Goal: Task Accomplishment & Management: Use online tool/utility

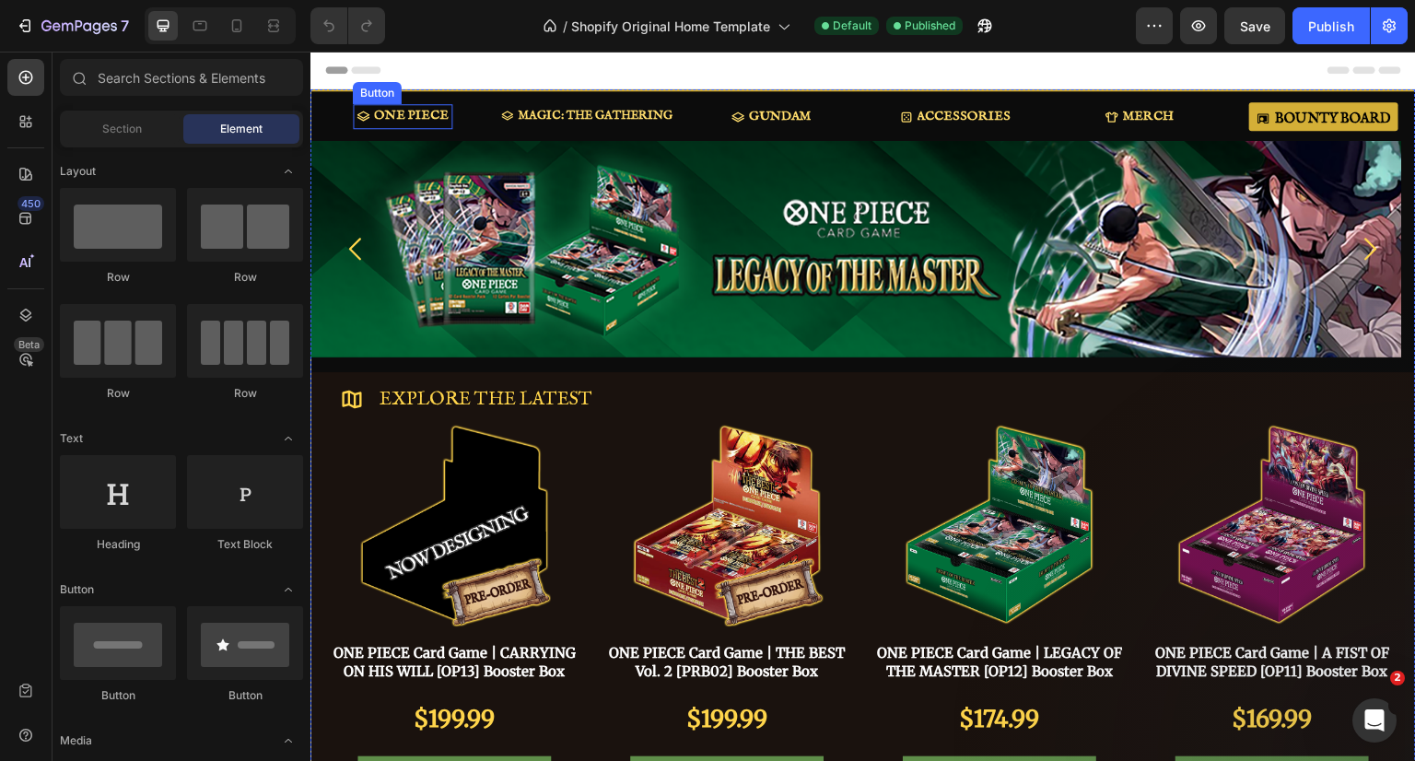
click at [421, 119] on p "ONE PIECE" at bounding box center [411, 116] width 75 height 16
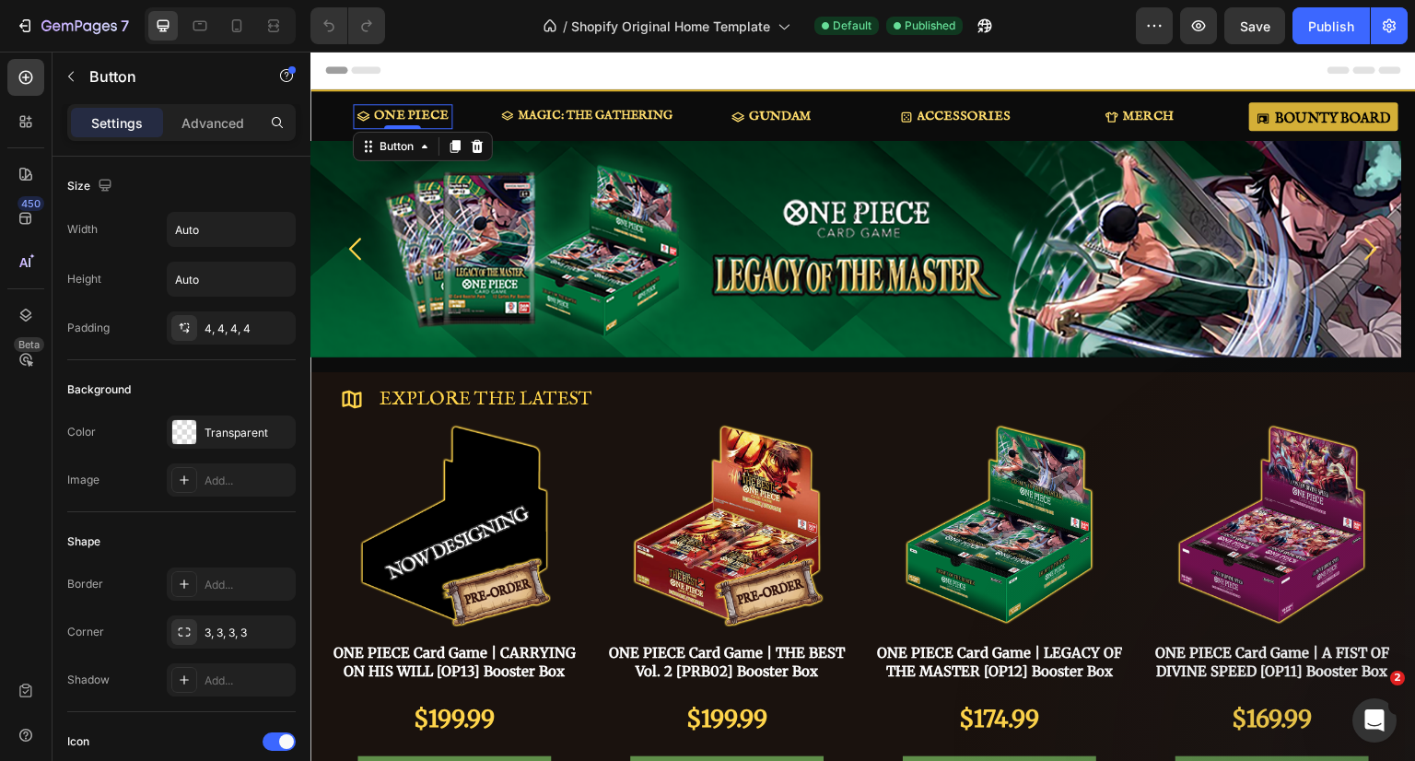
drag, startPoint x: 475, startPoint y: 145, endPoint x: 473, endPoint y: 156, distance: 11.2
click at [475, 145] on icon at bounding box center [478, 146] width 12 height 13
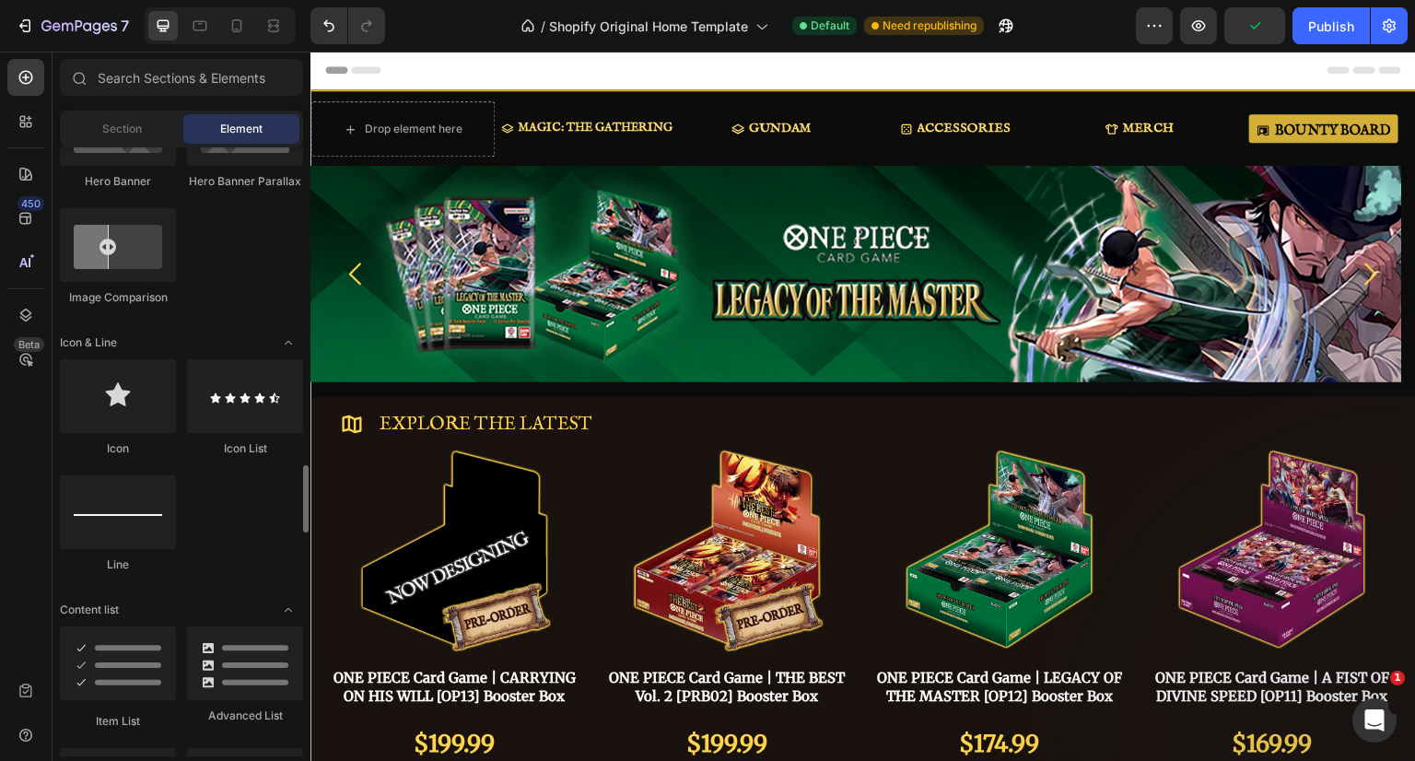
scroll to position [1290, 0]
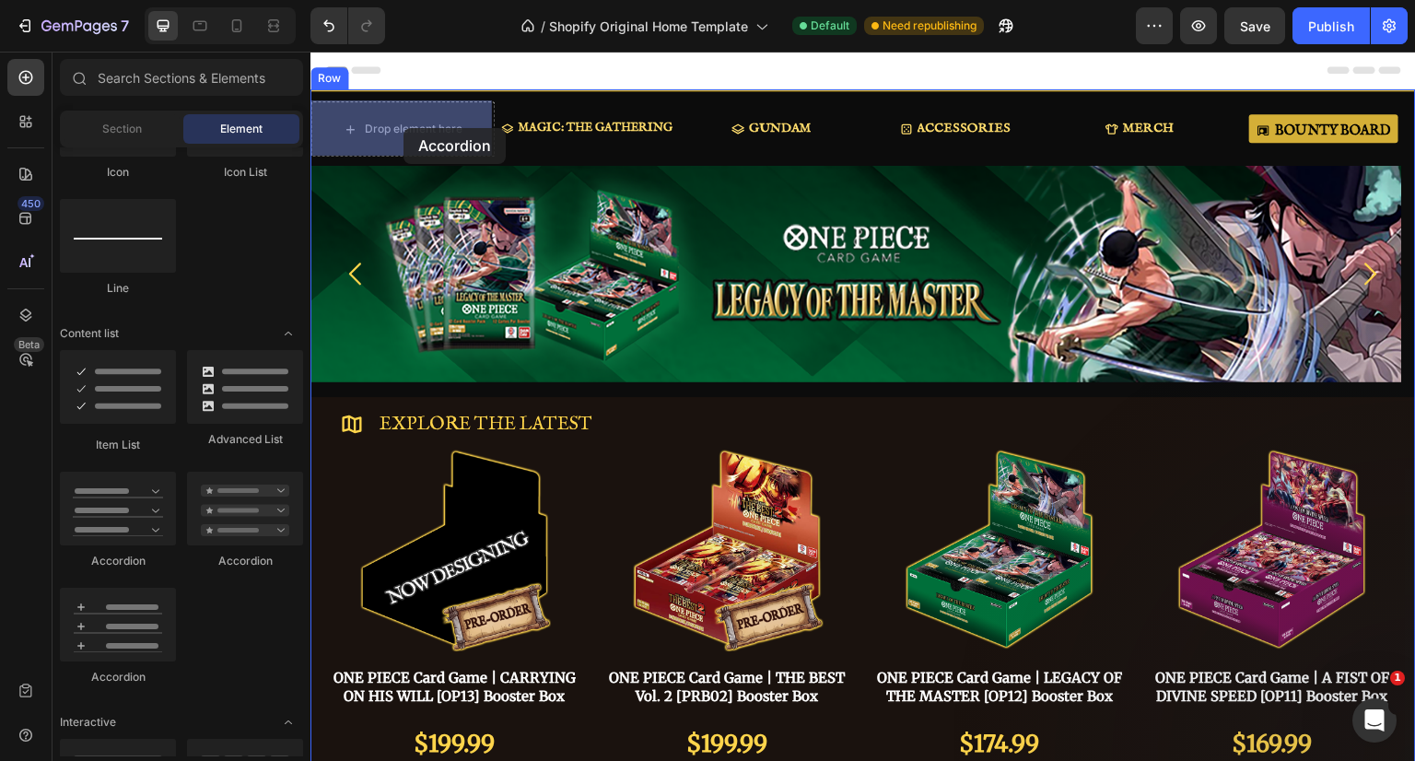
drag, startPoint x: 387, startPoint y: 293, endPoint x: 403, endPoint y: 128, distance: 165.7
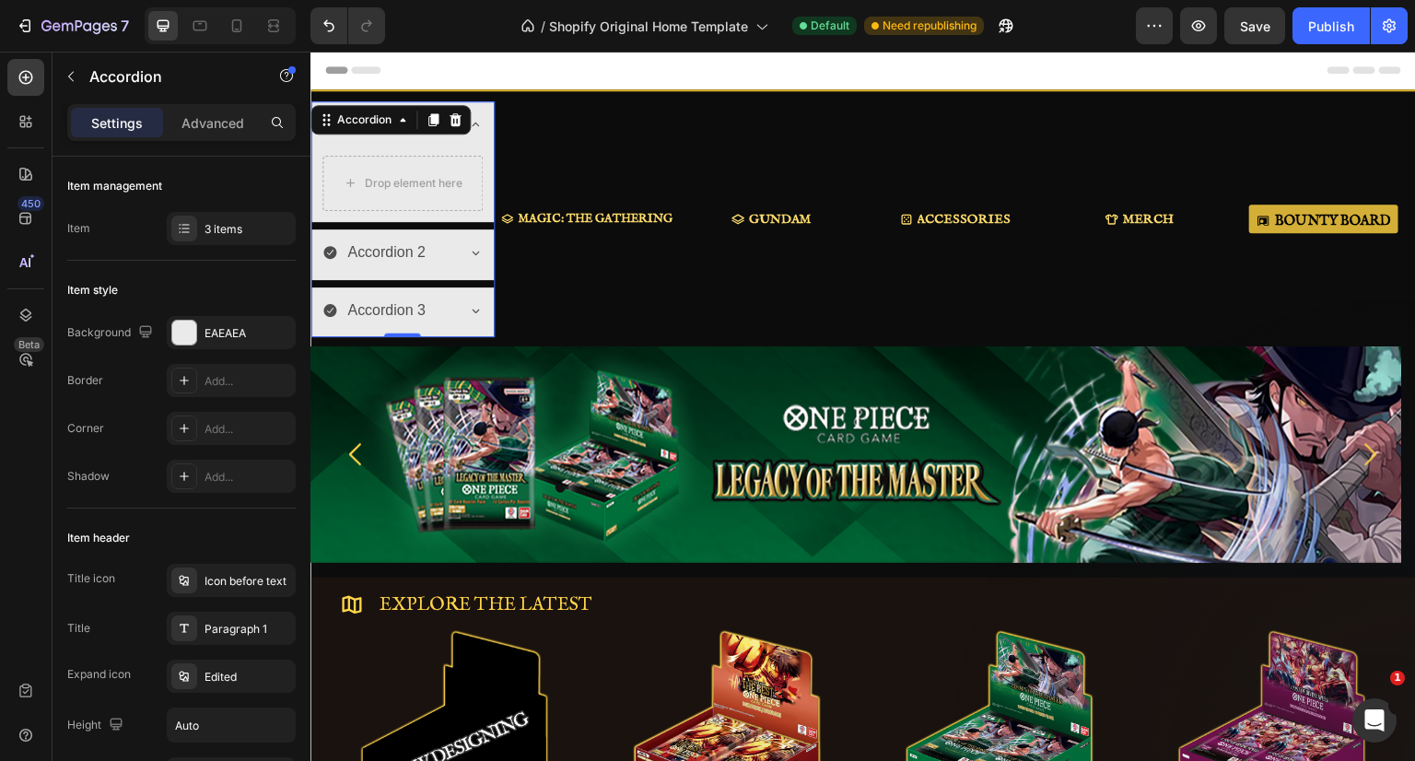
click at [243, 332] on div "EAEAEA" at bounding box center [247, 333] width 87 height 17
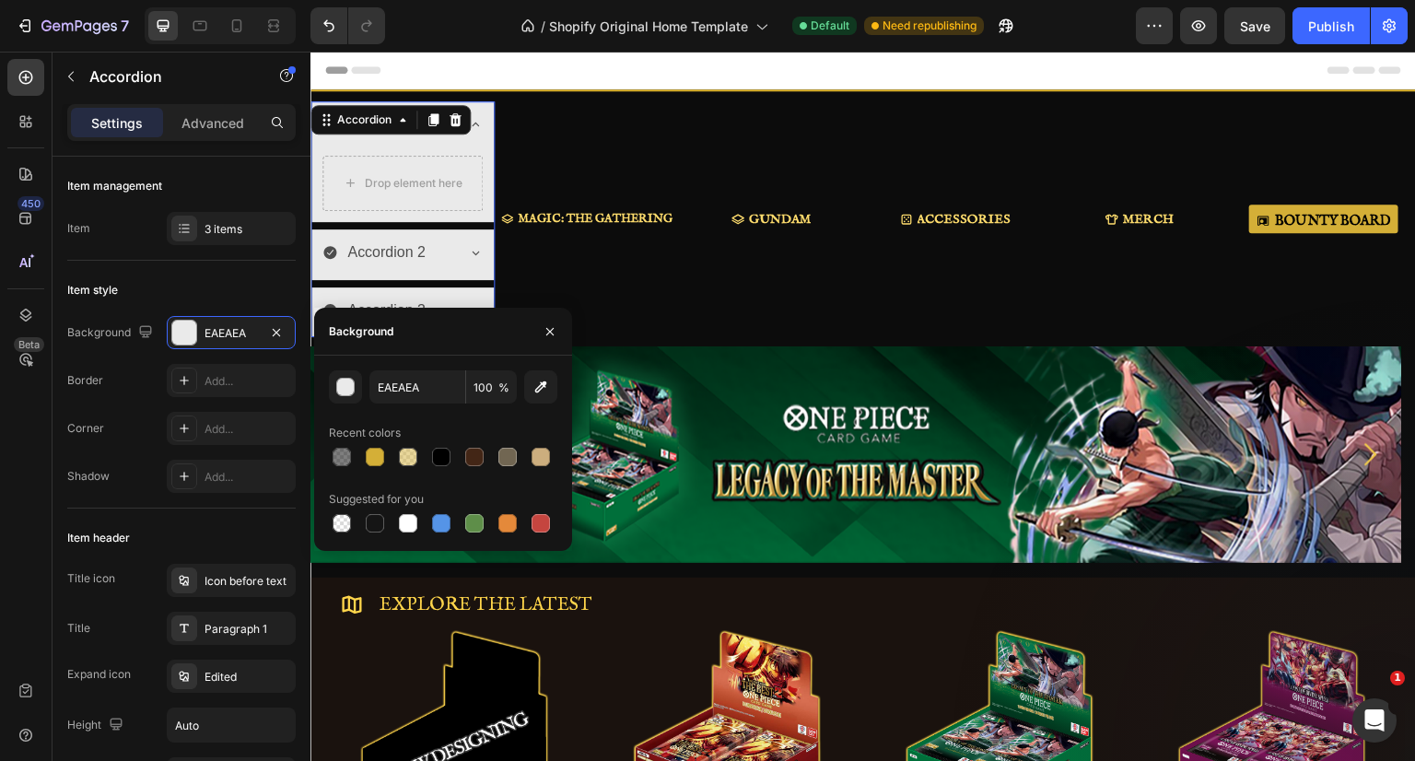
click at [435, 458] on div at bounding box center [441, 457] width 18 height 18
type input "000000"
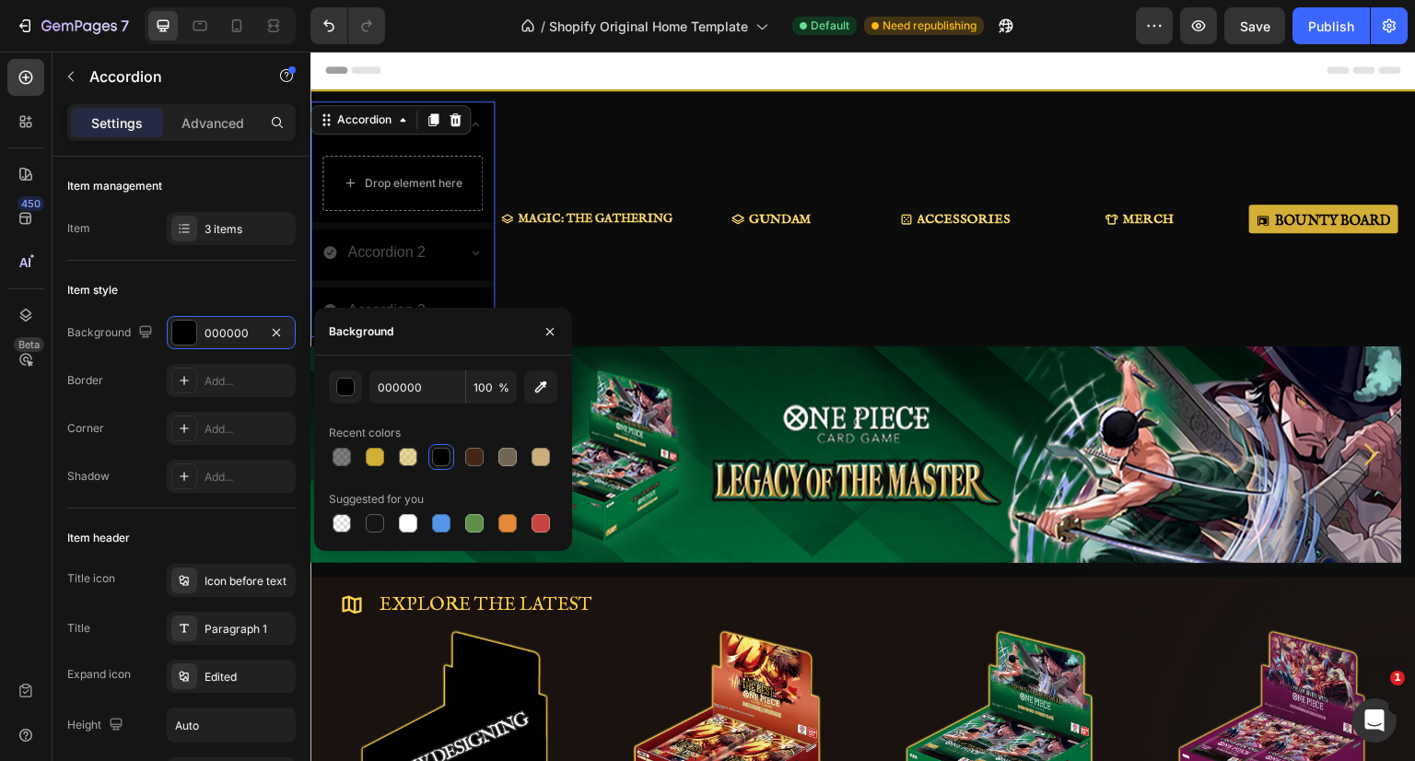
click at [558, 323] on button "button" at bounding box center [549, 331] width 29 height 29
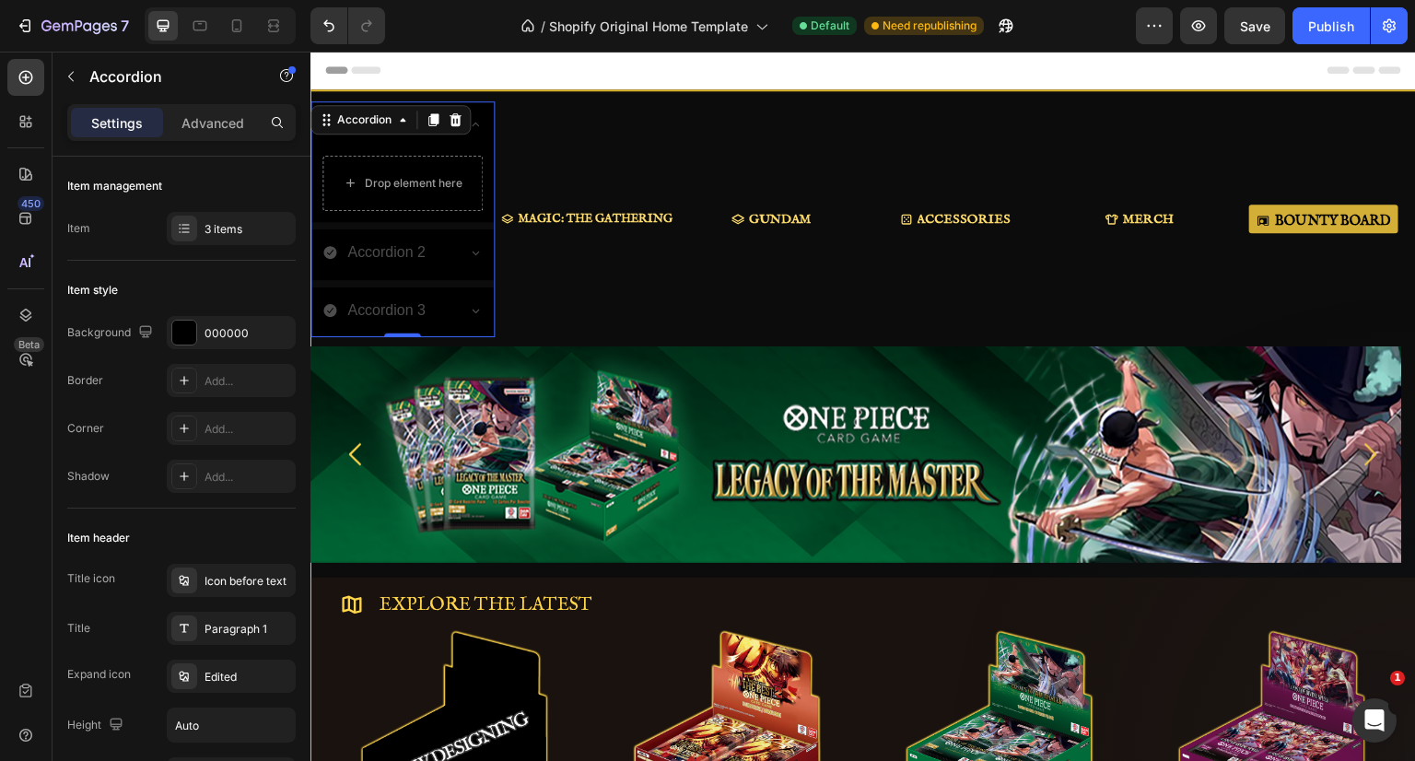
click at [213, 235] on div "3 items" at bounding box center [247, 229] width 87 height 17
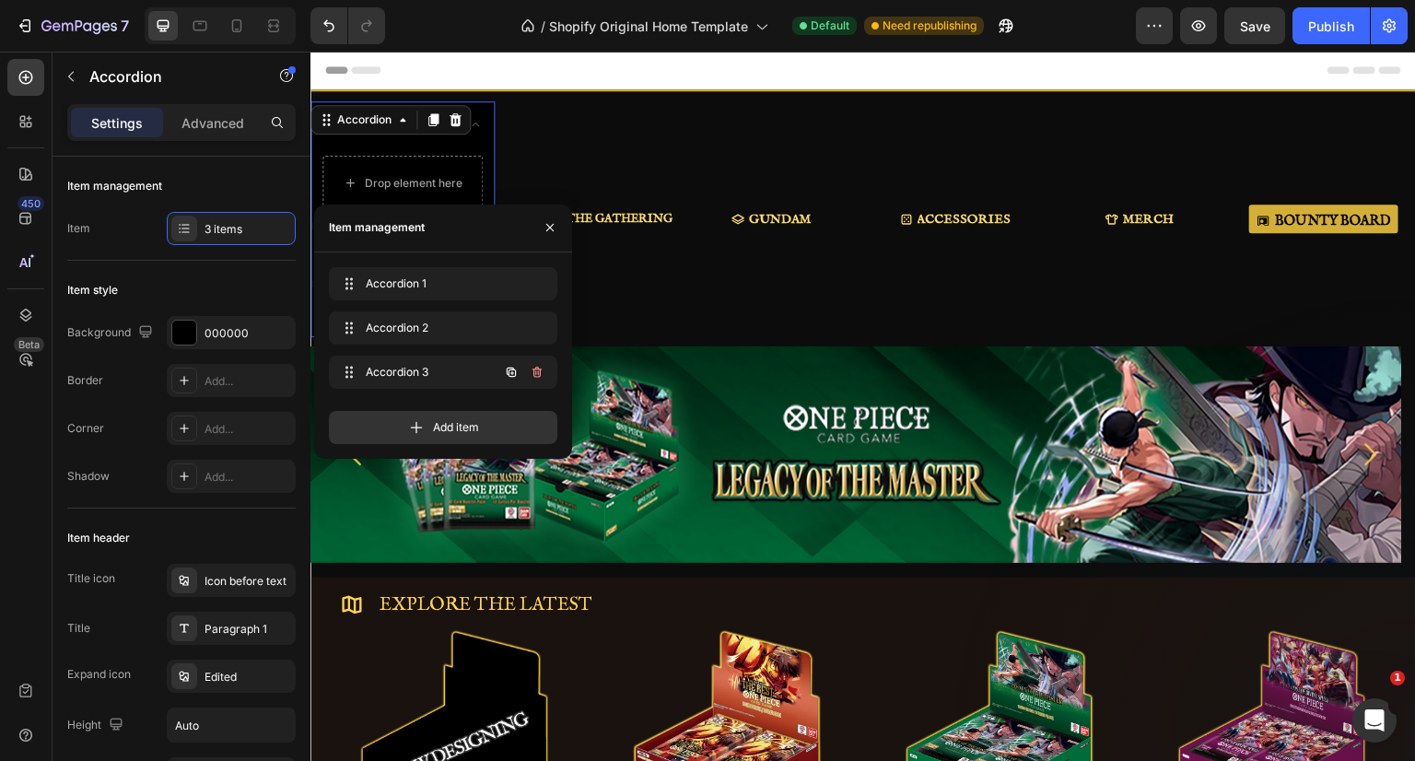
click at [542, 370] on icon "button" at bounding box center [537, 372] width 15 height 15
click at [535, 370] on div "Delete" at bounding box center [525, 372] width 34 height 17
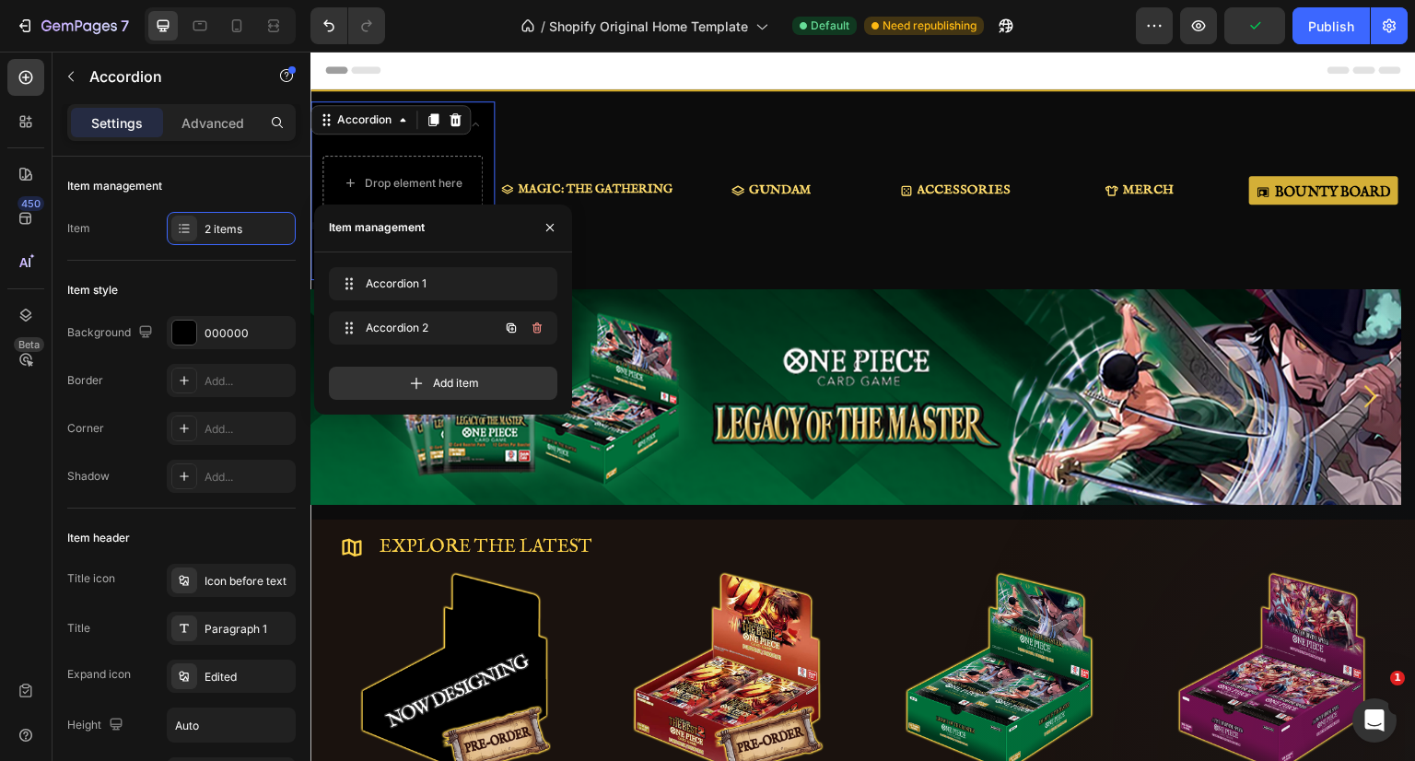
click at [540, 315] on button "button" at bounding box center [537, 328] width 26 height 26
click at [534, 327] on div "Delete" at bounding box center [525, 328] width 34 height 17
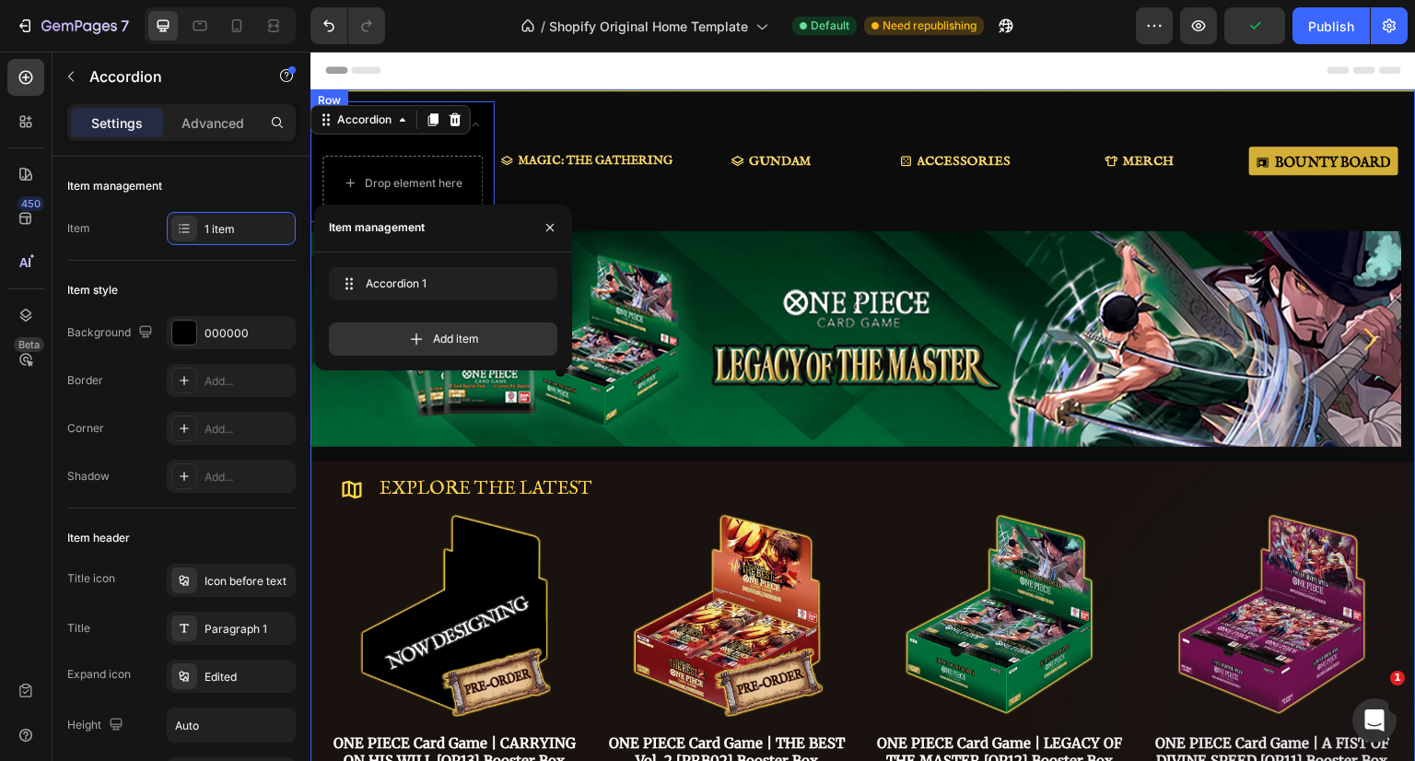
click at [535, 189] on div "MAGIC: THE GATHERING Button" at bounding box center [587, 161] width 184 height 121
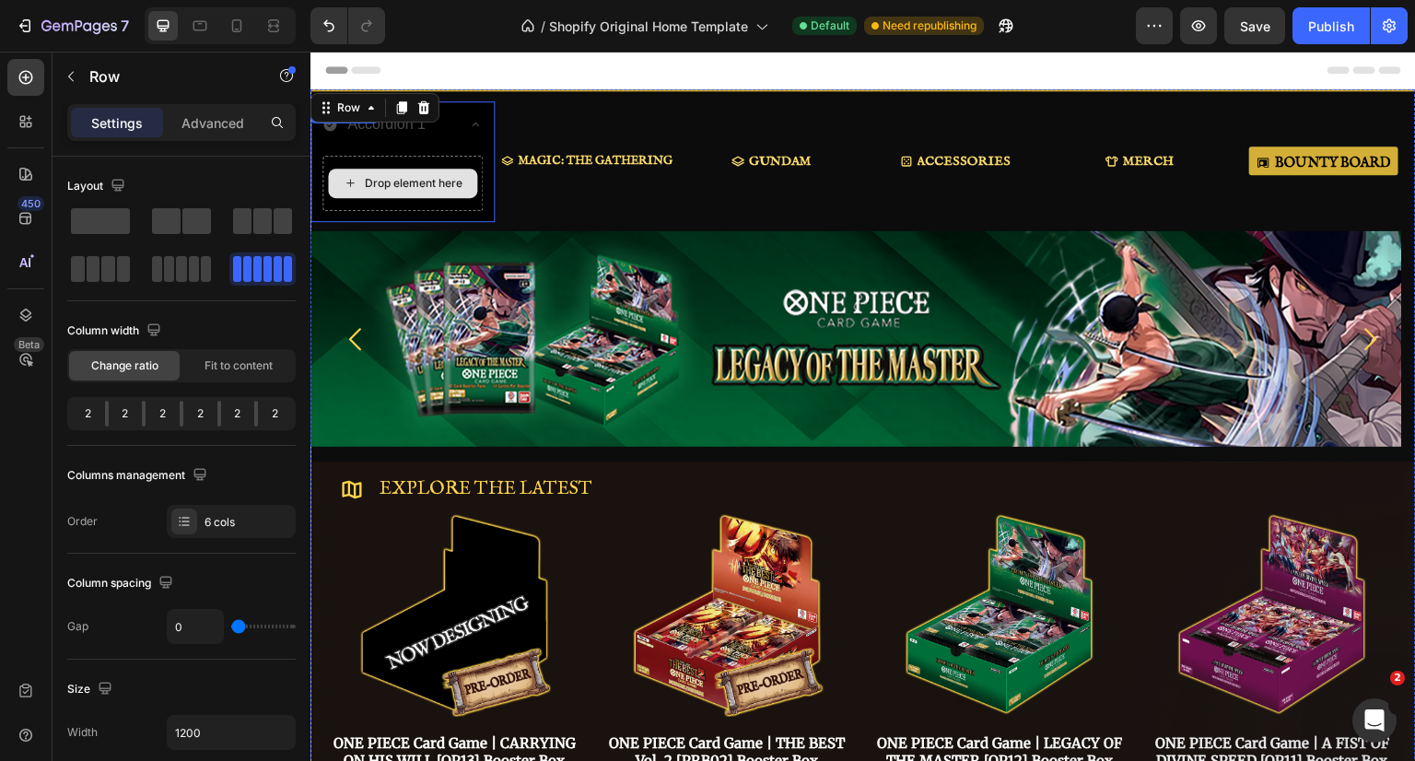
click at [448, 176] on div "Drop element here" at bounding box center [414, 183] width 98 height 15
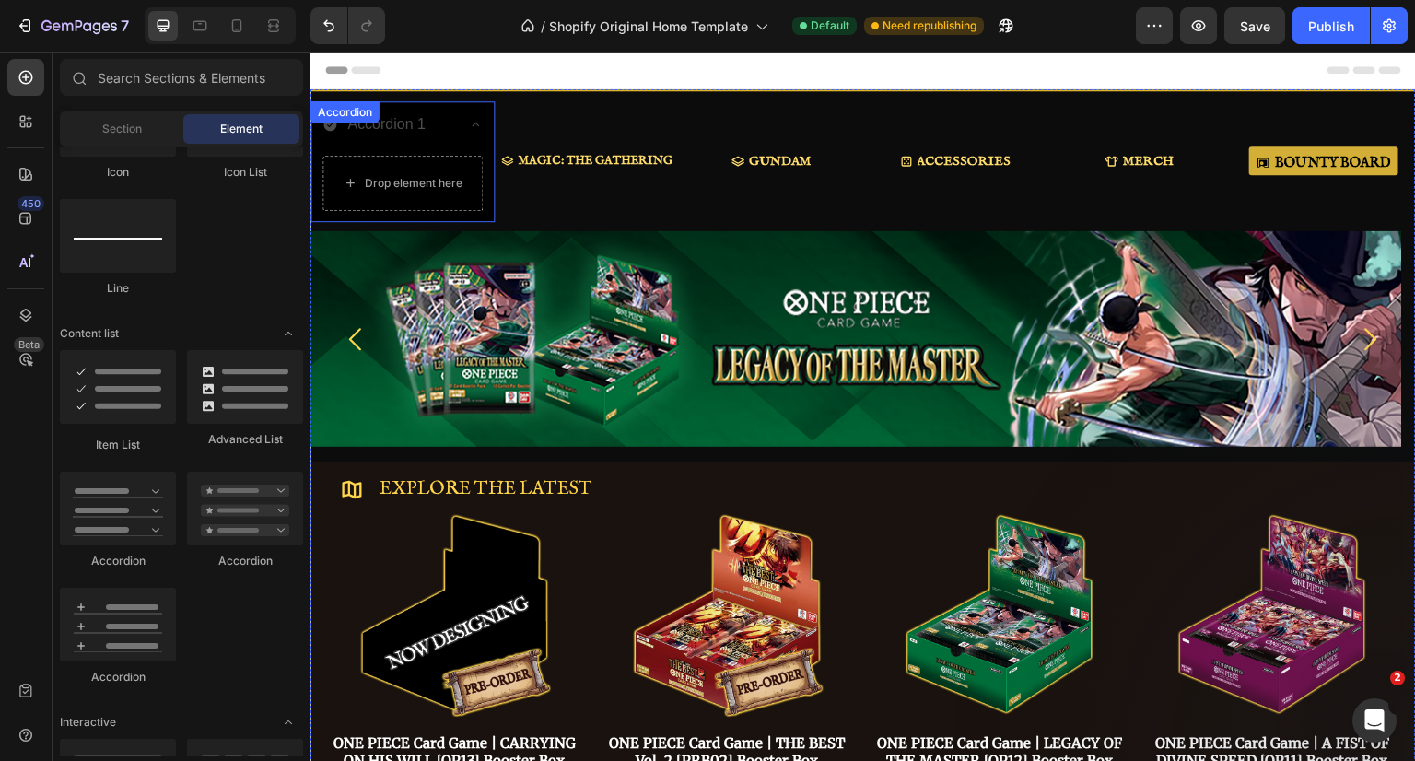
click at [418, 115] on div "Accordion 1" at bounding box center [387, 125] width 84 height 32
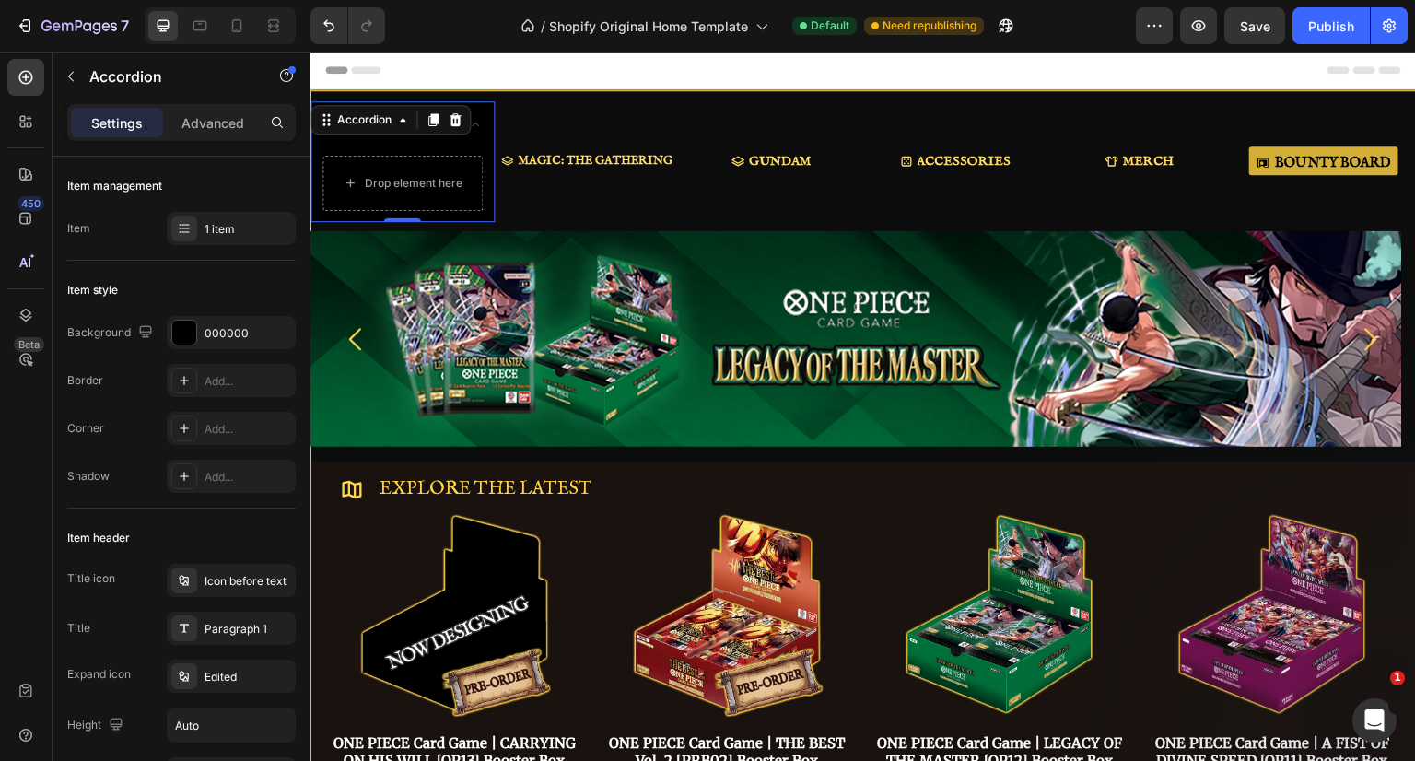
scroll to position [92, 0]
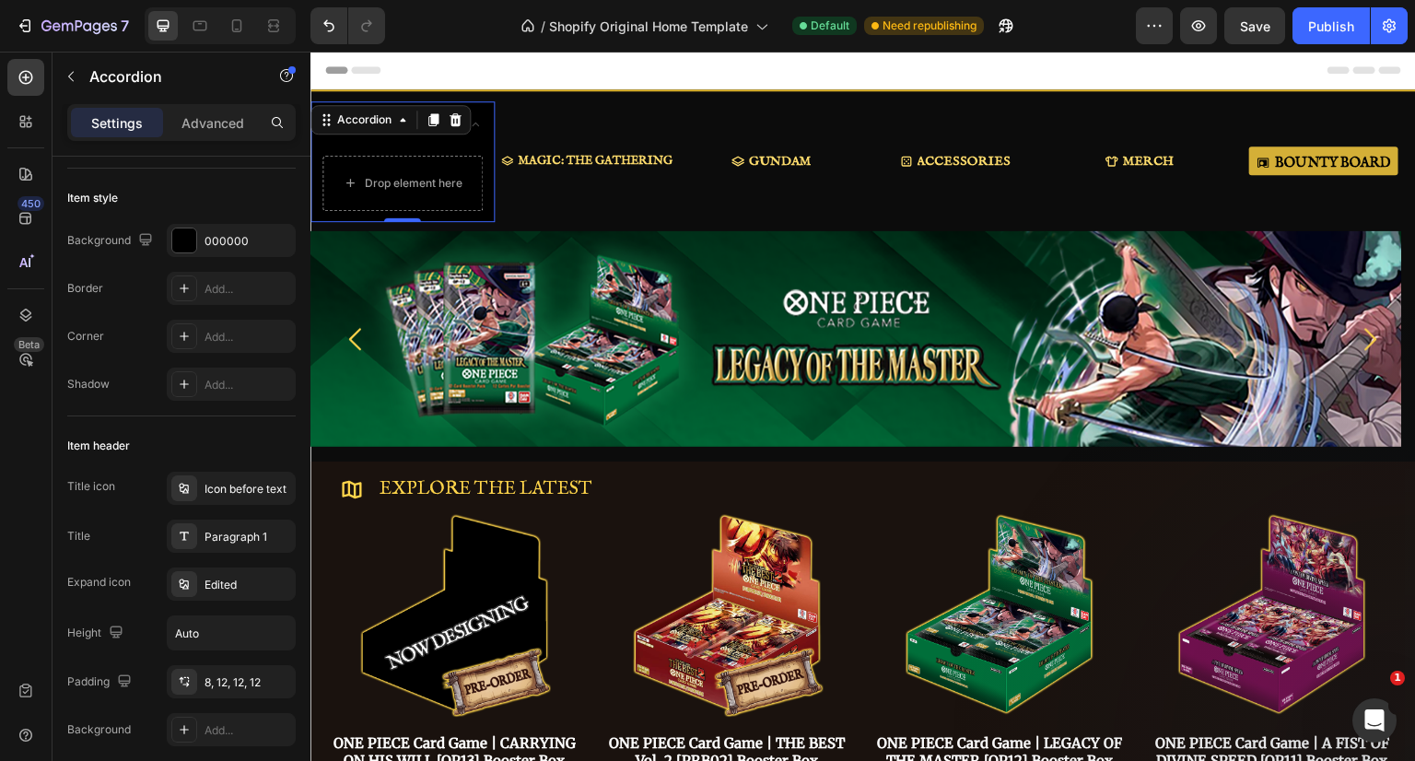
click at [240, 487] on div "Icon before text" at bounding box center [247, 489] width 87 height 17
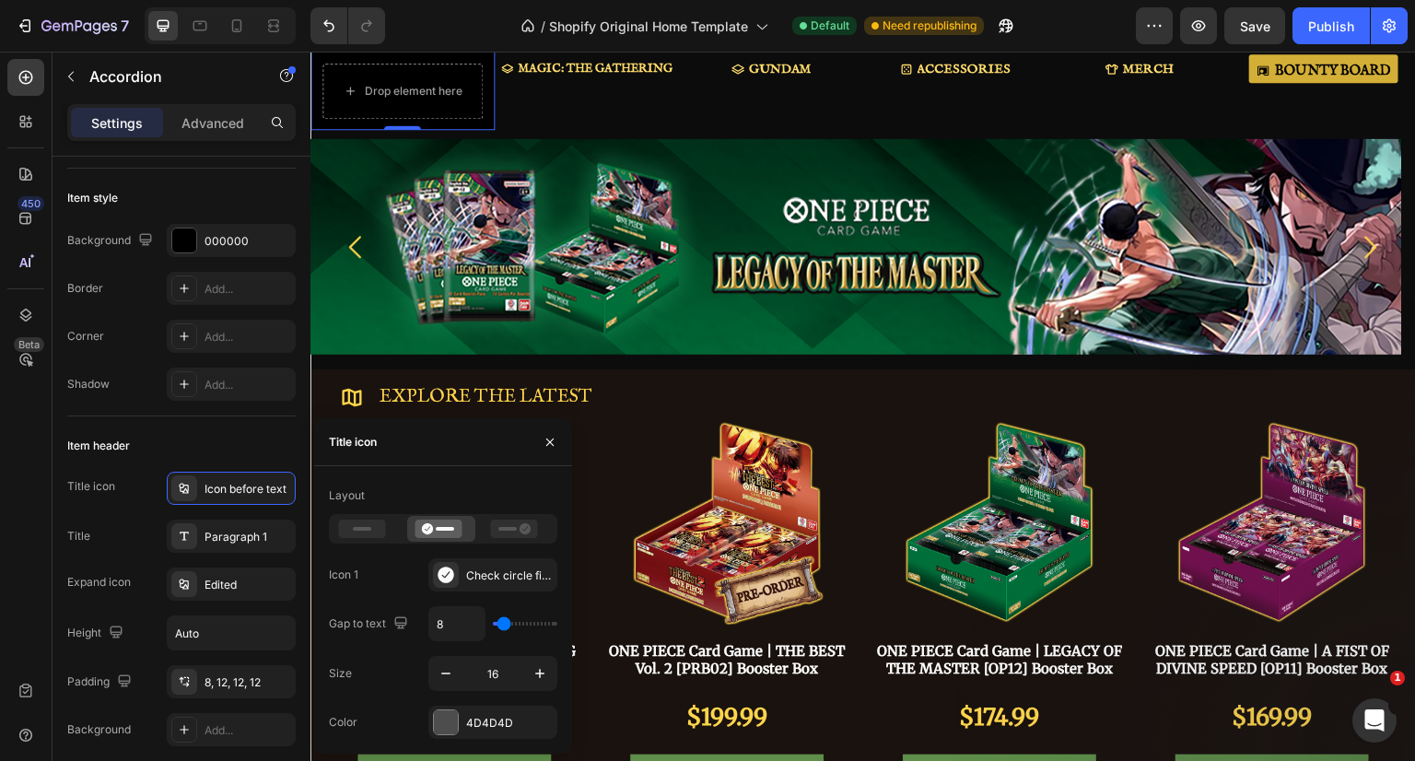
click at [457, 625] on input "8" at bounding box center [456, 623] width 55 height 33
type input "5"
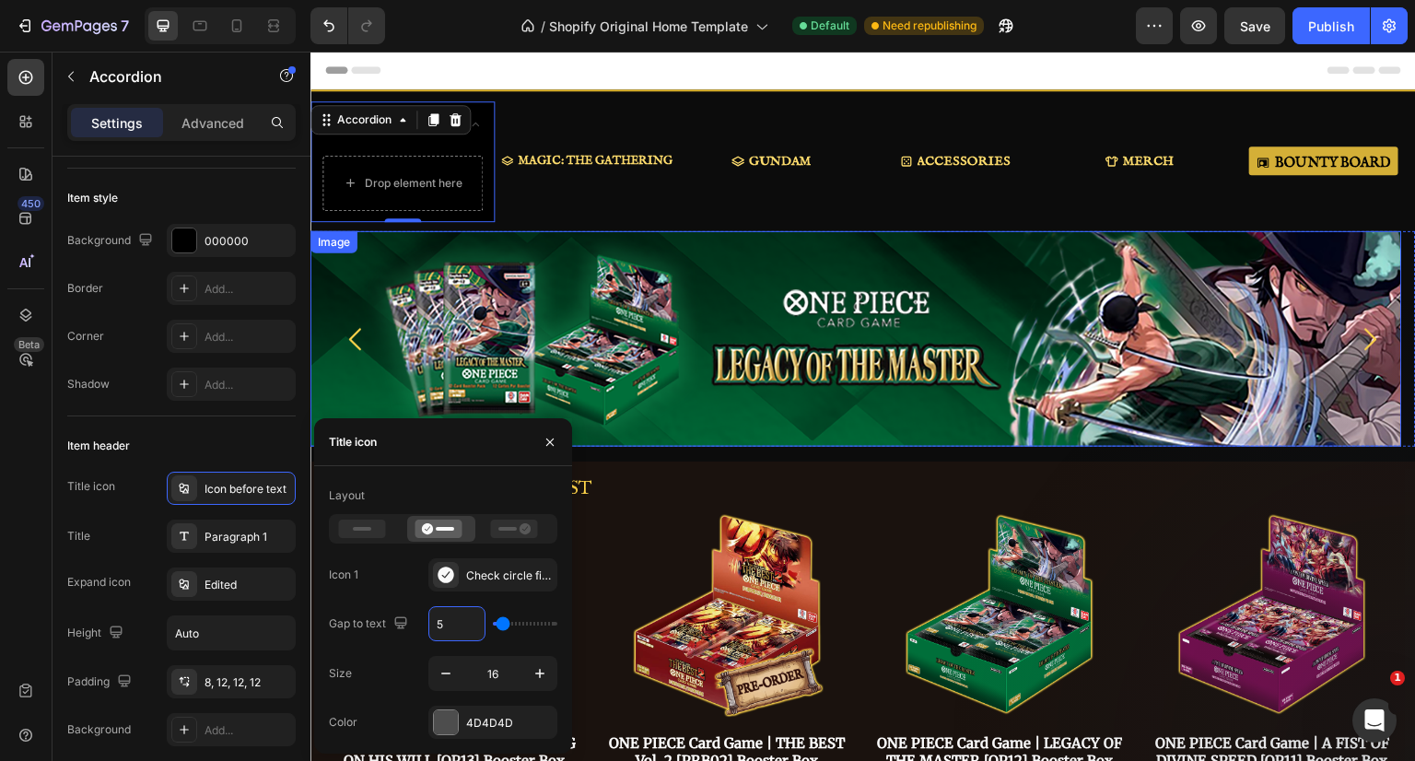
scroll to position [0, 0]
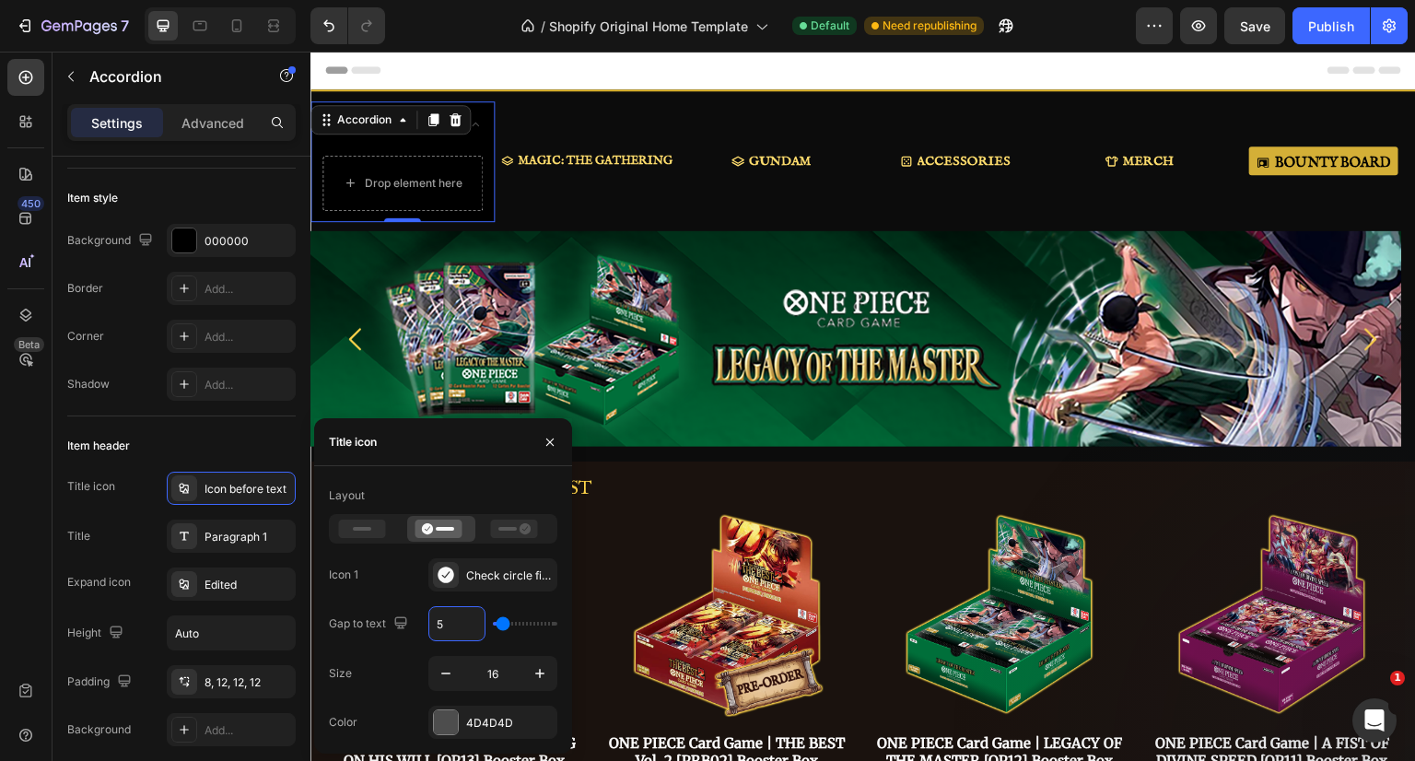
click at [498, 579] on div "Check circle filled" at bounding box center [509, 575] width 87 height 17
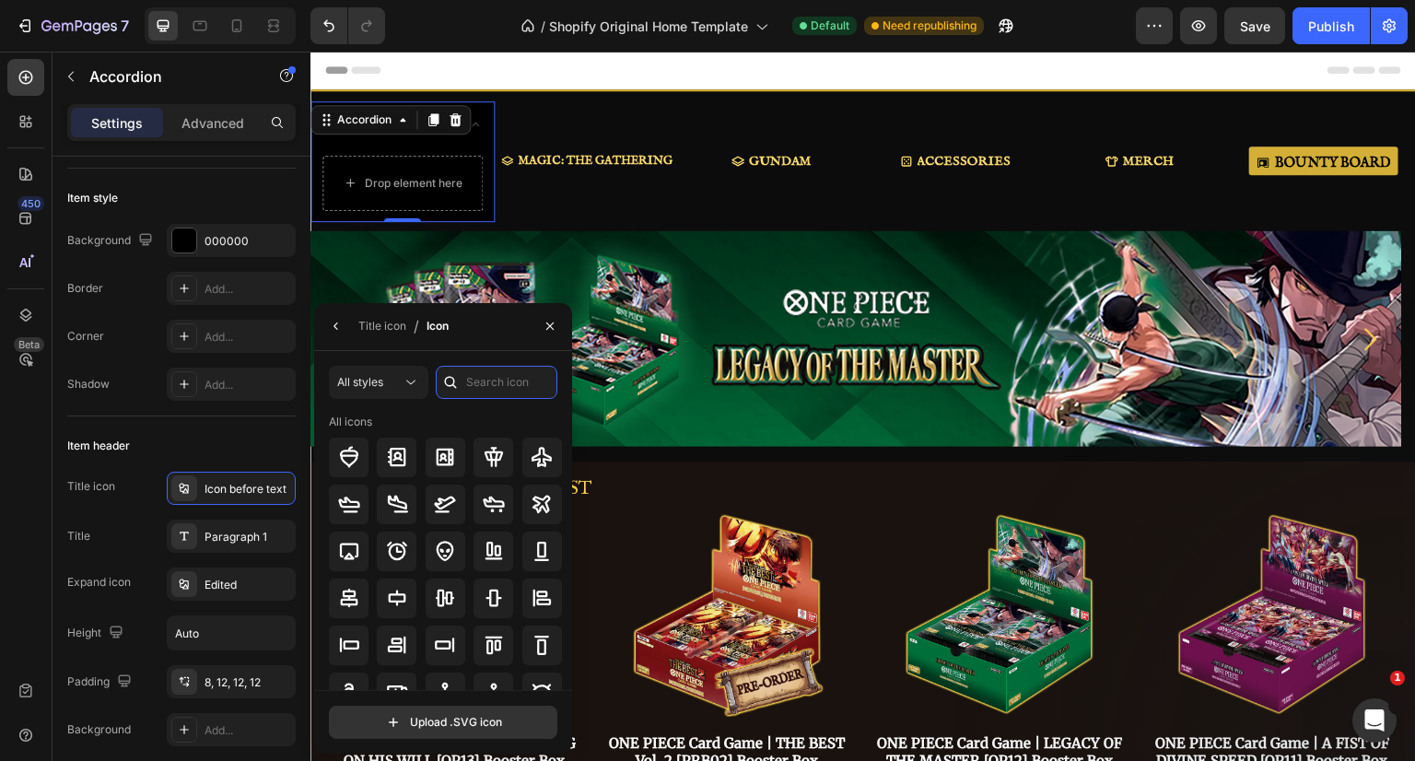
click at [497, 377] on input "text" at bounding box center [497, 382] width 122 height 33
click at [481, 383] on input "cards" at bounding box center [497, 382] width 122 height 33
type input "game"
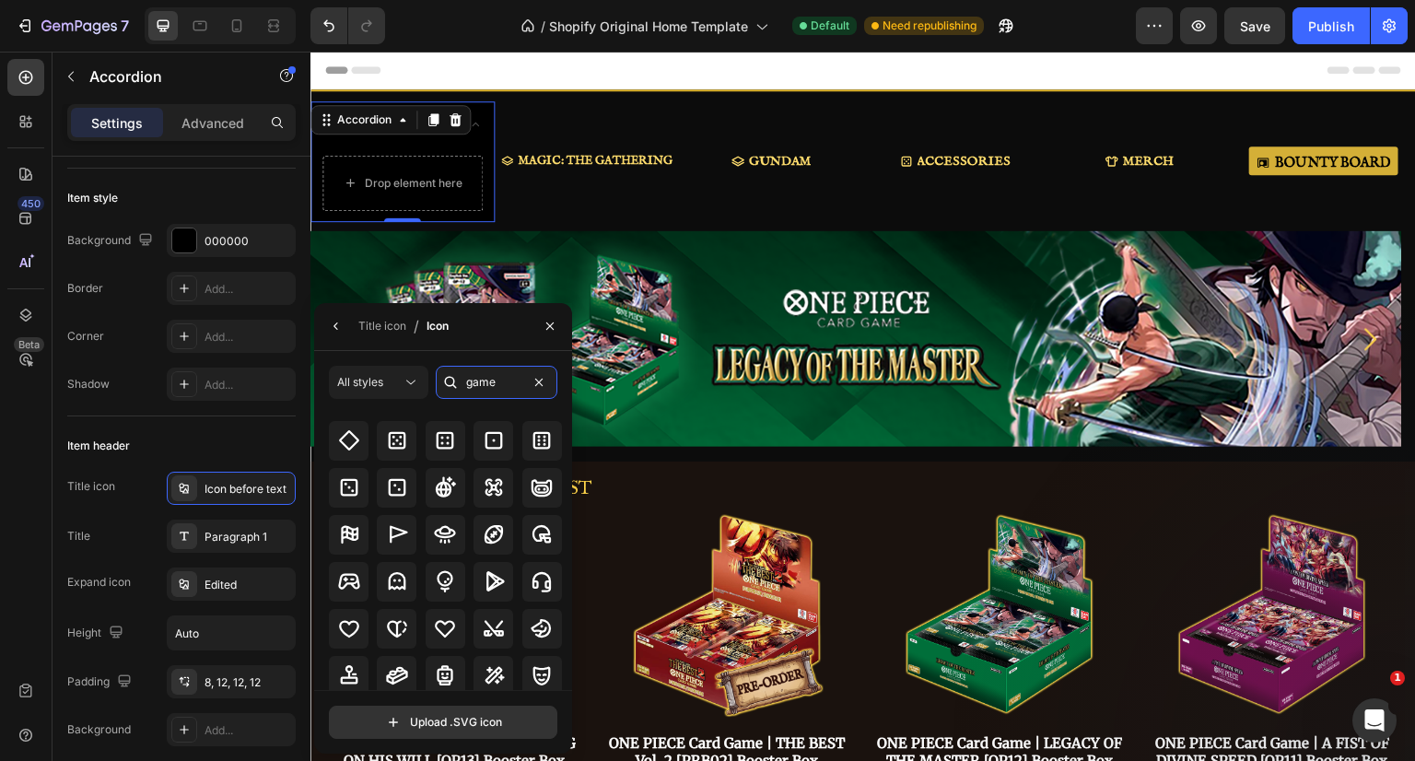
scroll to position [203, 0]
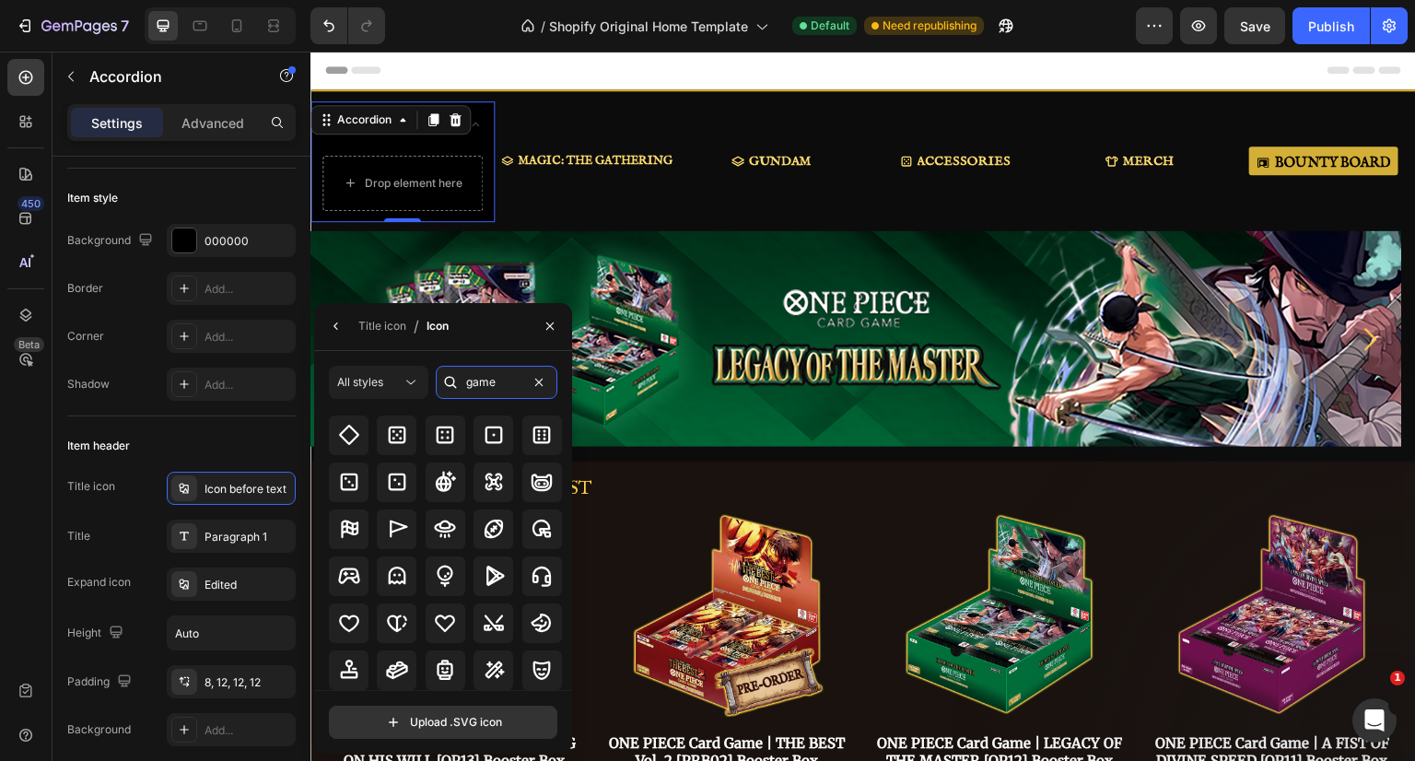
click at [494, 374] on input "game" at bounding box center [497, 382] width 122 height 33
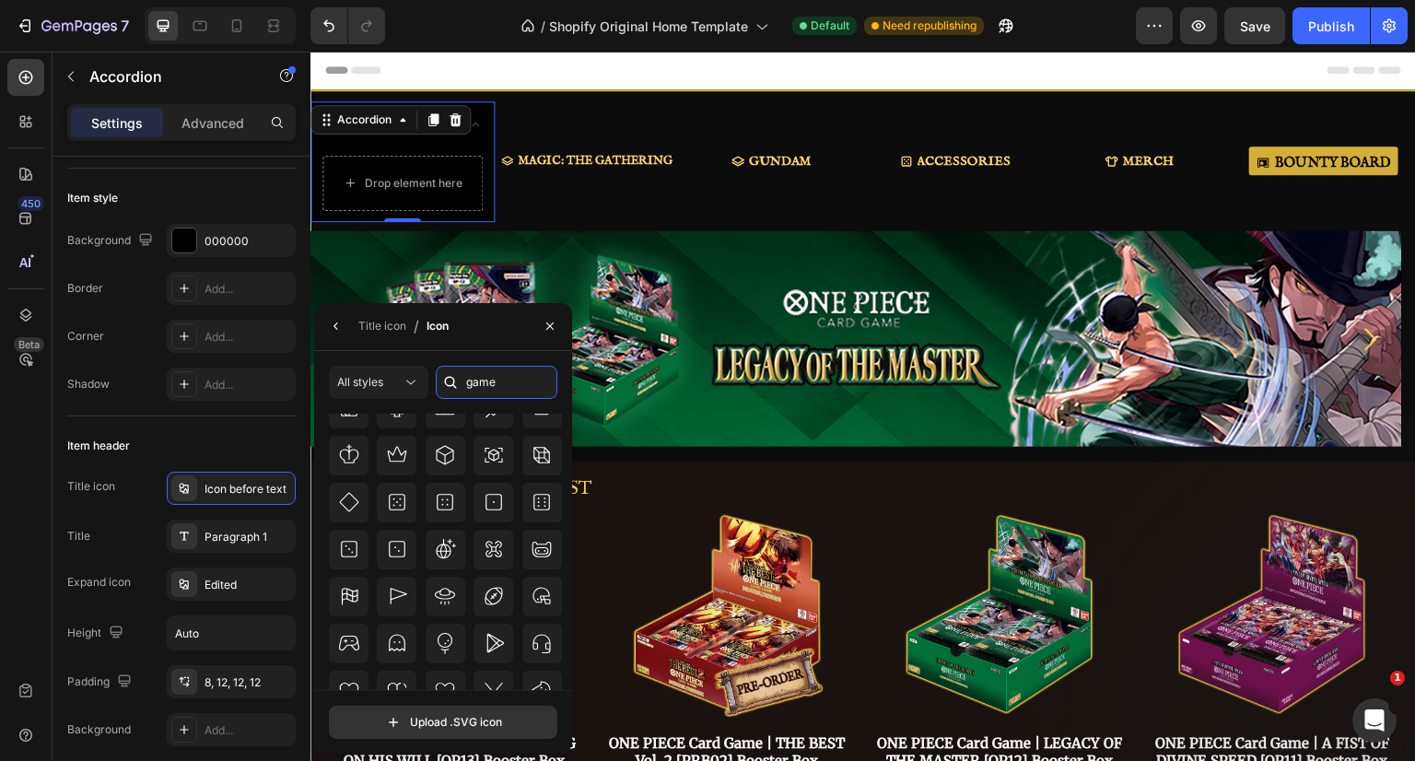
scroll to position [995, 0]
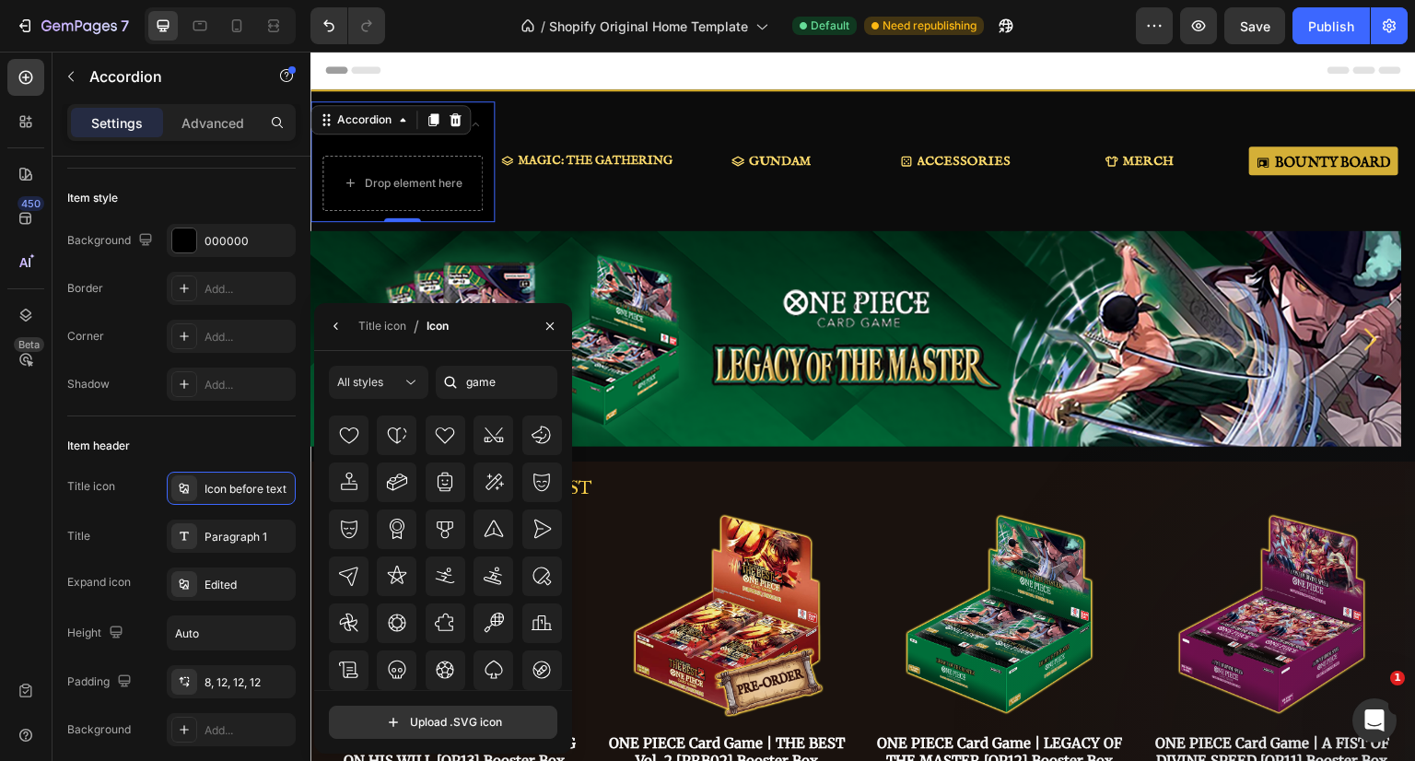
click at [238, 578] on div "Edited" at bounding box center [247, 585] width 87 height 17
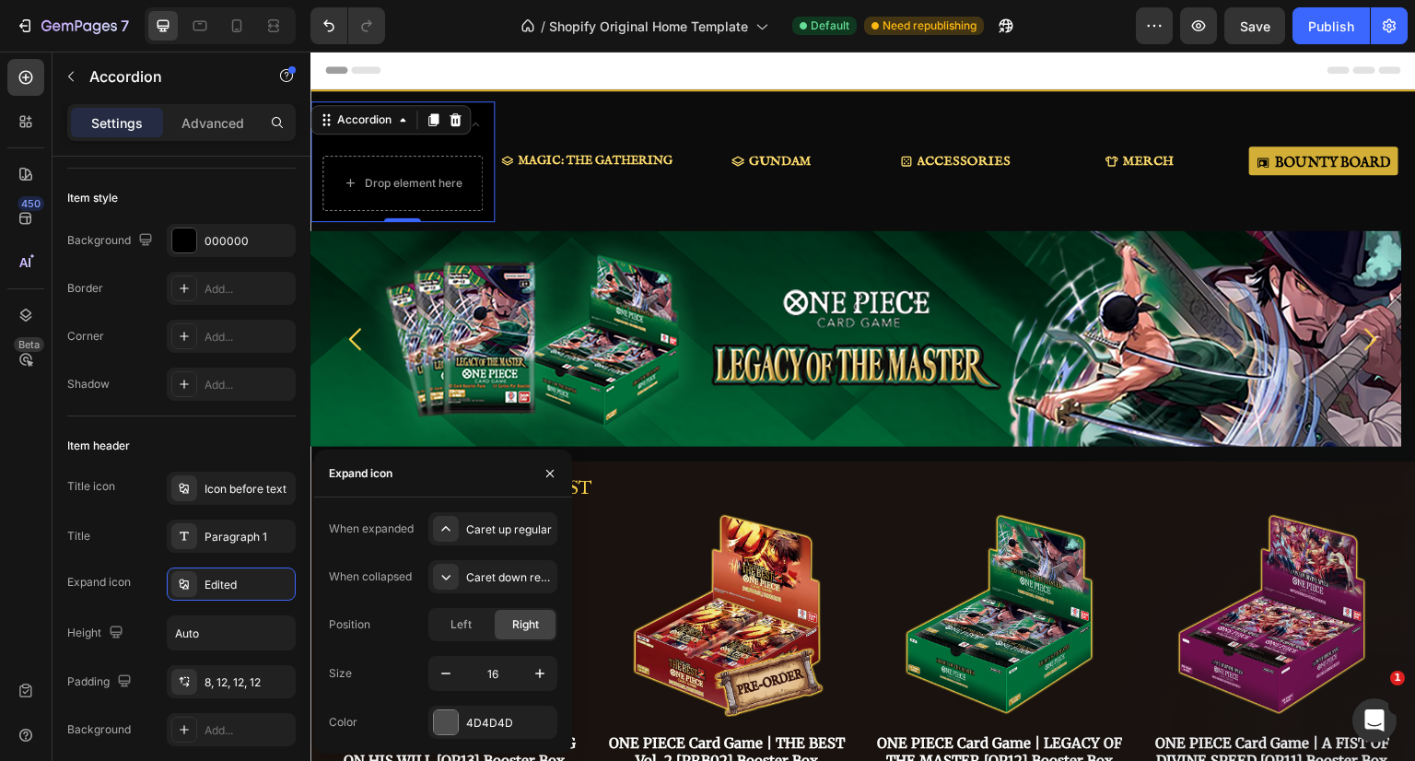
click at [231, 492] on div "Icon before text" at bounding box center [247, 489] width 87 height 17
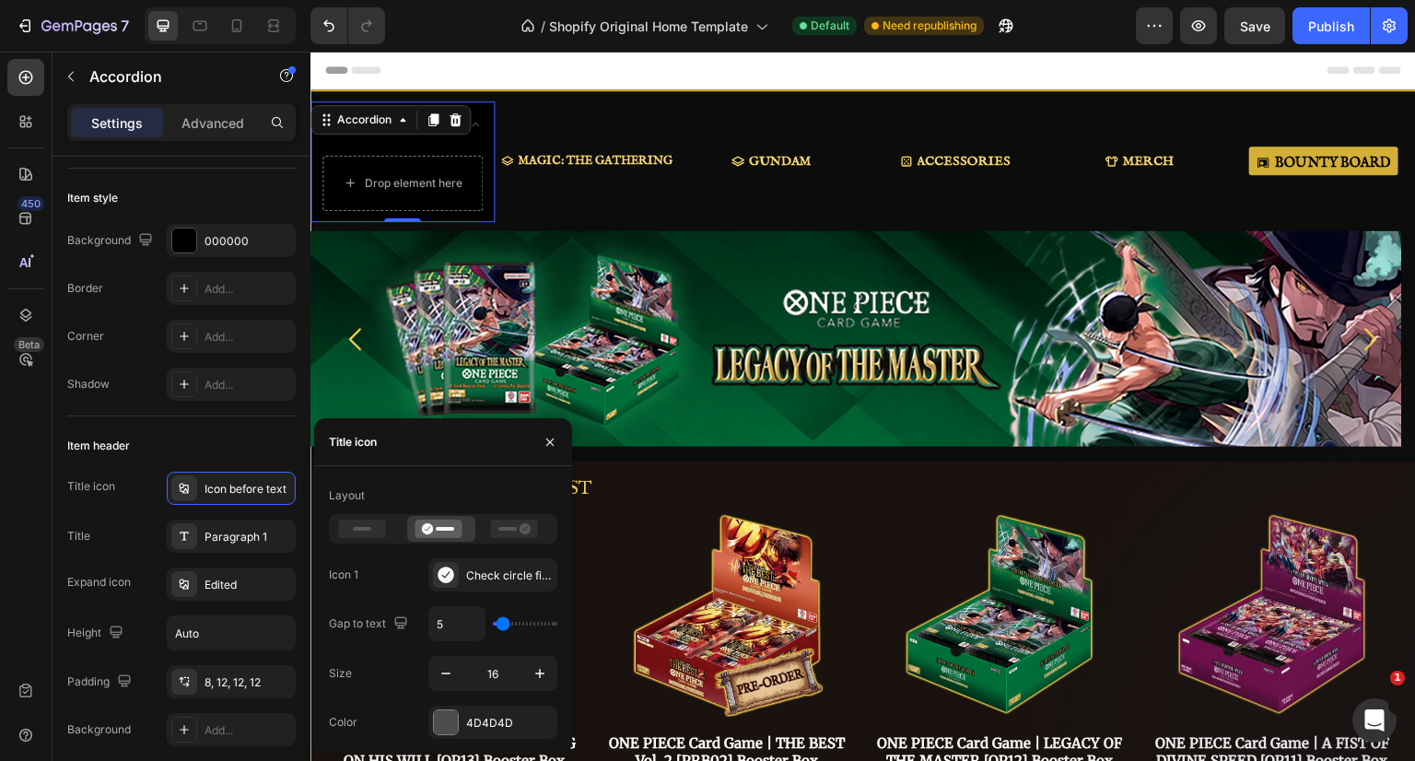
scroll to position [92, 0]
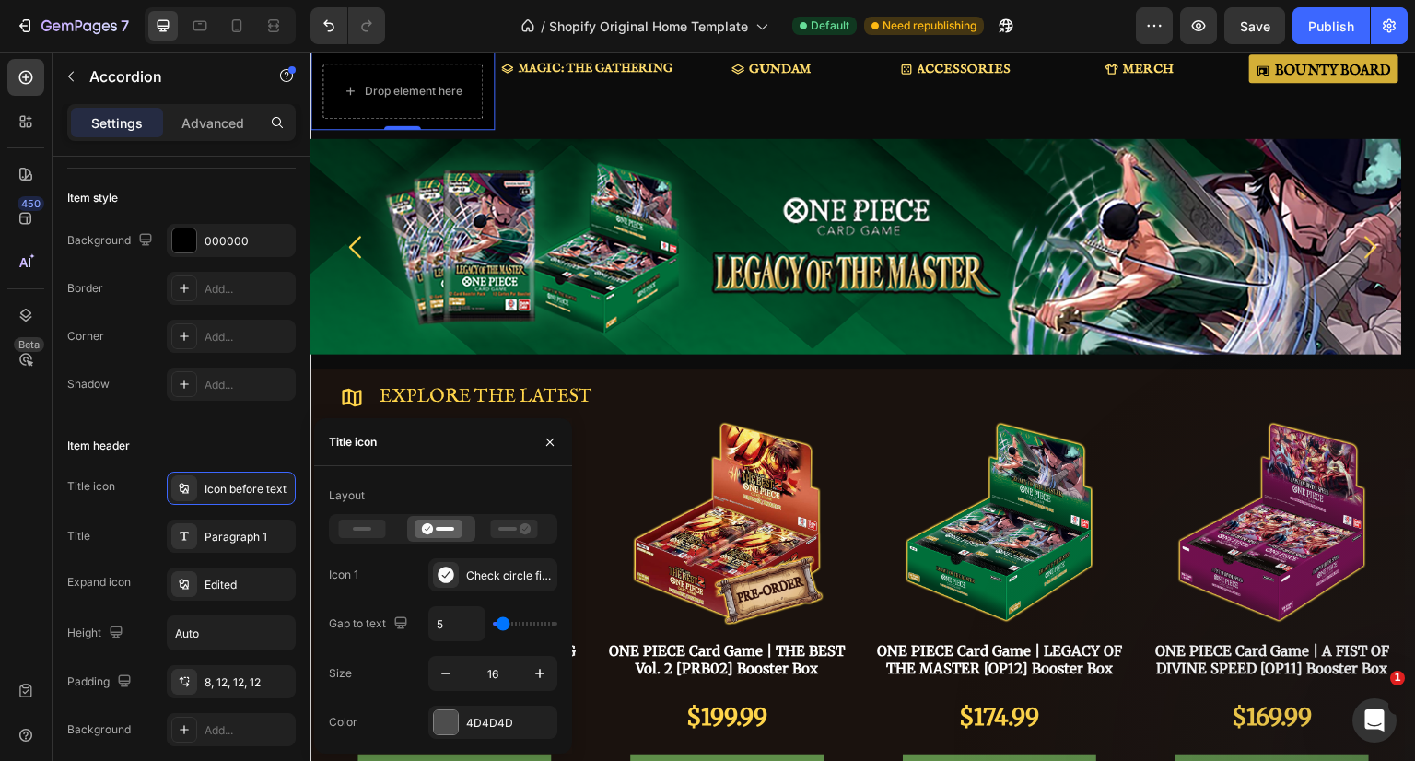
click at [483, 721] on div "4D4D4D" at bounding box center [509, 723] width 87 height 17
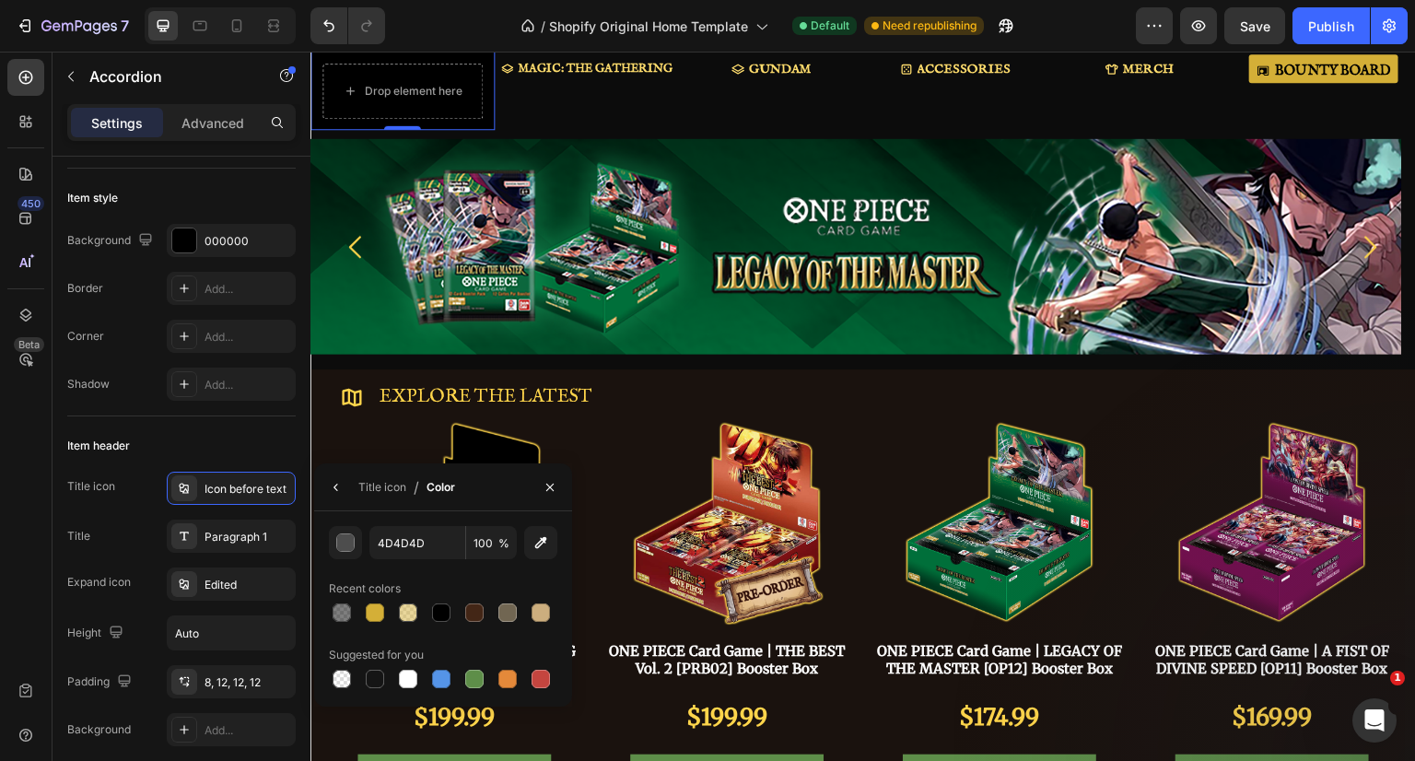
click at [379, 614] on div at bounding box center [375, 612] width 18 height 18
type input "D4AF37"
click at [548, 493] on icon "button" at bounding box center [550, 487] width 15 height 15
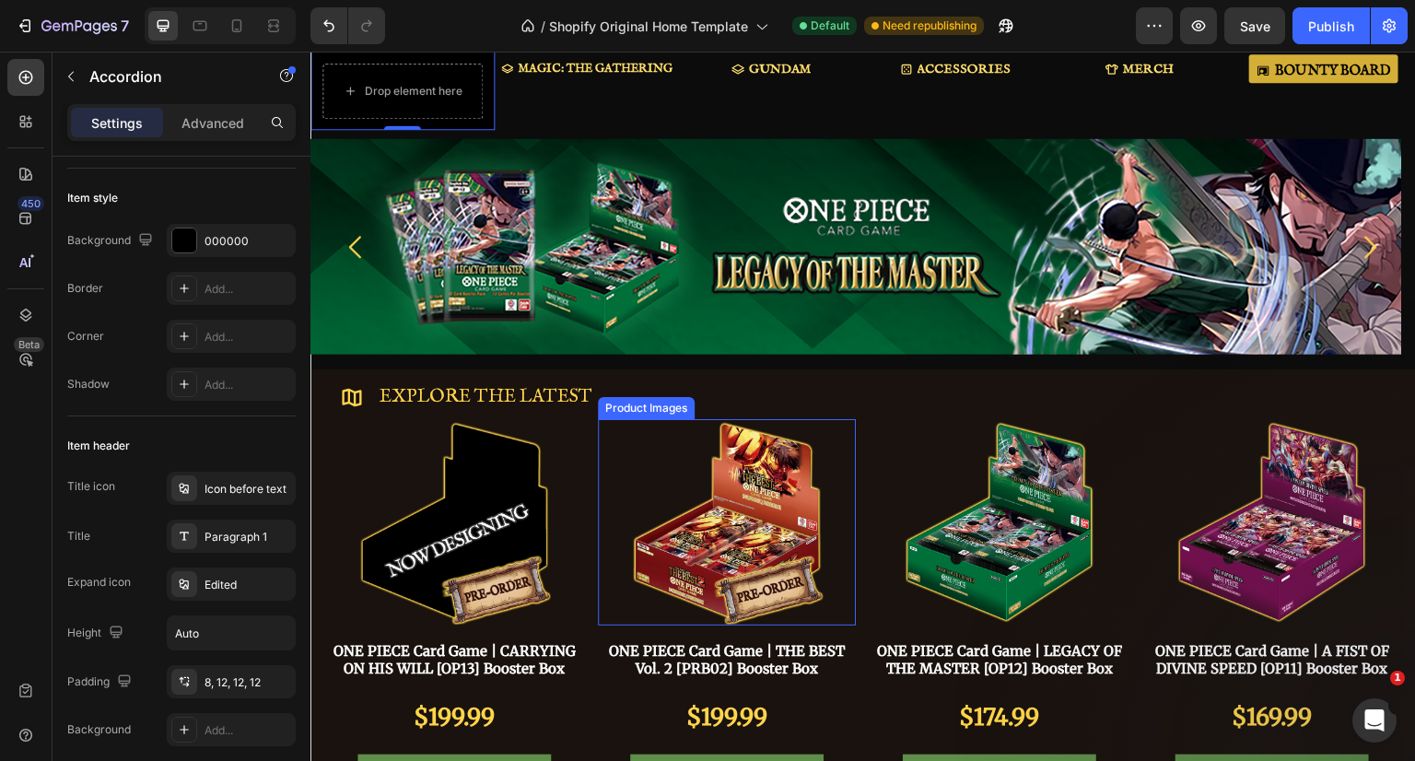
click at [583, 422] on div at bounding box center [454, 522] width 258 height 206
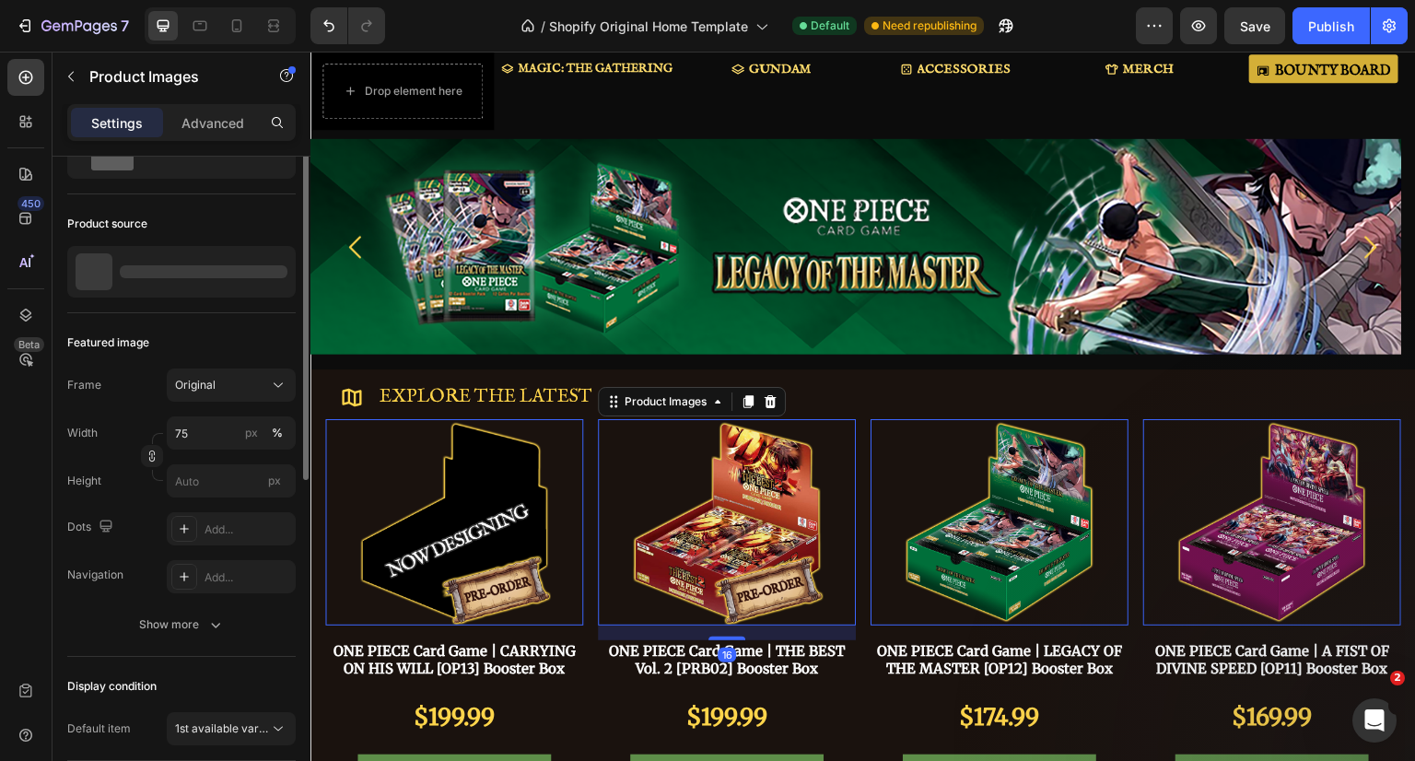
scroll to position [0, 0]
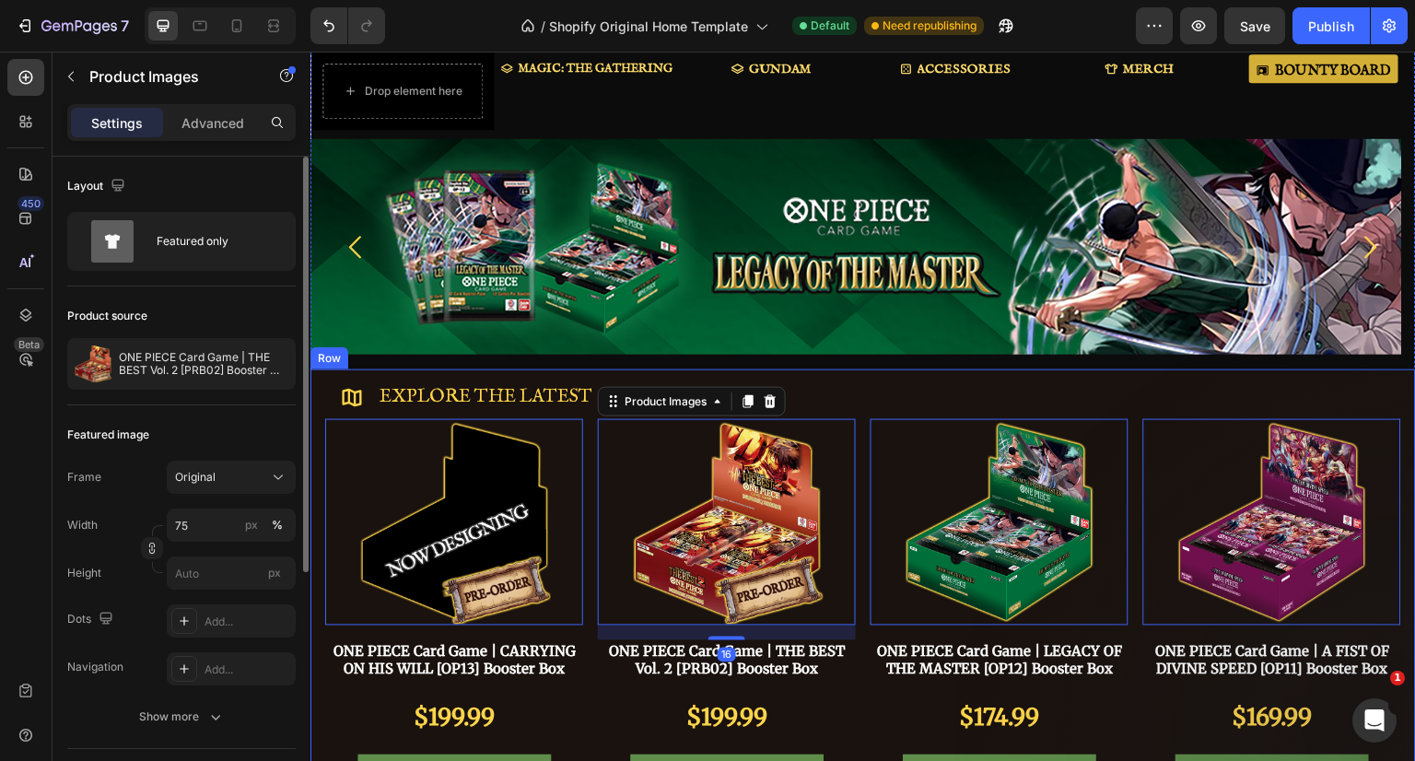
click at [705, 372] on div "Icon Explore the latest Text Block Row Product Images 0 ONE PIECE Card Game | C…" at bounding box center [862, 633] width 1105 height 528
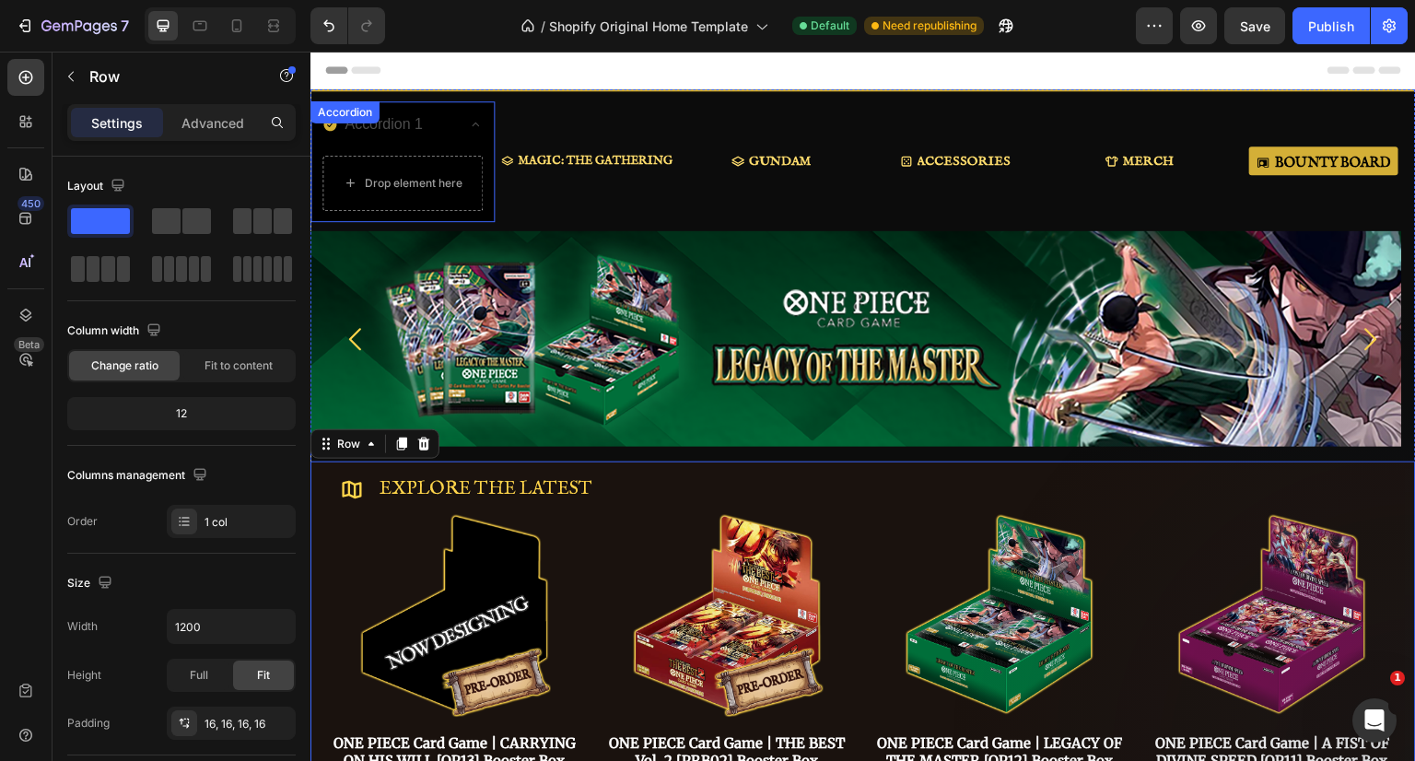
click at [386, 123] on div "Accordion 1 Drop element here Accordion" at bounding box center [402, 161] width 184 height 121
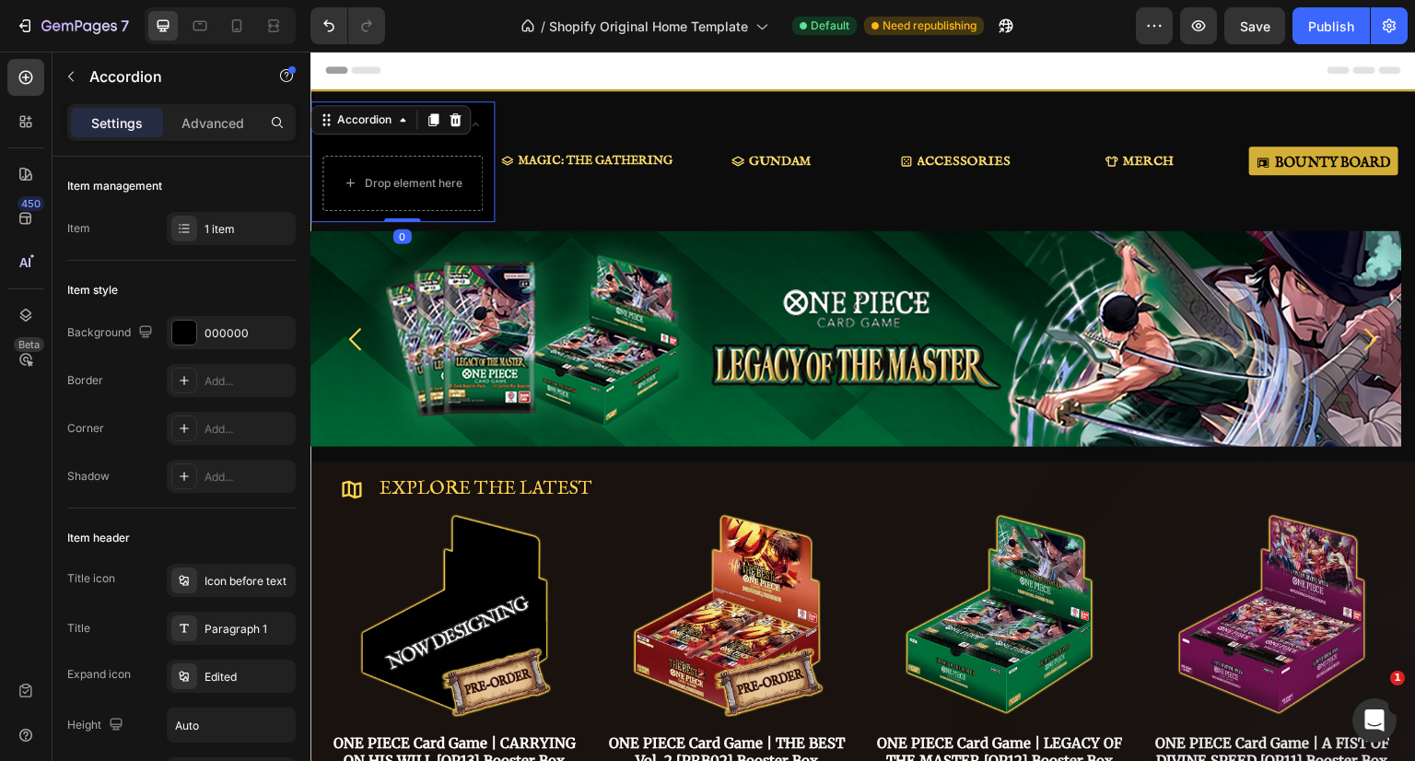
click at [221, 579] on div "Icon before text" at bounding box center [247, 581] width 87 height 17
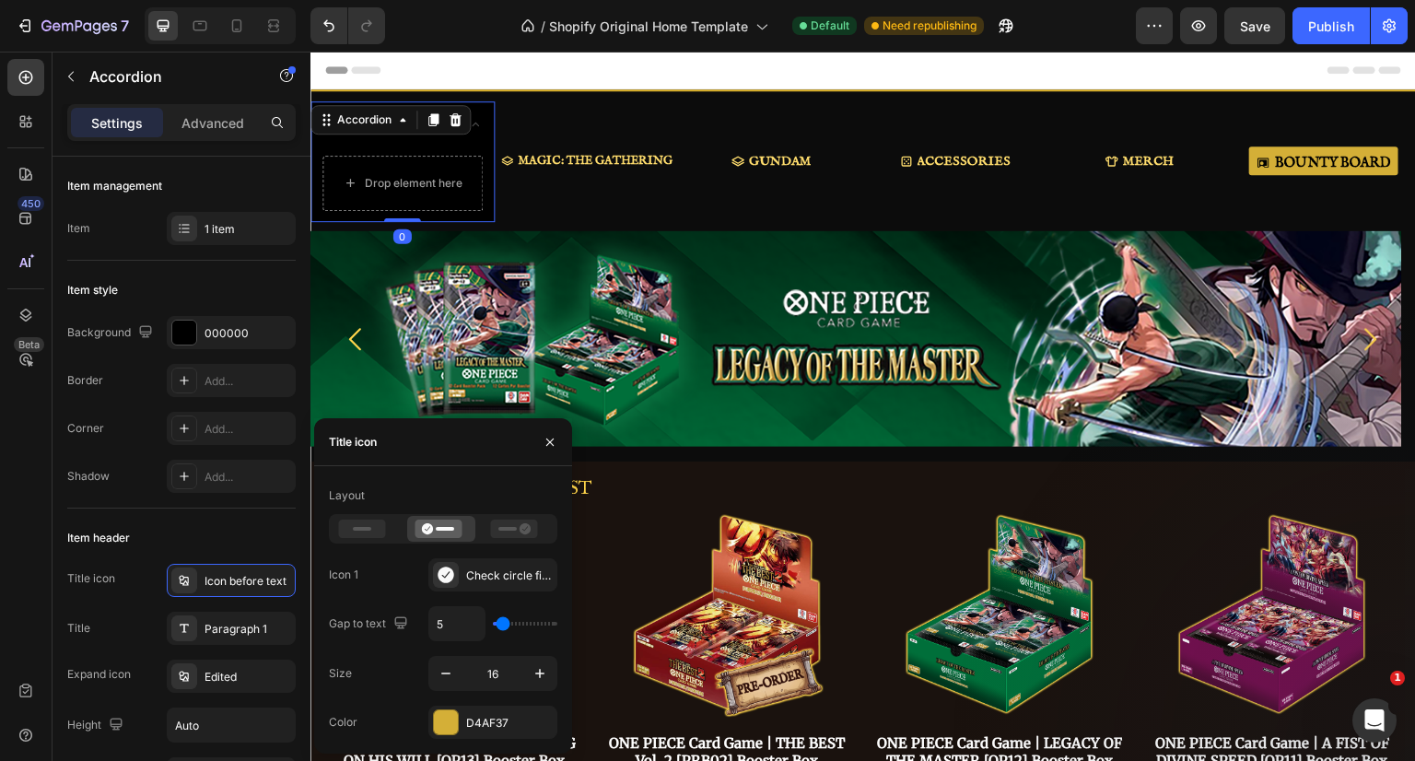
click at [504, 571] on div "Check circle filled" at bounding box center [509, 575] width 87 height 17
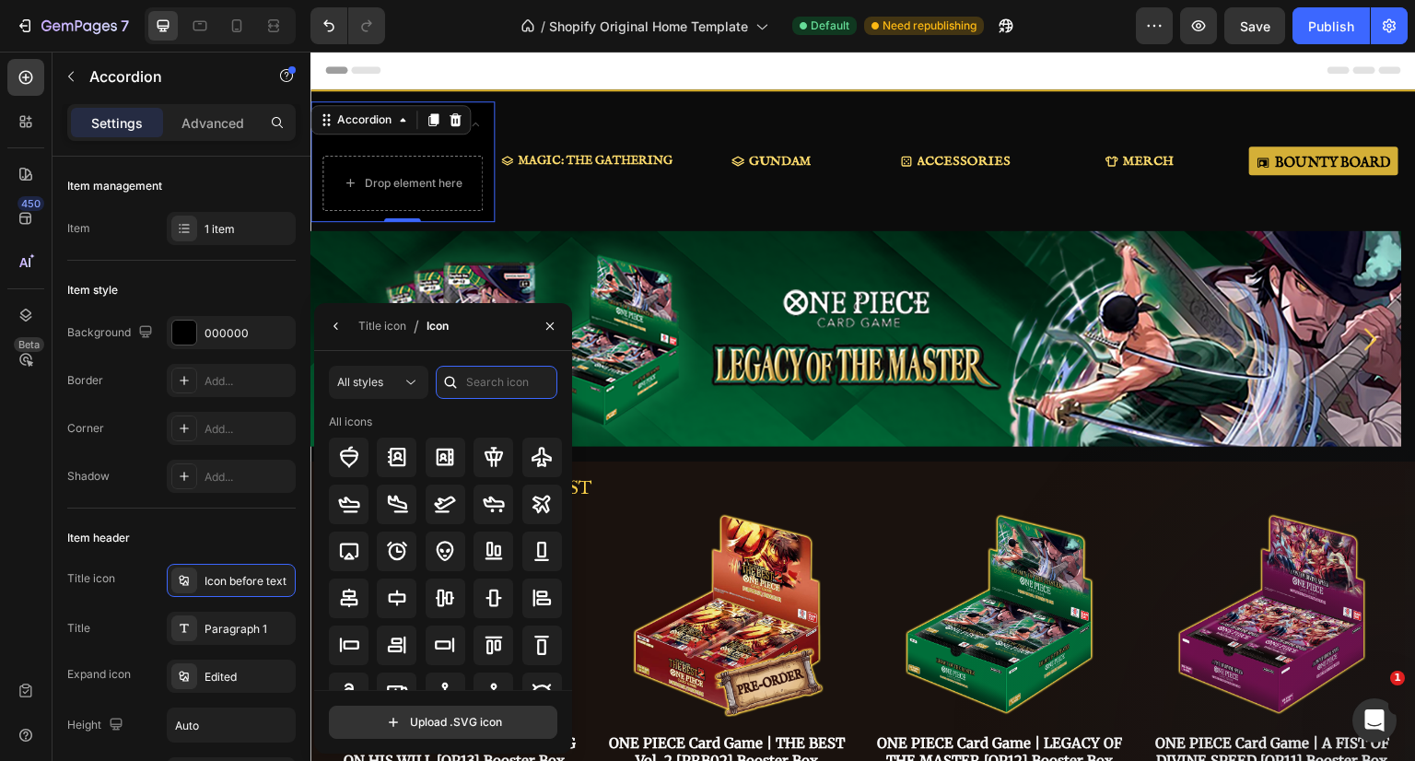
click at [471, 380] on input "text" at bounding box center [497, 382] width 122 height 33
type input "c"
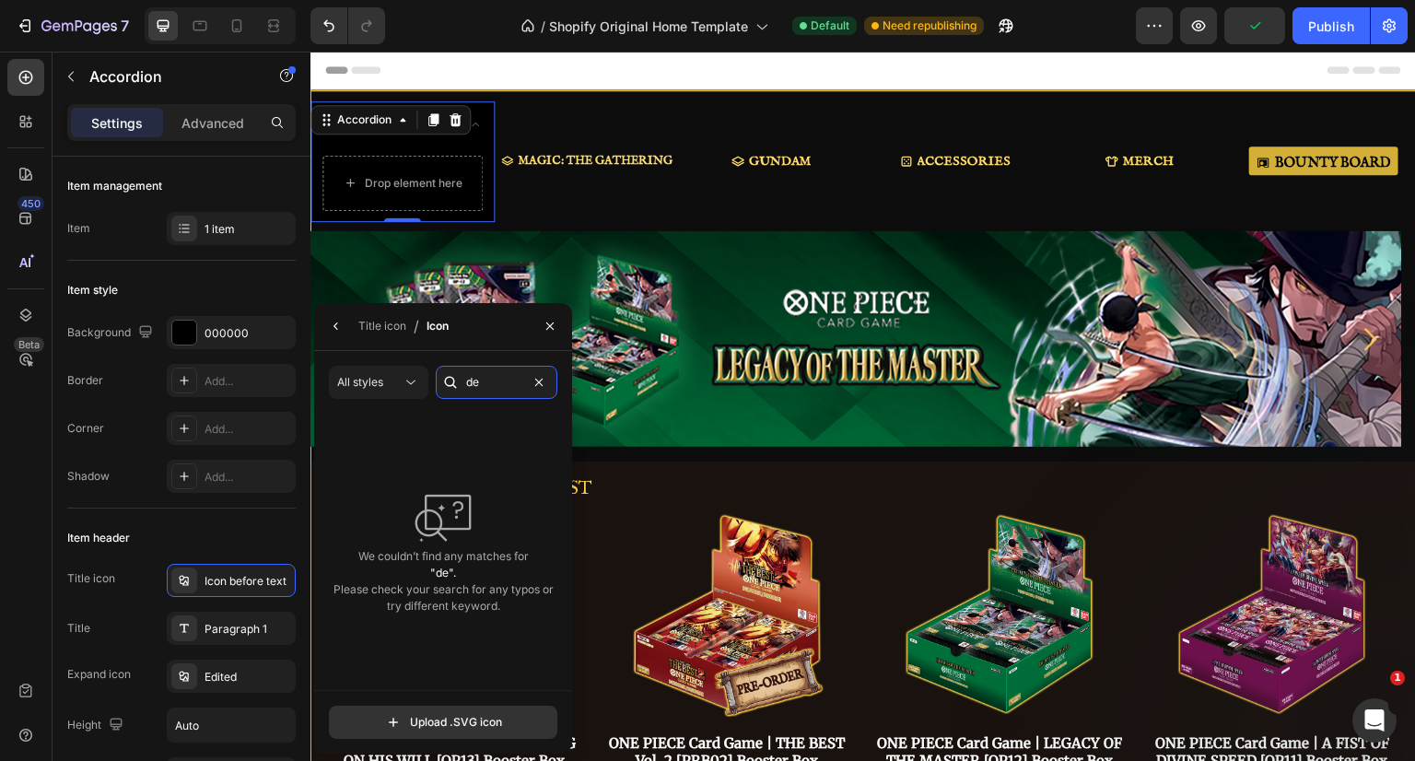
type input "d"
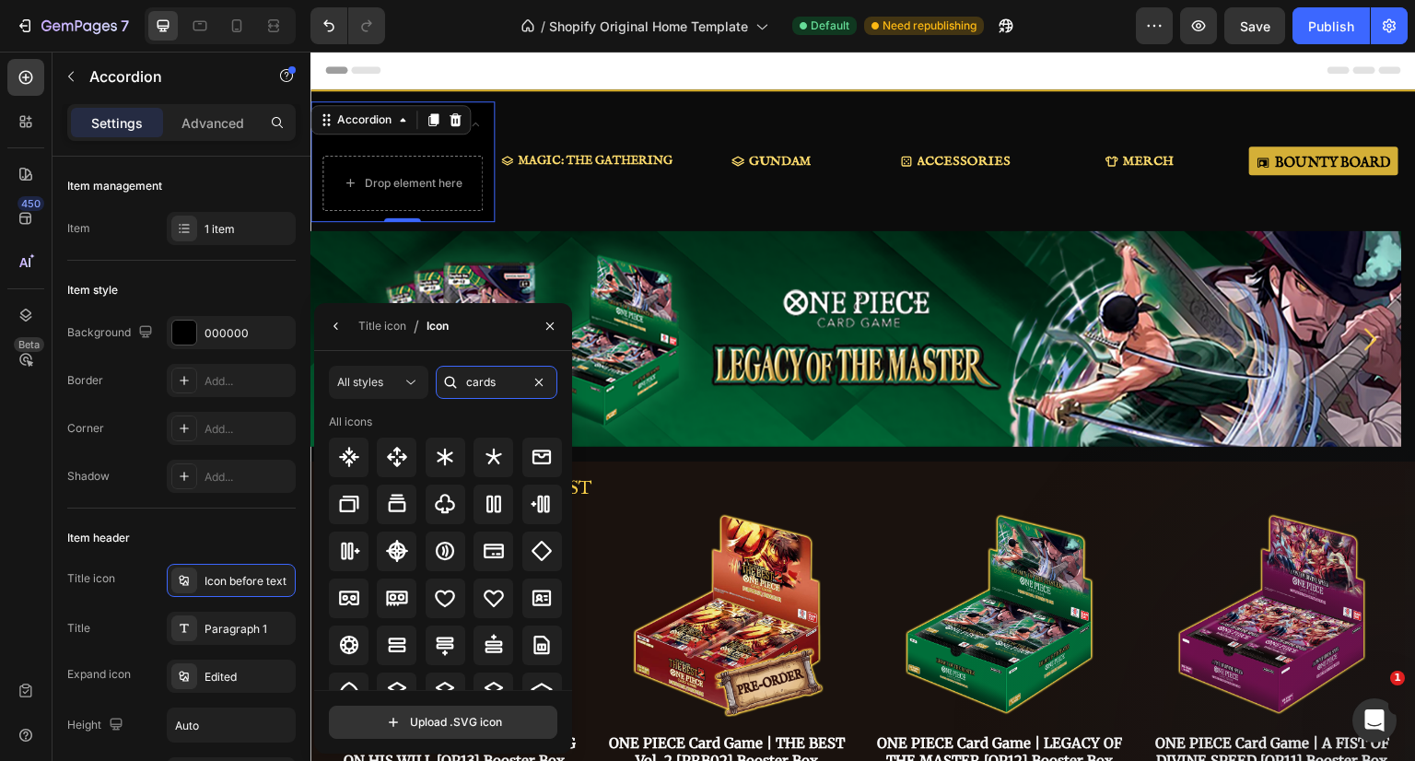
type input "cards"
click at [450, 605] on icon at bounding box center [445, 598] width 22 height 22
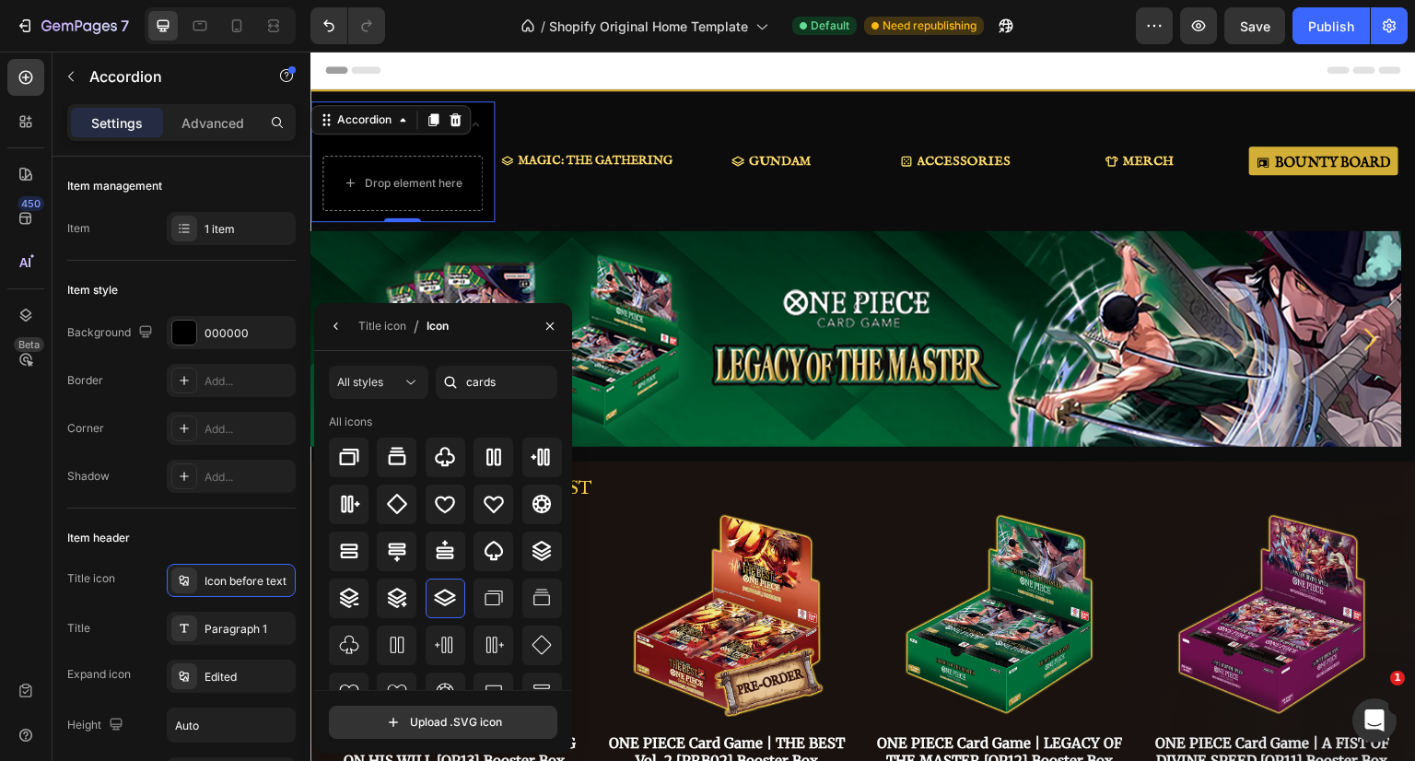
click at [552, 333] on icon "button" at bounding box center [550, 326] width 15 height 15
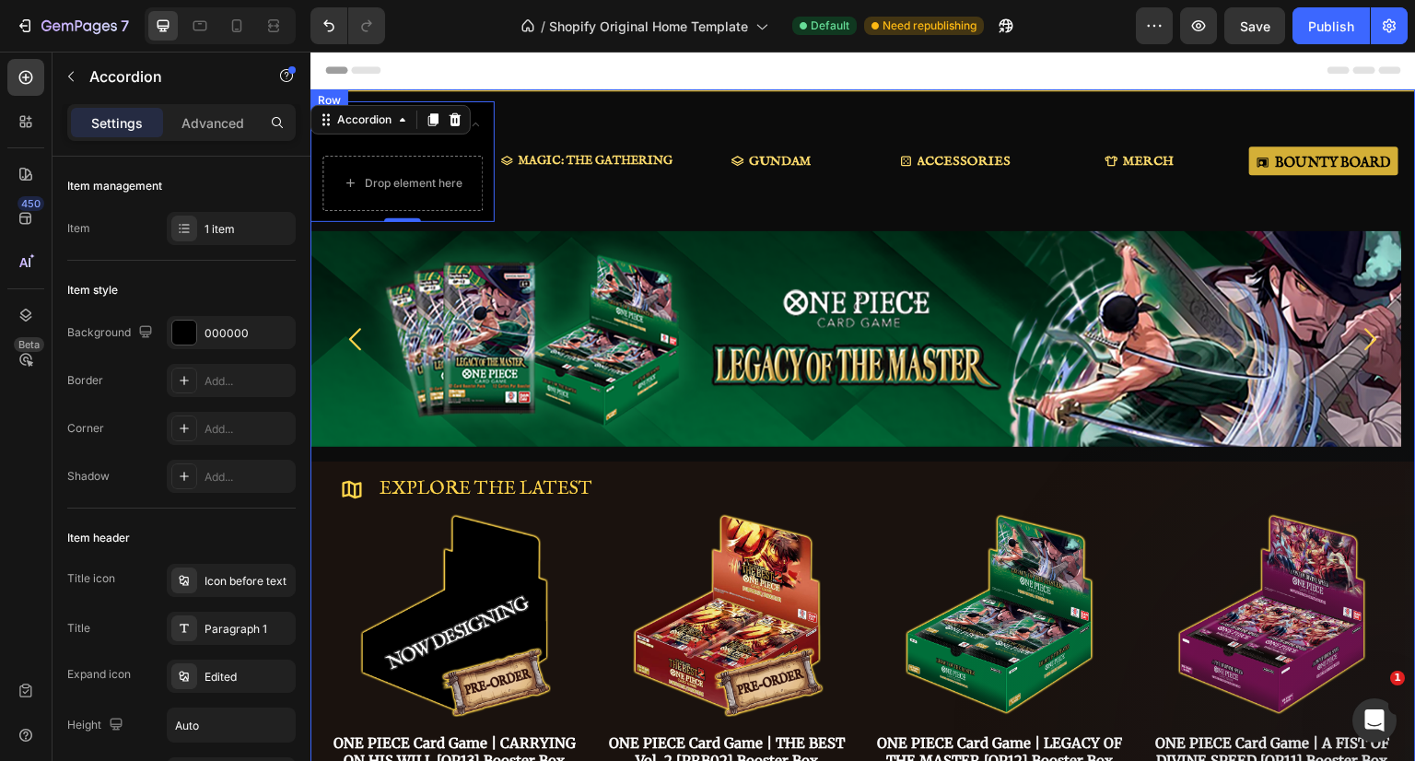
click at [608, 113] on div "MAGIC: THE GATHERING Button" at bounding box center [587, 161] width 184 height 121
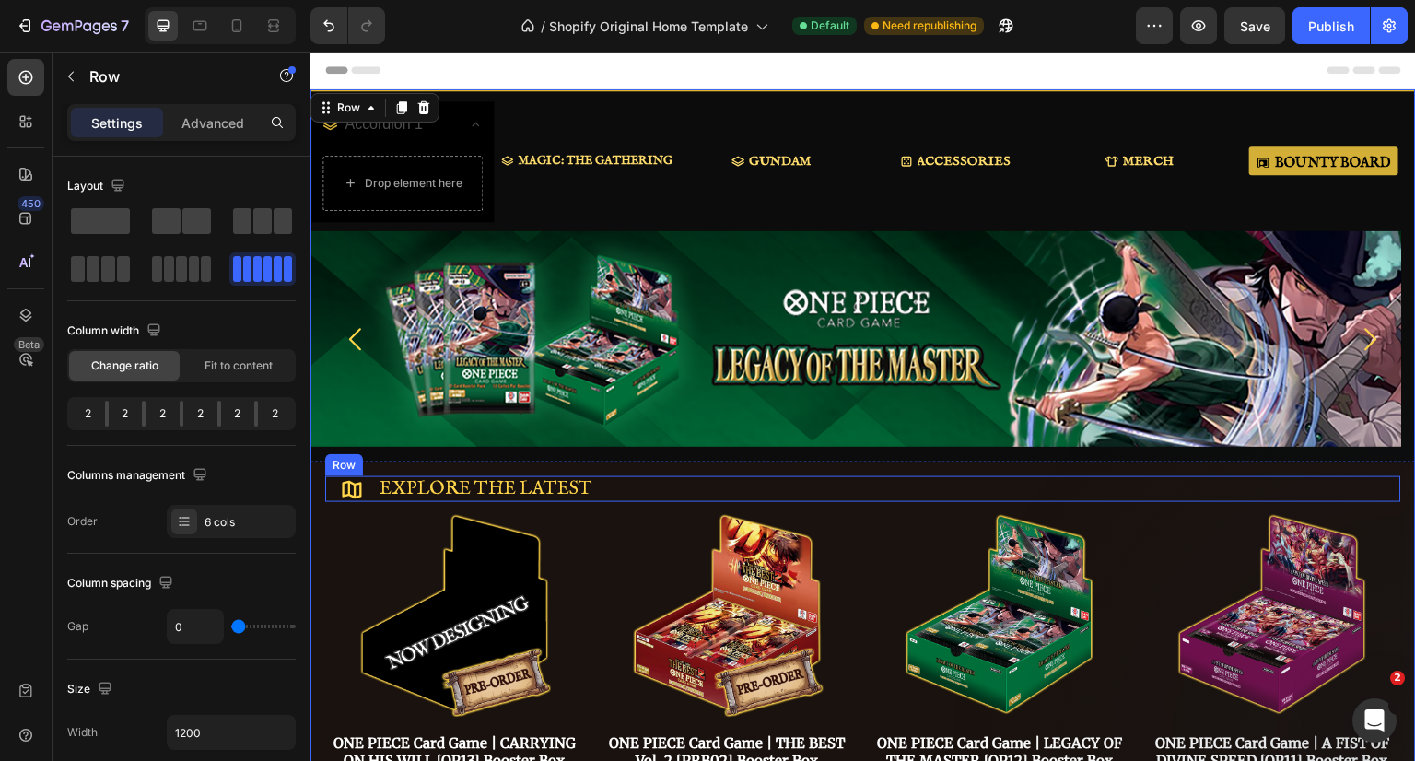
click at [869, 487] on div "Icon Explore the latest Text Block Row" at bounding box center [863, 489] width 1076 height 26
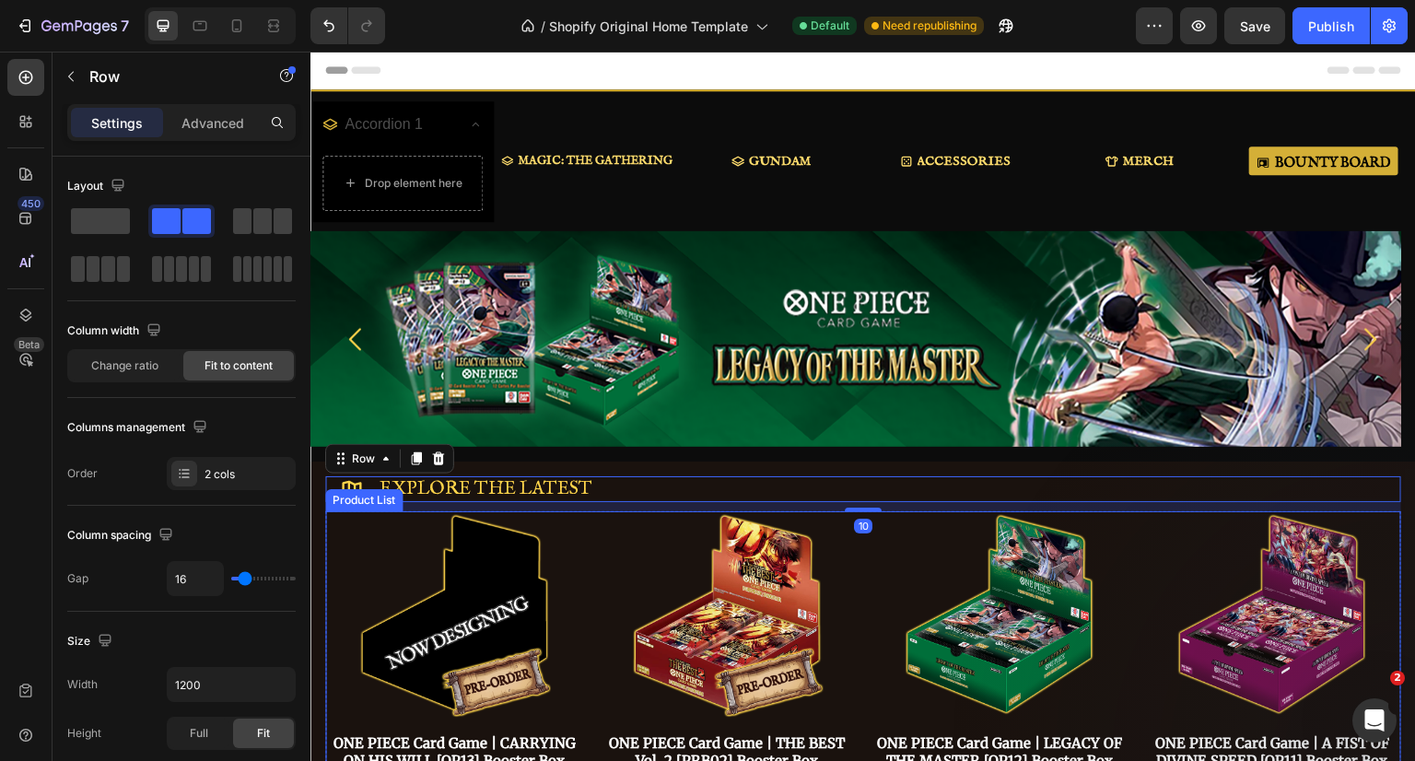
click at [857, 551] on div "Product Images ONE PIECE Card Game | CARRYING ON HIS WILL [OP13] Booster Box Pr…" at bounding box center [863, 706] width 1076 height 390
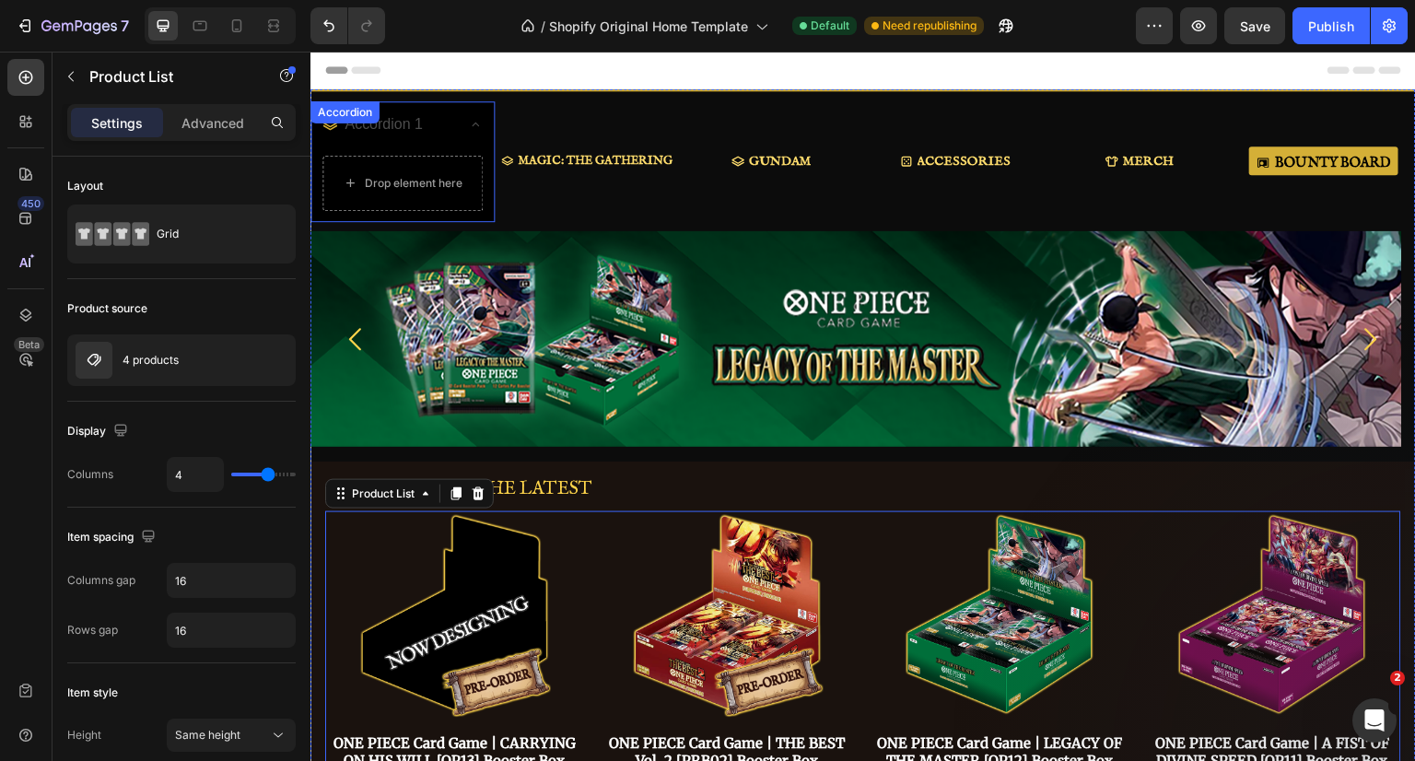
click at [408, 120] on div "Accordion 1" at bounding box center [384, 125] width 84 height 32
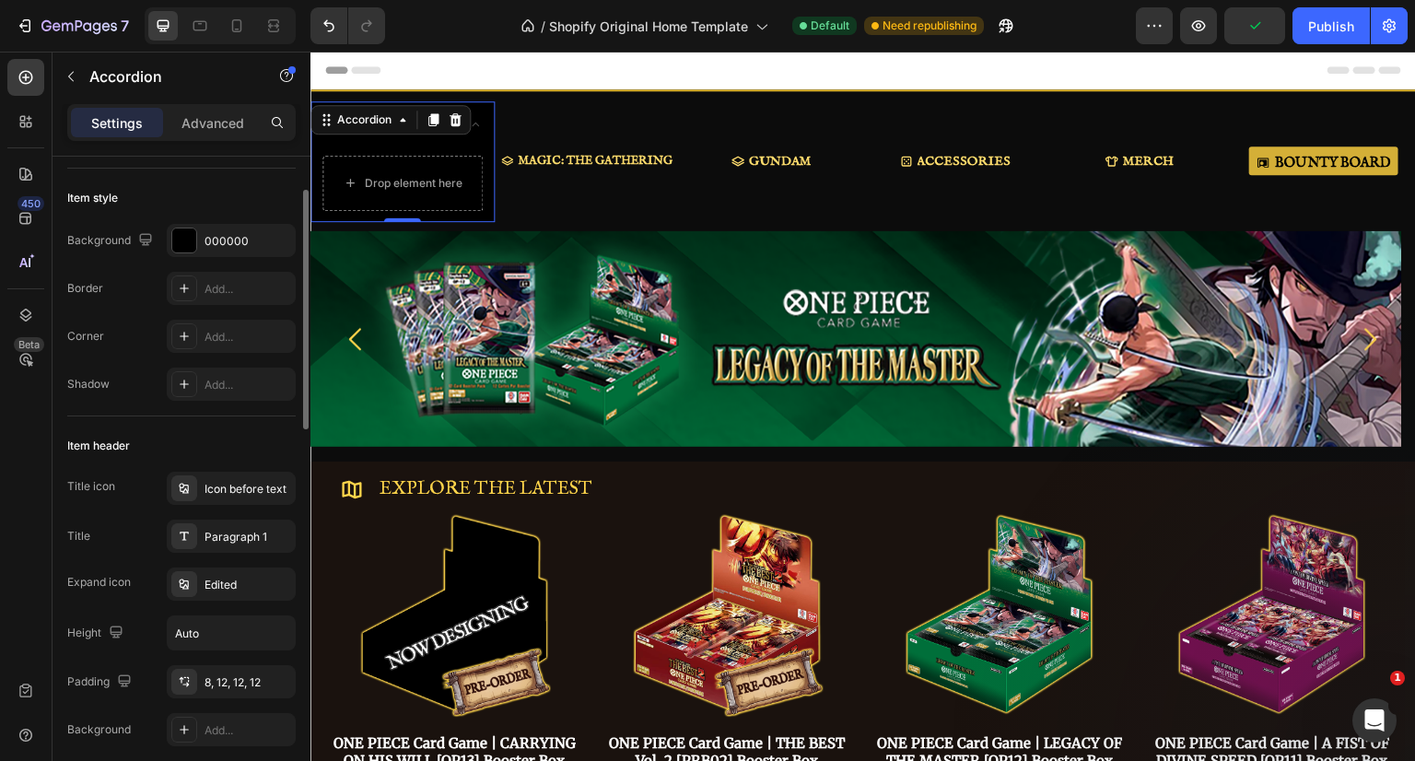
scroll to position [184, 0]
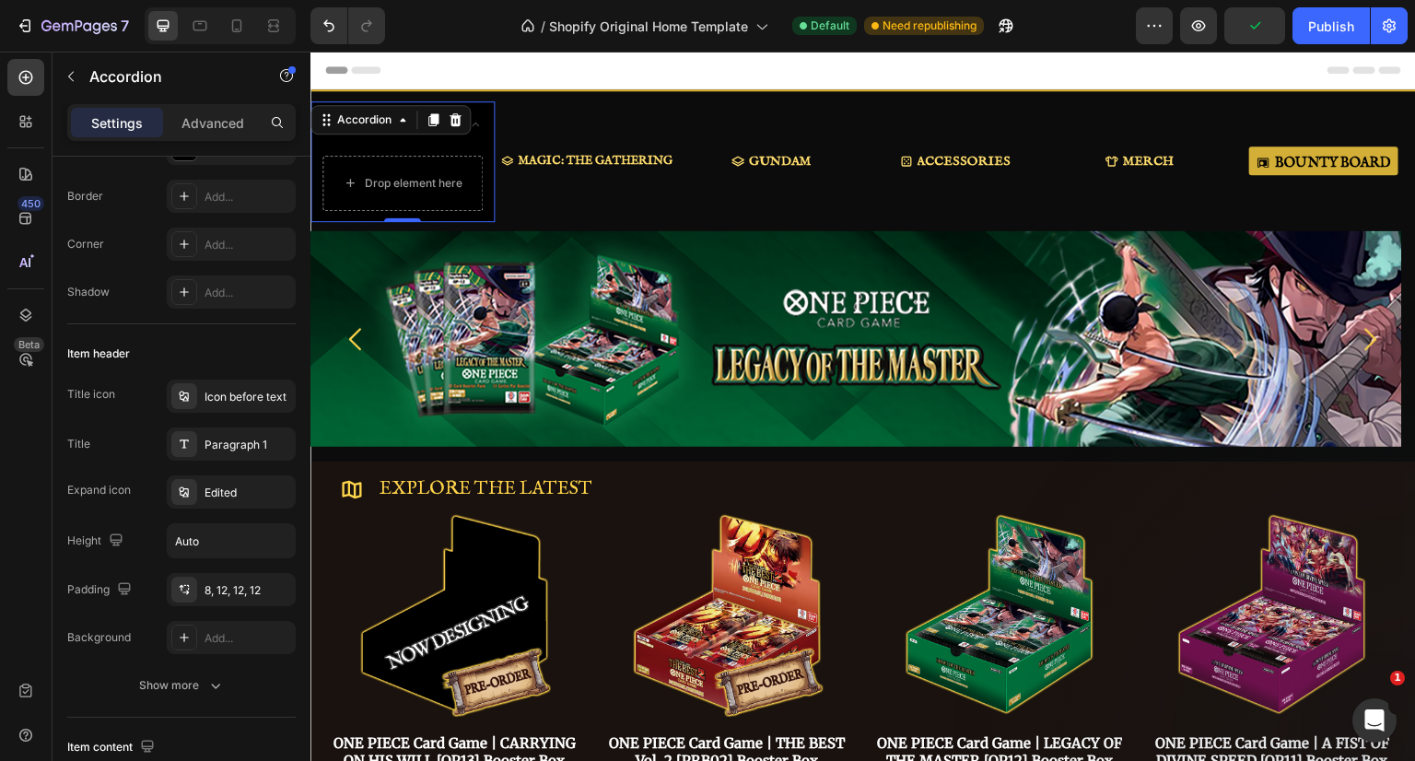
click at [236, 443] on div "Paragraph 1" at bounding box center [247, 445] width 87 height 17
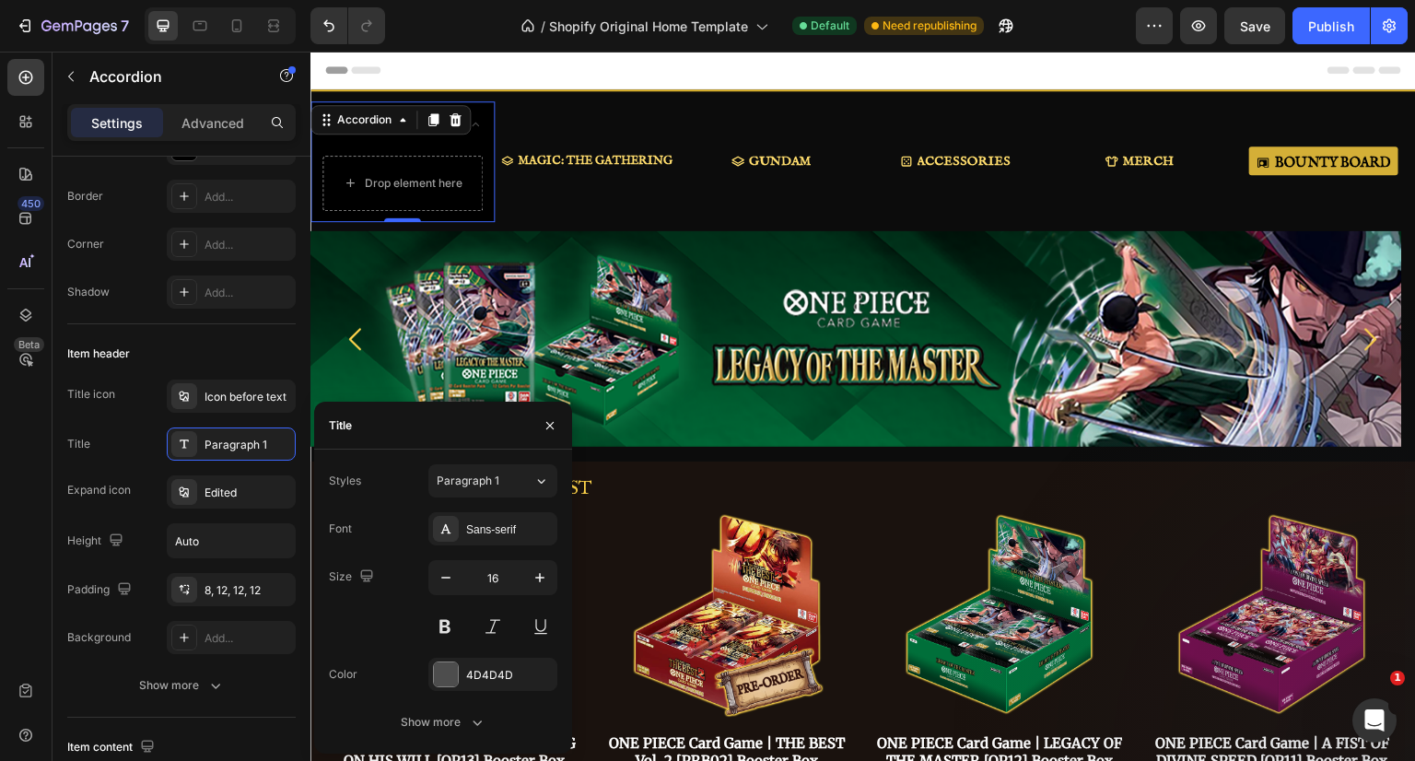
click at [504, 527] on div "Sans-serif" at bounding box center [509, 529] width 87 height 17
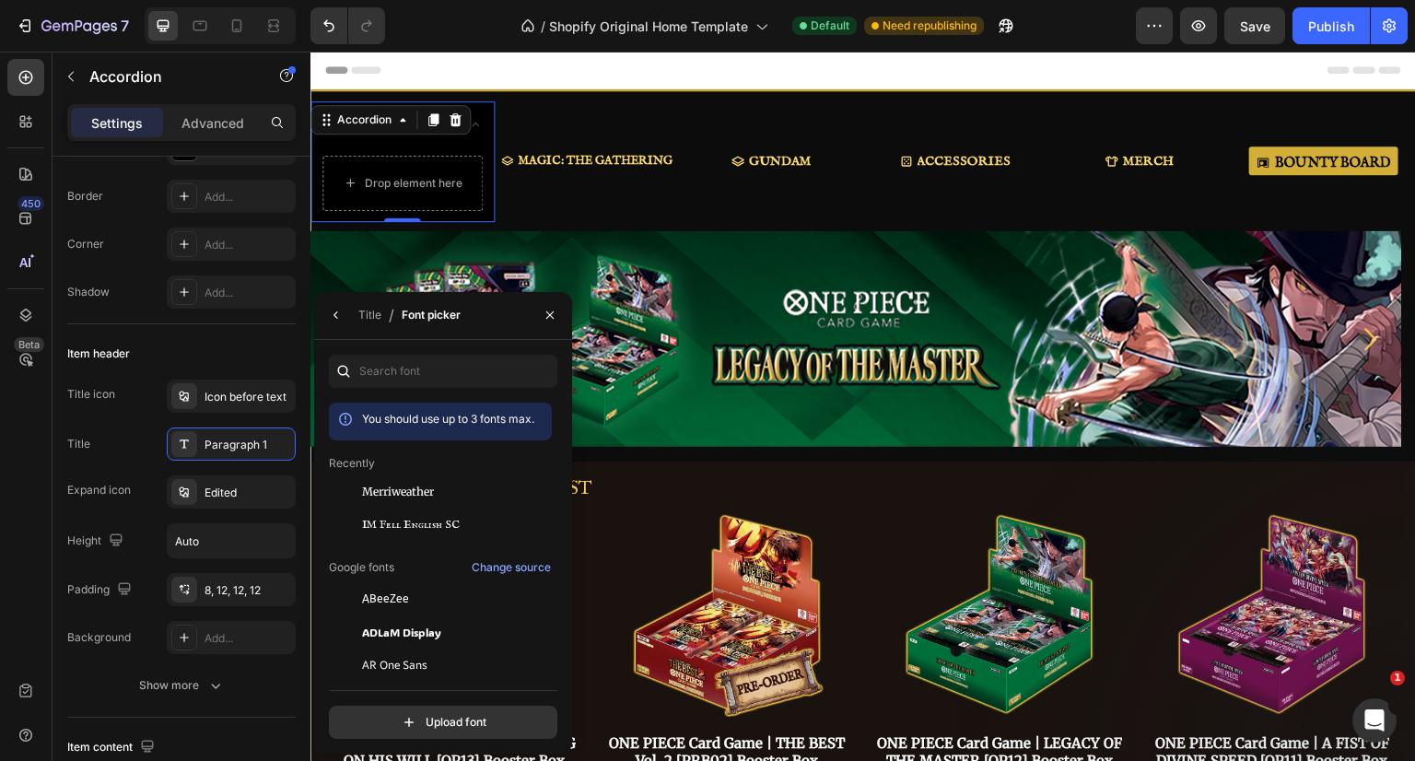
click at [432, 523] on span "IM Fell English SC" at bounding box center [411, 525] width 98 height 17
click at [430, 380] on input "text" at bounding box center [443, 371] width 228 height 33
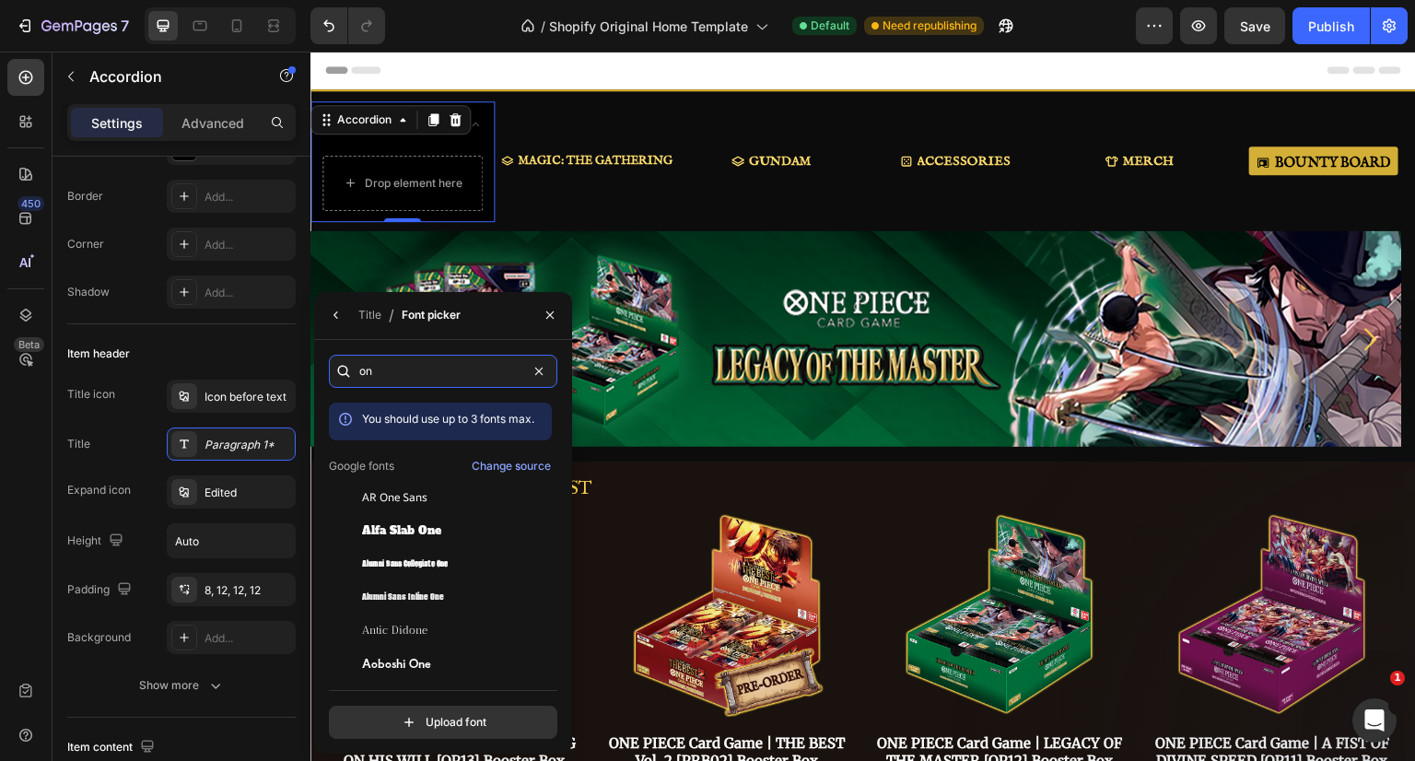
type input "o"
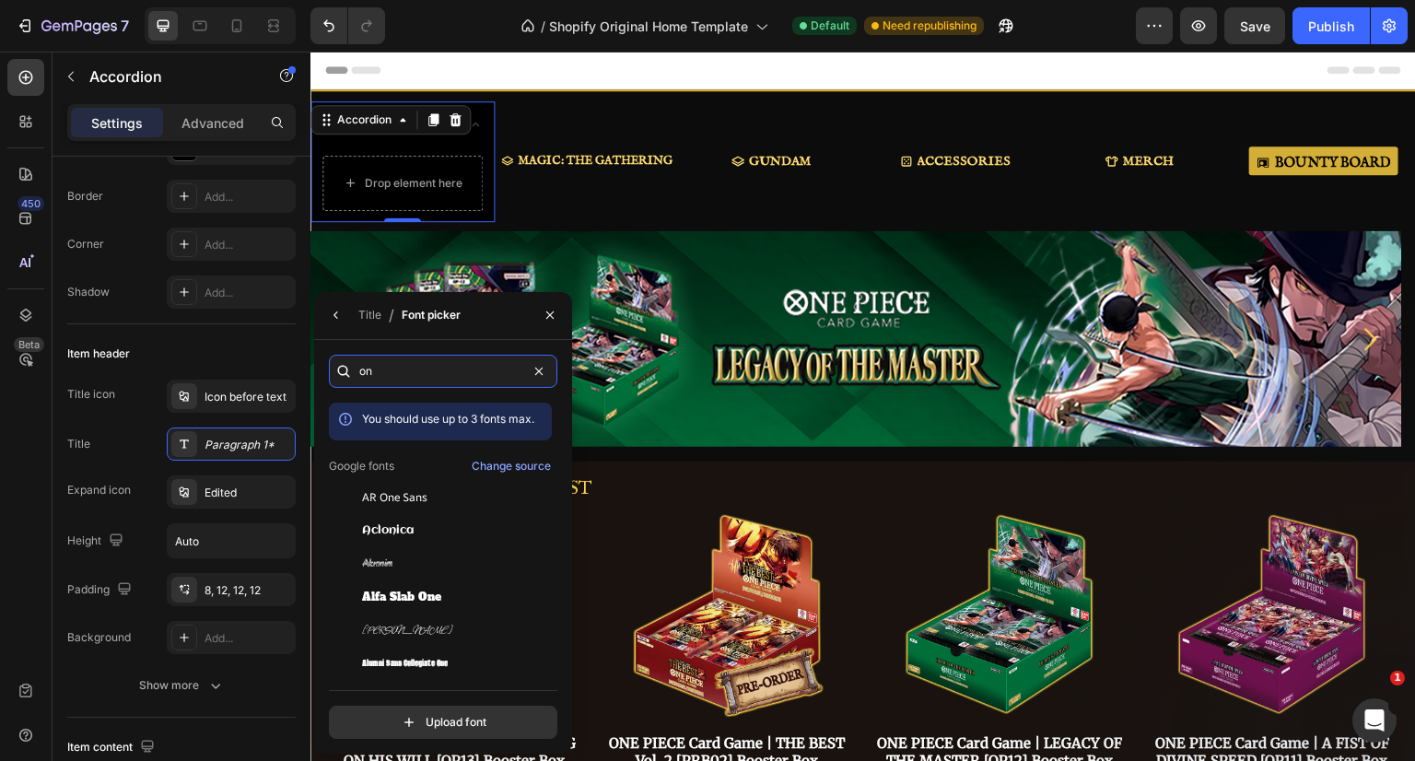
type input "o"
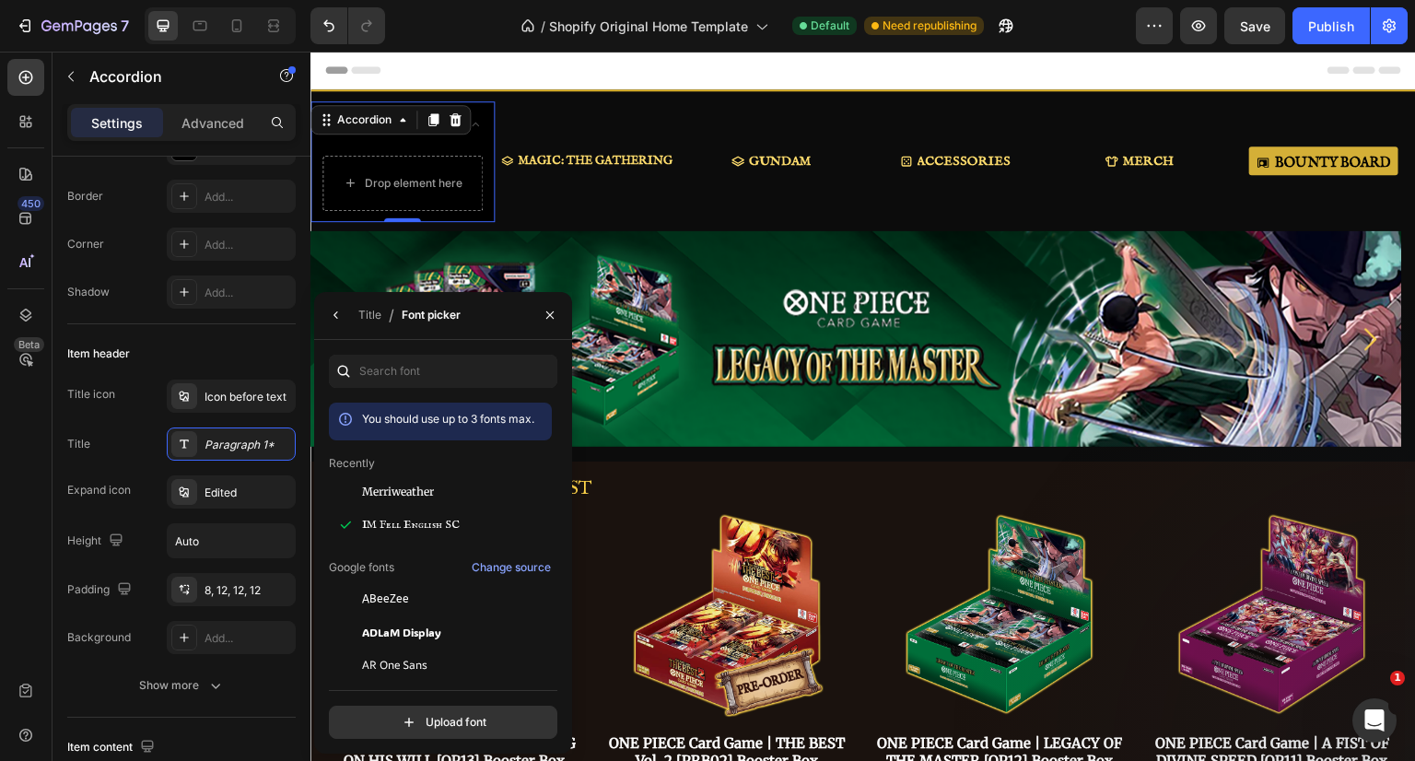
click at [400, 520] on span "IM Fell English SC" at bounding box center [411, 525] width 98 height 17
click at [346, 319] on button "button" at bounding box center [335, 314] width 29 height 29
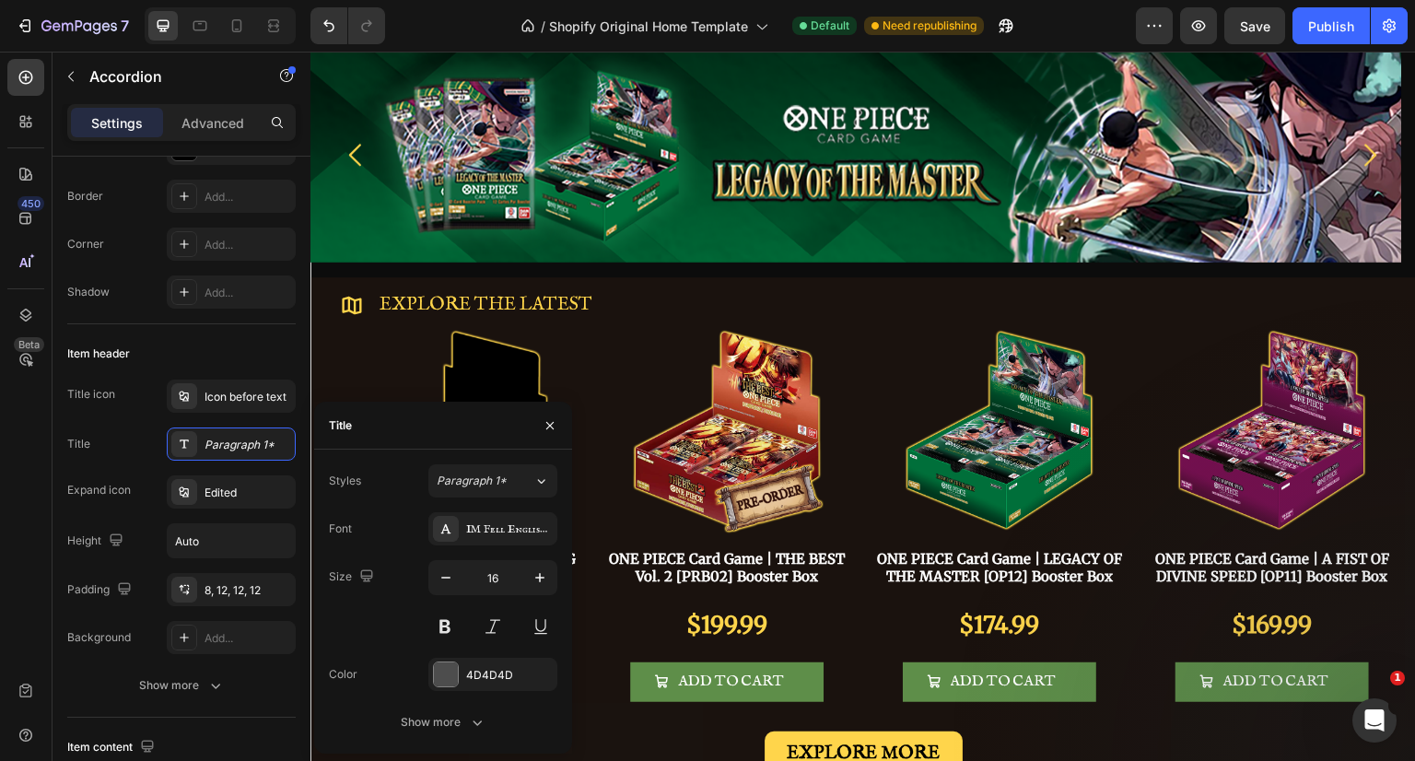
scroll to position [276, 0]
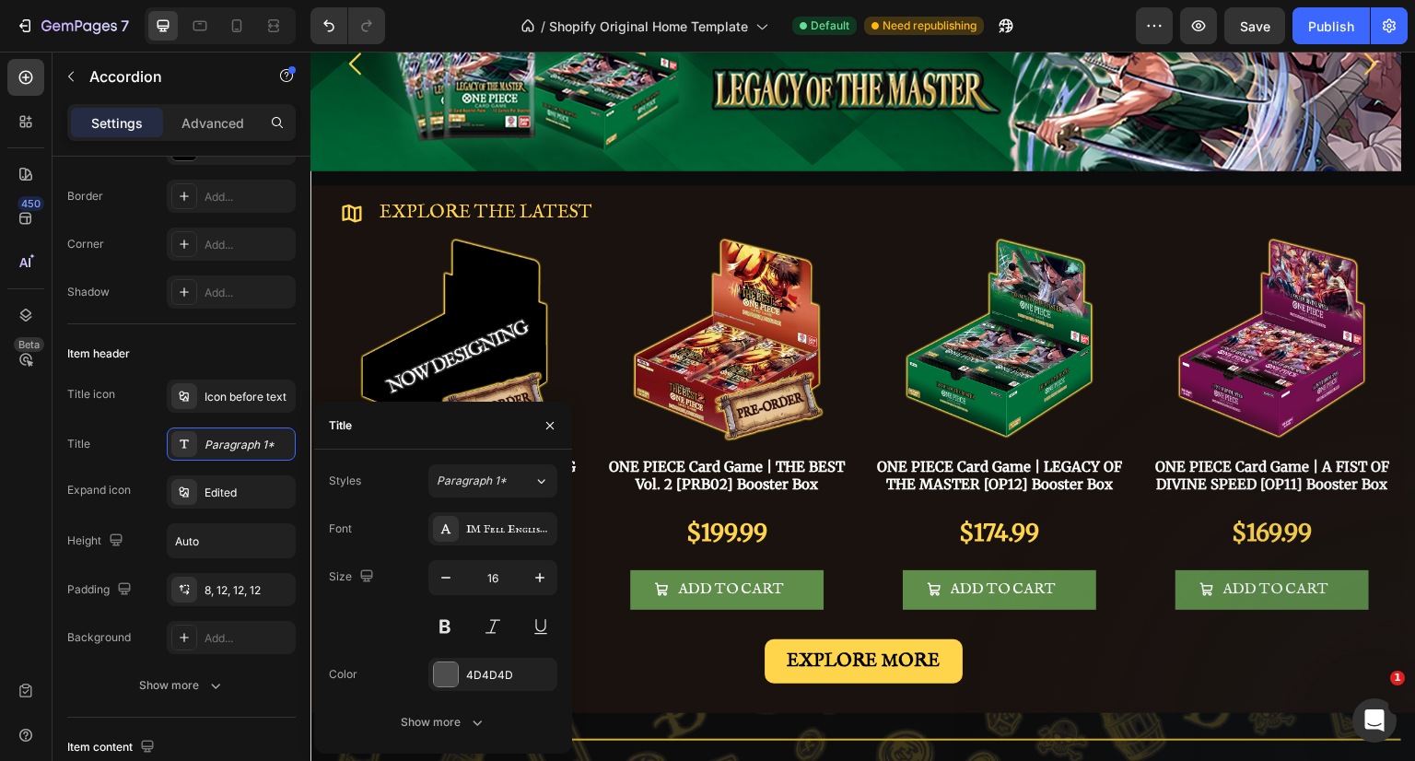
click at [474, 721] on icon "button" at bounding box center [477, 723] width 9 height 6
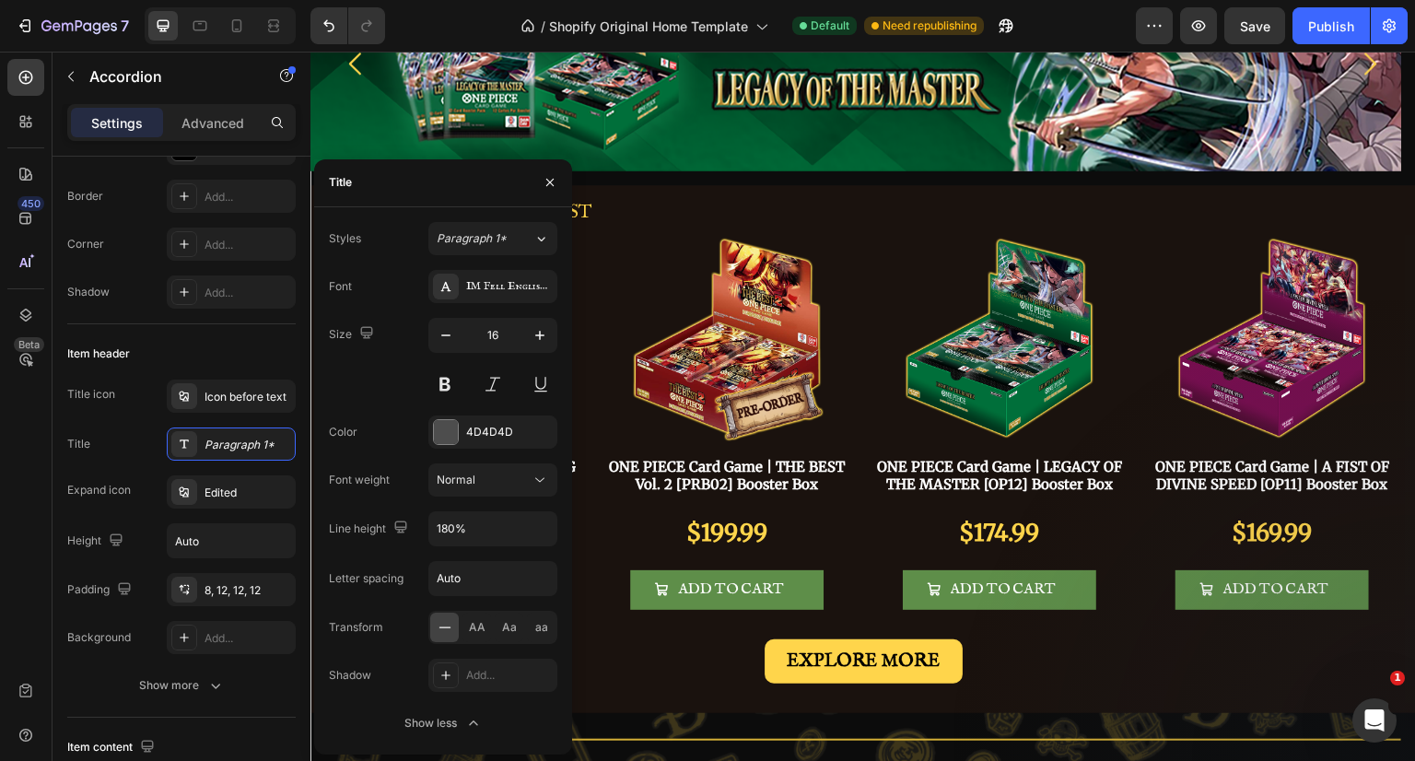
click at [507, 430] on div "4D4D4D" at bounding box center [509, 432] width 87 height 17
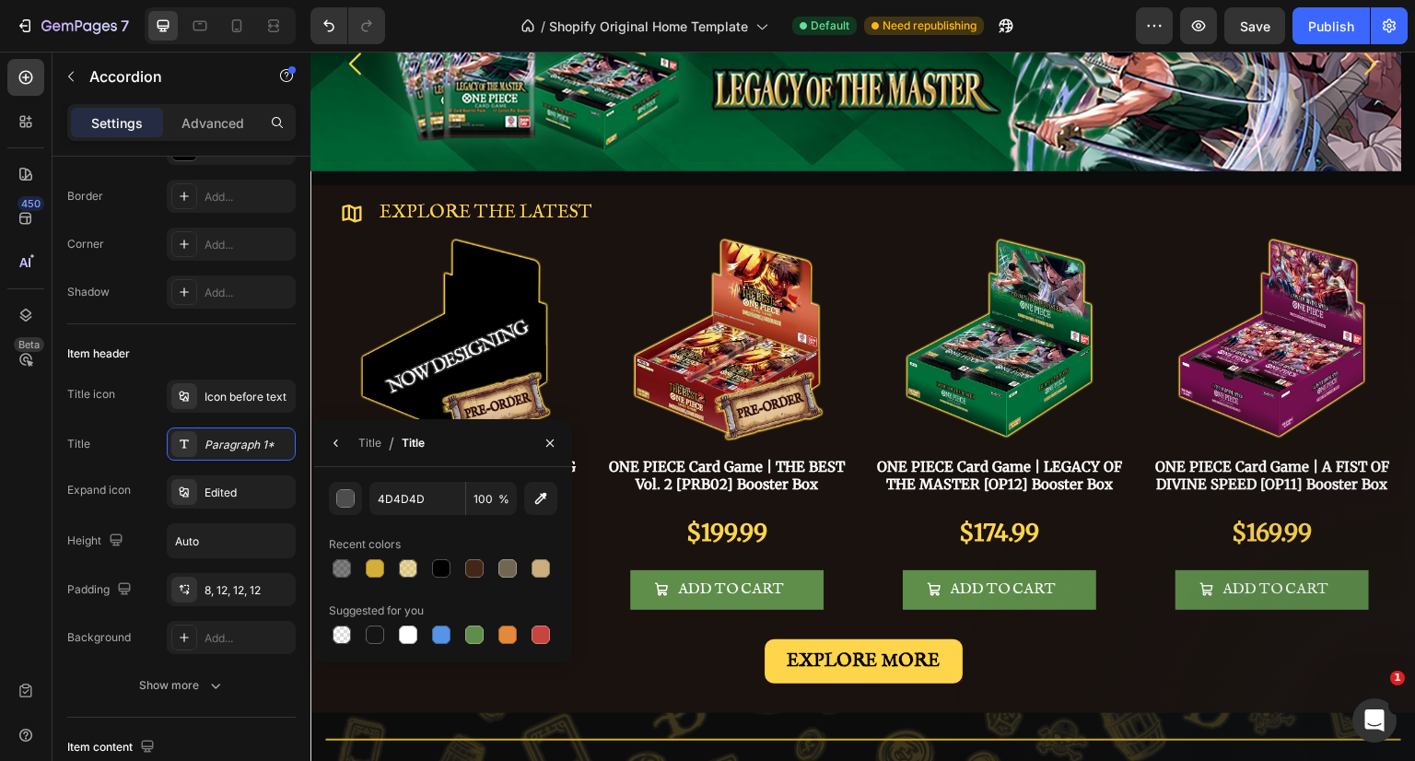
click at [372, 567] on div at bounding box center [375, 568] width 18 height 18
type input "D4AF37"
drag, startPoint x: 548, startPoint y: 447, endPoint x: 275, endPoint y: 314, distance: 303.2
click at [548, 447] on icon "button" at bounding box center [550, 443] width 15 height 15
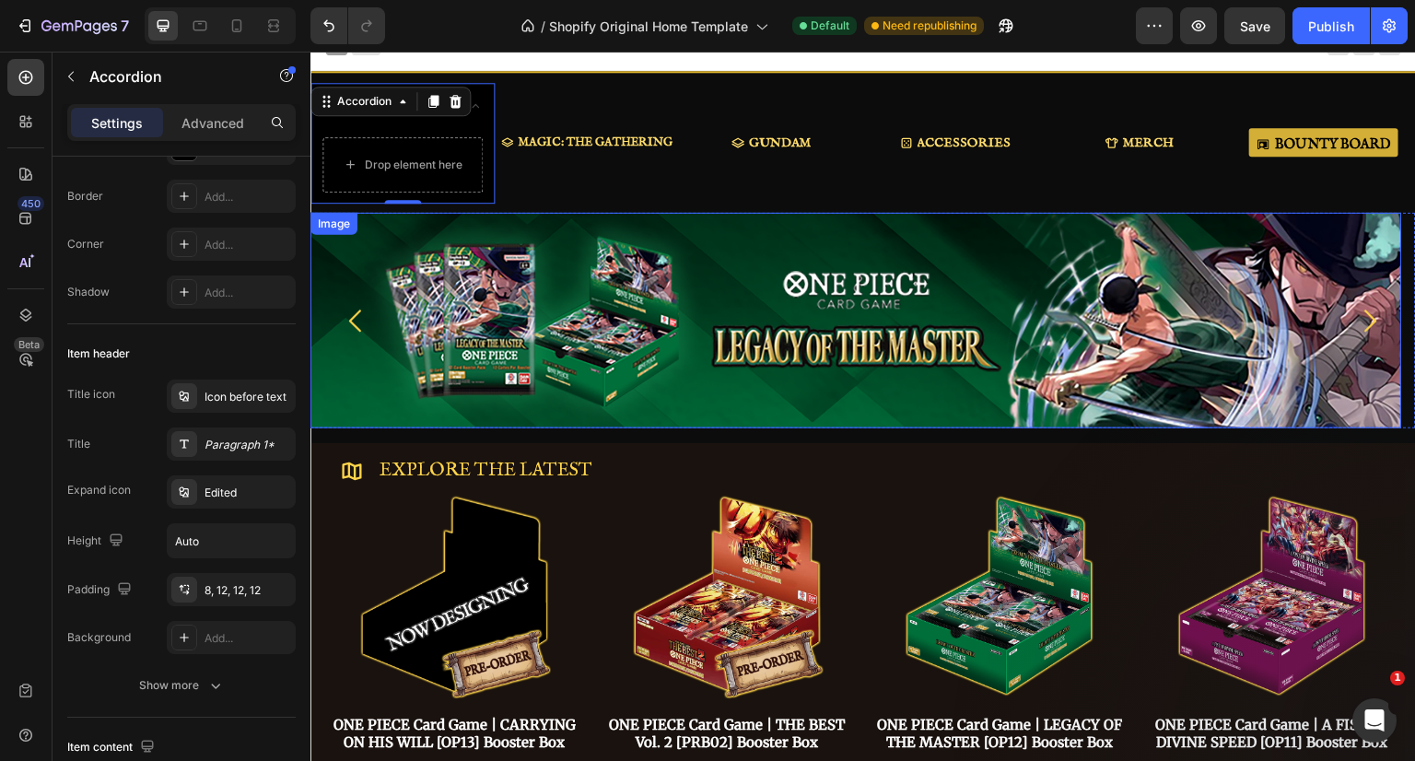
scroll to position [0, 0]
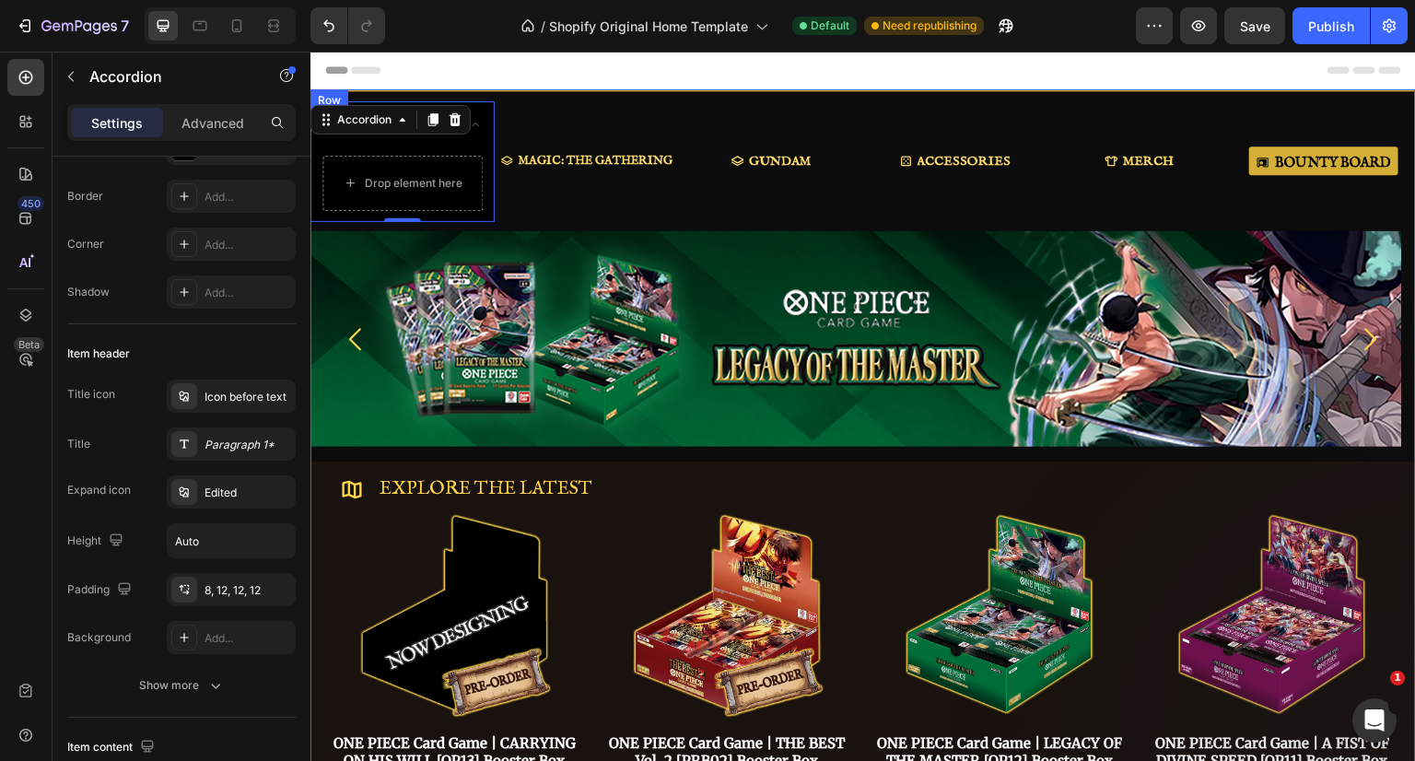
click at [555, 188] on div "MAGIC: THE GATHERING Button" at bounding box center [587, 161] width 184 height 121
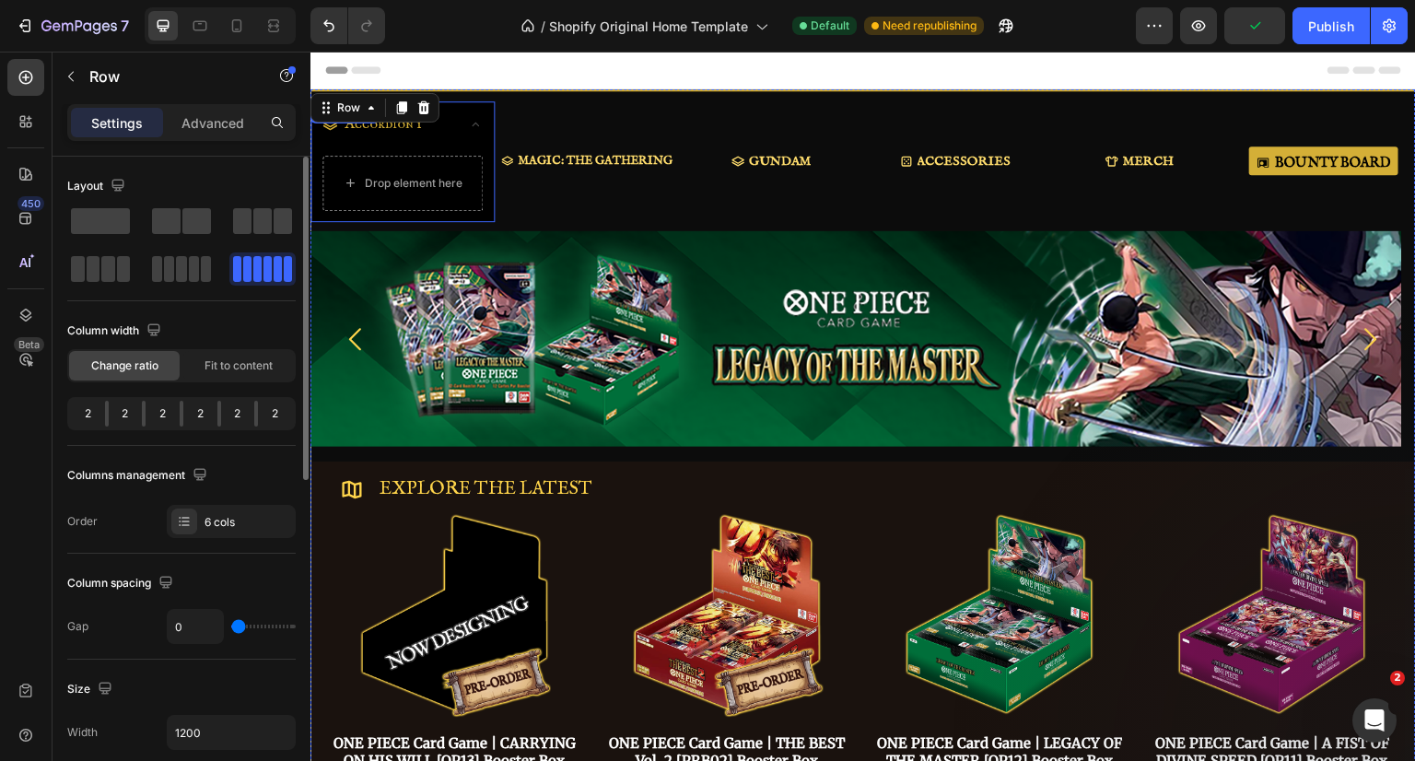
click at [462, 125] on div "Accordion 1" at bounding box center [402, 126] width 182 height 51
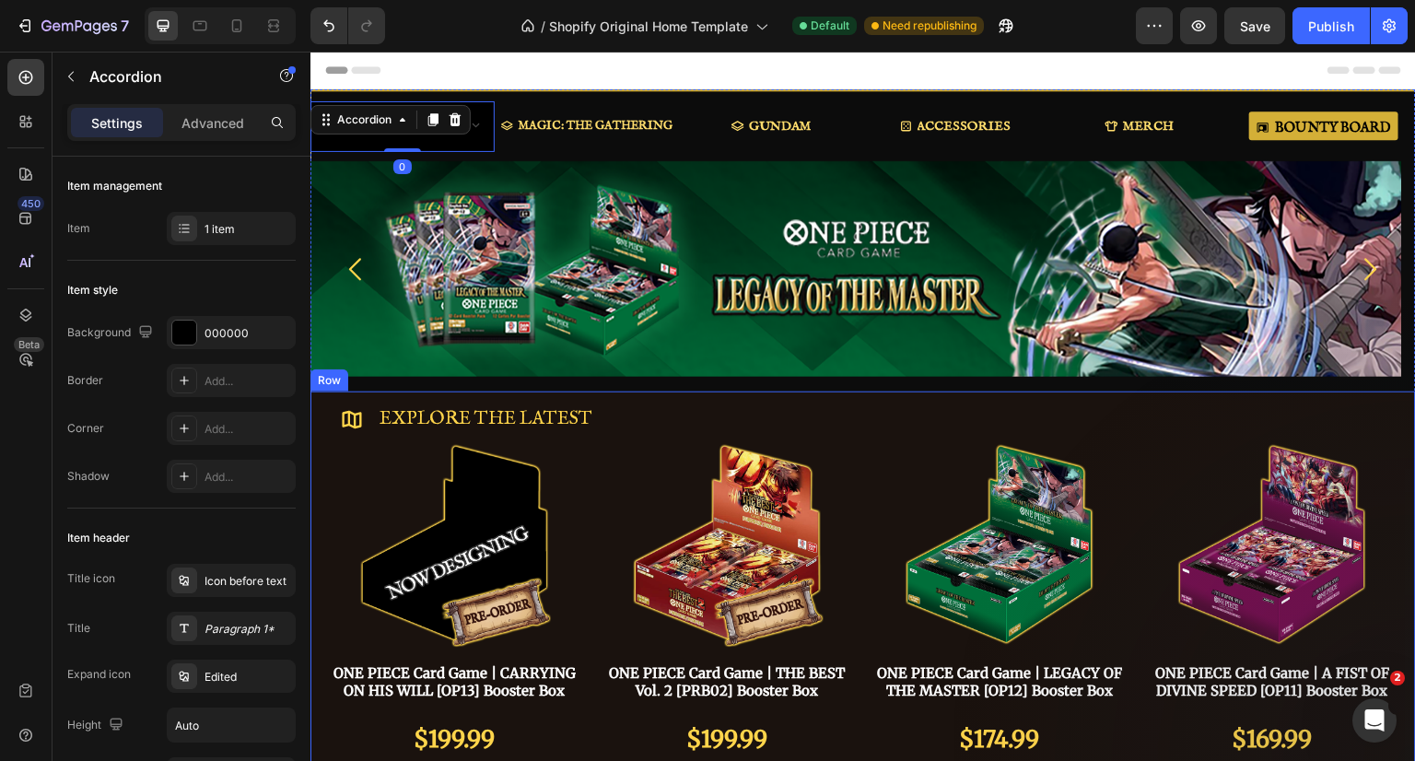
click at [734, 397] on div "Icon Explore the latest Text Block Row Product Images ONE PIECE Card Game | CAR…" at bounding box center [862, 655] width 1105 height 528
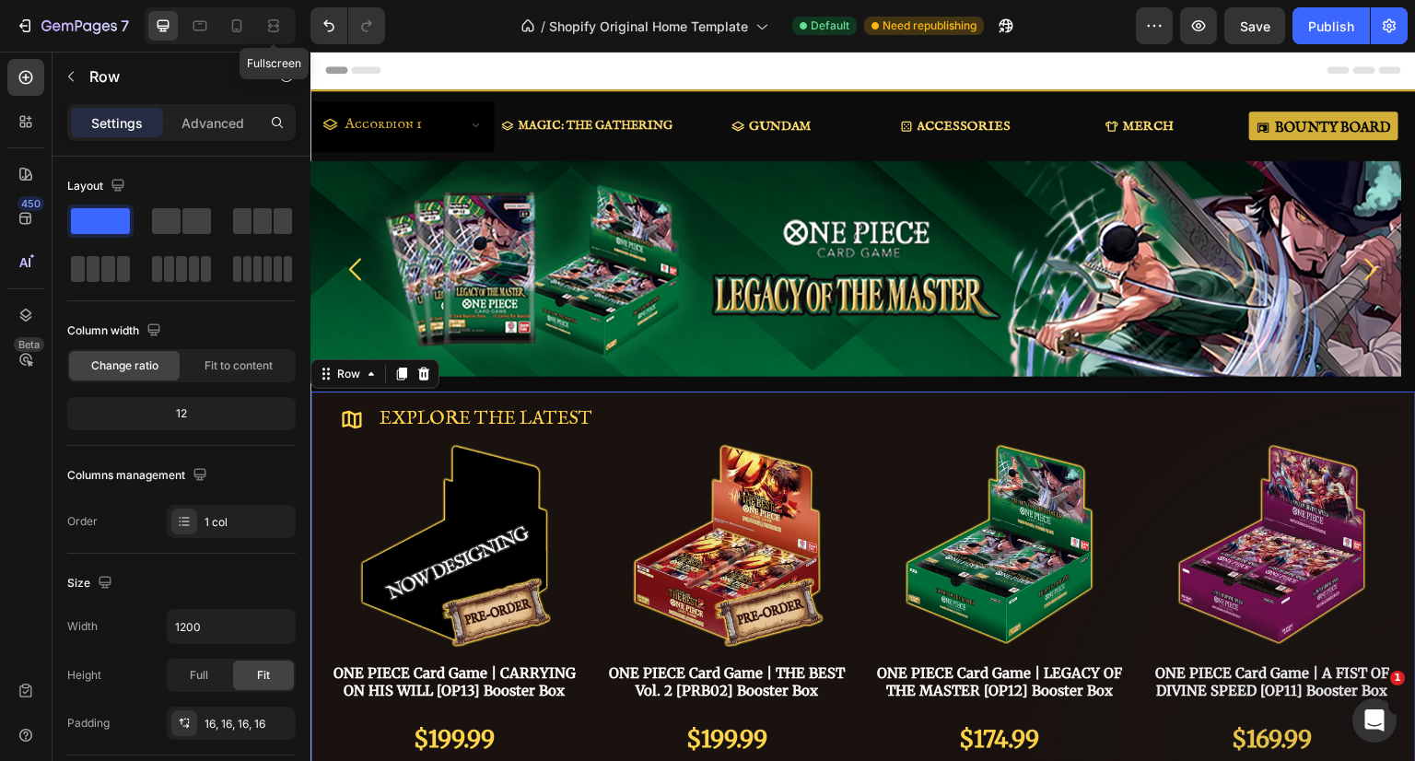
click at [271, 17] on icon at bounding box center [273, 26] width 18 height 18
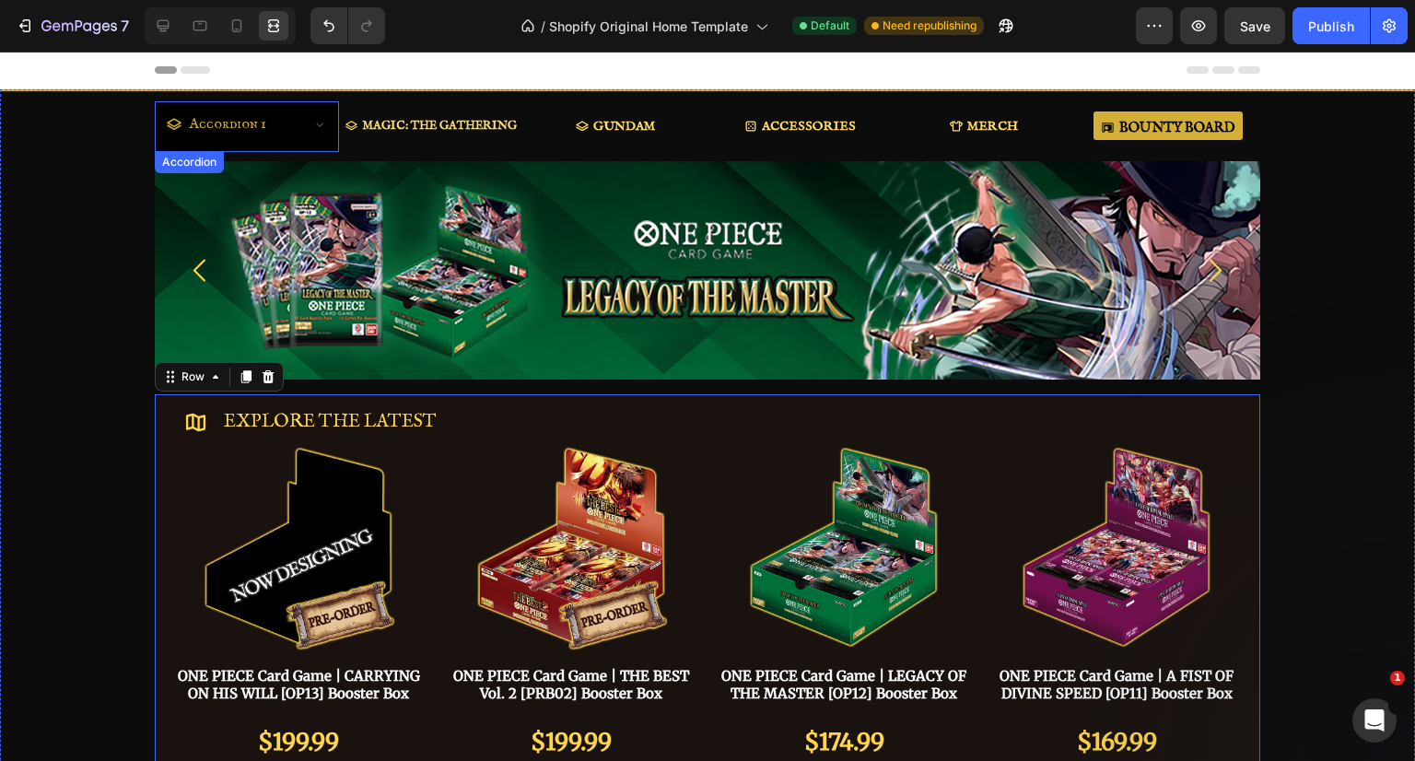
click at [230, 121] on div "Accordion 1" at bounding box center [227, 125] width 83 height 32
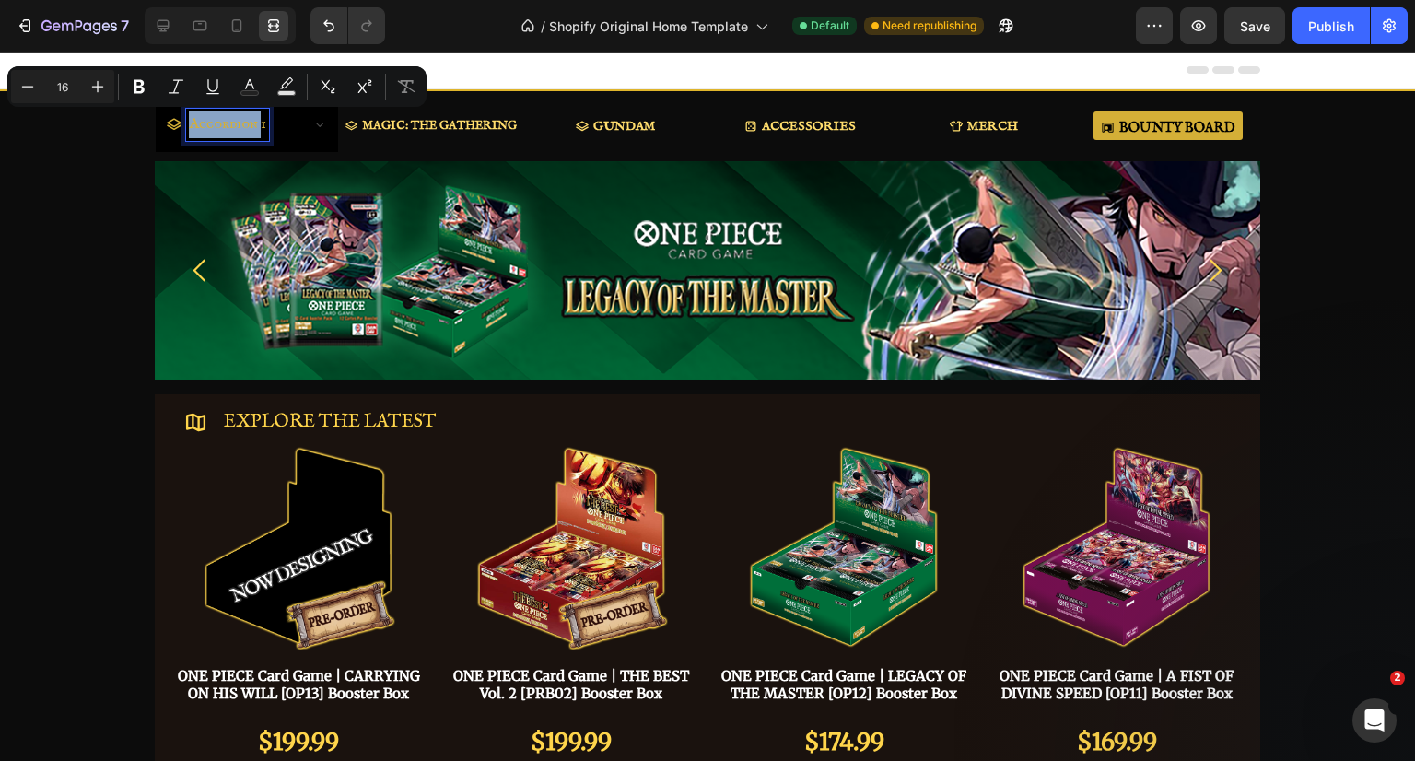
click at [250, 126] on p "Accordion 1" at bounding box center [227, 124] width 77 height 27
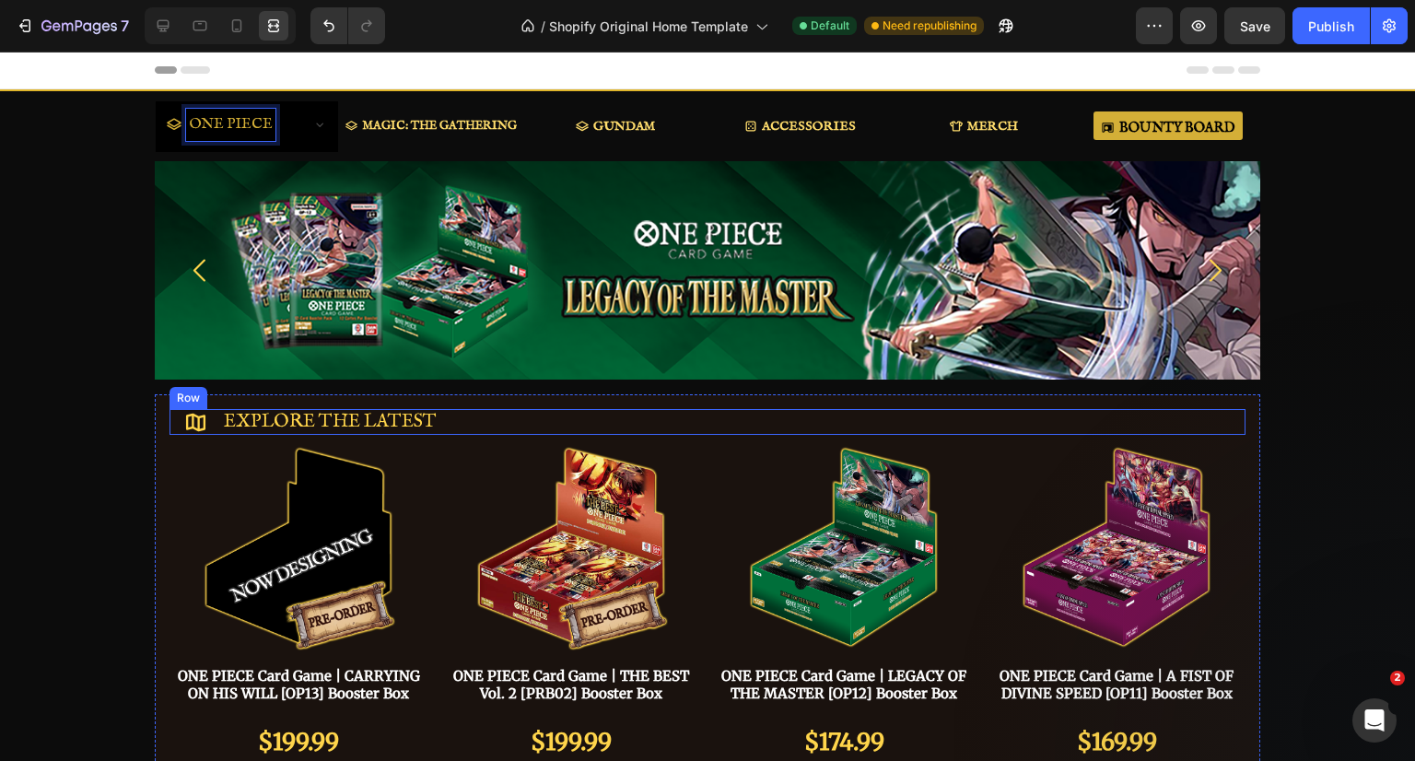
click at [700, 417] on div "Icon Explore the latest Text Block Row" at bounding box center [707, 422] width 1076 height 26
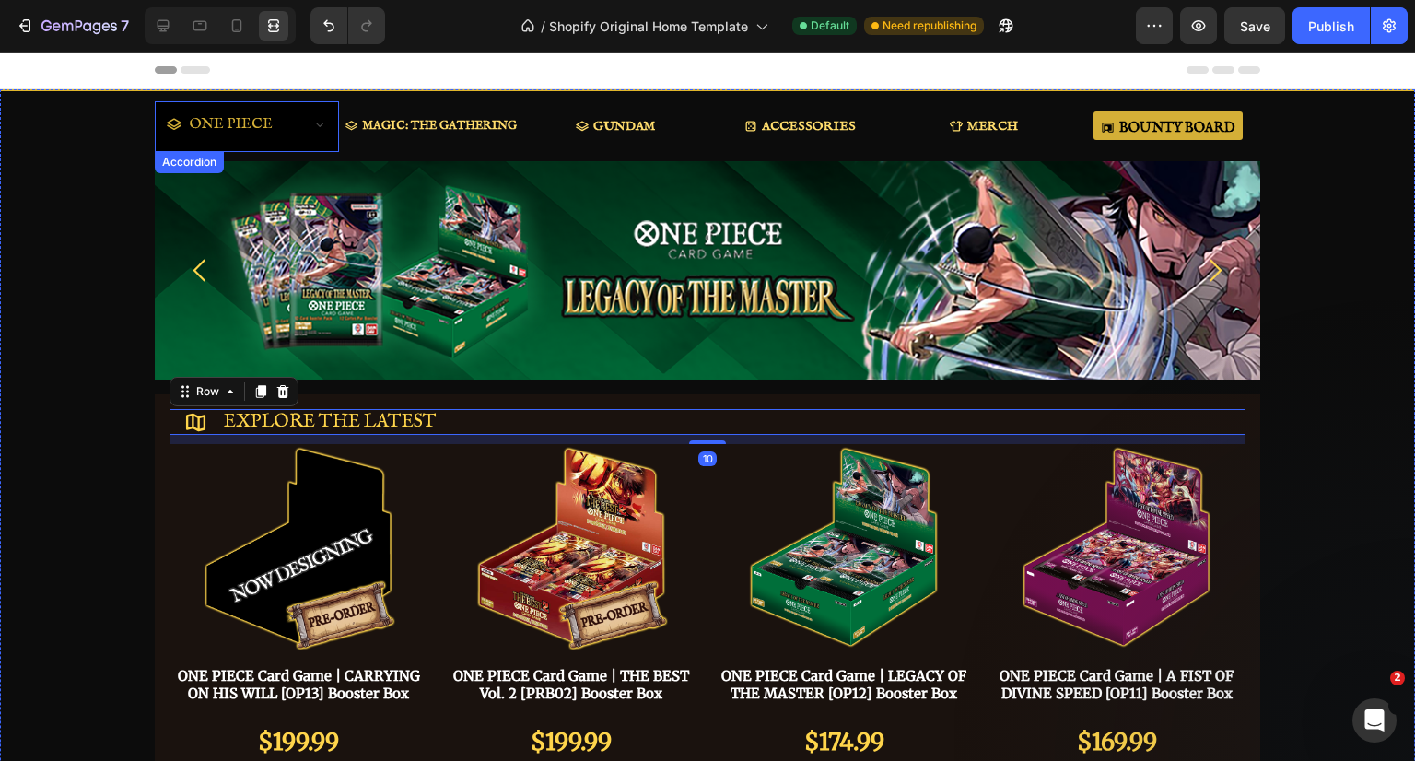
click at [312, 127] on icon at bounding box center [319, 124] width 15 height 15
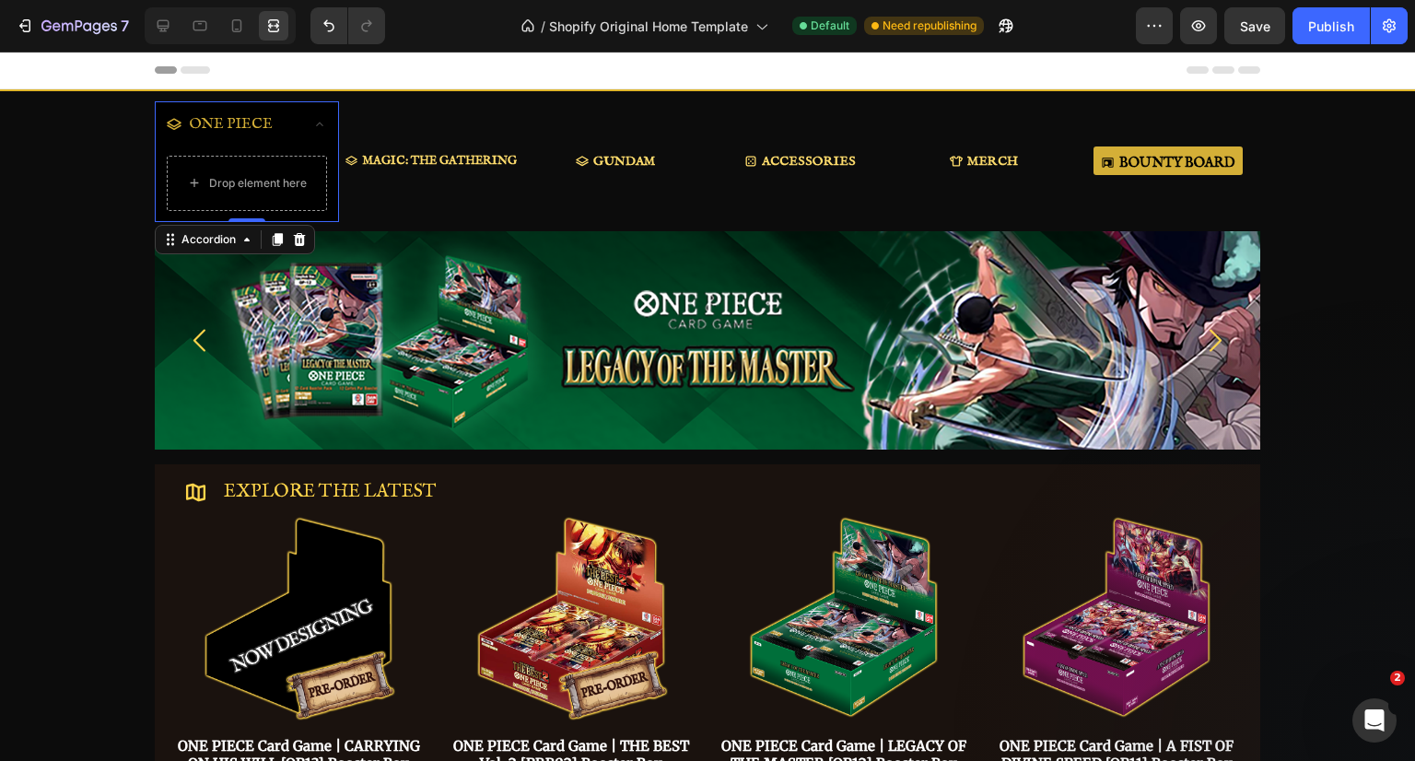
click at [312, 127] on icon at bounding box center [319, 124] width 15 height 15
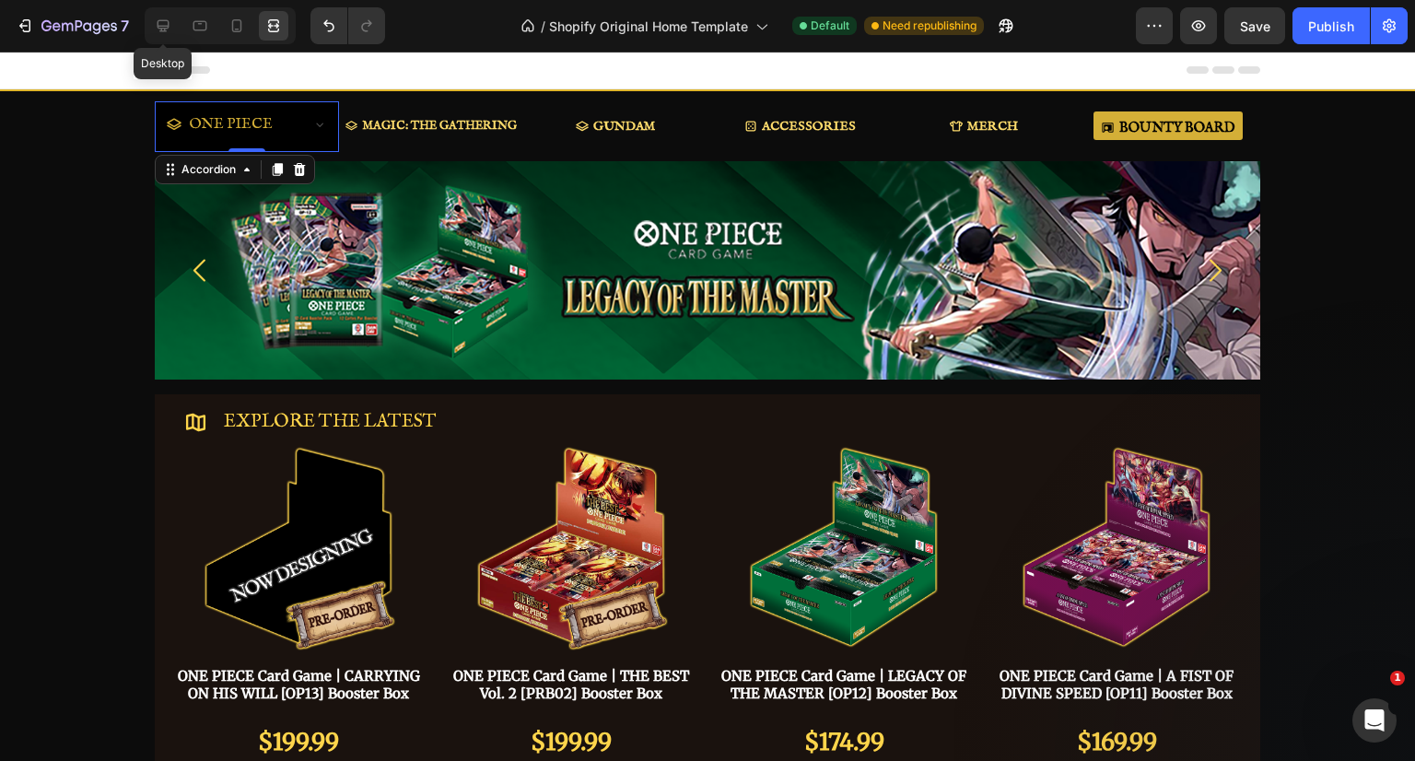
click at [171, 19] on icon at bounding box center [163, 26] width 18 height 18
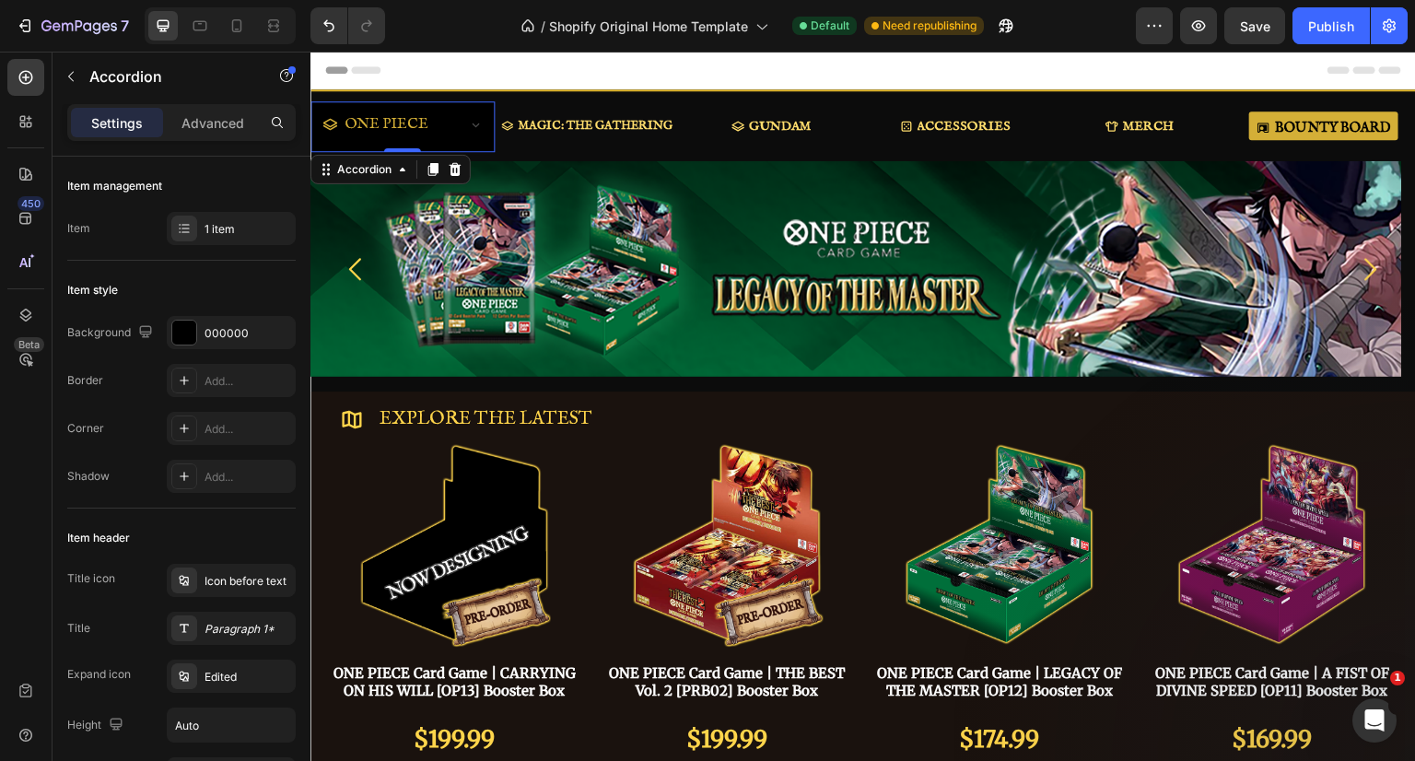
scroll to position [368, 0]
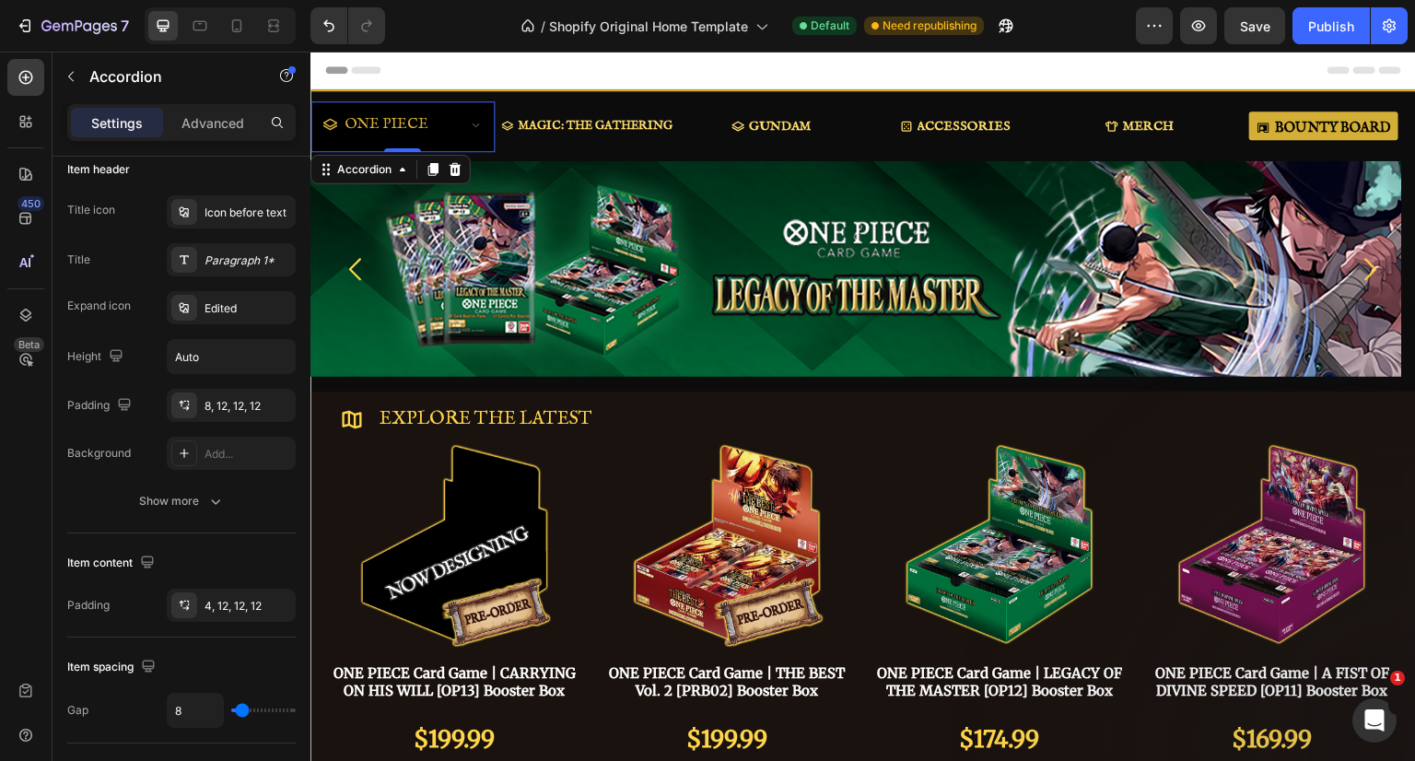
click at [225, 400] on div "8, 12, 12, 12" at bounding box center [247, 406] width 87 height 17
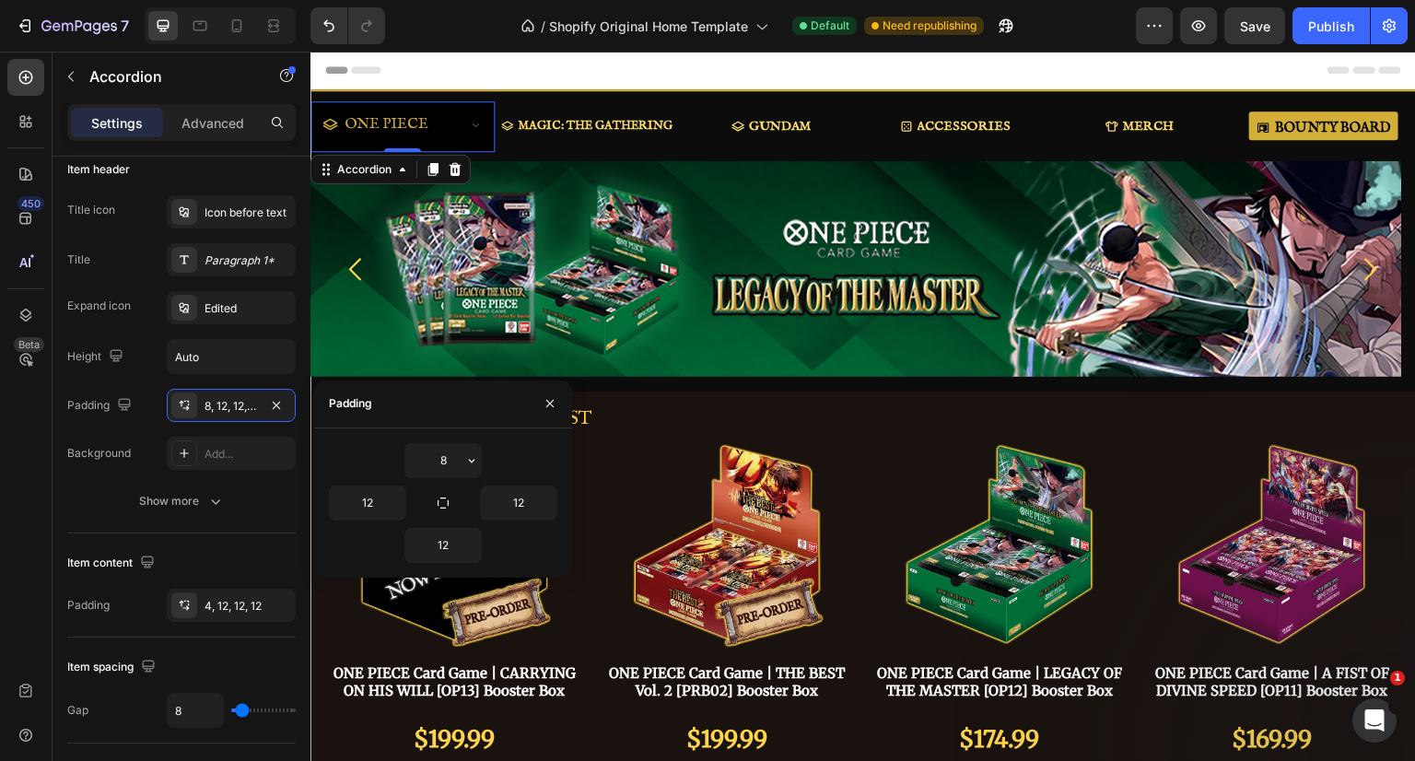
click at [477, 458] on icon "button" at bounding box center [471, 460] width 15 height 15
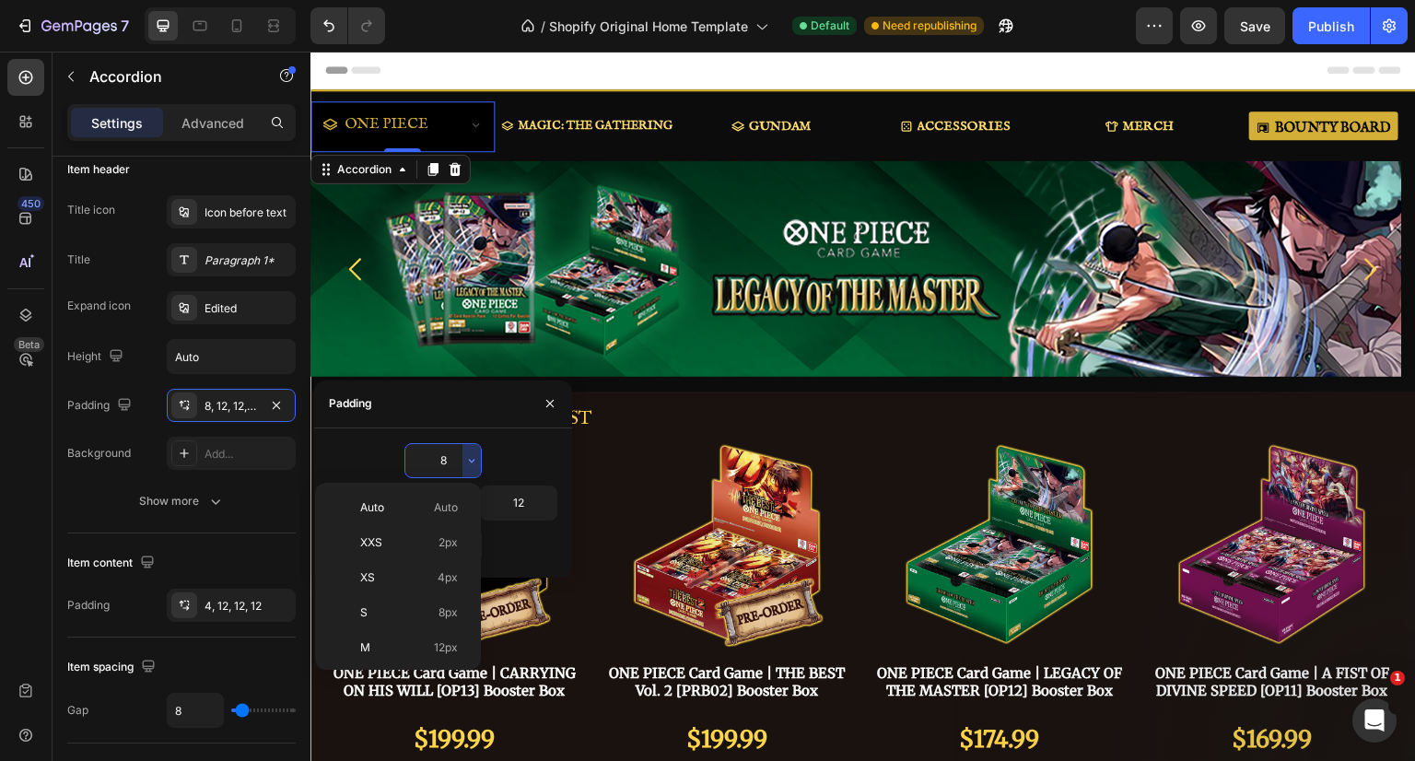
click at [438, 509] on span "Auto" at bounding box center [446, 507] width 24 height 17
type input "Auto"
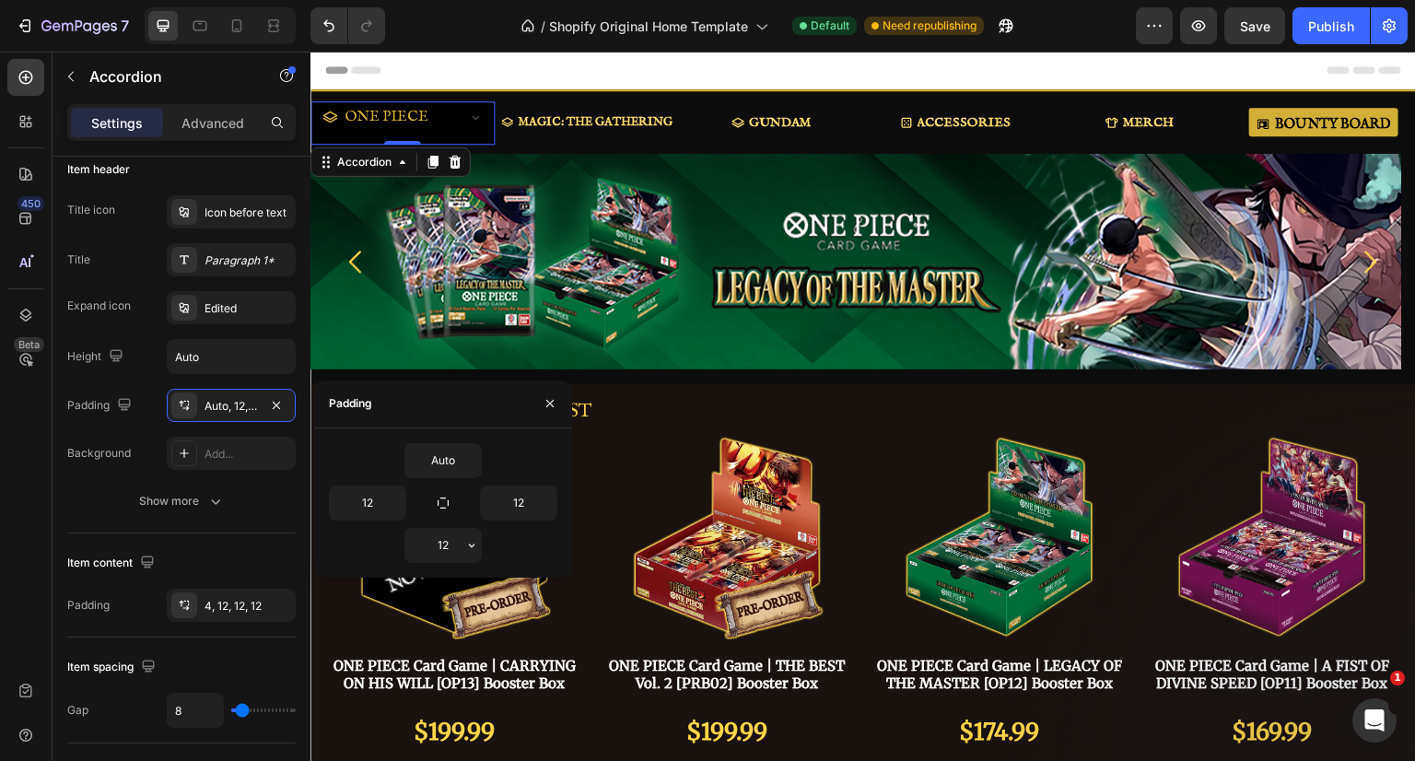
click at [469, 543] on icon "button" at bounding box center [472, 545] width 6 height 4
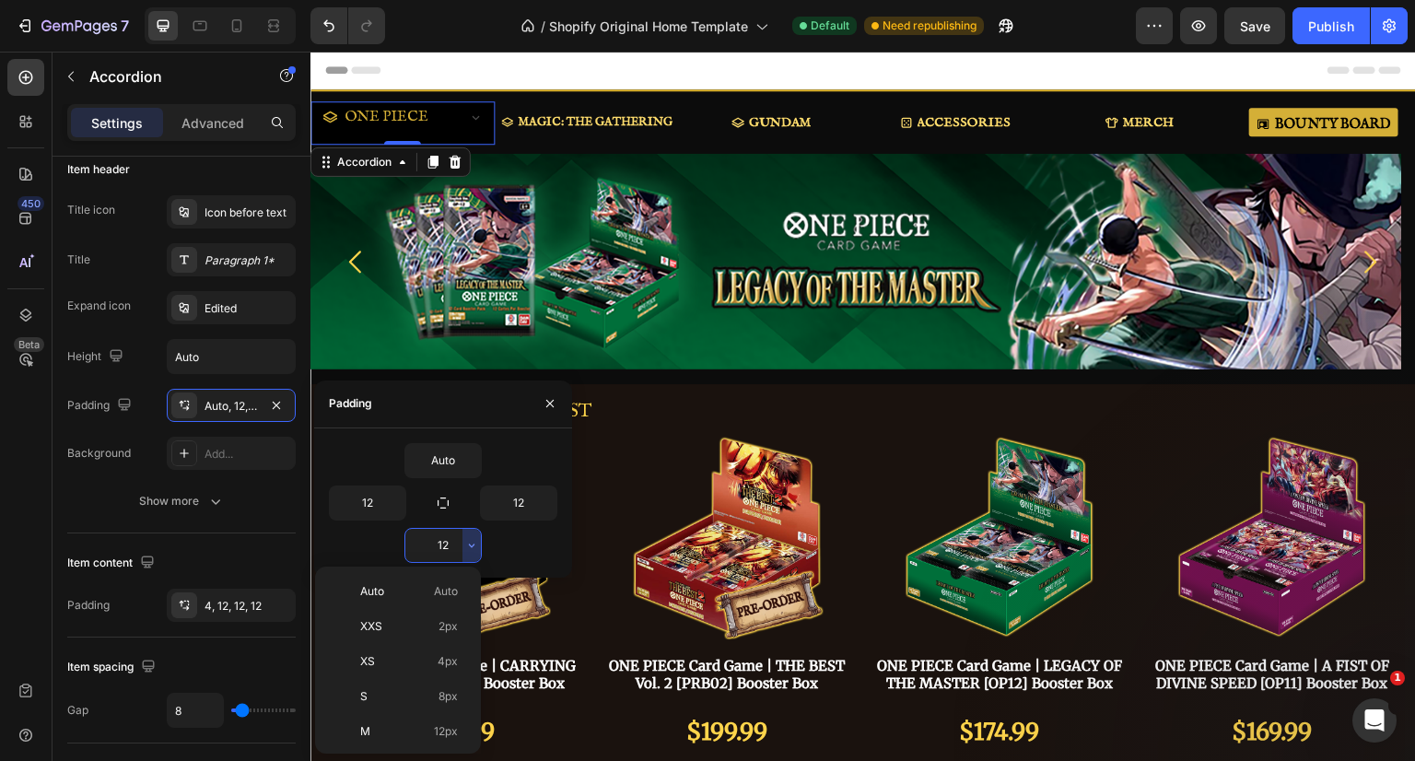
drag, startPoint x: 443, startPoint y: 579, endPoint x: 131, endPoint y: 540, distance: 314.8
click at [441, 609] on div "Auto Auto" at bounding box center [394, 626] width 144 height 35
type input "Auto"
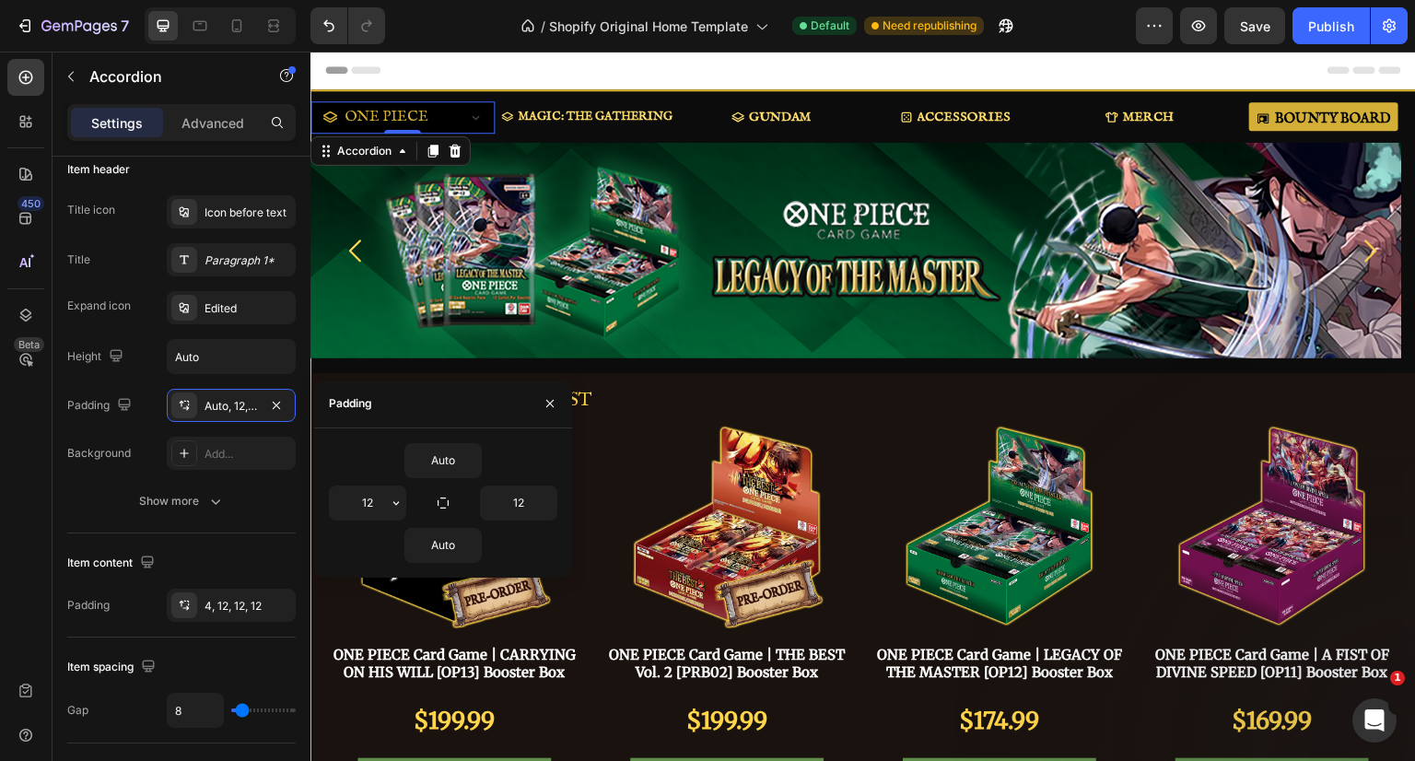
click at [382, 507] on input "12" at bounding box center [368, 502] width 76 height 33
type input "5"
click at [502, 509] on input "12" at bounding box center [519, 502] width 76 height 33
click at [521, 502] on input "12" at bounding box center [519, 502] width 76 height 33
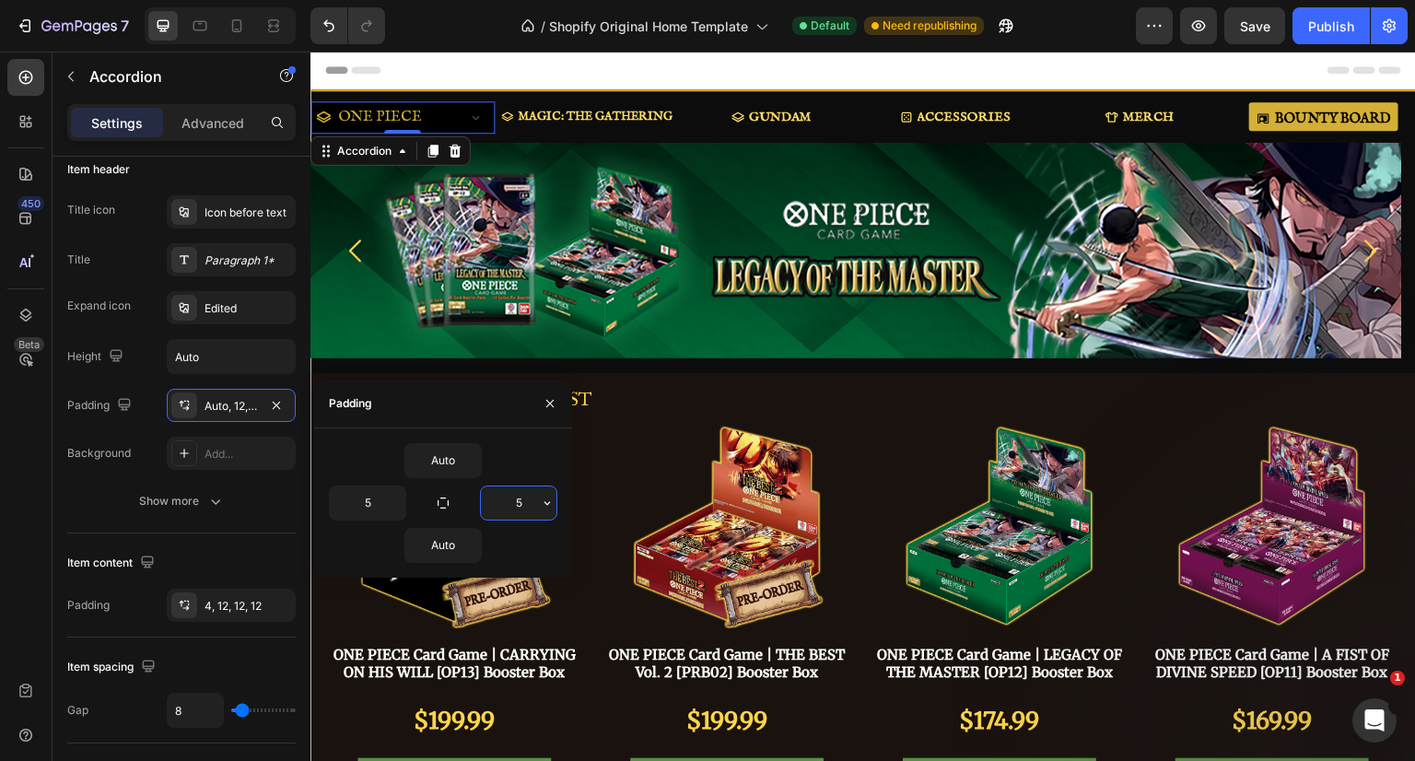
type input "5"
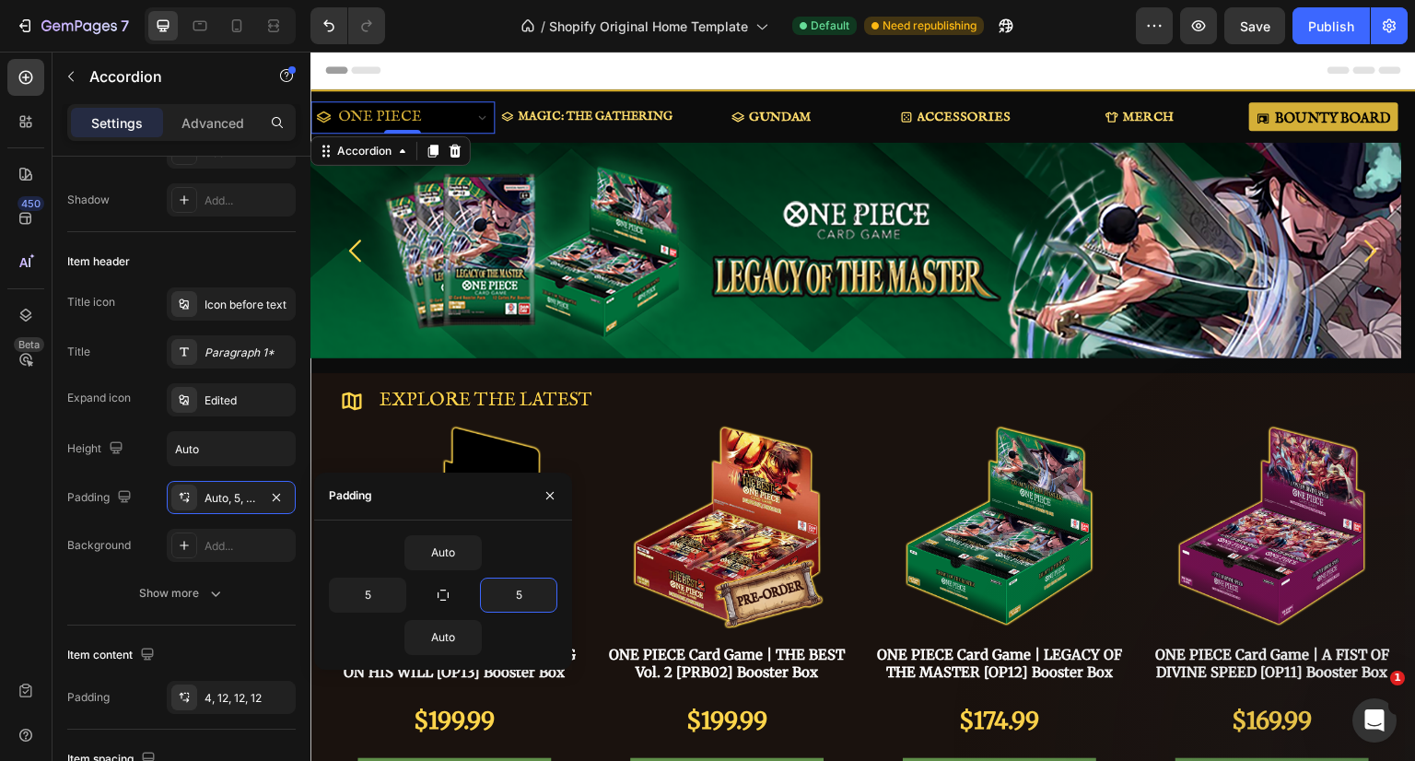
click at [248, 399] on div "Edited" at bounding box center [247, 400] width 87 height 17
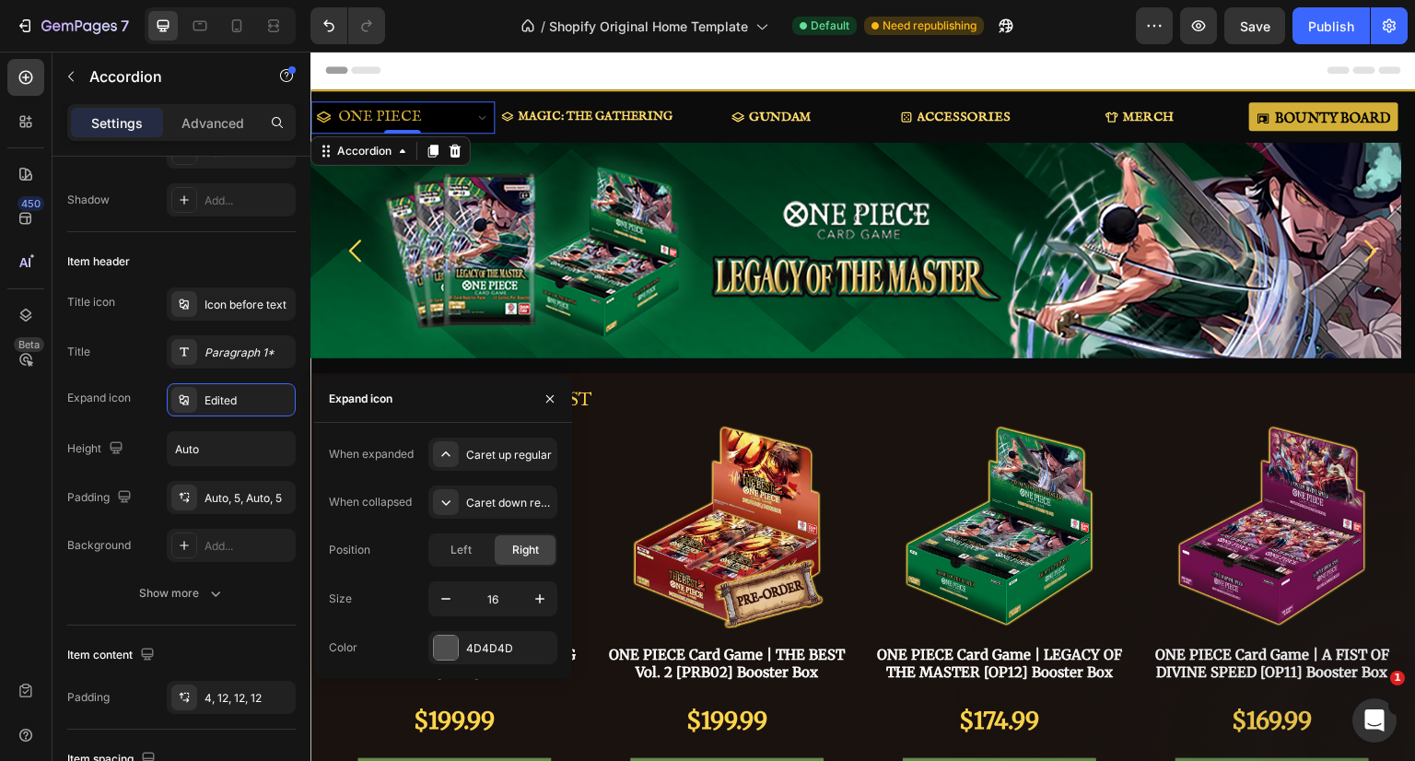
click at [454, 647] on div at bounding box center [446, 648] width 24 height 24
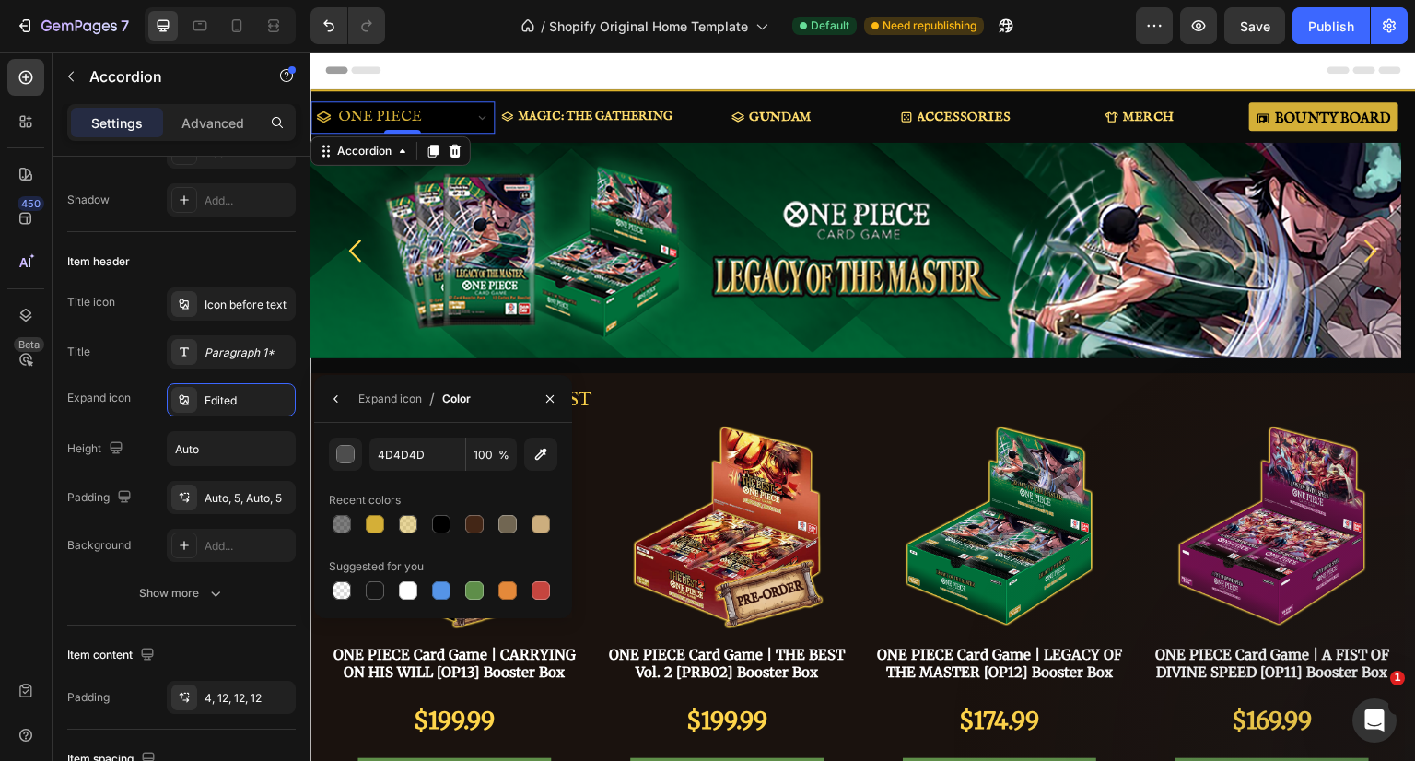
click at [380, 530] on div at bounding box center [375, 524] width 18 height 18
type input "D4AF37"
drag, startPoint x: 553, startPoint y: 398, endPoint x: 236, endPoint y: 348, distance: 320.8
click at [553, 398] on icon "button" at bounding box center [550, 398] width 15 height 15
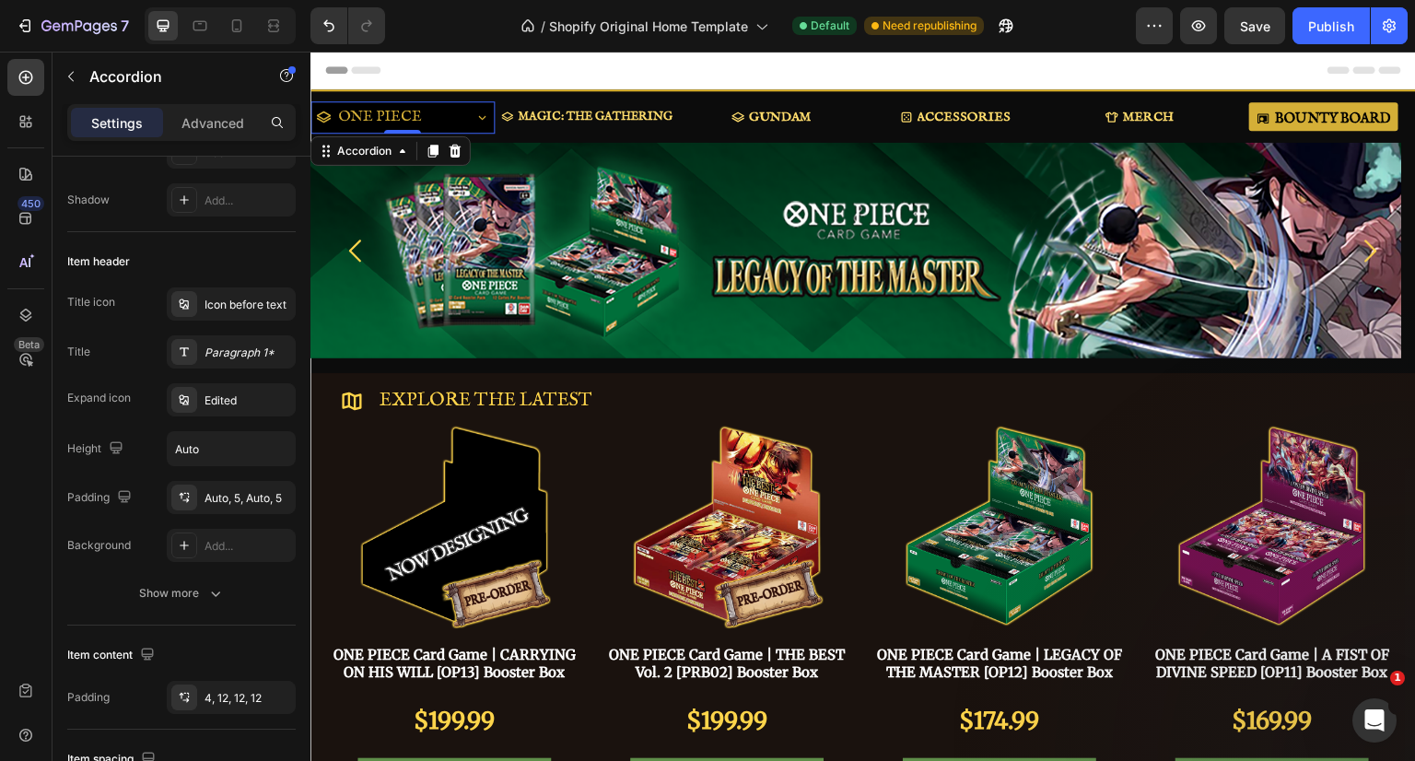
click at [239, 401] on div "Edited" at bounding box center [247, 400] width 87 height 17
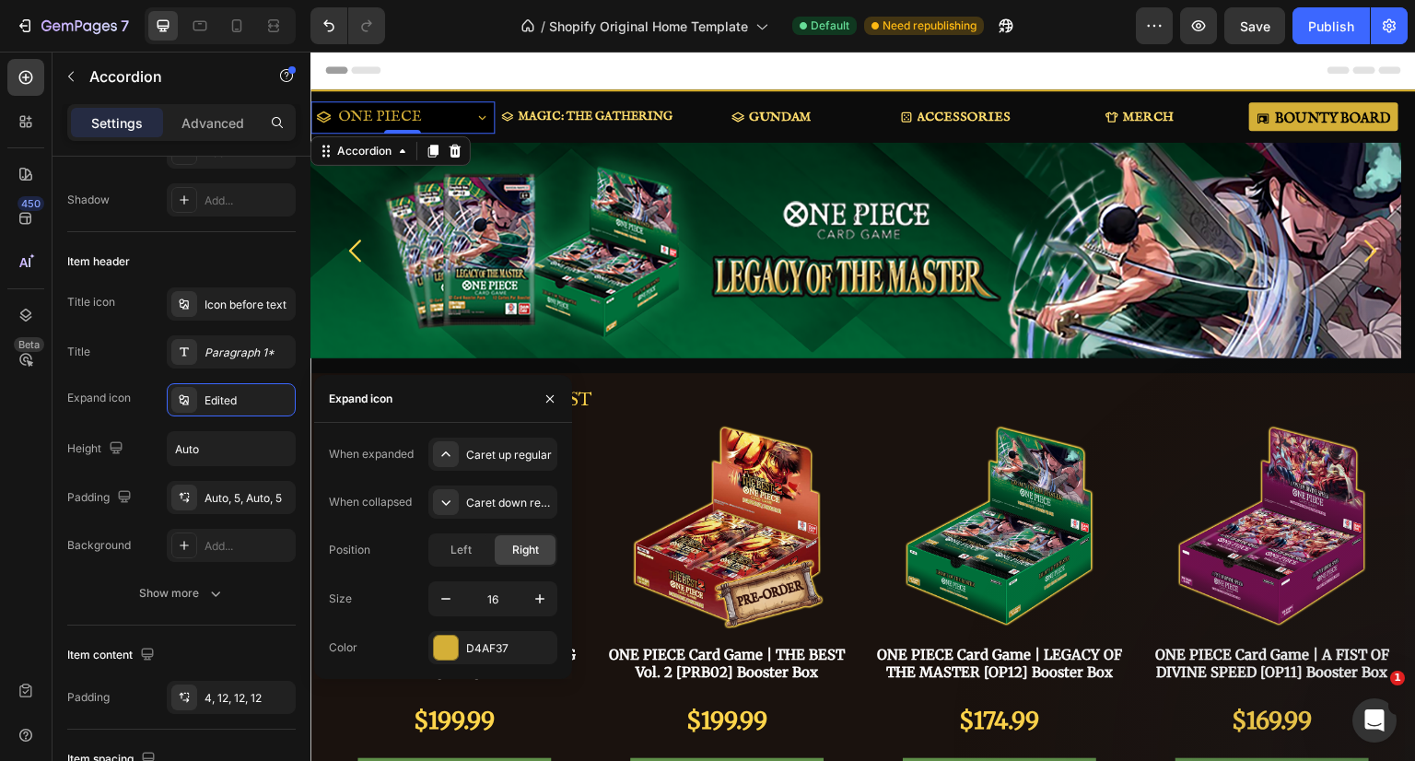
click at [545, 398] on icon "button" at bounding box center [550, 398] width 15 height 15
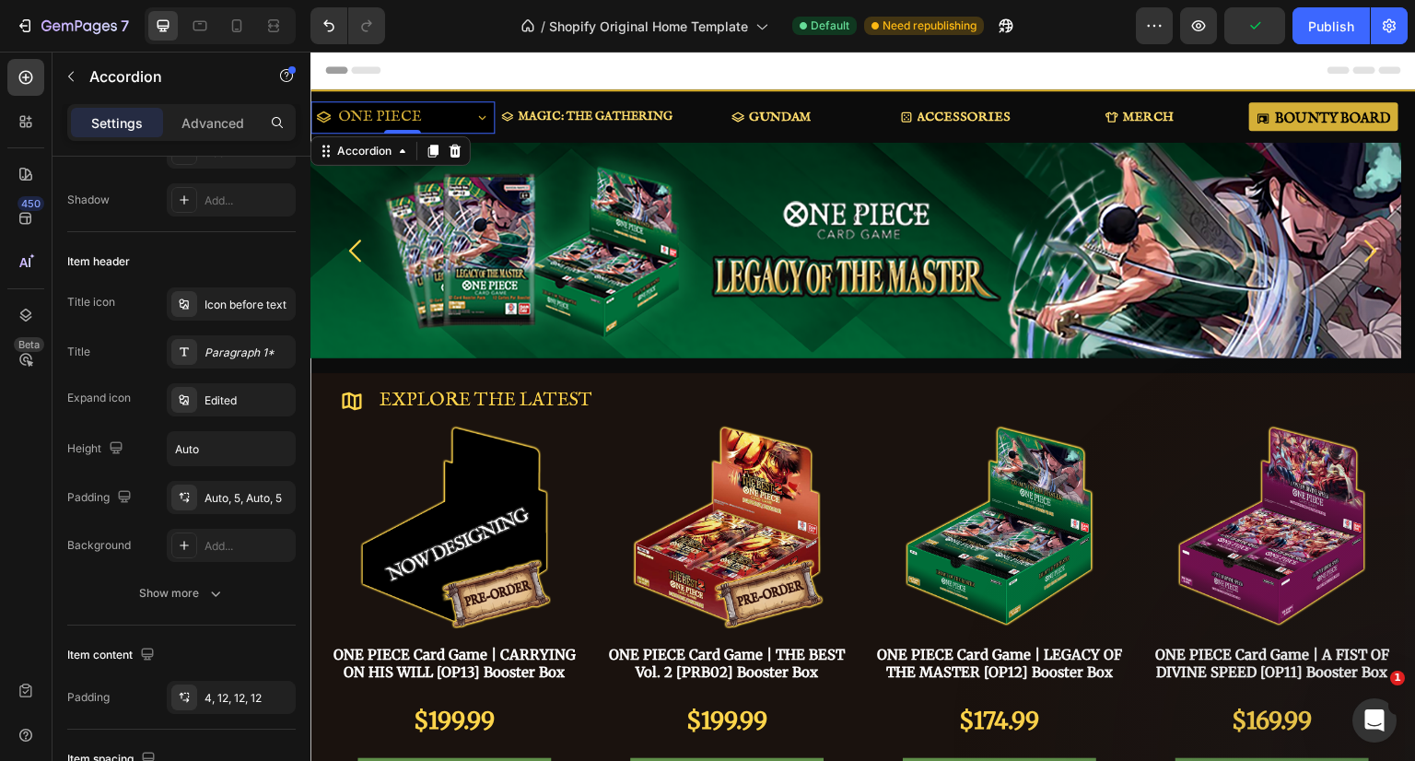
click at [227, 345] on div "Paragraph 1*" at bounding box center [247, 353] width 87 height 17
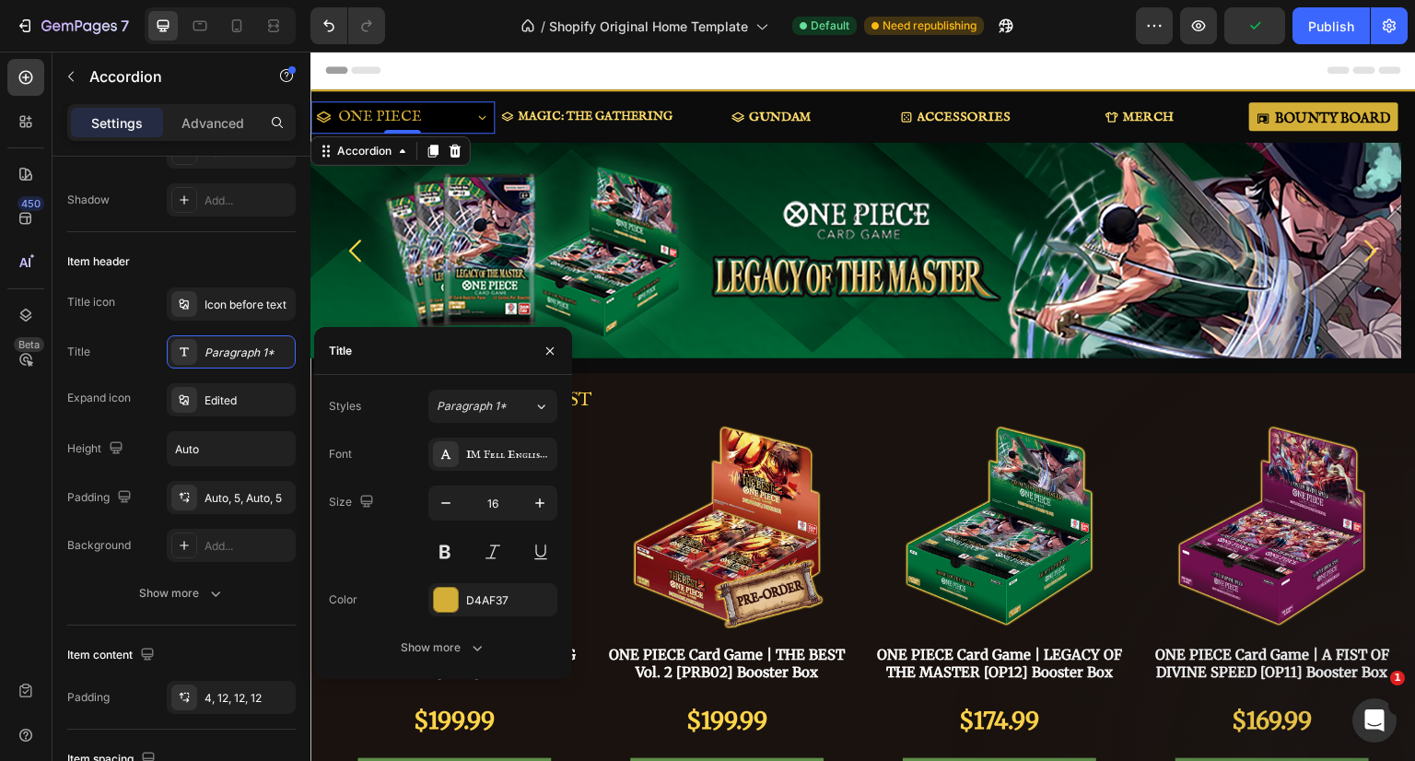
click at [464, 647] on div "Show more" at bounding box center [444, 647] width 86 height 18
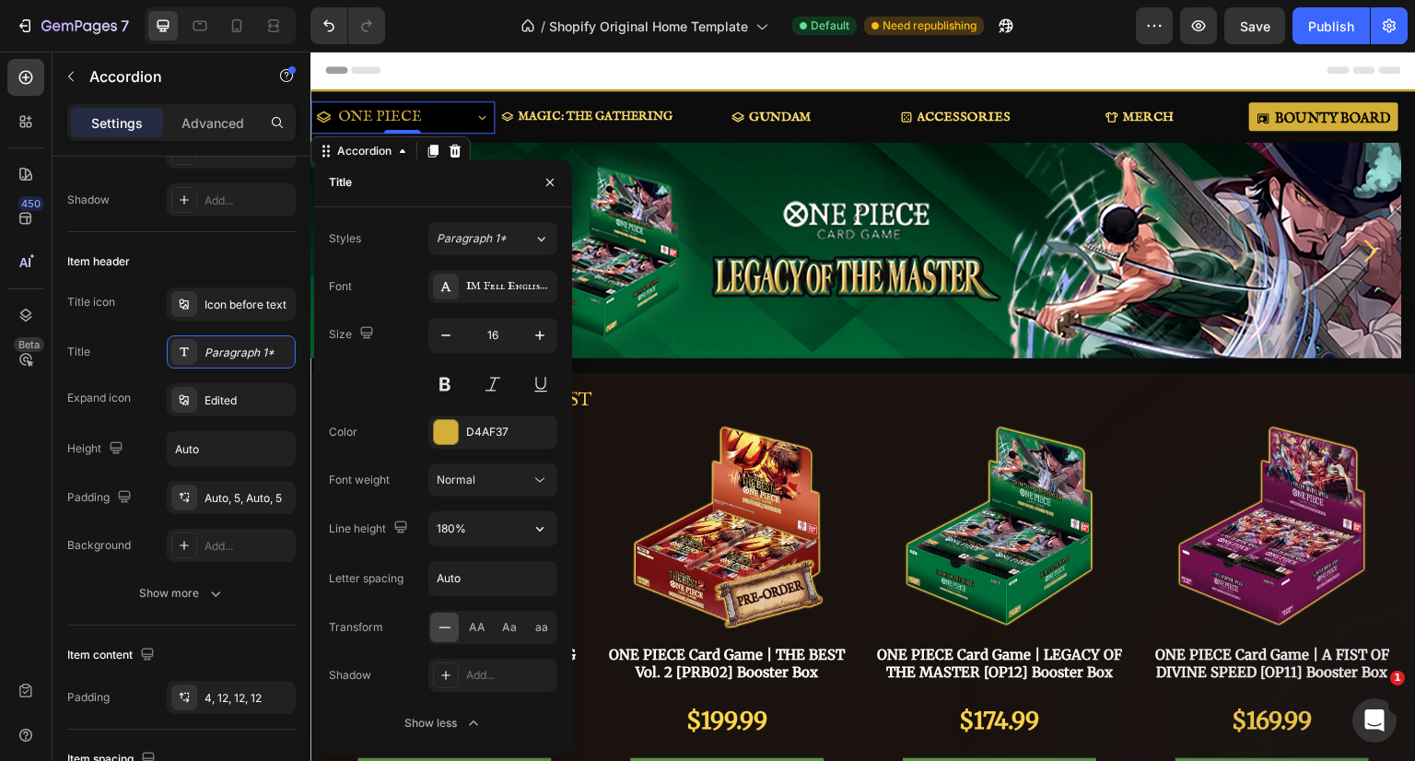
click at [538, 527] on icon "button" at bounding box center [540, 529] width 18 height 18
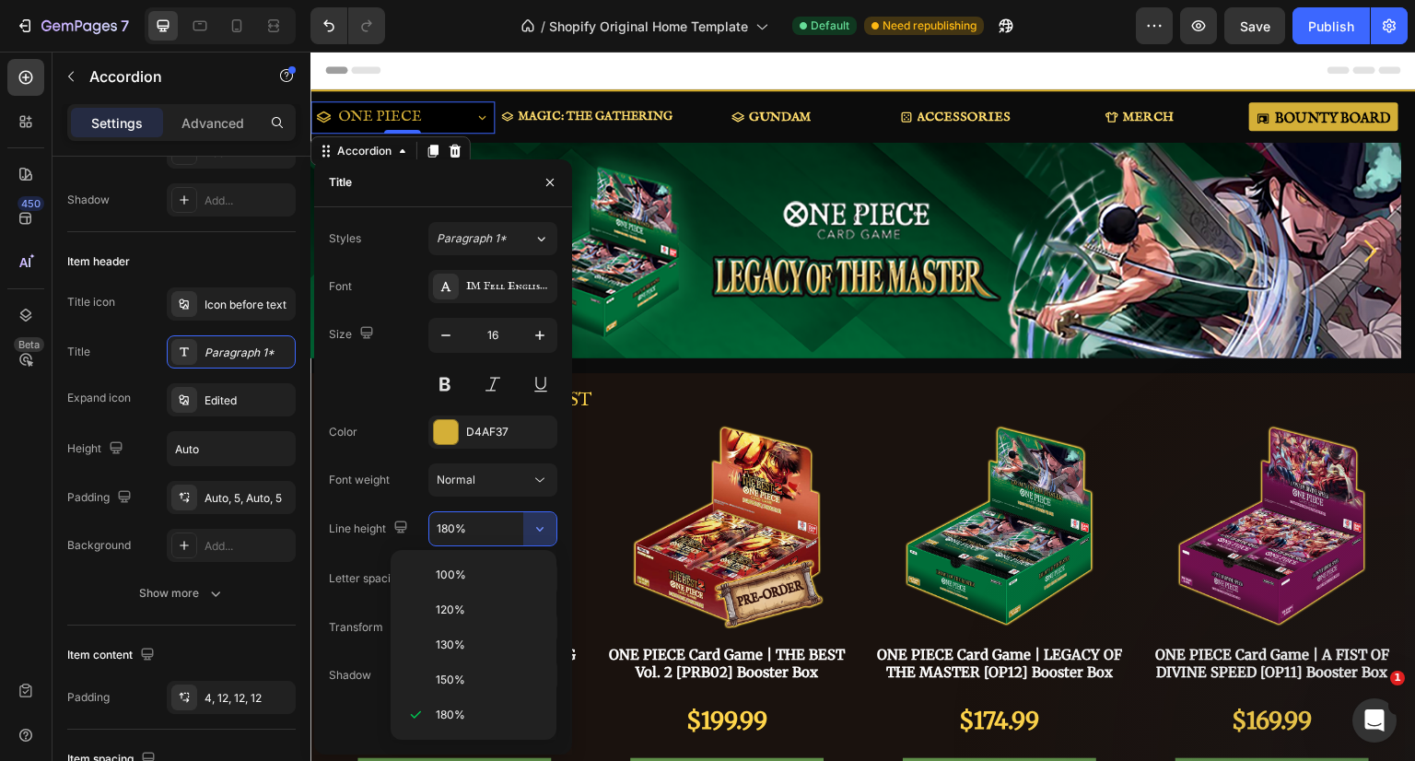
click at [457, 602] on span "120%" at bounding box center [450, 610] width 29 height 17
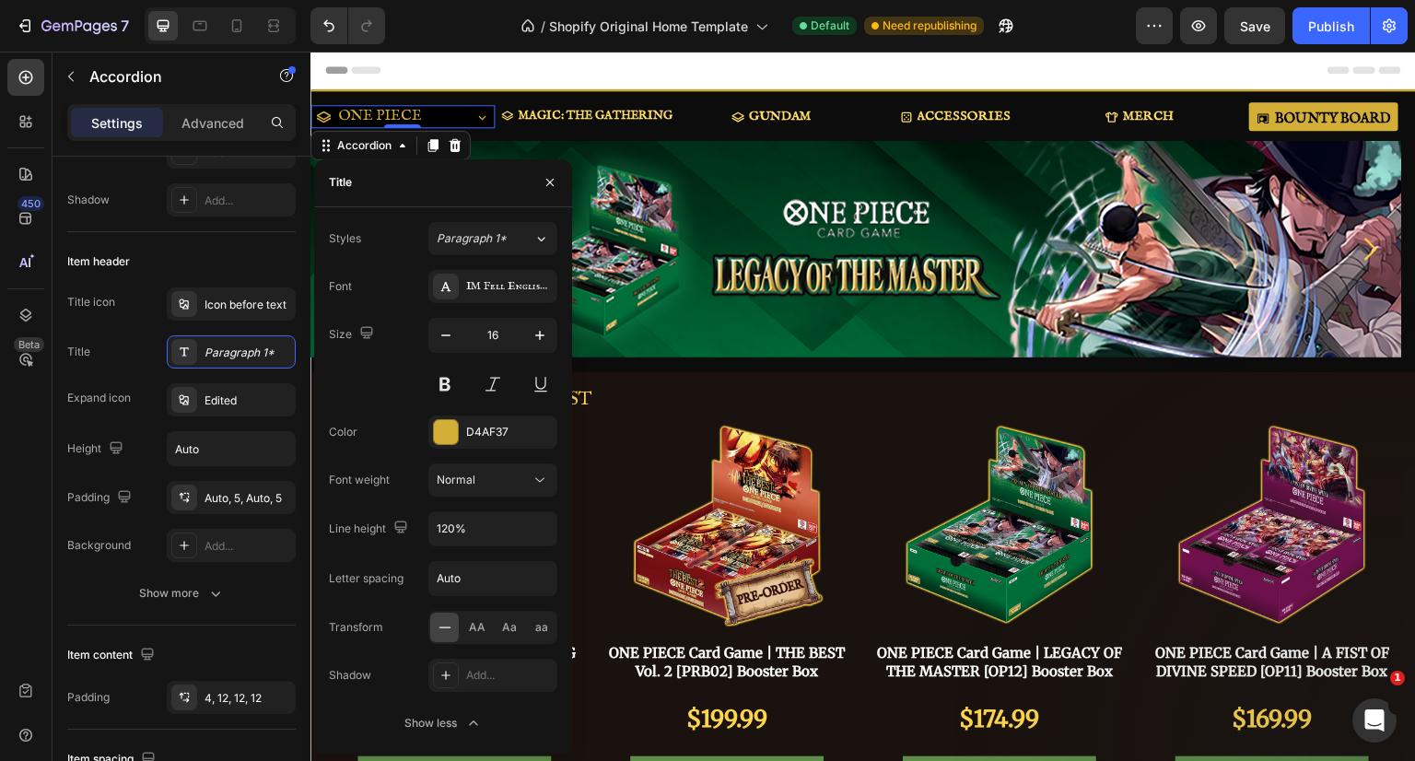
click at [548, 476] on icon at bounding box center [540, 480] width 18 height 18
click at [543, 480] on icon at bounding box center [540, 480] width 18 height 18
click at [543, 522] on icon "button" at bounding box center [540, 529] width 18 height 18
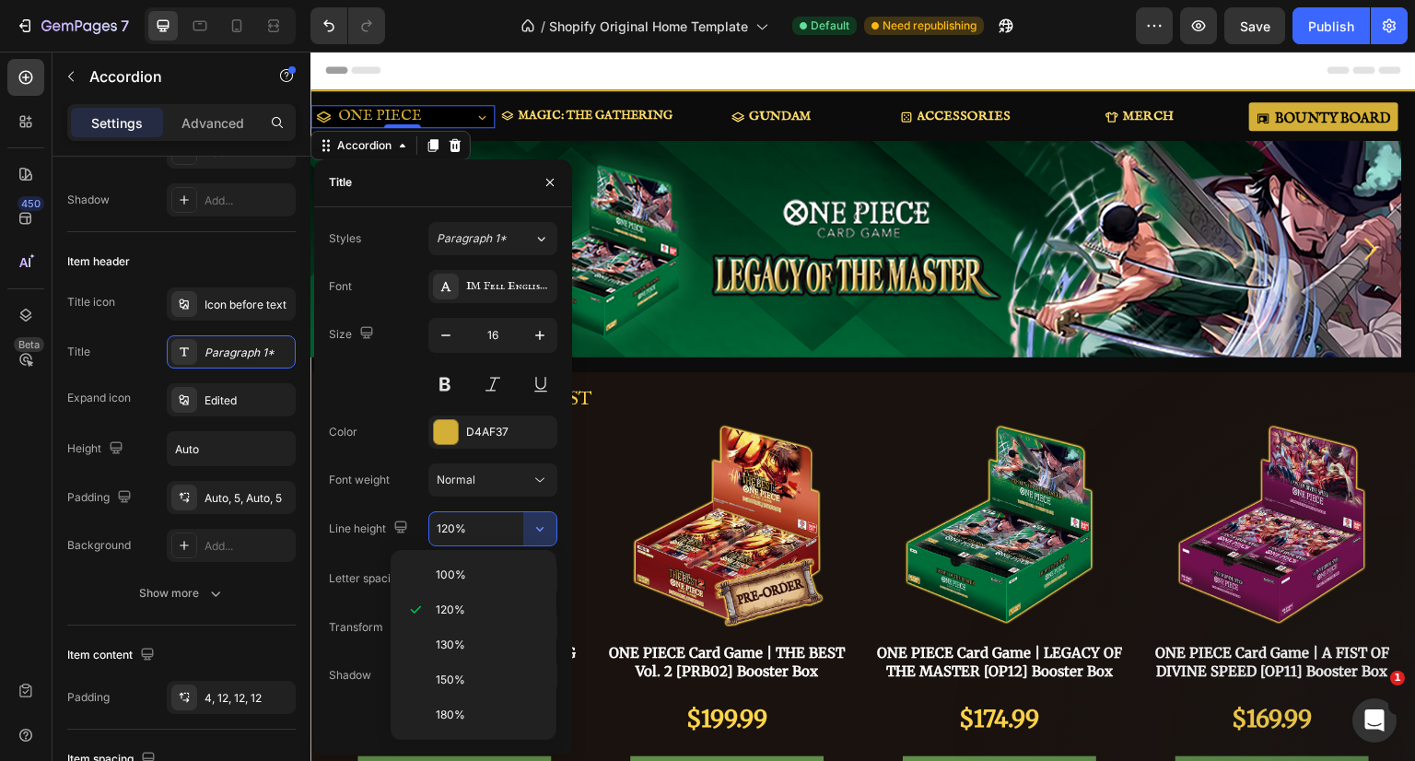
click at [472, 567] on p "100%" at bounding box center [488, 575] width 105 height 17
type input "100%"
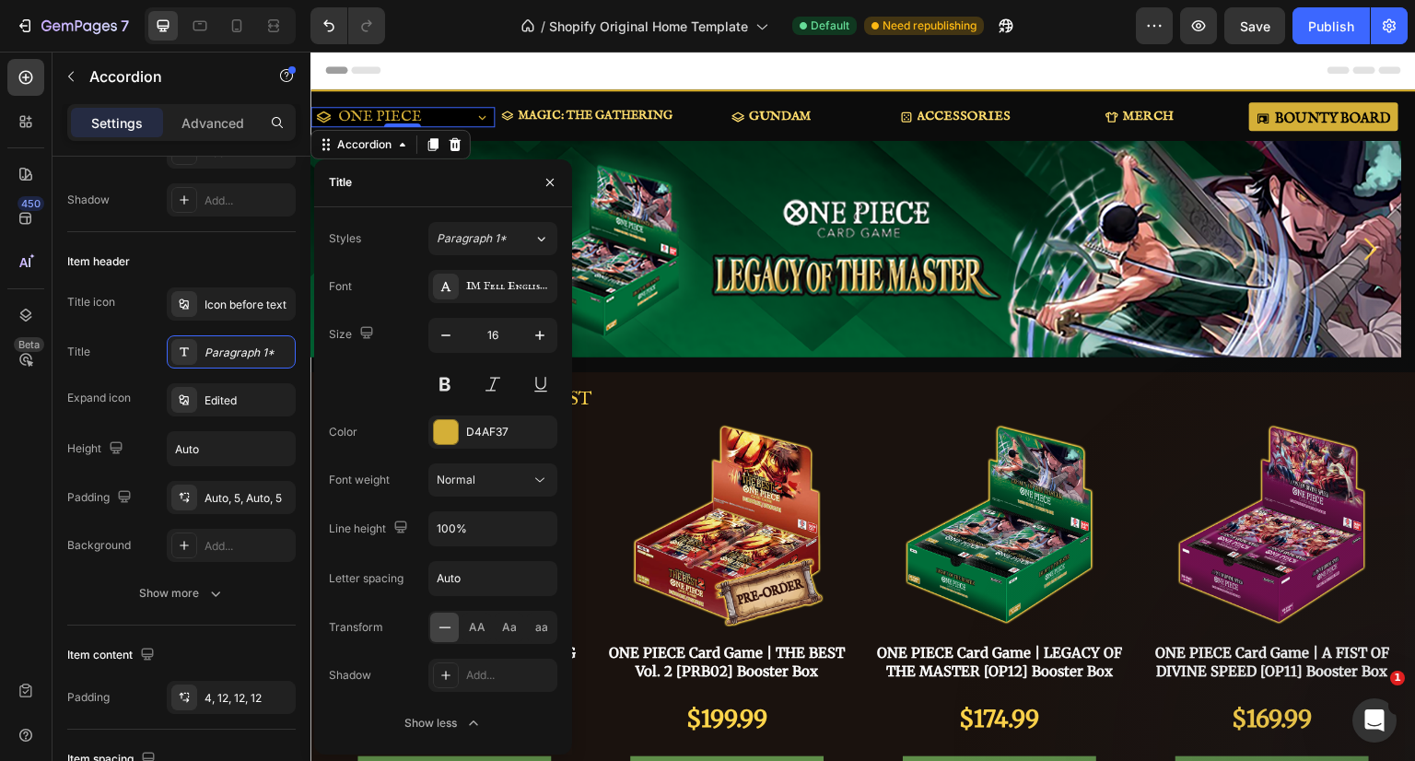
click at [442, 340] on icon "button" at bounding box center [446, 335] width 18 height 18
click at [545, 336] on icon "button" at bounding box center [540, 335] width 18 height 18
click at [448, 380] on button at bounding box center [444, 384] width 33 height 33
click at [447, 338] on icon "button" at bounding box center [446, 335] width 18 height 18
type input "15"
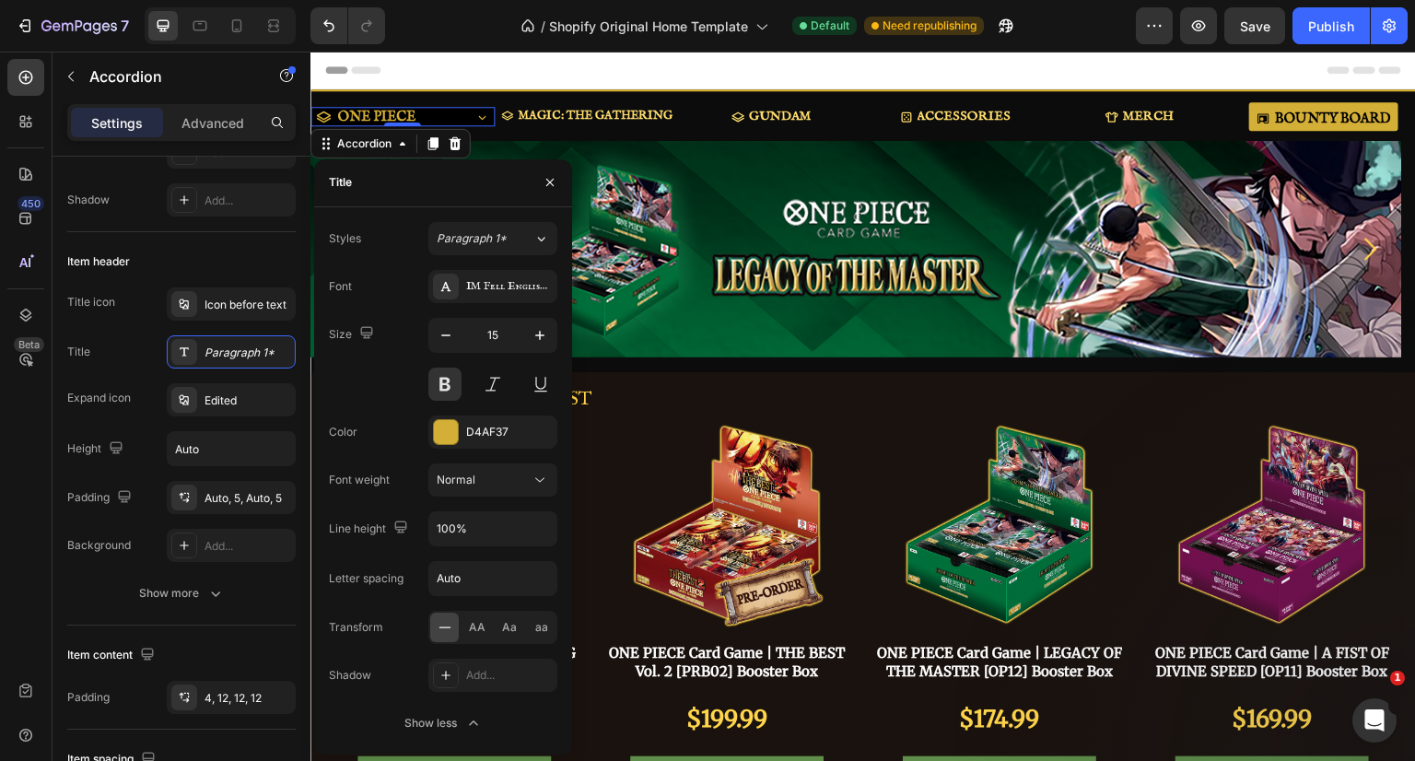
click at [543, 184] on icon "button" at bounding box center [550, 182] width 15 height 15
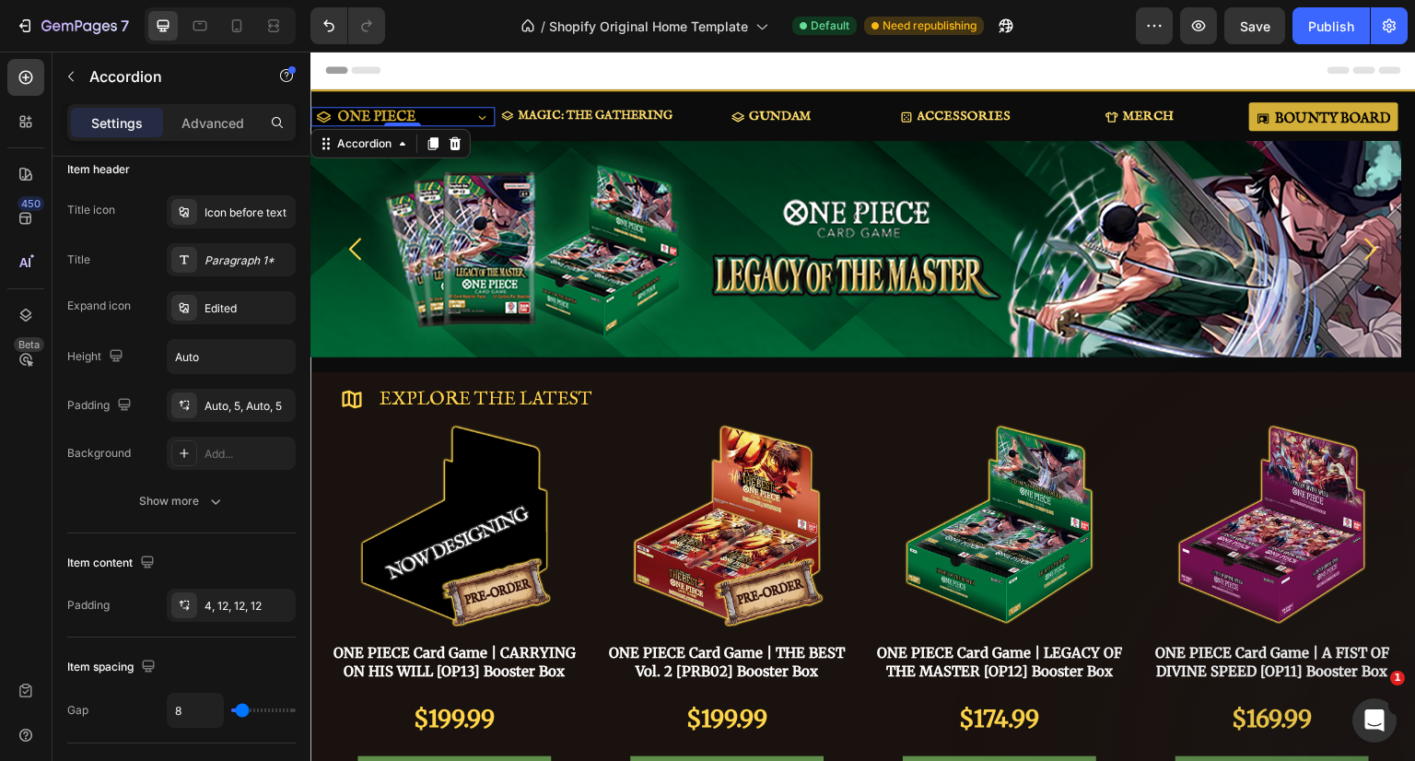
scroll to position [461, 0]
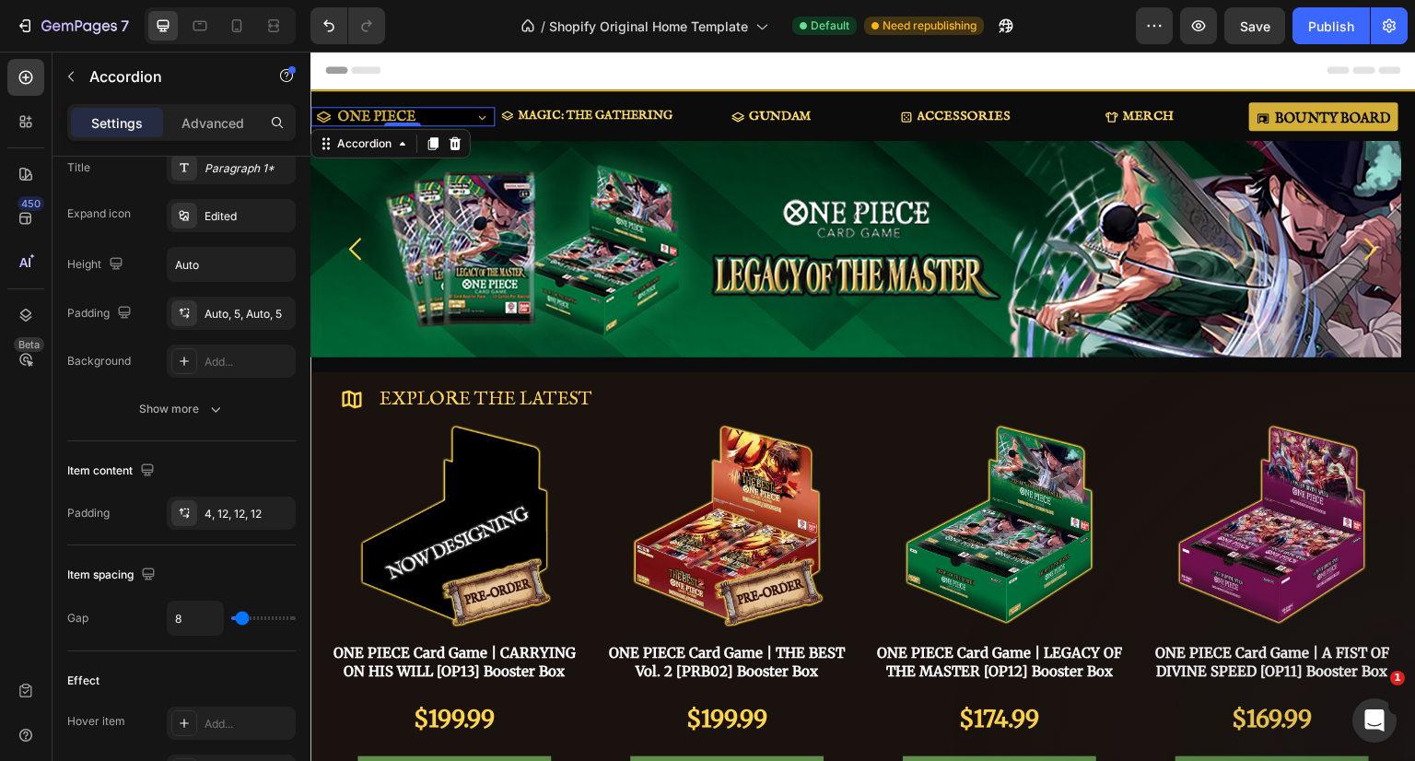
click at [237, 513] on div "4, 12, 12, 12" at bounding box center [247, 514] width 87 height 17
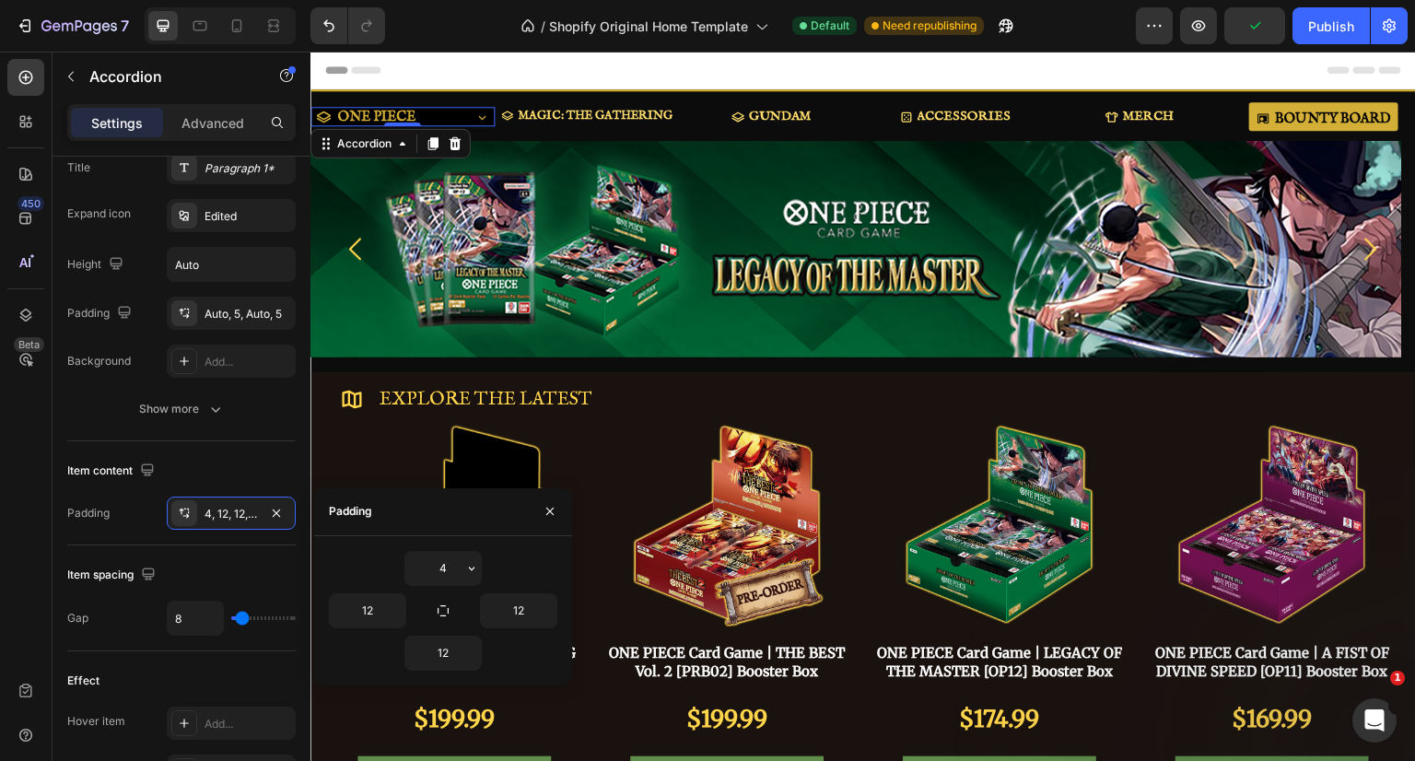
click at [466, 565] on icon "button" at bounding box center [471, 568] width 15 height 15
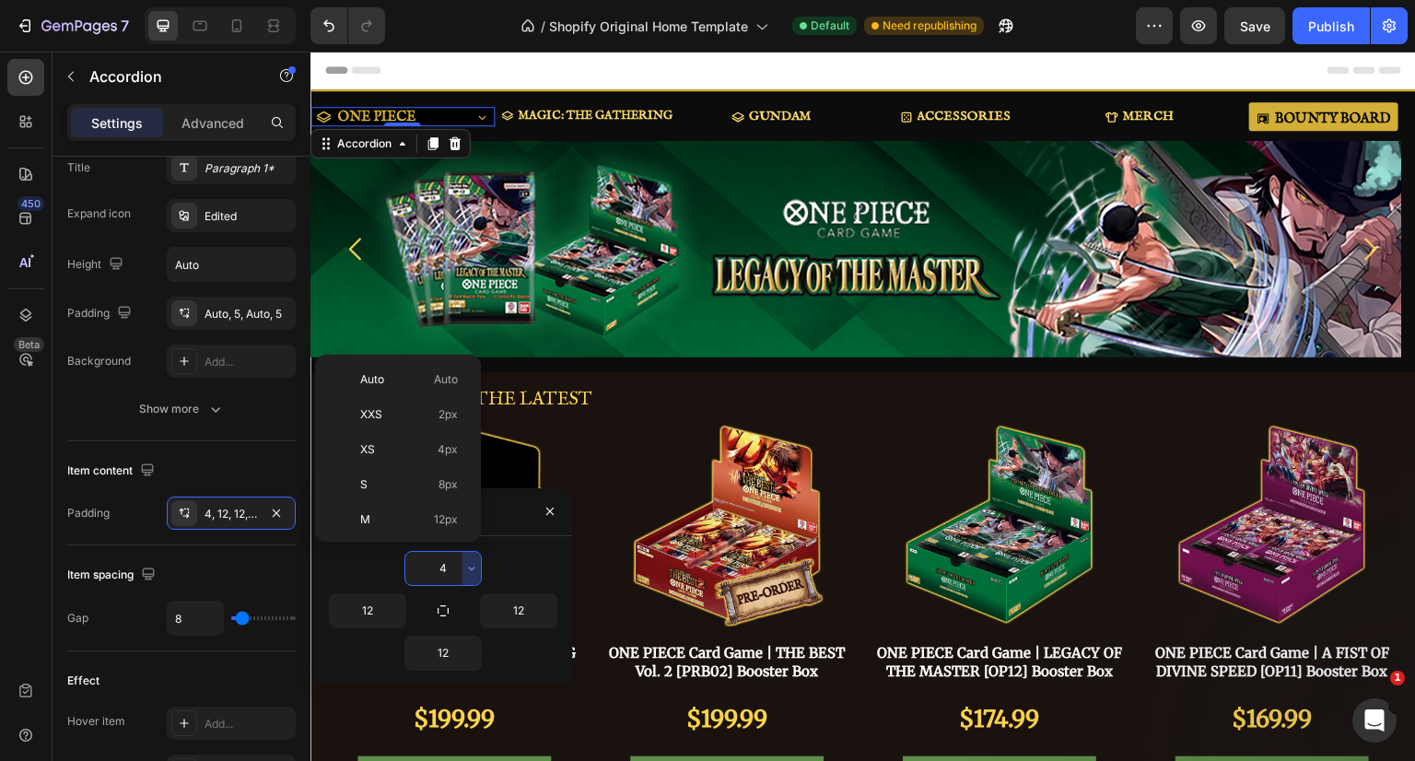
click at [382, 384] on span "Auto" at bounding box center [372, 379] width 24 height 17
type input "Auto"
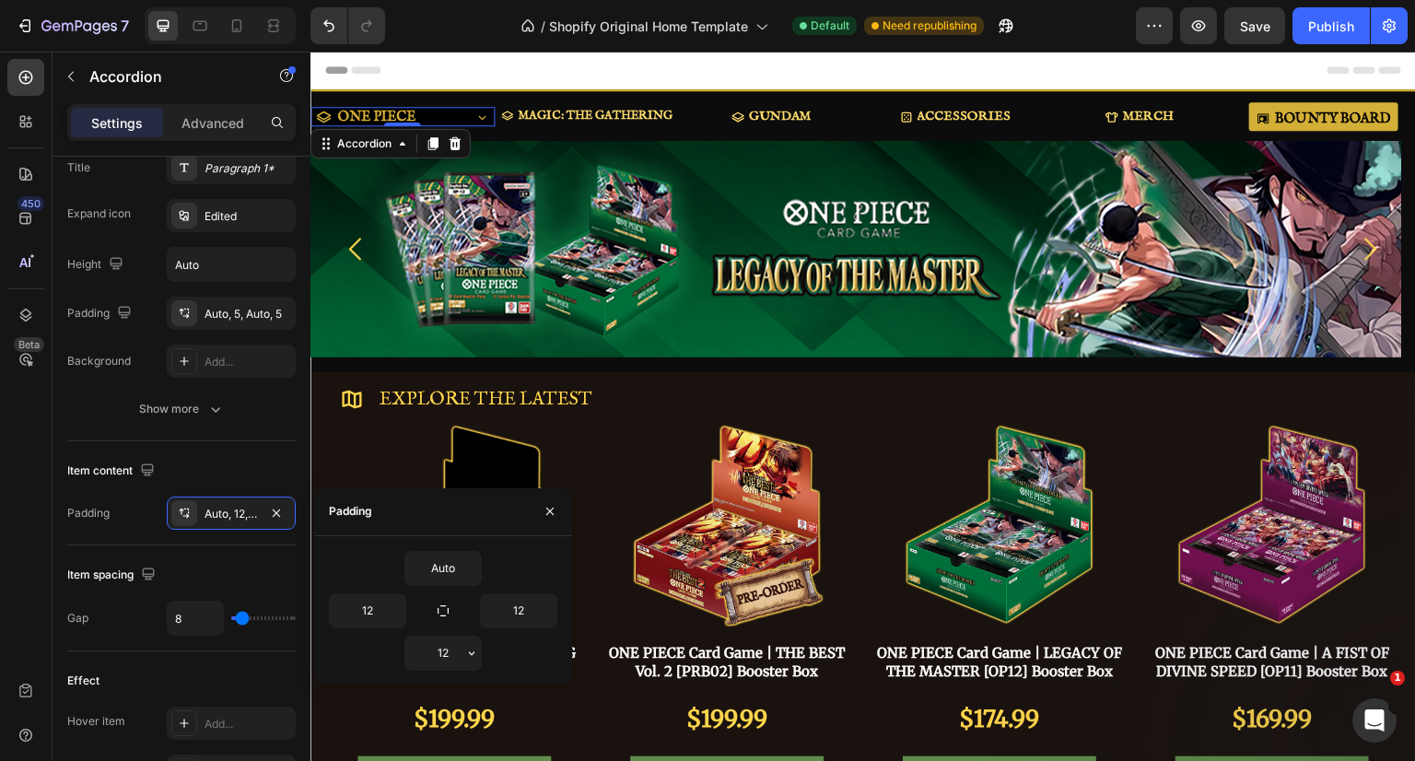
click at [471, 647] on icon "button" at bounding box center [471, 653] width 15 height 15
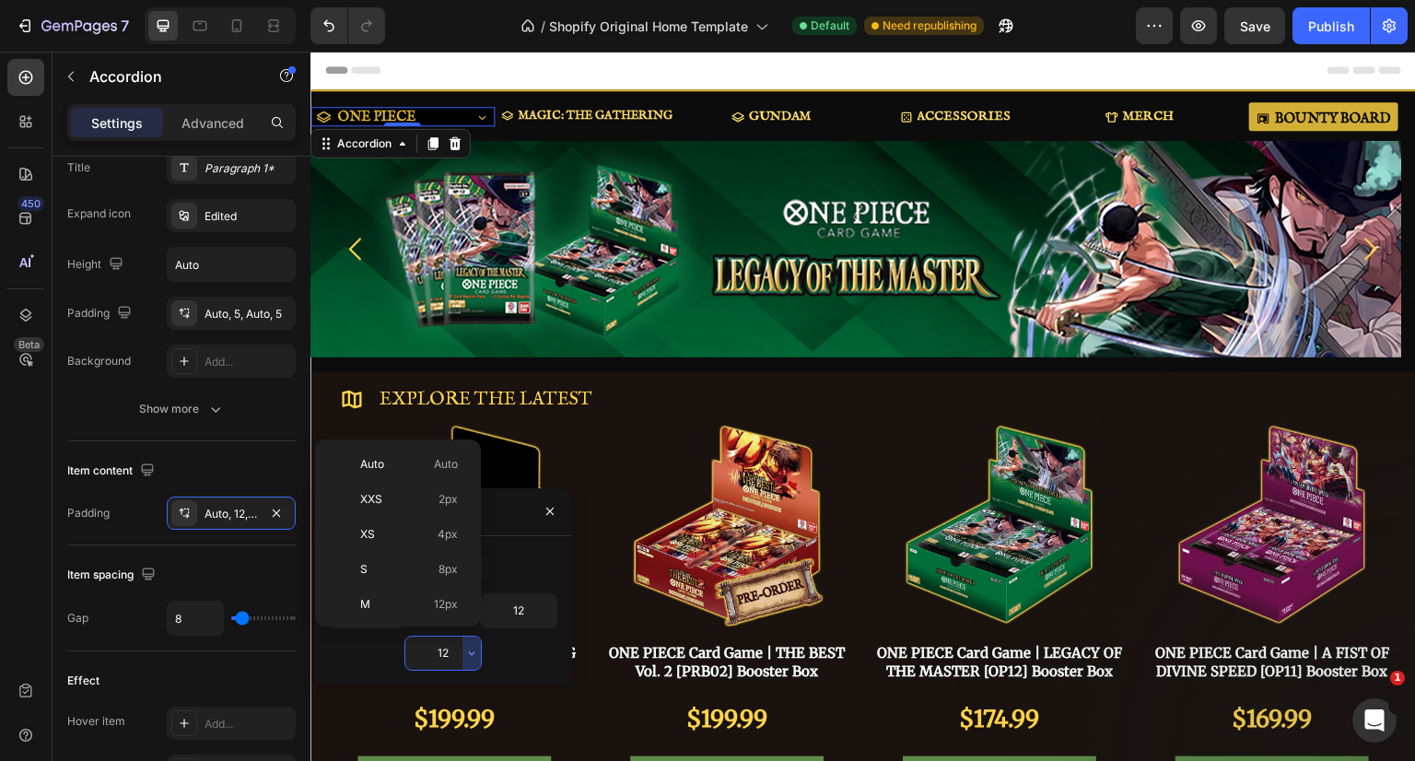
click at [413, 459] on p "Auto Auto" at bounding box center [409, 464] width 98 height 17
type input "Auto"
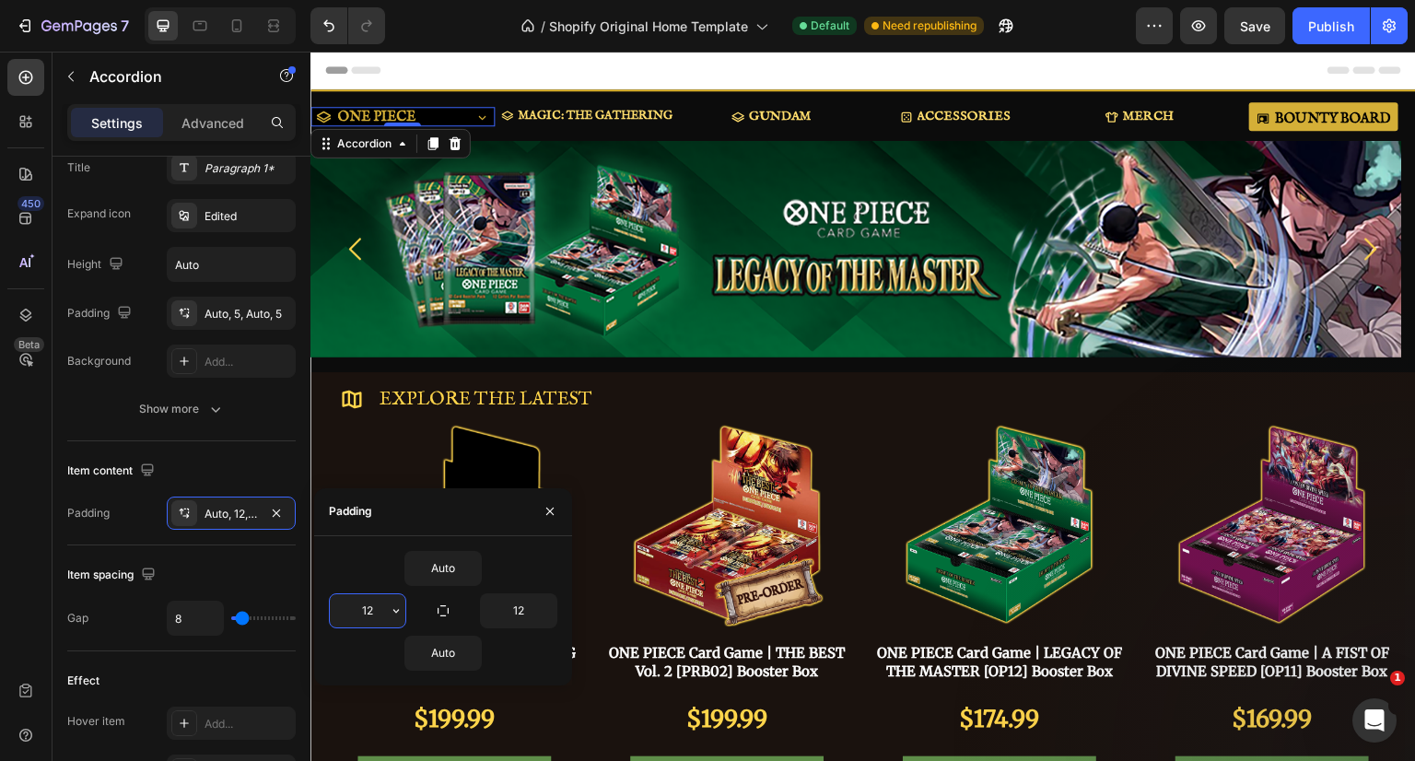
click at [372, 605] on input "12" at bounding box center [368, 610] width 76 height 33
type input "6"
click at [0, 0] on input "12" at bounding box center [0, 0] width 0 height 0
type input "6"
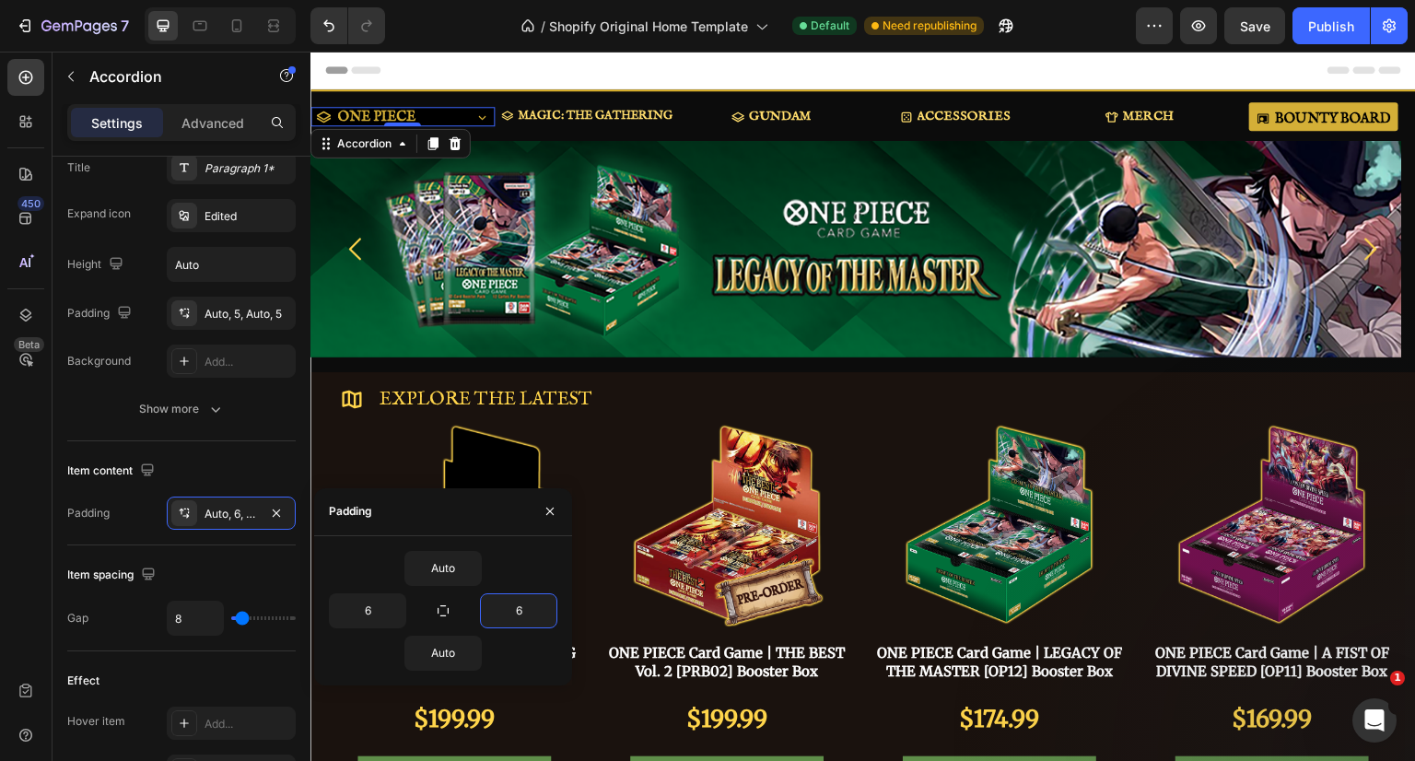
click at [553, 515] on icon "button" at bounding box center [550, 511] width 15 height 15
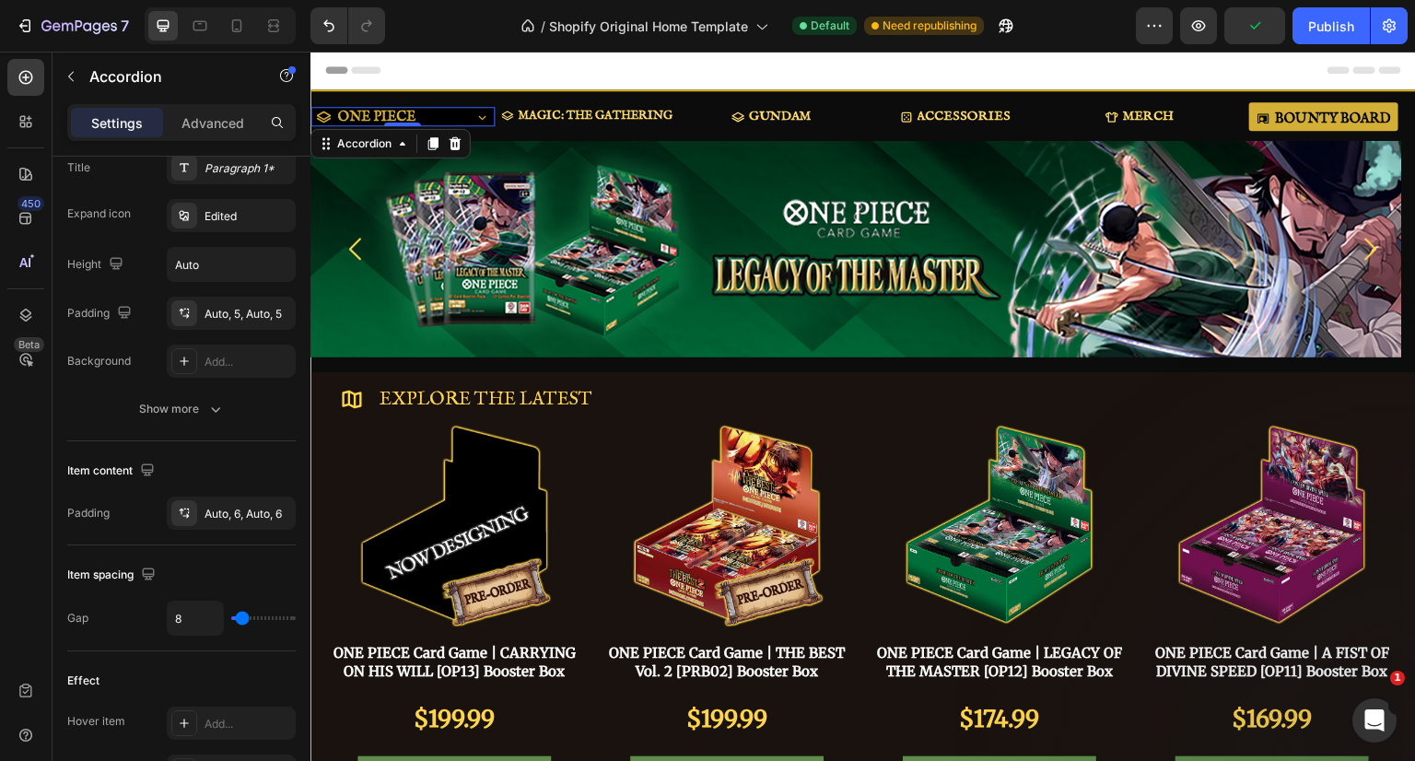
type input "9"
type input "23"
type input "29"
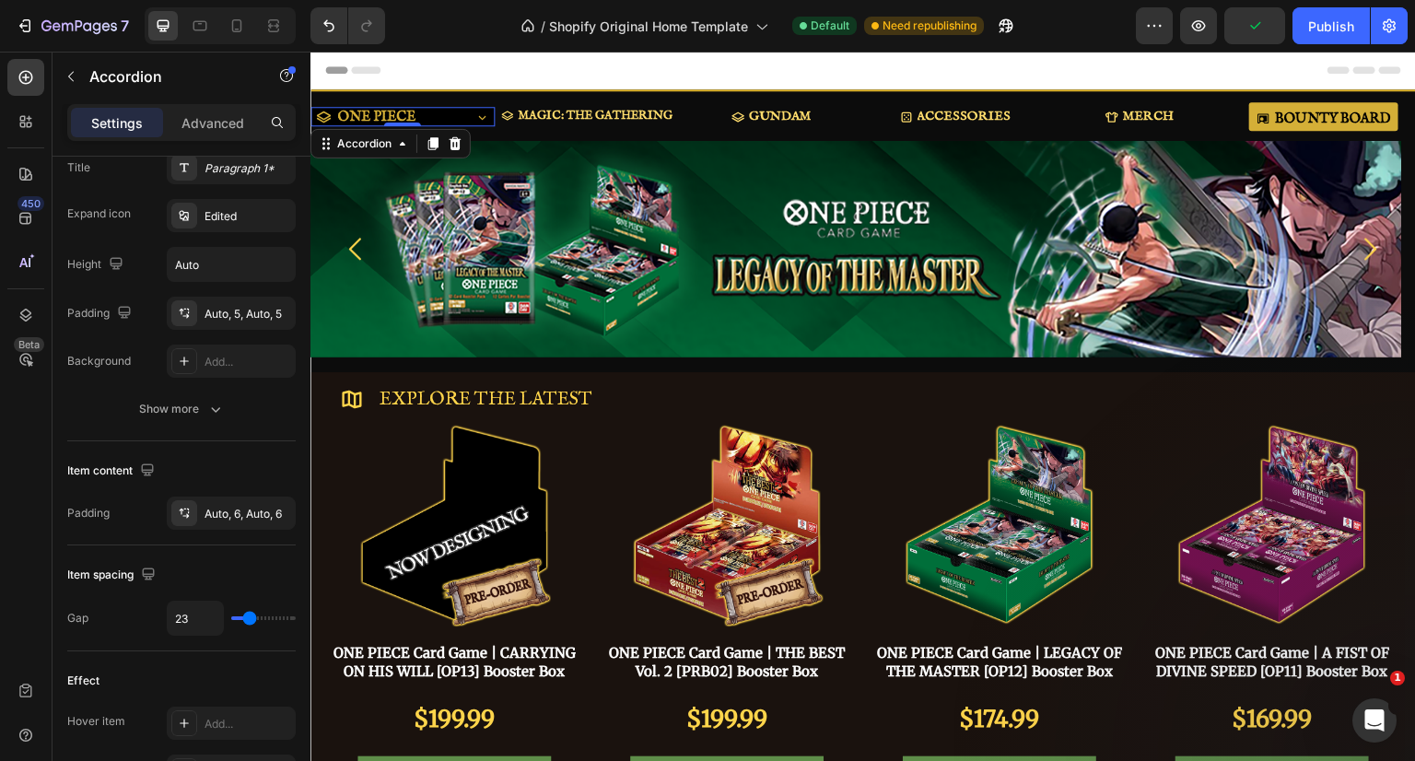
type input "29"
type input "31"
type input "33"
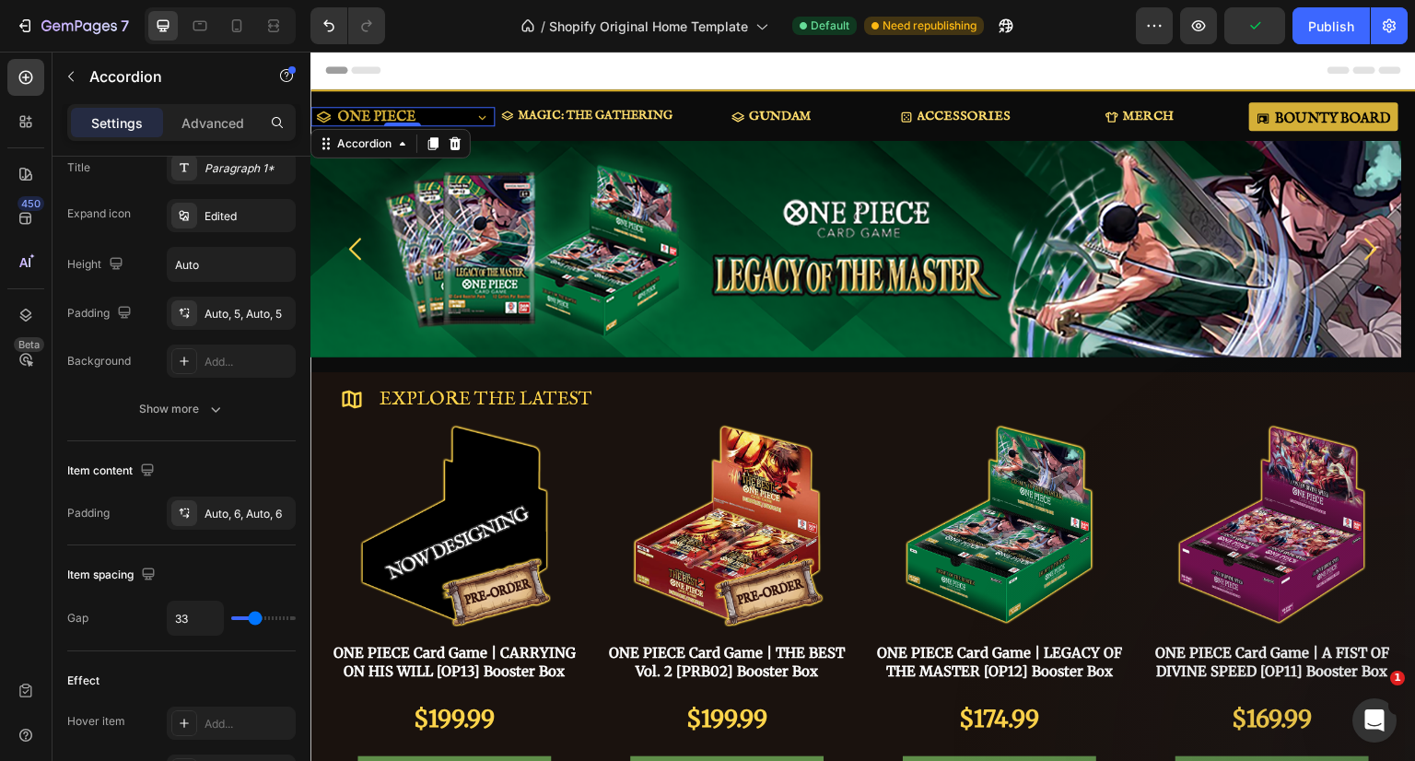
type input "36"
type input "37"
type input "39"
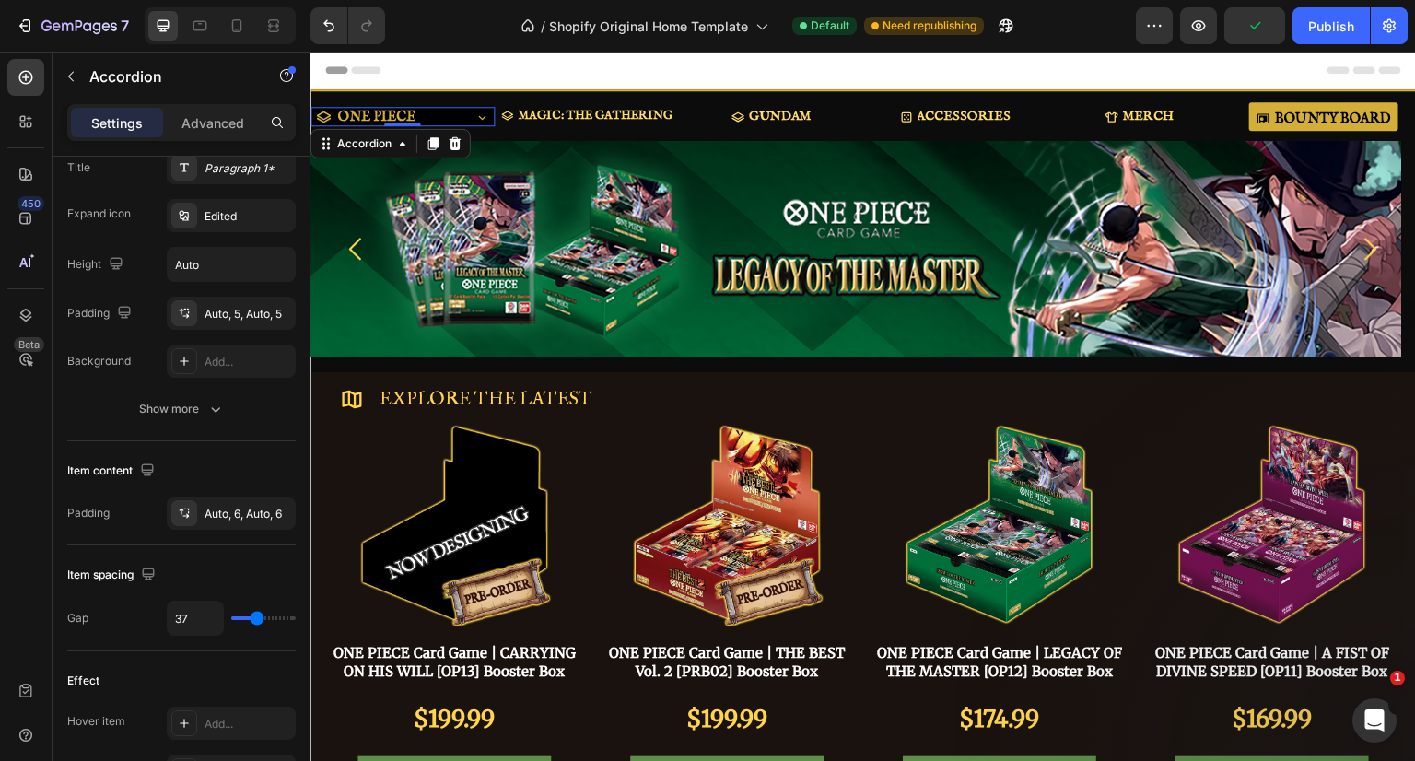
type input "39"
type input "40"
type input "42"
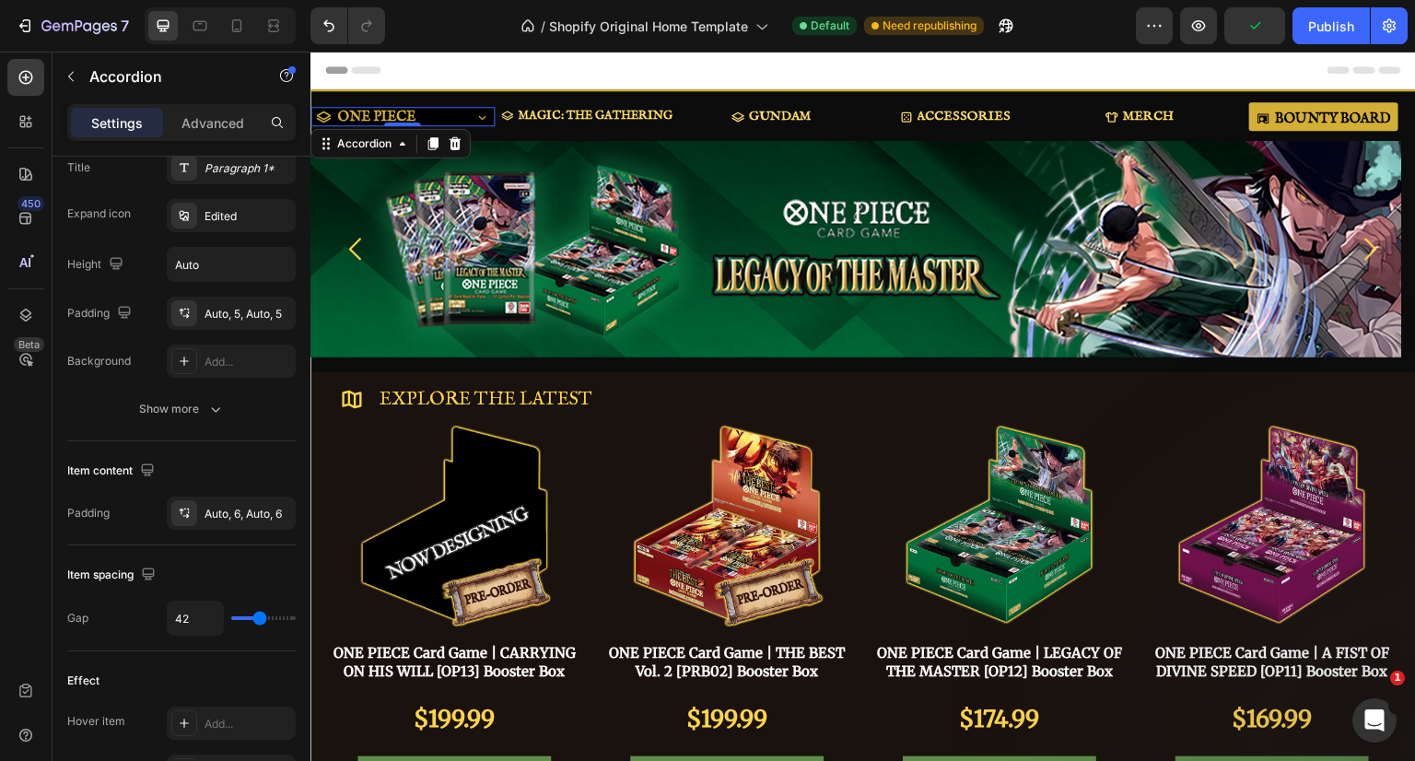
type input "43"
type input "45"
type input "48"
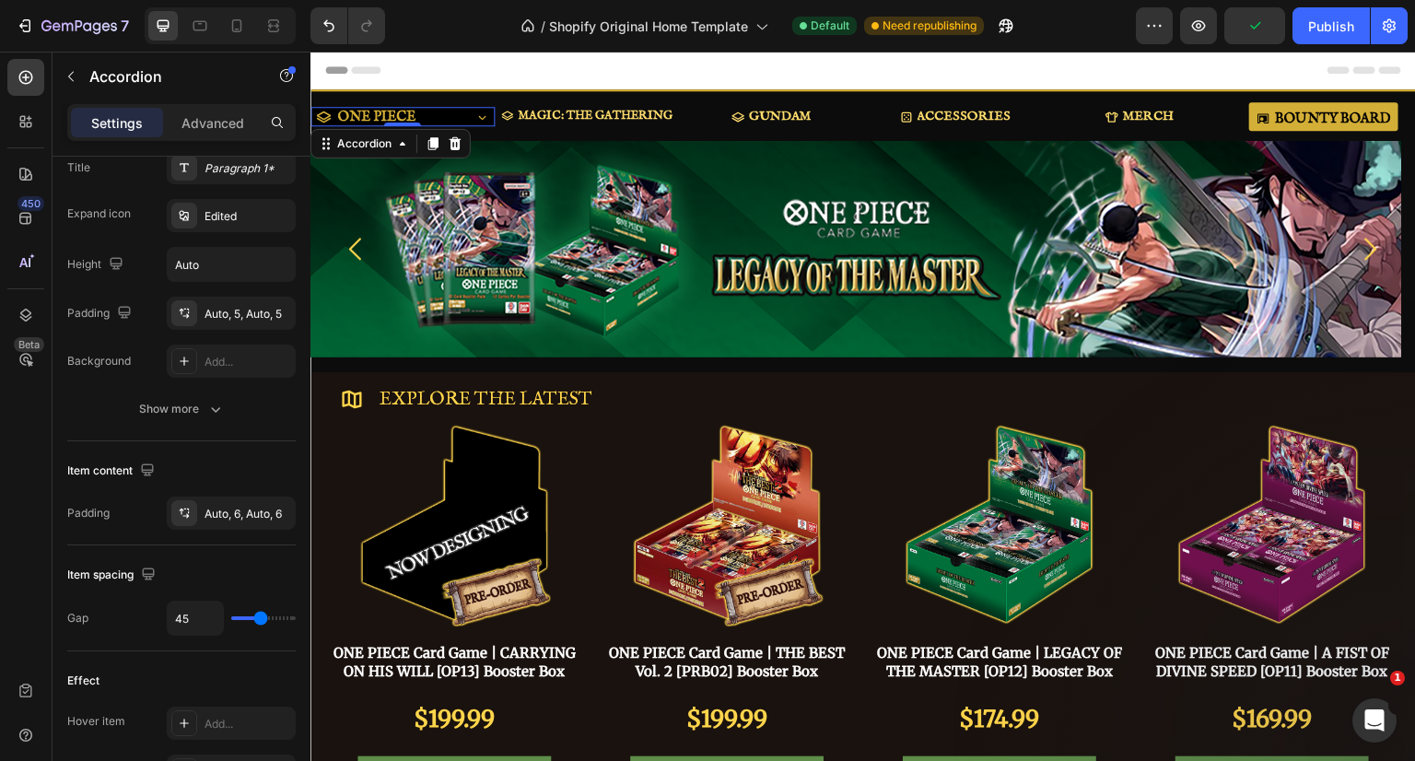
type input "48"
type input "51"
type input "57"
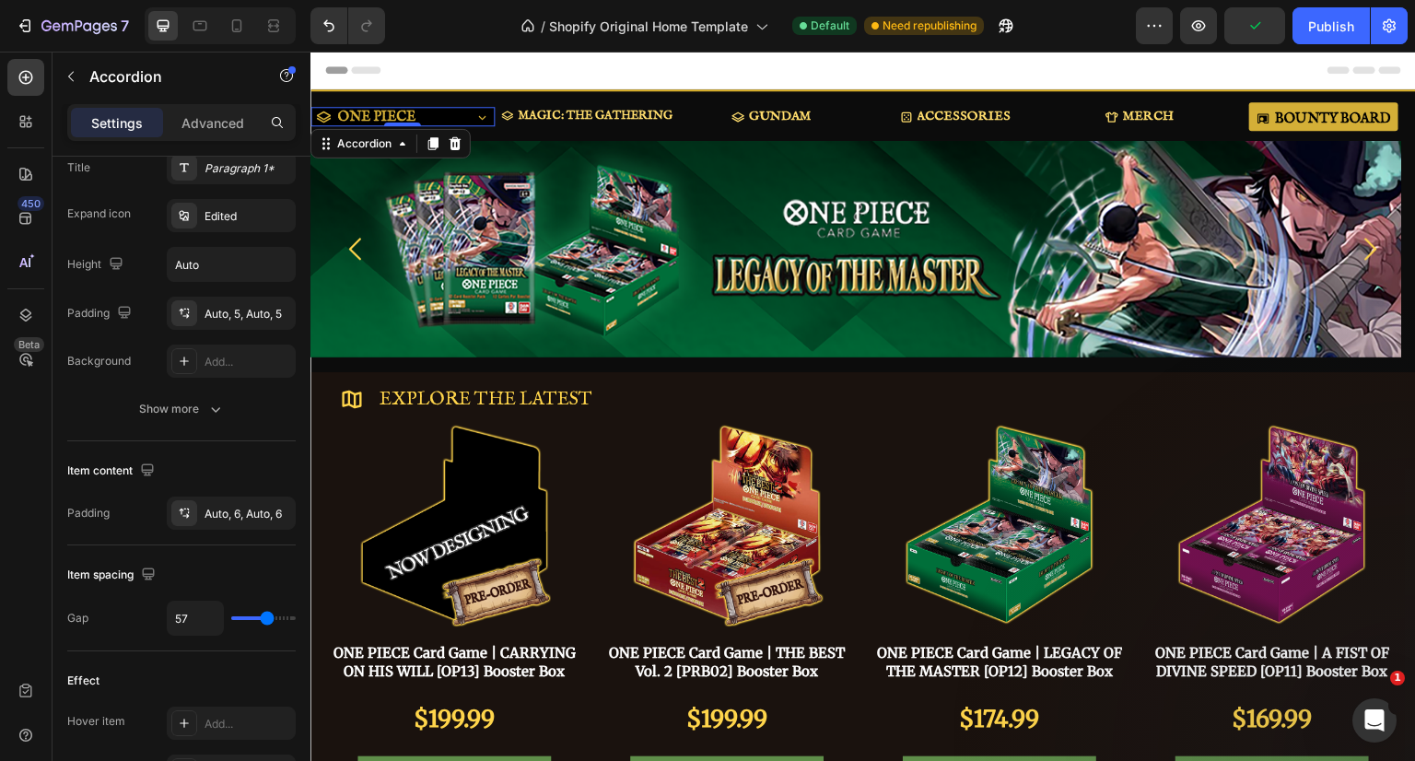
type input "63"
type input "67"
type input "70"
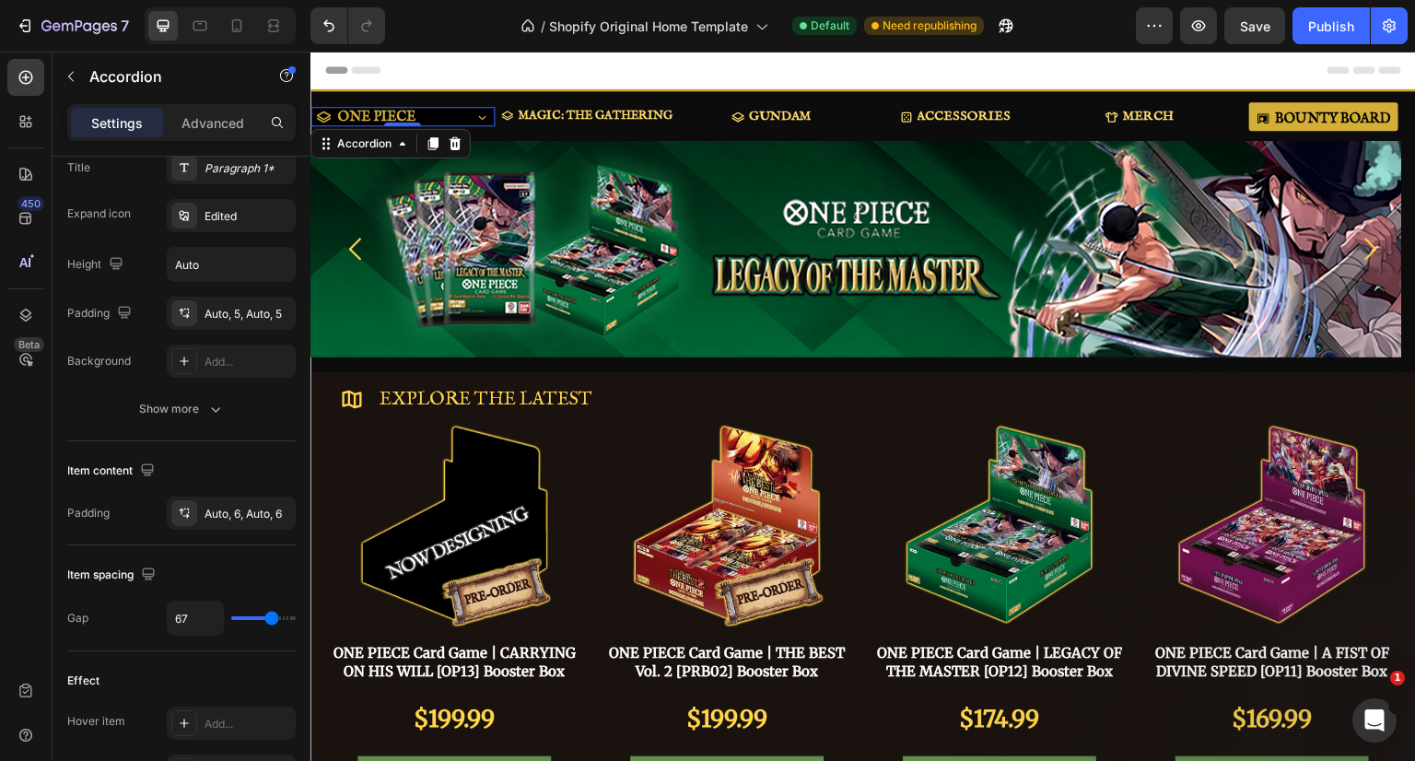
type input "70"
type input "77"
type input "82"
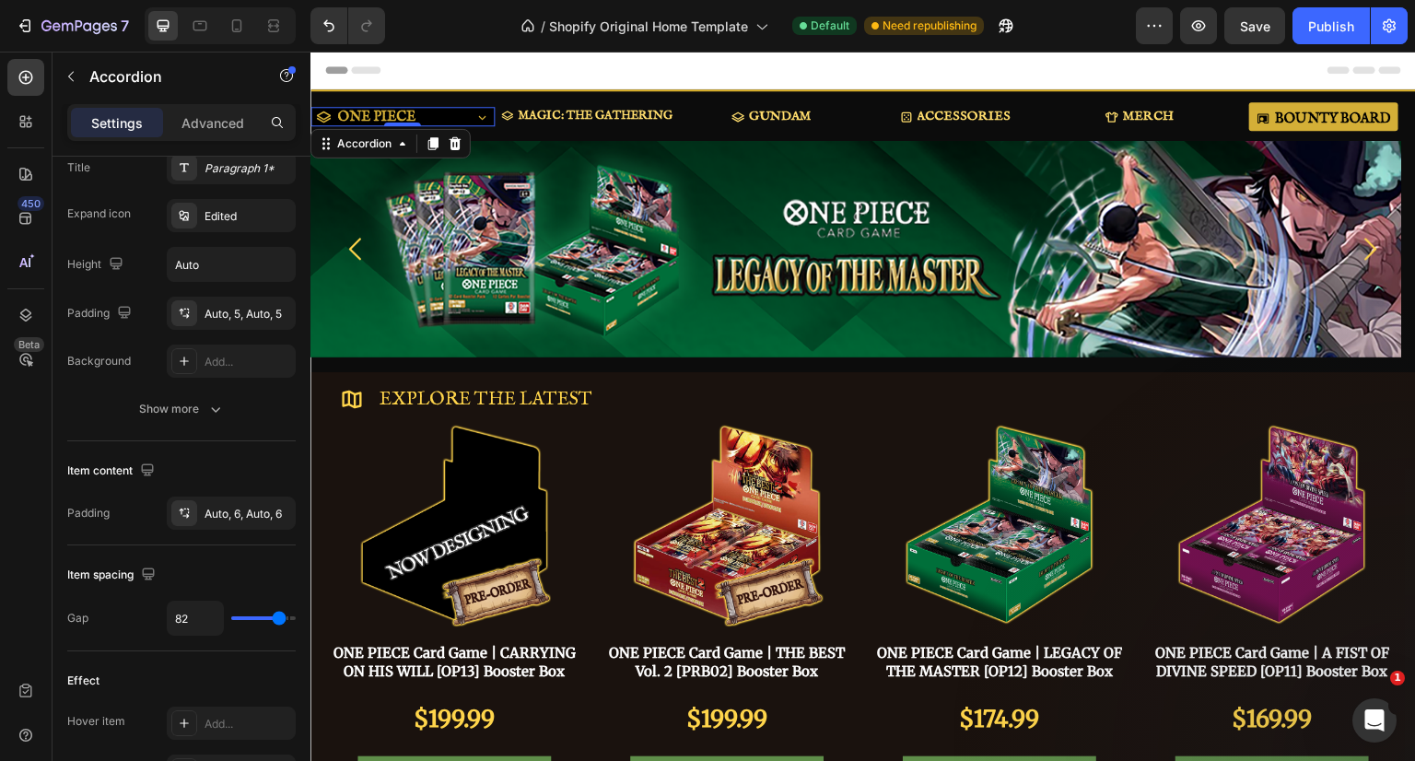
type input "83"
type input "86"
type input "89"
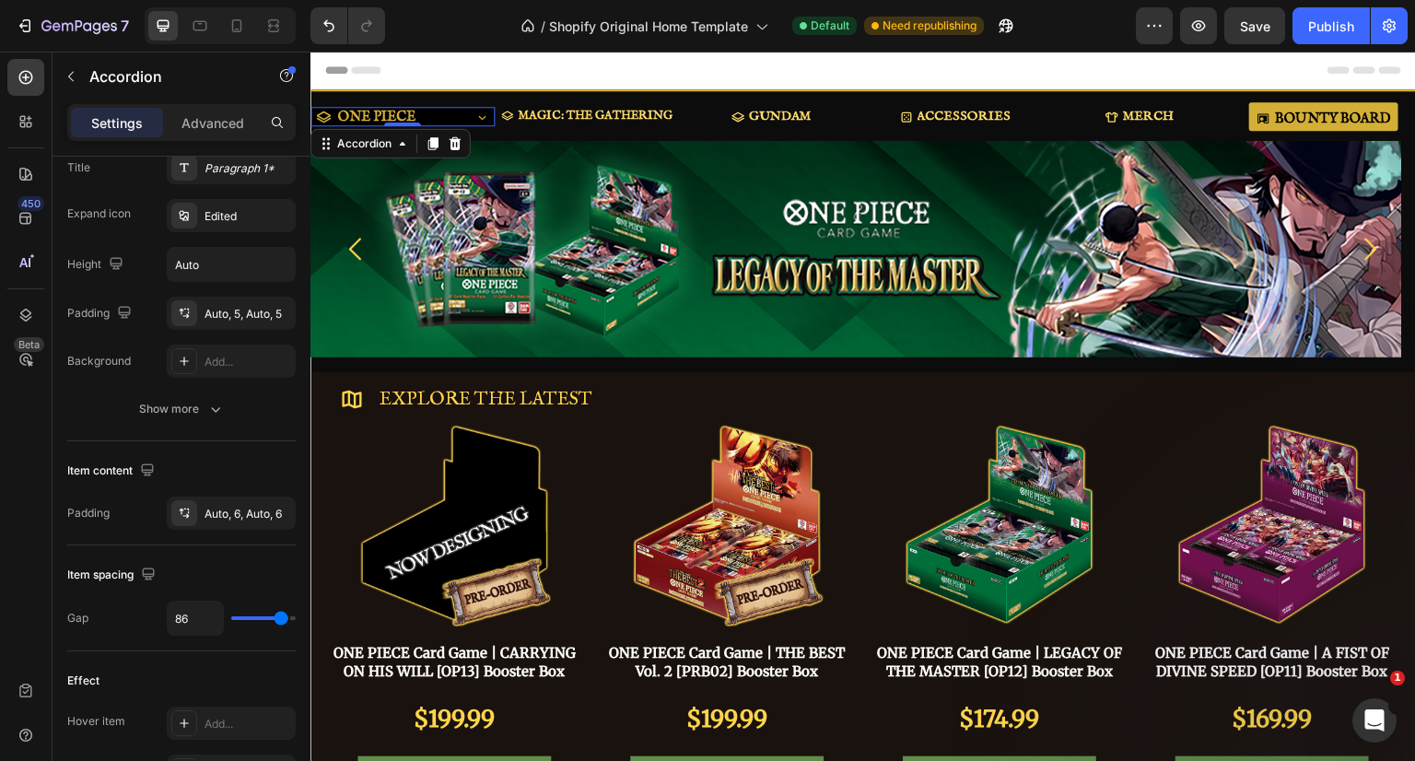
type input "89"
type input "91"
type input "92"
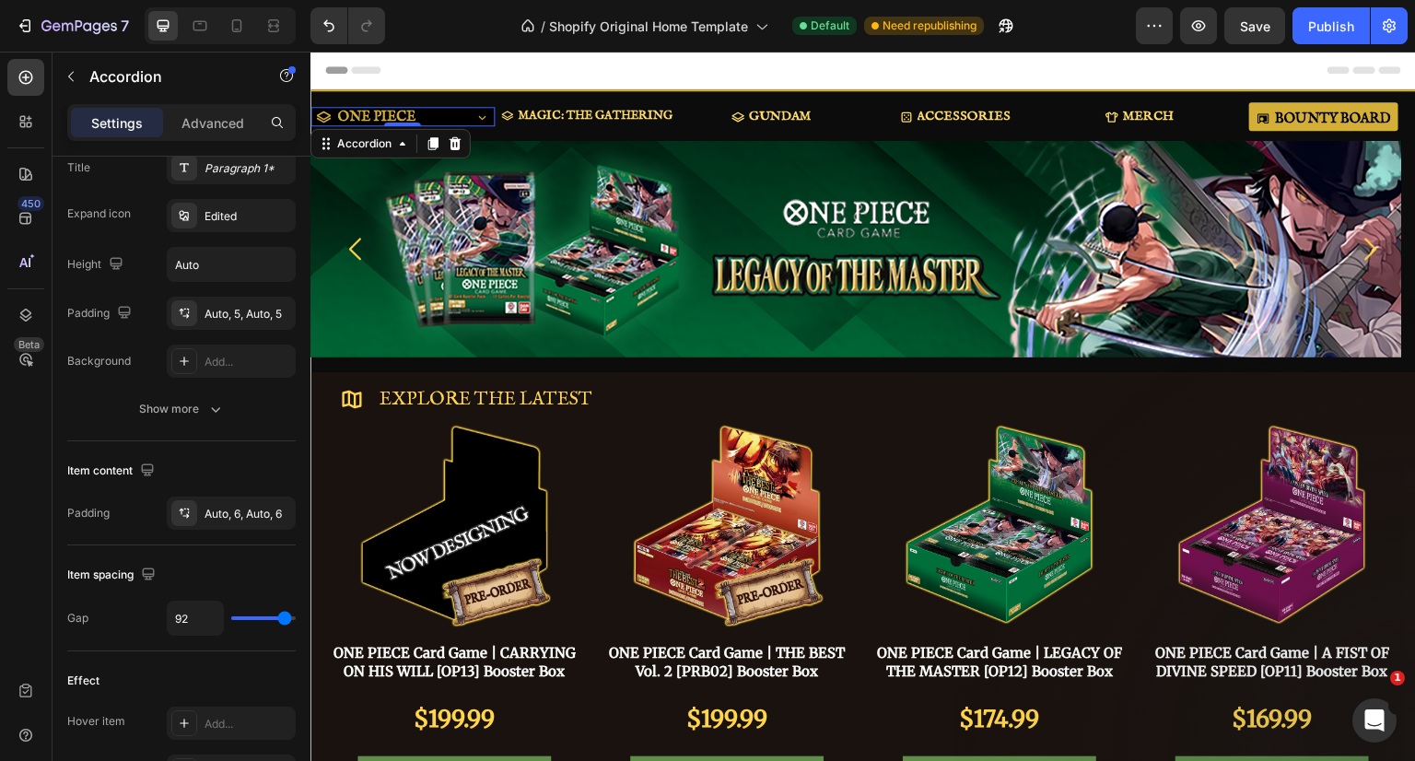
type input "97"
type input "100"
drag, startPoint x: 241, startPoint y: 619, endPoint x: 294, endPoint y: 615, distance: 52.6
type input "100"
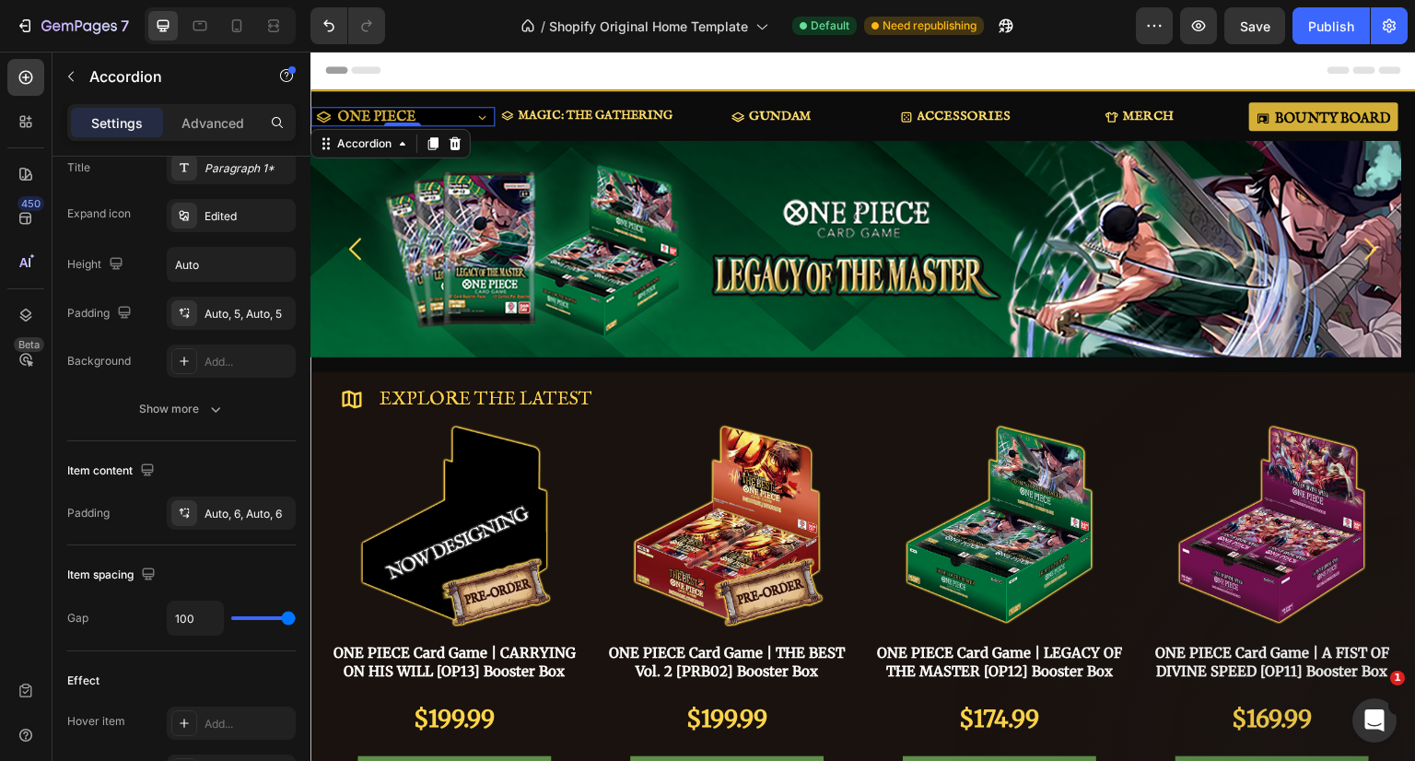
click at [294, 616] on input "range" at bounding box center [263, 618] width 64 height 4
type input "83"
type input "0"
drag, startPoint x: 281, startPoint y: 615, endPoint x: 194, endPoint y: 617, distance: 86.6
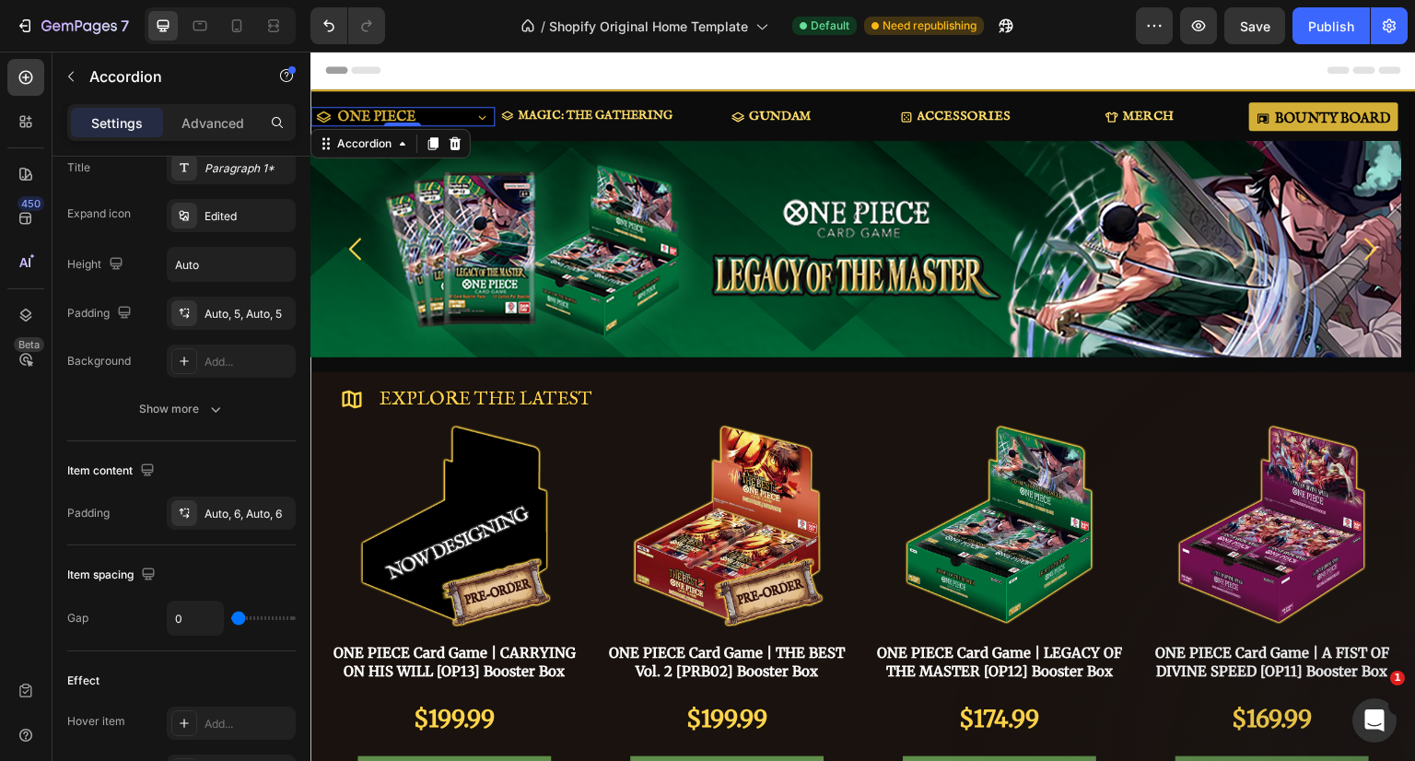
type input "0"
click at [231, 617] on input "range" at bounding box center [263, 618] width 64 height 4
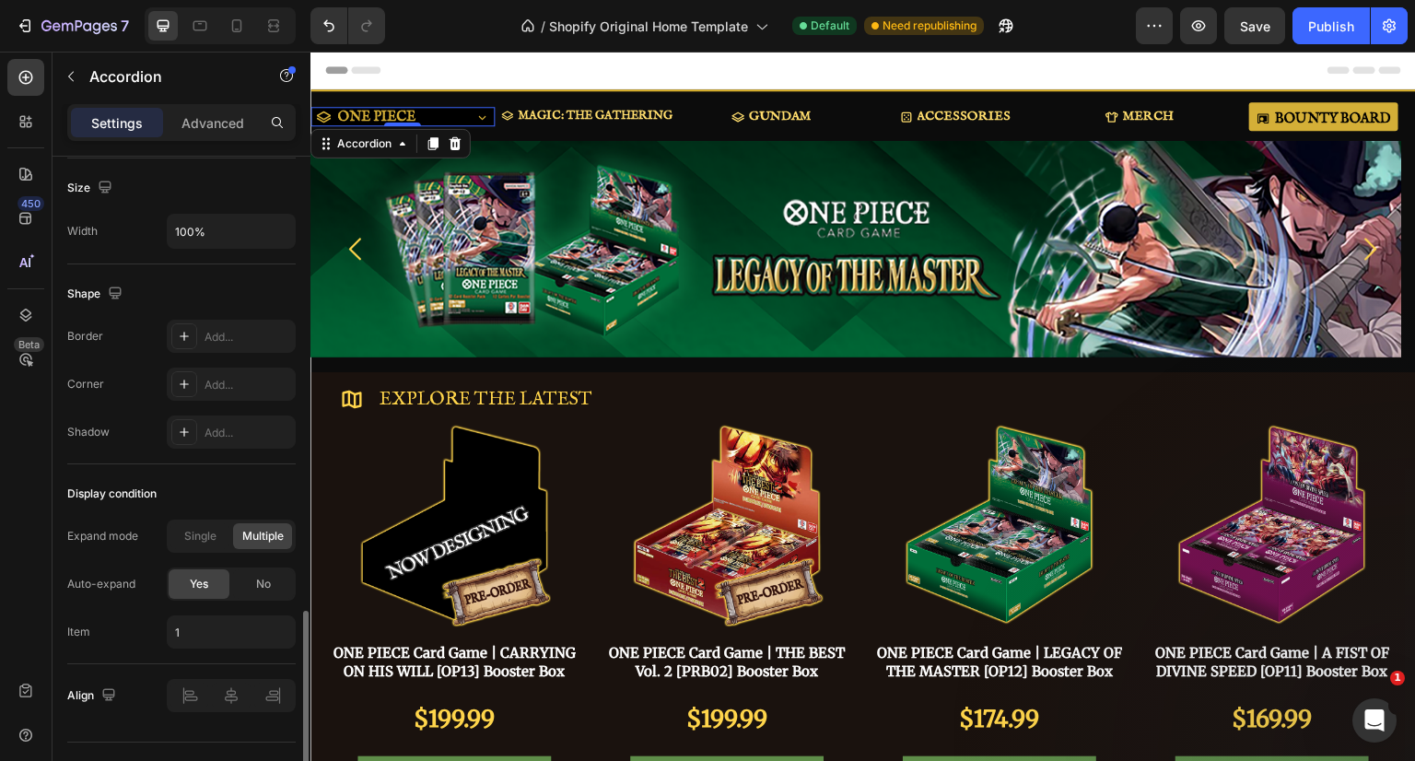
scroll to position [1142, 0]
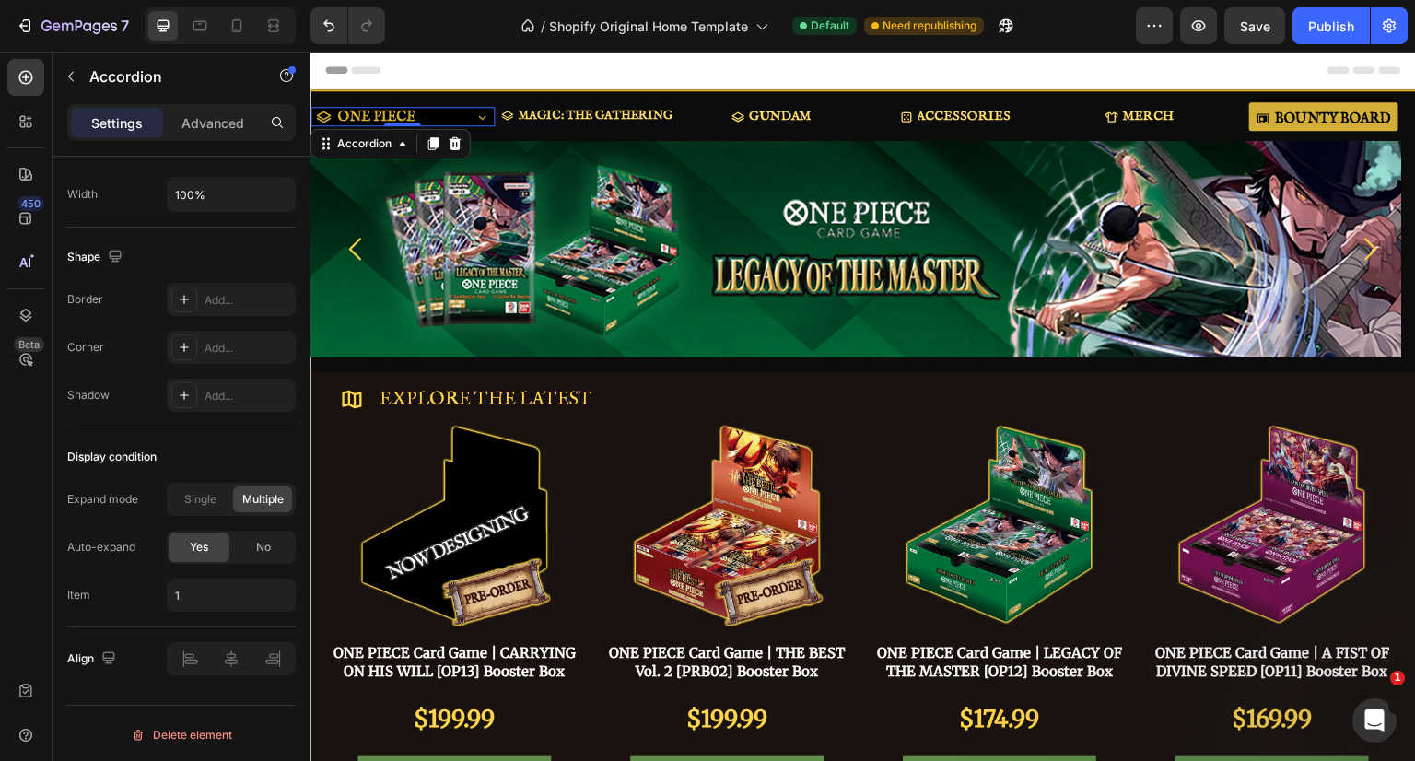
click at [203, 122] on p "Advanced" at bounding box center [212, 122] width 63 height 19
type input "100%"
type input "100"
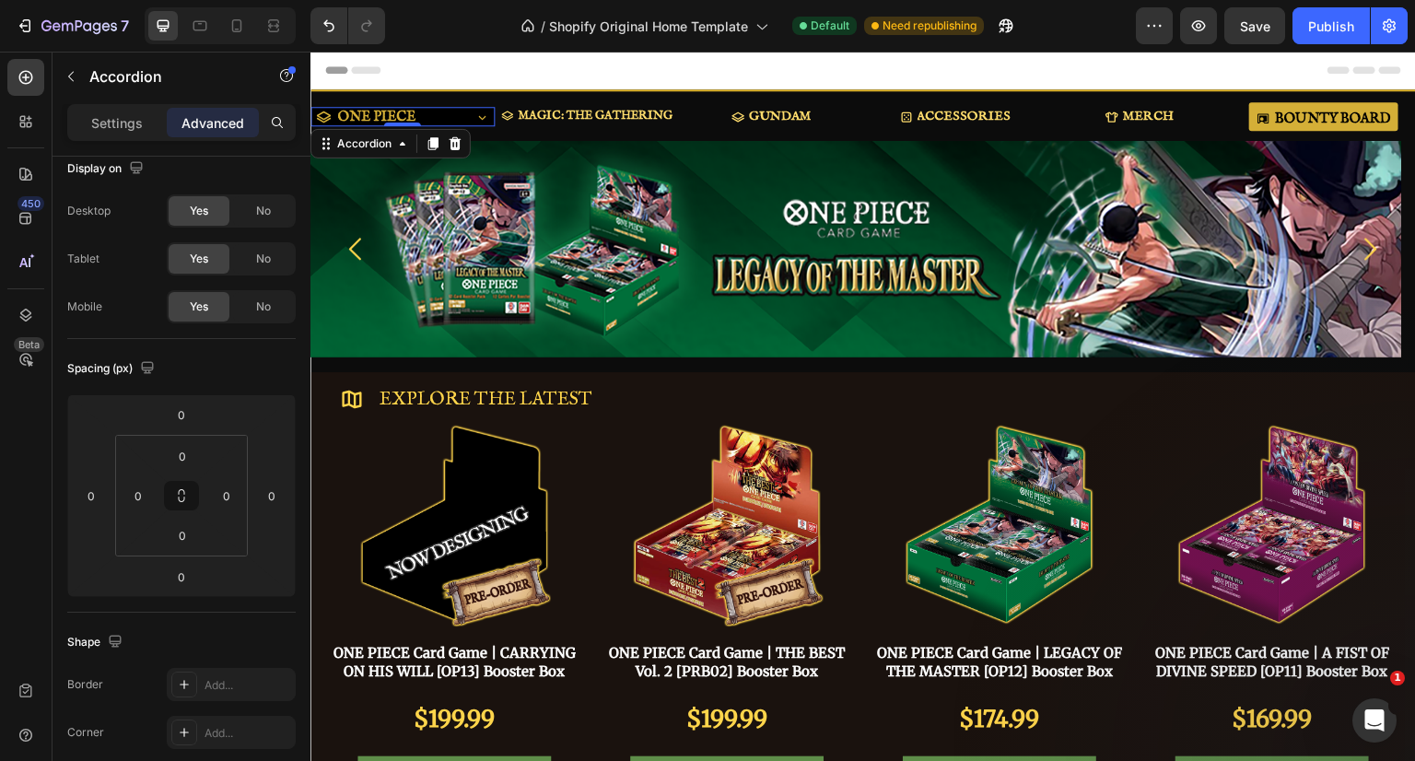
scroll to position [0, 0]
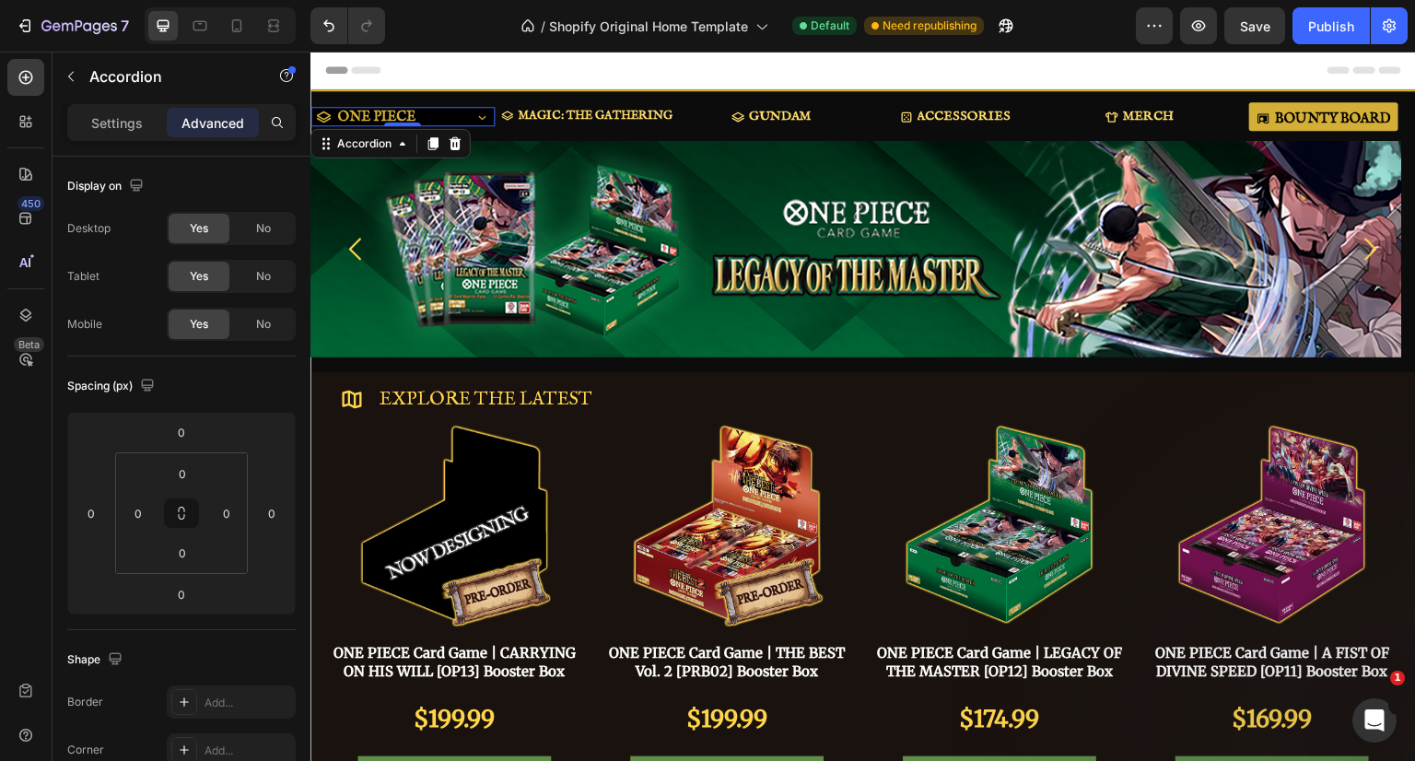
drag, startPoint x: 457, startPoint y: 119, endPoint x: 406, endPoint y: 120, distance: 50.7
click at [457, 119] on div "ONE PIECE" at bounding box center [402, 116] width 182 height 19
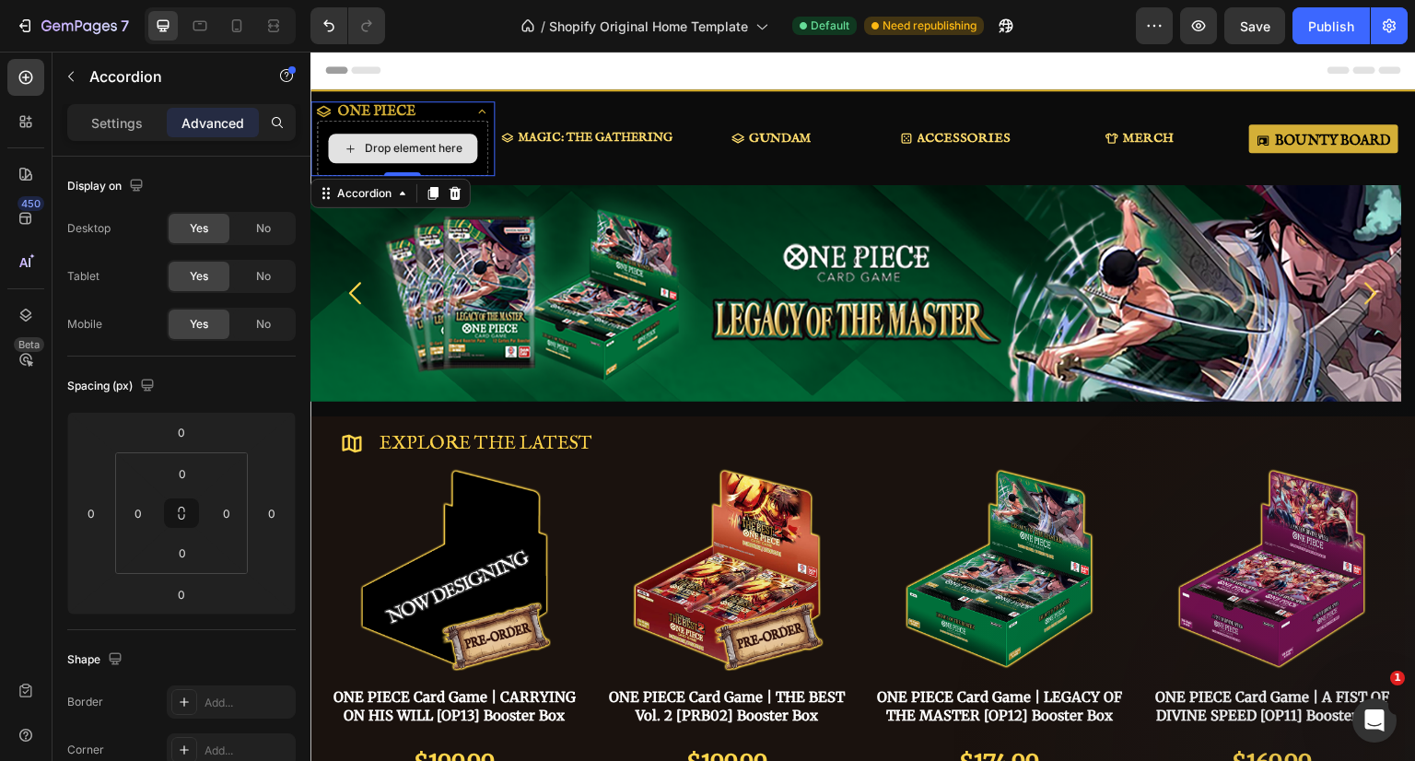
click at [409, 148] on div "Drop element here" at bounding box center [414, 148] width 98 height 15
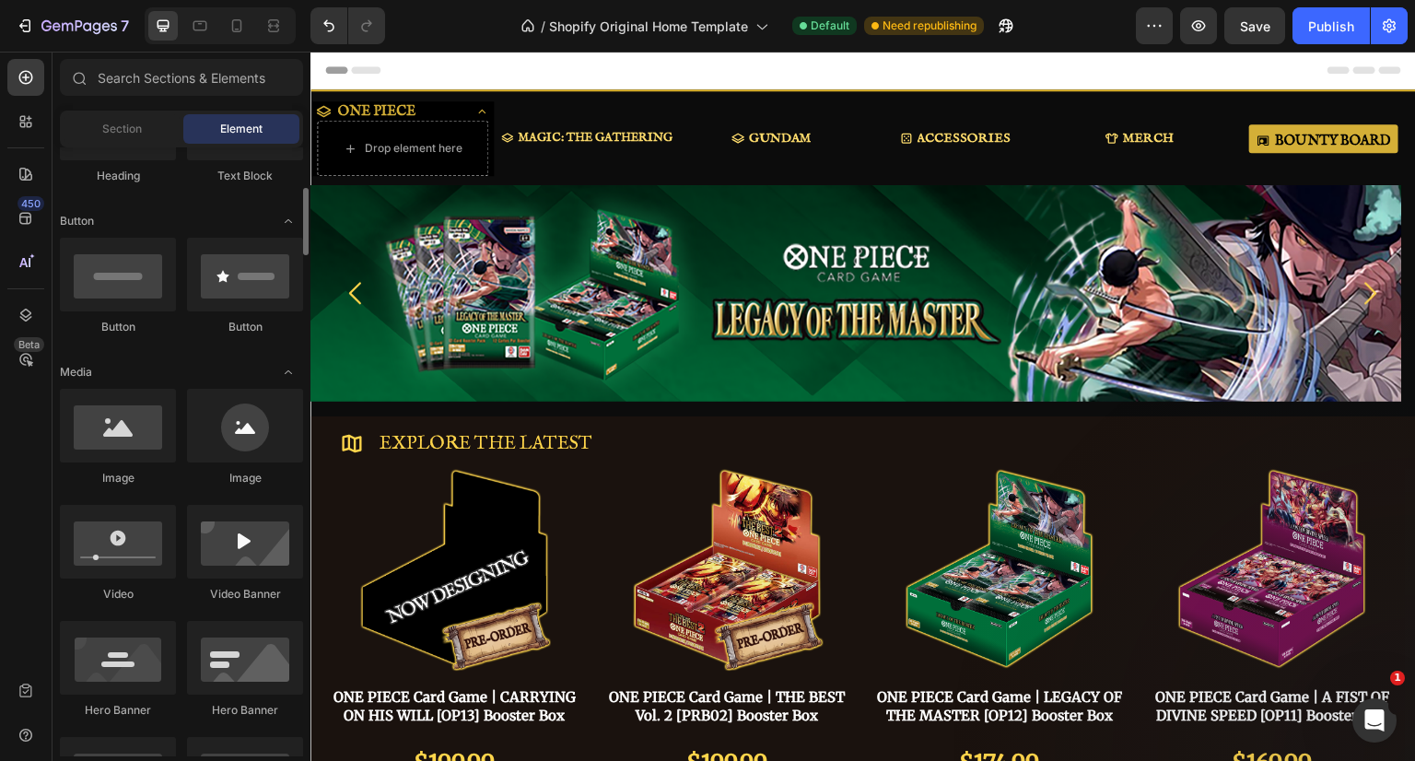
scroll to position [276, 0]
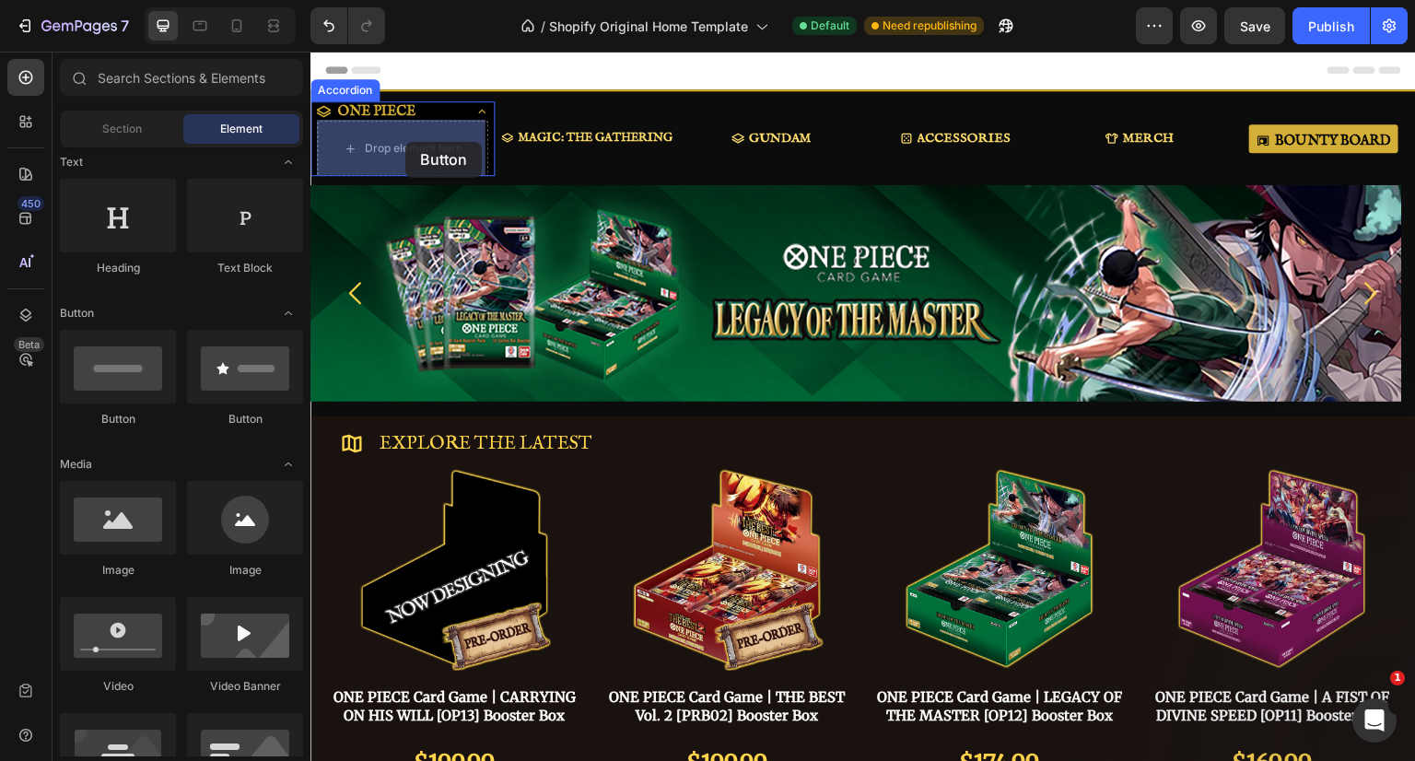
drag, startPoint x: 549, startPoint y: 417, endPoint x: 405, endPoint y: 142, distance: 310.7
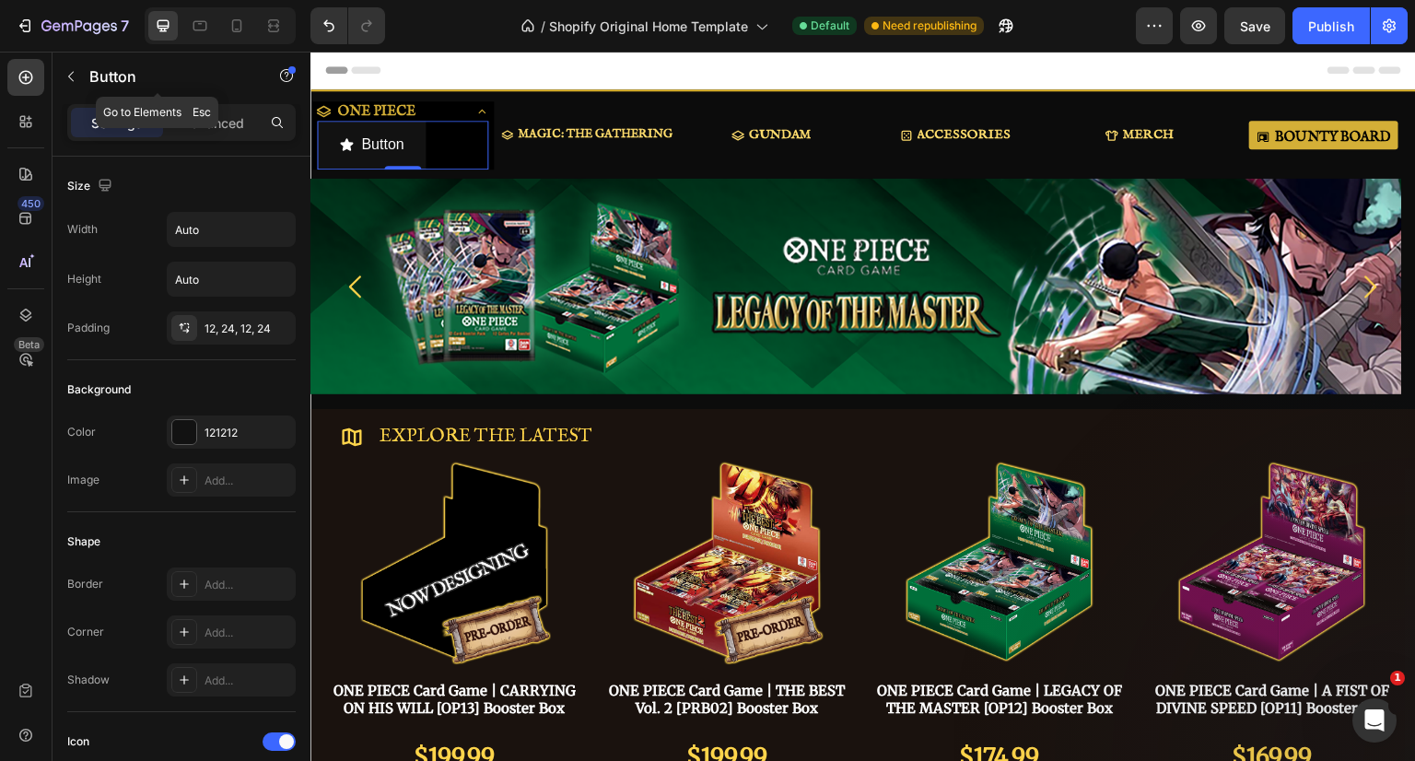
click at [71, 67] on button "button" at bounding box center [70, 76] width 29 height 29
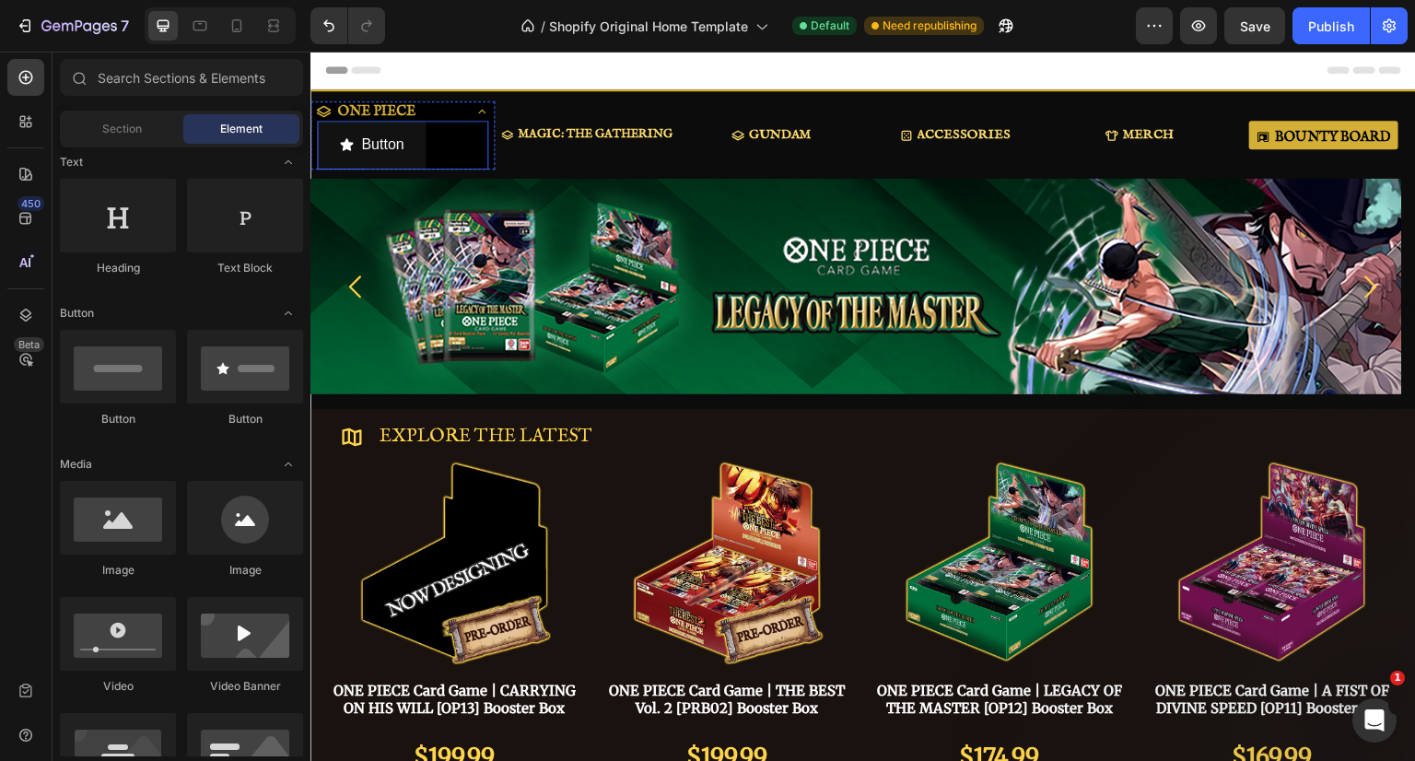
click at [409, 139] on button "Button" at bounding box center [371, 145] width 109 height 49
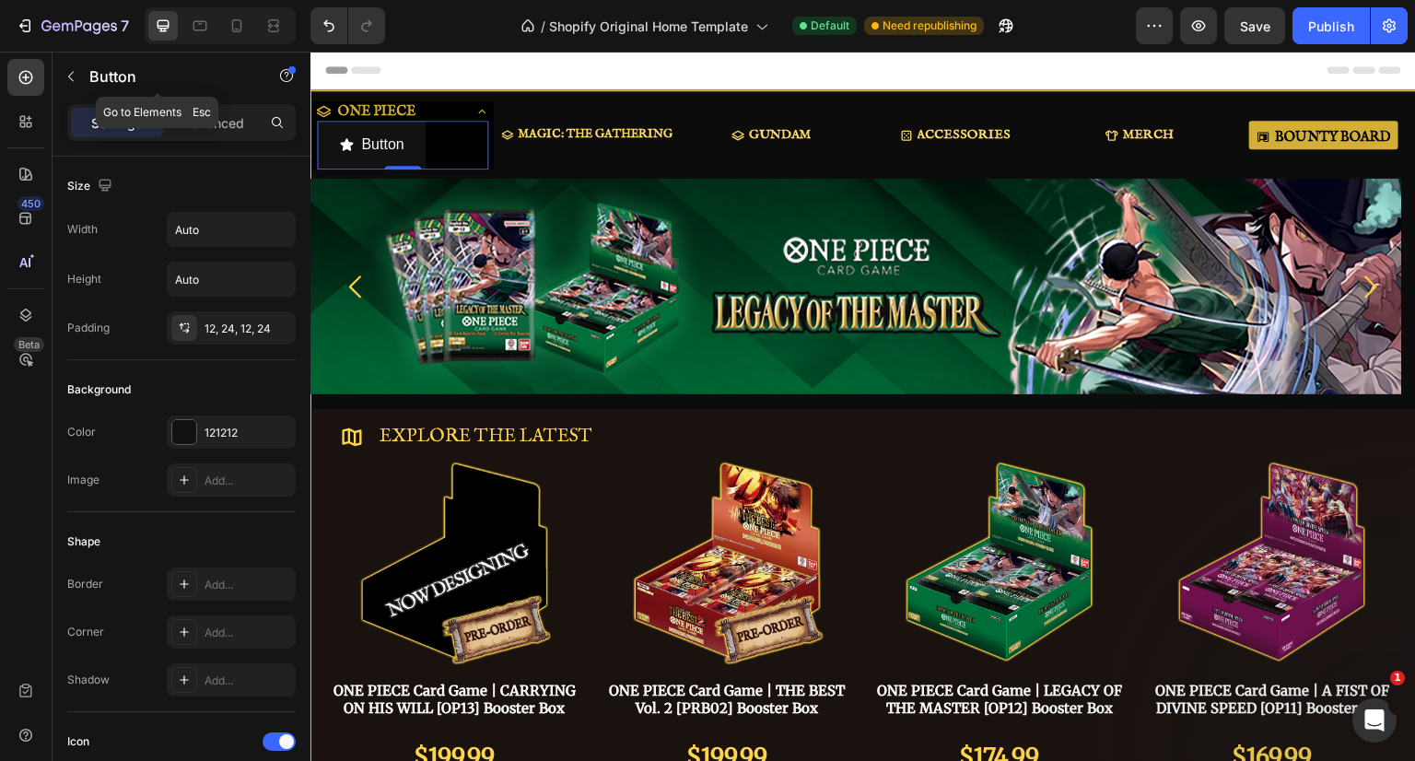
click at [90, 72] on p "Button" at bounding box center [167, 76] width 157 height 22
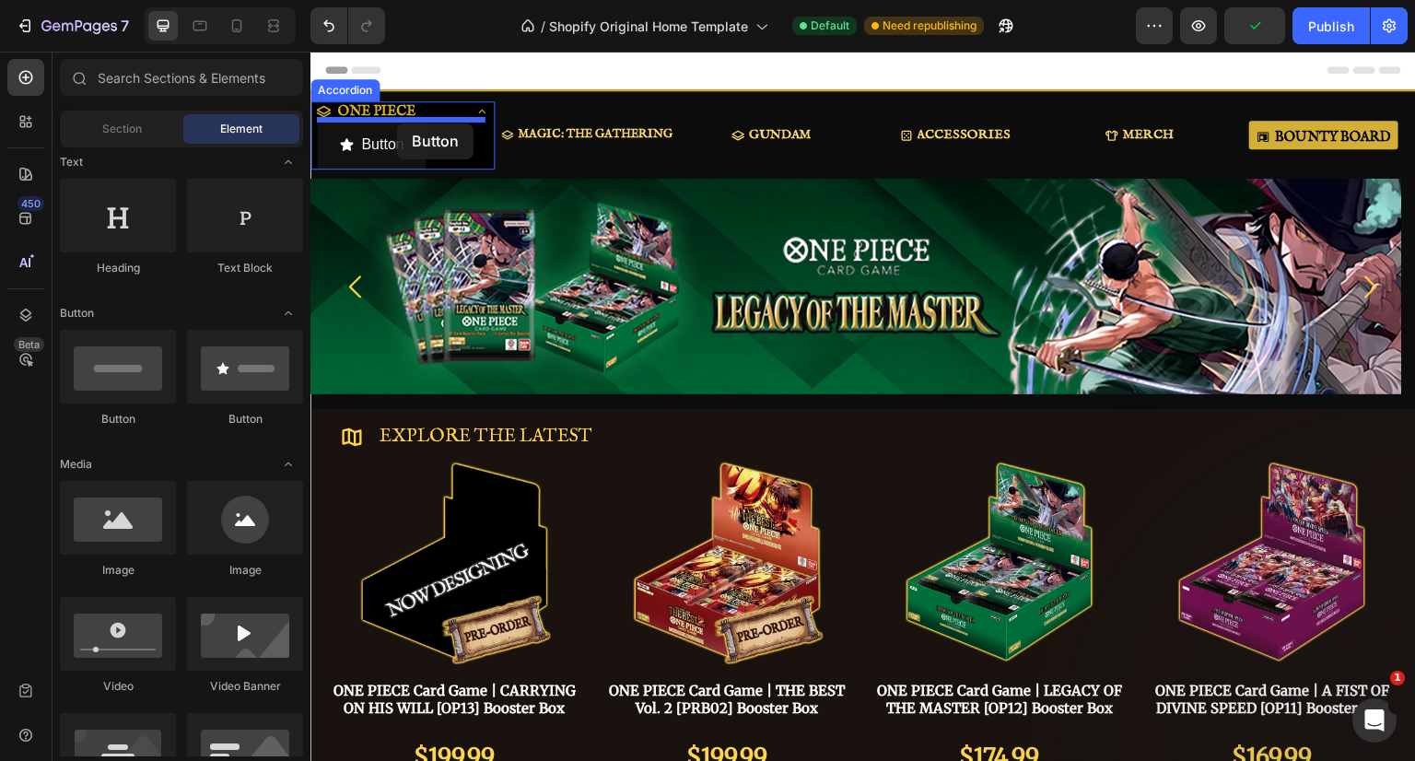
drag, startPoint x: 566, startPoint y: 415, endPoint x: 397, endPoint y: 123, distance: 336.4
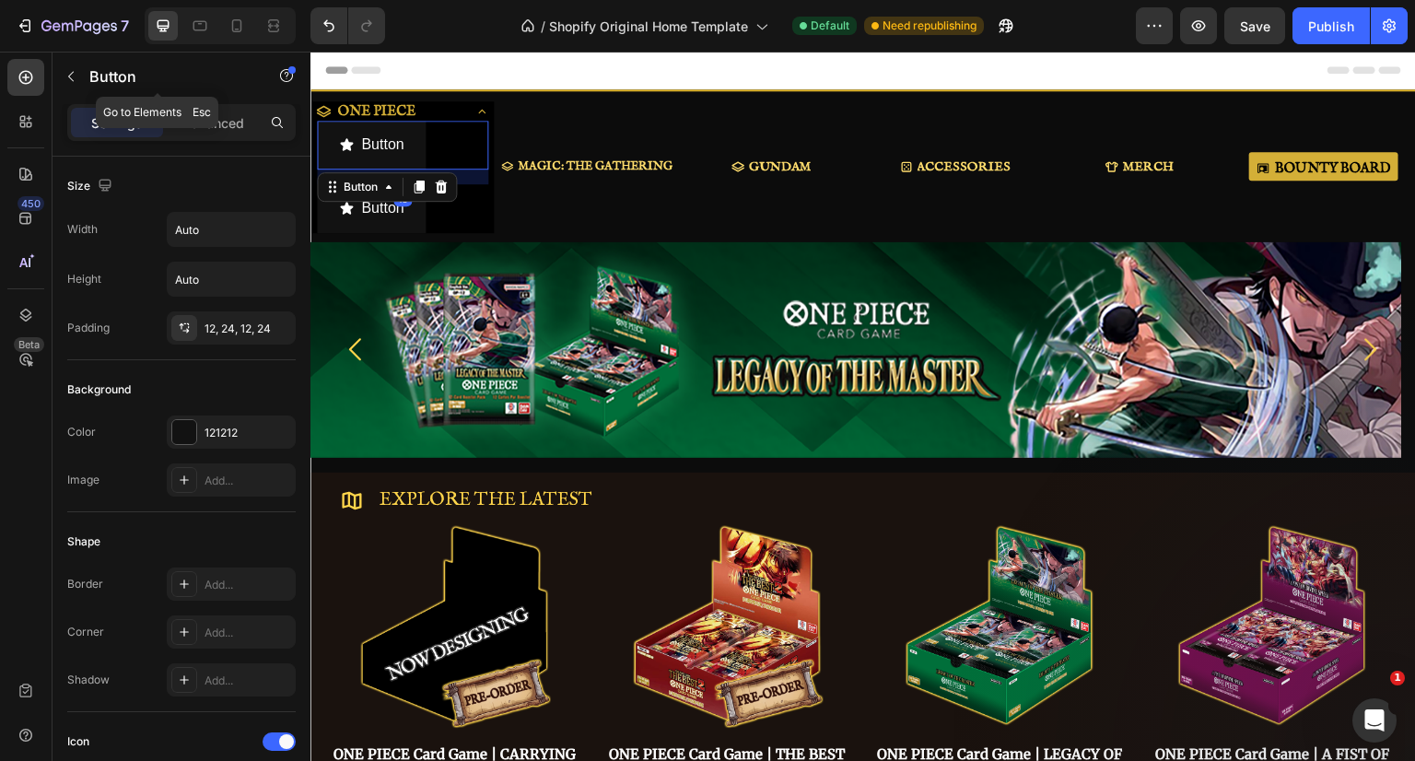
click at [75, 65] on button "button" at bounding box center [70, 76] width 29 height 29
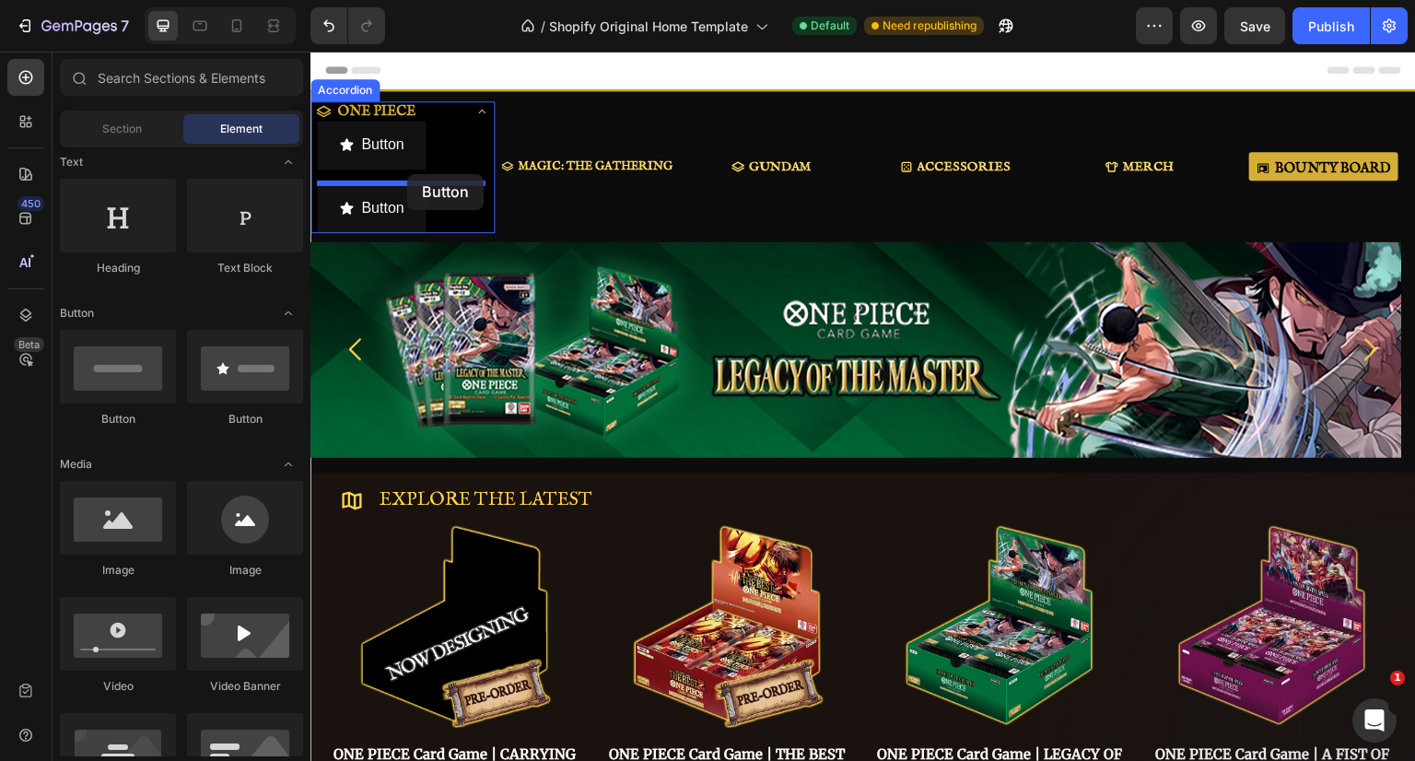
drag, startPoint x: 397, startPoint y: 204, endPoint x: 407, endPoint y: 174, distance: 32.0
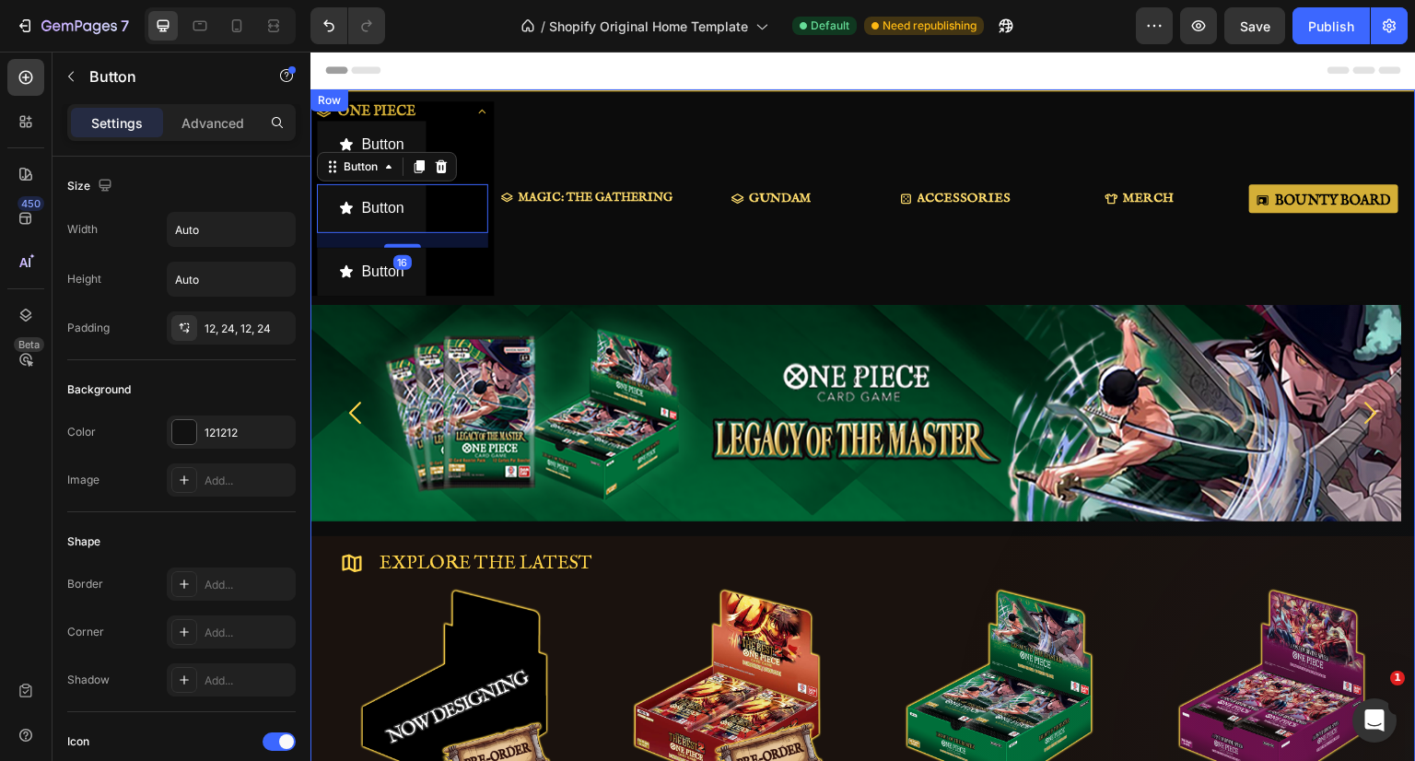
click at [561, 242] on div "MAGIC: THE GATHERING Button" at bounding box center [587, 198] width 184 height 194
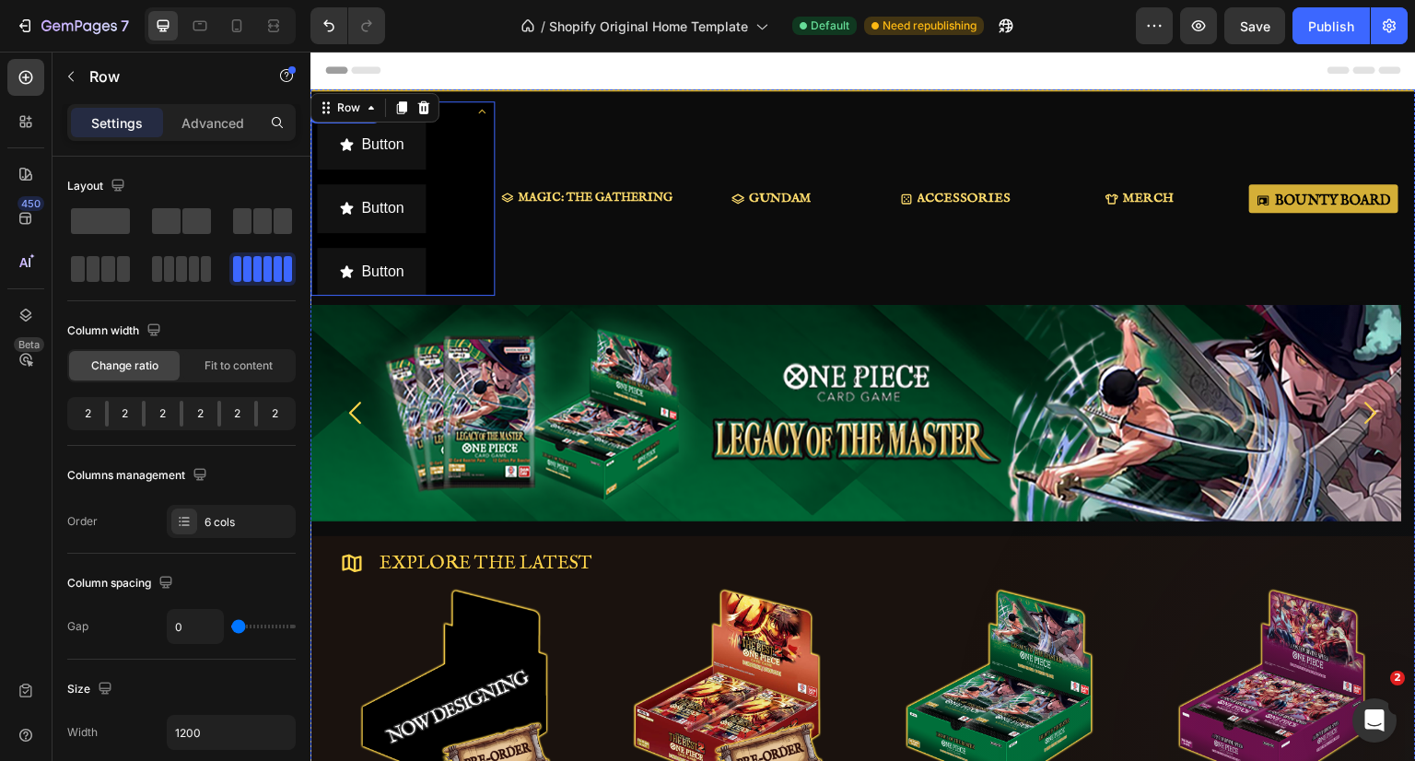
click at [477, 113] on icon at bounding box center [481, 111] width 15 height 15
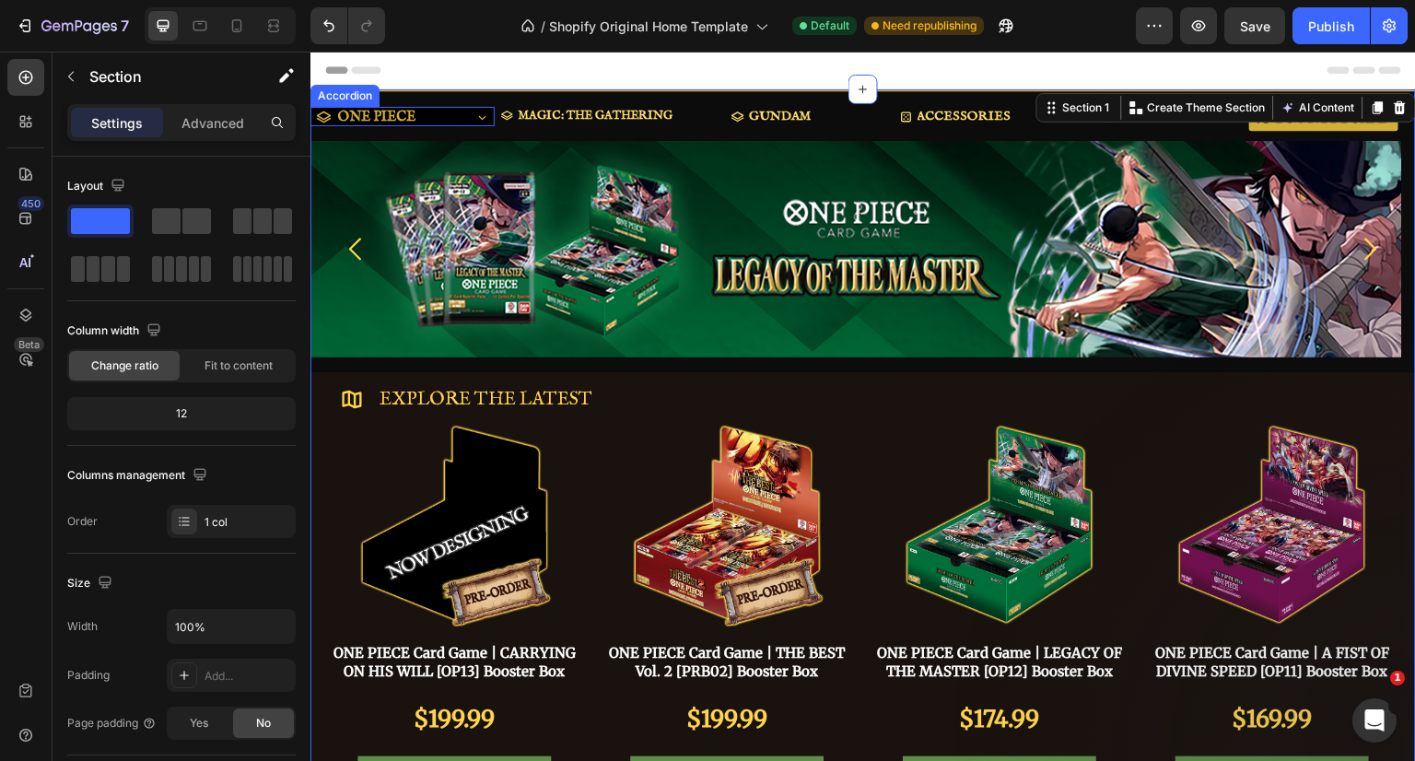
click at [391, 115] on p "ONE PIECE" at bounding box center [376, 117] width 77 height 14
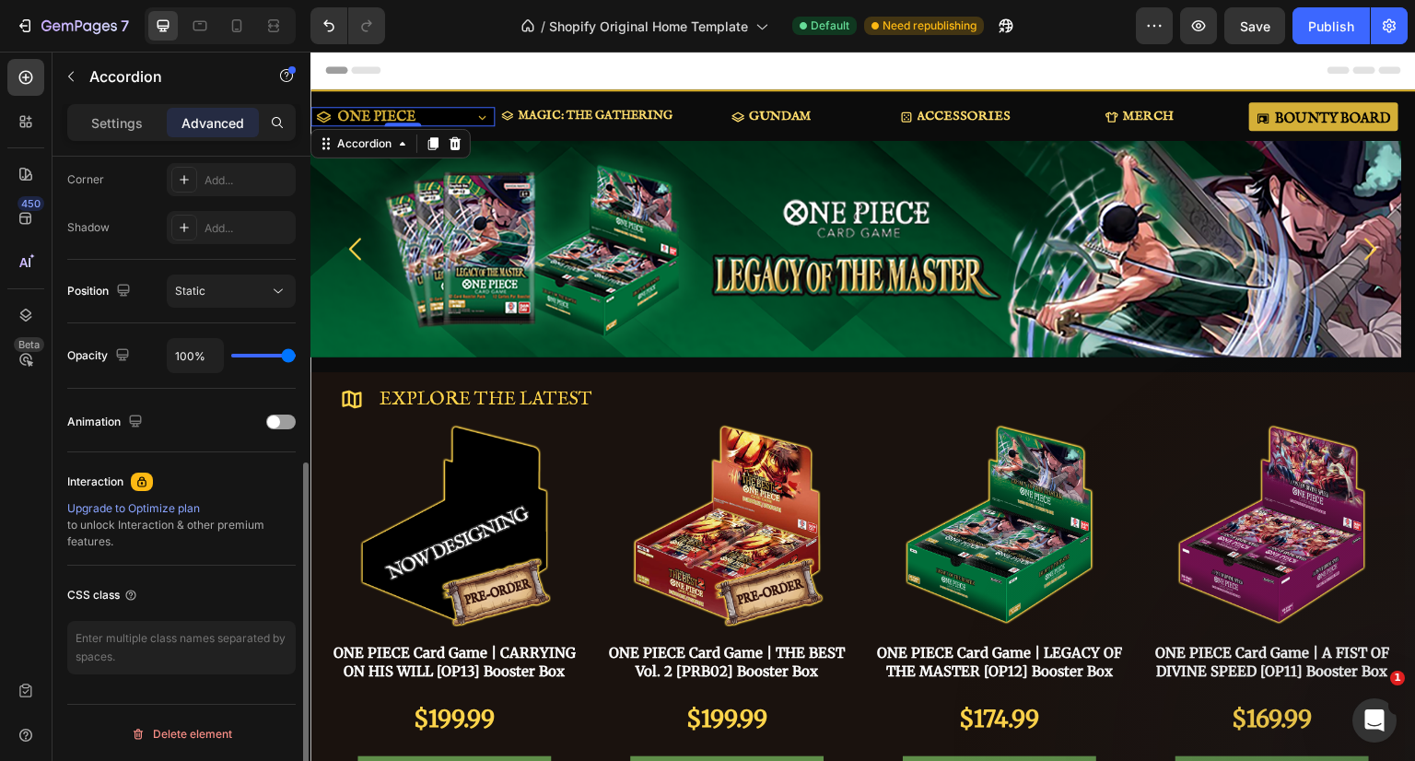
scroll to position [18, 0]
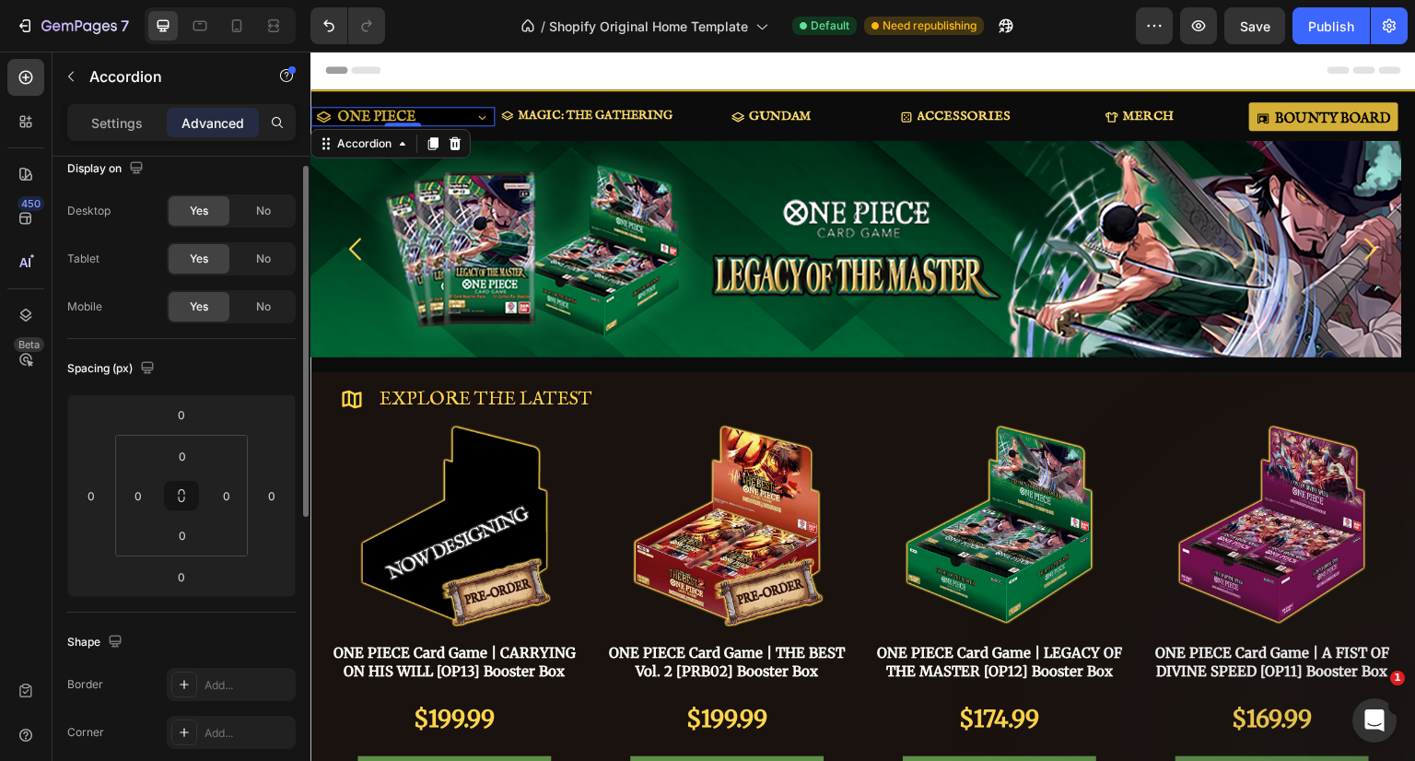
click at [183, 492] on icon at bounding box center [181, 495] width 15 height 15
click at [187, 461] on input "0" at bounding box center [182, 456] width 37 height 28
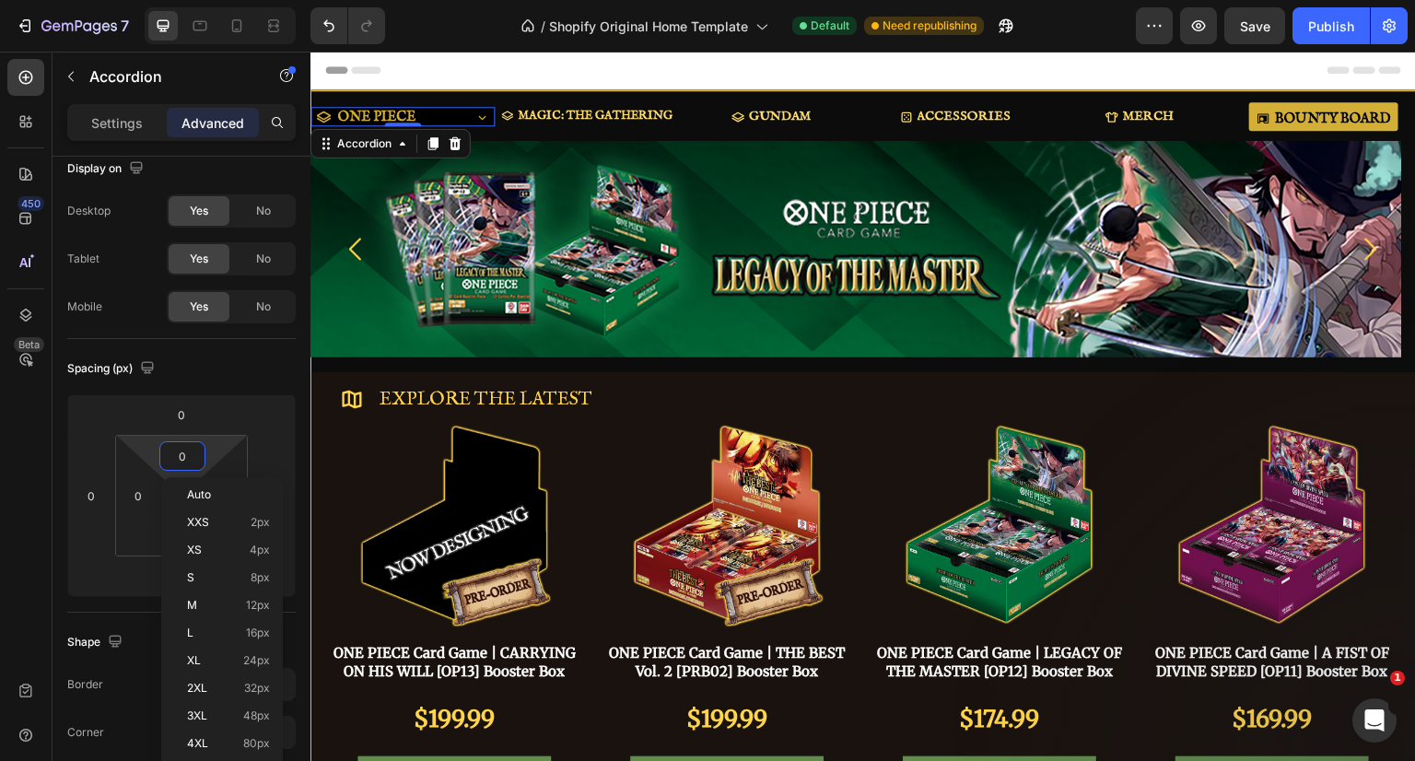
click at [195, 491] on span "Auto" at bounding box center [199, 494] width 24 height 13
type input "Auto"
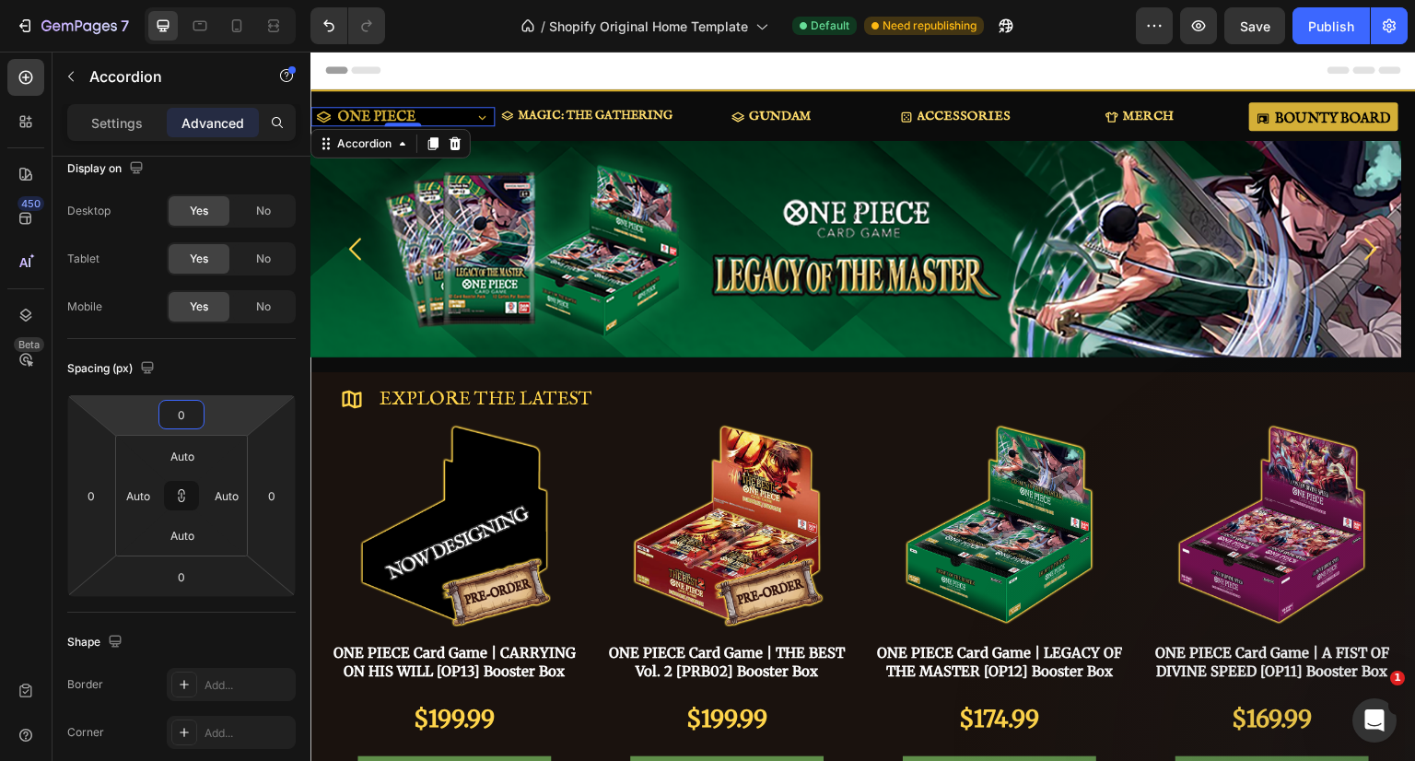
click at [188, 418] on input "0" at bounding box center [181, 415] width 37 height 28
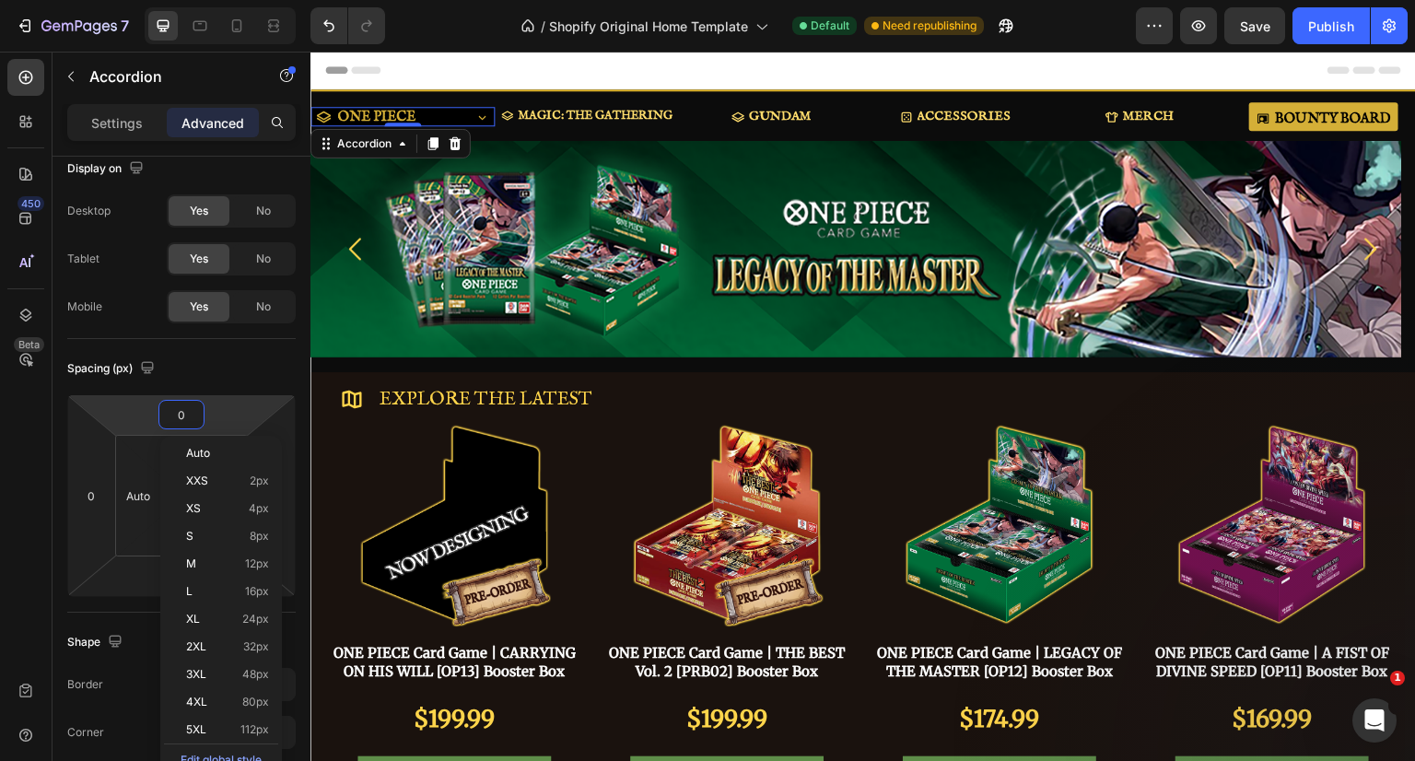
click at [193, 454] on span "Auto" at bounding box center [198, 453] width 24 height 13
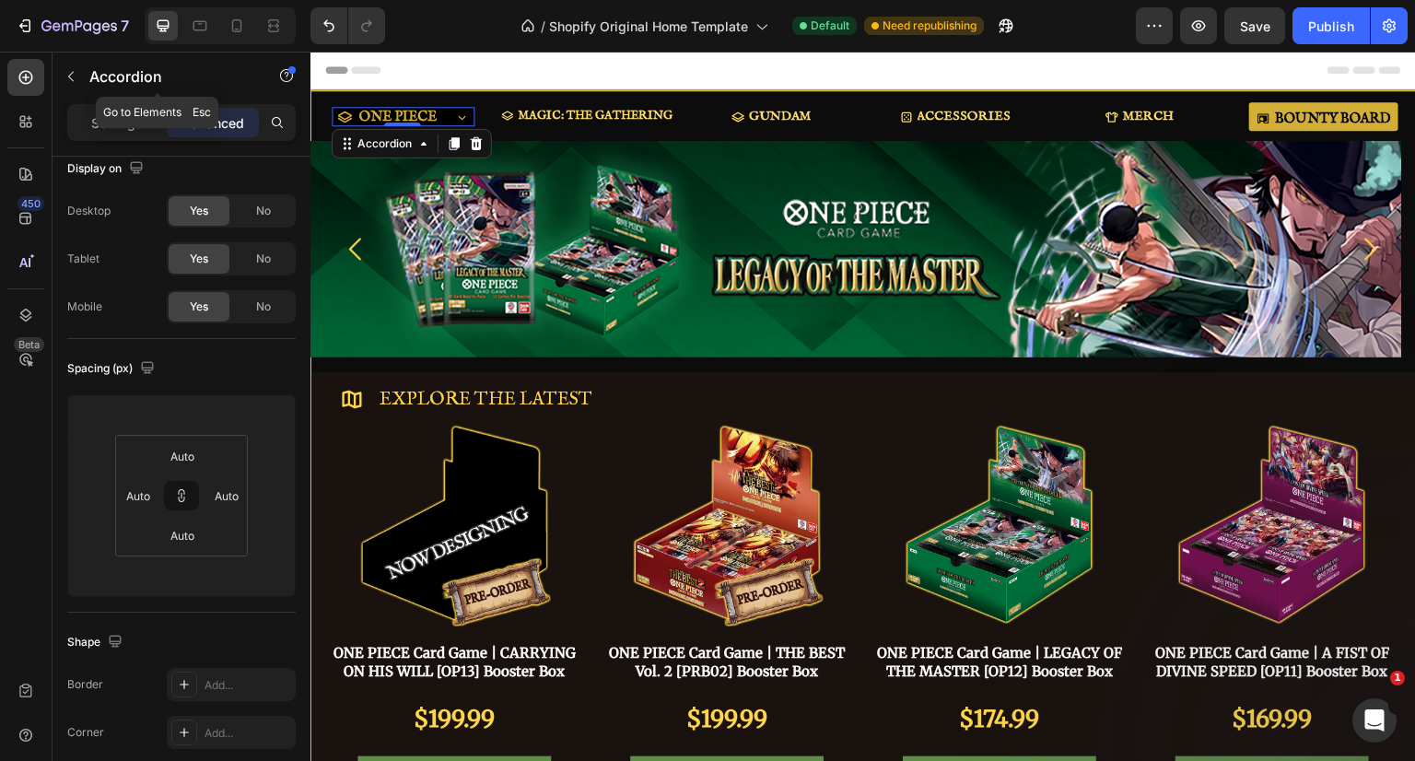
click at [75, 75] on icon "button" at bounding box center [71, 76] width 15 height 15
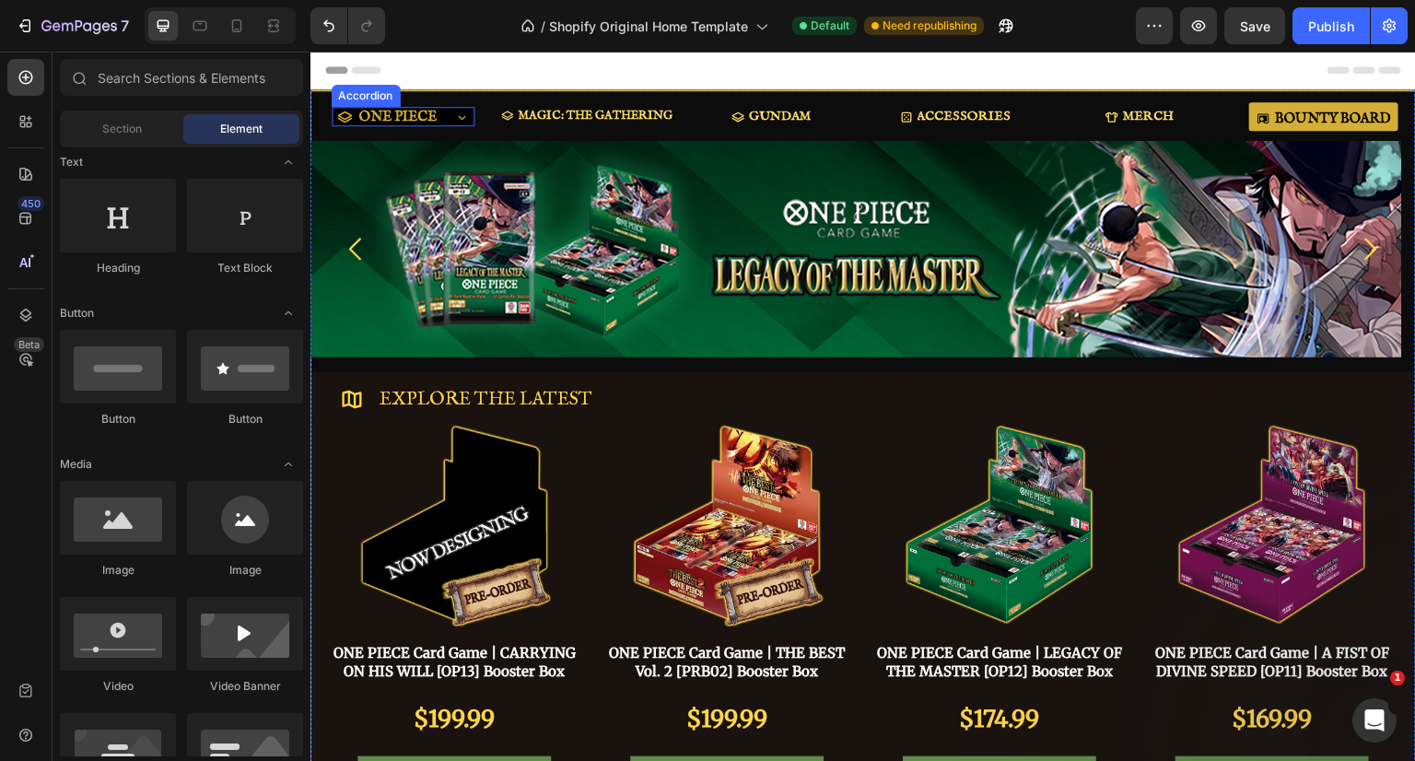
click at [450, 115] on div "ONE PIECE" at bounding box center [403, 116] width 141 height 19
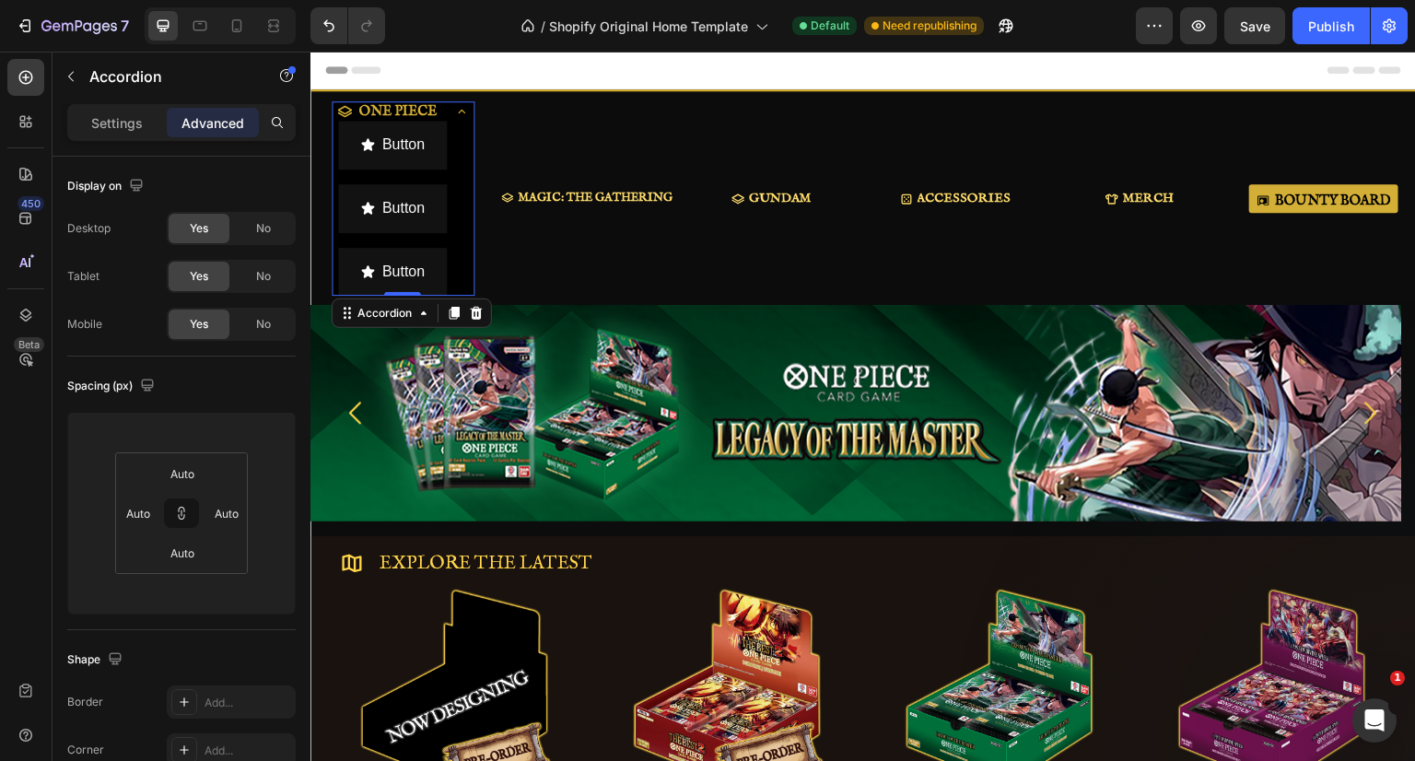
click at [461, 109] on icon at bounding box center [461, 111] width 7 height 4
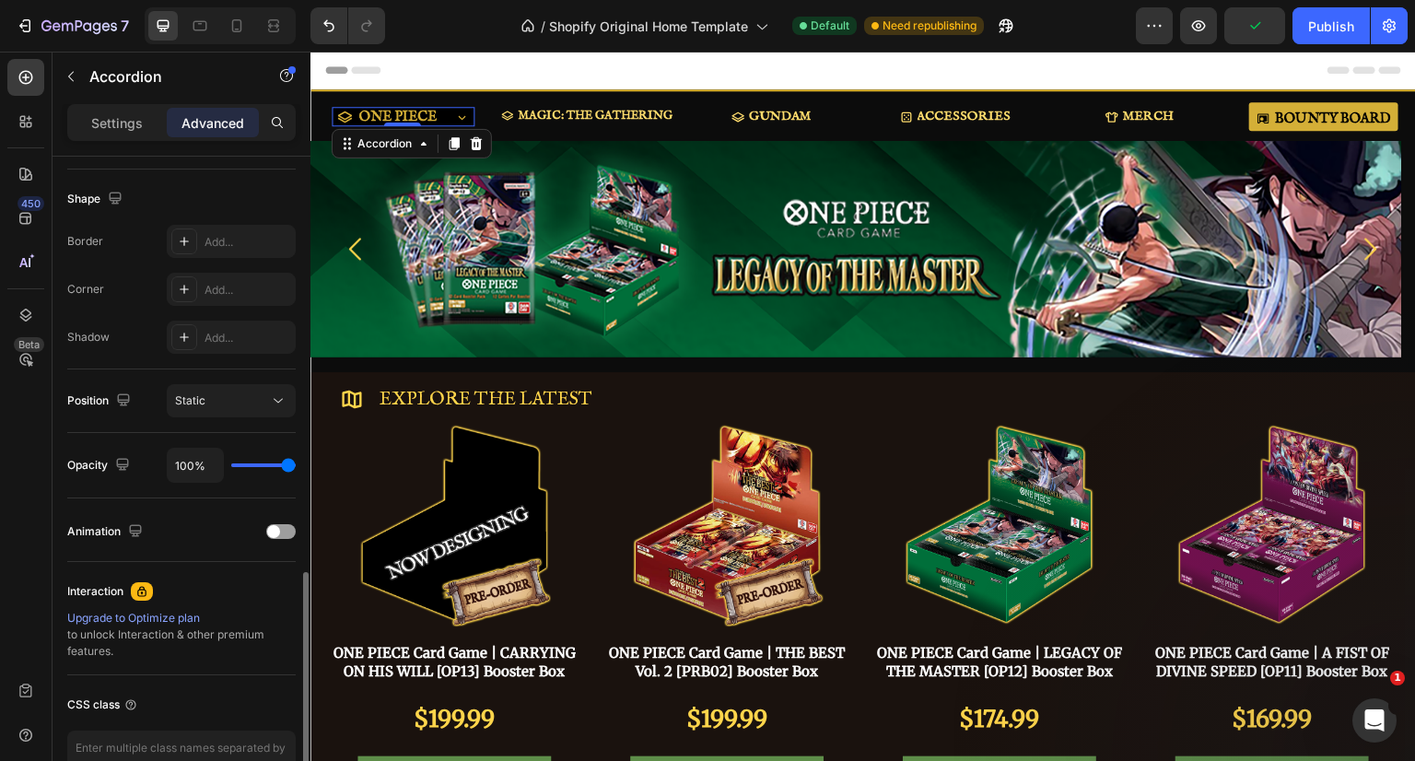
scroll to position [570, 0]
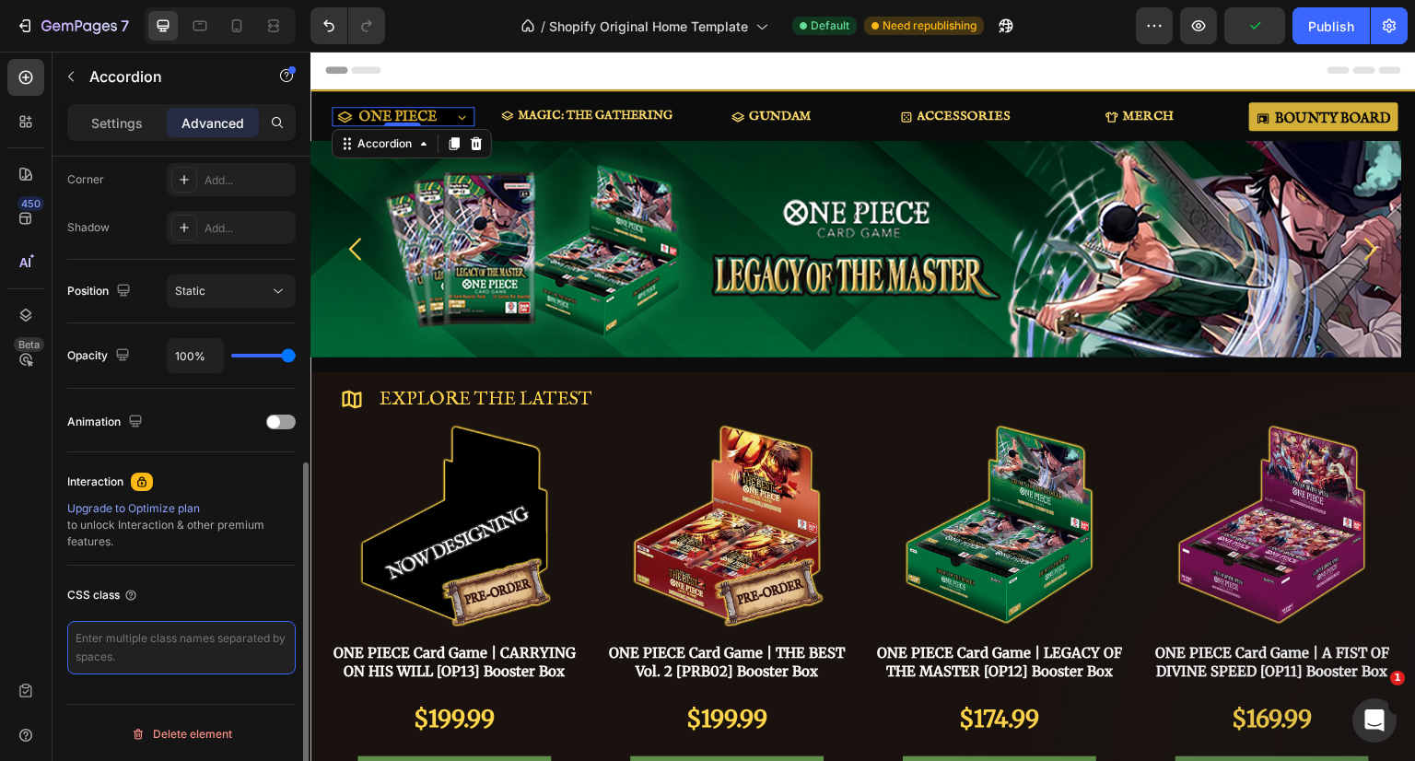
click at [139, 642] on textarea at bounding box center [181, 647] width 228 height 53
paste textarea "<!-- Wrap each accordion trigger + panel in .jr-acc --> <div class="jr-acc"> <b…"
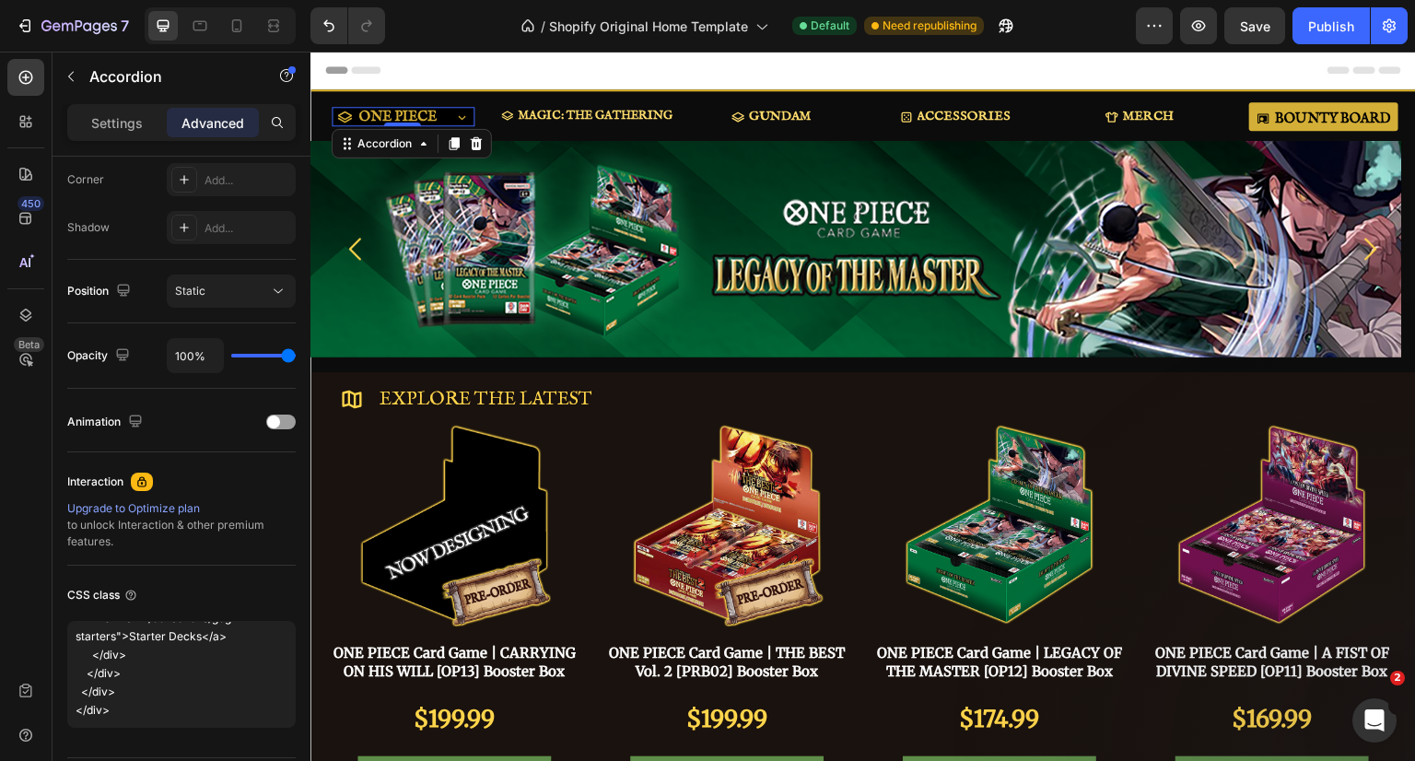
scroll to position [646, 0]
click at [125, 720] on textarea "<!-- Wrap each accordion trigger + panel in .jr-acc --> <div class="jr-acc"> <b…" at bounding box center [181, 674] width 228 height 107
paste textarea "/* ---------- Config (tweak as needed) ---------- */ :root { --jr-acc-z: 9999; …"
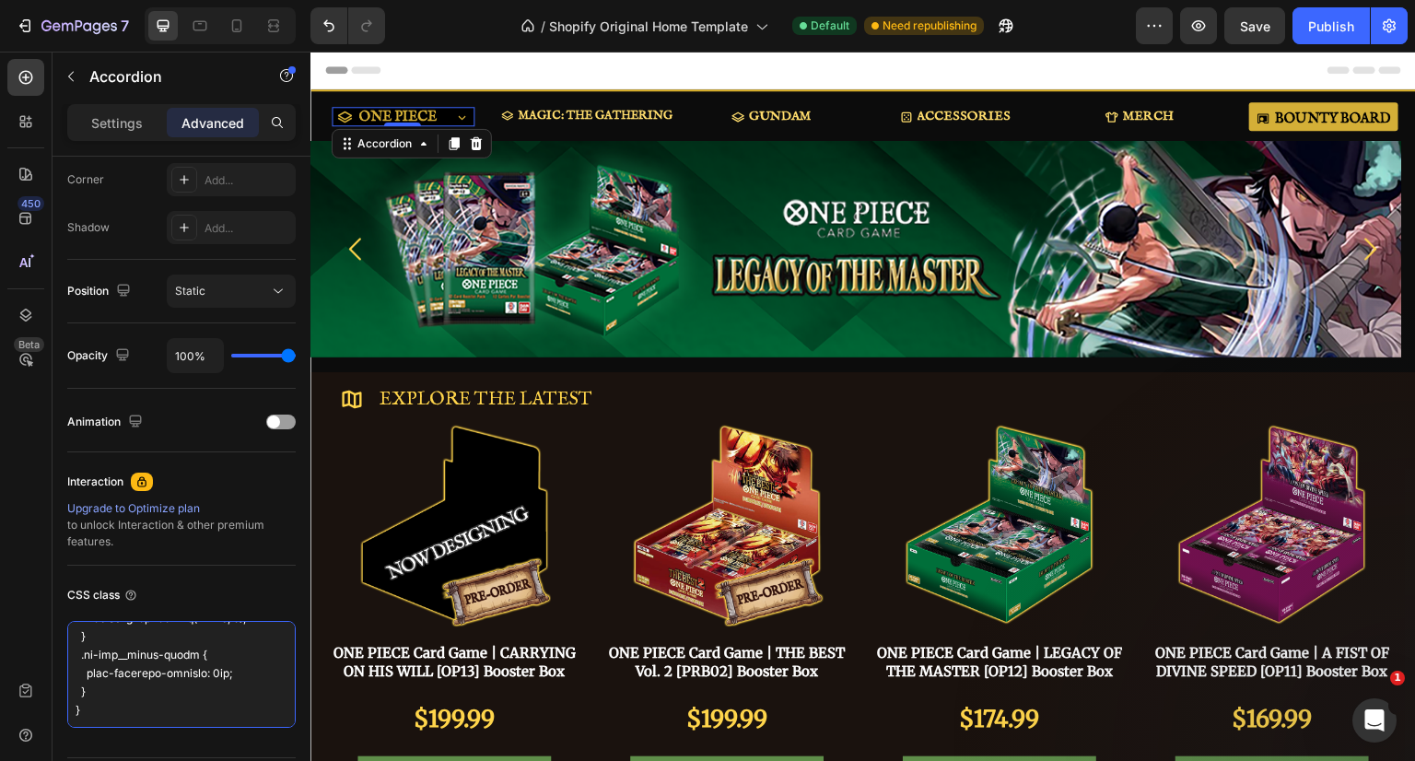
click at [169, 716] on textarea at bounding box center [181, 674] width 228 height 107
paste textarea "<script> (function () { const accs = document.querySelectorAll('.jr-acc'); func…"
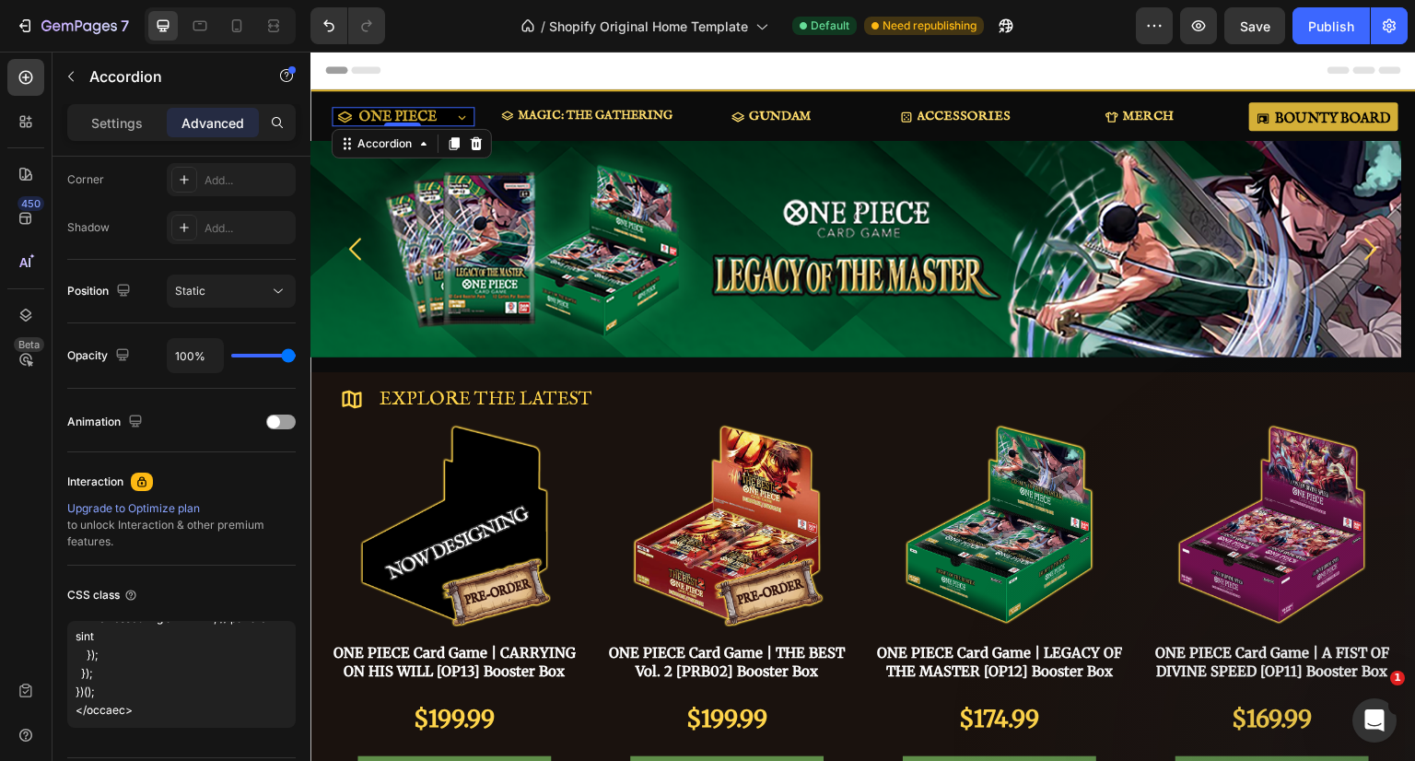
click at [206, 554] on div "Interaction Upgrade to Optimize plan to unlock Interaction & other premium feat…" at bounding box center [181, 508] width 228 height 113
type textarea "<!-- Lore ipsu dolorsita consect + adipi el .se-doe --> <tem incid="ut-lab"> <e…"
click at [459, 117] on icon at bounding box center [461, 117] width 7 height 4
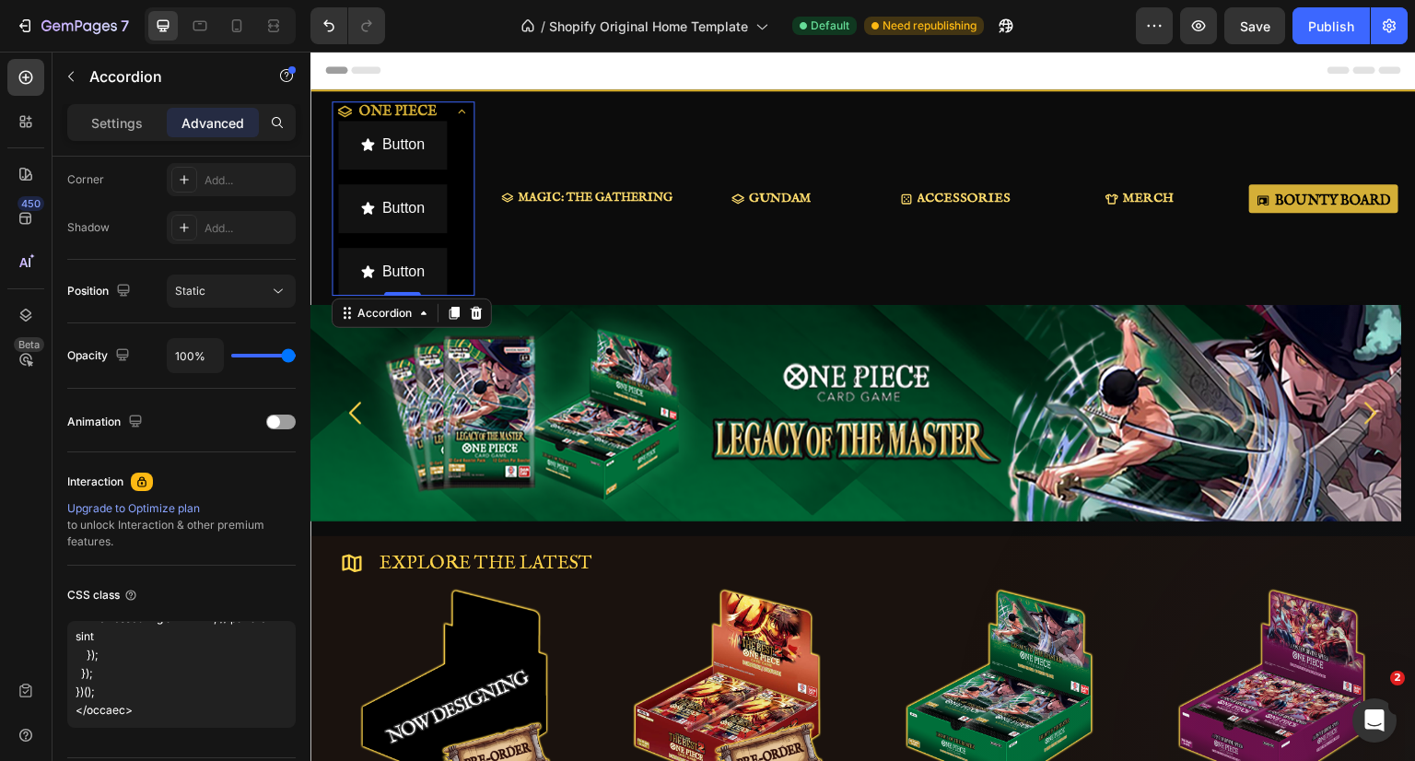
click at [462, 111] on icon at bounding box center [461, 111] width 15 height 15
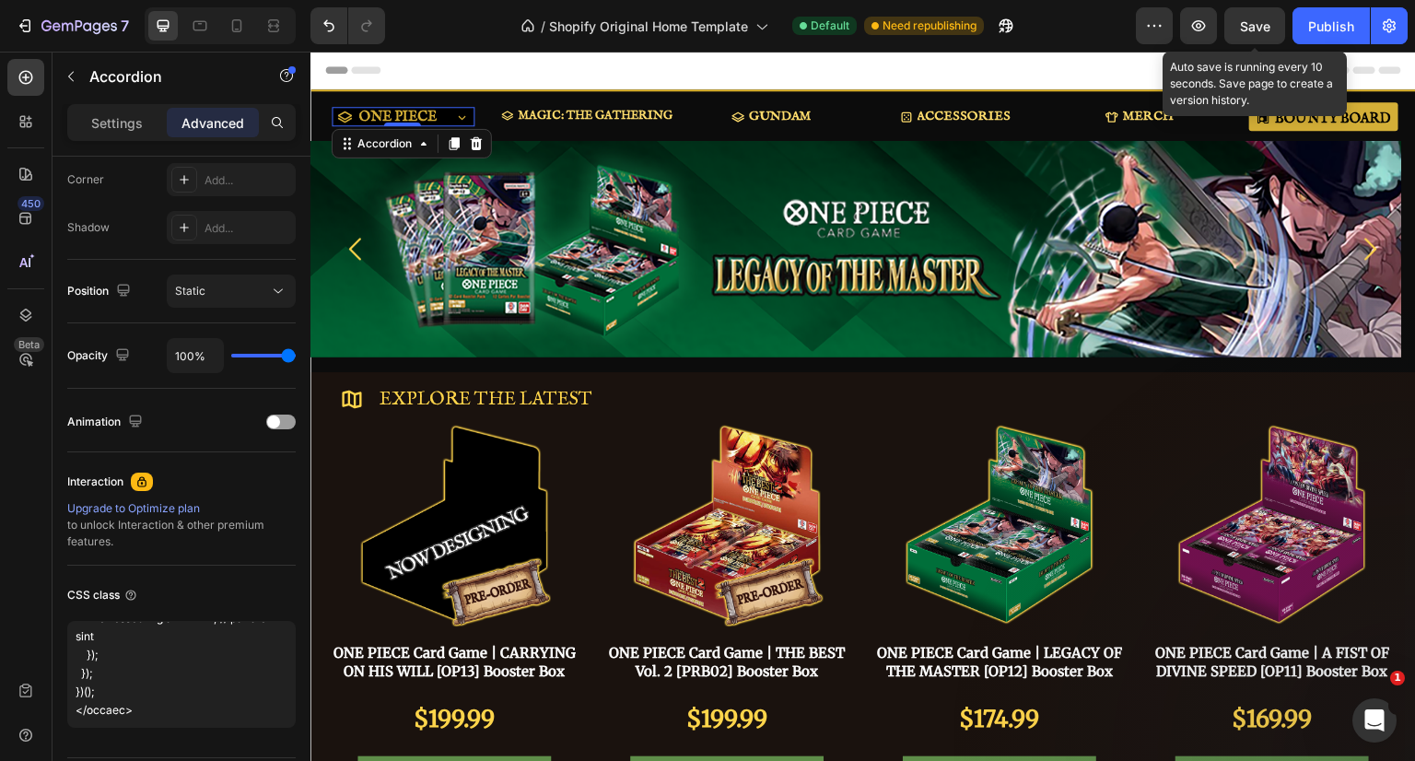
click at [1249, 17] on div "Save" at bounding box center [1255, 26] width 30 height 19
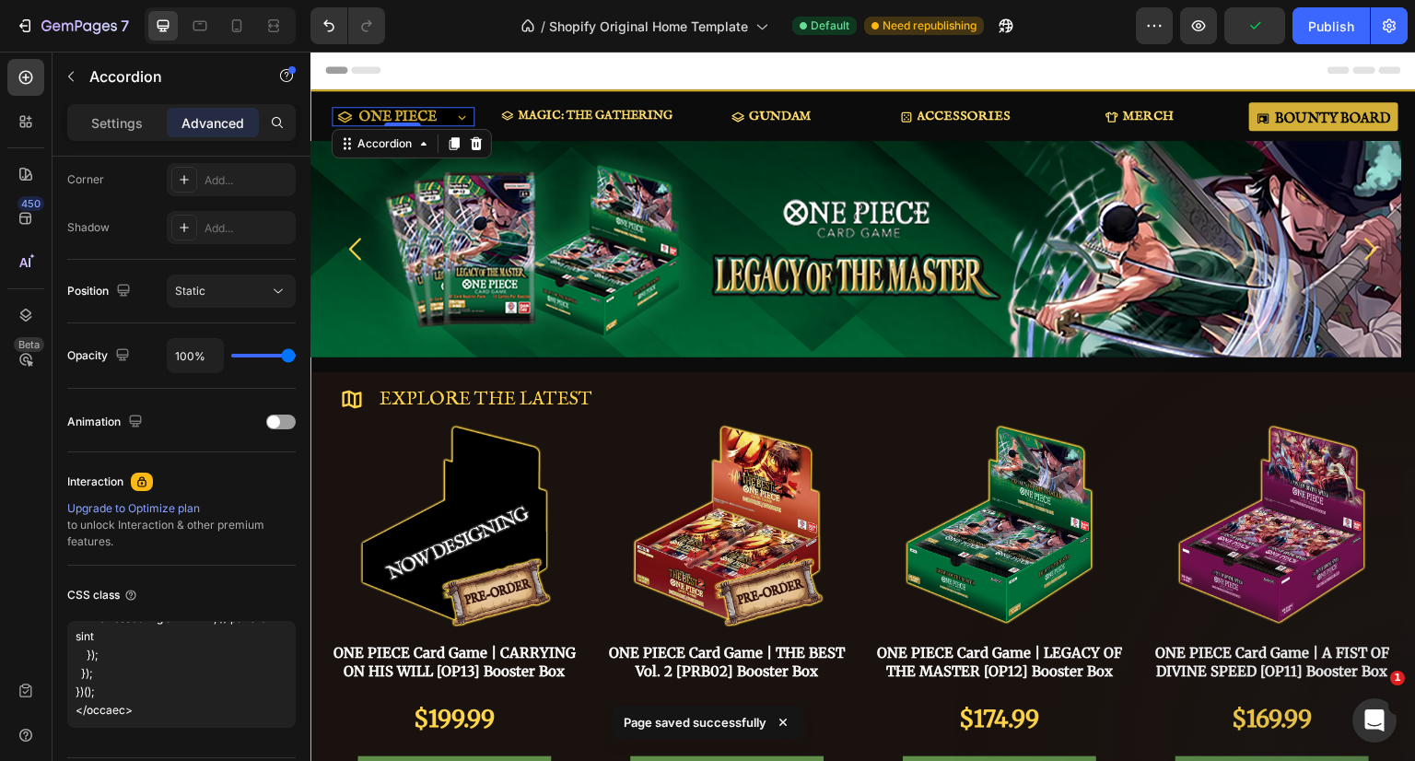
click at [1326, 37] on button "Publish" at bounding box center [1330, 25] width 77 height 37
click at [476, 143] on icon at bounding box center [476, 143] width 12 height 13
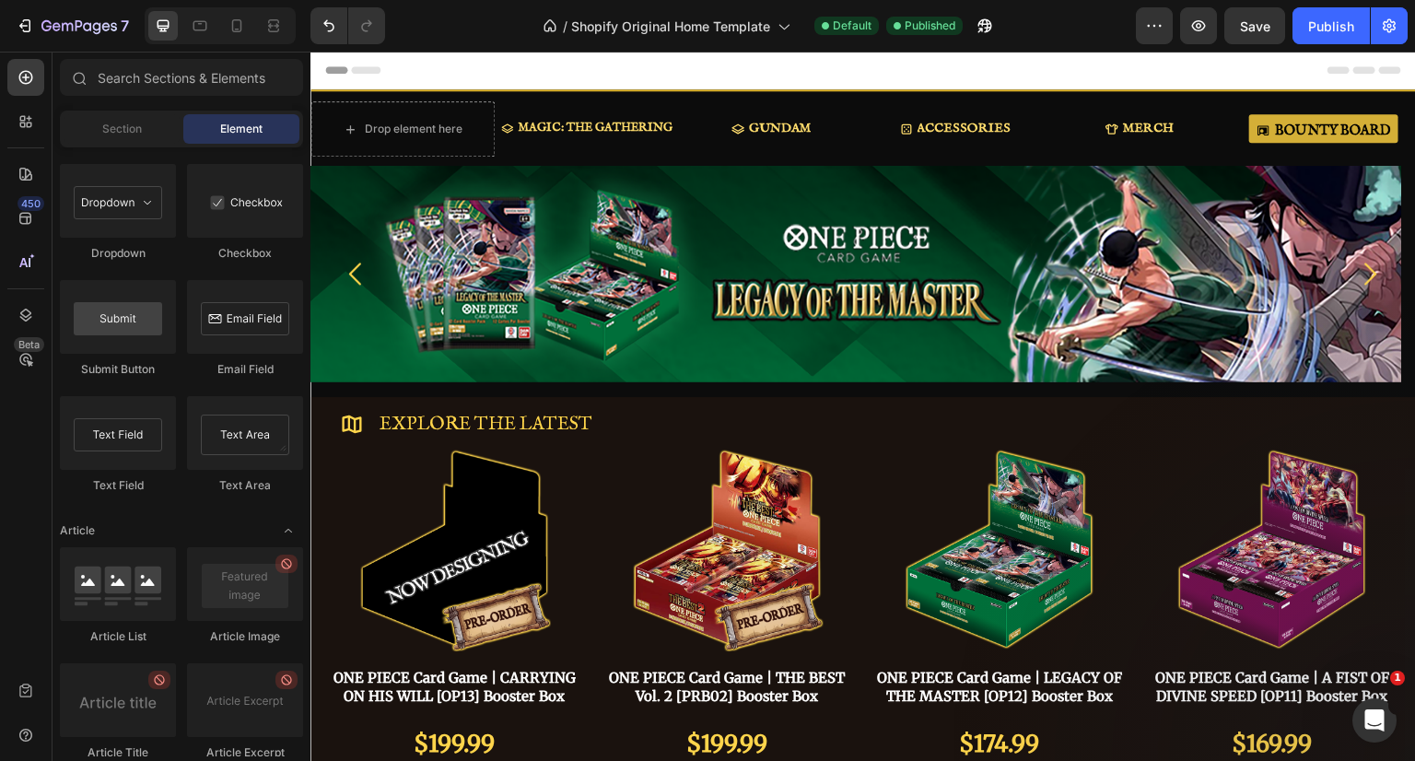
scroll to position [4851, 0]
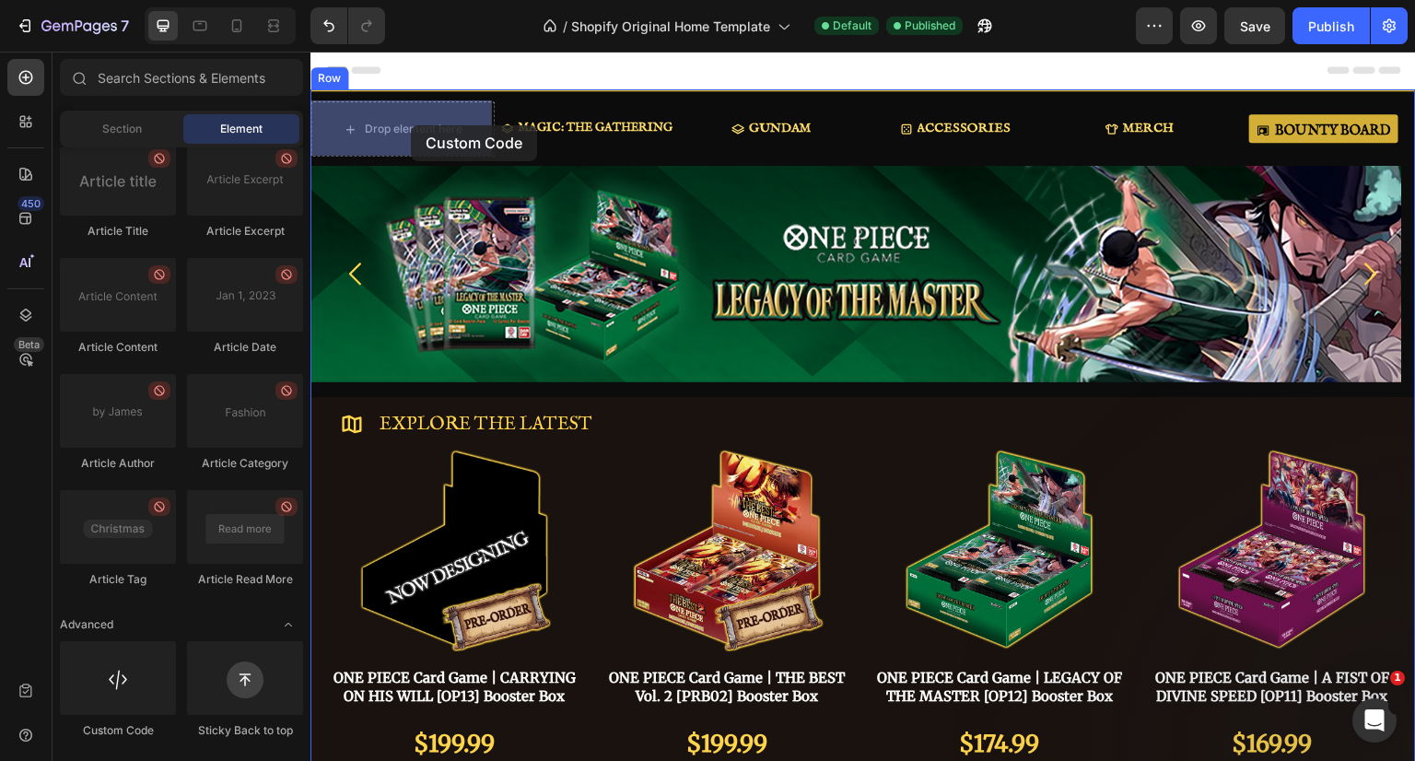
drag, startPoint x: 440, startPoint y: 215, endPoint x: 411, endPoint y: 125, distance: 94.1
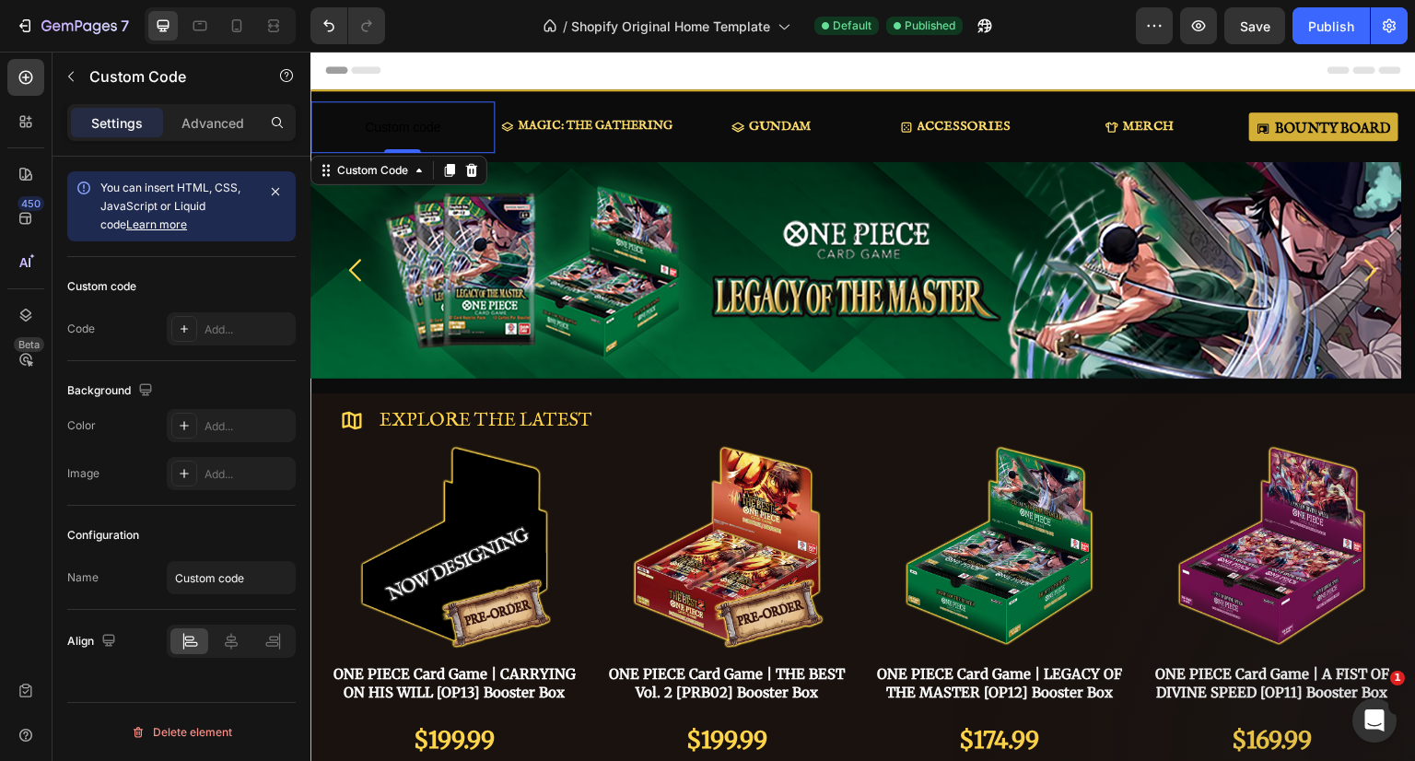
click at [206, 329] on div "Add..." at bounding box center [247, 329] width 87 height 17
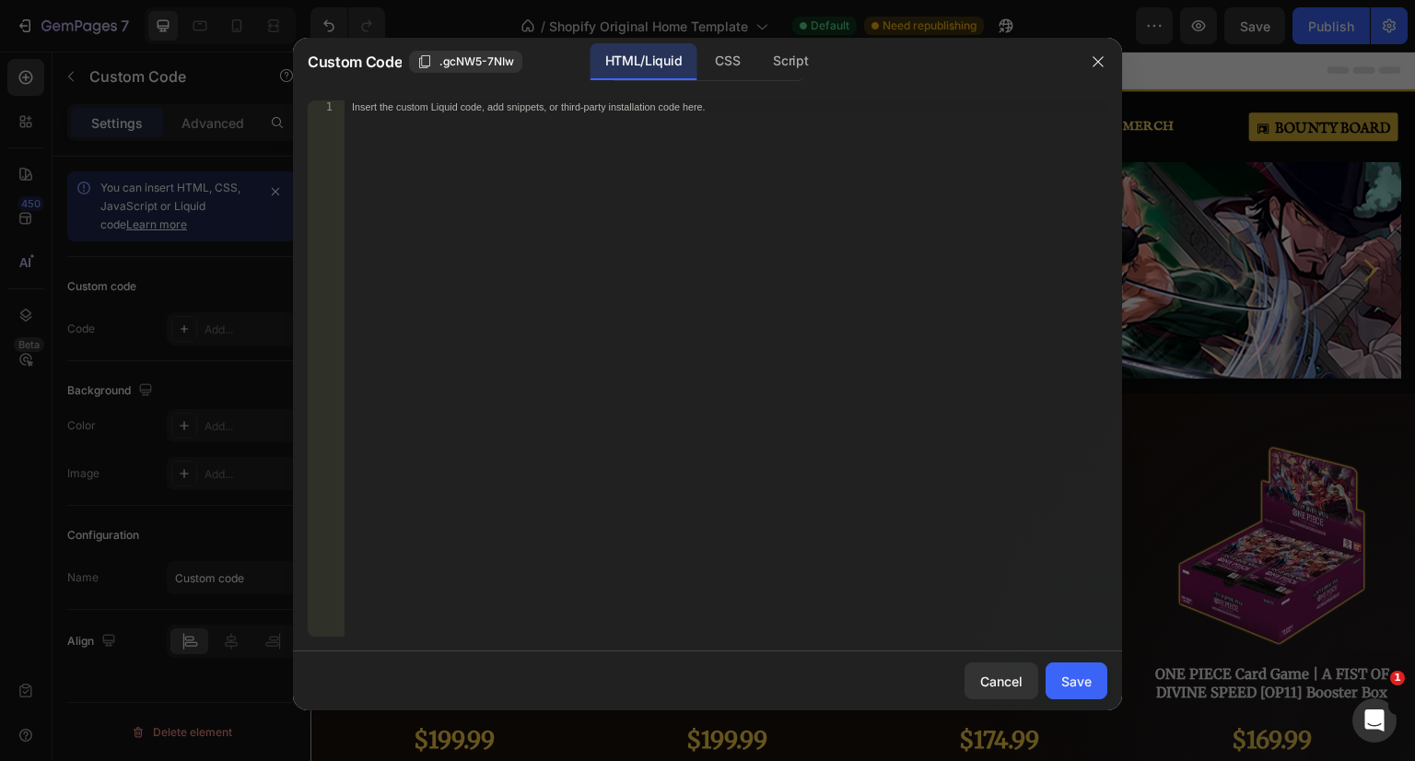
click at [361, 112] on div "Insert the custom Liquid code, add snippets, or third-party installation code h…" at bounding box center [688, 107] width 672 height 12
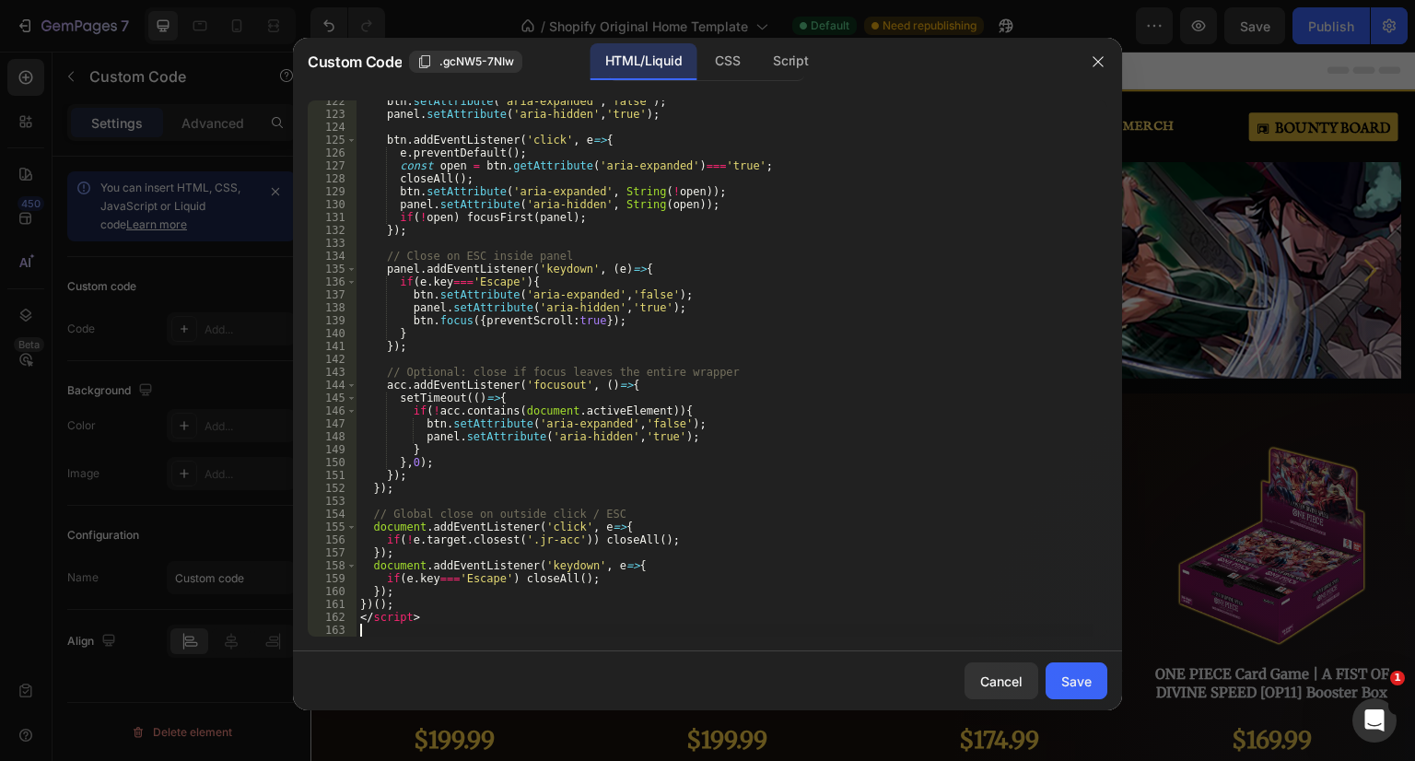
click at [1082, 687] on div "Save" at bounding box center [1076, 681] width 30 height 19
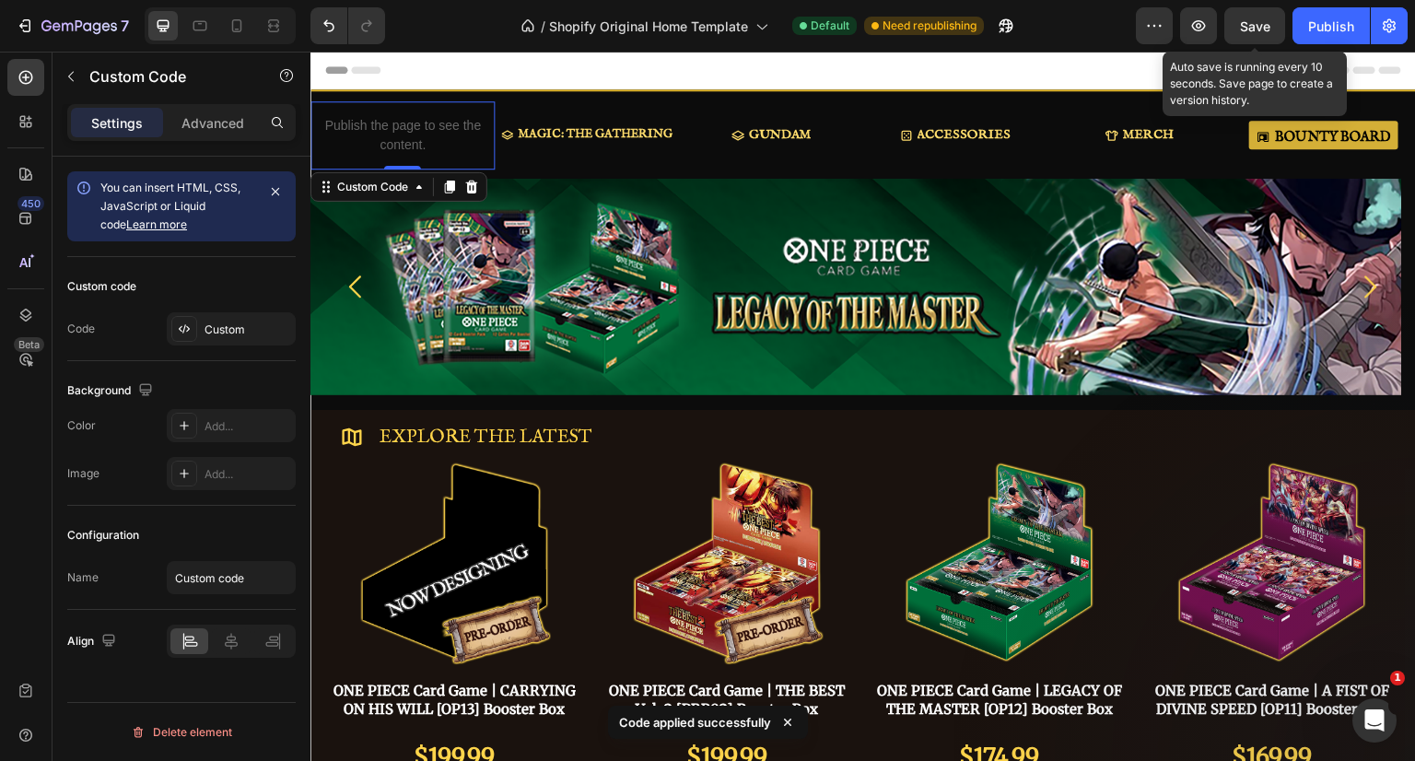
click at [1264, 24] on span "Save" at bounding box center [1255, 26] width 30 height 16
click at [1327, 25] on div "Publish" at bounding box center [1331, 26] width 46 height 19
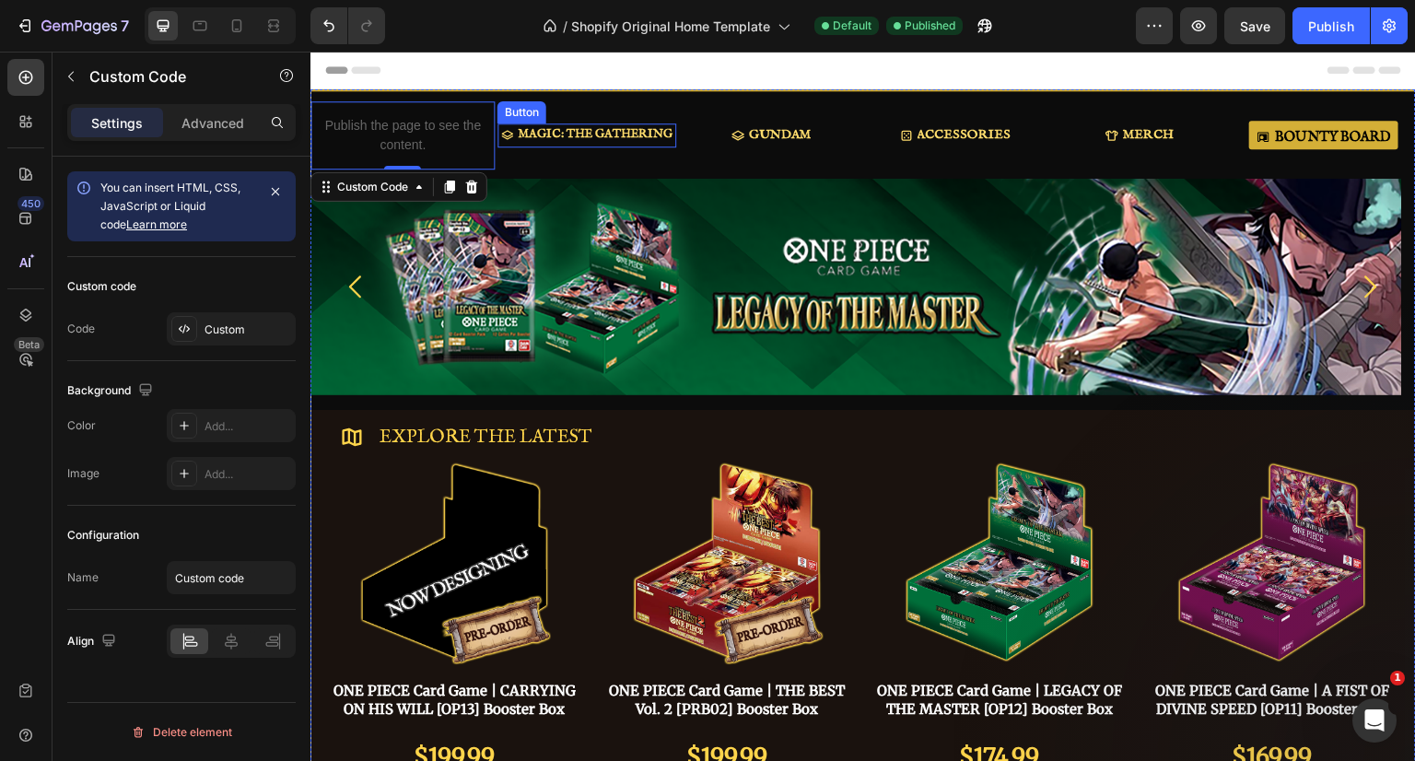
click at [592, 133] on p "MAGIC: THE GATHERING" at bounding box center [595, 134] width 155 height 15
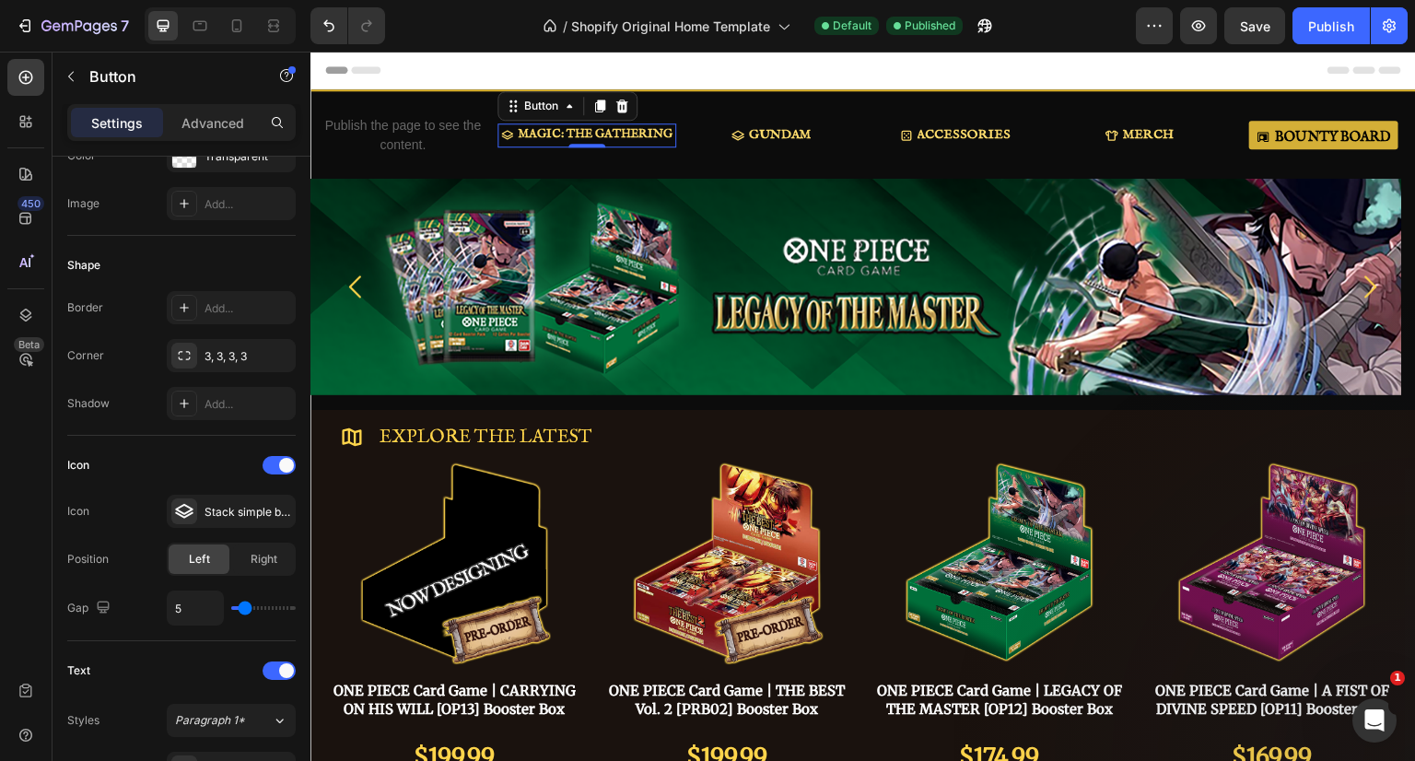
scroll to position [553, 0]
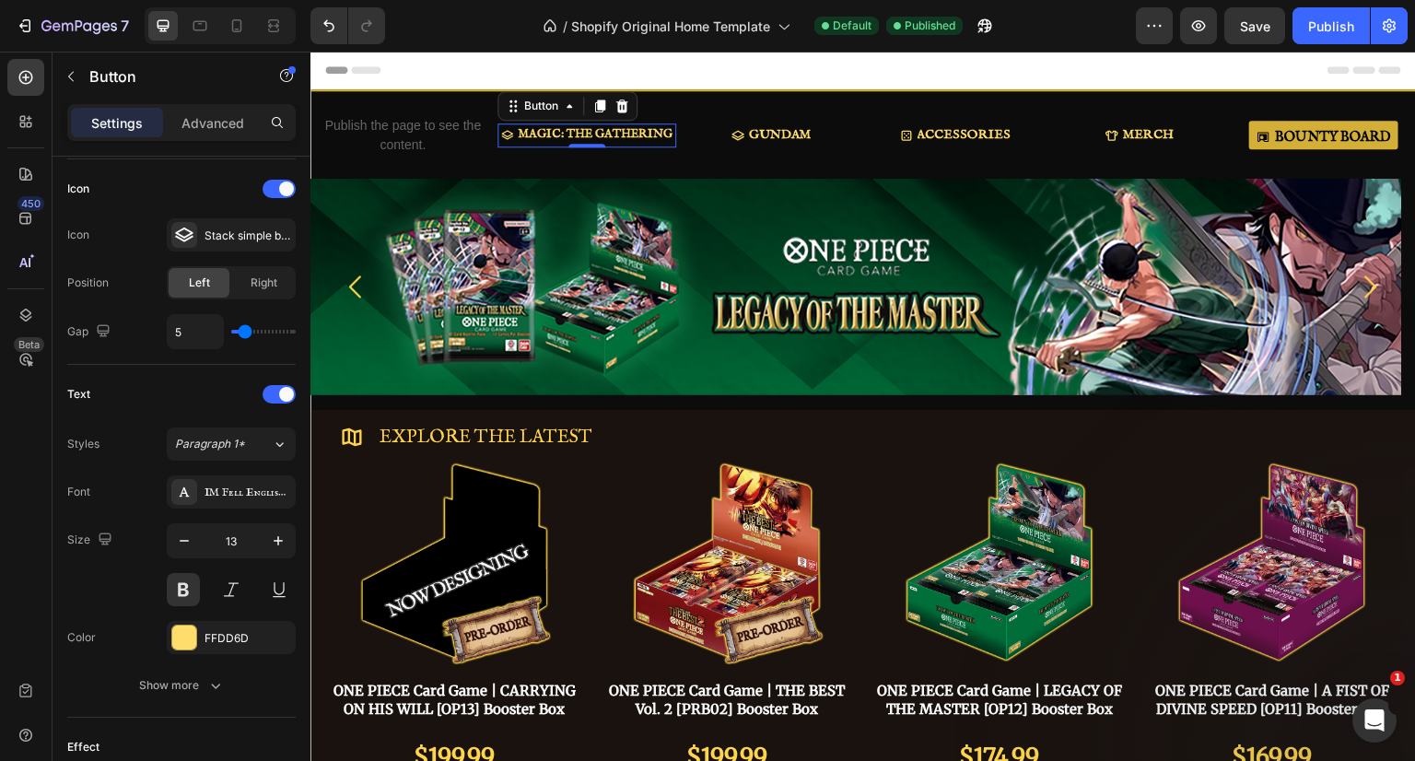
click at [251, 491] on div "IM Fell English SC" at bounding box center [247, 493] width 87 height 17
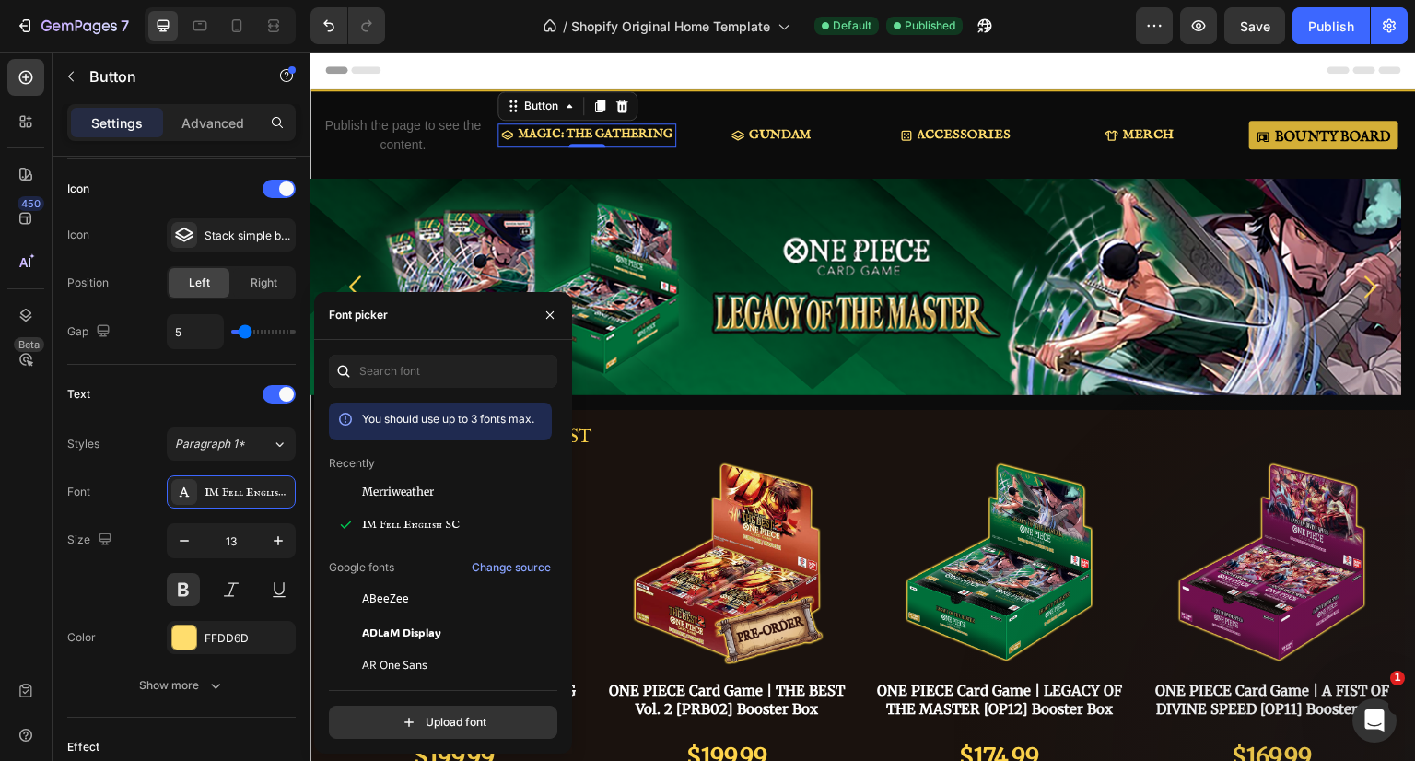
click at [545, 314] on icon "button" at bounding box center [550, 315] width 15 height 15
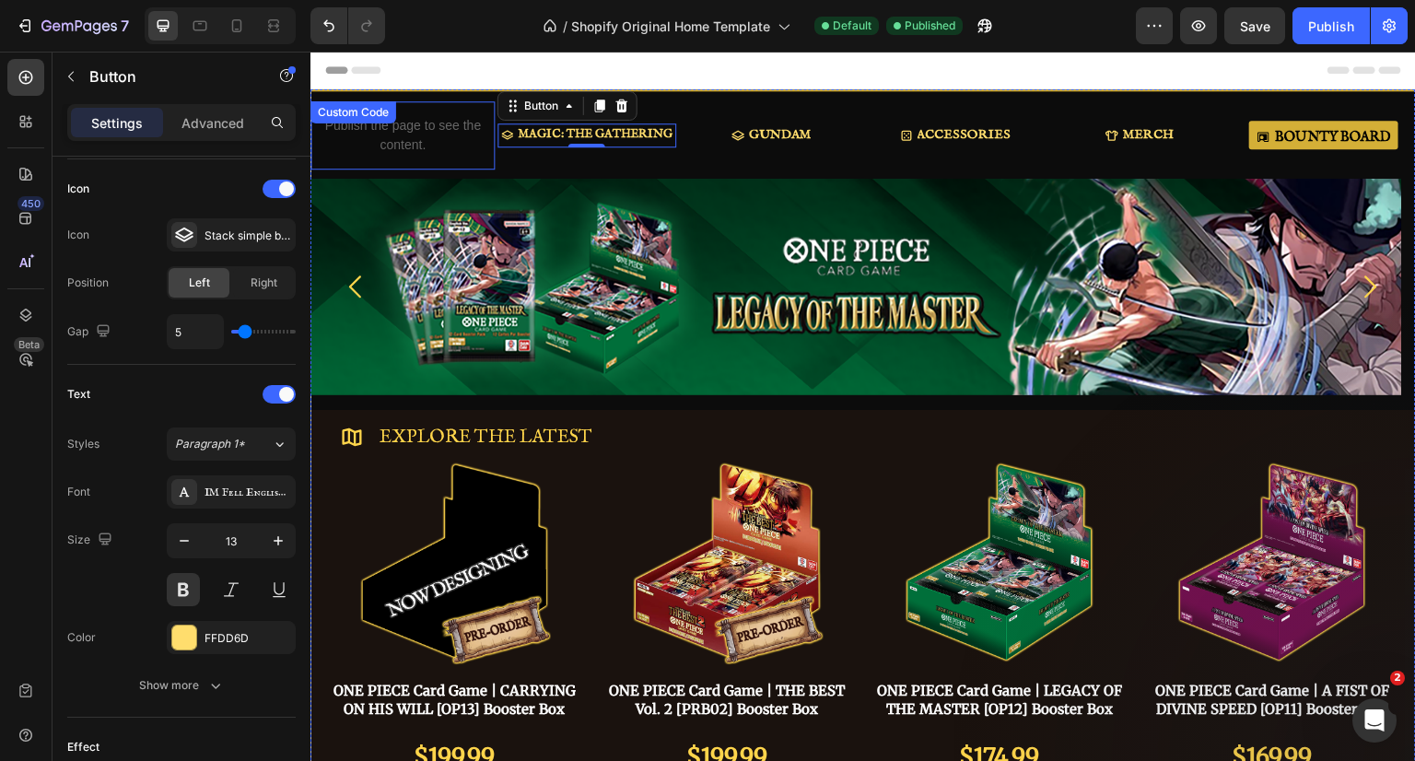
drag, startPoint x: 423, startPoint y: 132, endPoint x: 438, endPoint y: 123, distance: 17.4
click at [423, 132] on p "Publish the page to see the content." at bounding box center [402, 135] width 184 height 39
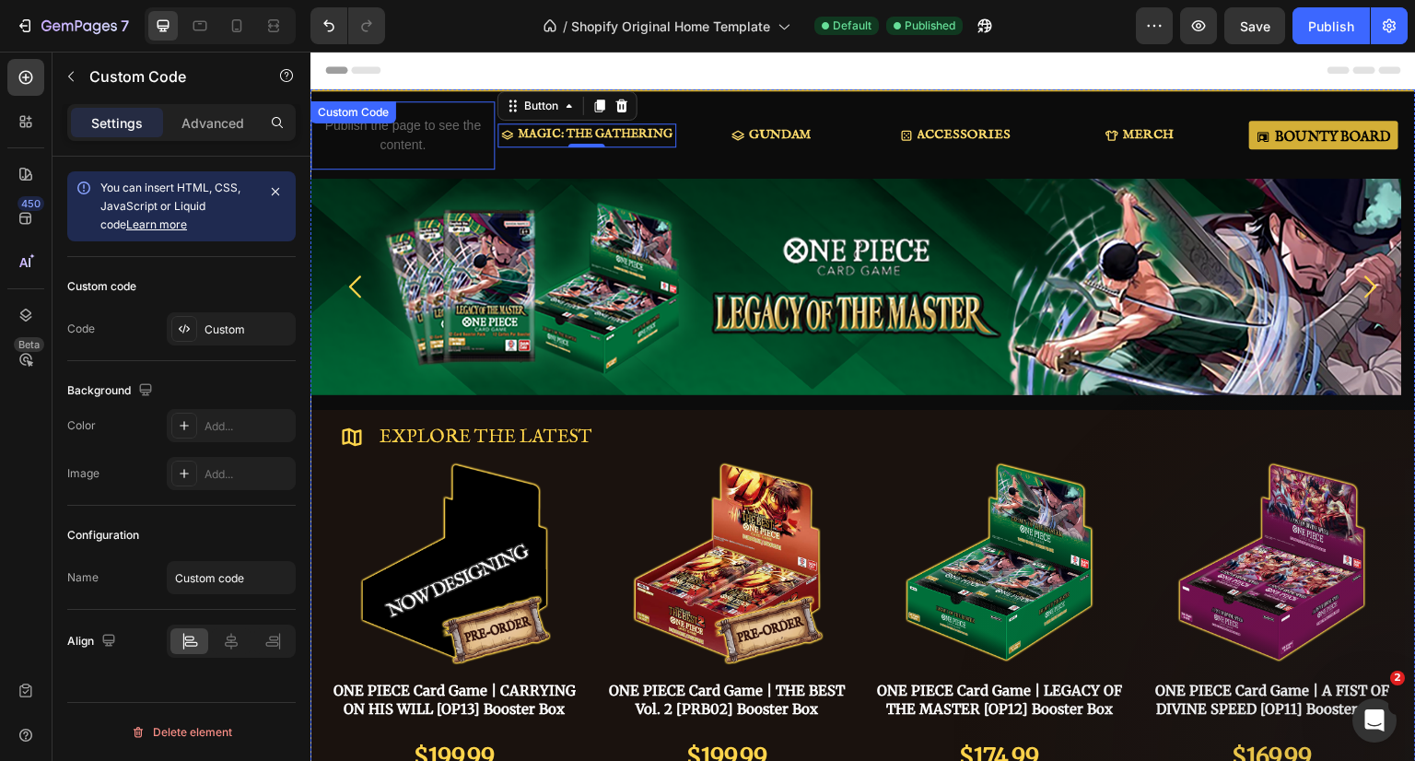
scroll to position [0, 0]
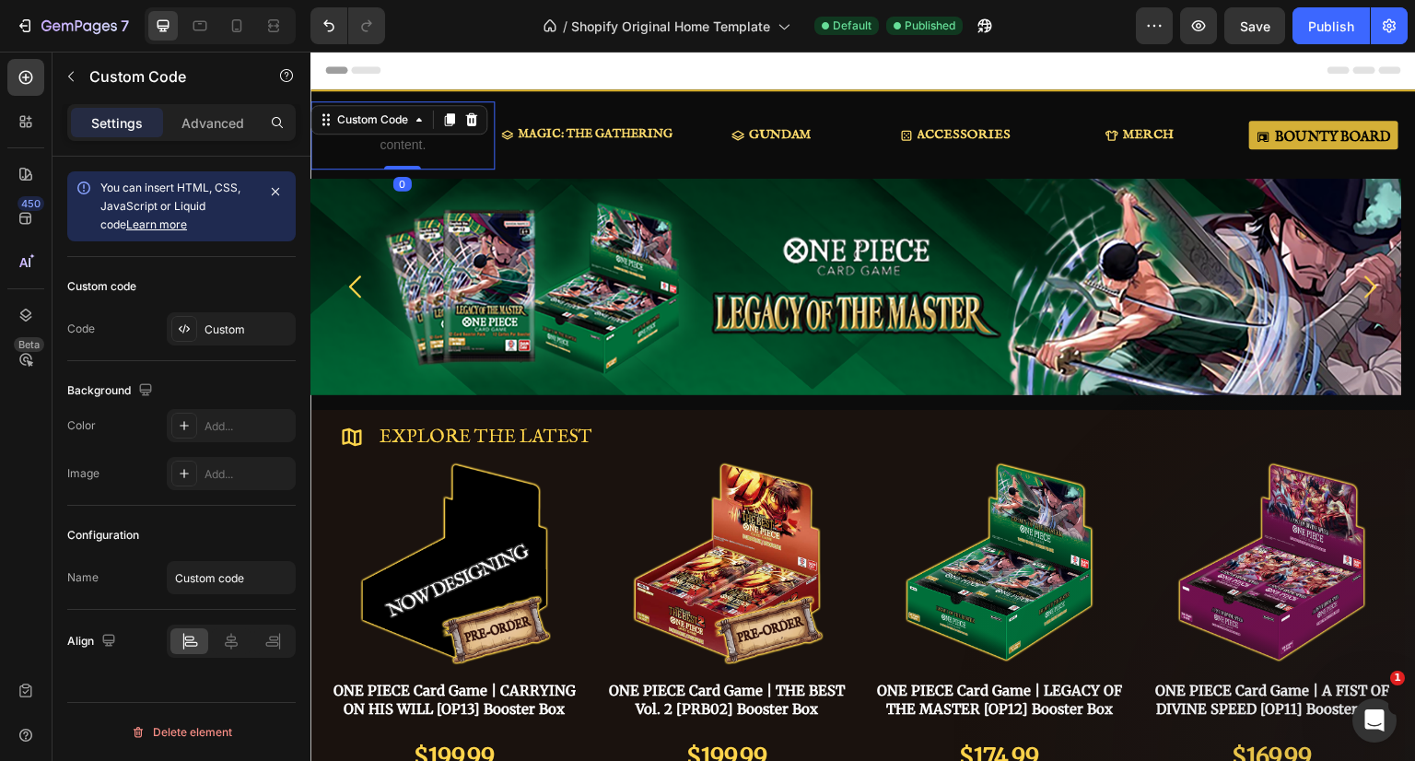
click at [204, 324] on div "Custom" at bounding box center [247, 329] width 87 height 17
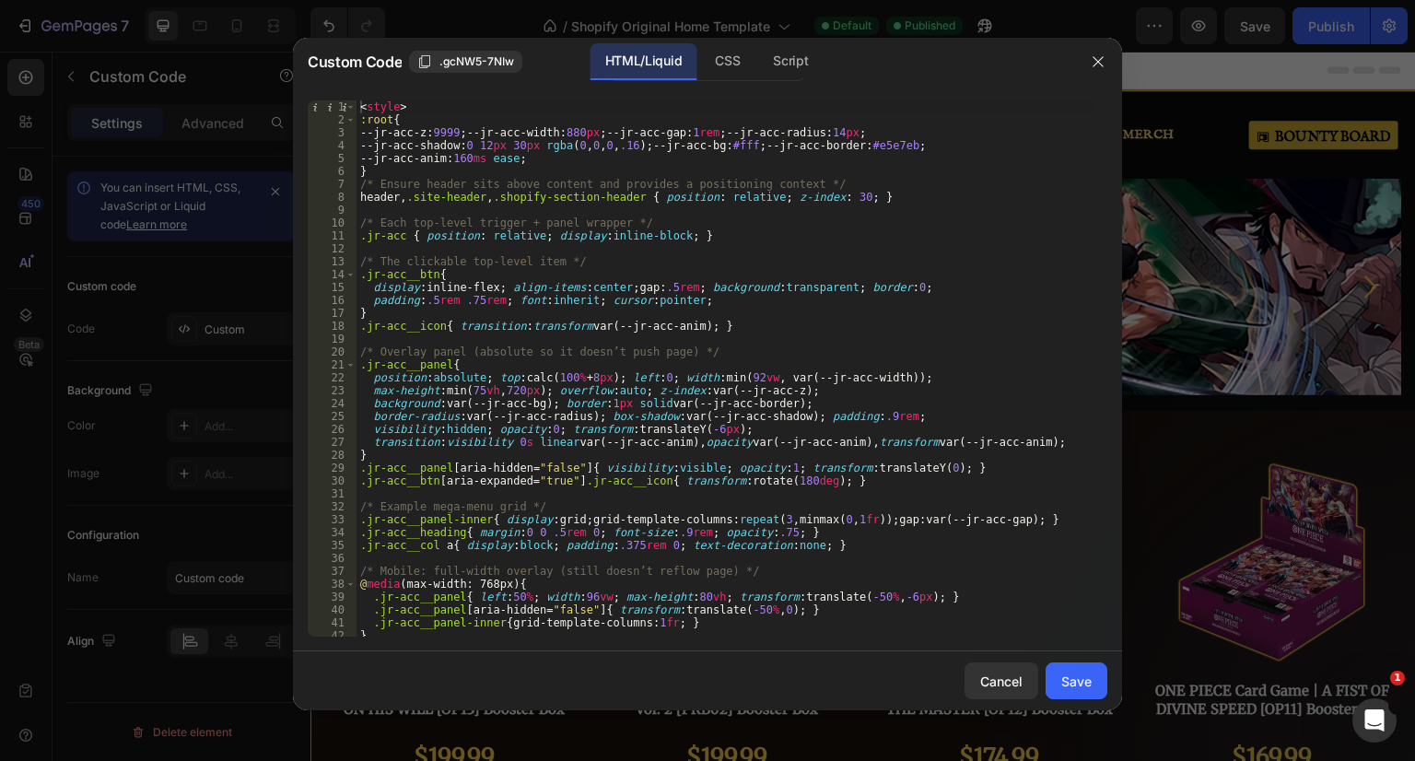
click at [533, 344] on div "< style > :root { --jr-acc-z : 9999 ; --jr-acc-width : 880 px ; --jr-acc-gap : …" at bounding box center [724, 381] width 737 height 562
type textarea "</script>"
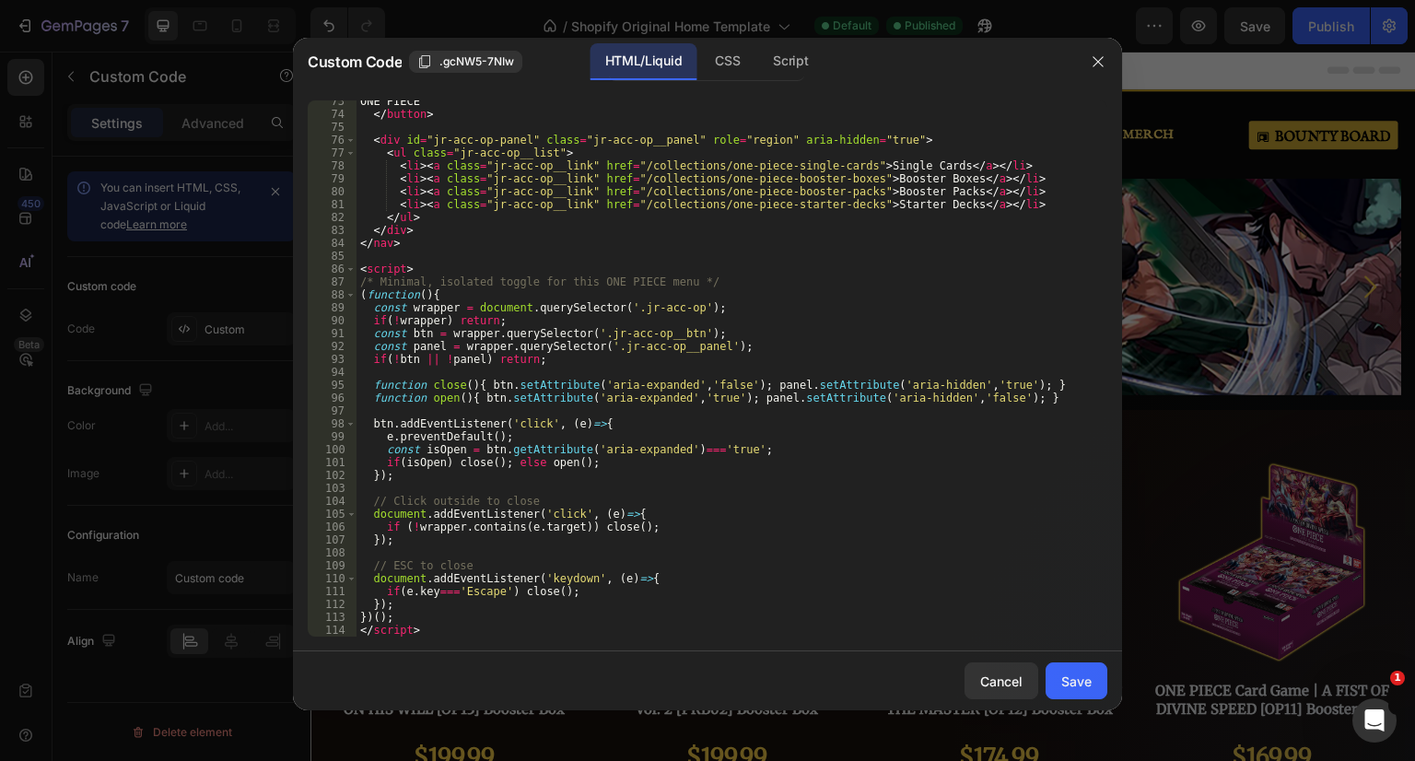
scroll to position [973, 0]
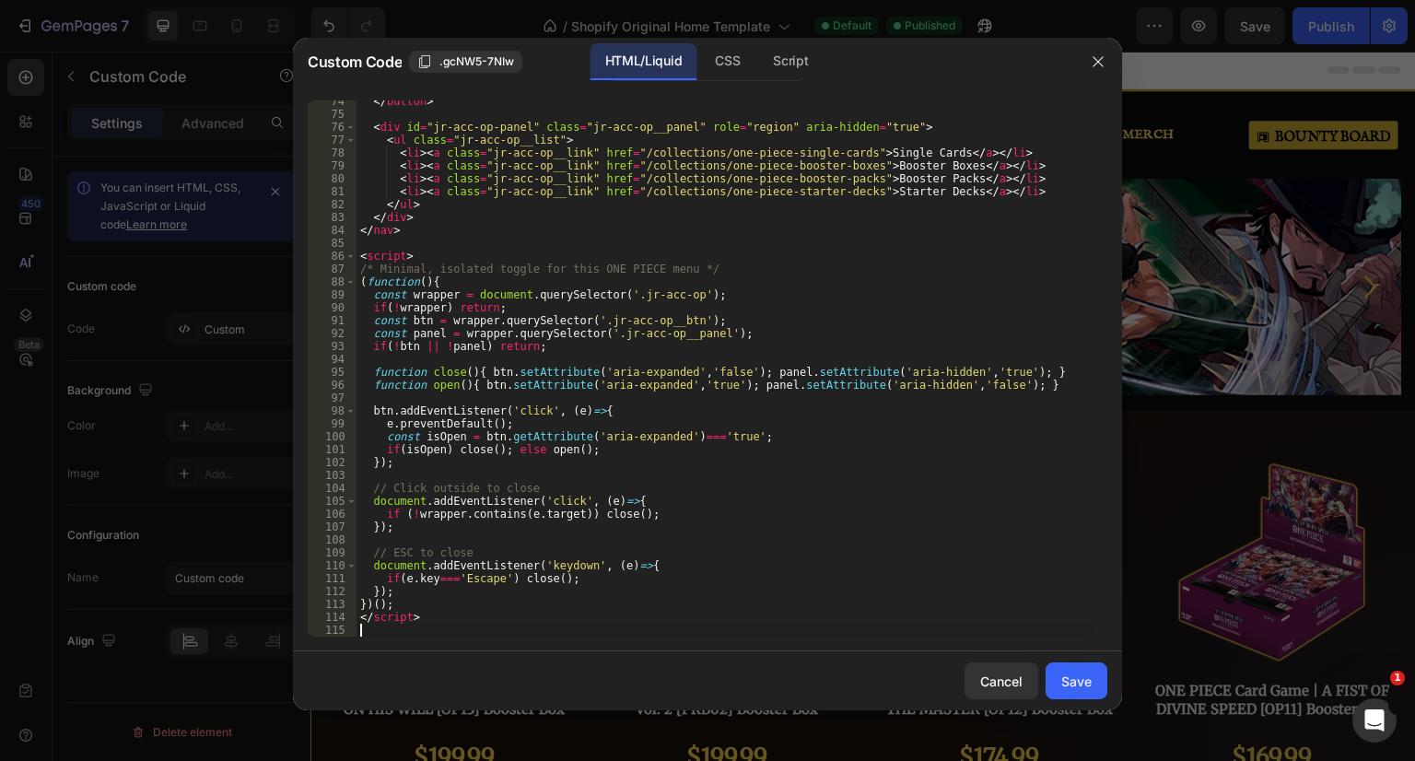
click at [1080, 685] on div "Save" at bounding box center [1076, 681] width 30 height 19
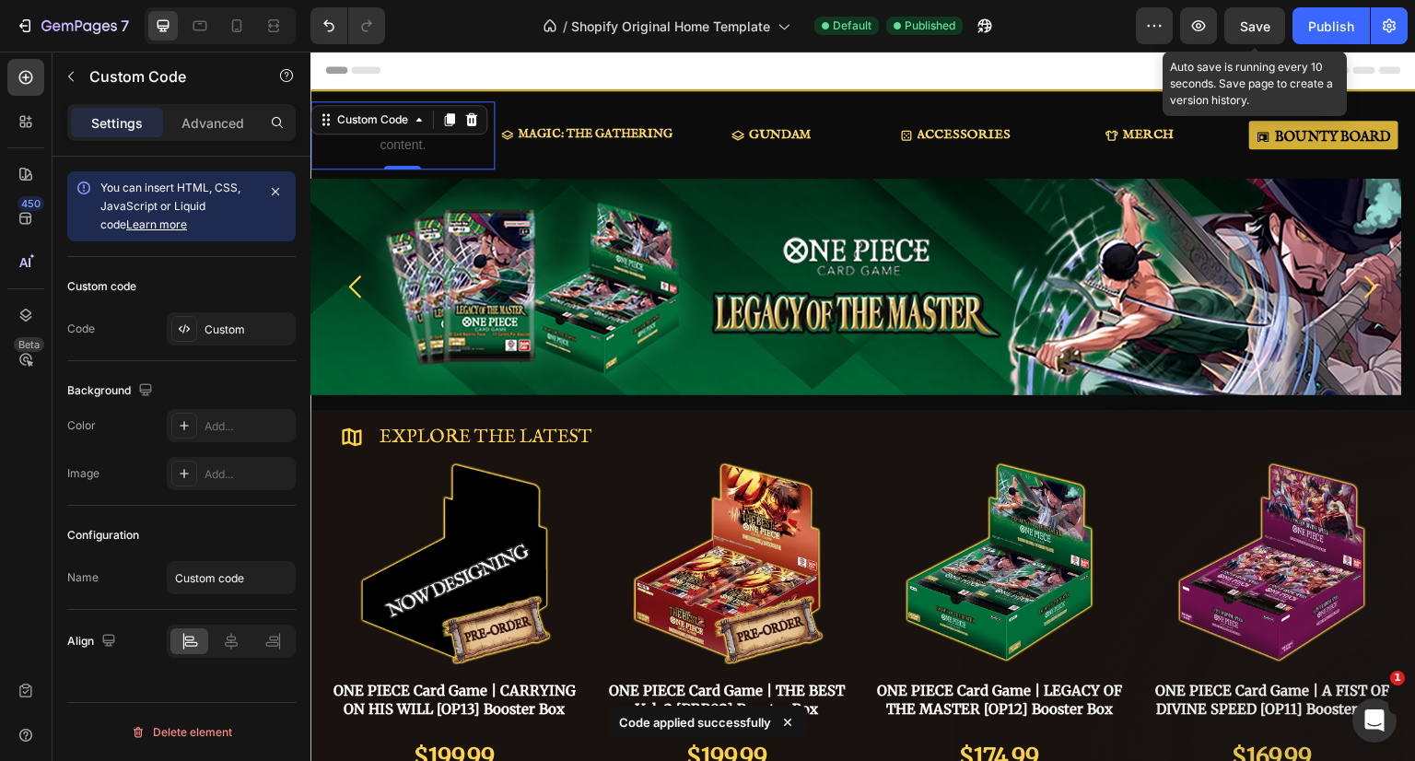
click at [1248, 20] on span "Save" at bounding box center [1255, 26] width 30 height 16
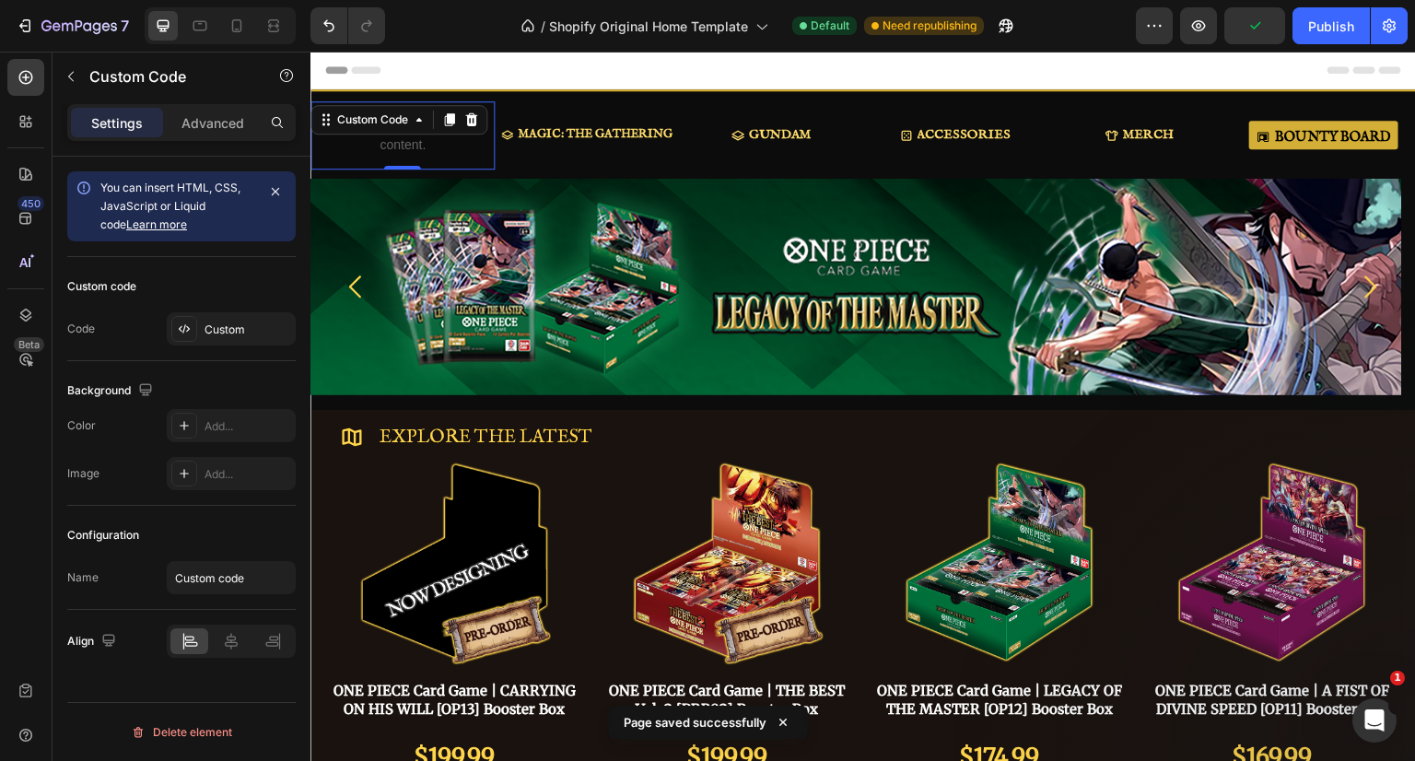
click at [1336, 27] on div "Publish" at bounding box center [1331, 26] width 46 height 19
click at [247, 329] on div "Custom" at bounding box center [247, 329] width 87 height 17
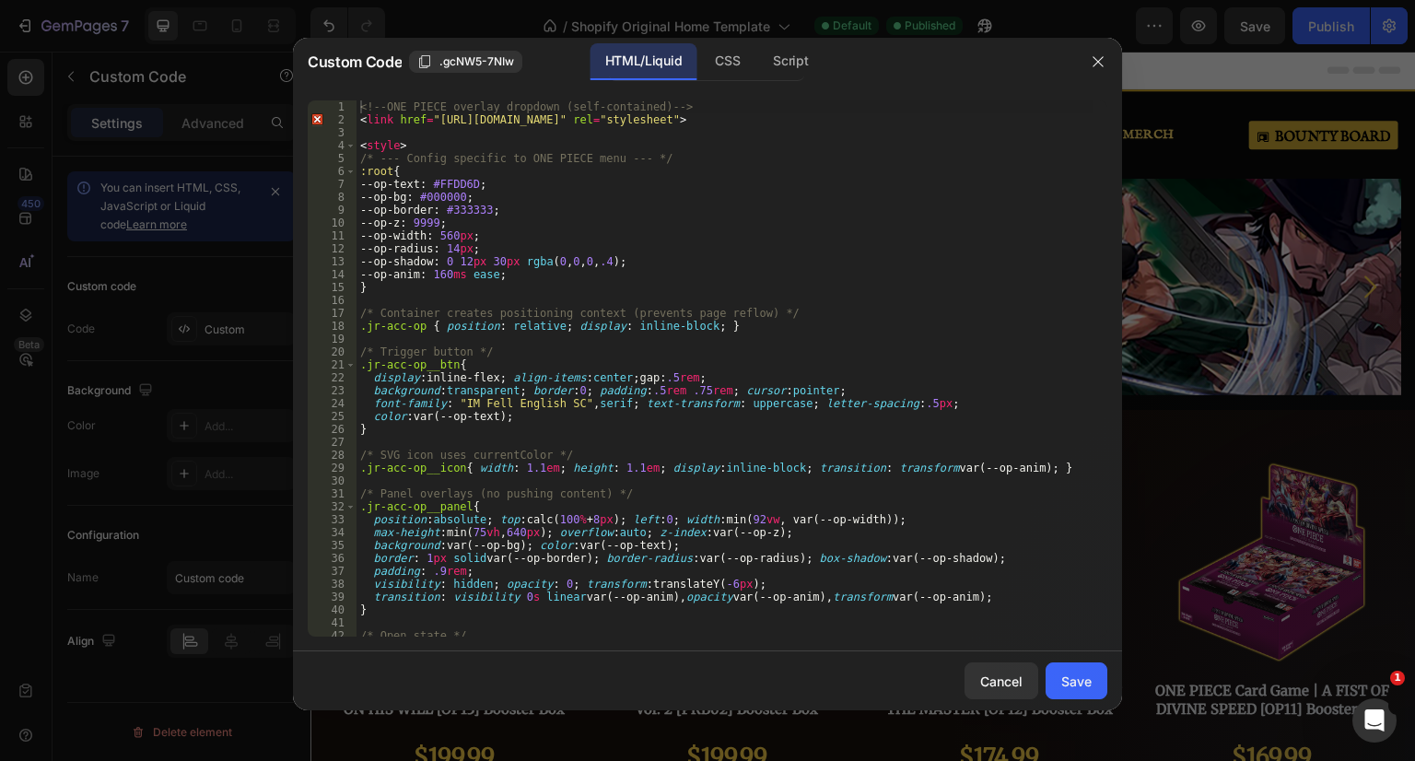
scroll to position [0, 0]
click at [422, 427] on div "<!-- ONE PIECE overlay dropdown (self-contained) --> < link href = "[URL][DOMAI…" at bounding box center [724, 381] width 737 height 562
click at [408, 434] on div "<!-- ONE PIECE overlay dropdown (self-contained) --> < link href = "[URL][DOMAI…" at bounding box center [724, 381] width 737 height 562
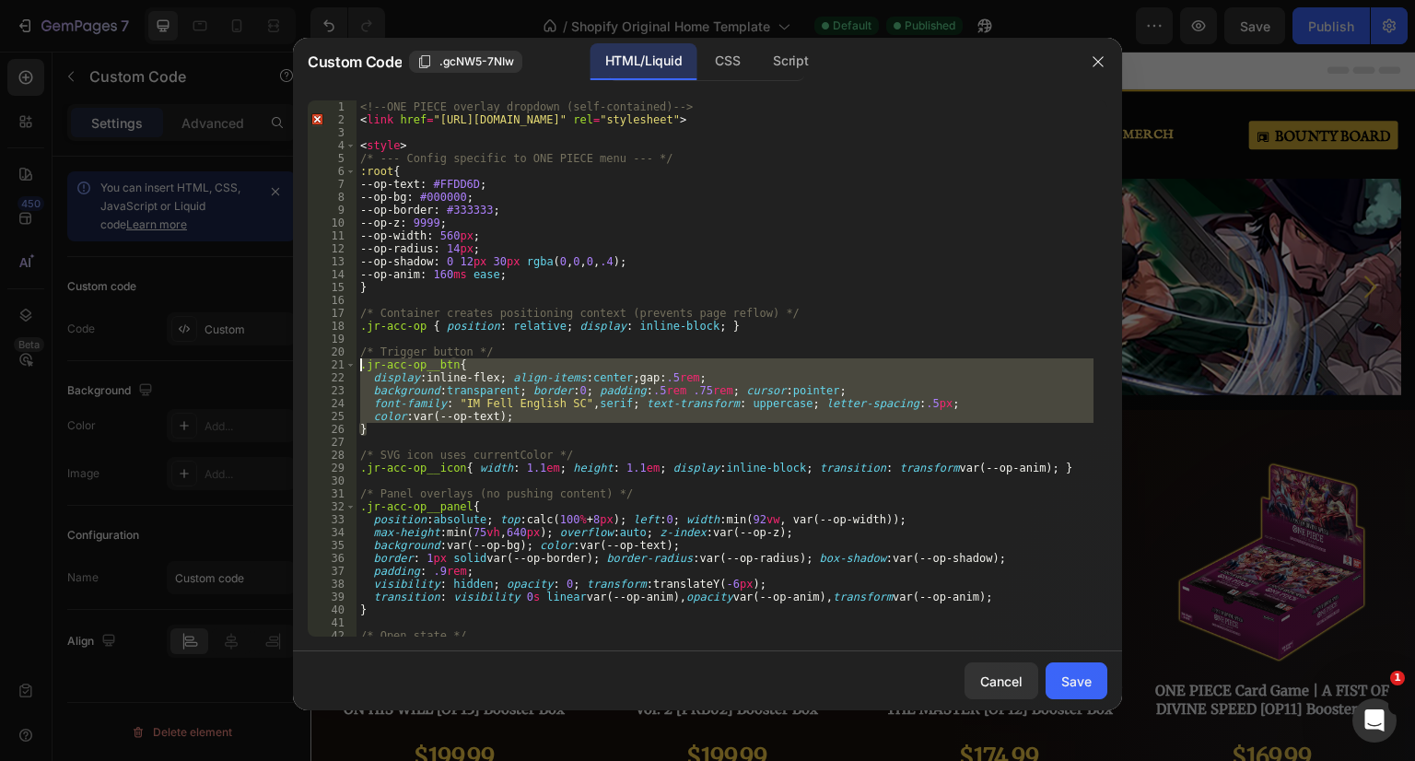
click at [361, 369] on div "<!-- ONE PIECE overlay dropdown (self-contained) --> < link href = "[URL][DOMAI…" at bounding box center [724, 381] width 737 height 562
paste textarea "}"
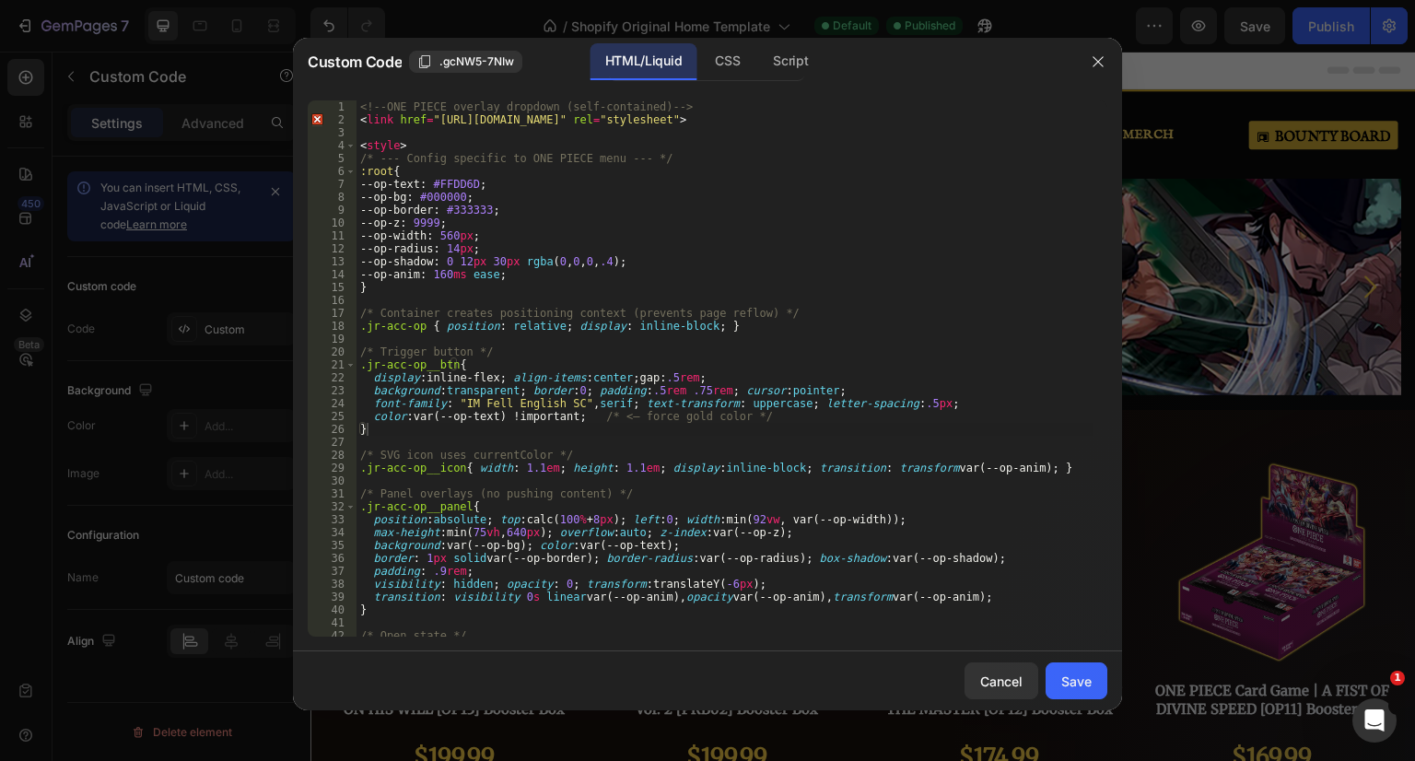
click at [402, 429] on div "<!-- ONE PIECE overlay dropdown (self-contained) --> < link href = "[URL][DOMAI…" at bounding box center [724, 381] width 737 height 562
click at [361, 369] on div "<!-- ONE PIECE overlay dropdown (self-contained) --> < link href = "[URL][DOMAI…" at bounding box center [724, 381] width 737 height 562
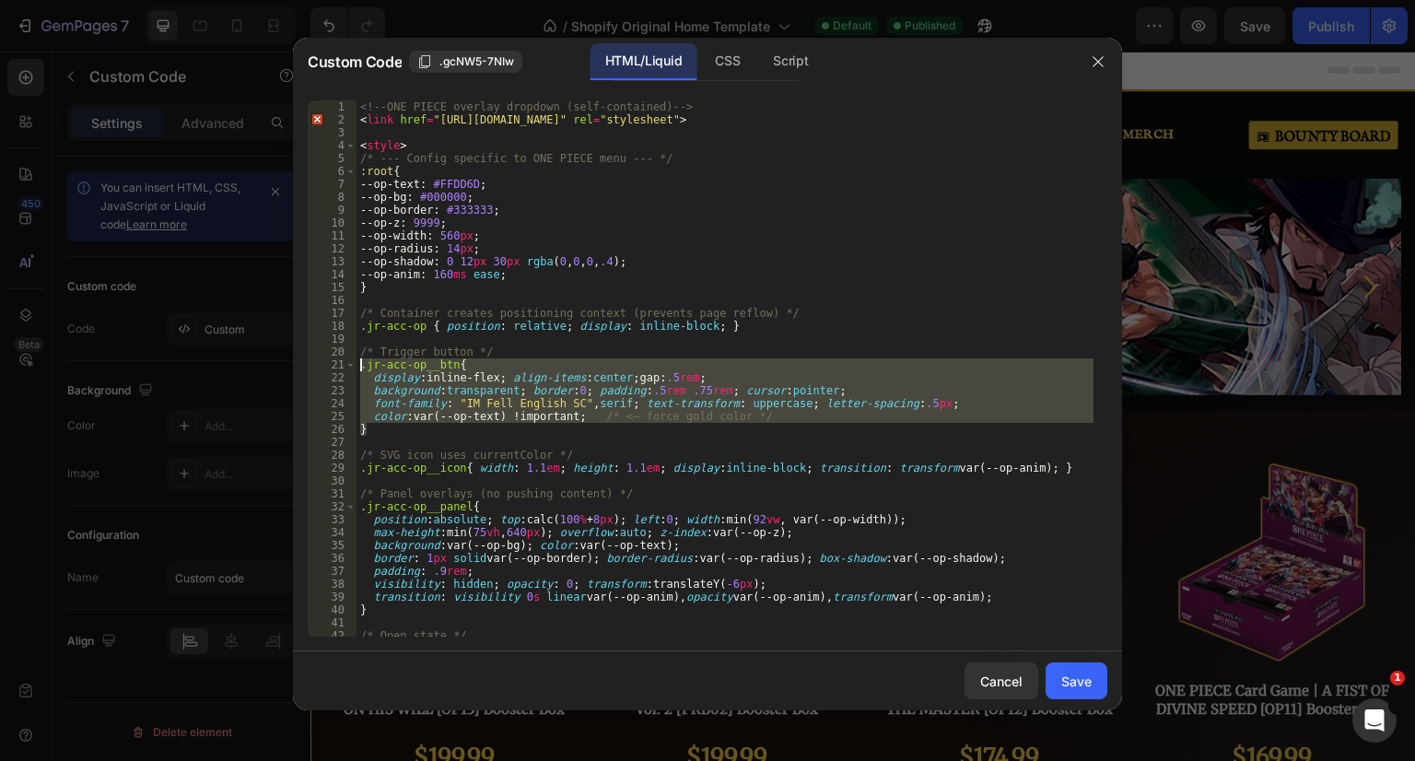
paste textarea "}"
type textarea "}"
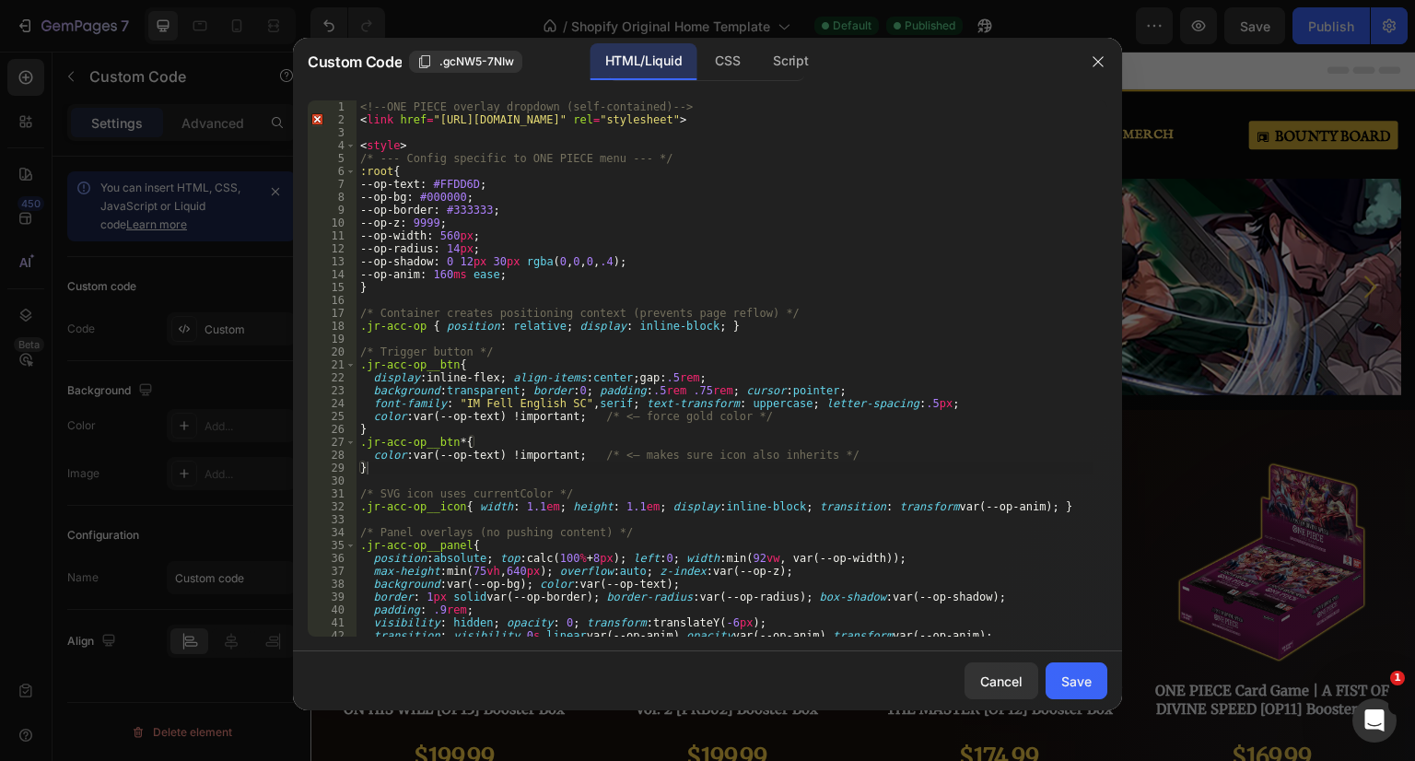
click at [1086, 678] on div "Save" at bounding box center [1076, 681] width 30 height 19
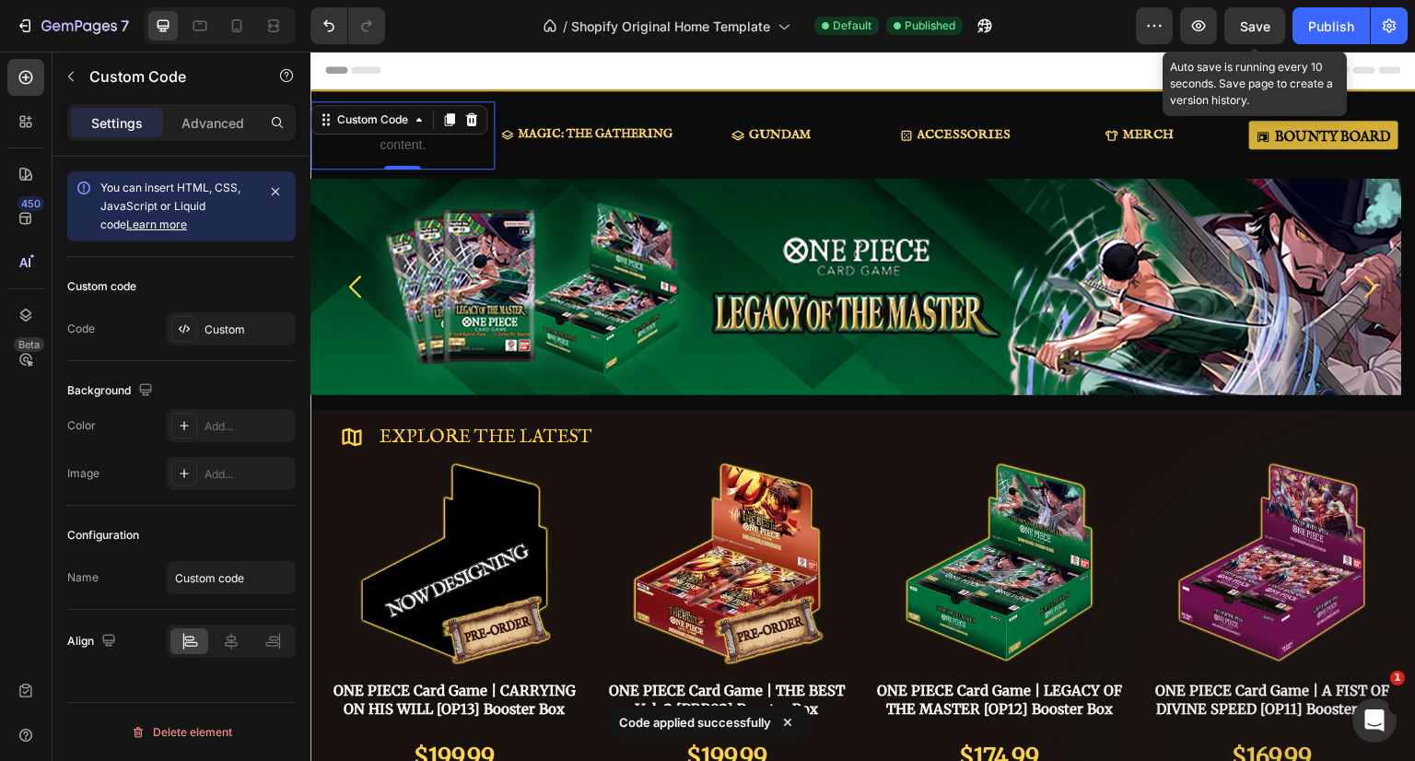
click at [1267, 17] on div "Save" at bounding box center [1255, 26] width 30 height 19
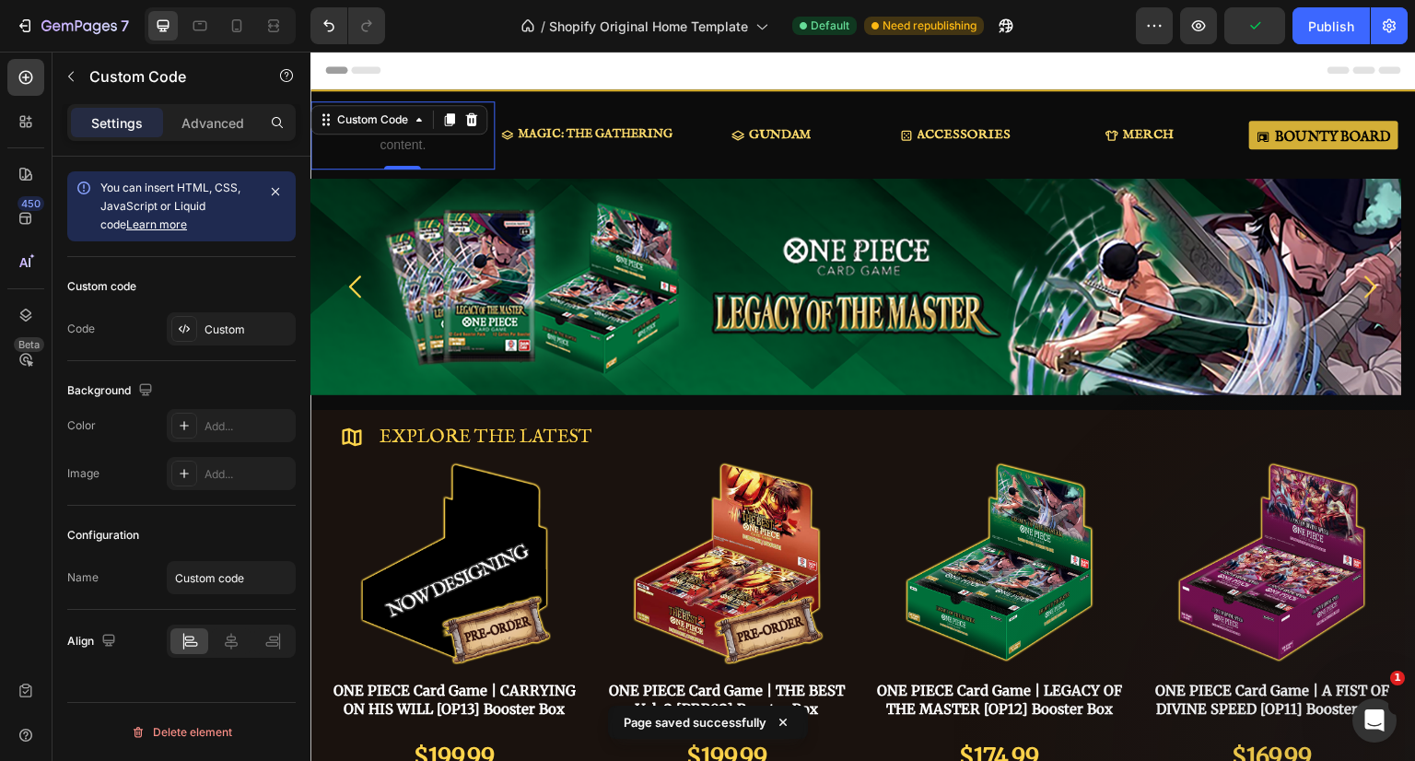
click at [1328, 33] on div "Publish" at bounding box center [1331, 26] width 46 height 19
click at [217, 317] on div "Custom" at bounding box center [231, 328] width 129 height 33
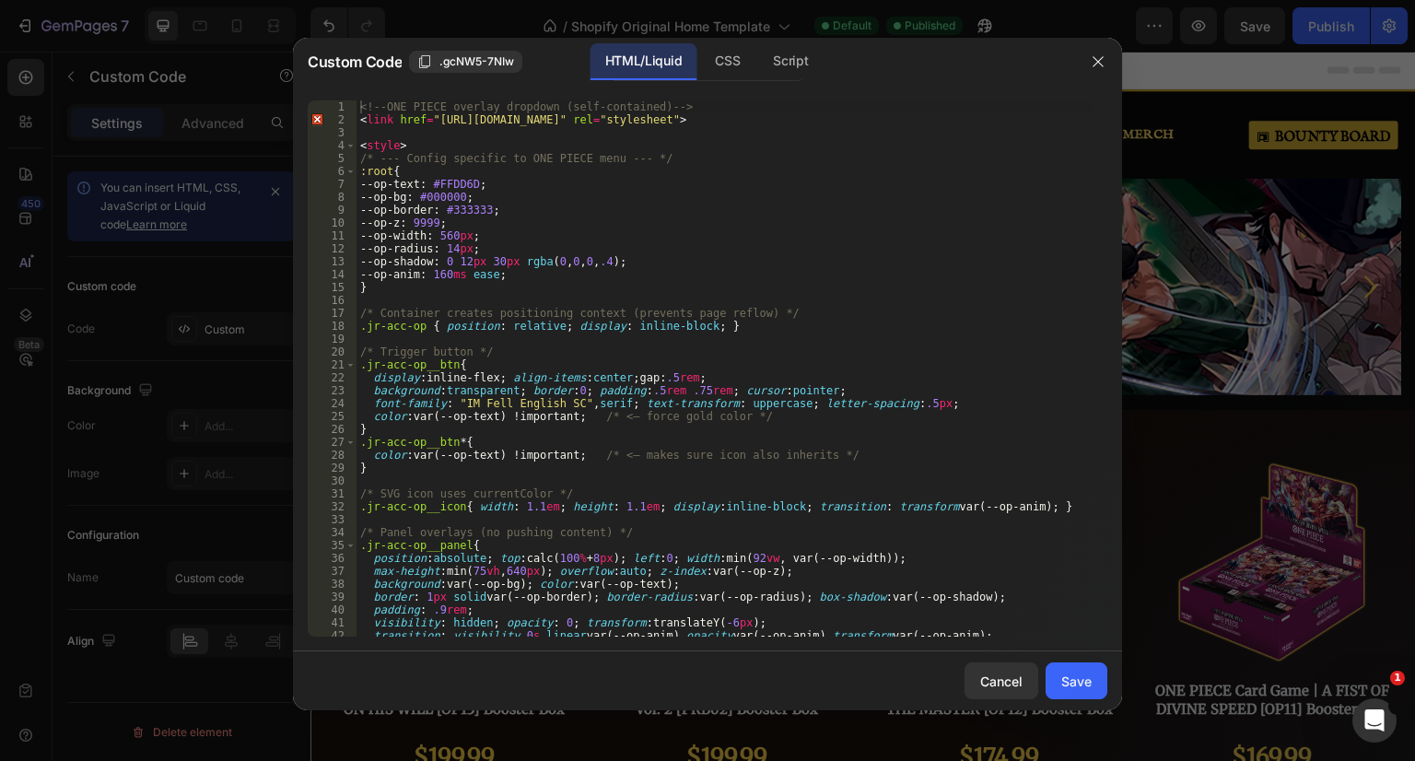
type textarea "<link href="[URL][DOMAIN_NAME]" rel="stylesheet">"
click at [677, 123] on div "<!-- ONE PIECE overlay dropdown (self-contained) --> < link href = "[URL][DOMAI…" at bounding box center [724, 381] width 737 height 562
click at [823, 129] on div "<!-- ONE PIECE overlay dropdown (self-contained) --> < link href = "[URL][DOMAI…" at bounding box center [724, 381] width 737 height 562
click at [792, 119] on div "<!-- ONE PIECE overlay dropdown (self-contained) --> < link href = "[URL][DOMAI…" at bounding box center [724, 381] width 737 height 562
type textarea "<link href="[URL][DOMAIN_NAME]" rel="stylesheet">"
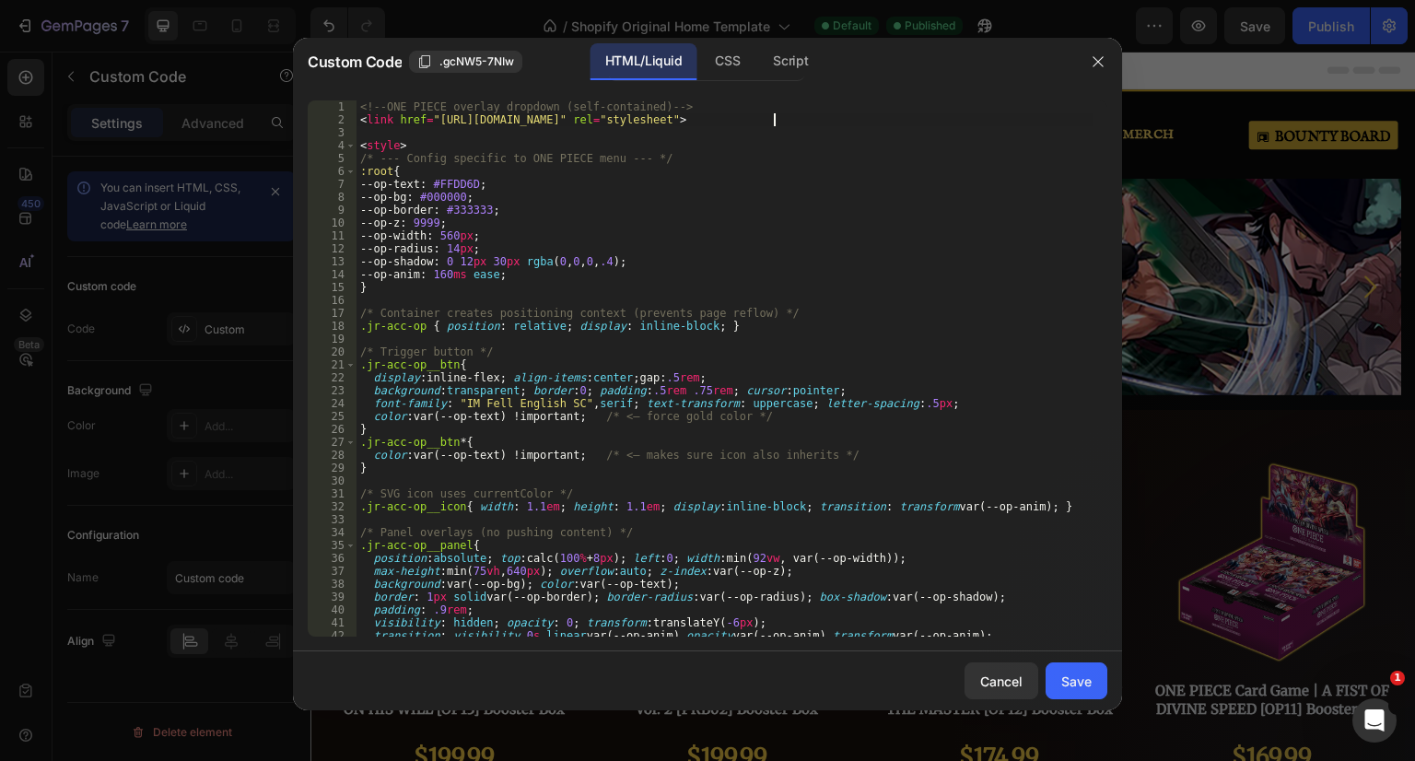
click at [1082, 690] on button "Save" at bounding box center [1077, 680] width 62 height 37
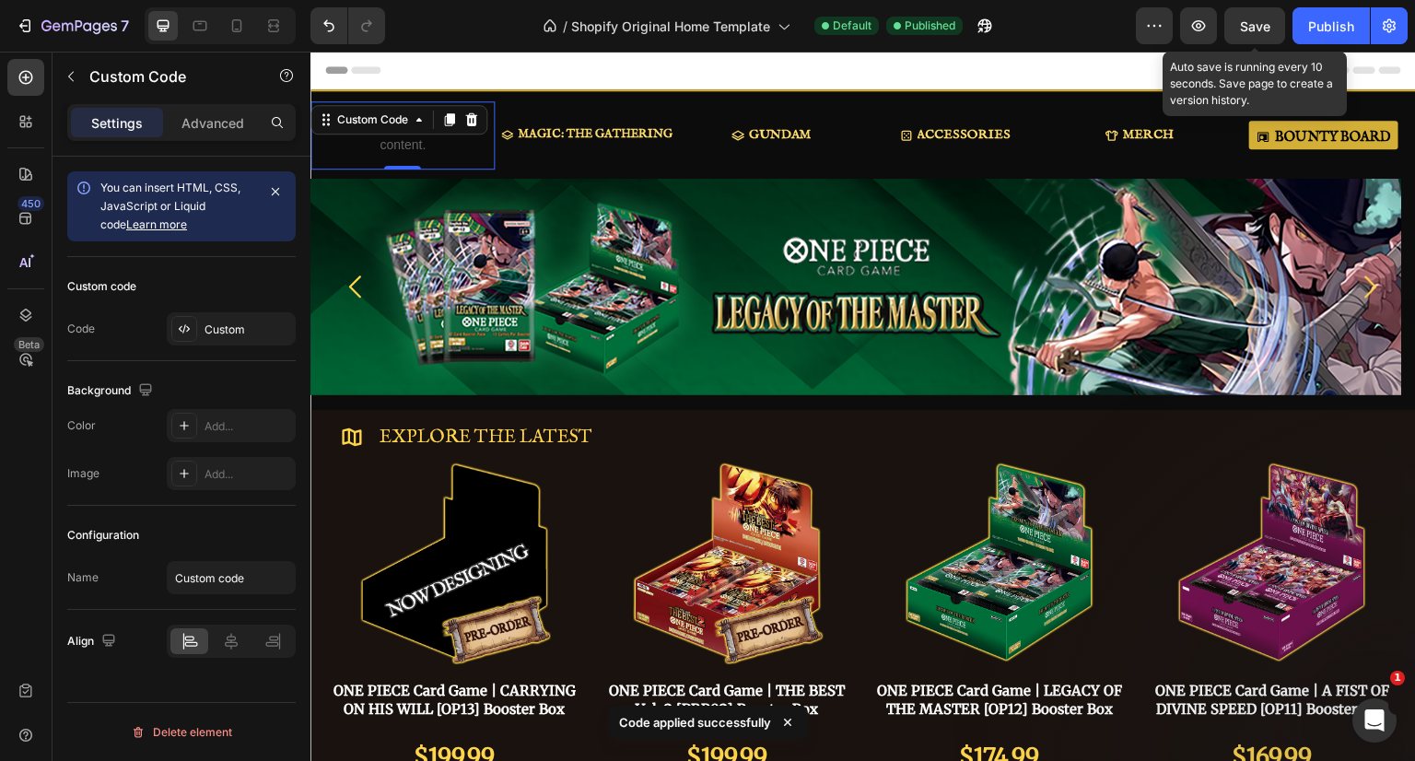
click at [1275, 26] on button "Save" at bounding box center [1254, 25] width 61 height 37
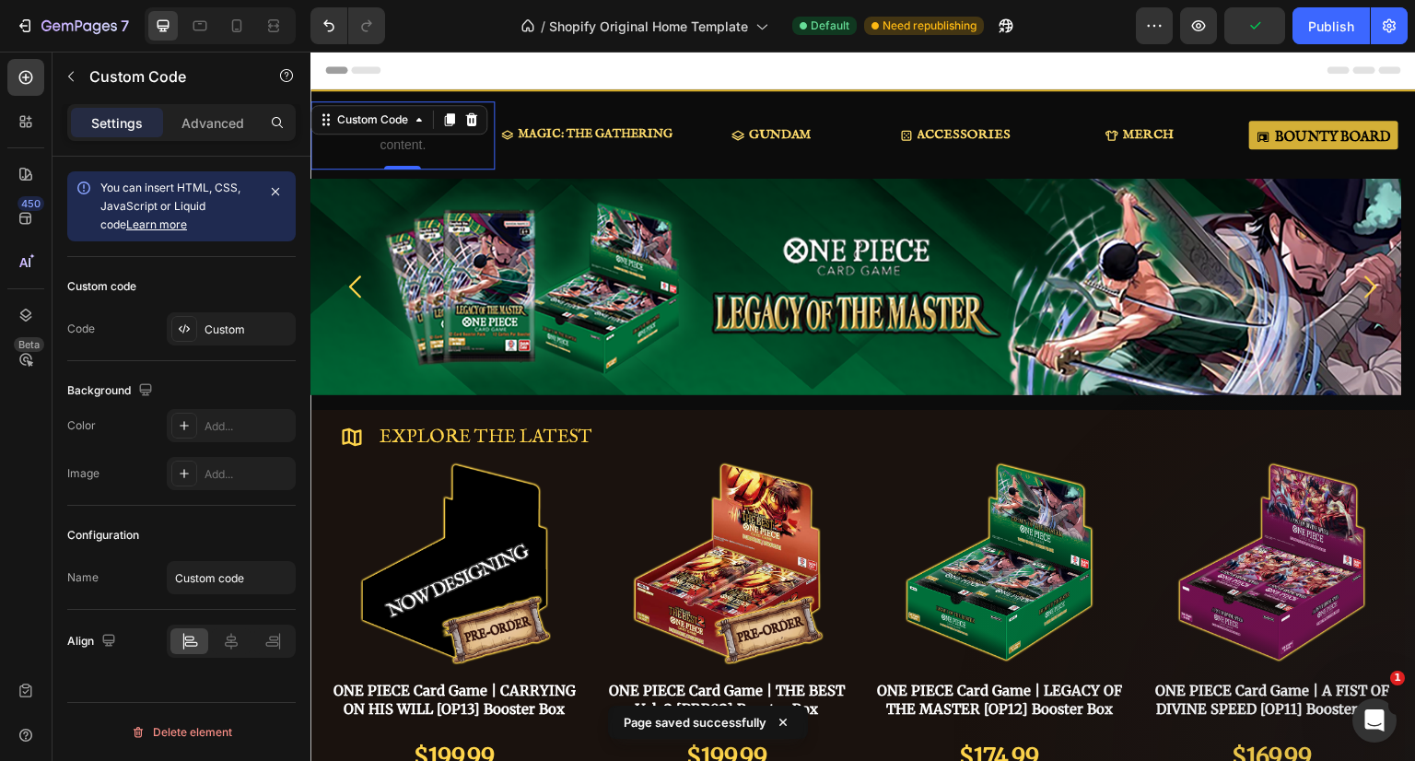
click at [1323, 29] on div "Publish" at bounding box center [1331, 26] width 46 height 19
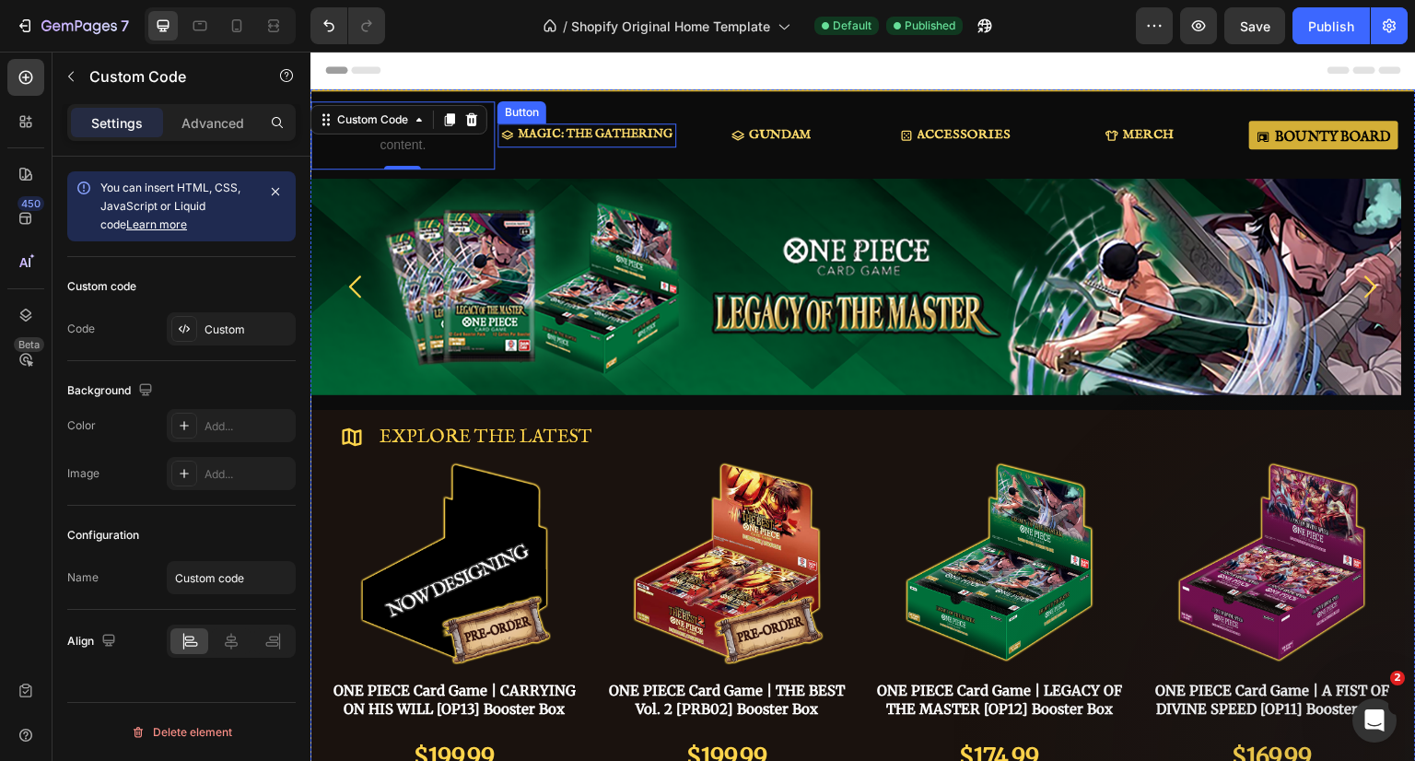
click at [607, 137] on p "MAGIC: THE GATHERING" at bounding box center [595, 134] width 155 height 15
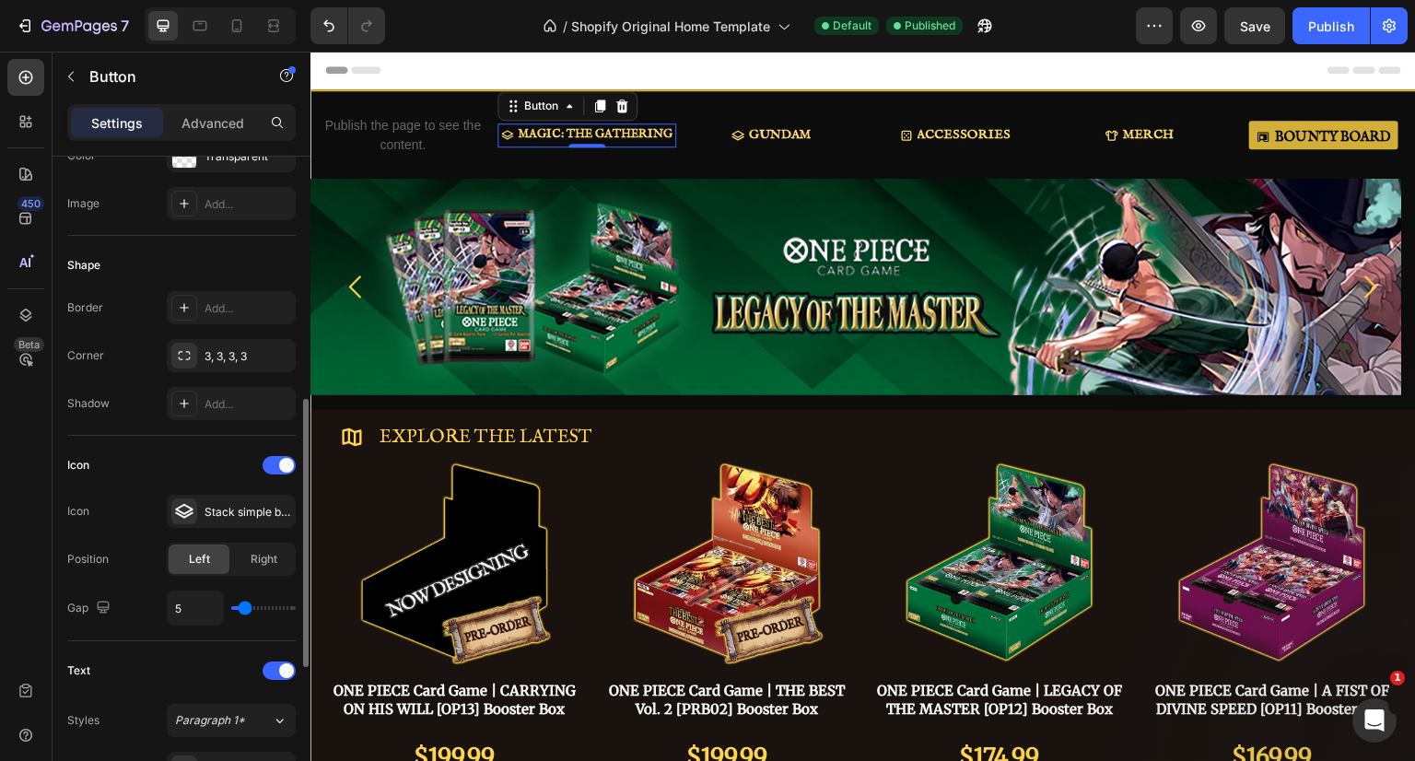
scroll to position [461, 0]
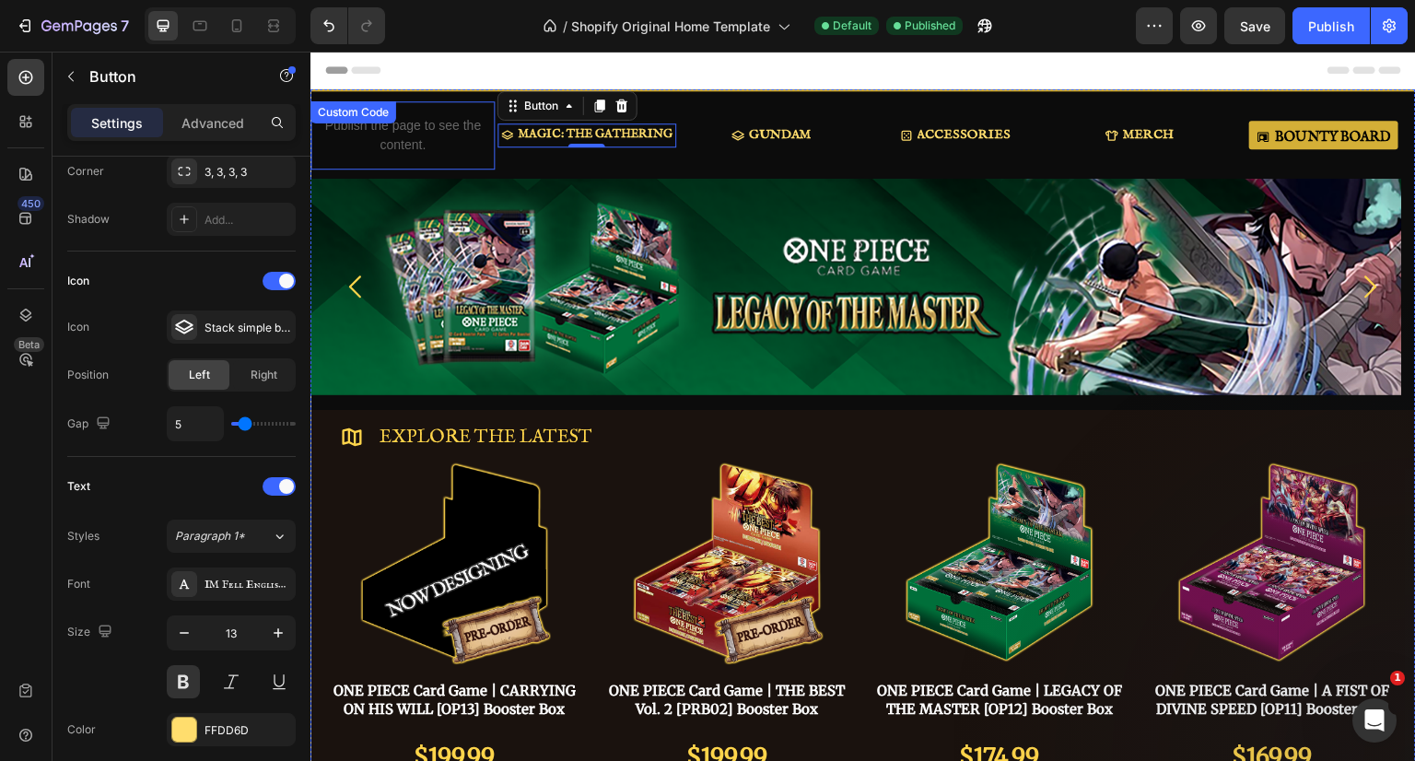
click at [431, 141] on p "Publish the page to see the content." at bounding box center [402, 135] width 184 height 39
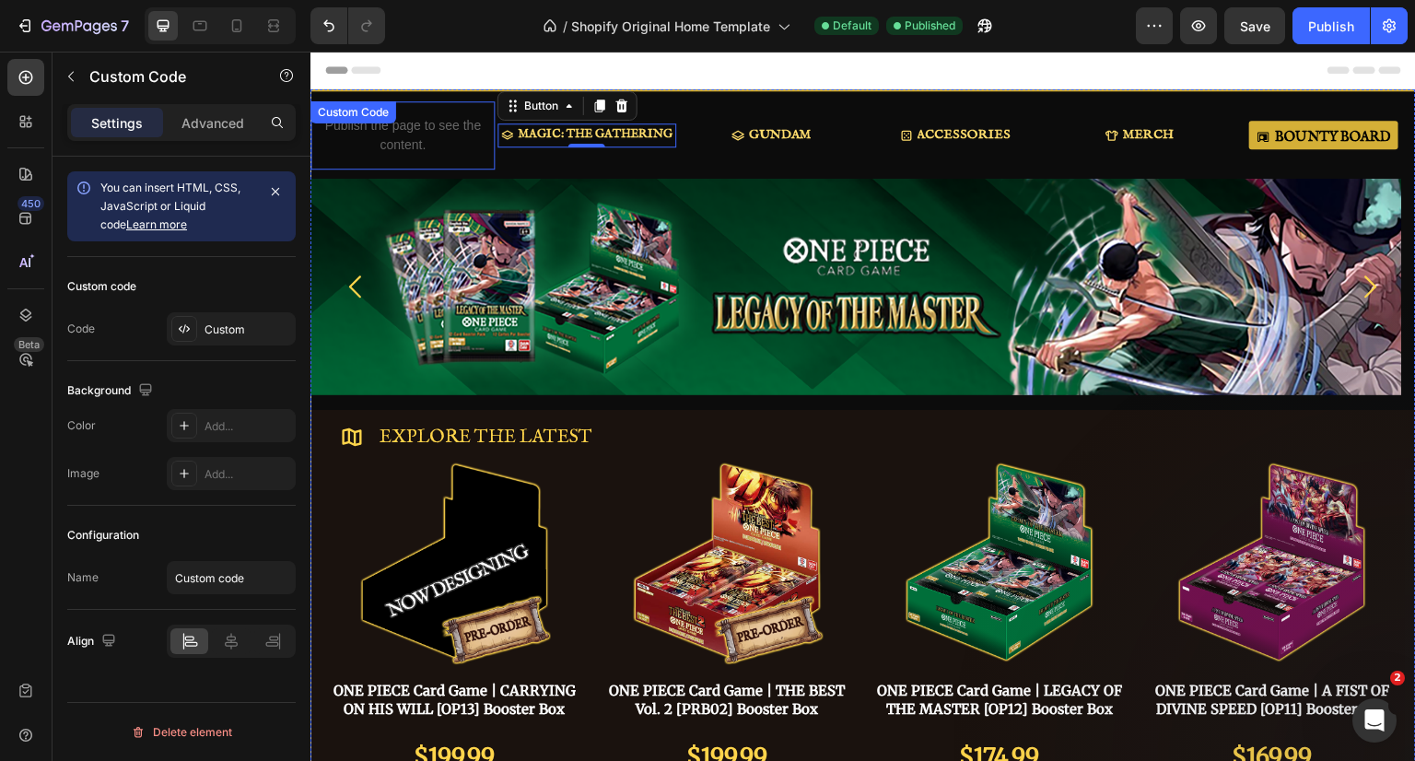
scroll to position [0, 0]
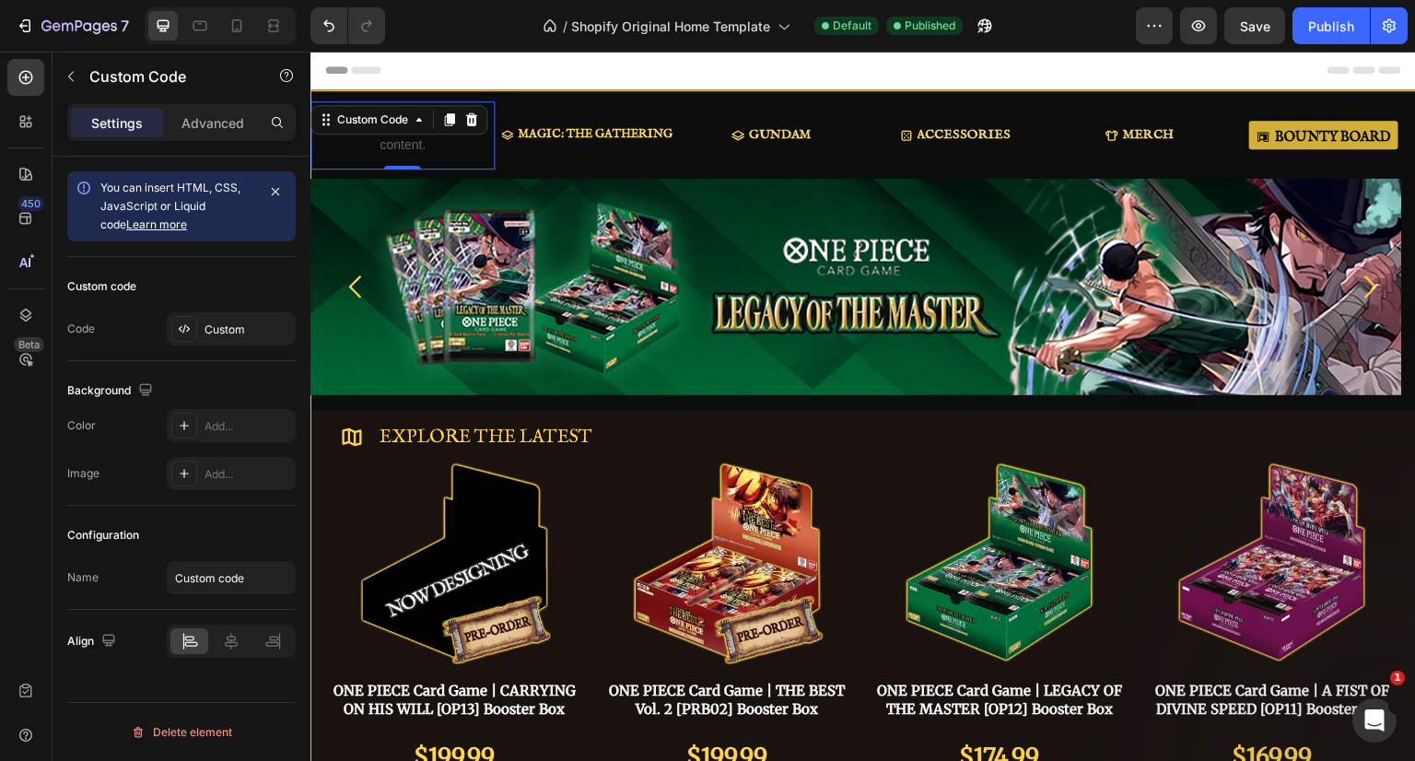
click at [203, 316] on div "Custom" at bounding box center [231, 328] width 129 height 33
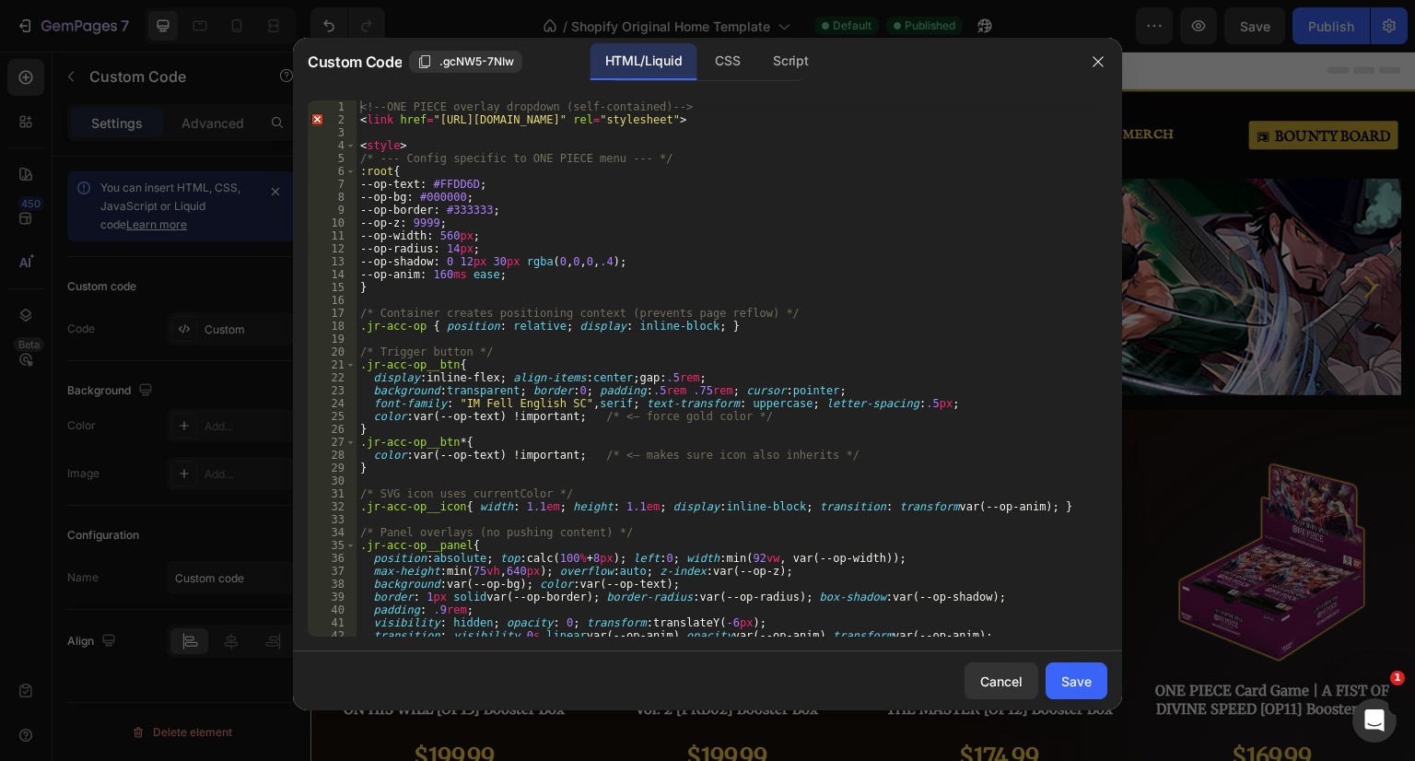
click at [424, 221] on div "<!-- ONE PIECE overlay dropdown (self-contained) --> < link href = "[URL][DOMAI…" at bounding box center [724, 381] width 737 height 562
click at [419, 146] on div "<!-- ONE PIECE overlay dropdown (self-contained) --> < link href = "[URL][DOMAI…" at bounding box center [724, 381] width 737 height 562
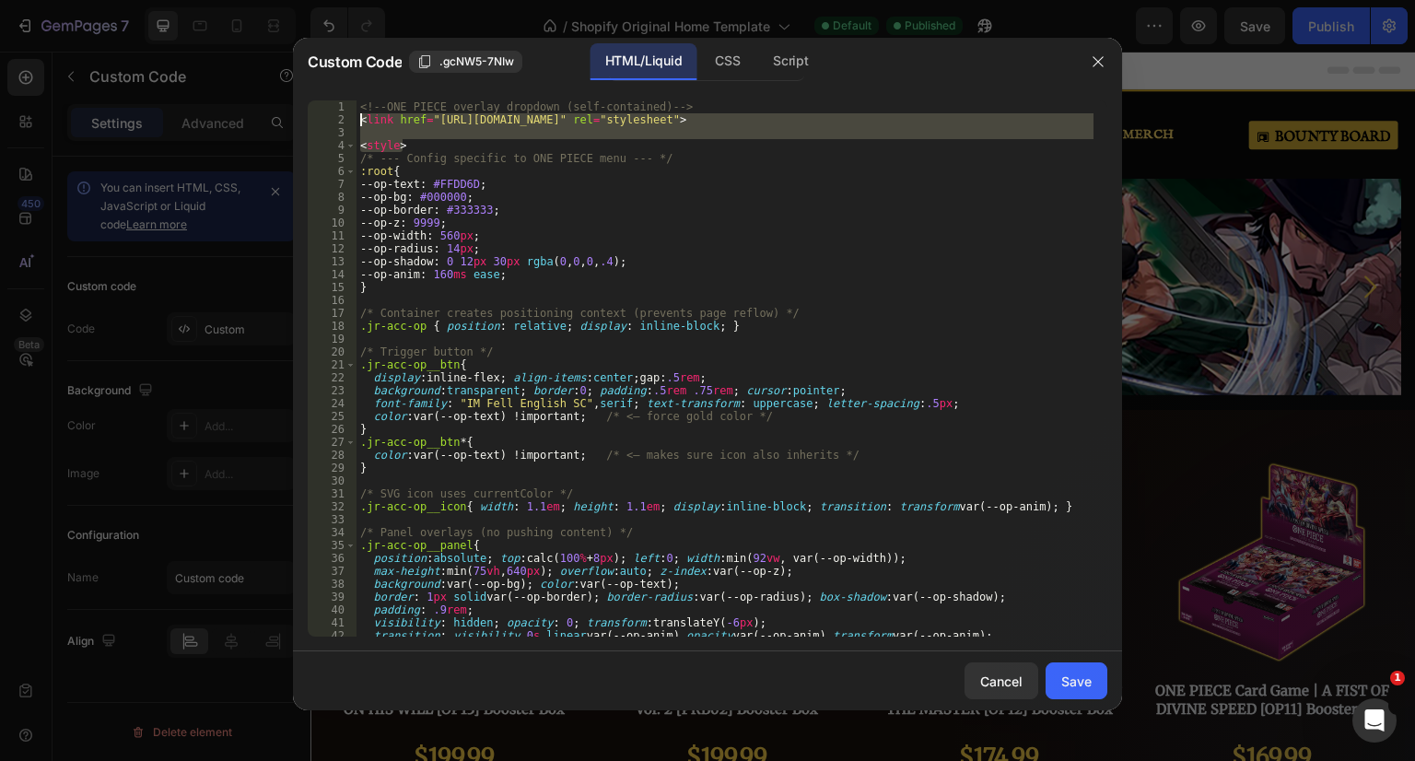
click at [360, 119] on div "<!-- ONE PIECE overlay dropdown (self-contained) --> < link href = "[URL][DOMAI…" at bounding box center [724, 381] width 737 height 562
type textarea "<link href="[URL][DOMAIN_NAME]" rel="stylesheet">"
paste textarea
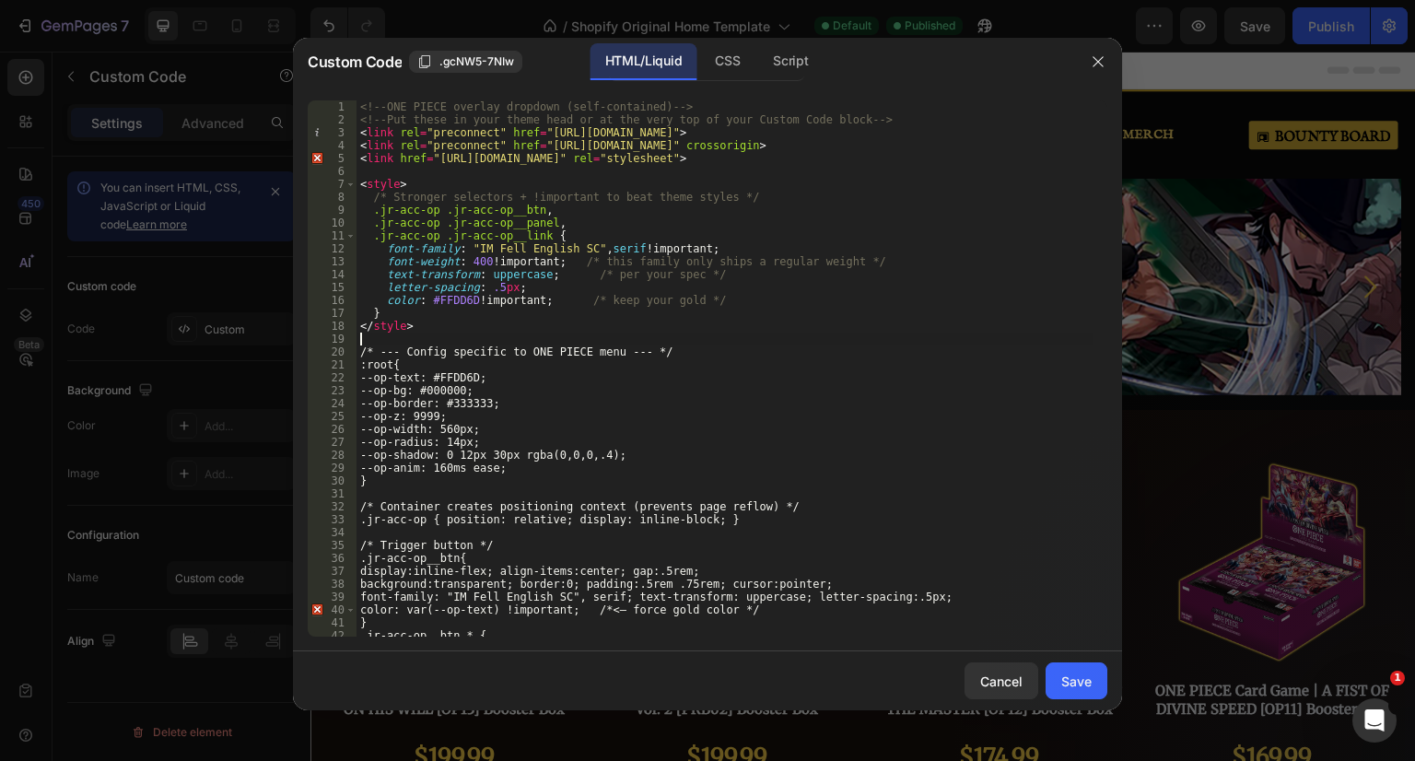
type textarea "<style>"
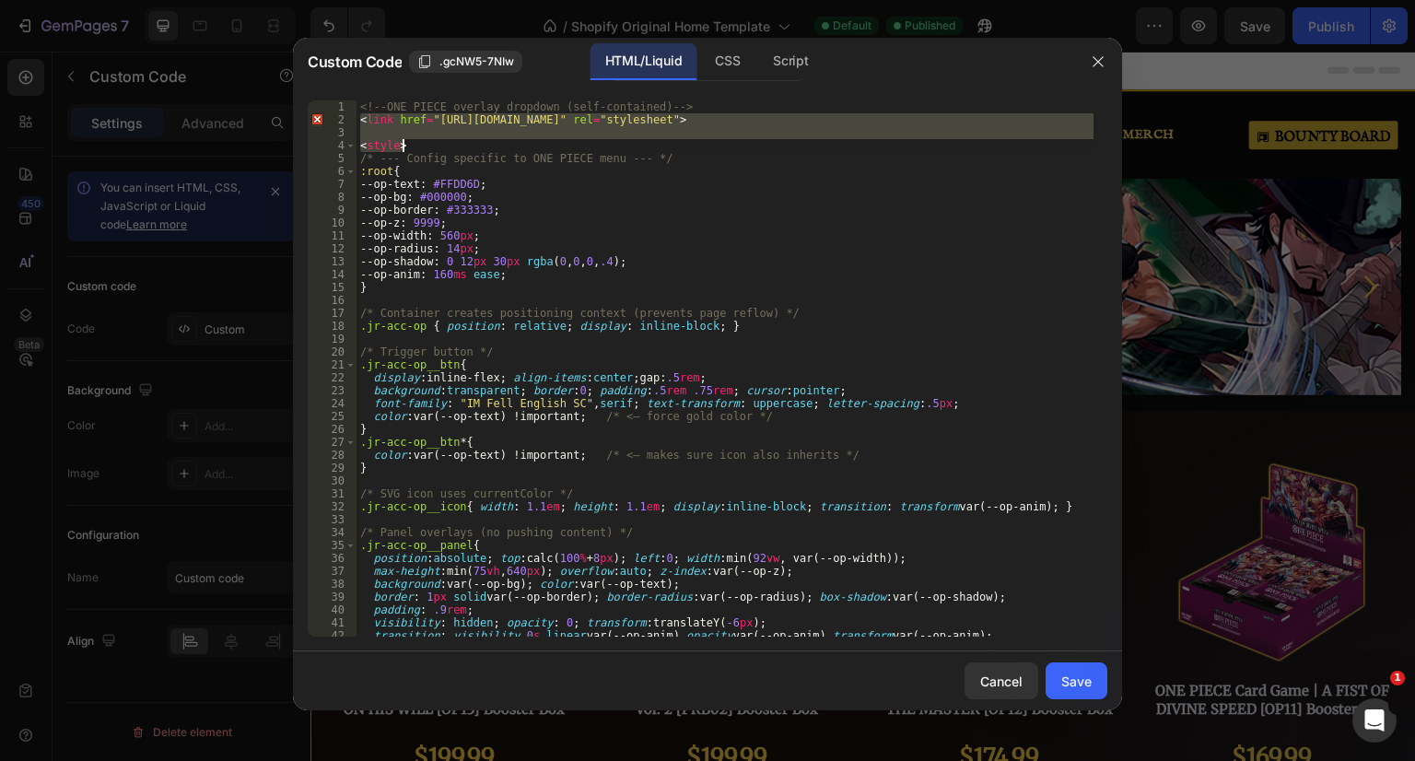
click at [427, 135] on div "<!-- ONE PIECE overlay dropdown (self-contained) --> < link href = "[URL][DOMAI…" at bounding box center [724, 368] width 737 height 536
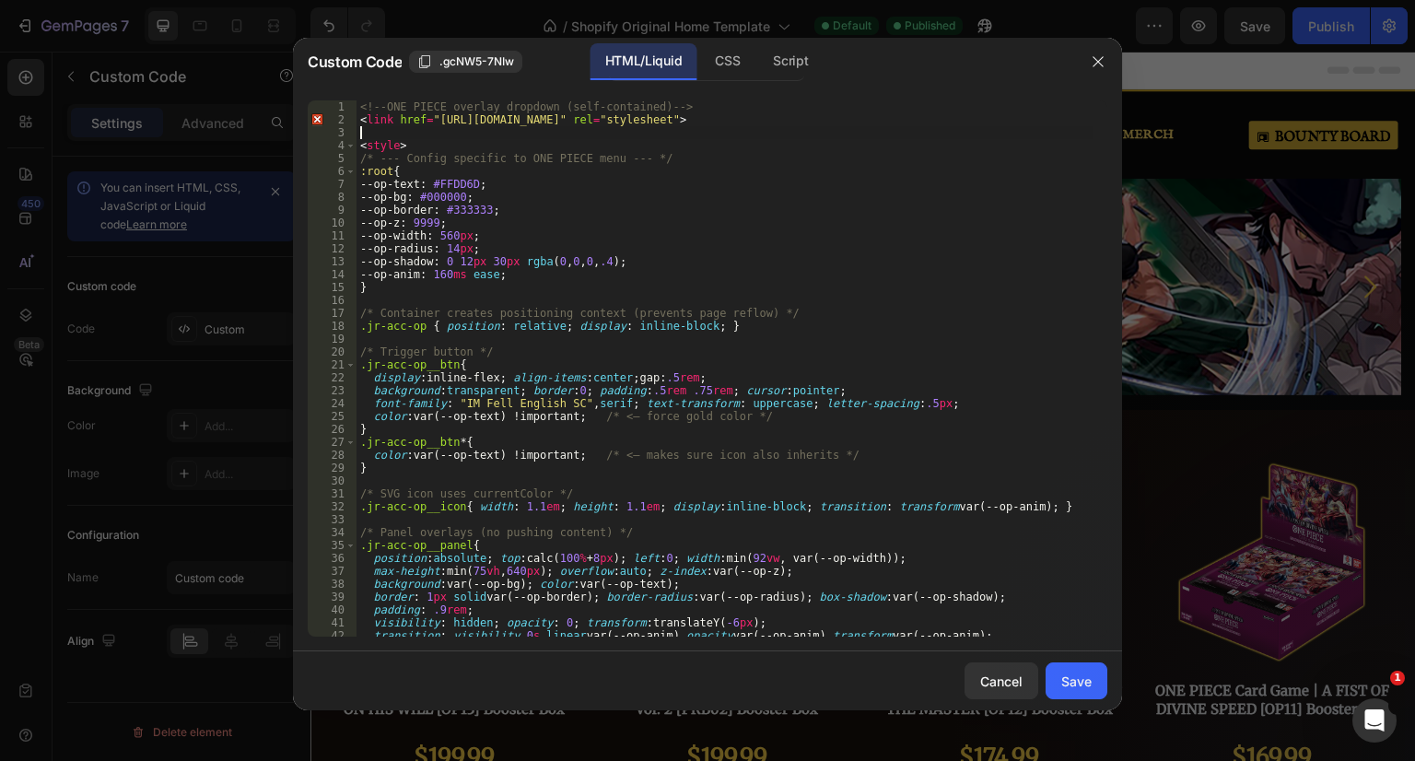
click at [414, 149] on div "<!-- ONE PIECE overlay dropdown (self-contained) --> < link href = "[URL][DOMAI…" at bounding box center [724, 381] width 737 height 562
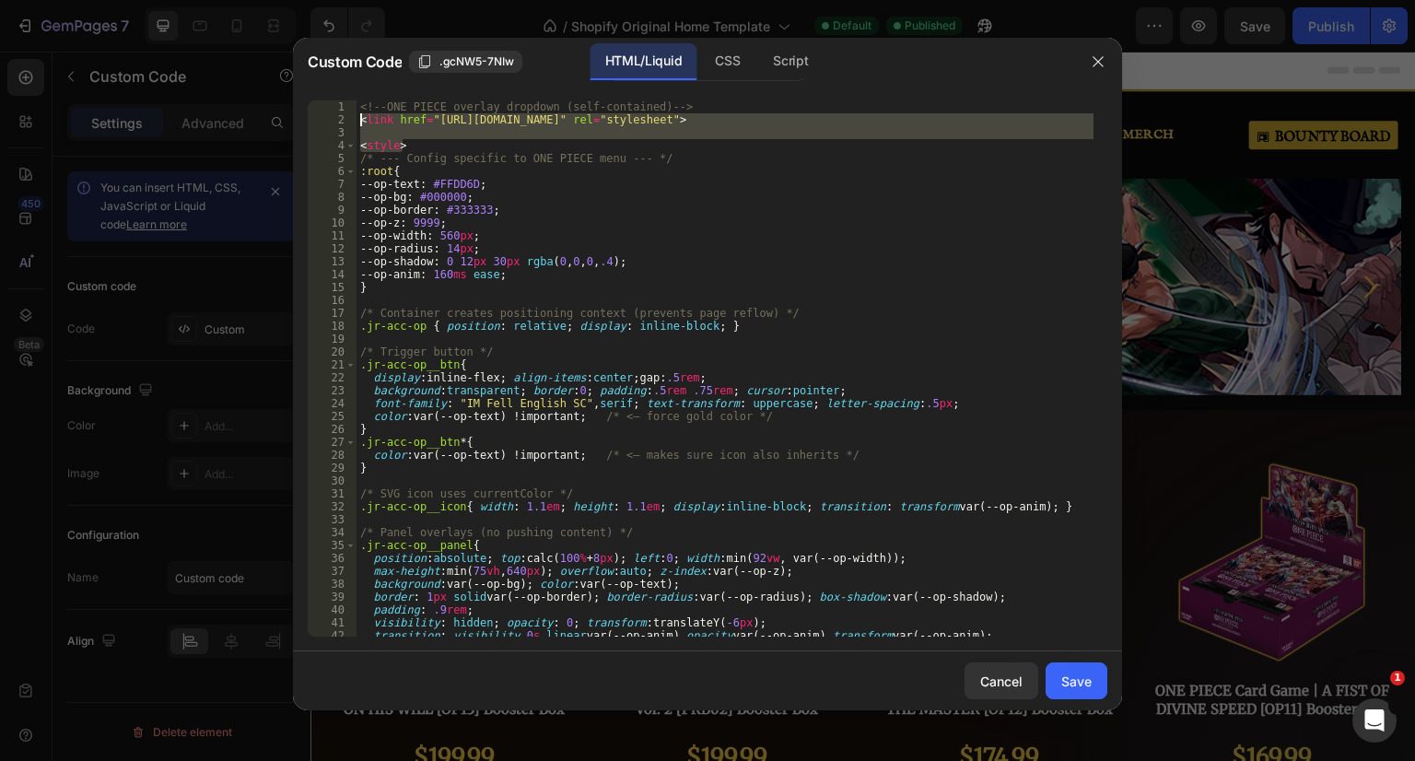
click at [361, 116] on div "<!-- ONE PIECE overlay dropdown (self-contained) --> < link href = "[URL][DOMAI…" at bounding box center [724, 381] width 737 height 562
type textarea "<link href="[URL][DOMAIN_NAME]" rel="stylesheet">"
paste textarea
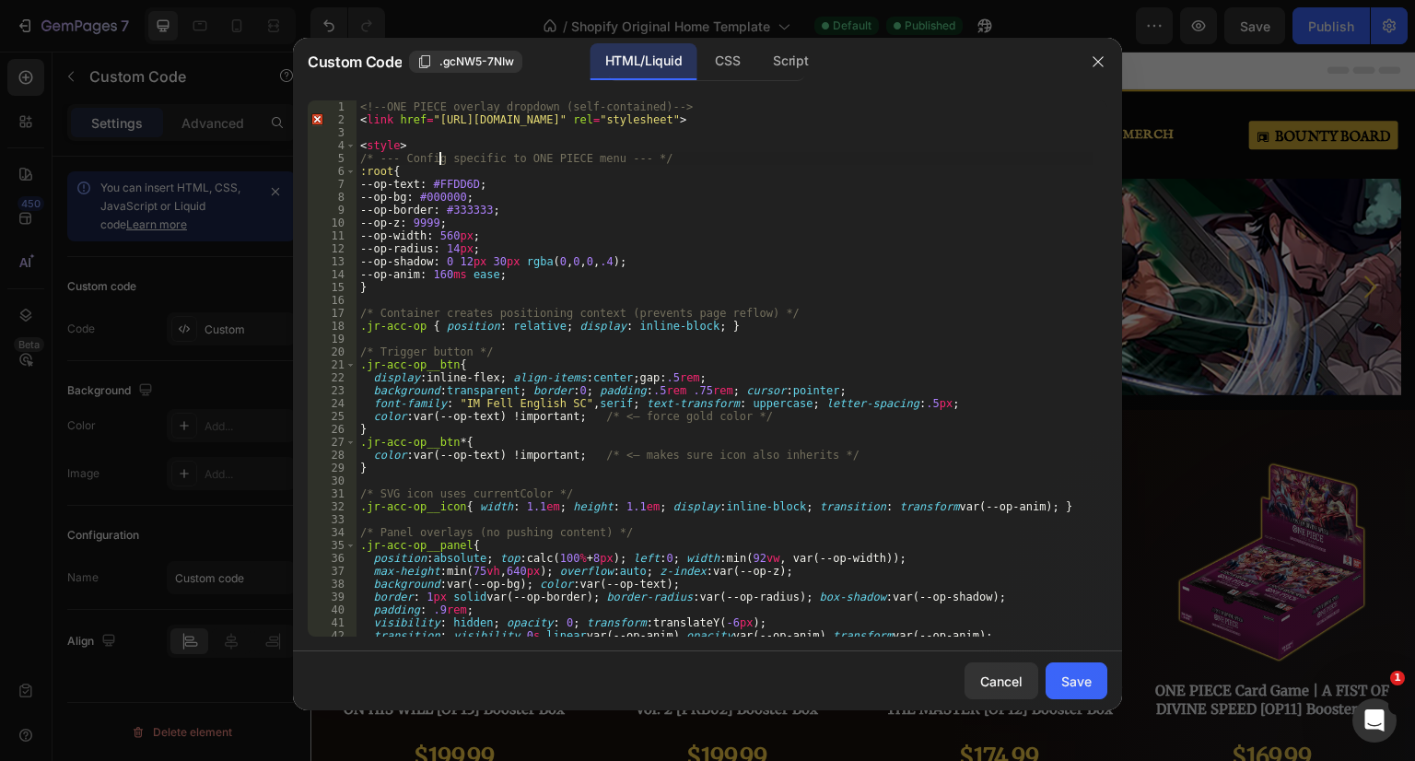
click at [439, 161] on div "<!-- ONE PIECE overlay dropdown (self-contained) --> < link href = "[URL][DOMAI…" at bounding box center [724, 381] width 737 height 562
click at [383, 180] on div "<!-- ONE PIECE overlay dropdown (self-contained) --> < link href = "[URL][DOMAI…" at bounding box center [724, 381] width 737 height 562
click at [372, 289] on div "<!-- ONE PIECE overlay dropdown (self-contained) --> < link href = "[URL][DOMAI…" at bounding box center [724, 381] width 737 height 562
click at [372, 290] on div "<!-- ONE PIECE overlay dropdown (self-contained) --> < link href = "[URL][DOMAI…" at bounding box center [724, 381] width 737 height 562
click at [363, 117] on div "<!-- ONE PIECE overlay dropdown (self-contained) --> < link href = "[URL][DOMAI…" at bounding box center [724, 381] width 737 height 562
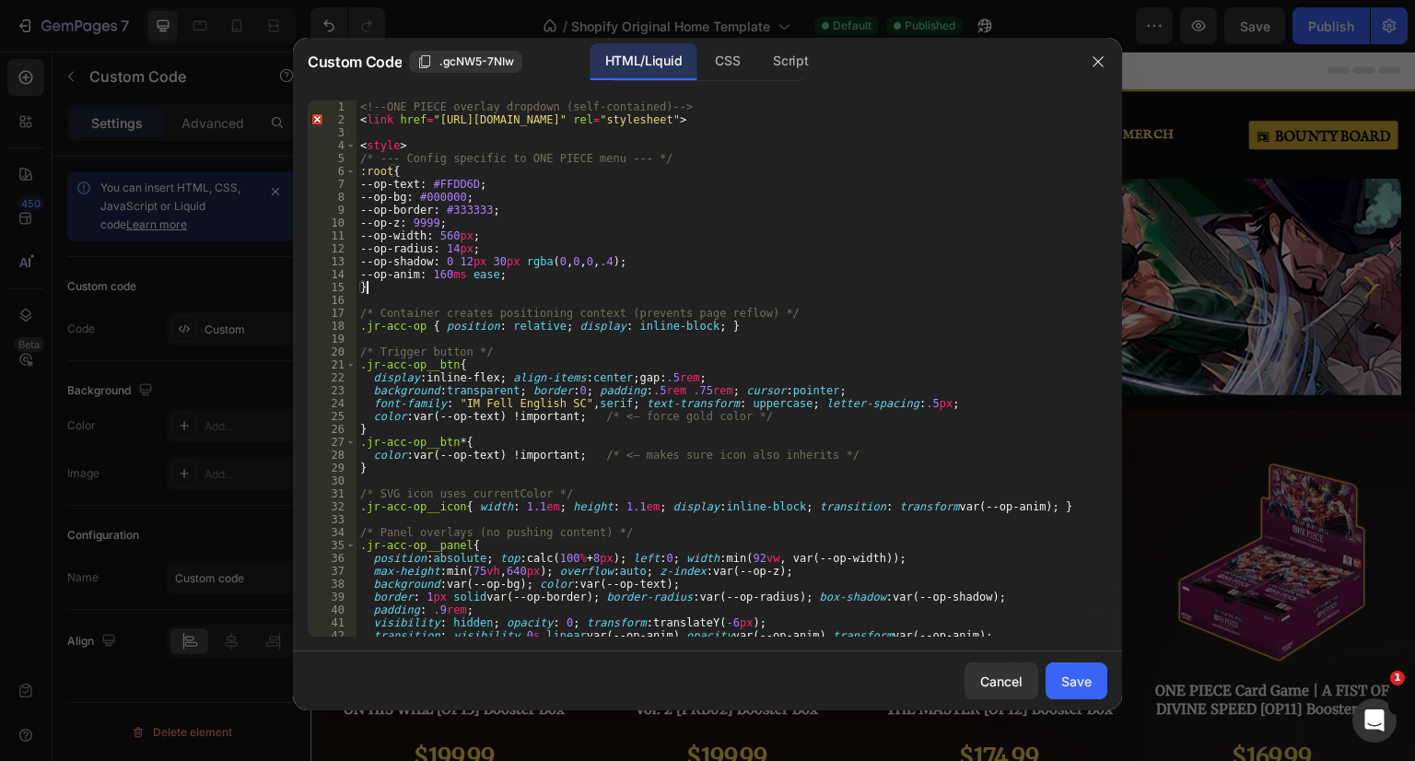
type textarea "<link href="[URL][DOMAIN_NAME]" rel="stylesheet">"
click at [363, 117] on div "<!-- ONE PIECE overlay dropdown (self-contained) --> < link href = "[URL][DOMAI…" at bounding box center [724, 381] width 737 height 562
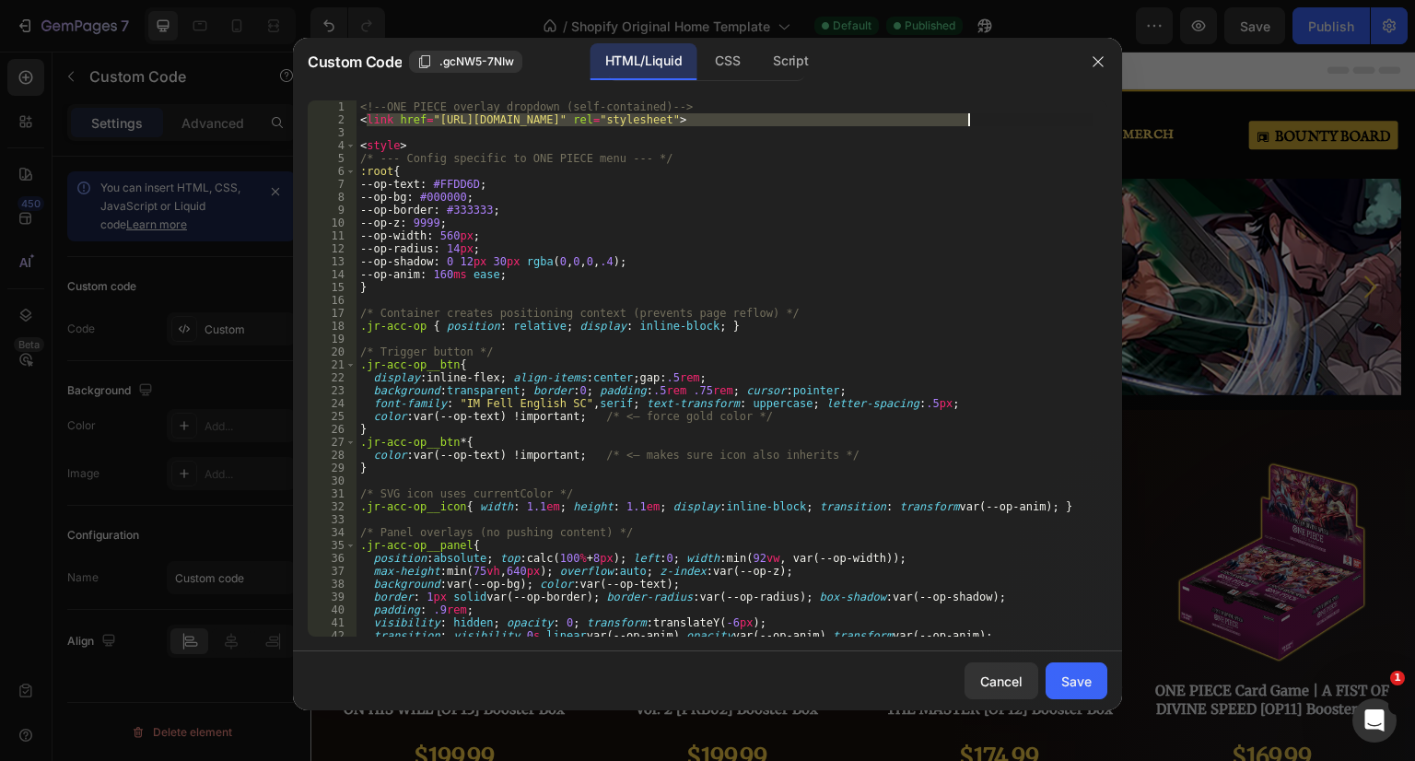
click at [985, 118] on div "<!-- ONE PIECE overlay dropdown (self-contained) --> < link href = "[URL][DOMAI…" at bounding box center [724, 381] width 737 height 562
paste textarea
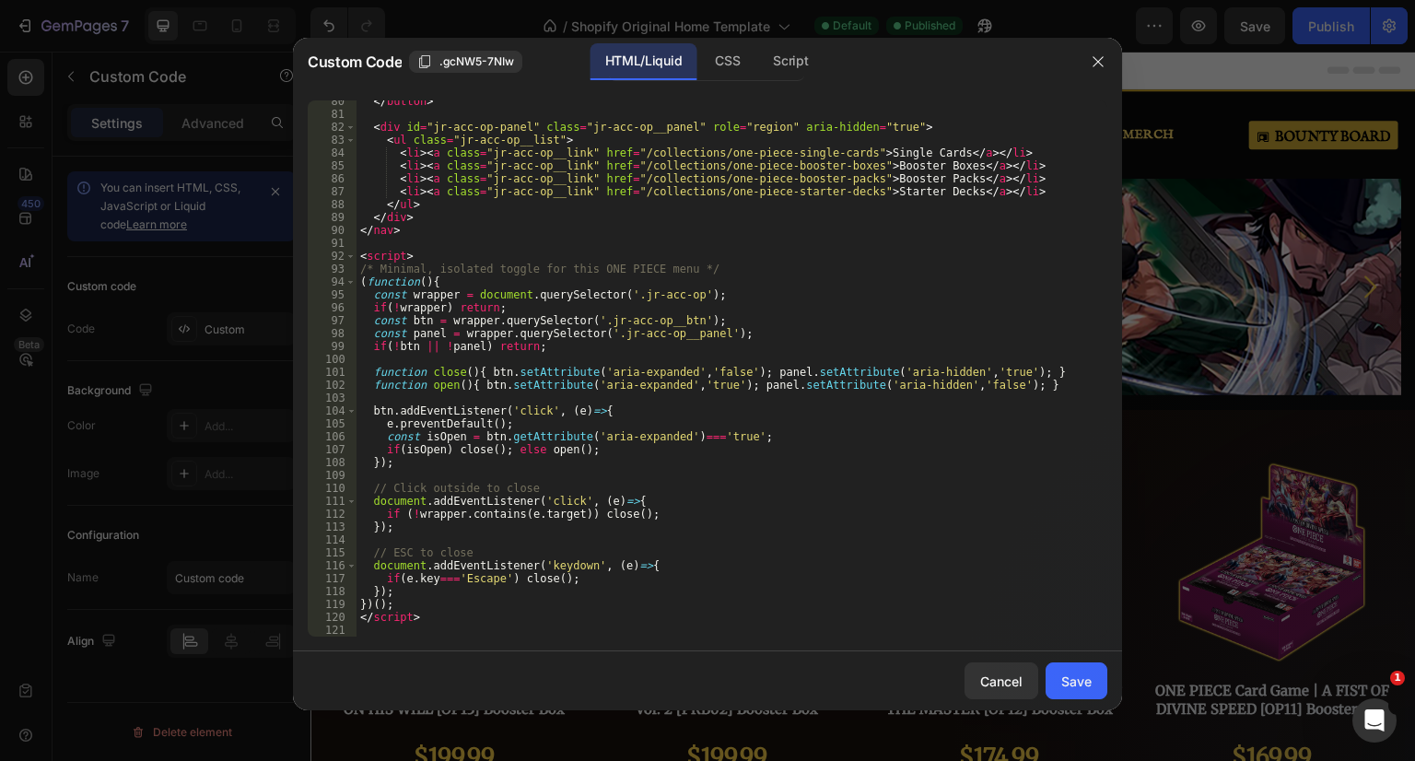
scroll to position [1050, 0]
click at [471, 502] on div "</ button > < div id = "jr-acc-op-panel" class = "jr-acc-op__panel" role = "reg…" at bounding box center [724, 376] width 737 height 562
click at [486, 513] on div "</ button > < div id = "jr-acc-op-panel" class = "jr-acc-op__panel" role = "reg…" at bounding box center [724, 376] width 737 height 562
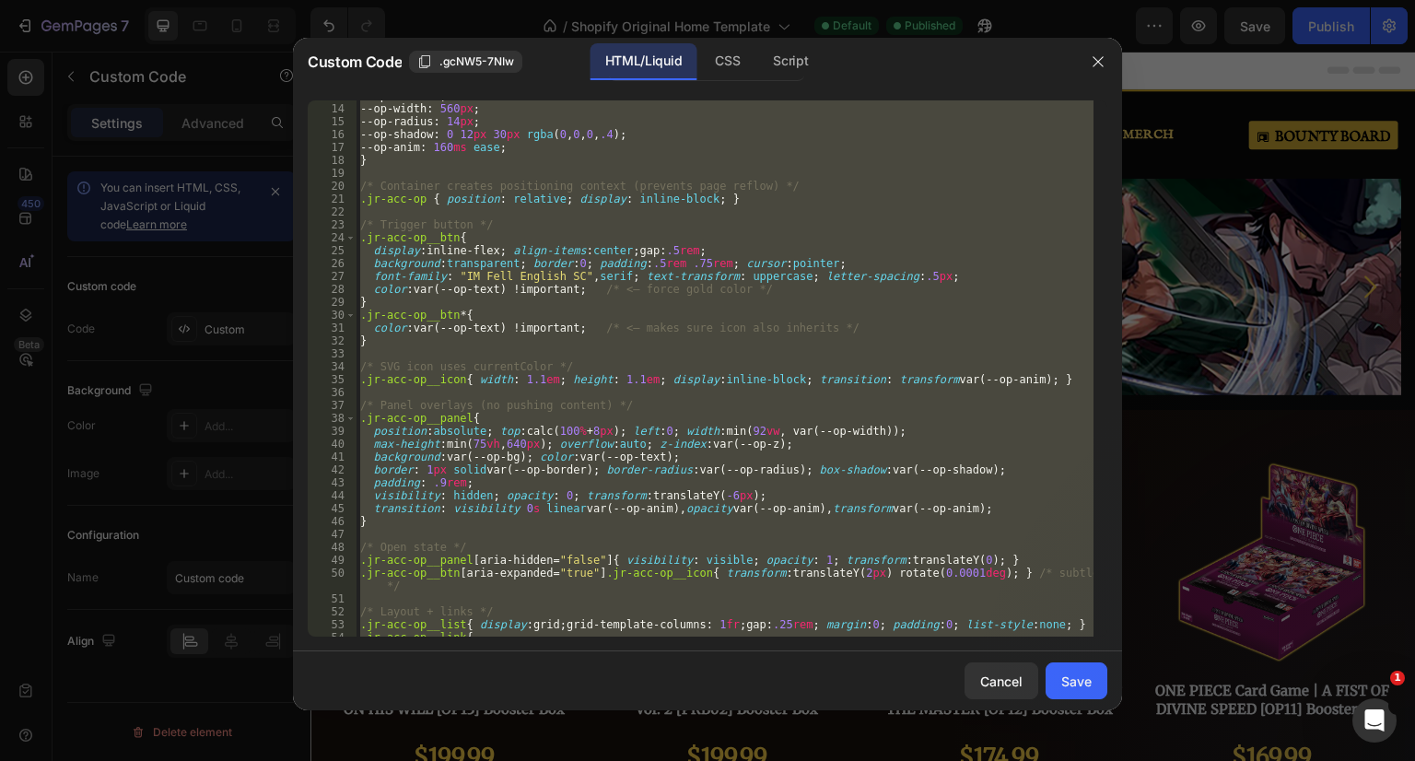
scroll to position [0, 0]
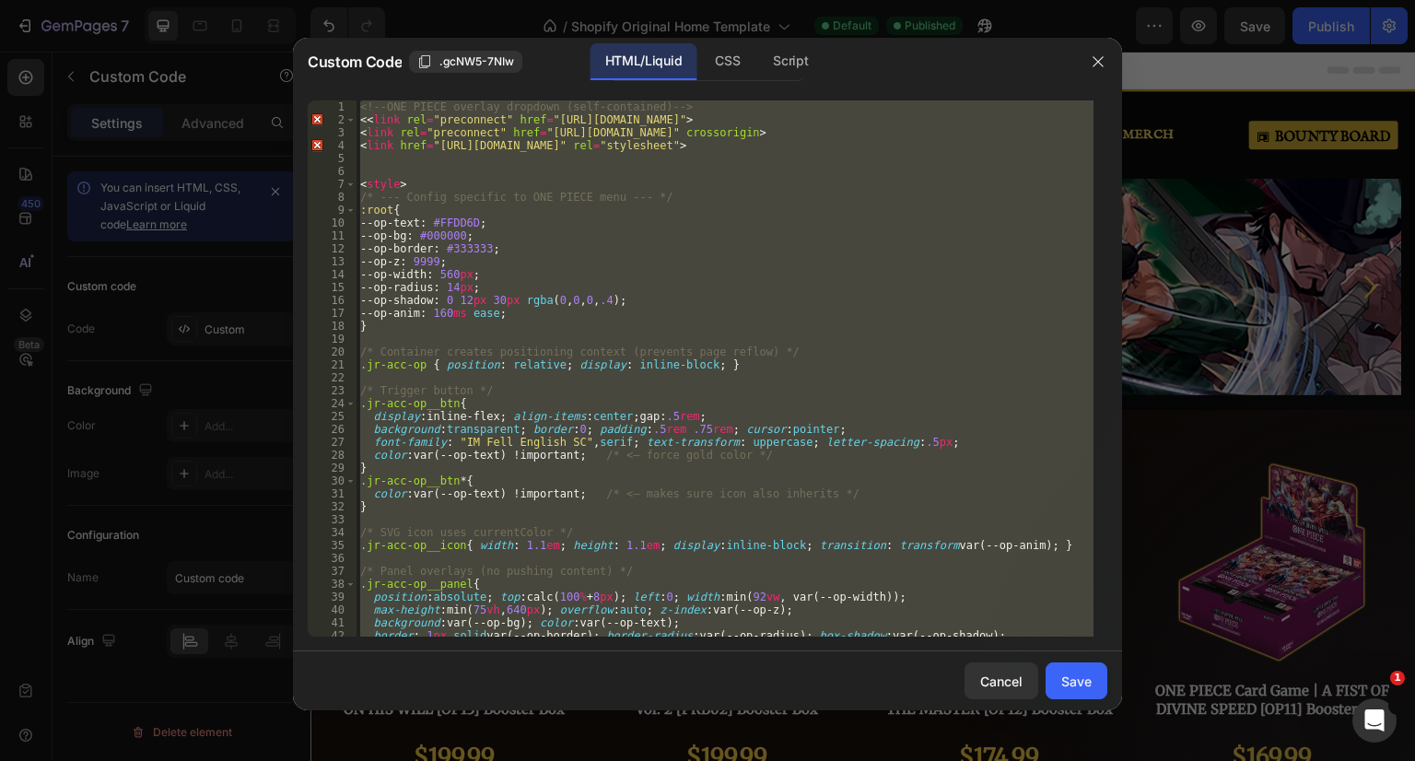
click at [501, 447] on div "<!-- ONE PIECE overlay dropdown (self-contained) --> < < link rel = "preconnect…" at bounding box center [724, 368] width 737 height 536
type textarea "font-family: "IM Fell English SC", serif; text-transform: uppercase; letter-spa…"
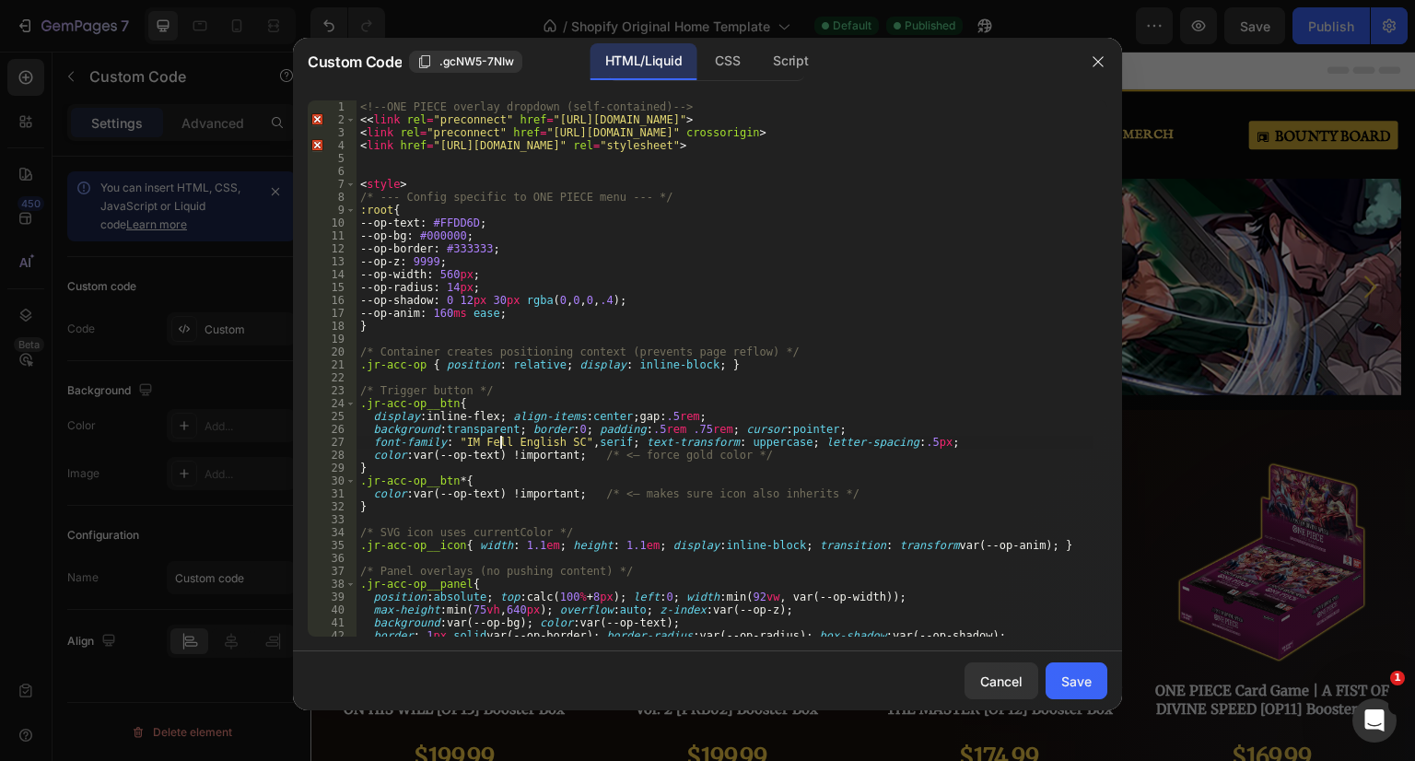
click at [1078, 692] on button "Save" at bounding box center [1077, 680] width 62 height 37
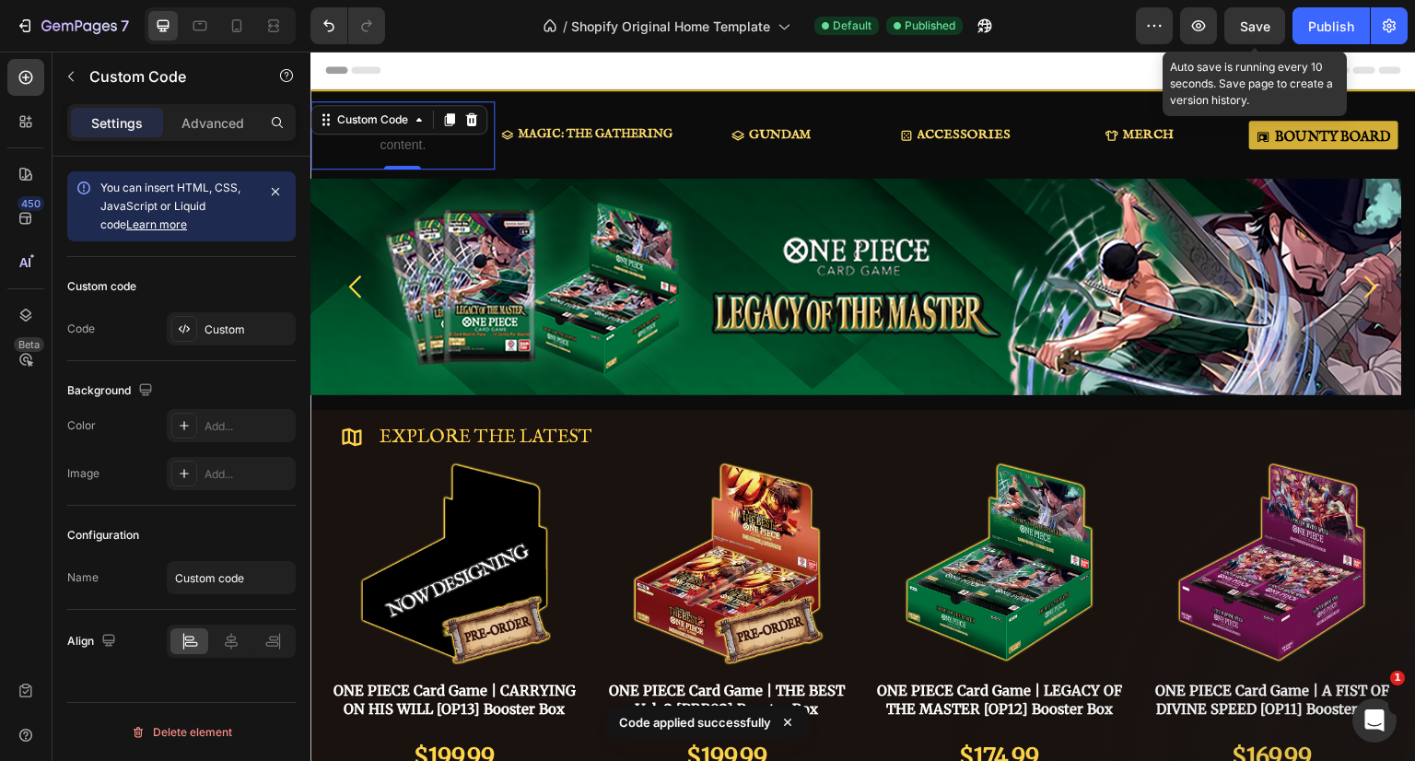
click at [1262, 19] on span "Save" at bounding box center [1255, 26] width 30 height 16
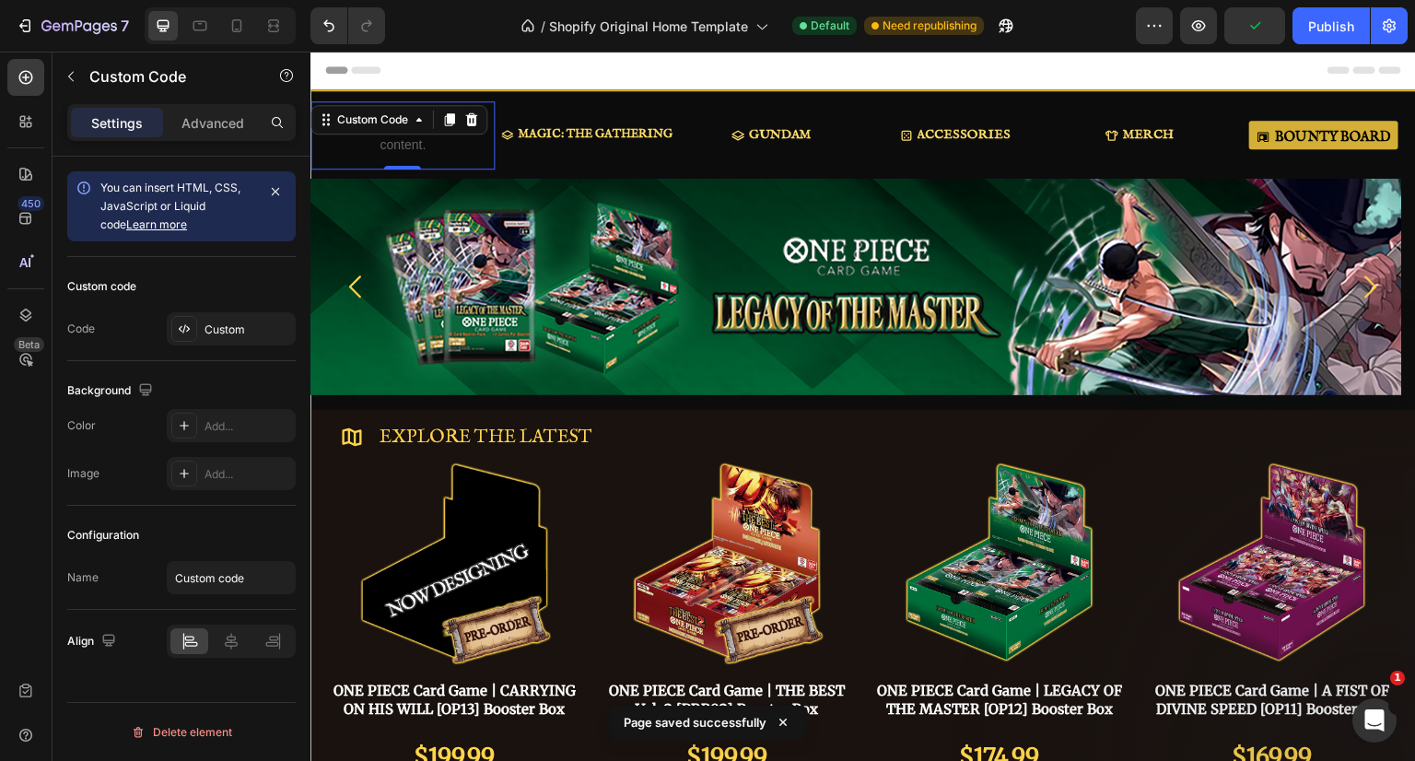
click at [1340, 25] on div "Publish" at bounding box center [1331, 26] width 46 height 19
click at [420, 152] on p "Publish the page to see the content." at bounding box center [402, 135] width 184 height 39
click at [221, 333] on div "Custom" at bounding box center [247, 329] width 87 height 17
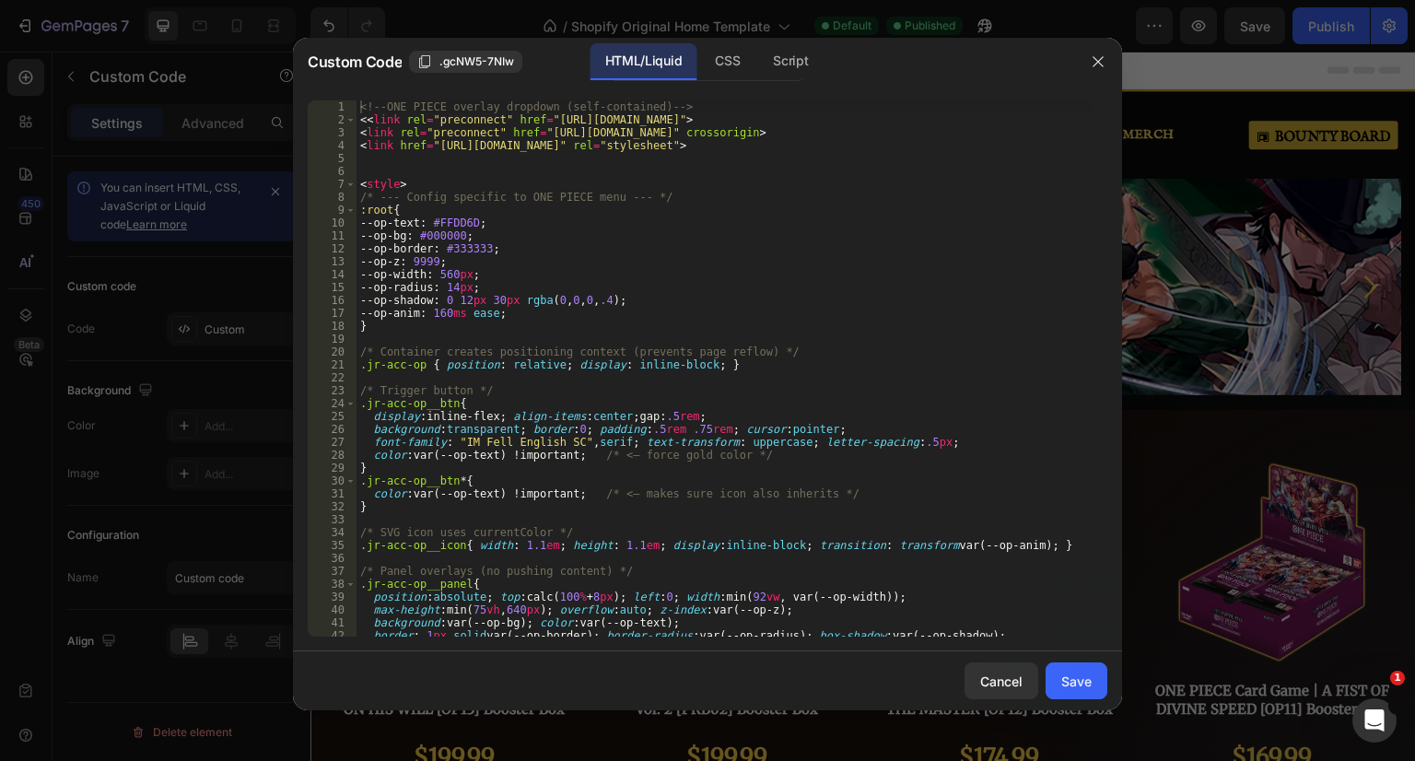
click at [720, 310] on div "<!-- ONE PIECE overlay dropdown (self-contained) --> < < link rel = "preconnect…" at bounding box center [724, 381] width 737 height 562
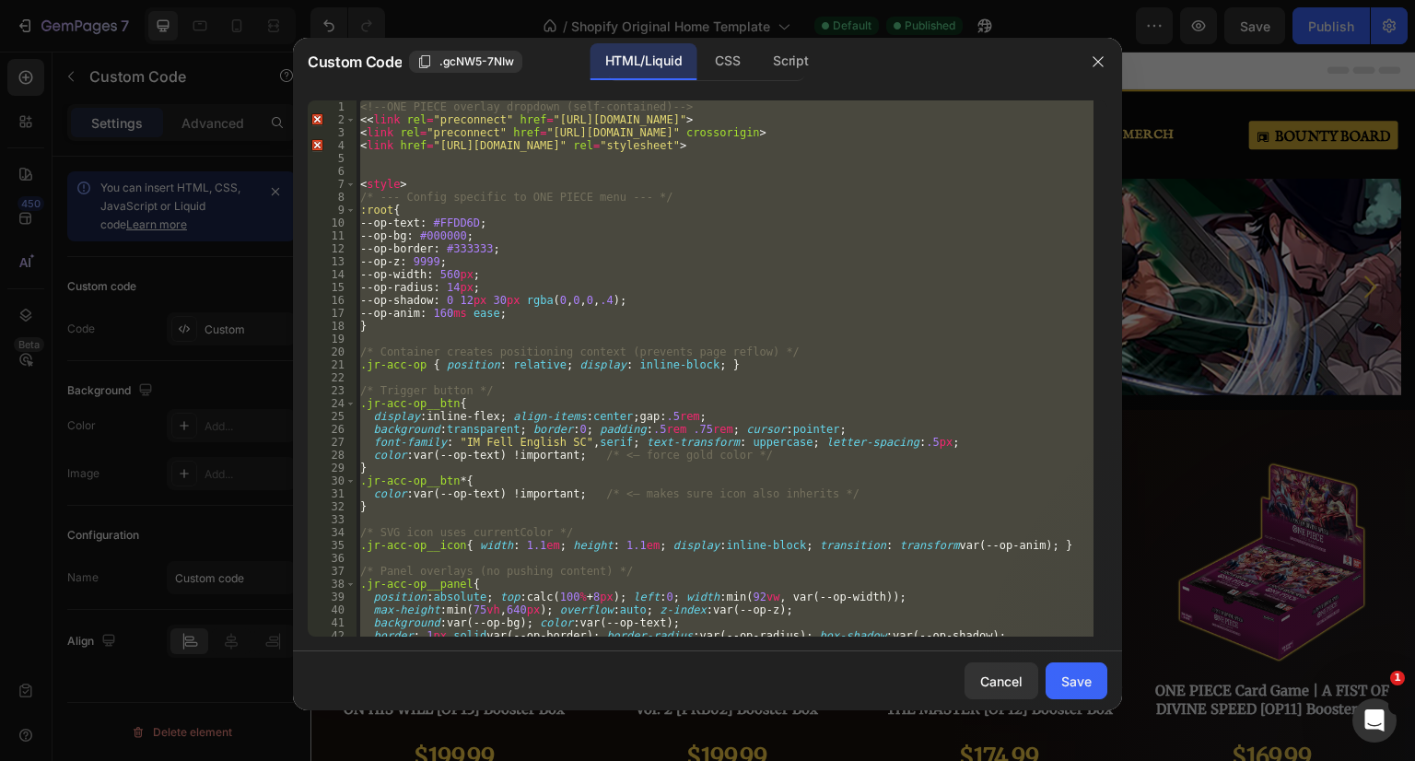
click at [826, 465] on div "<!-- ONE PIECE overlay dropdown (self-contained) --> < < link rel = "preconnect…" at bounding box center [724, 368] width 737 height 536
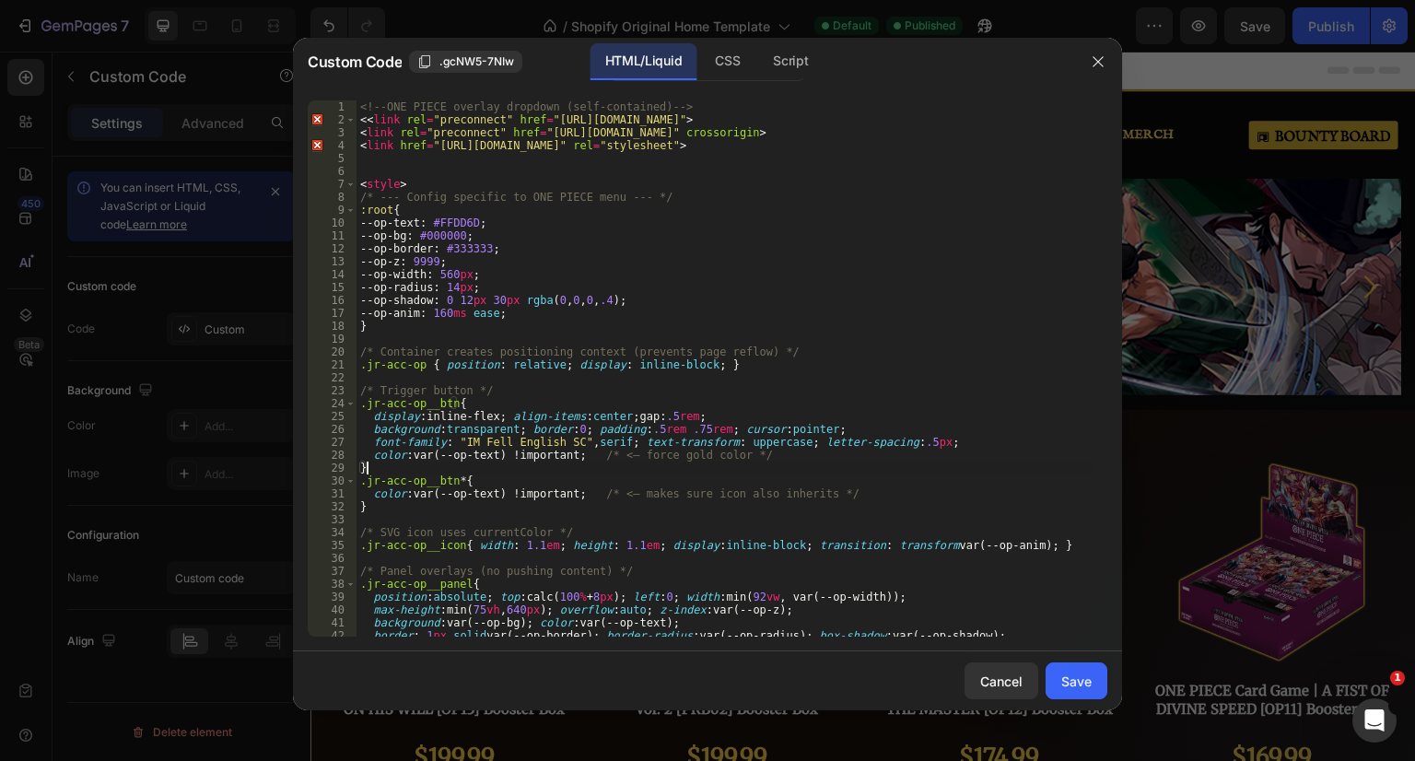
click at [829, 448] on div "<!-- ONE PIECE overlay dropdown (self-contained) --> < < link rel = "preconnect…" at bounding box center [724, 381] width 737 height 562
type textarea "</script>"
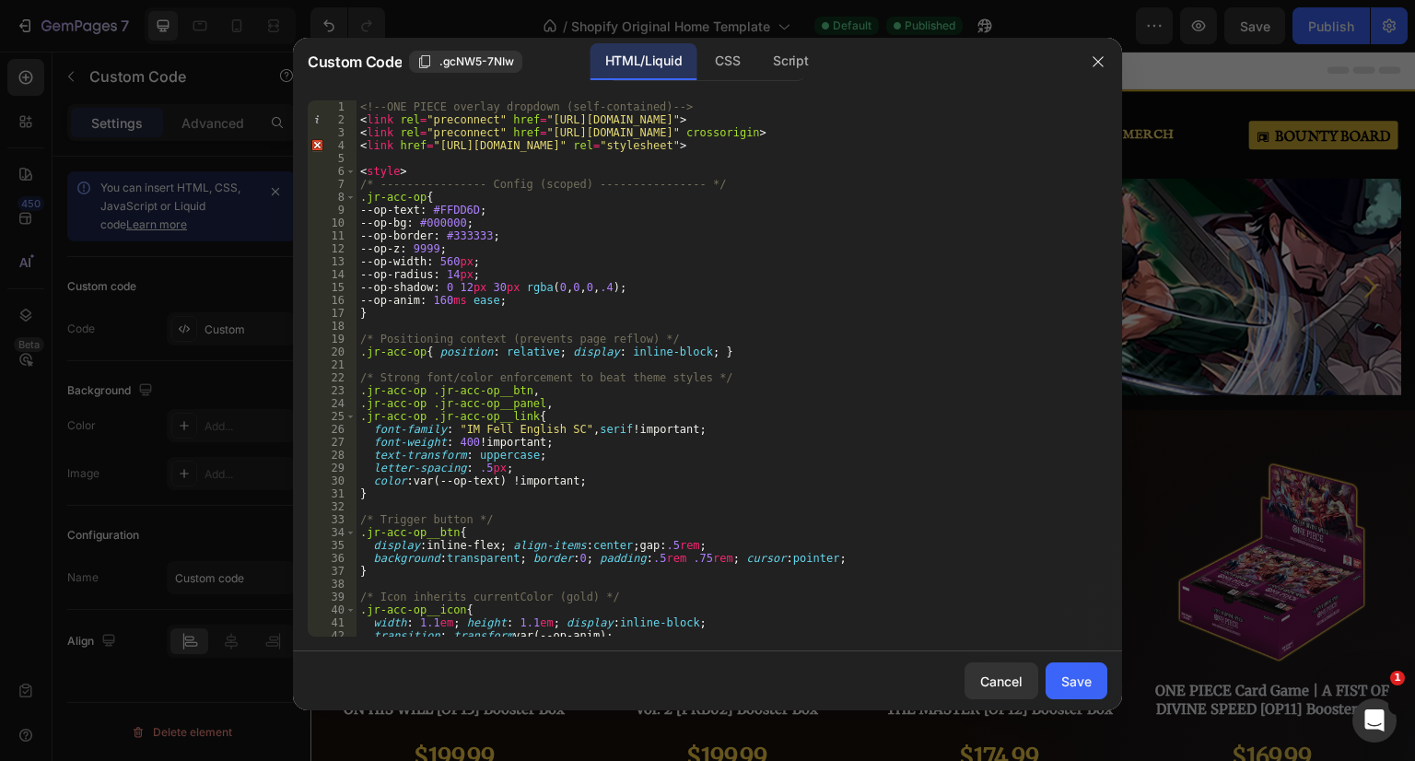
click at [1083, 676] on div "Save" at bounding box center [1076, 681] width 30 height 19
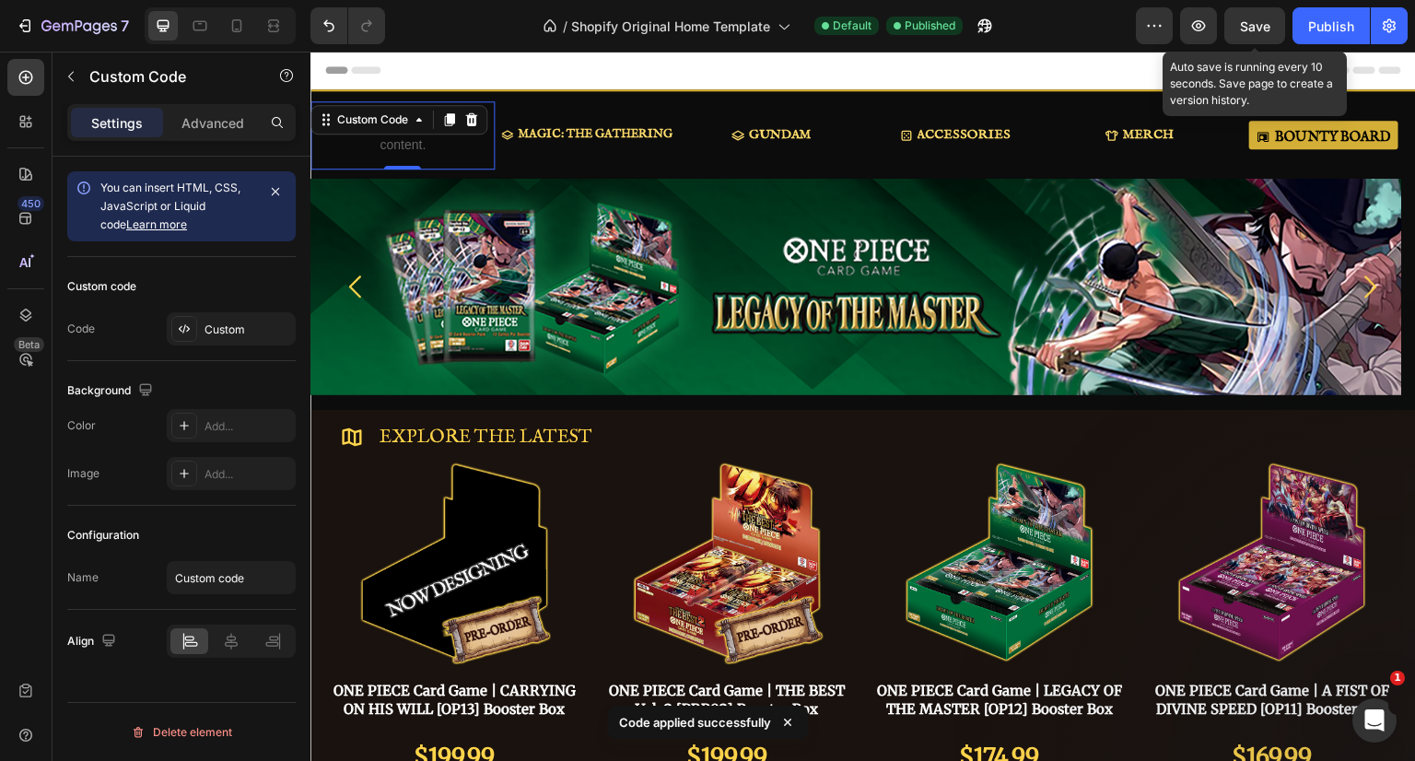
click at [1255, 23] on span "Save" at bounding box center [1255, 26] width 30 height 16
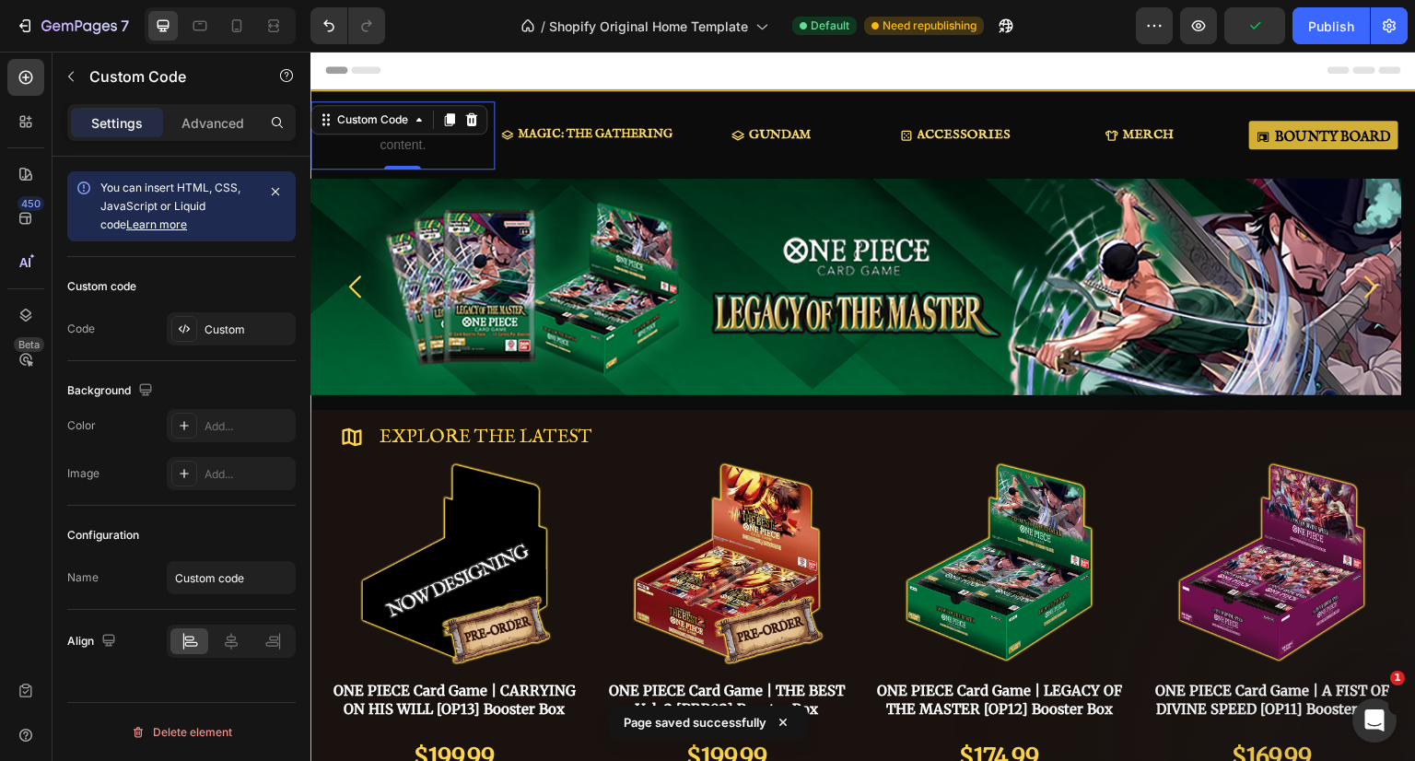
click at [1321, 27] on div "Publish" at bounding box center [1331, 26] width 46 height 19
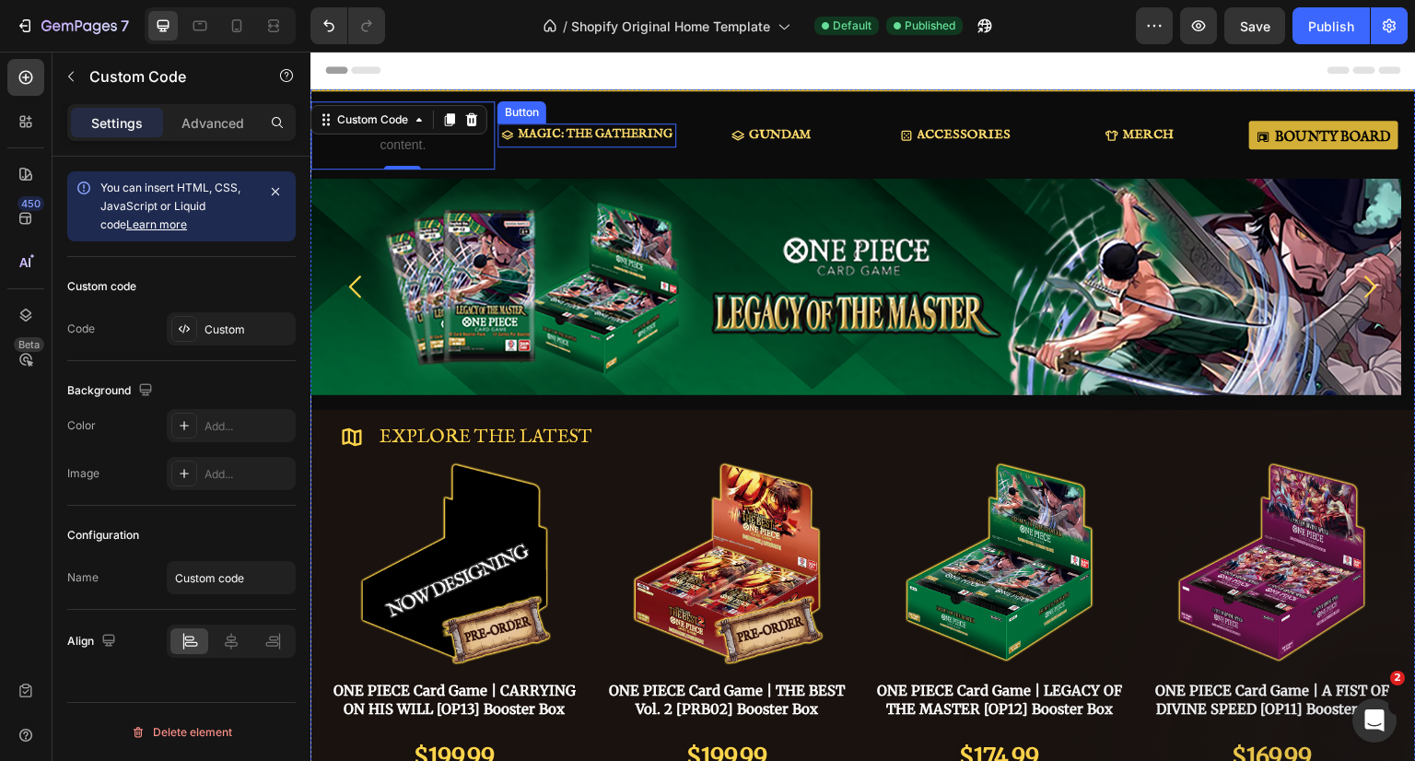
click at [613, 134] on p "MAGIC: THE GATHERING" at bounding box center [595, 134] width 155 height 15
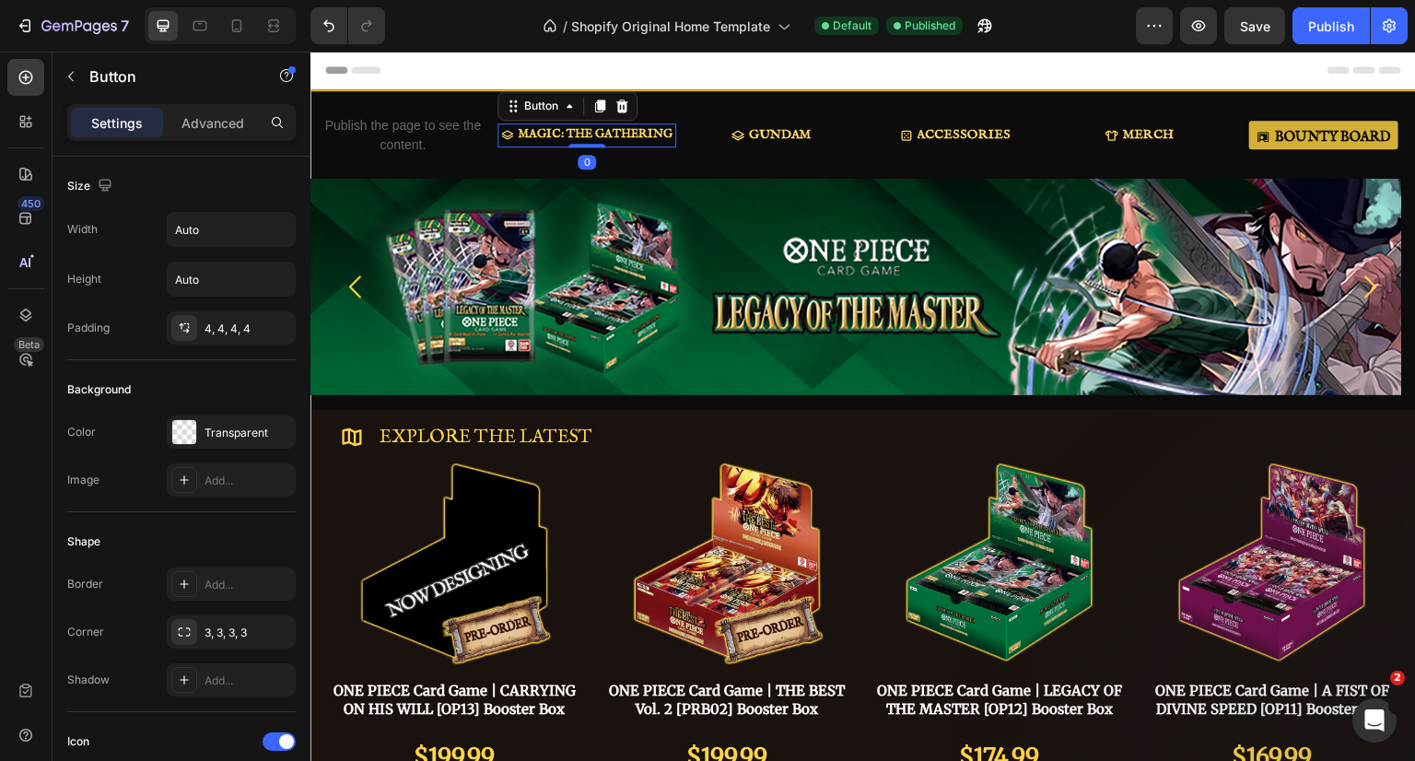
click at [622, 107] on icon at bounding box center [622, 105] width 12 height 13
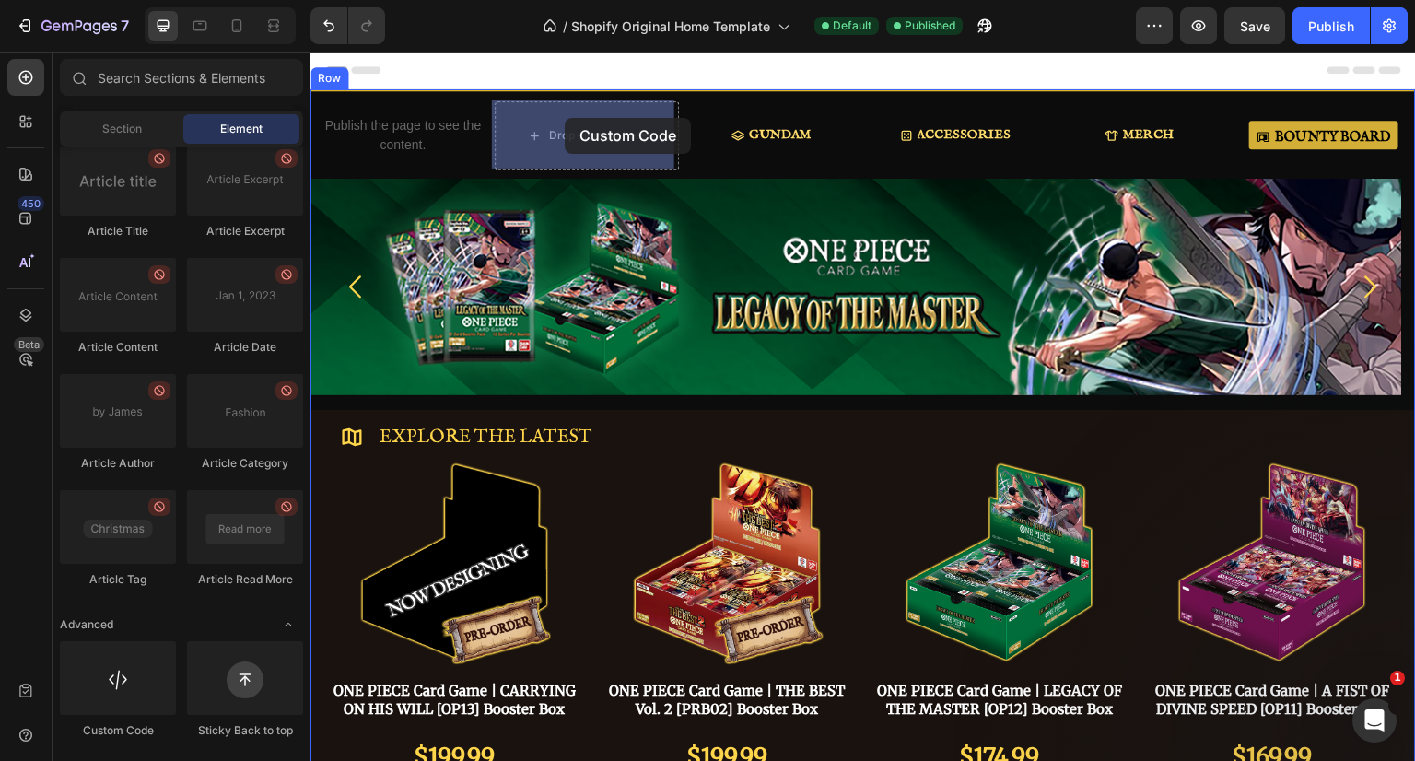
drag, startPoint x: 465, startPoint y: 718, endPoint x: 565, endPoint y: 123, distance: 603.3
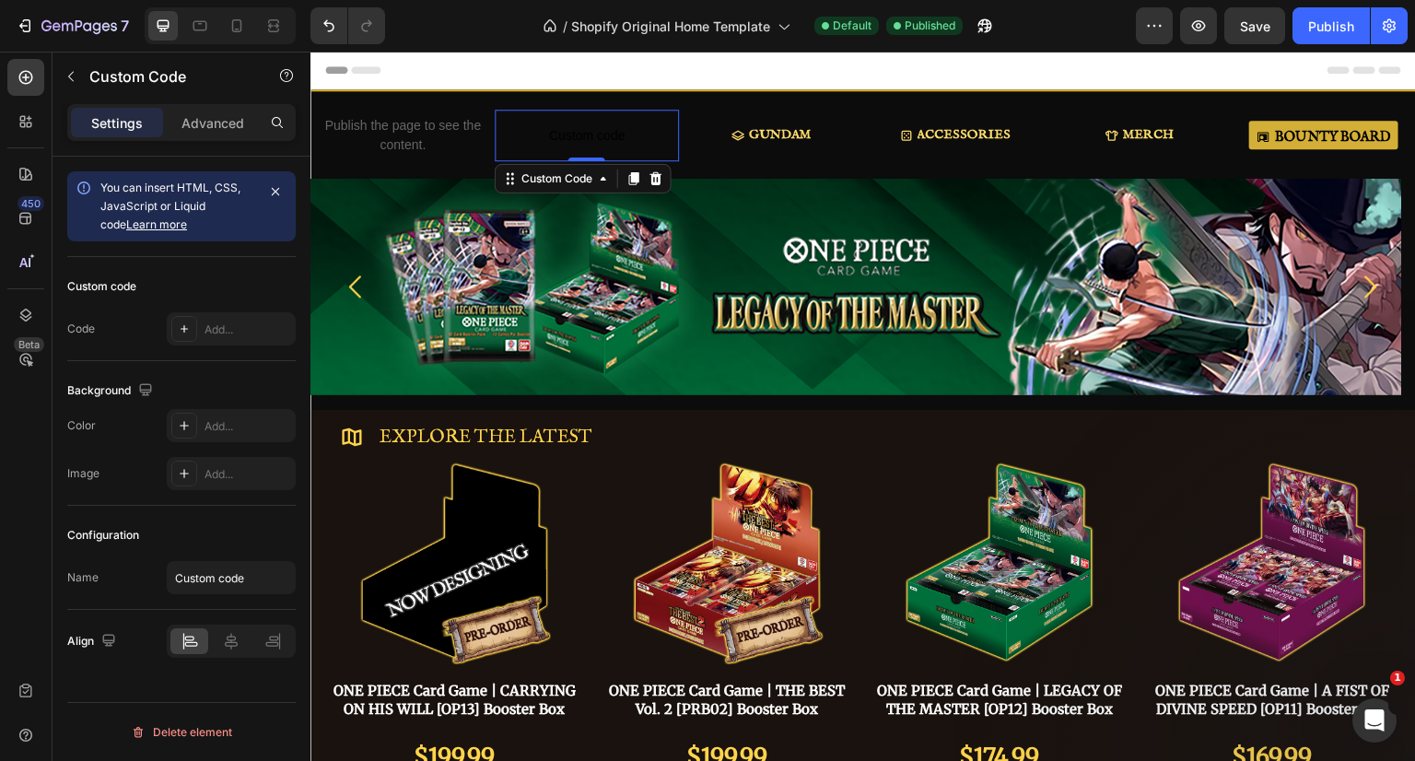
click at [224, 329] on div "Add..." at bounding box center [247, 329] width 87 height 17
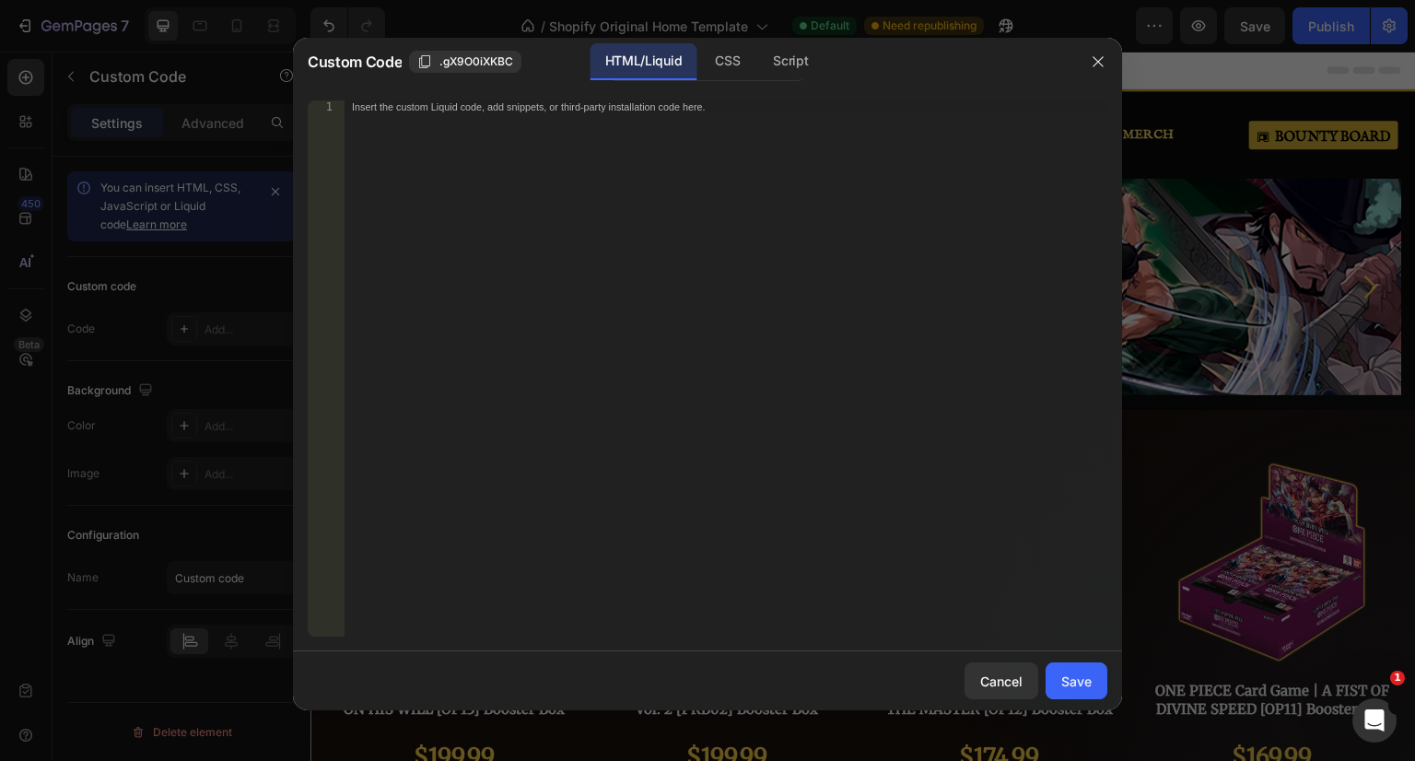
click at [475, 119] on div "Insert the custom Liquid code, add snippets, or third-party installation code h…" at bounding box center [726, 381] width 763 height 562
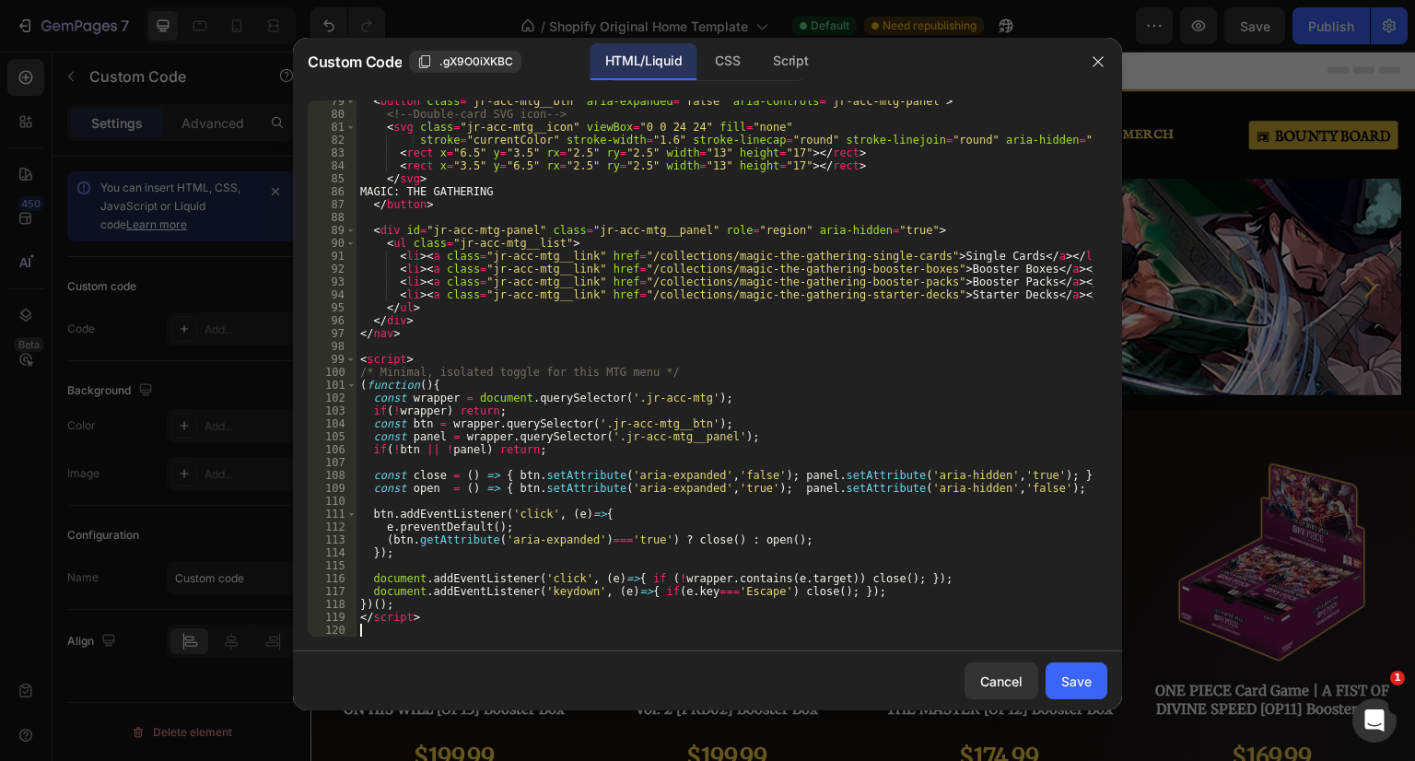
scroll to position [1011, 0]
click at [1067, 685] on div "Save" at bounding box center [1076, 681] width 30 height 19
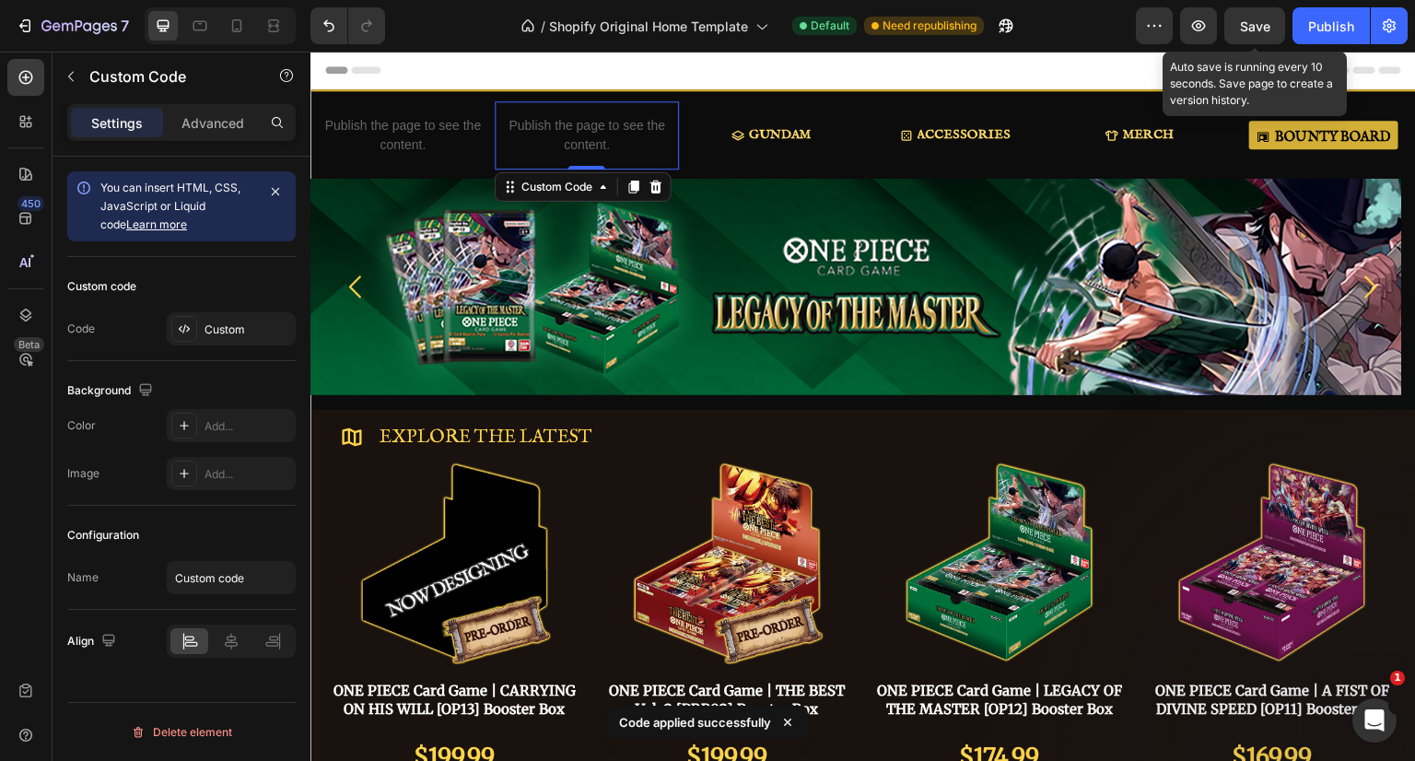
click at [1259, 33] on div "Save" at bounding box center [1255, 26] width 30 height 19
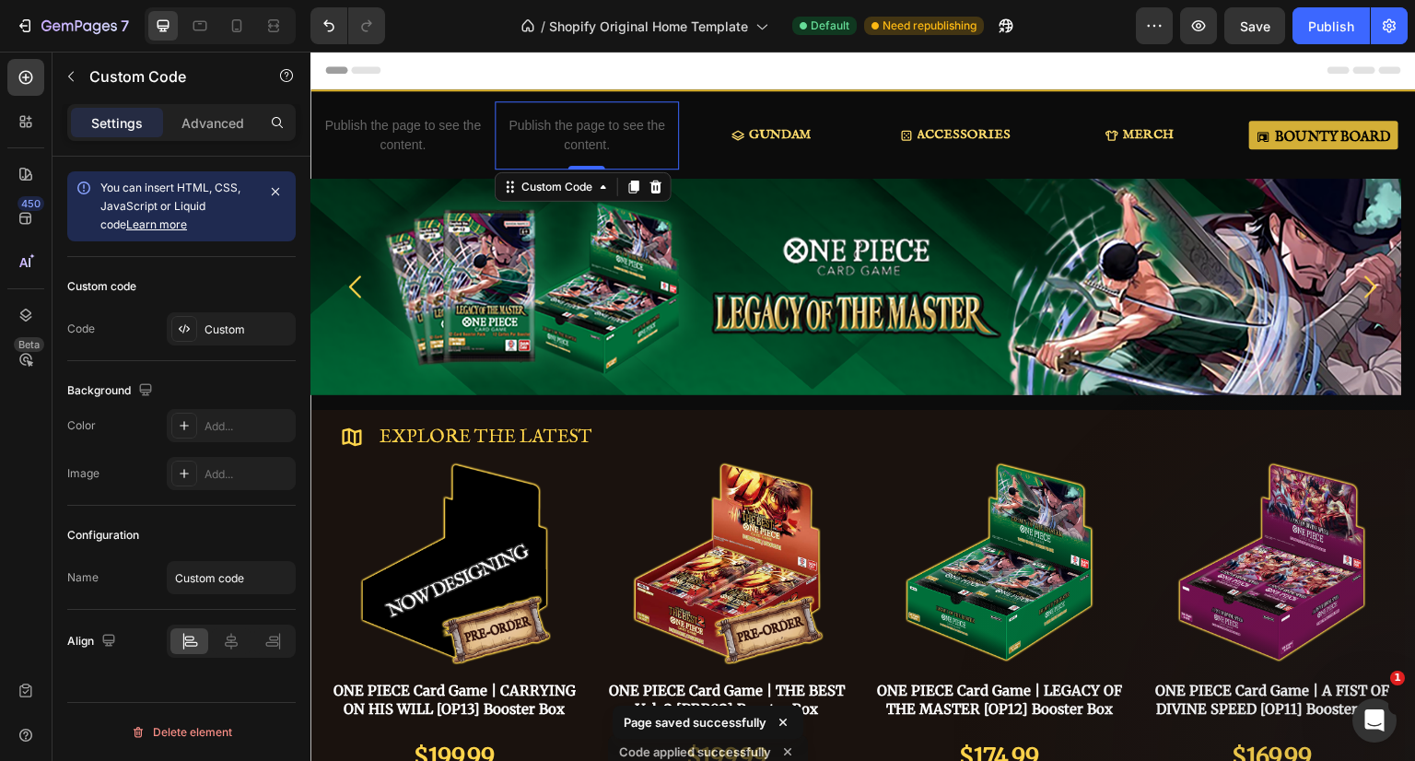
click at [1325, 23] on div "Publish" at bounding box center [1331, 26] width 46 height 19
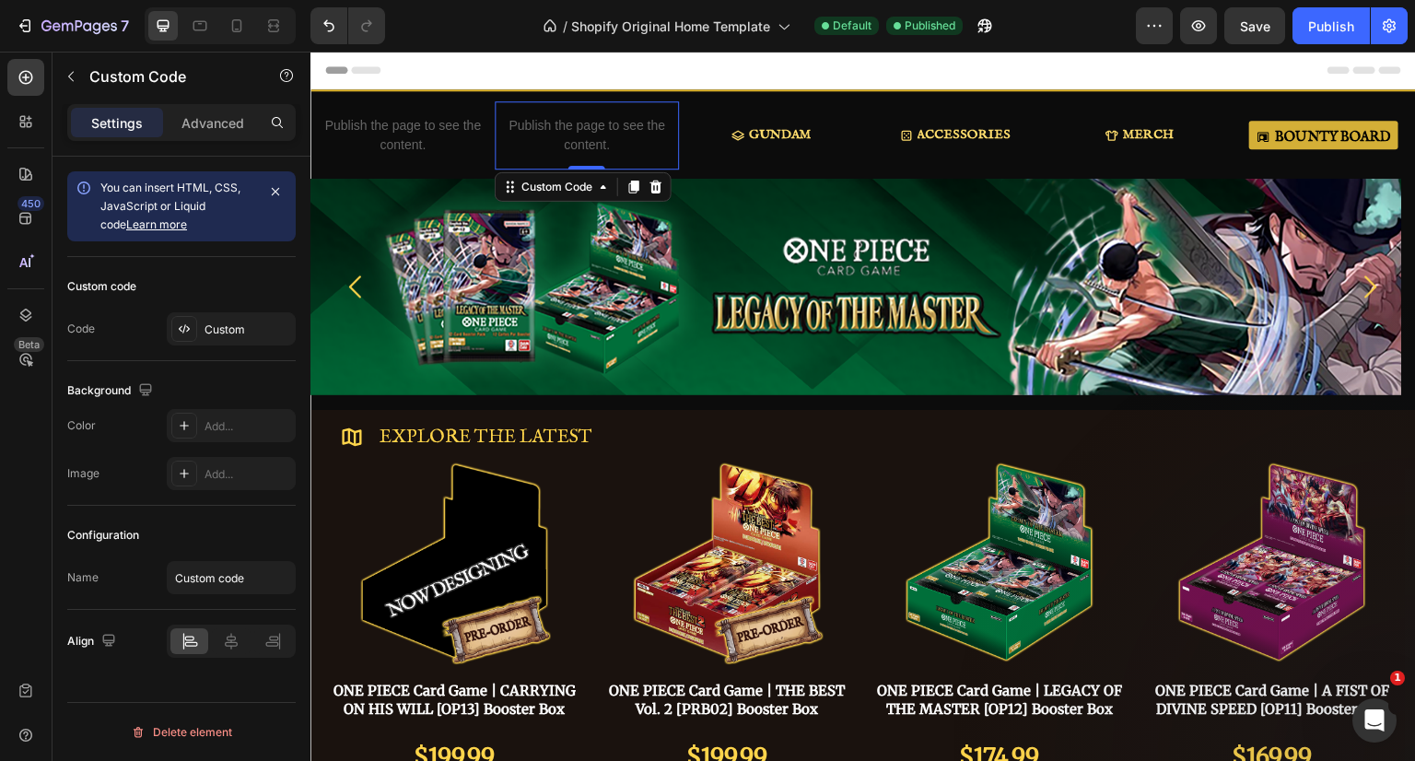
click at [225, 340] on div "Custom" at bounding box center [231, 328] width 129 height 33
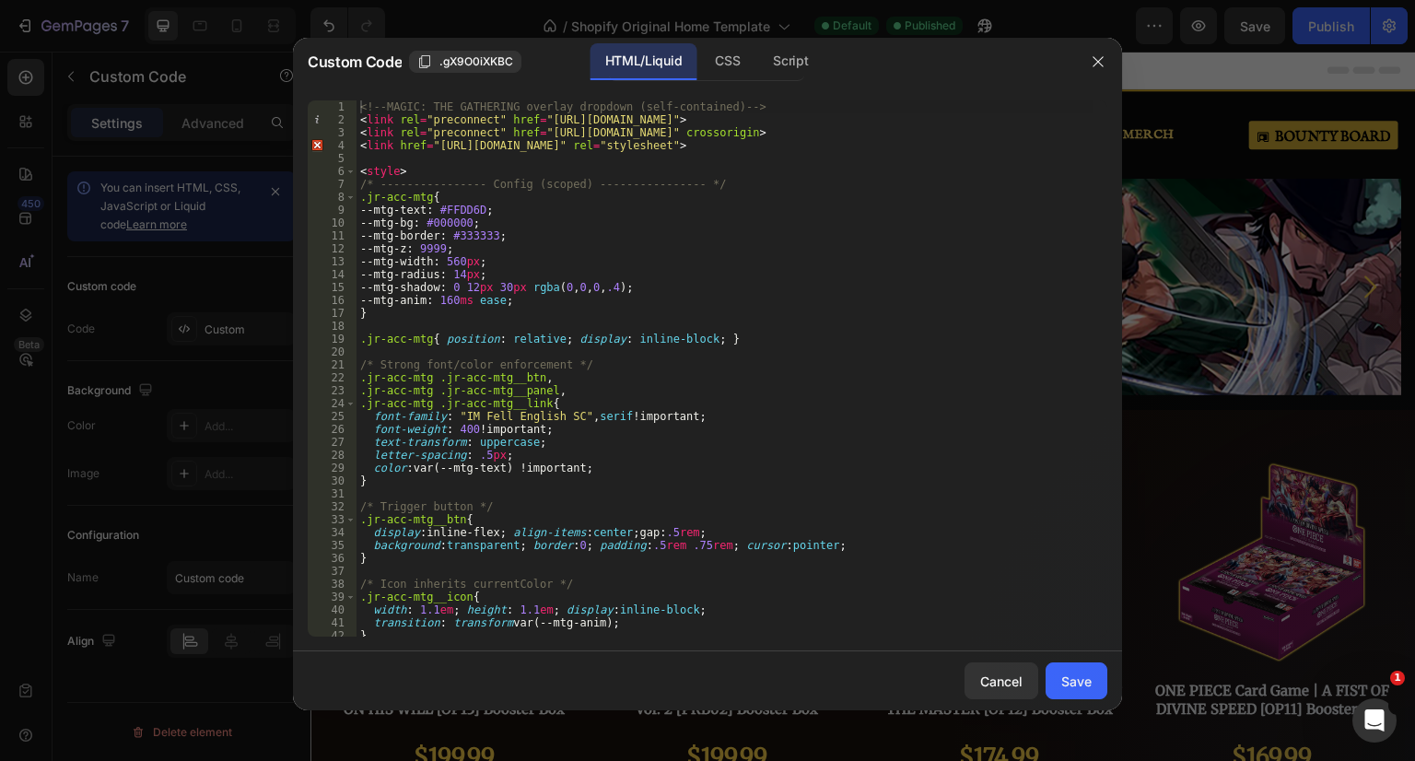
click at [379, 557] on div "<!-- MAGIC: THE GATHERING overlay dropdown (self-contained) --> < link rel = "p…" at bounding box center [724, 381] width 737 height 562
click at [361, 521] on div "<!-- MAGIC: THE GATHERING overlay dropdown (self-contained) --> < link rel = "p…" at bounding box center [724, 381] width 737 height 562
type textarea ".jr-acc-mtg__btn{ display:inline-flex; align-items:center; gap:.5rem;"
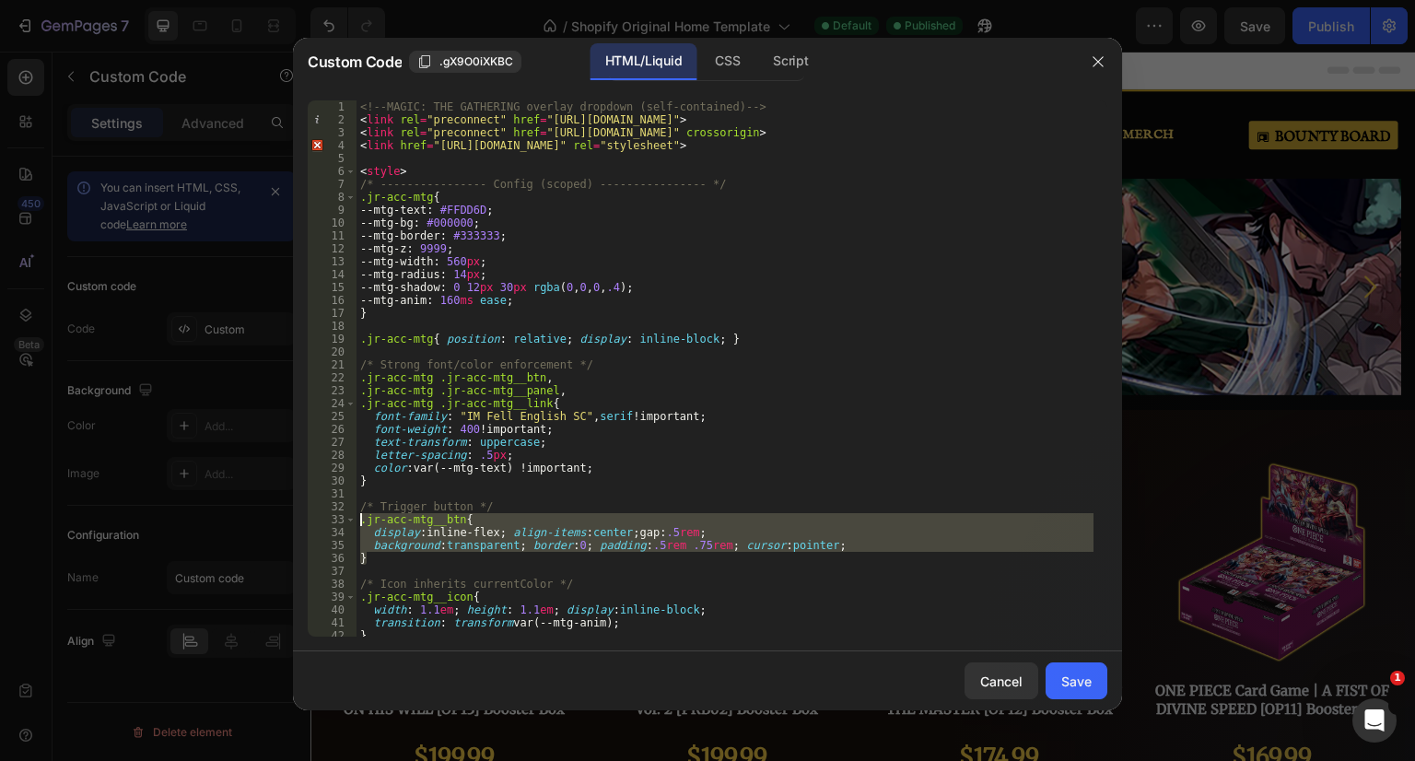
paste textarea
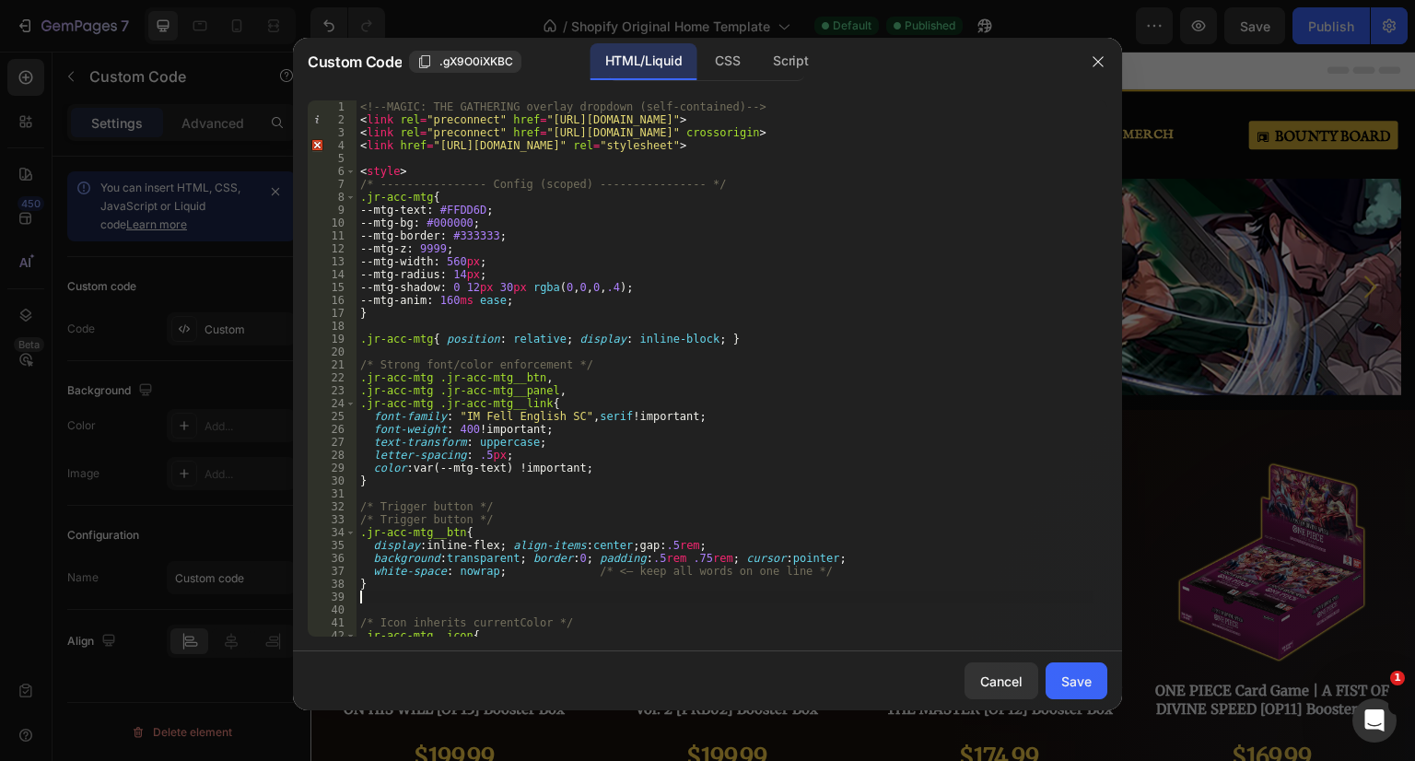
type textarea "}"
click at [1076, 676] on div "Save" at bounding box center [1076, 681] width 30 height 19
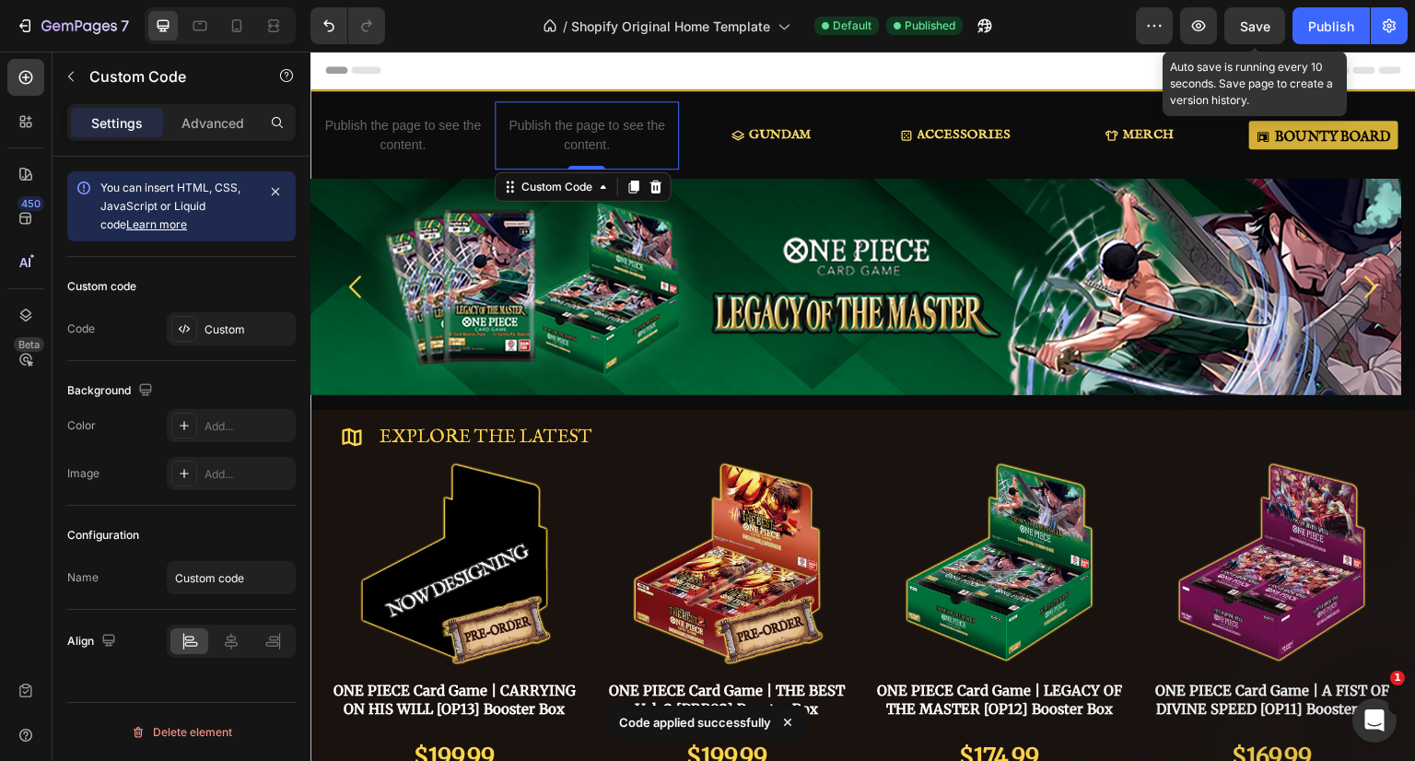
click at [1256, 27] on span "Save" at bounding box center [1255, 26] width 30 height 16
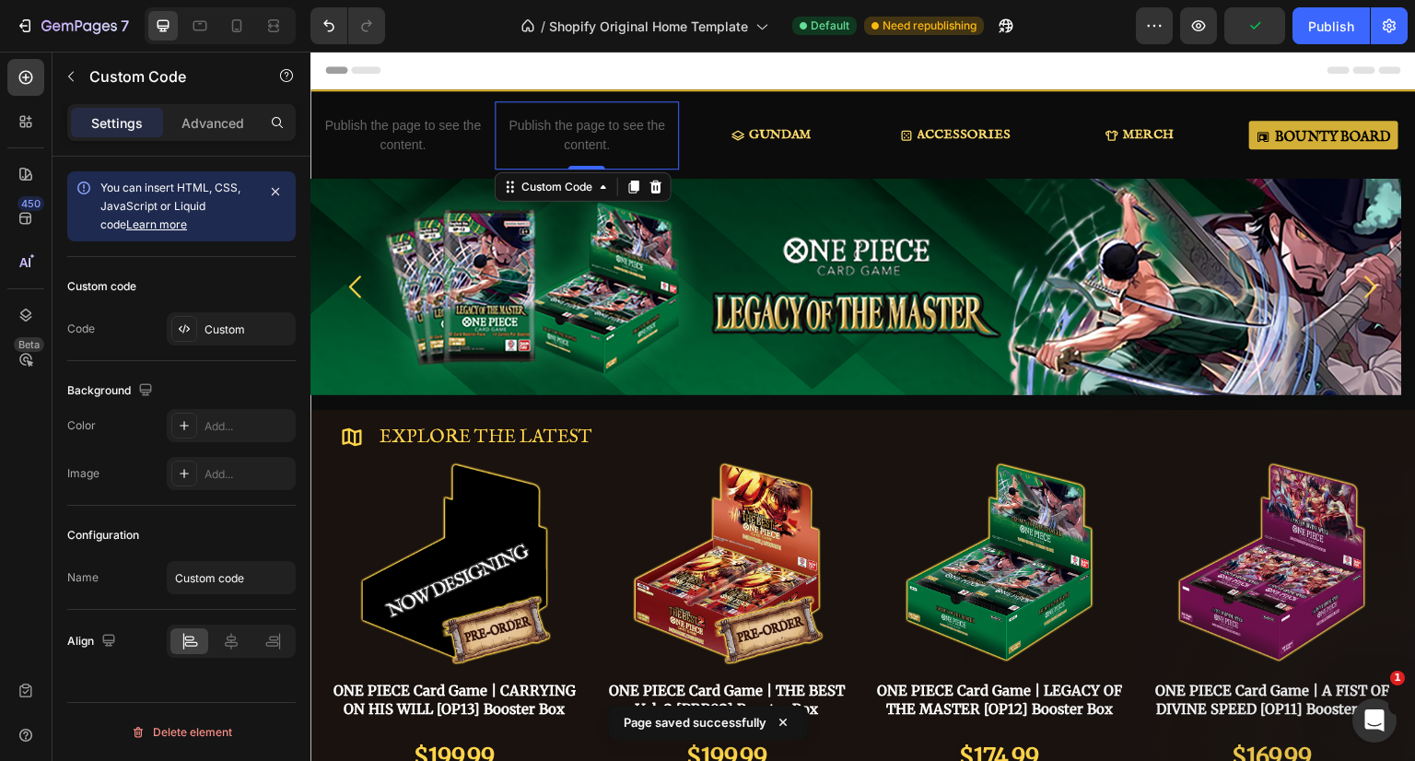
click at [1326, 30] on div "Publish" at bounding box center [1331, 26] width 46 height 19
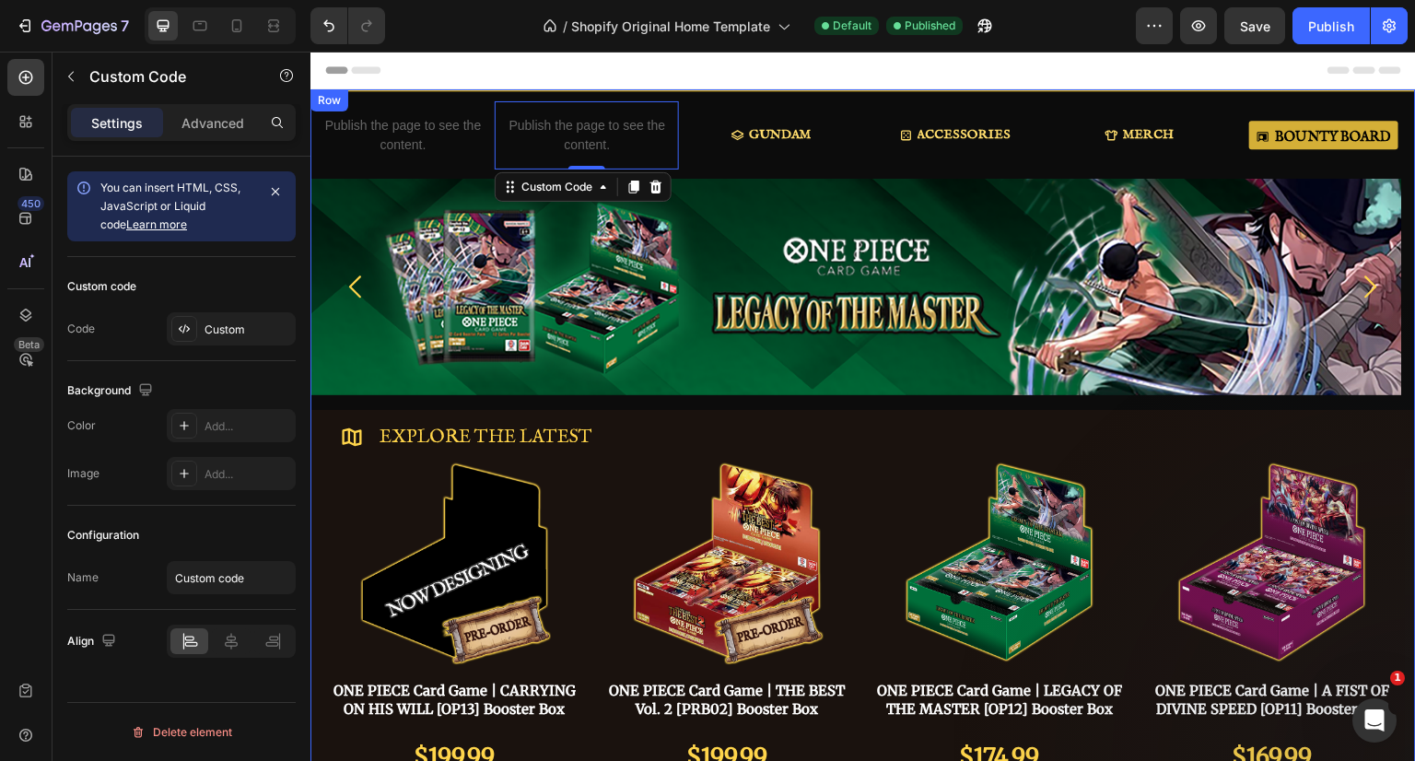
click at [694, 120] on div "GUNDAM Button" at bounding box center [771, 135] width 184 height 30
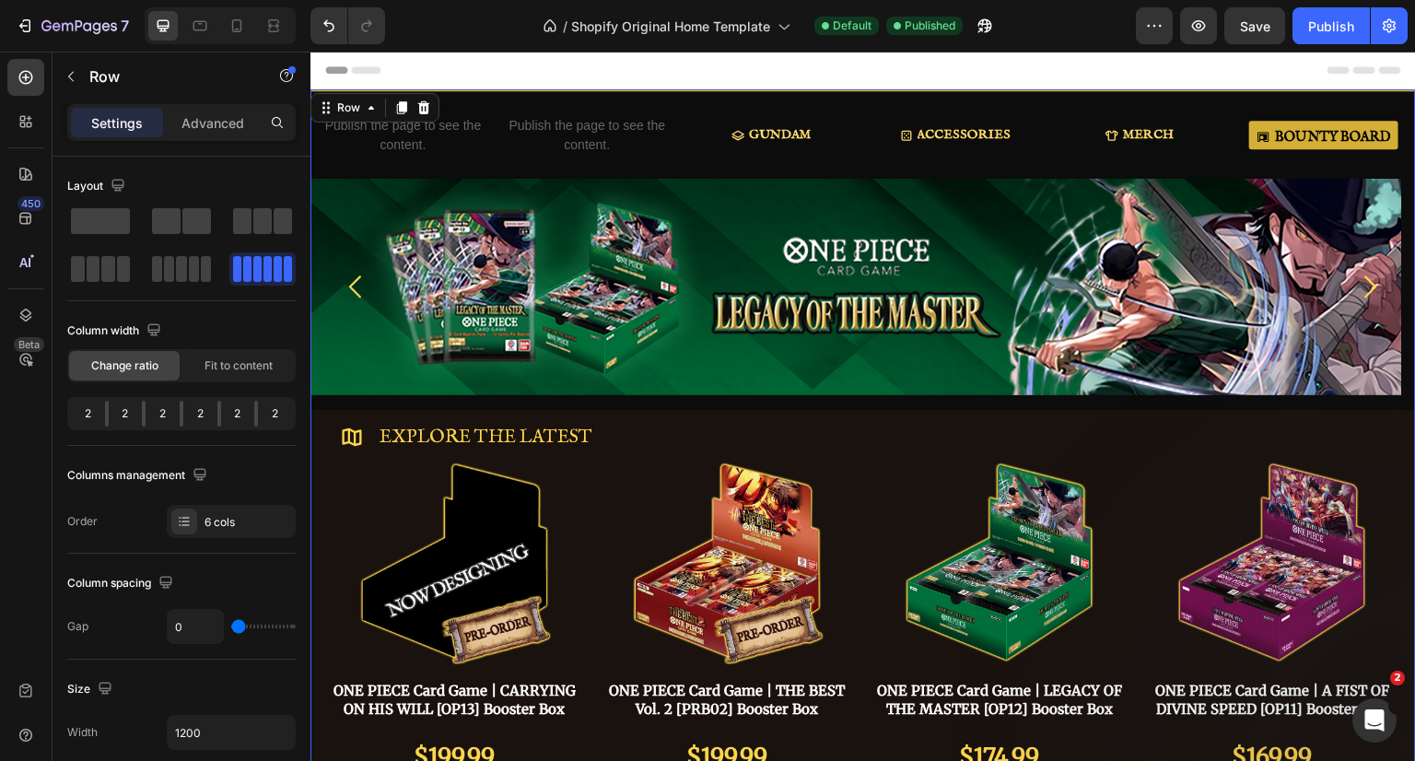
click at [686, 144] on div "GUNDAM Button" at bounding box center [771, 135] width 184 height 30
click at [719, 94] on div "Title Line" at bounding box center [862, 92] width 1105 height 6
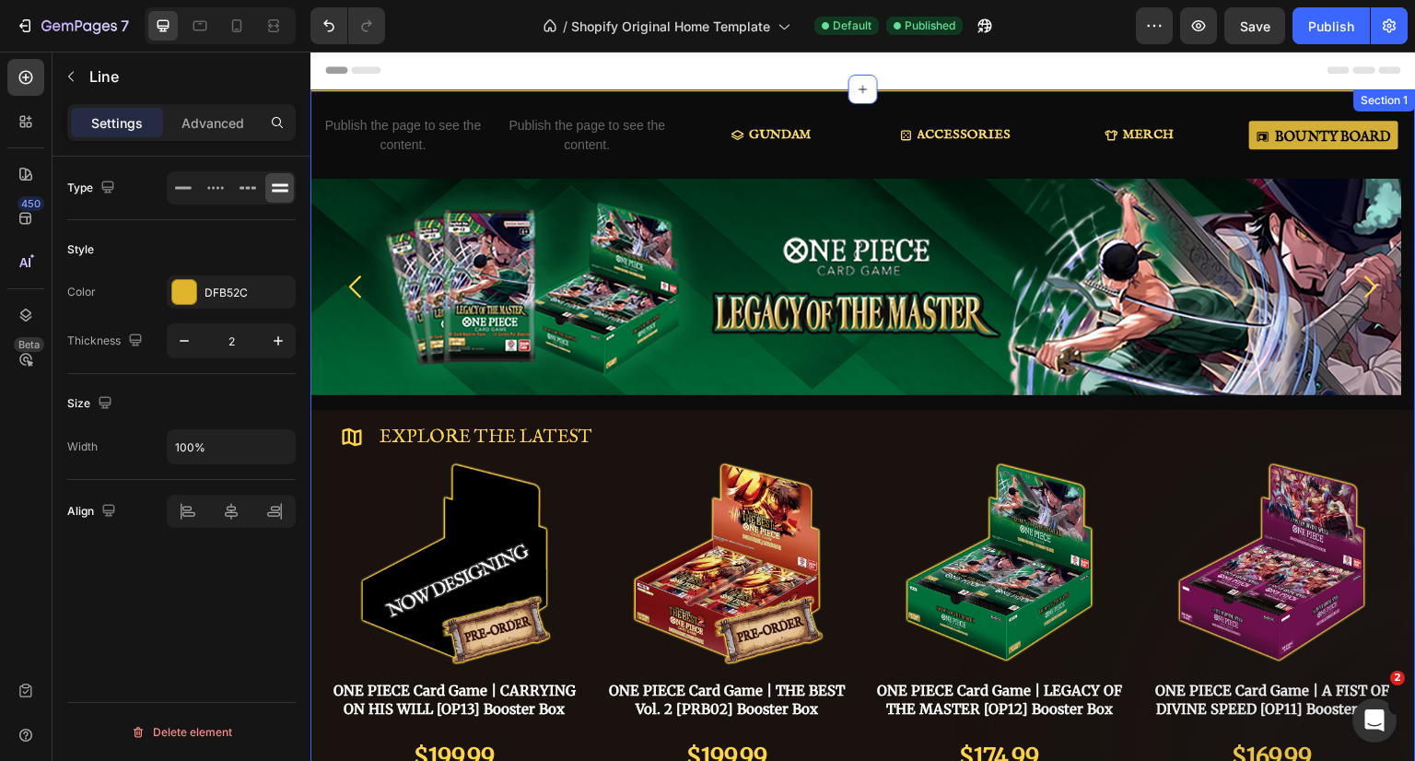
click at [717, 104] on div "GUNDAM Button" at bounding box center [771, 135] width 184 height 68
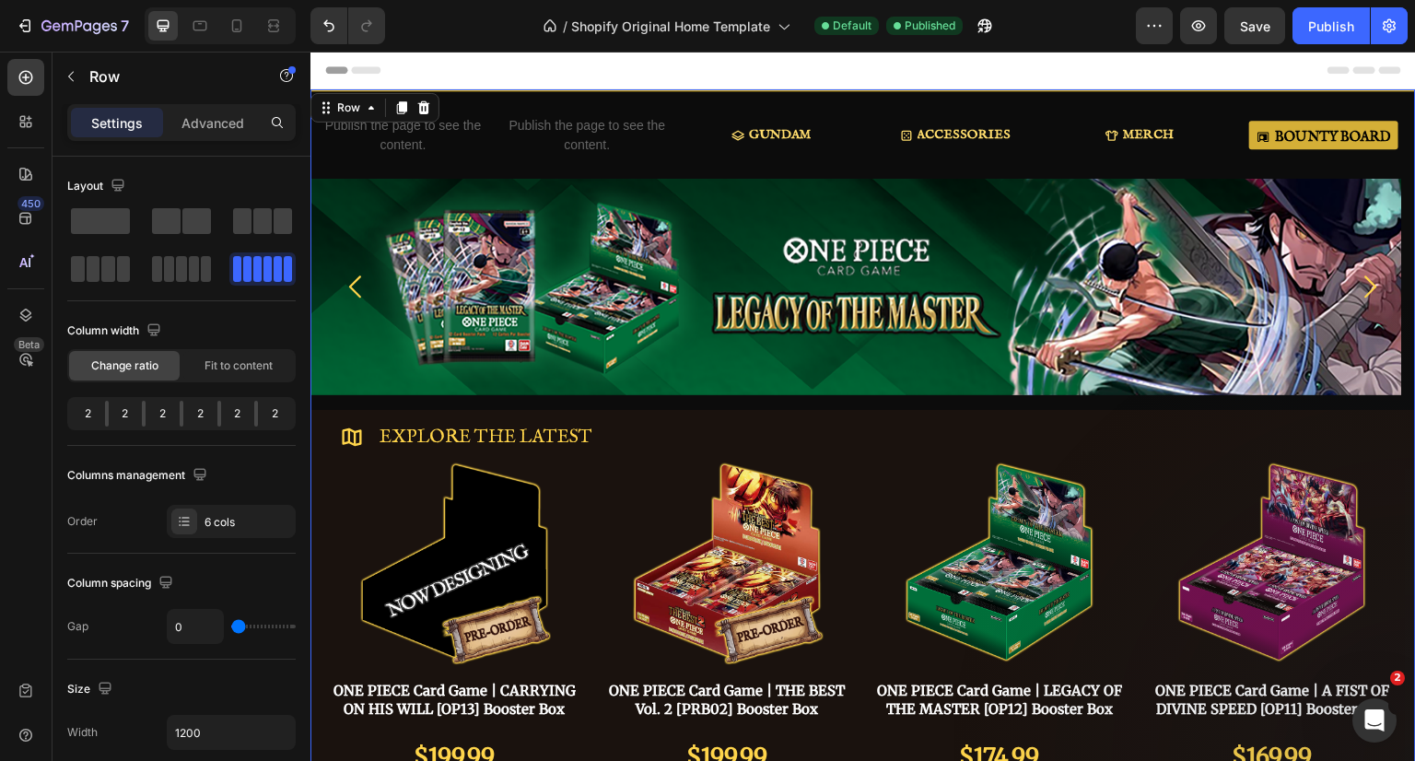
click at [828, 135] on div "GUNDAM Button" at bounding box center [771, 135] width 184 height 30
click at [692, 133] on div "GUNDAM Button" at bounding box center [771, 135] width 184 height 30
click at [442, 138] on p "Publish the page to see the content." at bounding box center [402, 135] width 184 height 39
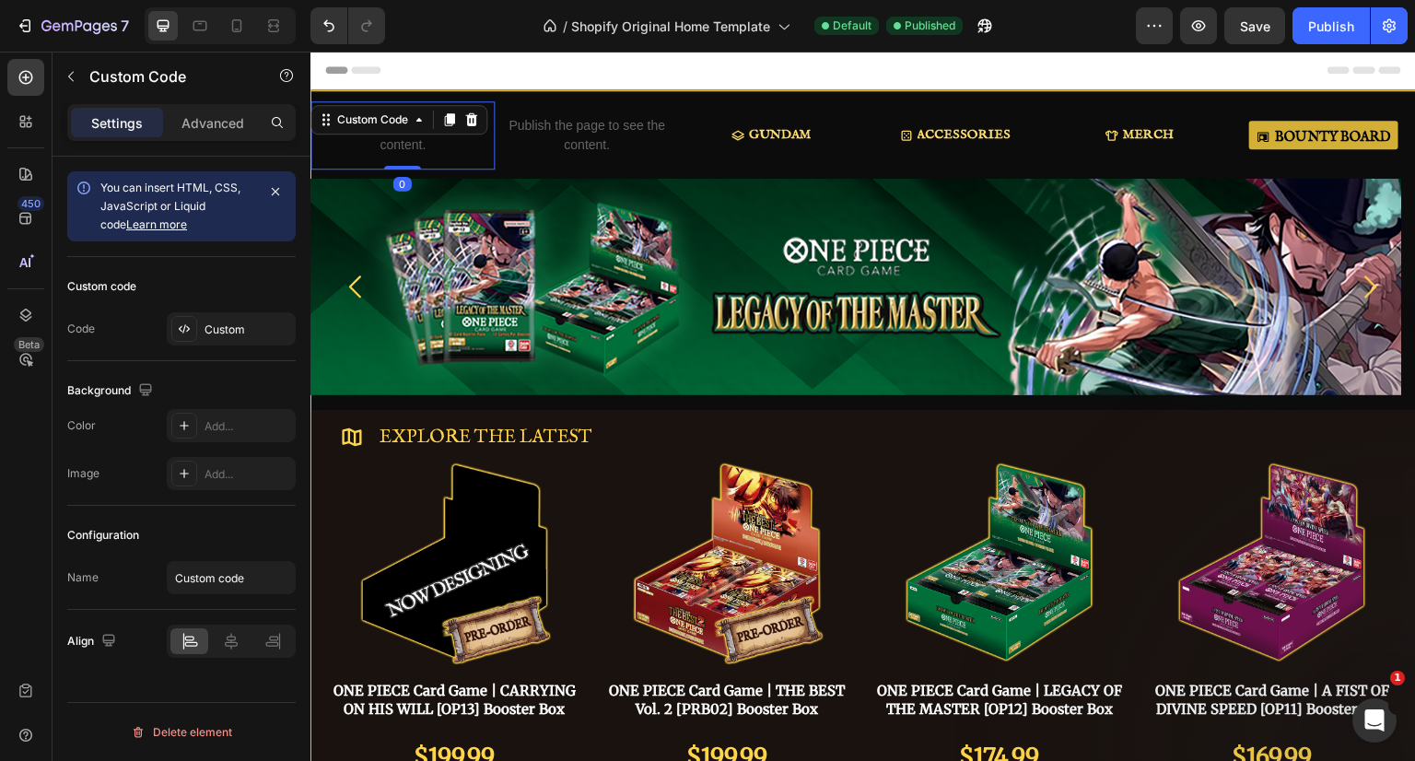
click at [178, 126] on div "Advanced" at bounding box center [213, 122] width 92 height 29
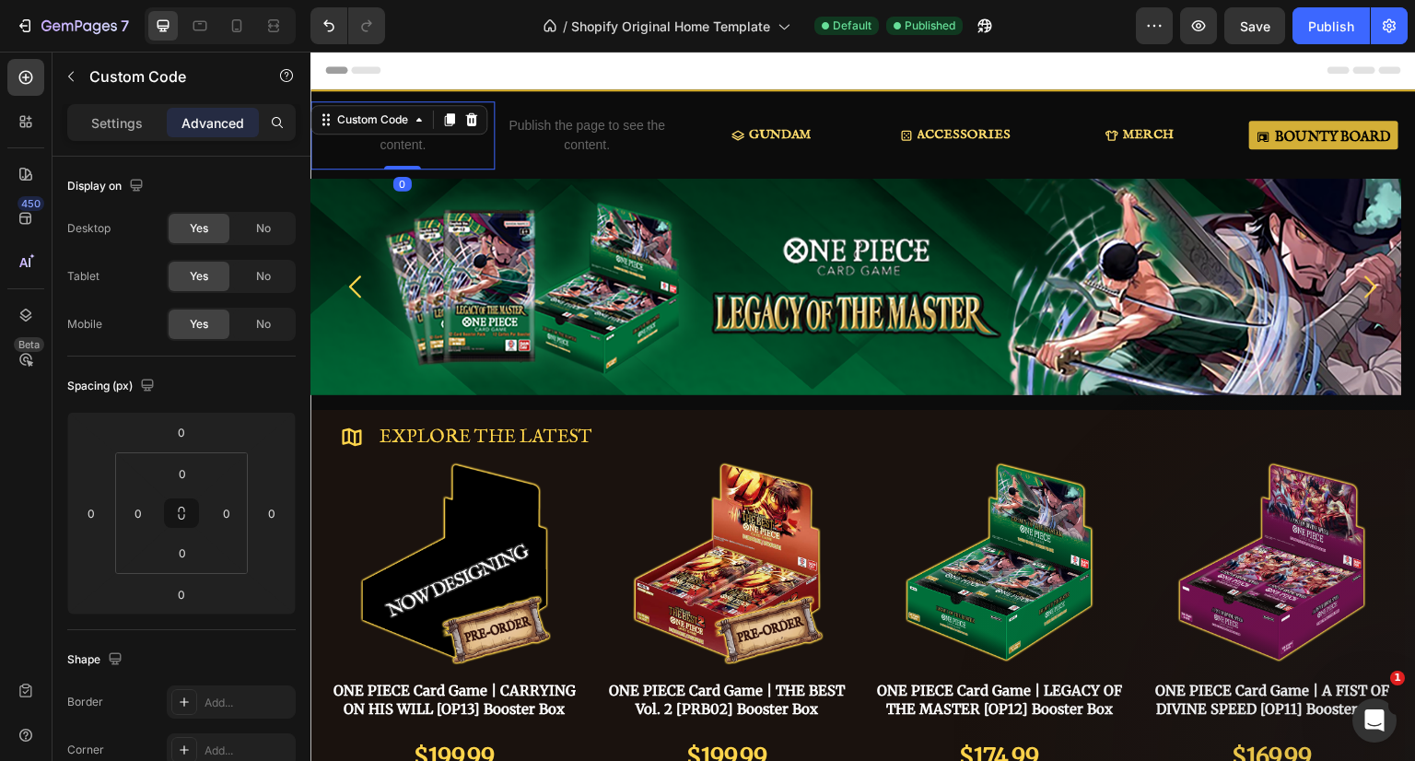
click at [258, 313] on div "No" at bounding box center [263, 324] width 61 height 29
click at [609, 121] on p "Publish the page to see the content." at bounding box center [587, 135] width 184 height 39
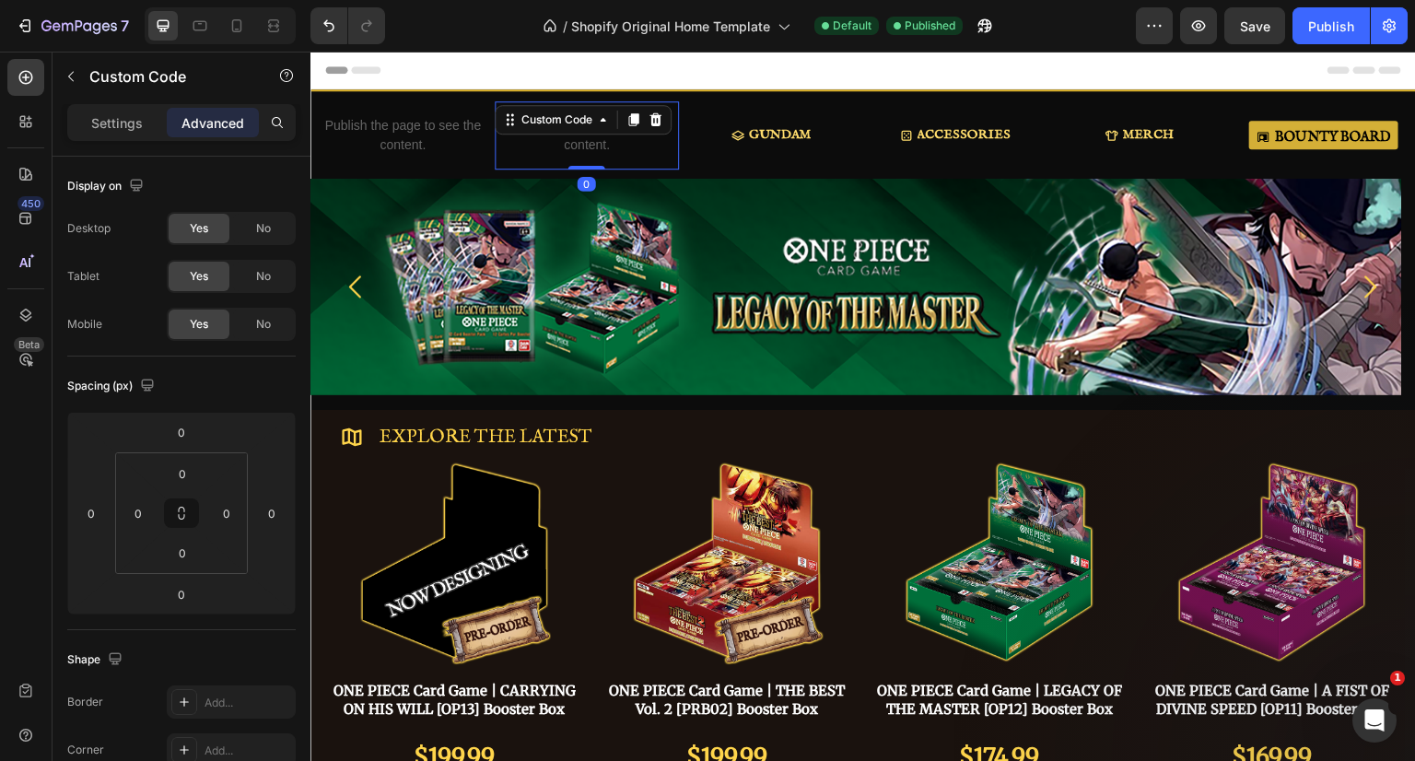
click at [261, 319] on span "No" at bounding box center [263, 324] width 15 height 17
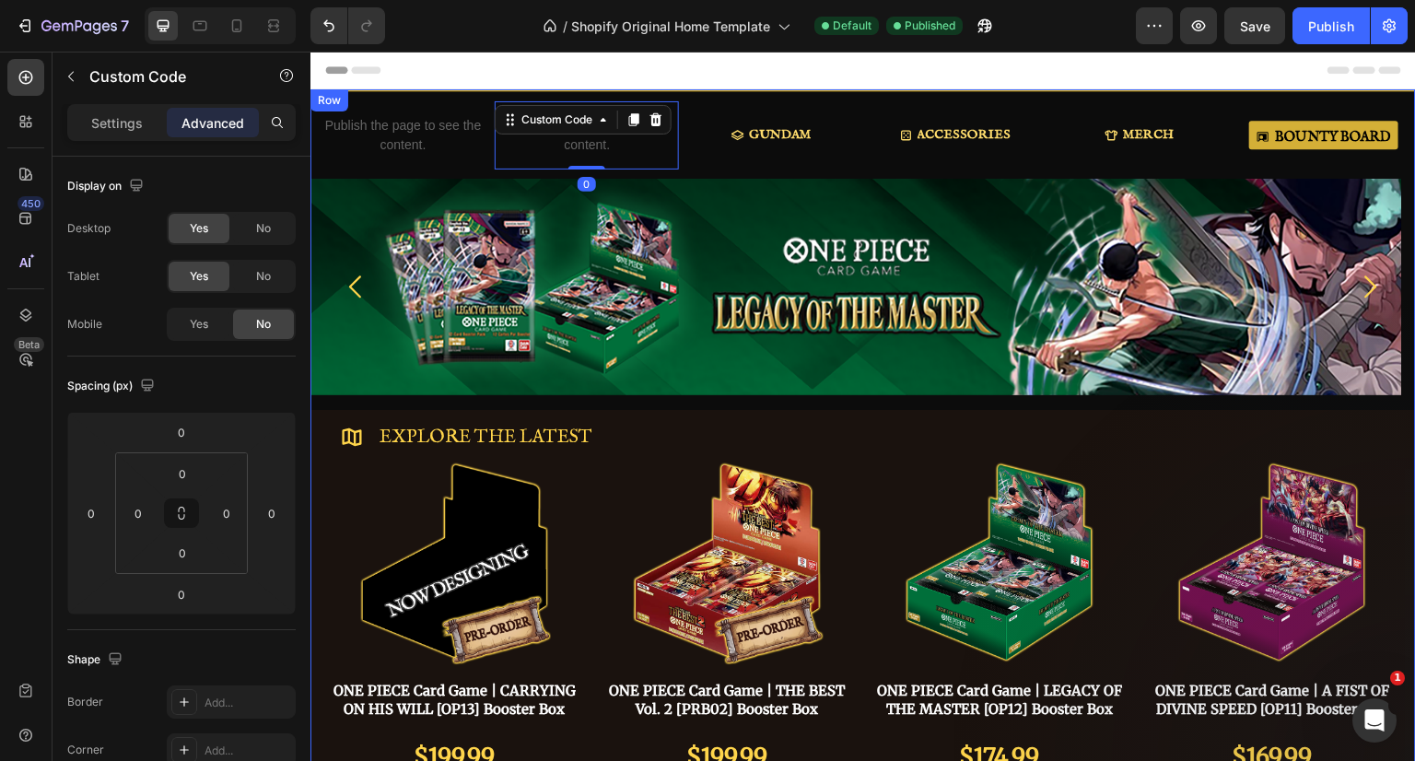
click at [829, 104] on div "GUNDAM Button" at bounding box center [771, 135] width 184 height 68
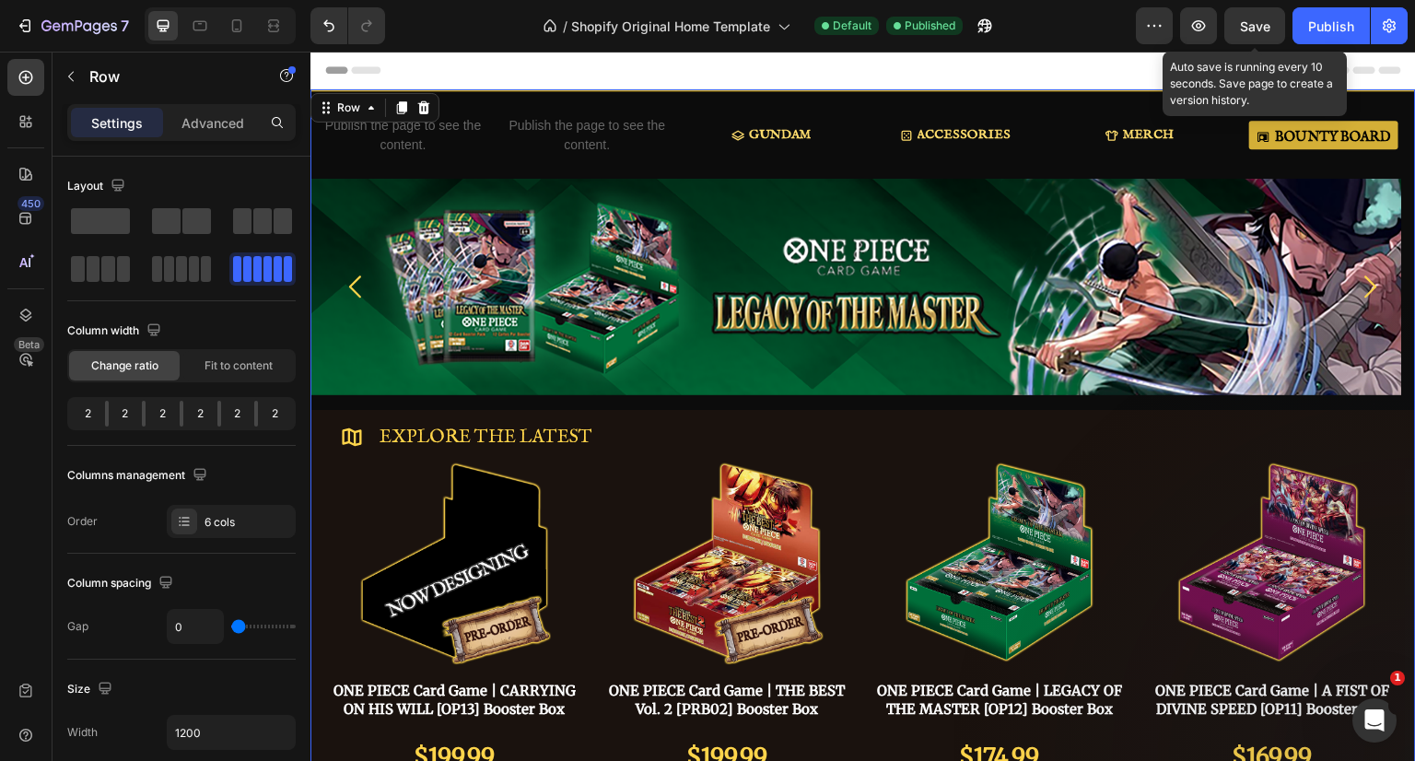
click at [1262, 22] on span "Save" at bounding box center [1255, 26] width 30 height 16
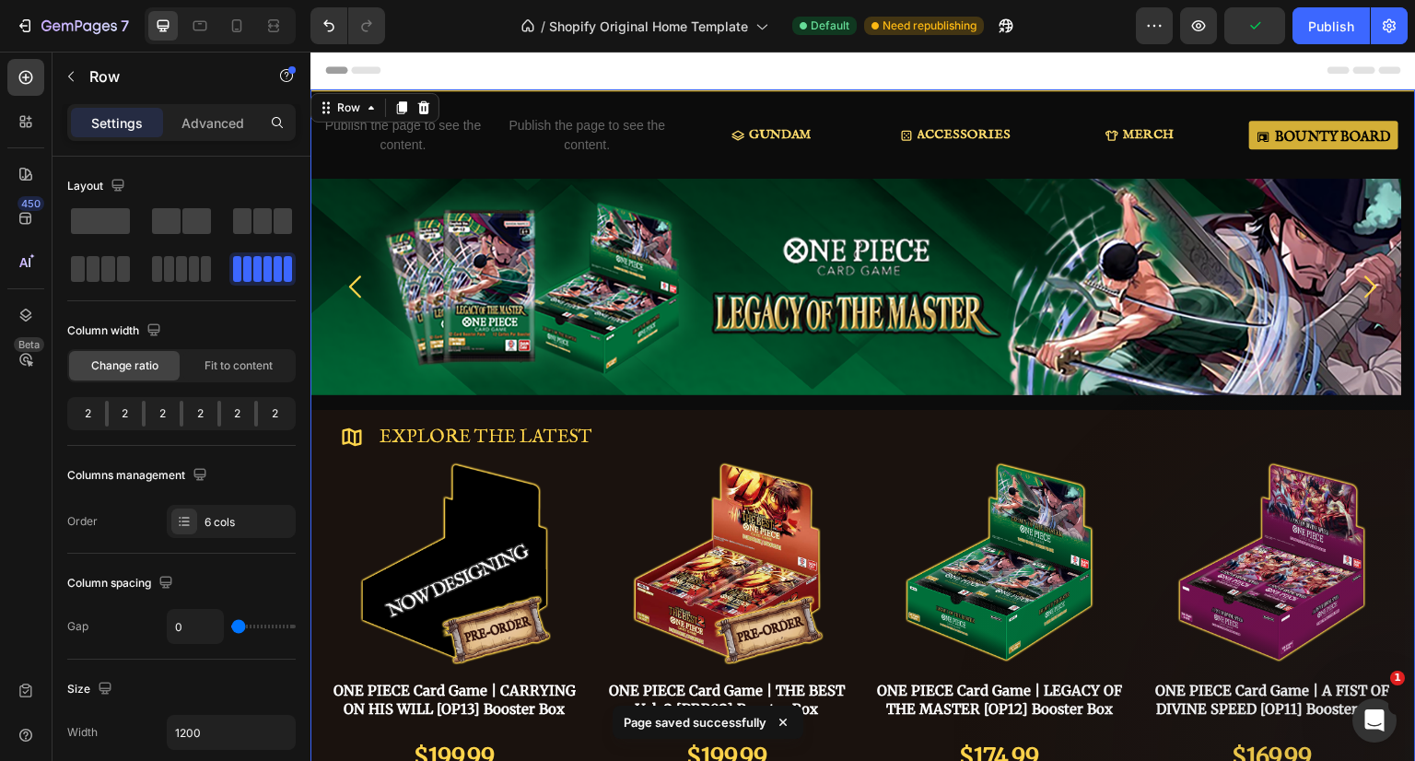
click at [1352, 30] on div "Publish" at bounding box center [1331, 26] width 46 height 19
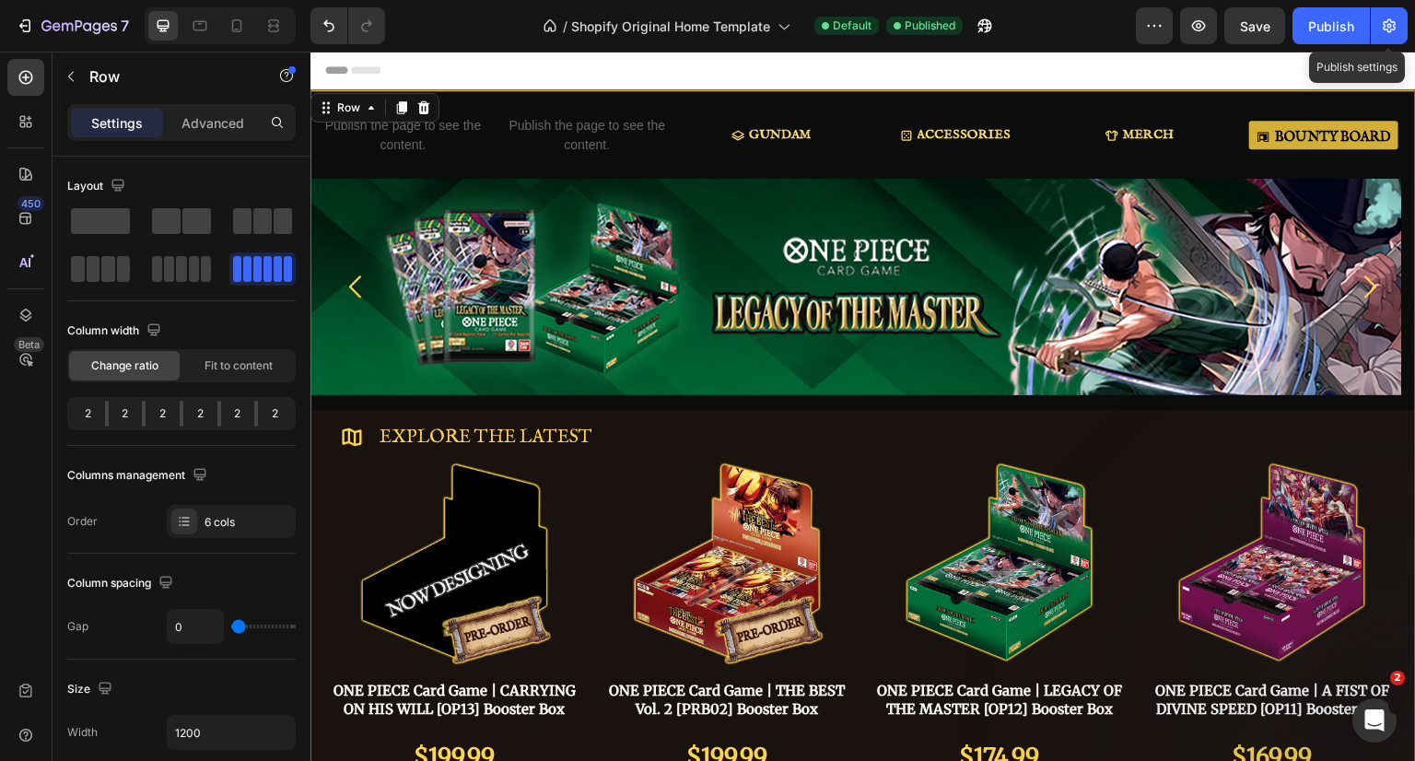
click at [713, 111] on div "GUNDAM Button" at bounding box center [771, 135] width 184 height 68
click at [267, 29] on icon at bounding box center [273, 26] width 18 height 18
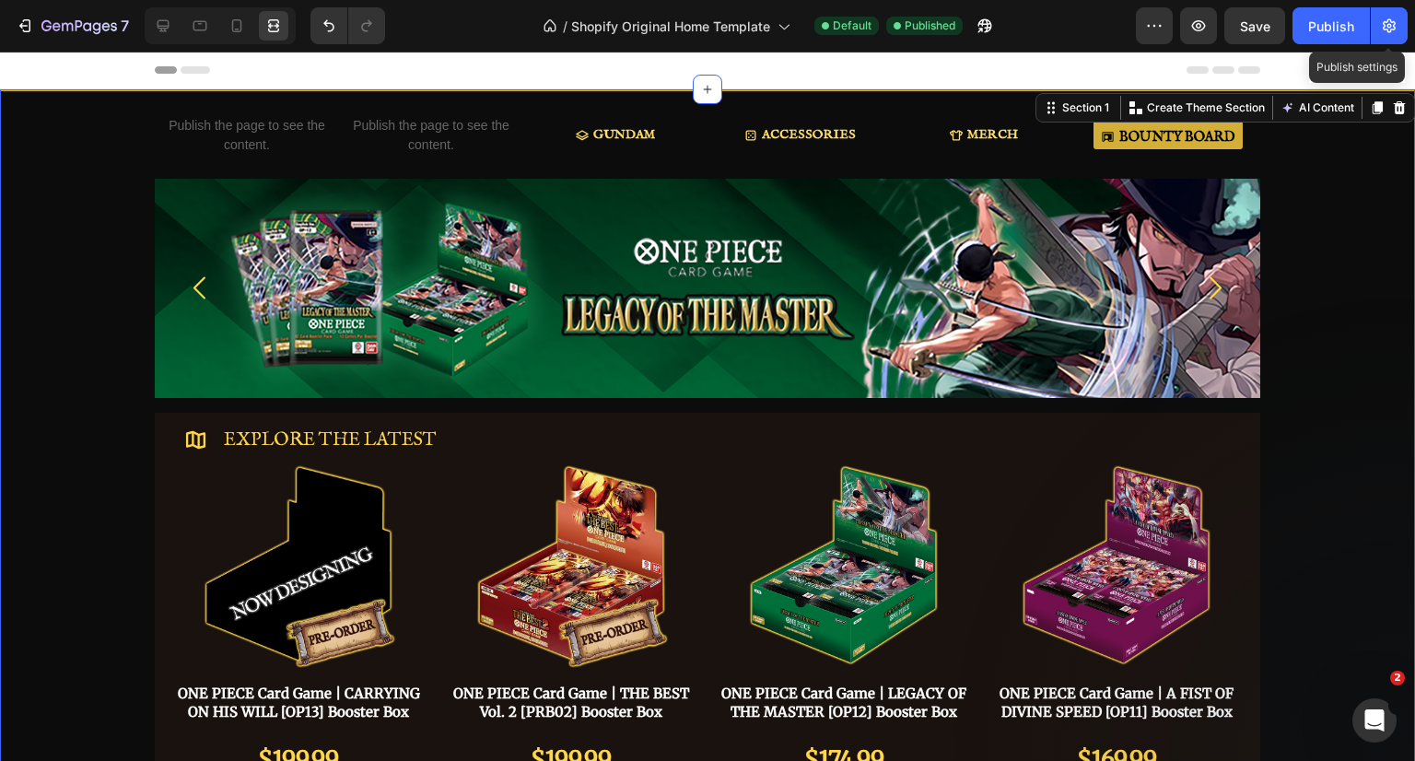
click at [254, 130] on p "Publish the page to see the content." at bounding box center [247, 135] width 184 height 39
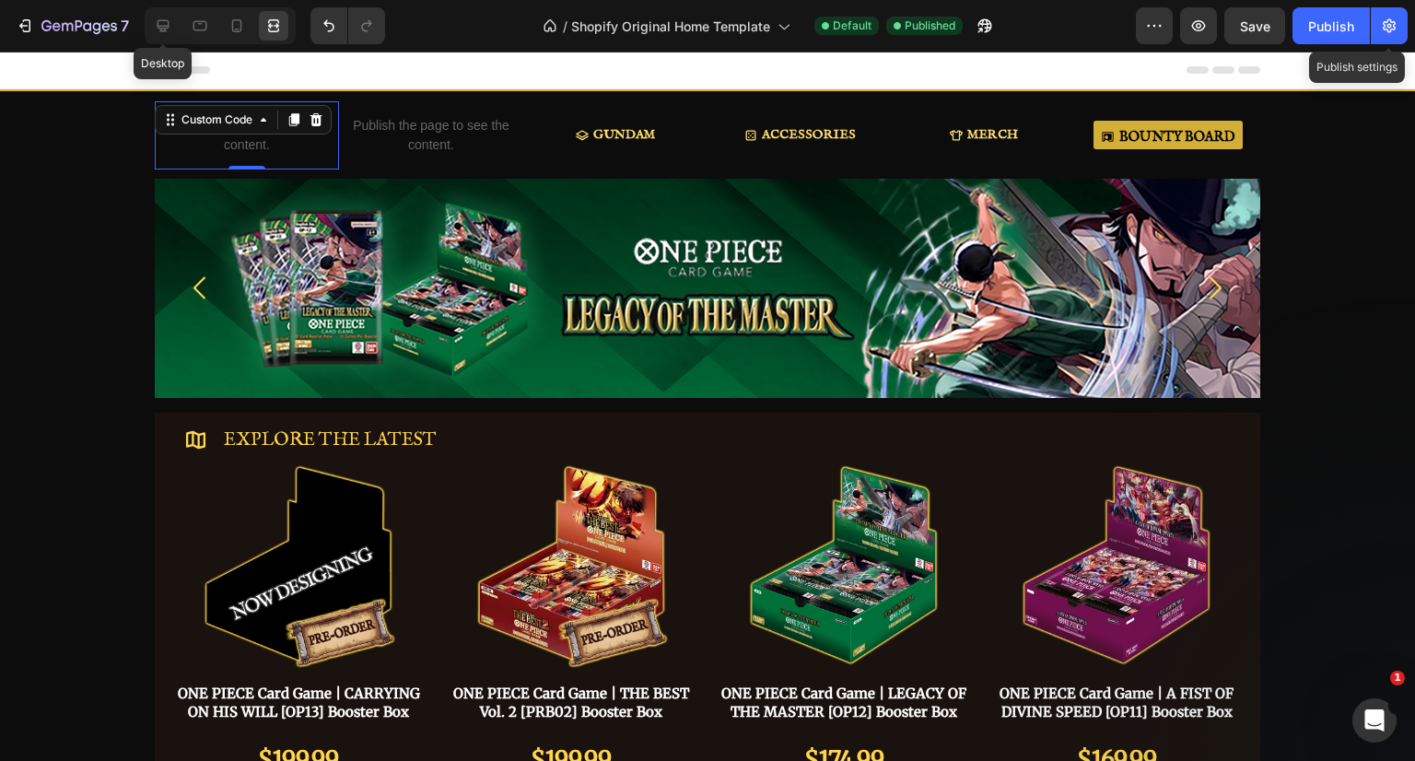
click at [166, 15] on div at bounding box center [162, 25] width 29 height 29
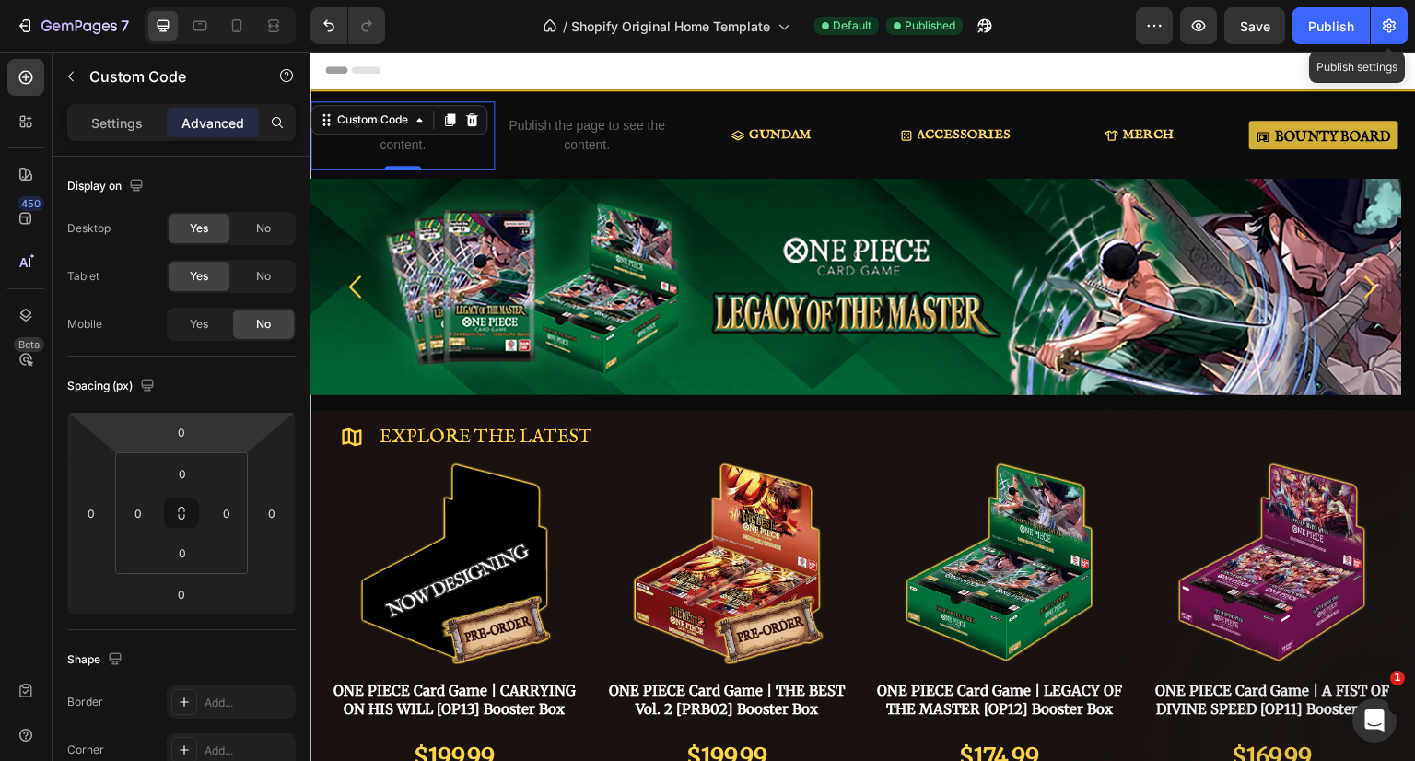
click at [115, 113] on p "Settings" at bounding box center [117, 122] width 52 height 19
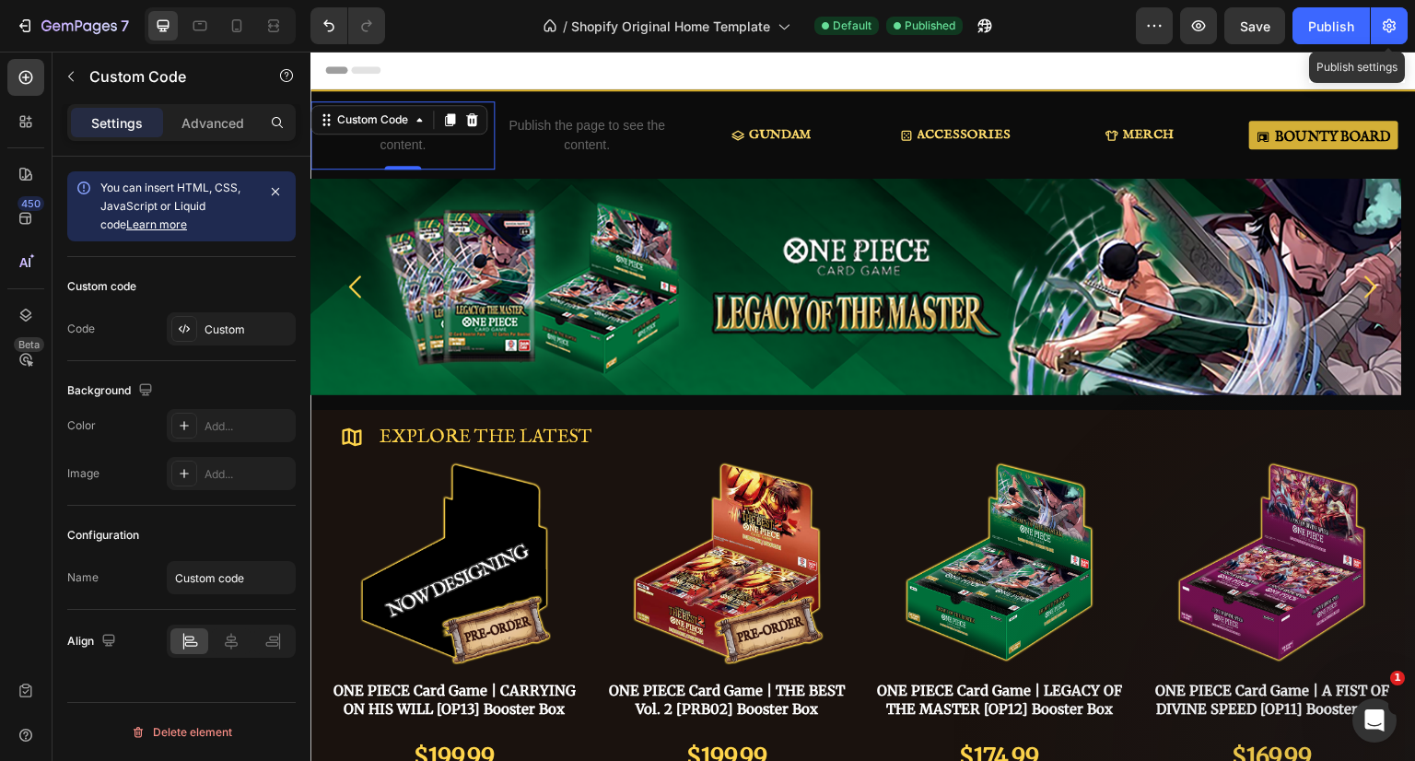
click at [217, 336] on div "Custom" at bounding box center [247, 329] width 87 height 17
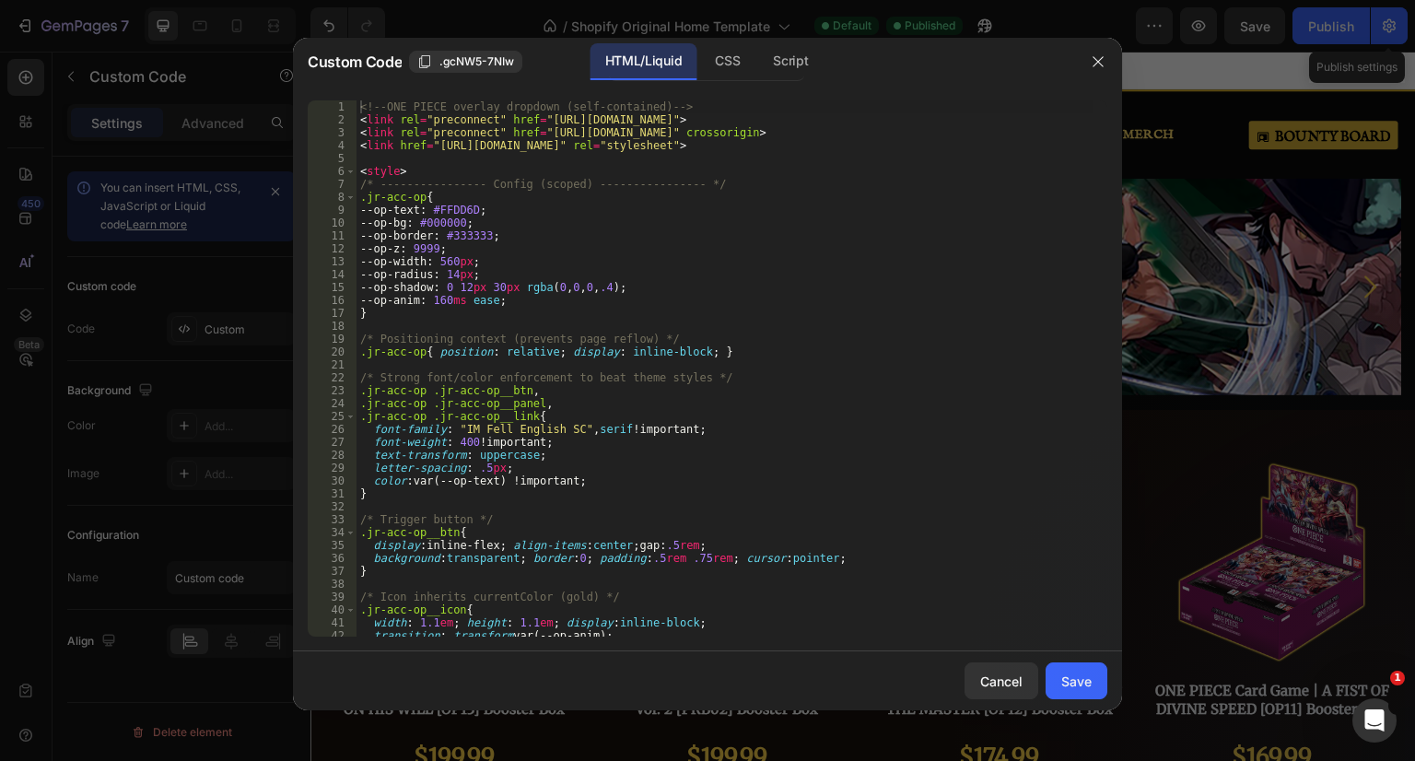
click at [549, 345] on div "<!-- ONE PIECE overlay dropdown (self-contained) --> < link rel = "preconnect" …" at bounding box center [724, 381] width 737 height 562
type textarea "</script>"
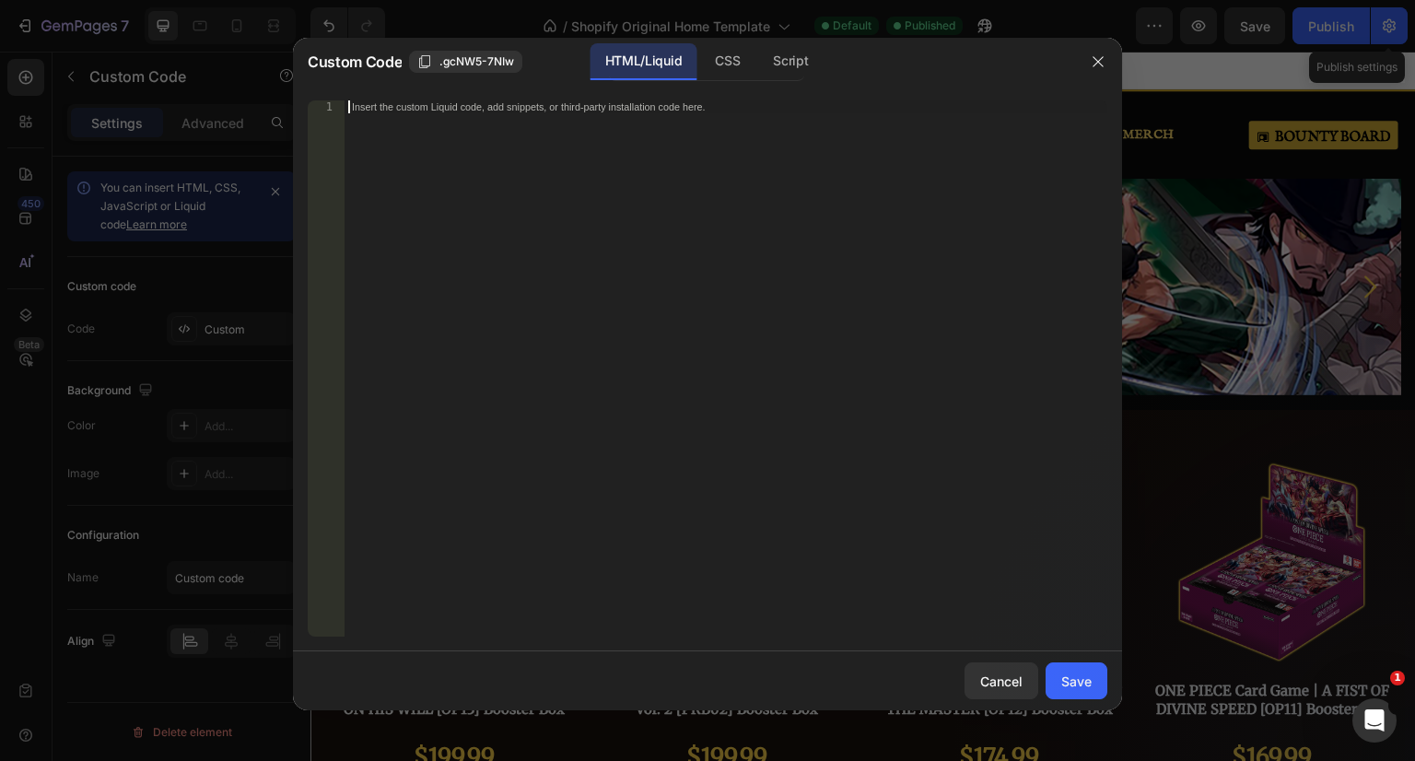
scroll to position [1966, 0]
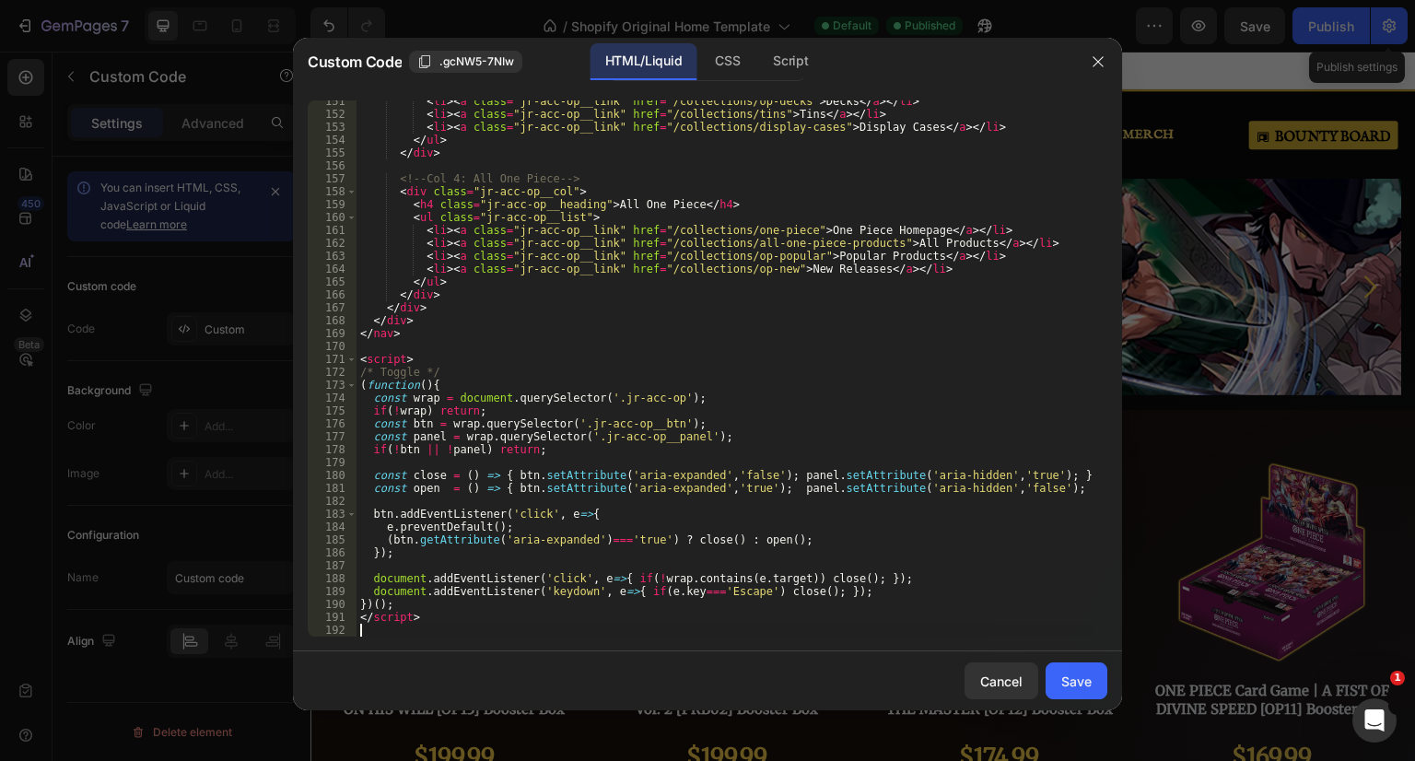
click at [1062, 672] on div "Save" at bounding box center [1076, 681] width 30 height 19
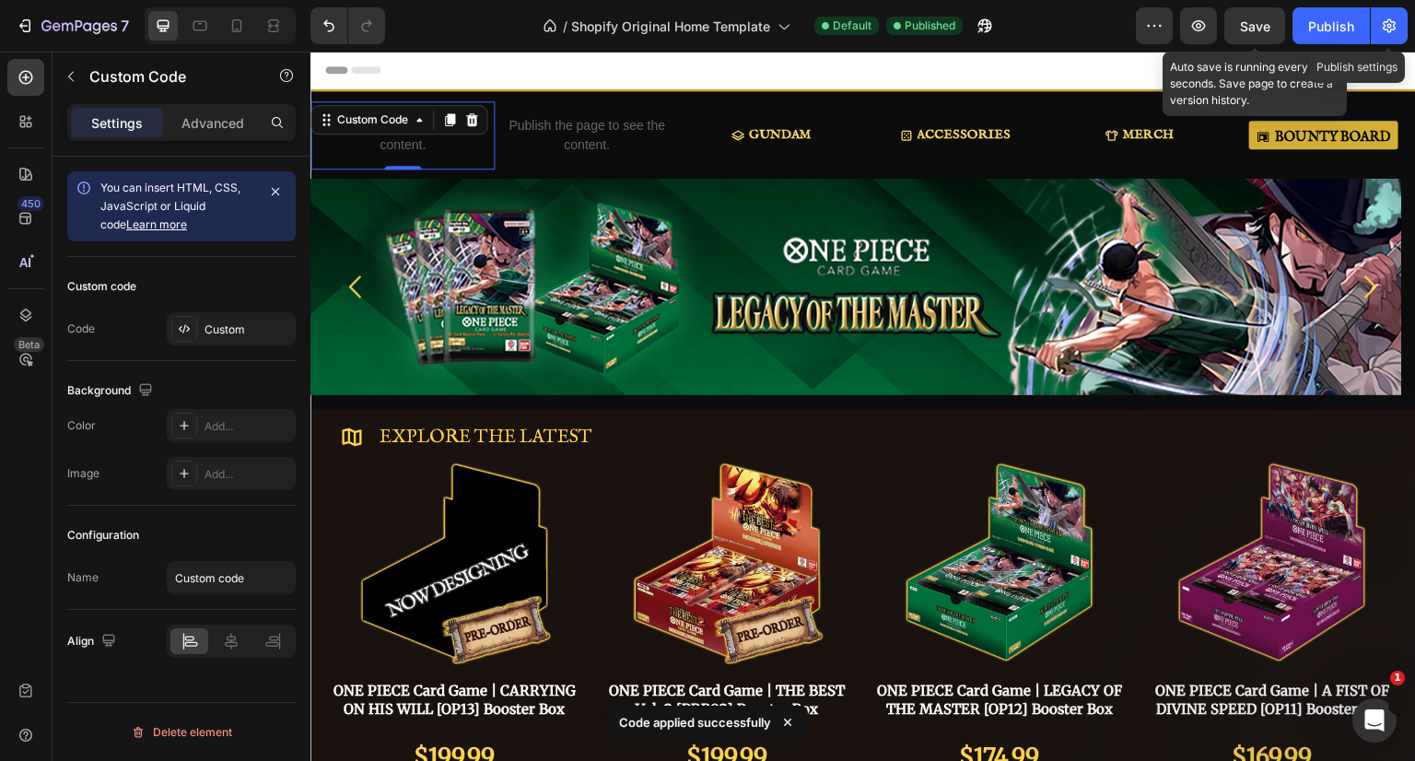
click at [1268, 20] on span "Save" at bounding box center [1255, 26] width 30 height 16
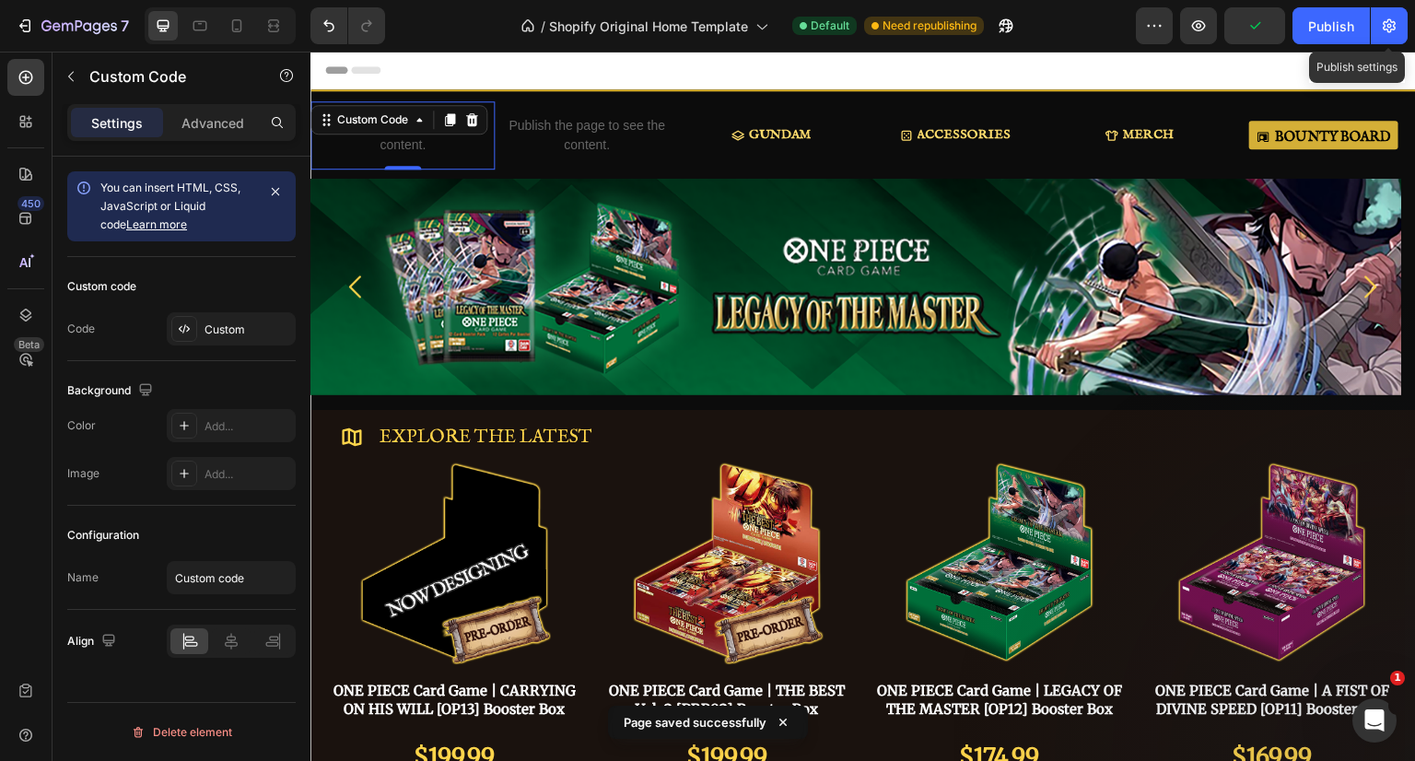
click at [1353, 23] on div "Publish" at bounding box center [1331, 26] width 46 height 19
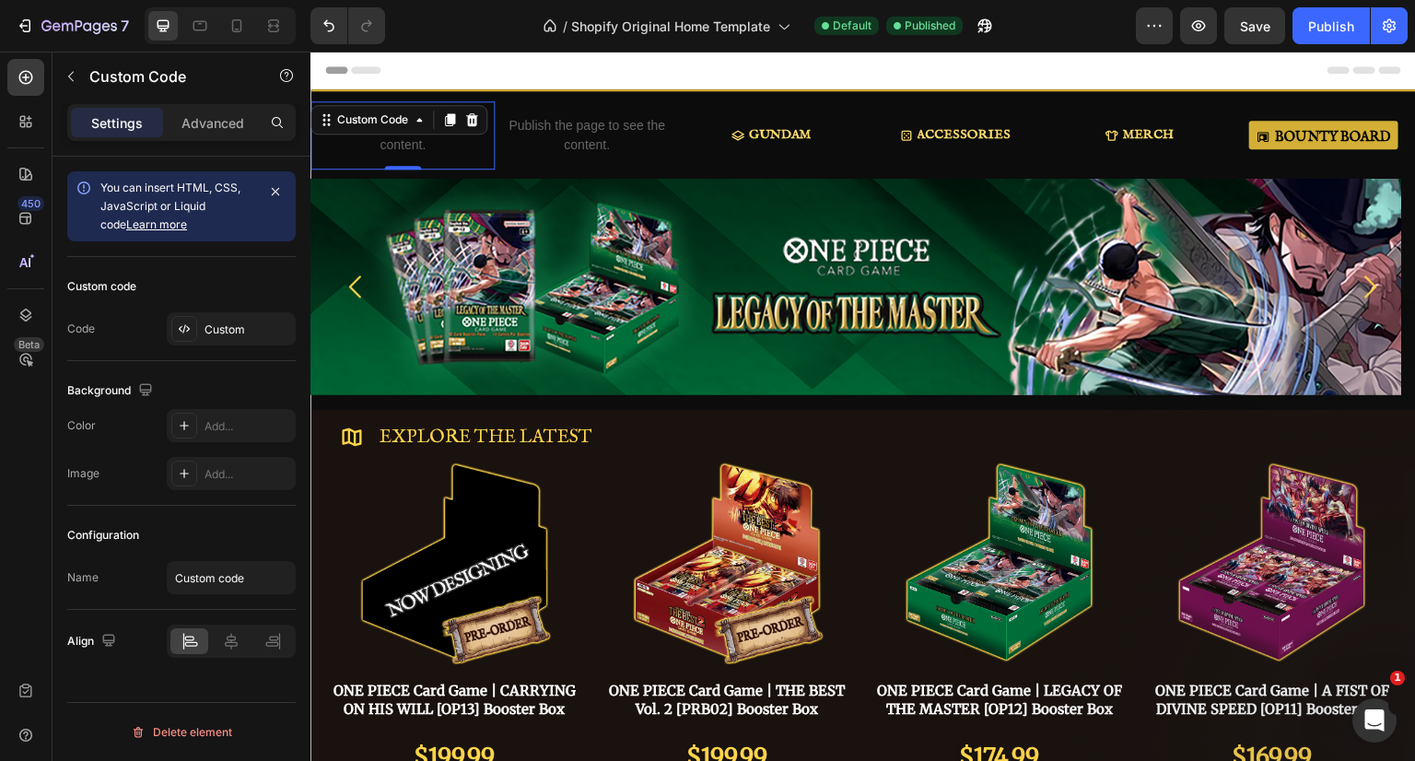
click at [228, 336] on div "Custom" at bounding box center [247, 329] width 87 height 17
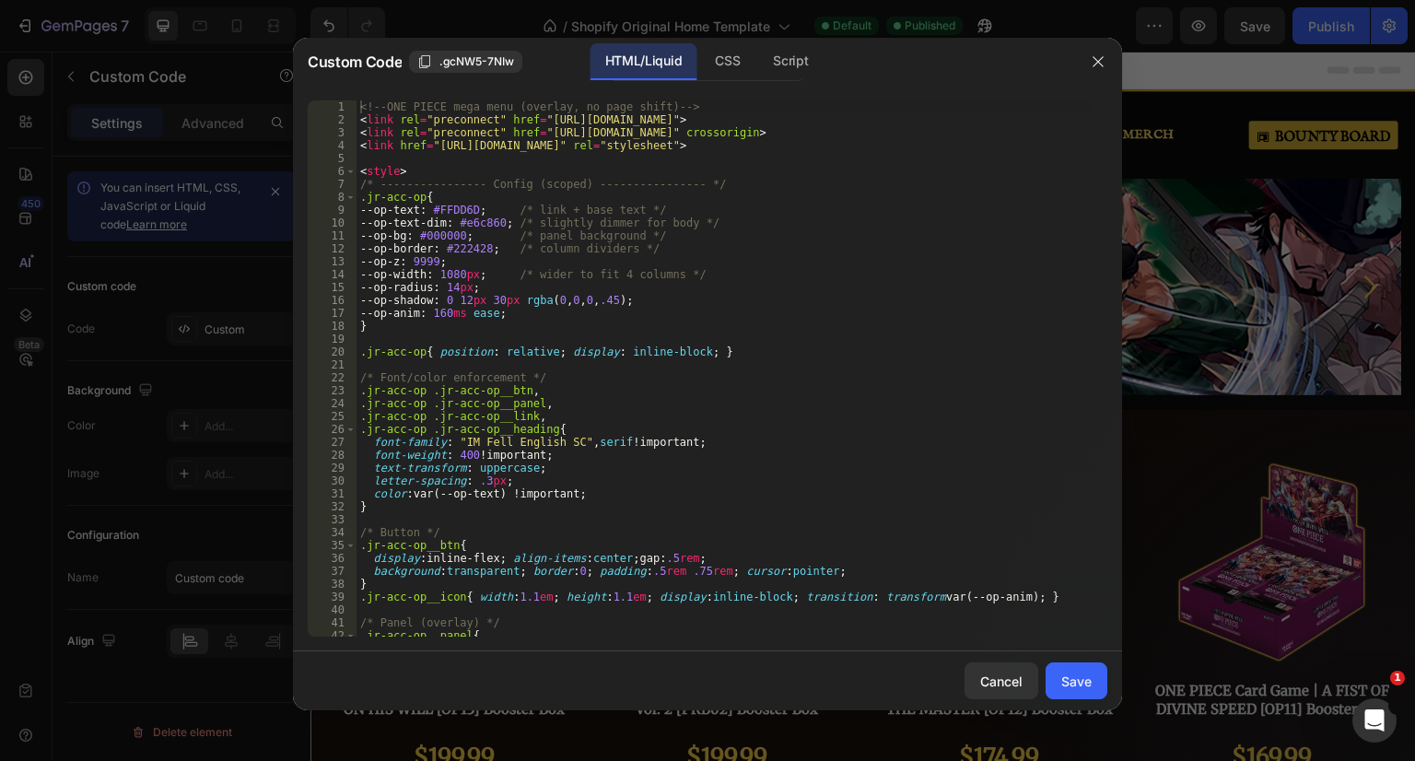
type textarea ".jr-acc-op .jr-acc-op__btn,"
click at [619, 387] on div "<!-- ONE PIECE mega menu (overlay, no page shift) --> < link rel = "preconnect"…" at bounding box center [724, 381] width 737 height 562
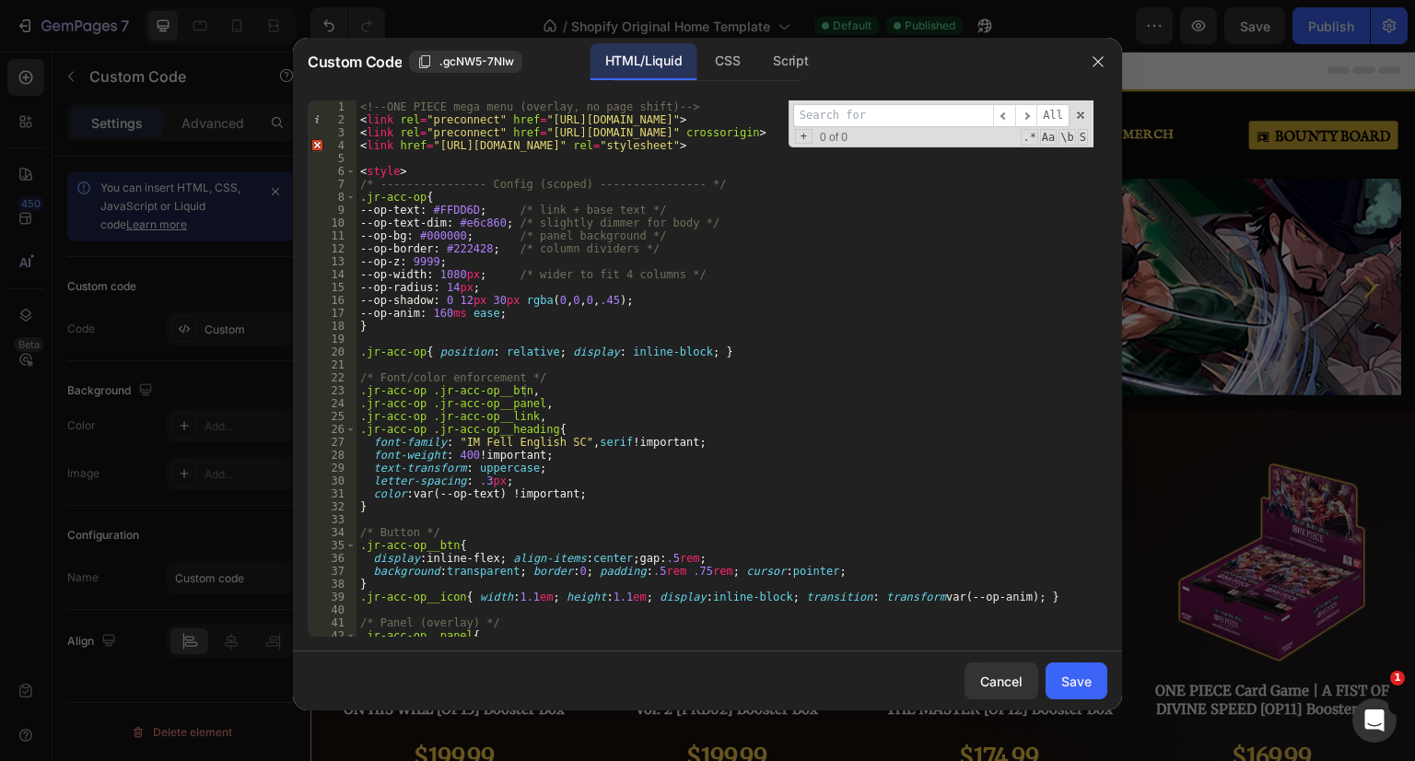
click at [825, 115] on input at bounding box center [893, 115] width 200 height 23
paste input "--op-width: 1280px; /* or 1400px if you want full mega menu feel */"
click at [872, 111] on input "--op-width:" at bounding box center [893, 115] width 200 height 23
click at [899, 117] on input "--op-width:" at bounding box center [893, 115] width 200 height 23
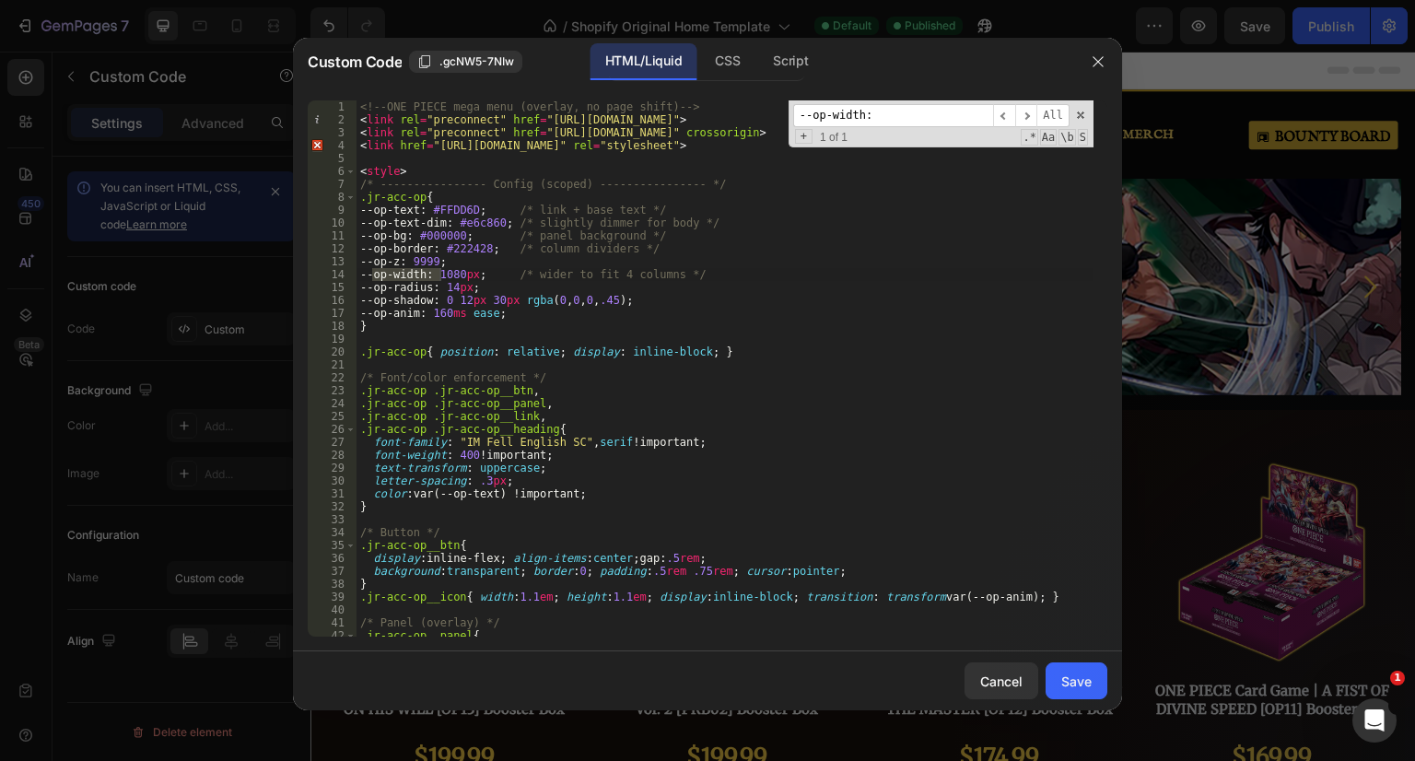
type input "--op-width:"
click at [457, 274] on div "<!-- ONE PIECE mega menu (overlay, no page shift) --> < link rel = "preconnect"…" at bounding box center [724, 381] width 737 height 562
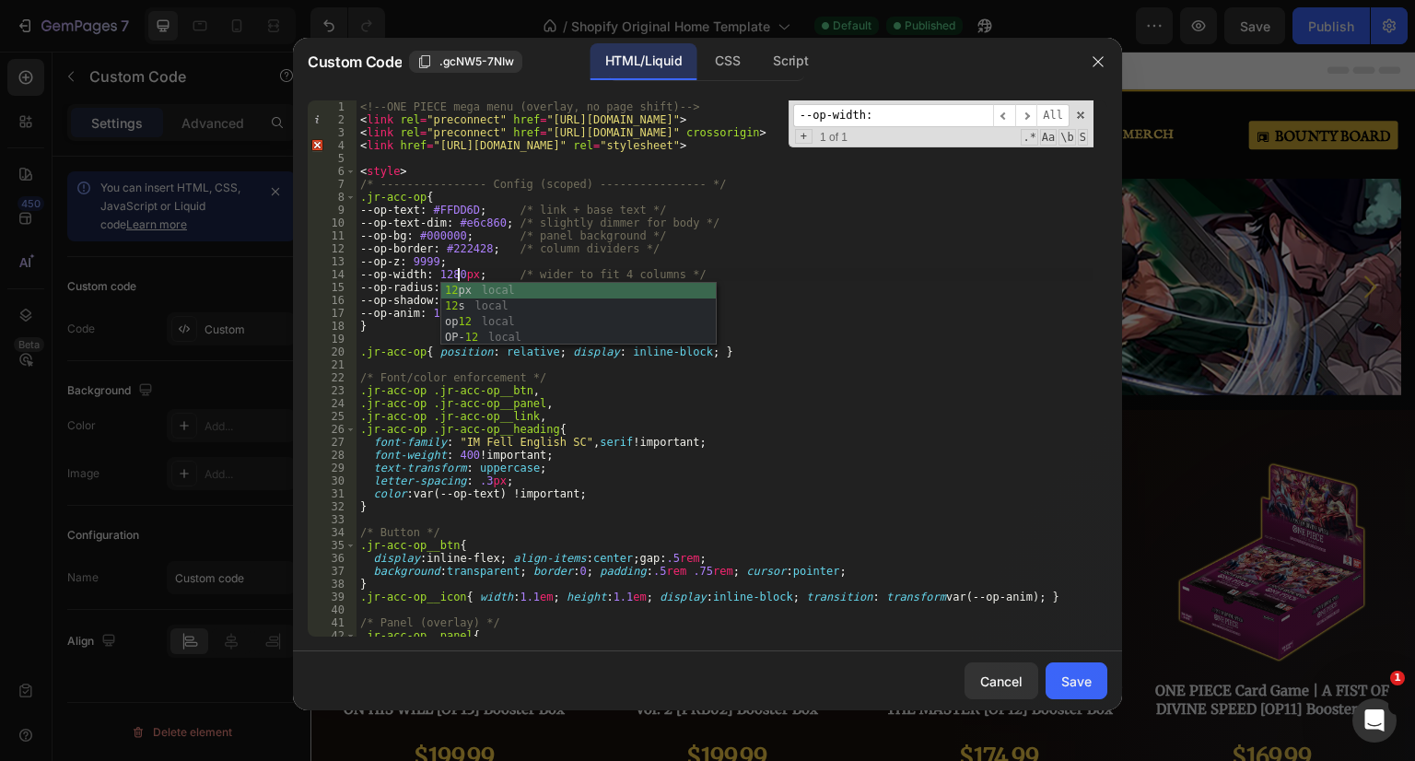
scroll to position [0, 7]
click at [481, 232] on div "<!-- ONE PIECE mega menu (overlay, no page shift) --> < link rel = "preconnect"…" at bounding box center [724, 381] width 737 height 562
type textarea "--op-bg: #000000; /* panel background */"
click at [1069, 683] on div "Save" at bounding box center [1076, 681] width 30 height 19
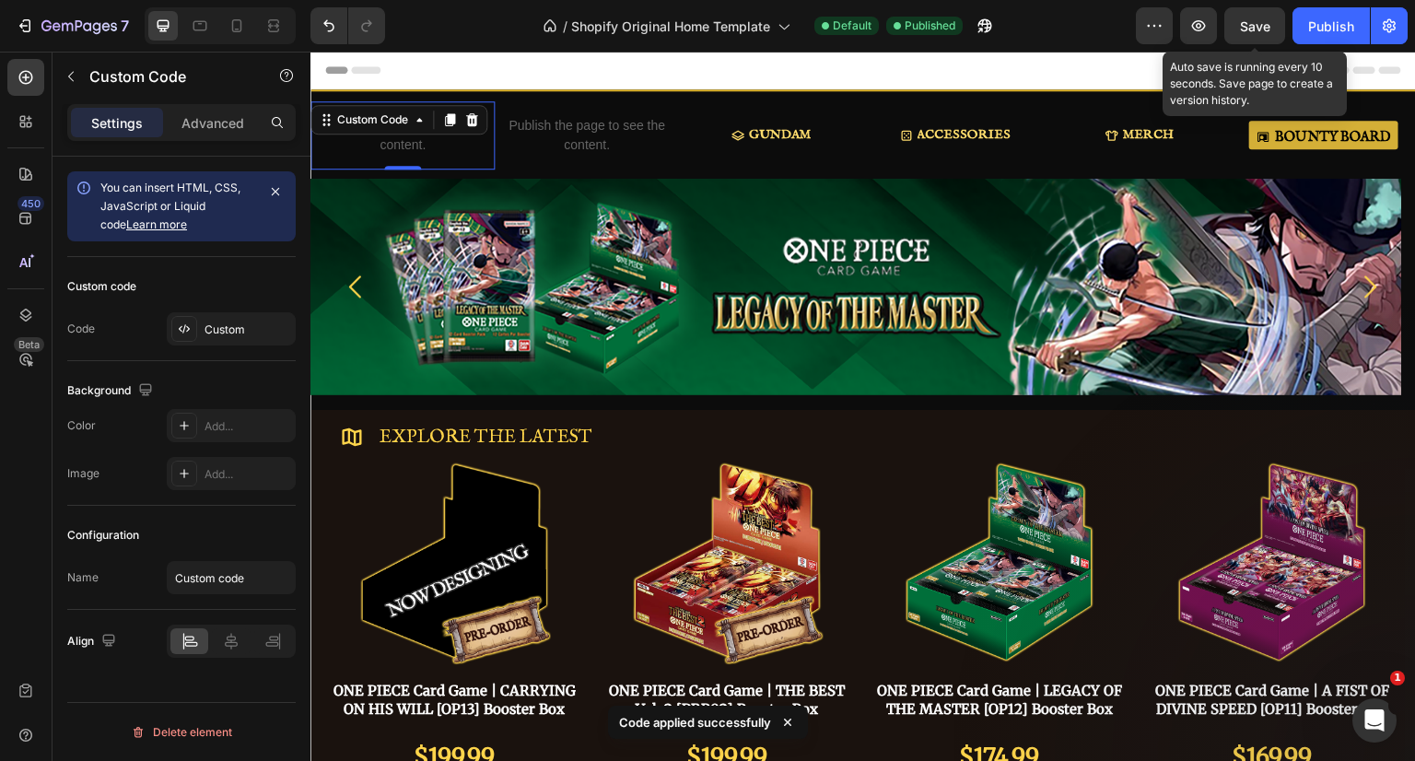
click at [1250, 22] on span "Save" at bounding box center [1255, 26] width 30 height 16
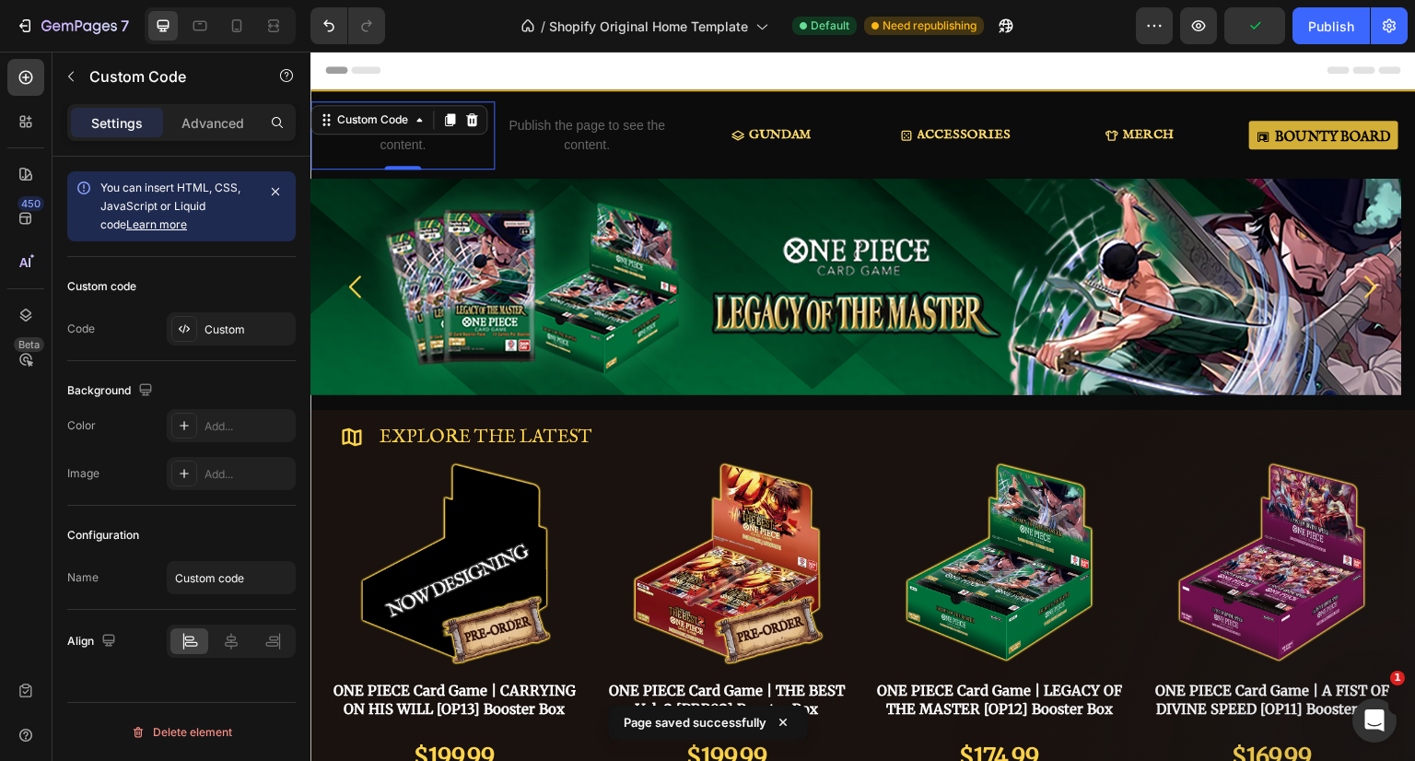
click at [1322, 23] on div "Publish" at bounding box center [1331, 26] width 46 height 19
click at [239, 330] on div "Custom" at bounding box center [247, 329] width 87 height 17
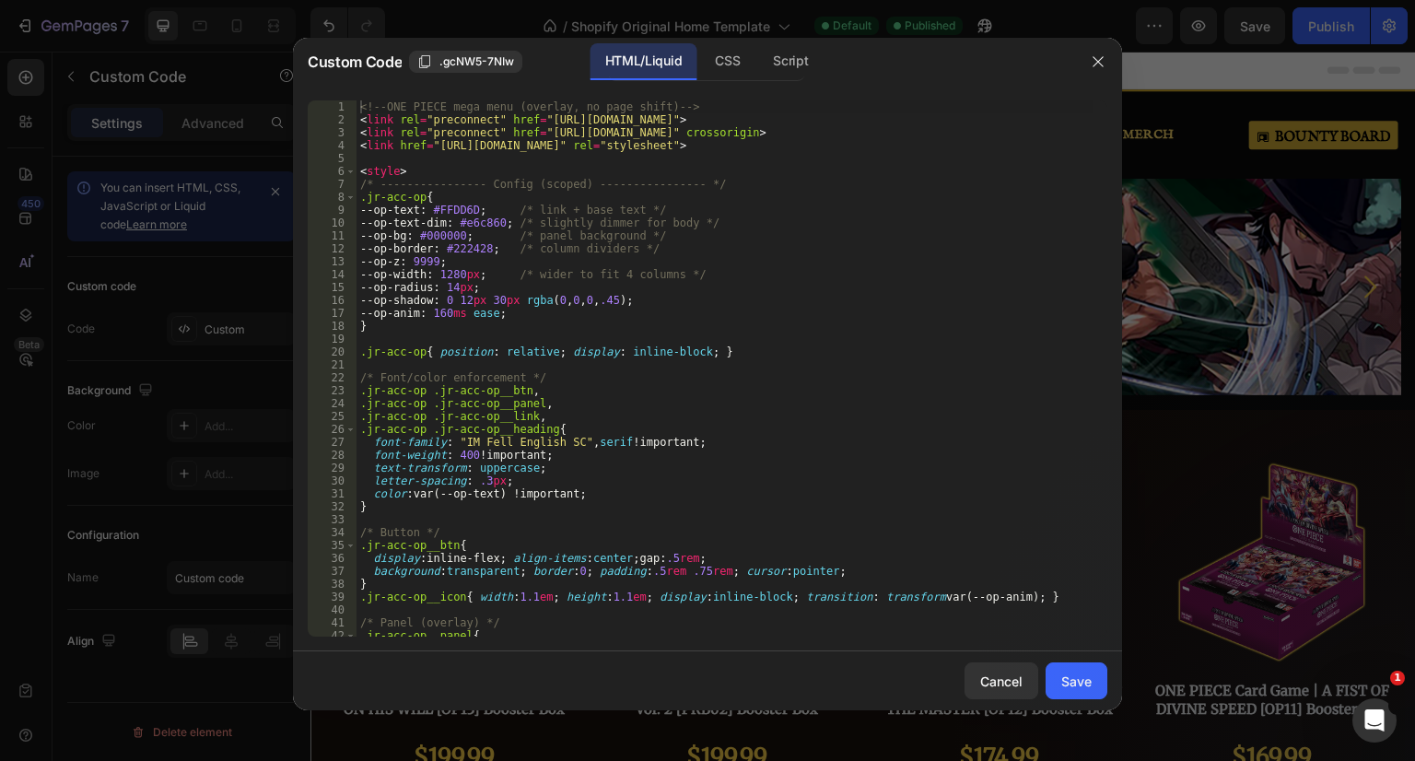
type textarea "--op-radius: 14px;"
click at [530, 290] on div "<!-- ONE PIECE mega menu (overlay, no page shift) --> < link rel = "preconnect"…" at bounding box center [724, 381] width 737 height 562
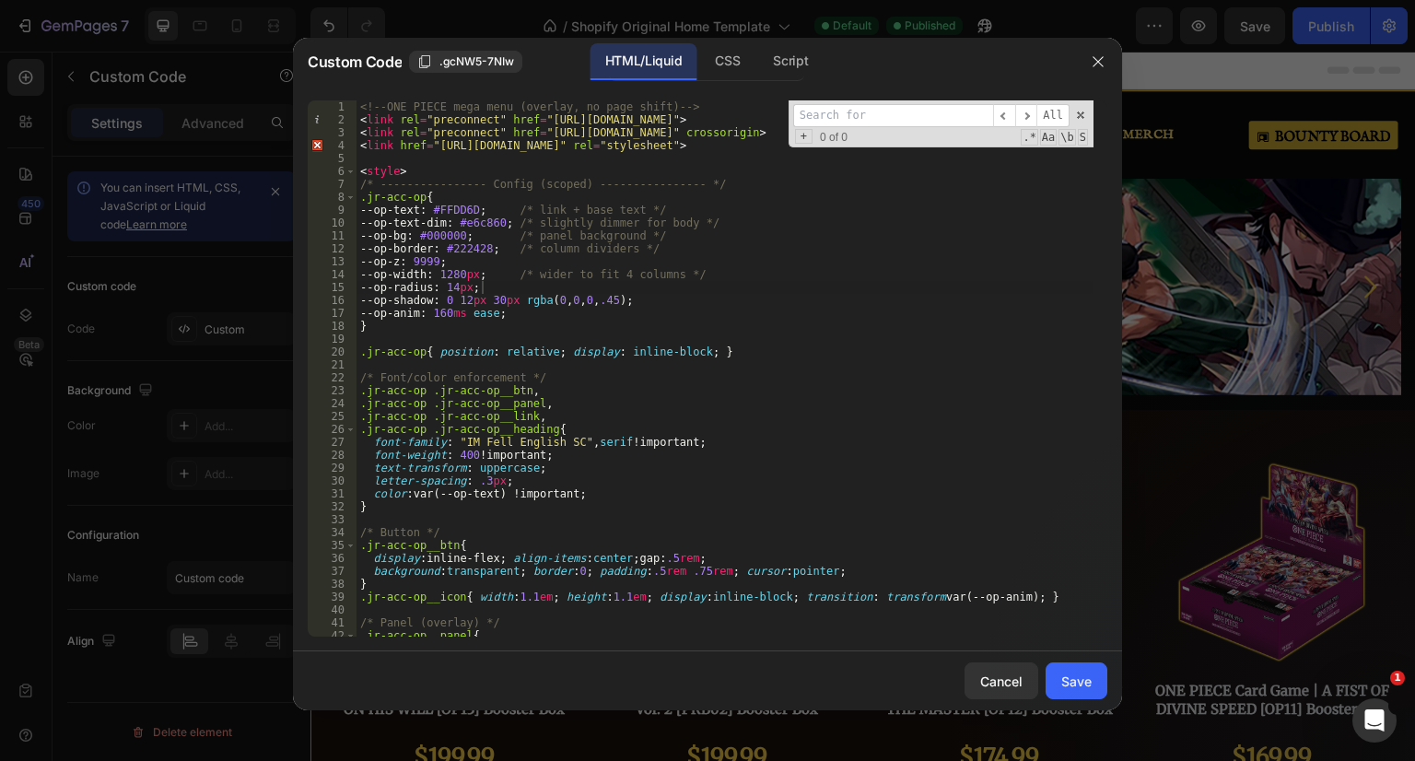
click at [847, 123] on input at bounding box center [893, 115] width 200 height 23
paste input ".jr-acc-op__panel {"
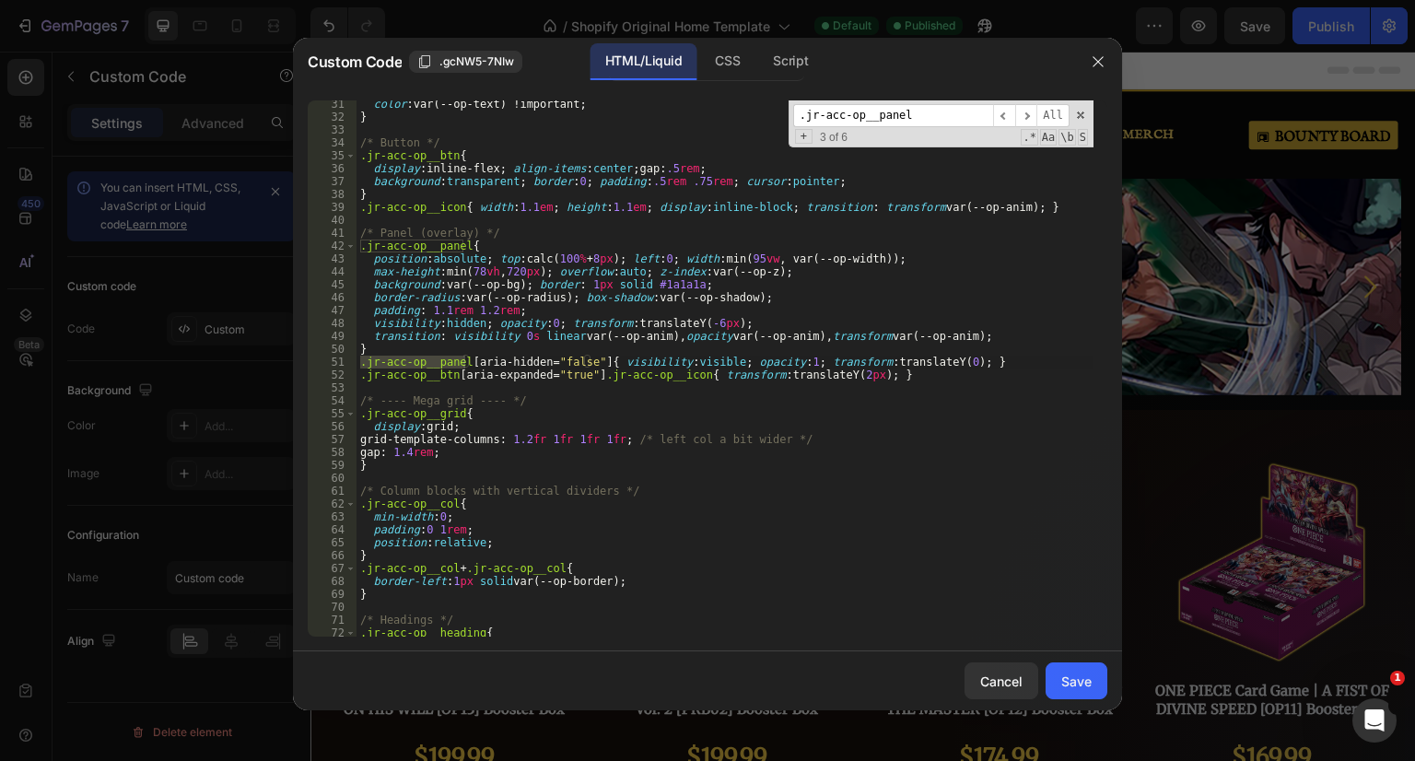
scroll to position [969, 0]
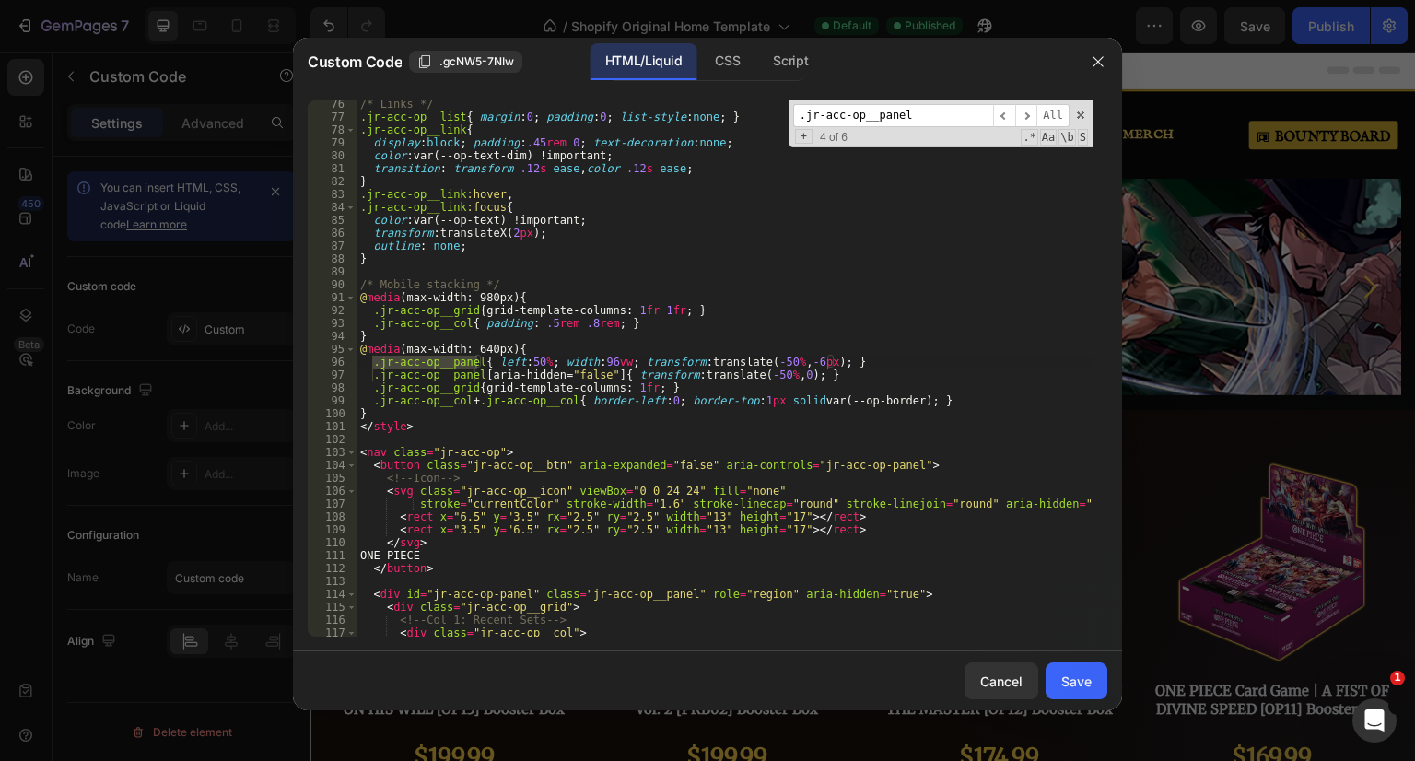
click at [964, 125] on input ".jr-acc-op__panel" at bounding box center [893, 115] width 200 height 23
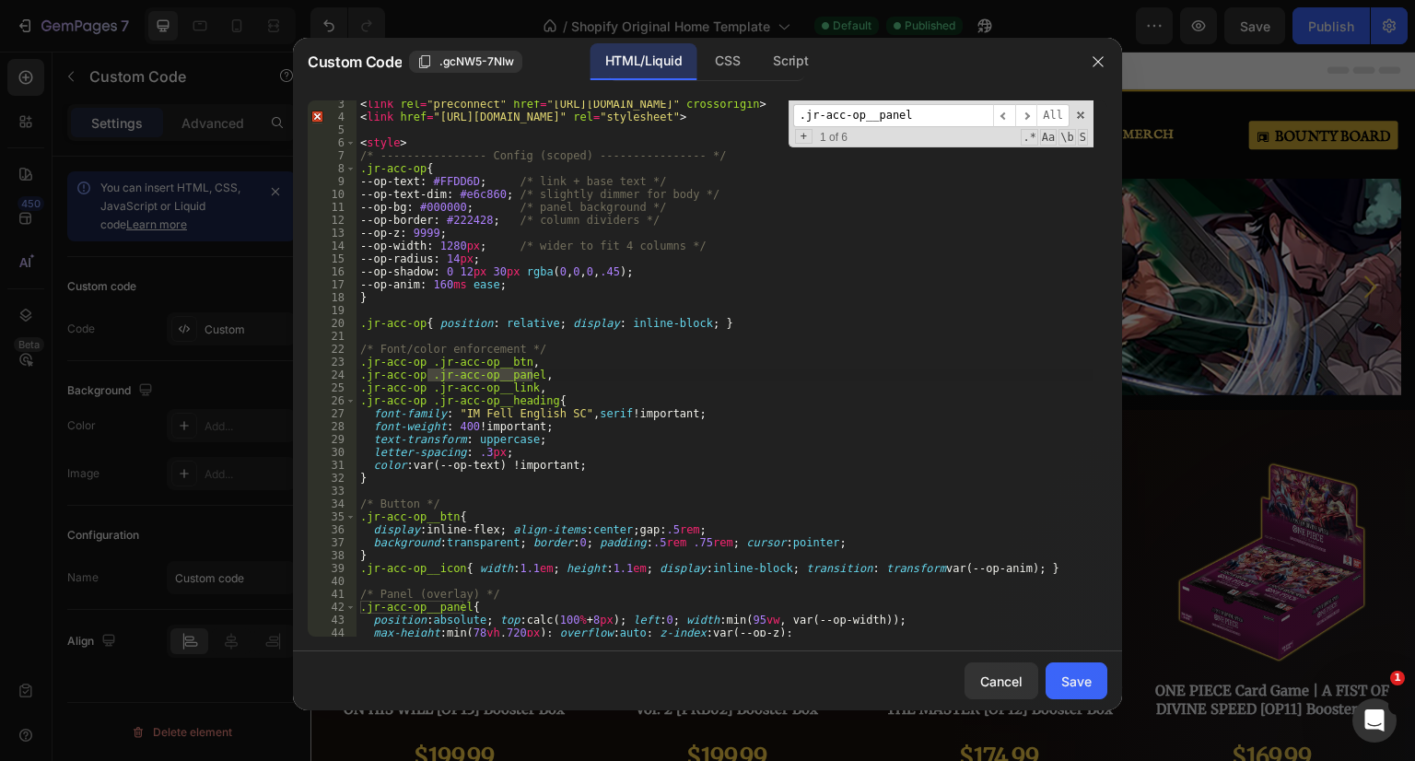
scroll to position [29, 0]
type input ".jr-acc-op__panel"
click at [937, 111] on input ".jr-acc-op__panel" at bounding box center [893, 115] width 200 height 23
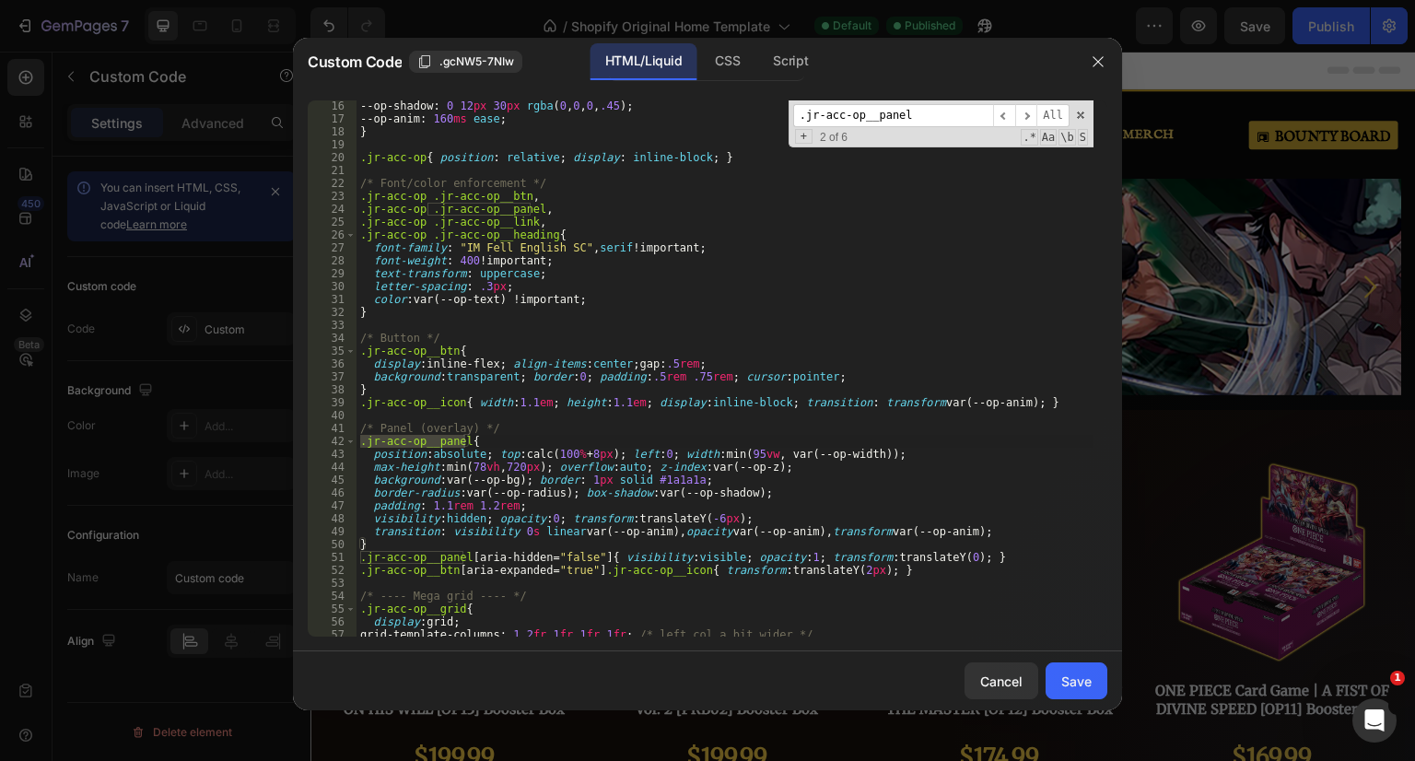
scroll to position [194, 0]
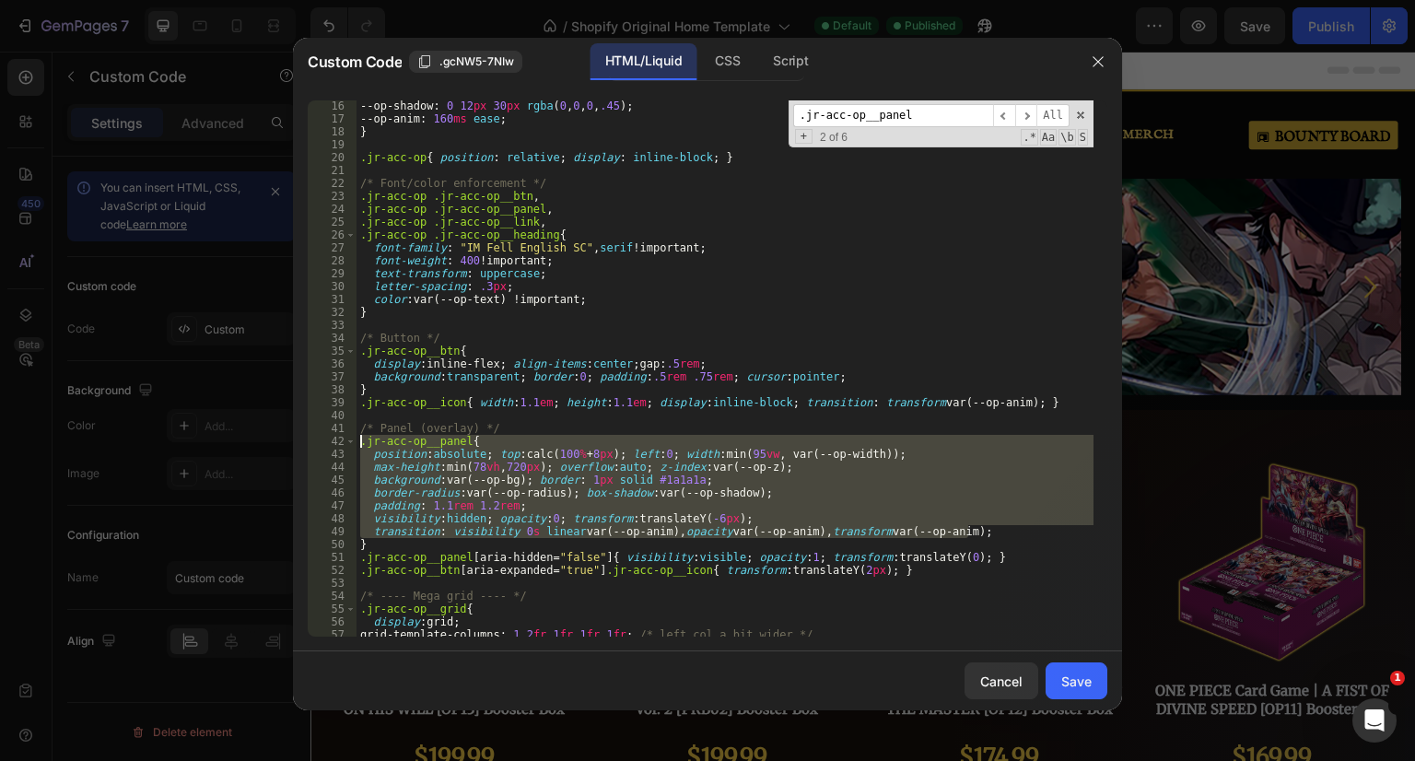
drag, startPoint x: 874, startPoint y: 531, endPoint x: 362, endPoint y: 439, distance: 520.2
click at [362, 439] on div "--op-shadow : 0 12 px 30 px rgba ( 0 , 0 , 0 , .45 ) ; --op-anim : 160 ms ease …" at bounding box center [724, 380] width 737 height 562
click at [1011, 117] on span "​" at bounding box center [1004, 115] width 22 height 23
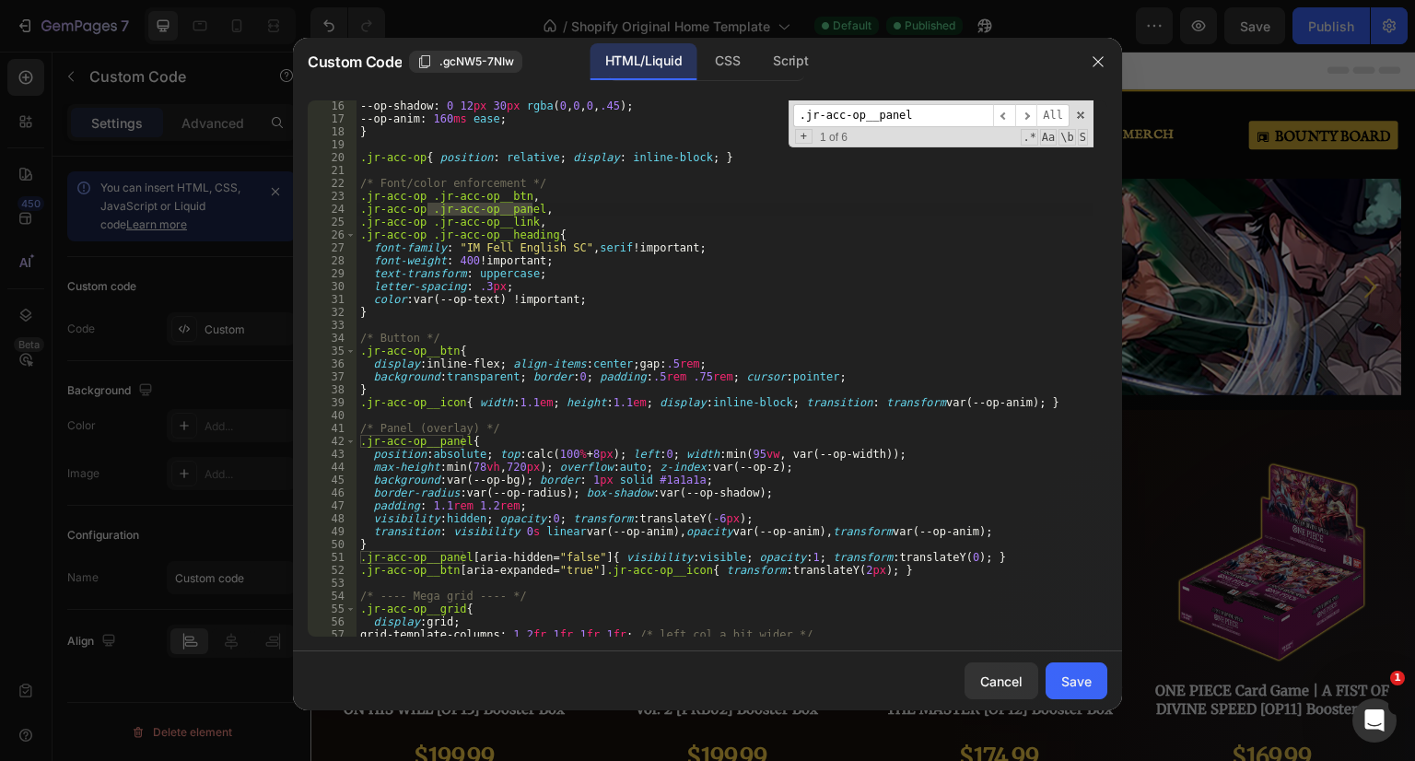
click at [1032, 118] on span "​" at bounding box center [1026, 115] width 22 height 23
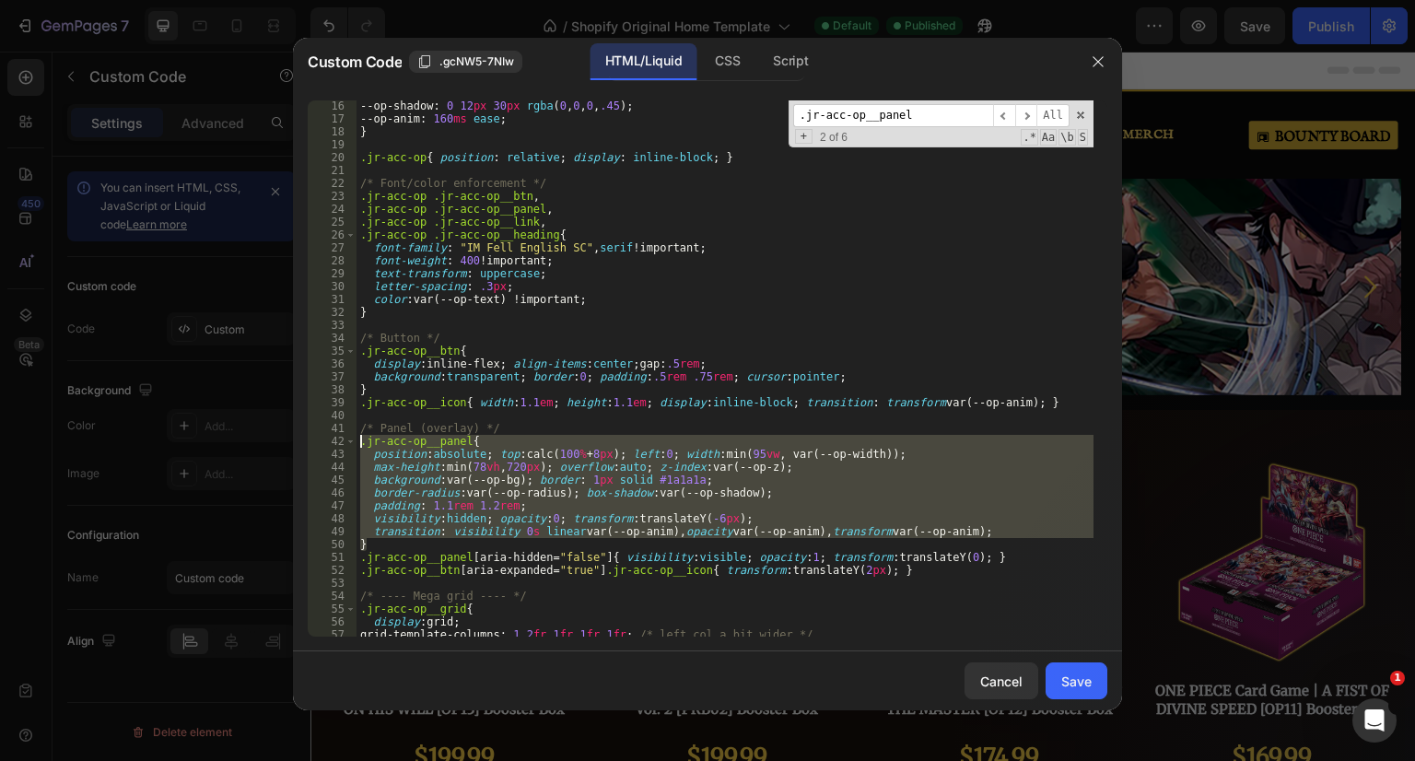
drag, startPoint x: 376, startPoint y: 542, endPoint x: 342, endPoint y: 441, distance: 106.0
click at [342, 441] on div "} 16 17 18 19 20 21 22 23 24 25 26 27 28 29 30 31 32 33 34 35 36 37 38 39 40 41…" at bounding box center [708, 368] width 800 height 536
type textarea ".jr-acc-op__panel{ position:absolute; top:calc(100% + 8px); left:0; width:min(9…"
paste textarea
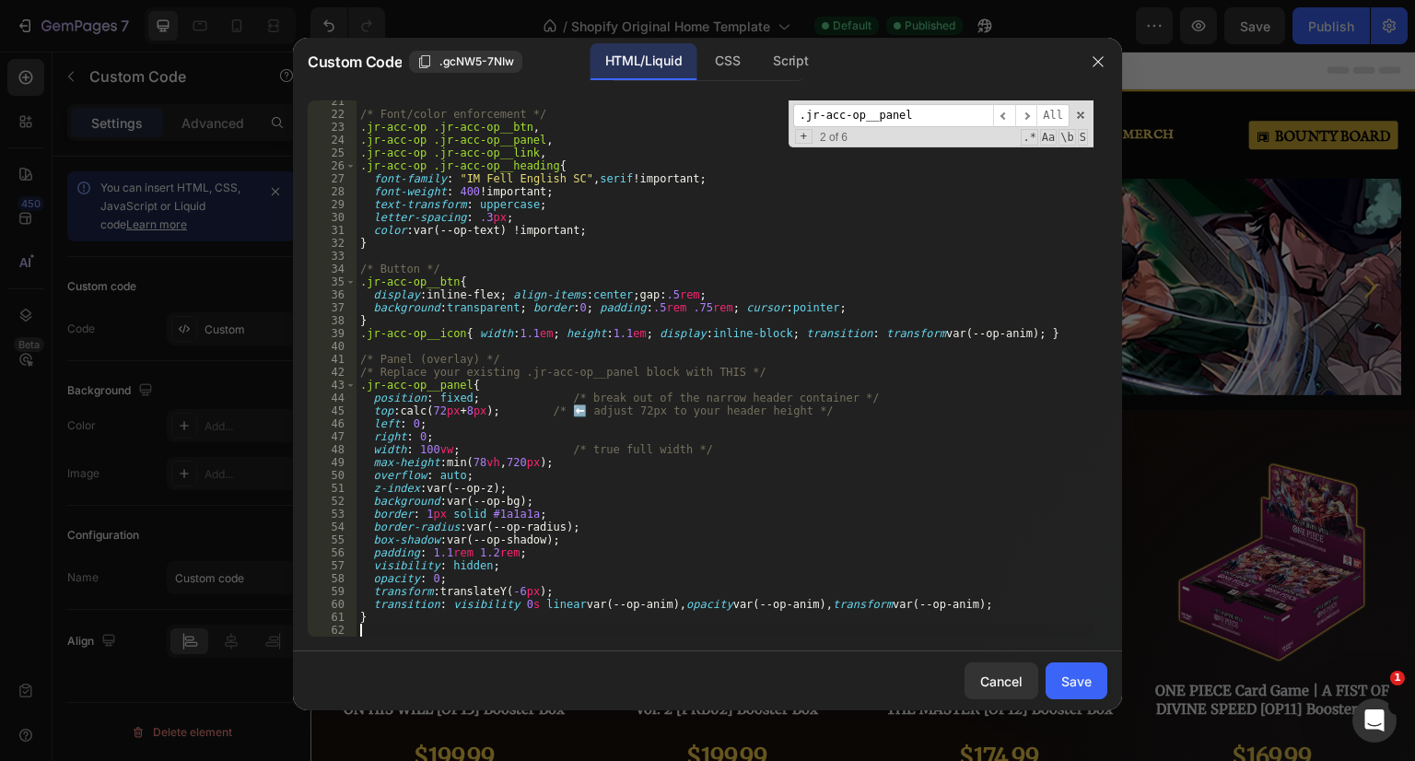
scroll to position [429, 0]
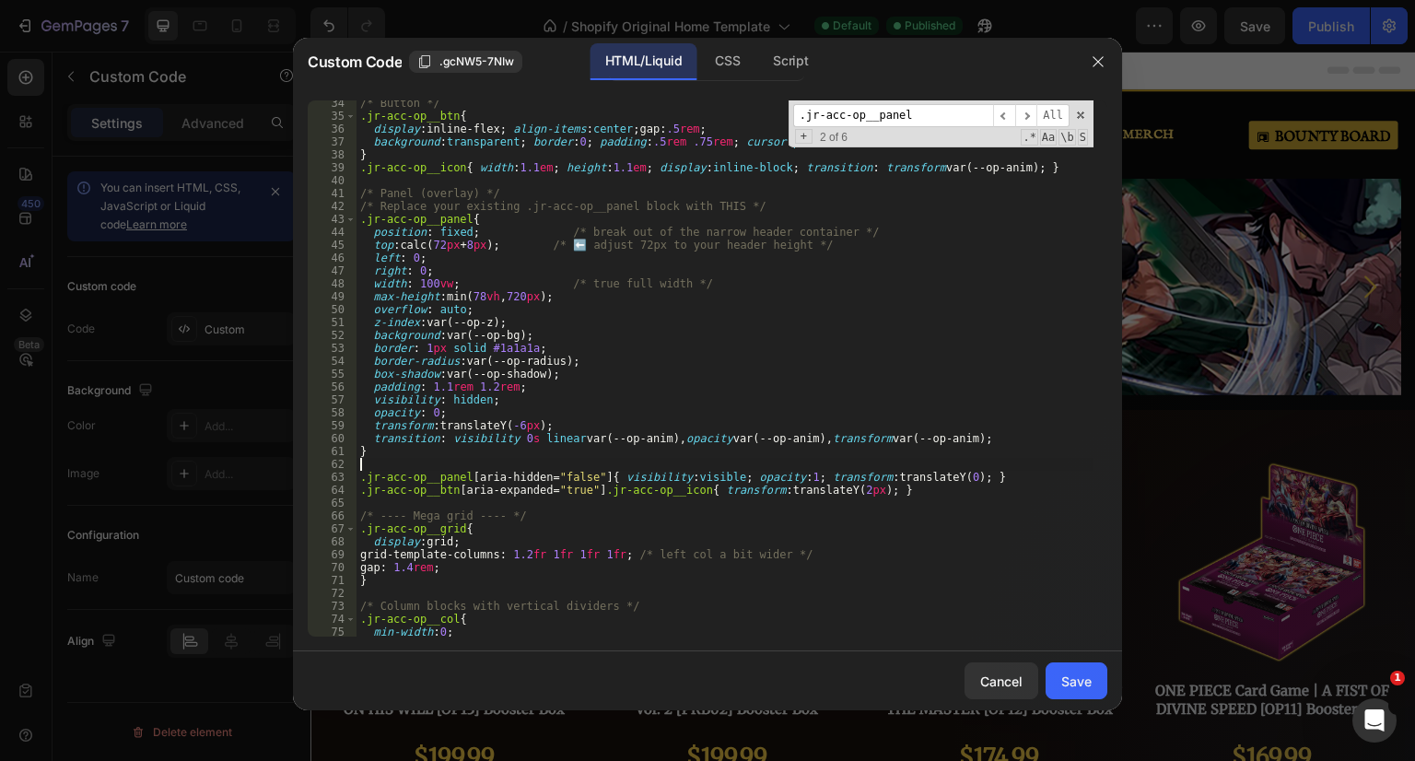
type textarea "}"
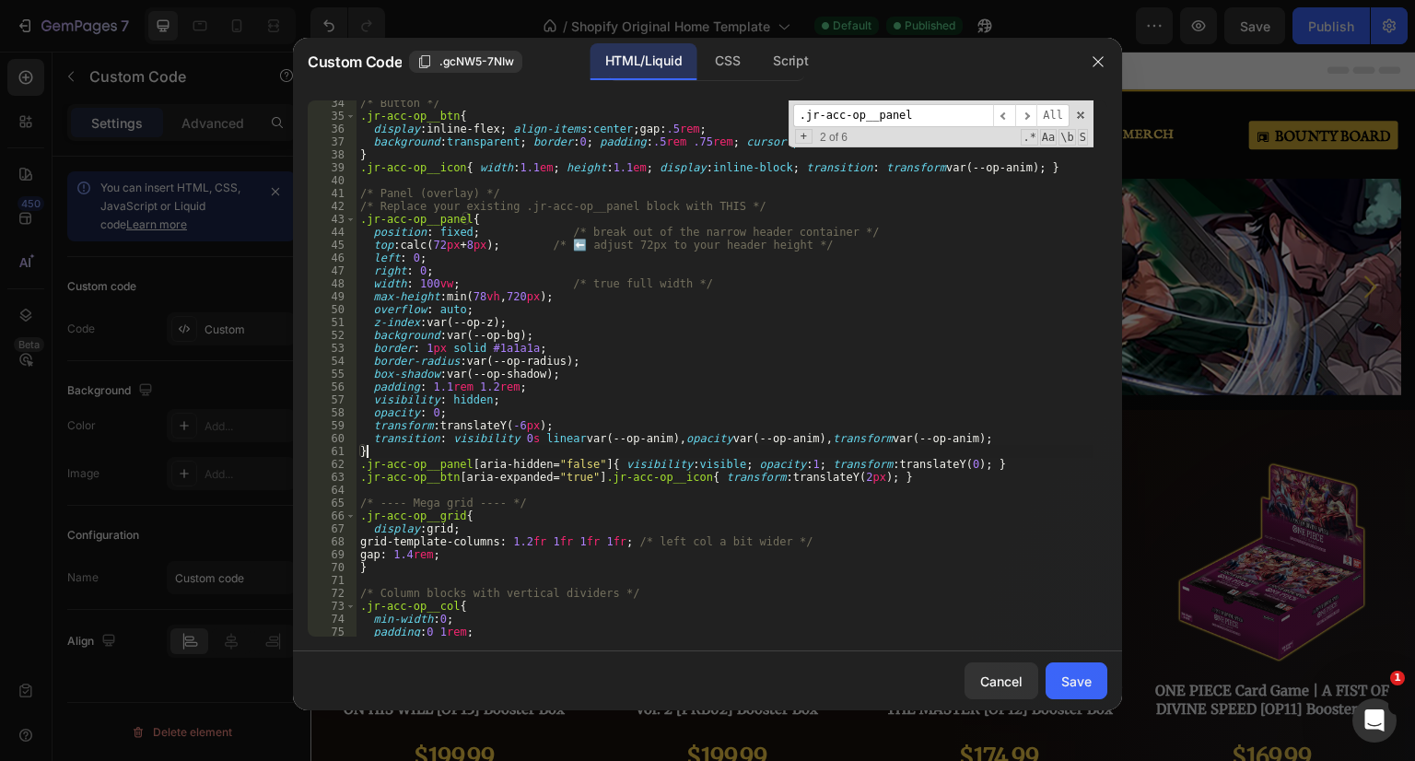
click at [1063, 680] on div "Save" at bounding box center [1076, 681] width 30 height 19
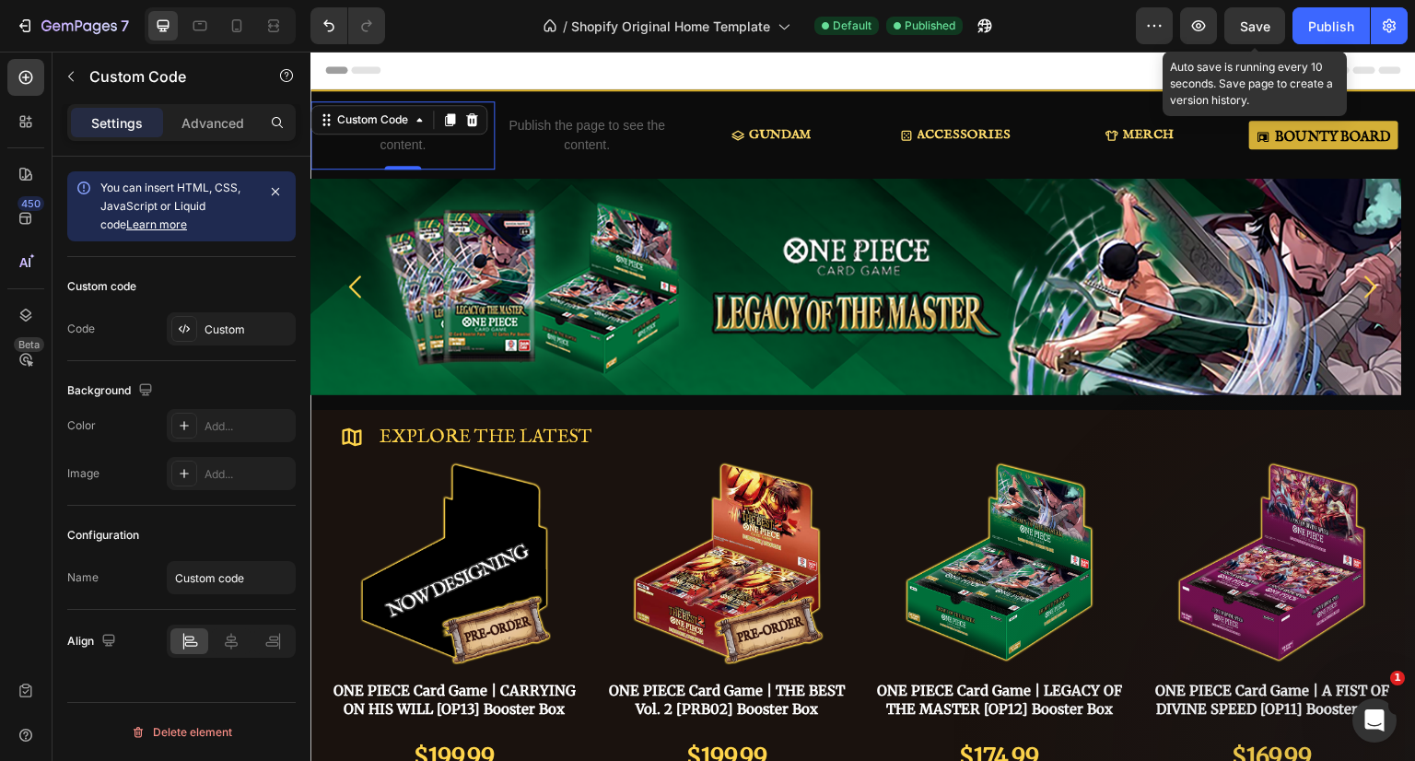
click at [1275, 30] on button "Save" at bounding box center [1254, 25] width 61 height 37
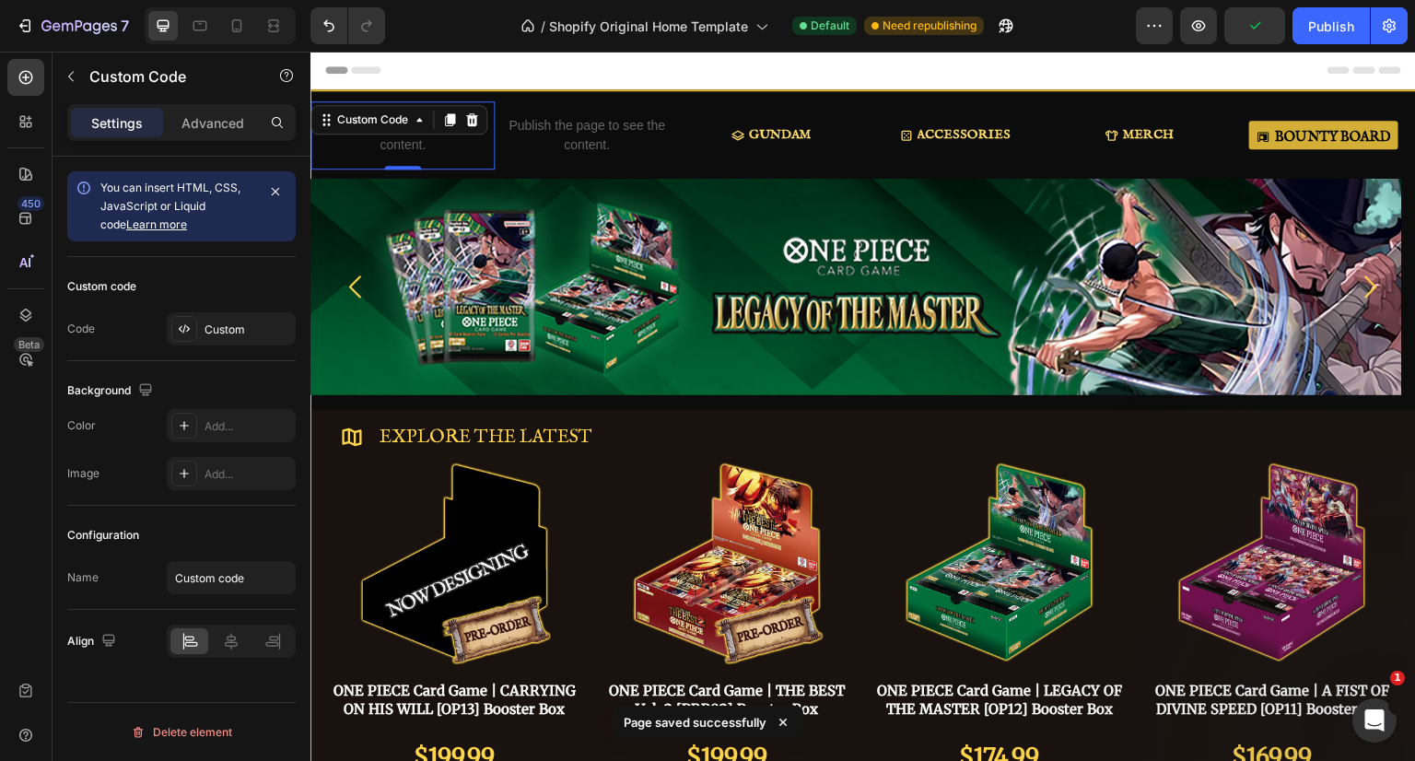
click at [1322, 30] on div "Publish" at bounding box center [1331, 26] width 46 height 19
click at [225, 333] on div "Custom" at bounding box center [247, 329] width 87 height 17
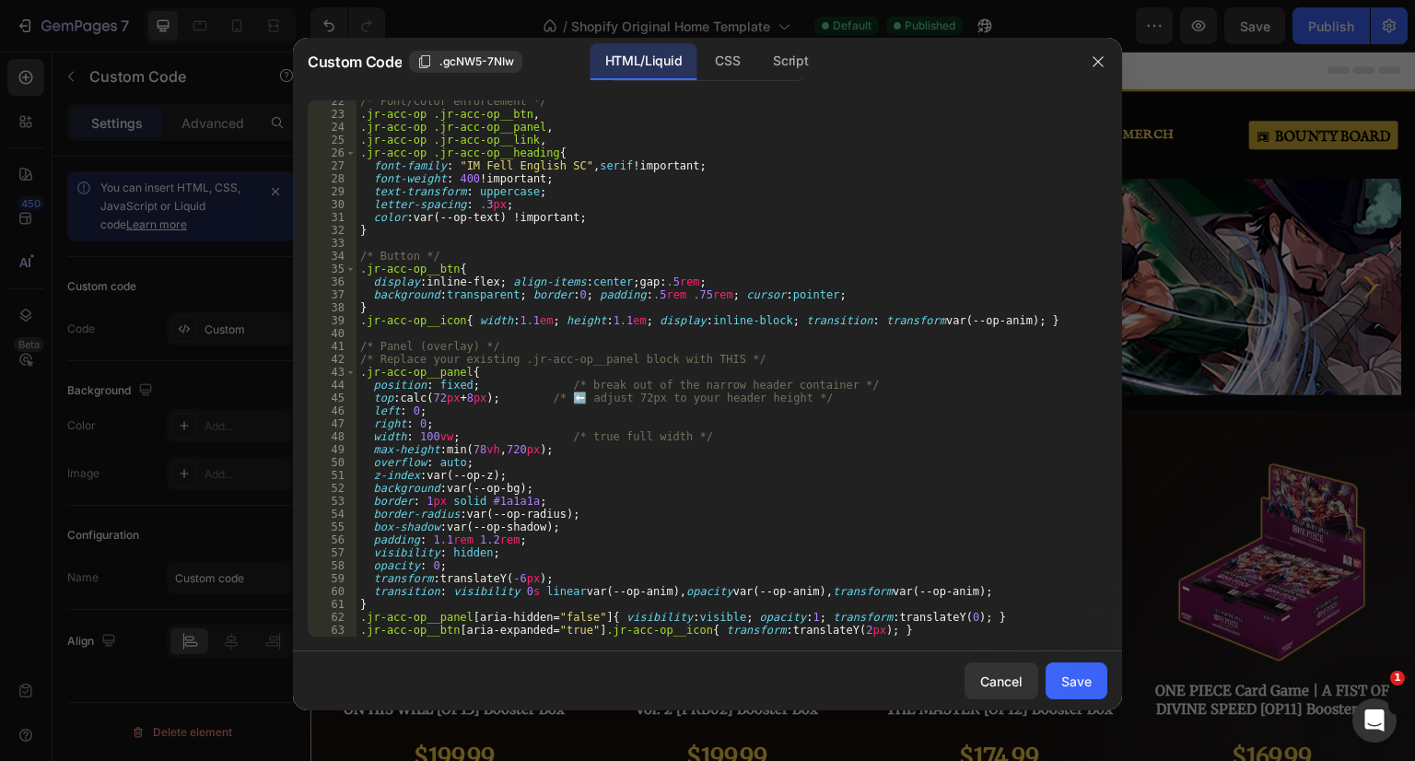
scroll to position [0, 0]
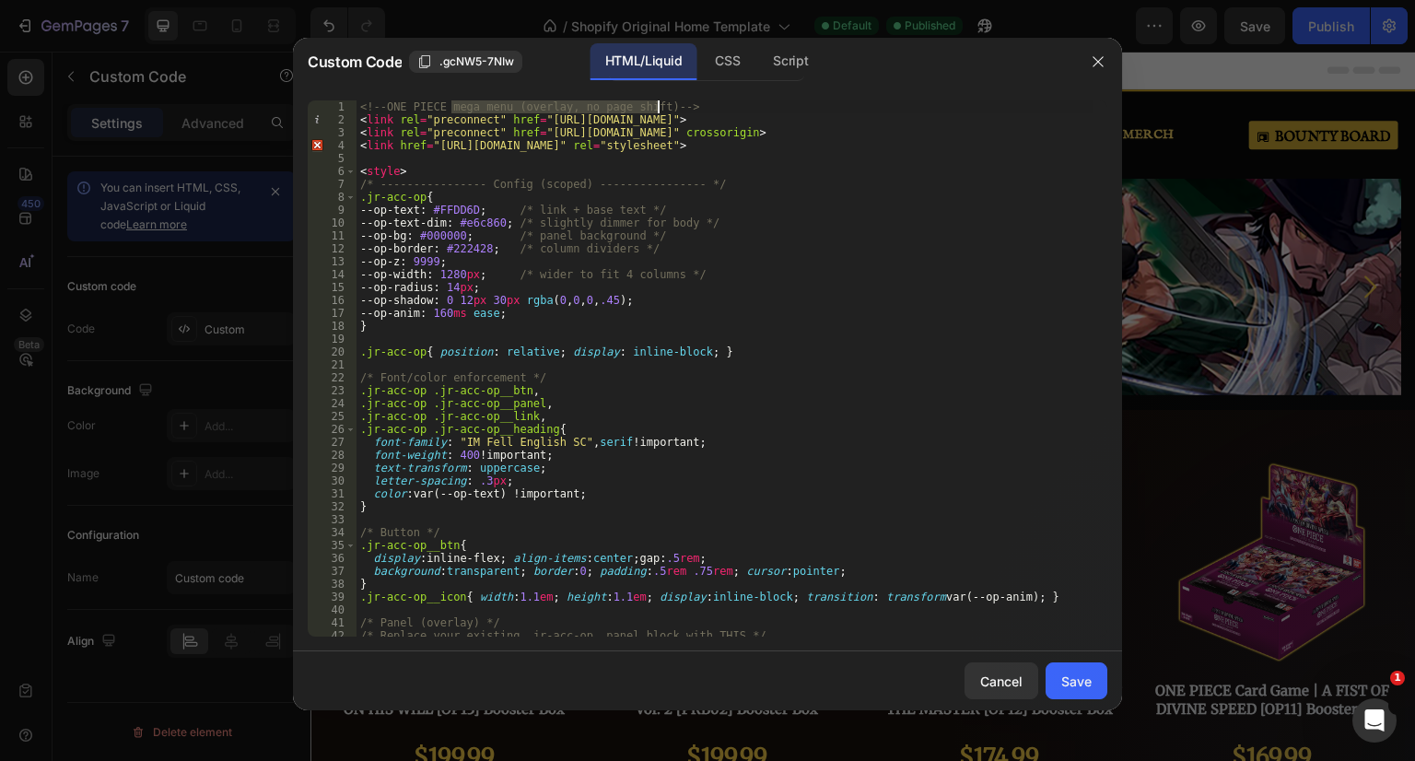
drag, startPoint x: 451, startPoint y: 110, endPoint x: 655, endPoint y: 108, distance: 203.6
click at [655, 108] on div "<!-- ONE PIECE mega menu (overlay, no page shift) --> < link rel = "preconnect"…" at bounding box center [724, 381] width 737 height 562
type textarea "<!-- ONE PIECE -->"
click at [736, 158] on div "<!-- ONE PIECE --> < link rel = "preconnect" href = "[URL][DOMAIN_NAME]" > < li…" at bounding box center [724, 381] width 737 height 562
drag, startPoint x: 703, startPoint y: 187, endPoint x: 319, endPoint y: 185, distance: 384.1
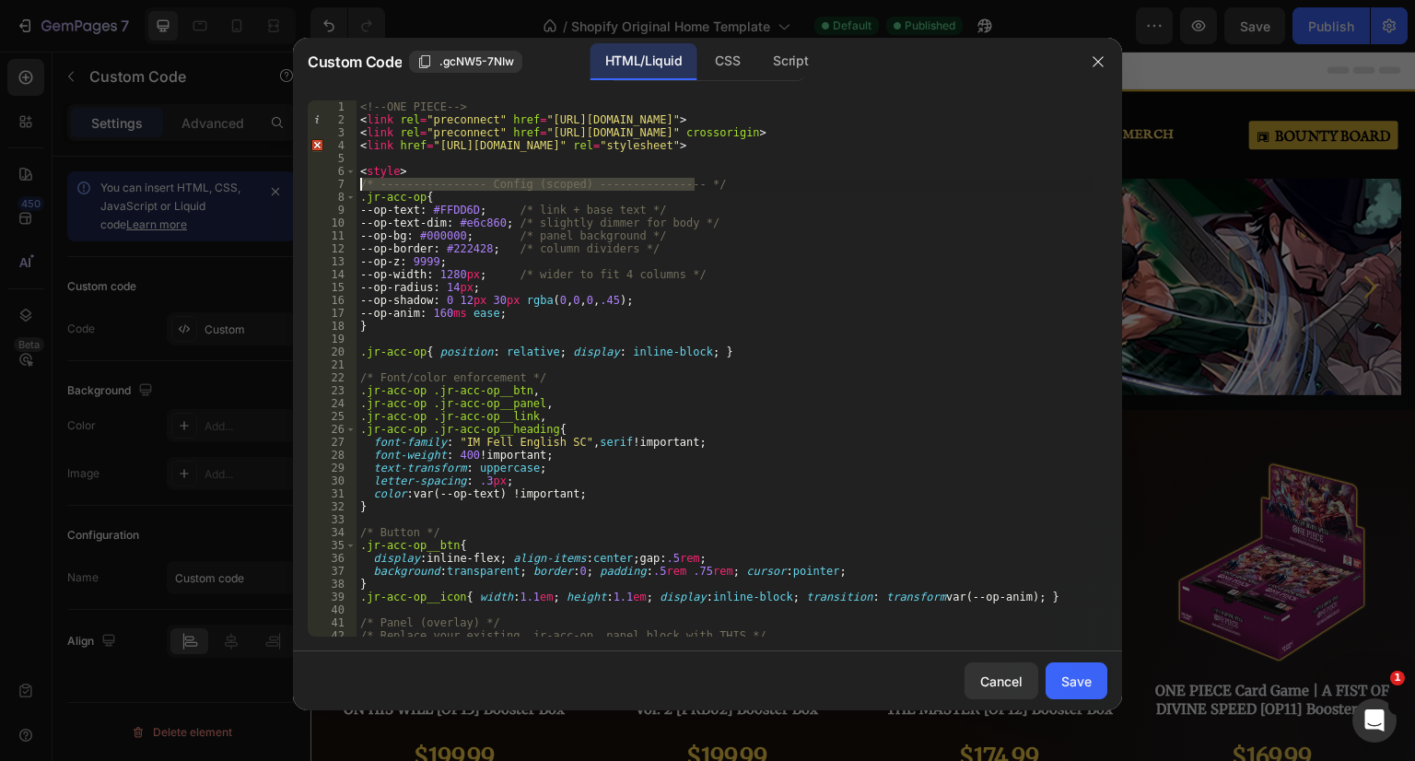
click at [319, 185] on div "1 2 3 4 5 6 7 8 9 10 11 12 13 14 15 16 17 18 19 20 21 22 23 24 25 26 27 28 29 3…" at bounding box center [708, 368] width 800 height 536
type textarea "/* ---------------- Config (scoped) ---------------- */"
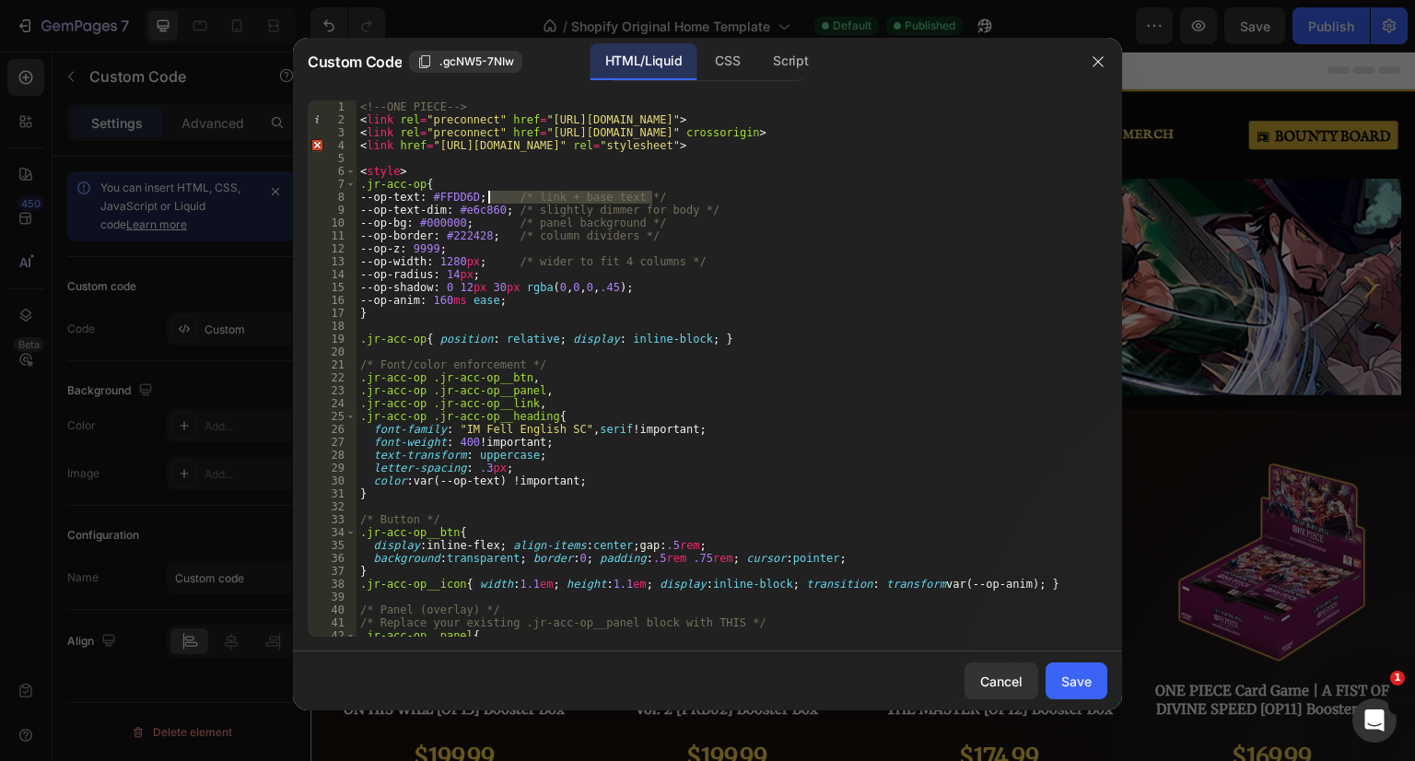
drag, startPoint x: 673, startPoint y: 194, endPoint x: 486, endPoint y: 196, distance: 187.0
click at [486, 196] on div "<!-- ONE PIECE --> < link rel = "preconnect" href = "[URL][DOMAIN_NAME]" > < li…" at bounding box center [724, 381] width 737 height 562
drag, startPoint x: 709, startPoint y: 208, endPoint x: 510, endPoint y: 210, distance: 199.0
click at [510, 210] on div "<!-- ONE PIECE --> < link rel = "preconnect" href = "[URL][DOMAIN_NAME]" > < li…" at bounding box center [724, 381] width 737 height 562
drag, startPoint x: 671, startPoint y: 226, endPoint x: 475, endPoint y: 222, distance: 195.3
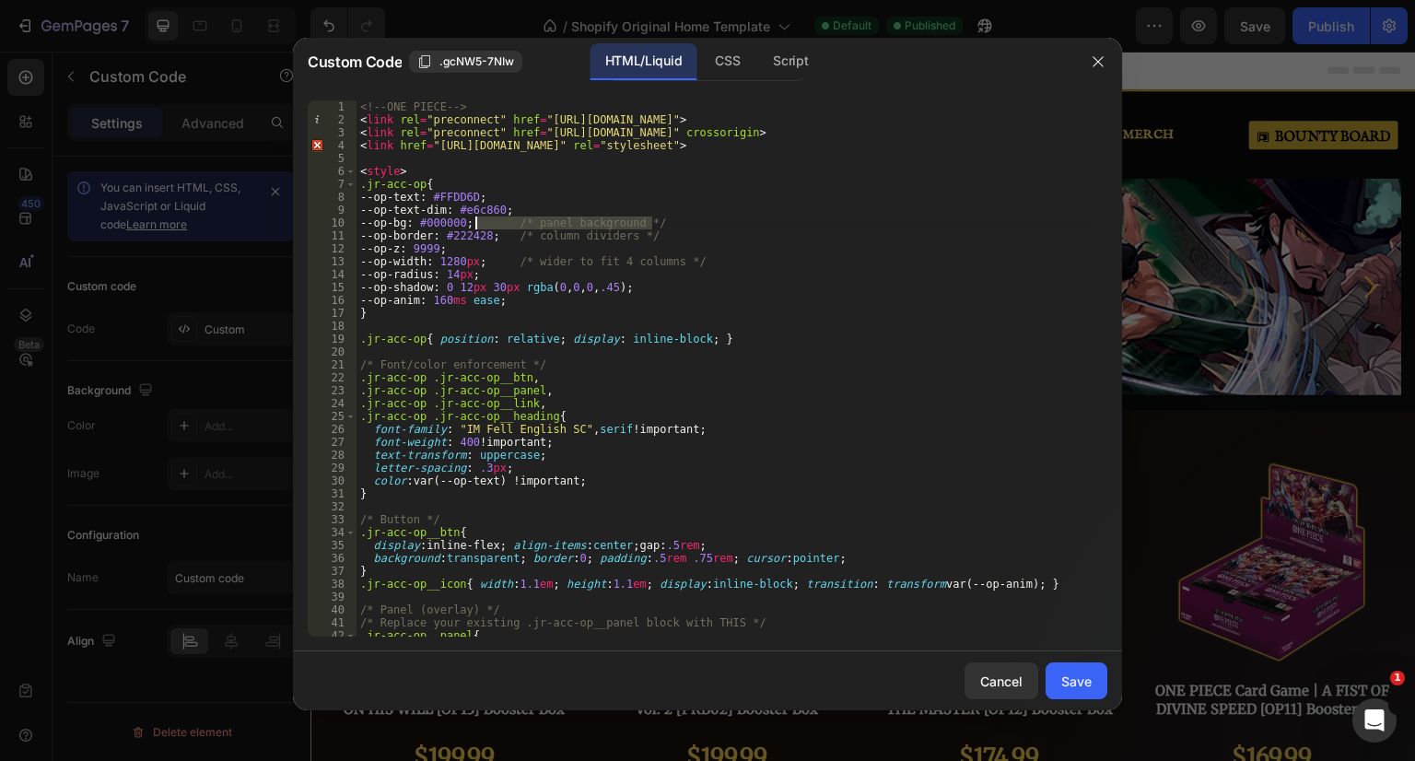
click at [475, 222] on div "<!-- ONE PIECE --> < link rel = "preconnect" href = "[URL][DOMAIN_NAME]" > < li…" at bounding box center [724, 381] width 737 height 562
drag, startPoint x: 657, startPoint y: 235, endPoint x: 499, endPoint y: 237, distance: 157.5
click at [499, 237] on div "<!-- ONE PIECE --> < link rel = "preconnect" href = "[URL][DOMAIN_NAME]" > < li…" at bounding box center [724, 381] width 737 height 562
drag, startPoint x: 707, startPoint y: 260, endPoint x: 487, endPoint y: 257, distance: 220.2
click at [487, 257] on div "<!-- ONE PIECE --> < link rel = "preconnect" href = "[URL][DOMAIN_NAME]" > < li…" at bounding box center [724, 381] width 737 height 562
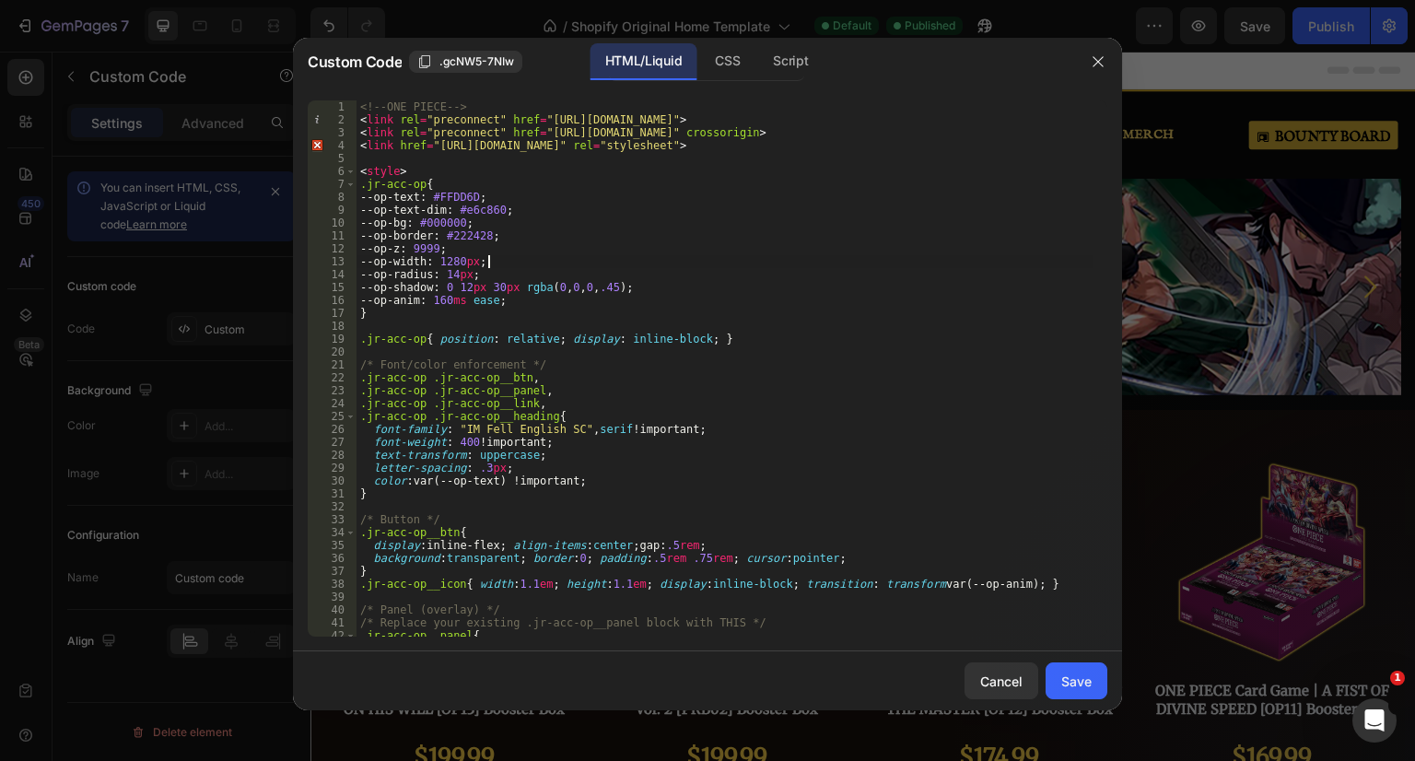
click at [533, 289] on div "<!-- ONE PIECE --> < link rel = "preconnect" href = "[URL][DOMAIN_NAME]" > < li…" at bounding box center [724, 381] width 737 height 562
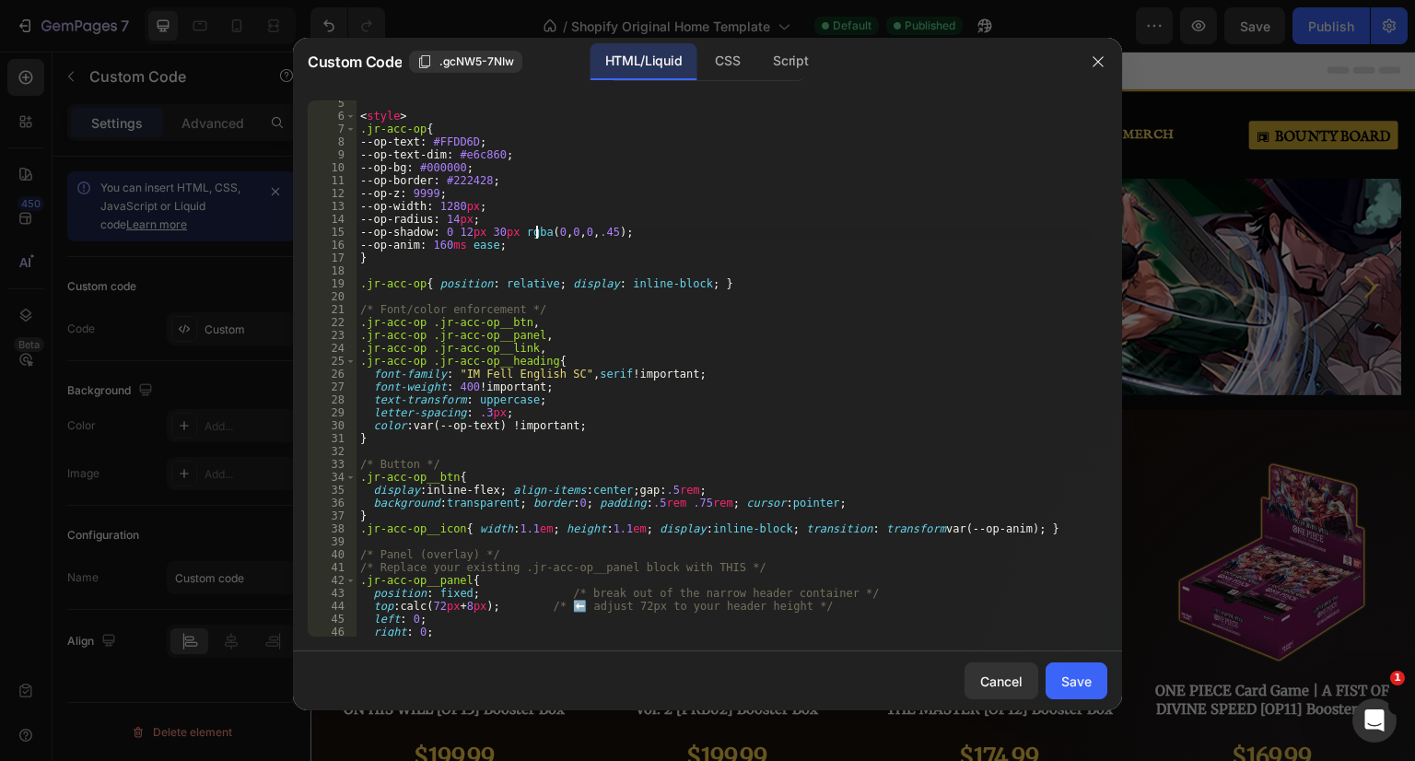
scroll to position [55, 0]
drag, startPoint x: 545, startPoint y: 307, endPoint x: 335, endPoint y: 314, distance: 210.2
click at [335, 314] on div "--op-shadow: 0 12px 30px rgba(0,0,0,.45); 5 6 7 8 9 10 11 12 13 14 15 16 17 18 …" at bounding box center [708, 368] width 800 height 536
type textarea "/* Font/color enforcement */"
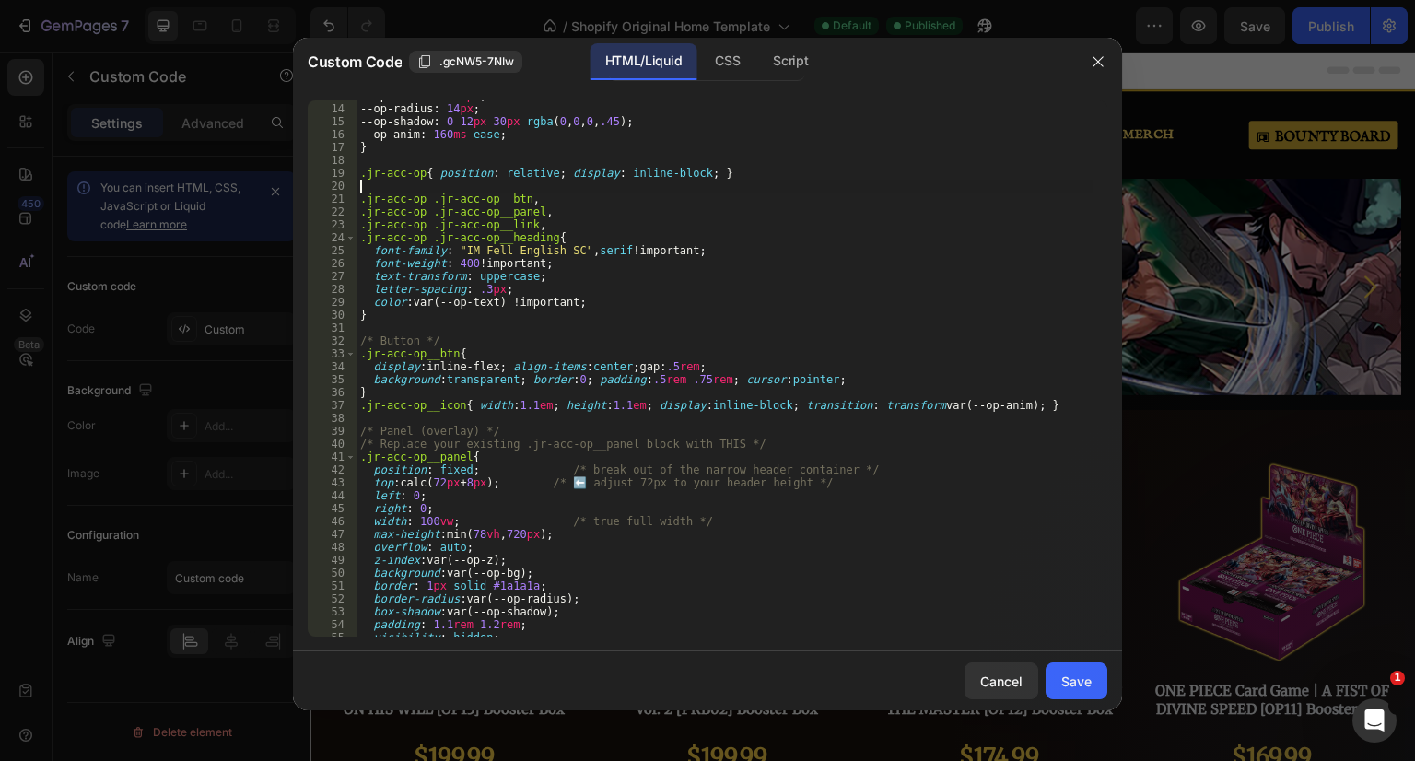
scroll to position [221, 0]
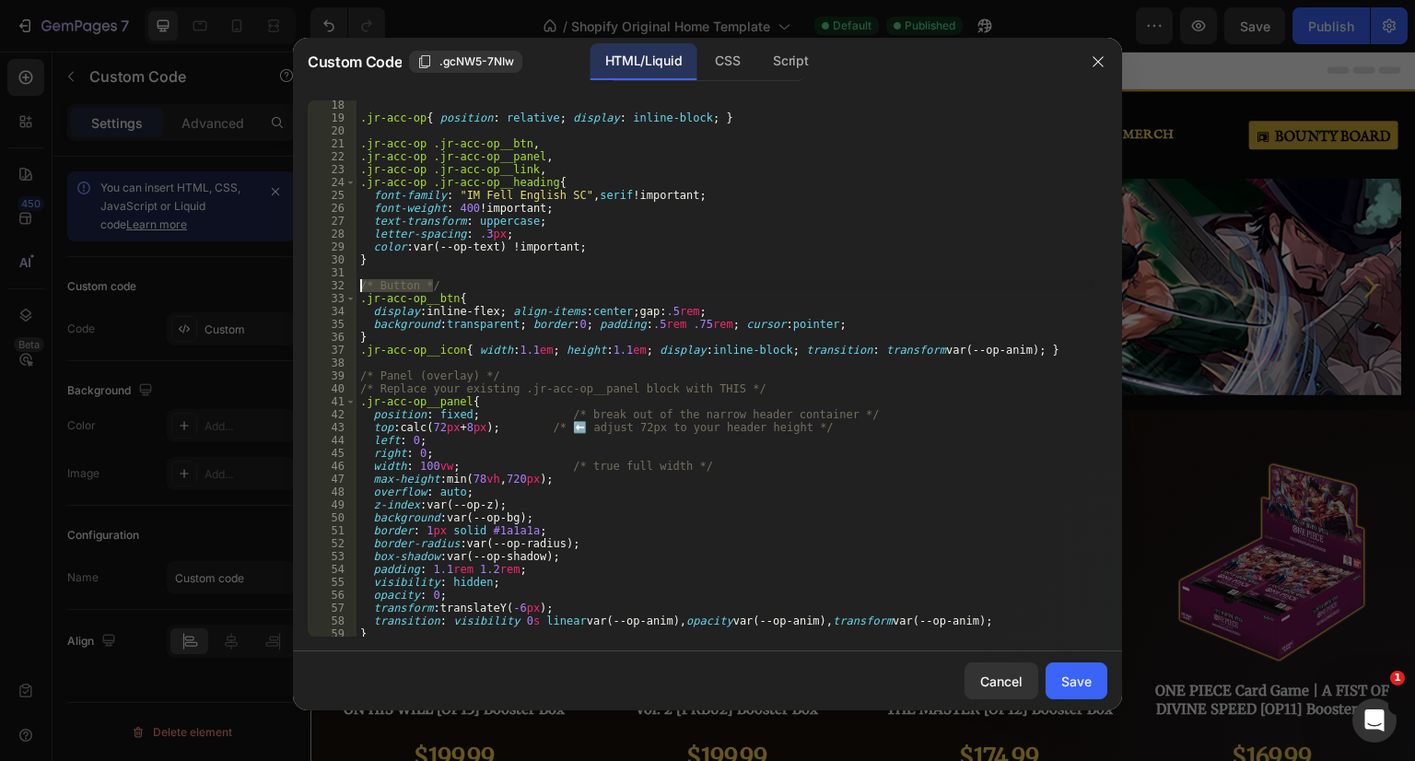
drag, startPoint x: 443, startPoint y: 285, endPoint x: 315, endPoint y: 287, distance: 128.1
click at [315, 287] on div "18 19 20 21 22 23 24 25 26 27 28 29 30 31 32 33 34 35 36 37 38 39 40 41 42 43 4…" at bounding box center [708, 368] width 800 height 536
type textarea "/* Button */"
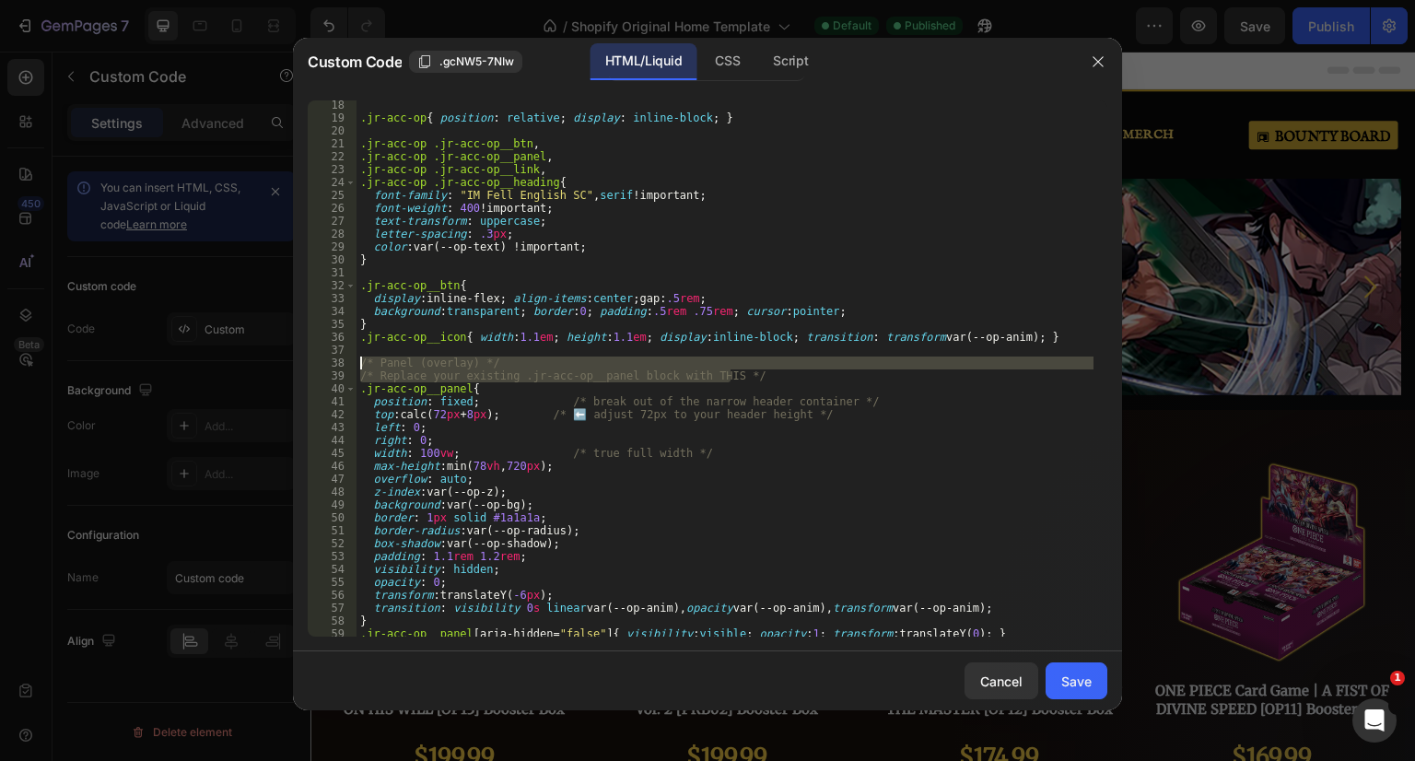
drag, startPoint x: 768, startPoint y: 377, endPoint x: 303, endPoint y: 362, distance: 465.4
click at [303, 362] on div "18 19 20 21 22 23 24 25 26 27 28 29 30 31 32 33 34 35 36 37 38 39 40 41 42 43 4…" at bounding box center [707, 369] width 829 height 566
type textarea "/* Panel (overlay) */ /* Replace your existing .jr-acc-op__panel block with THI…"
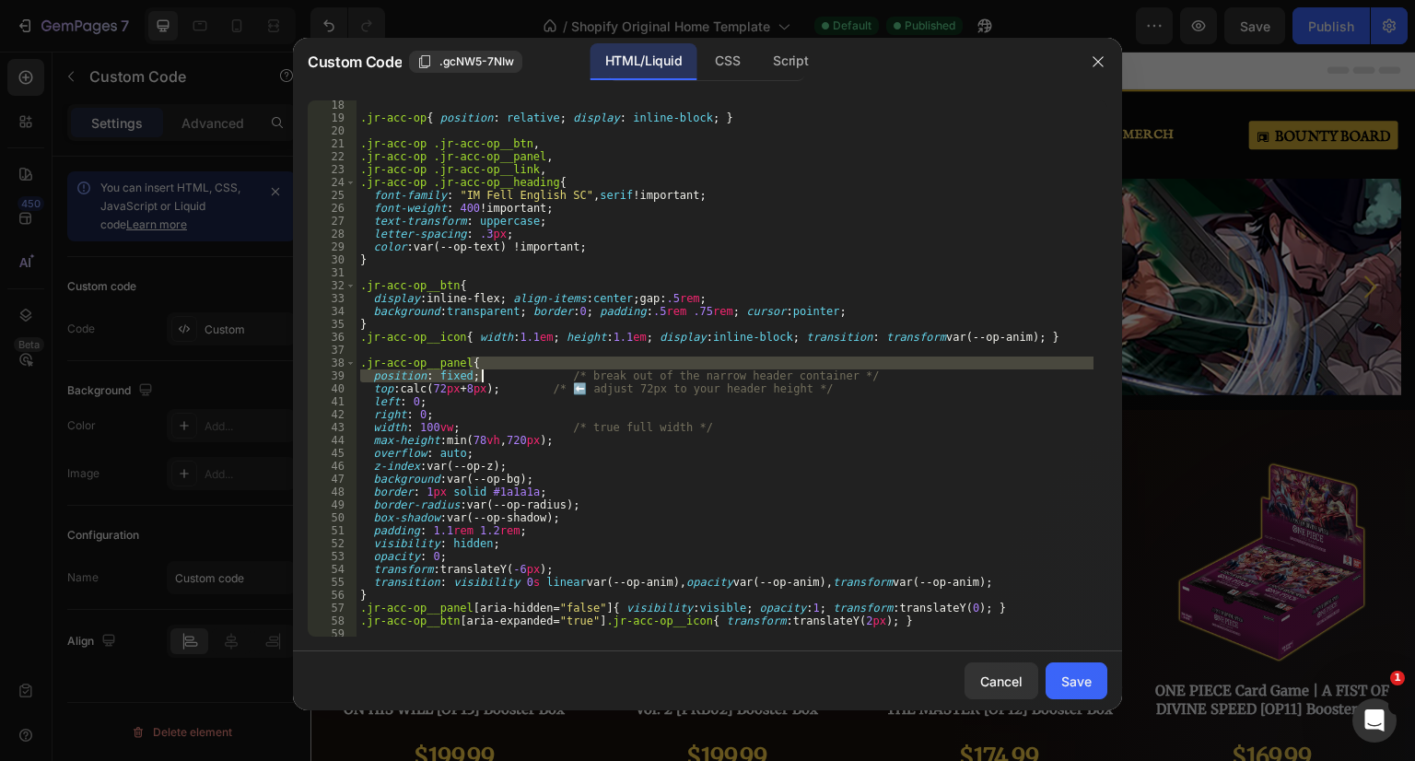
drag, startPoint x: 829, startPoint y: 375, endPoint x: 481, endPoint y: 376, distance: 348.2
click at [481, 376] on div ".jr-acc-op { position : relative ; display : inline-block ; } .jr-acc-op .jr-ac…" at bounding box center [724, 380] width 737 height 562
click at [702, 383] on div ".jr-acc-op { position : relative ; display : inline-block ; } .jr-acc-op .jr-ac…" at bounding box center [724, 380] width 737 height 562
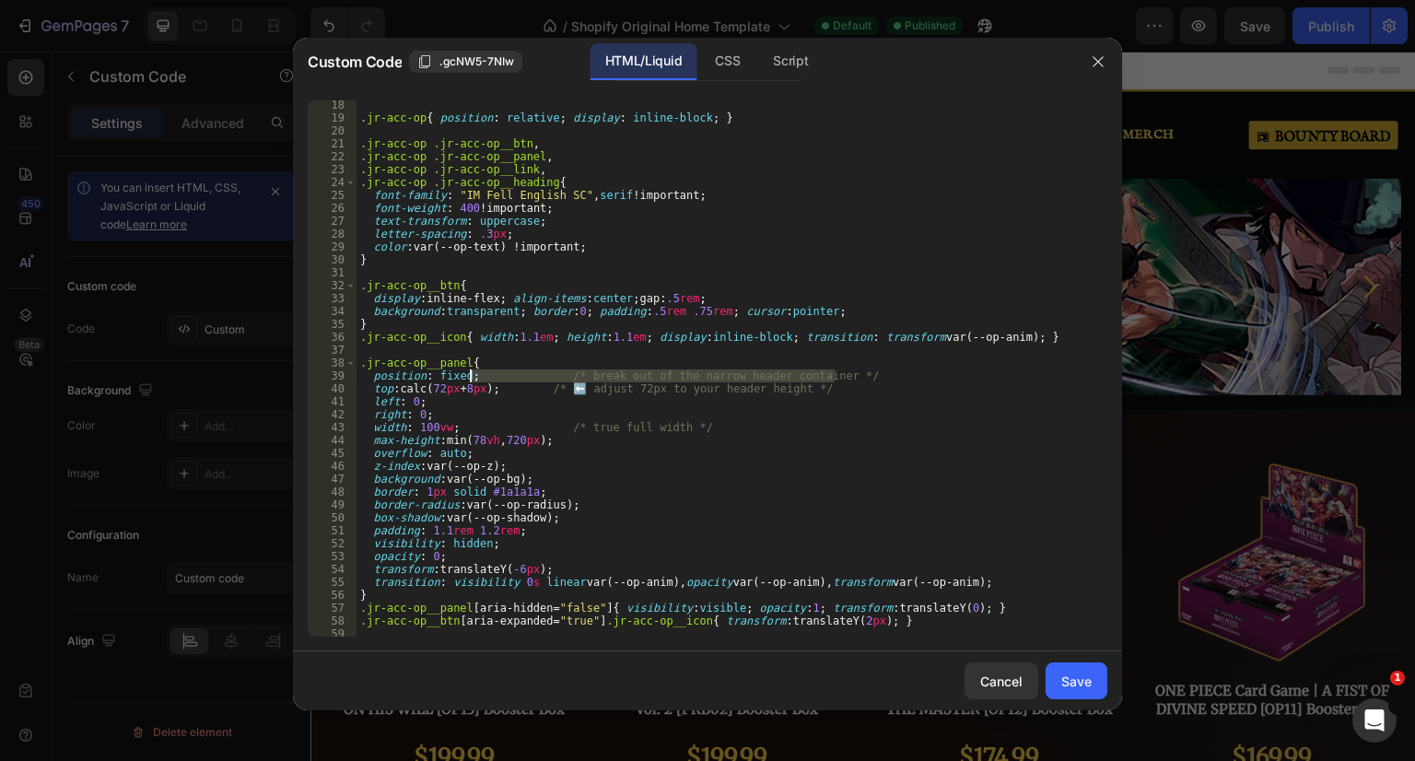
drag, startPoint x: 832, startPoint y: 377, endPoint x: 470, endPoint y: 375, distance: 362.0
click at [470, 375] on div ".jr-acc-op { position : relative ; display : inline-block ; } .jr-acc-op .jr-ac…" at bounding box center [724, 380] width 737 height 562
drag, startPoint x: 845, startPoint y: 386, endPoint x: 504, endPoint y: 391, distance: 340.9
click at [504, 391] on div ".jr-acc-op { position : relative ; display : inline-block ; } .jr-acc-op .jr-ac…" at bounding box center [724, 380] width 737 height 562
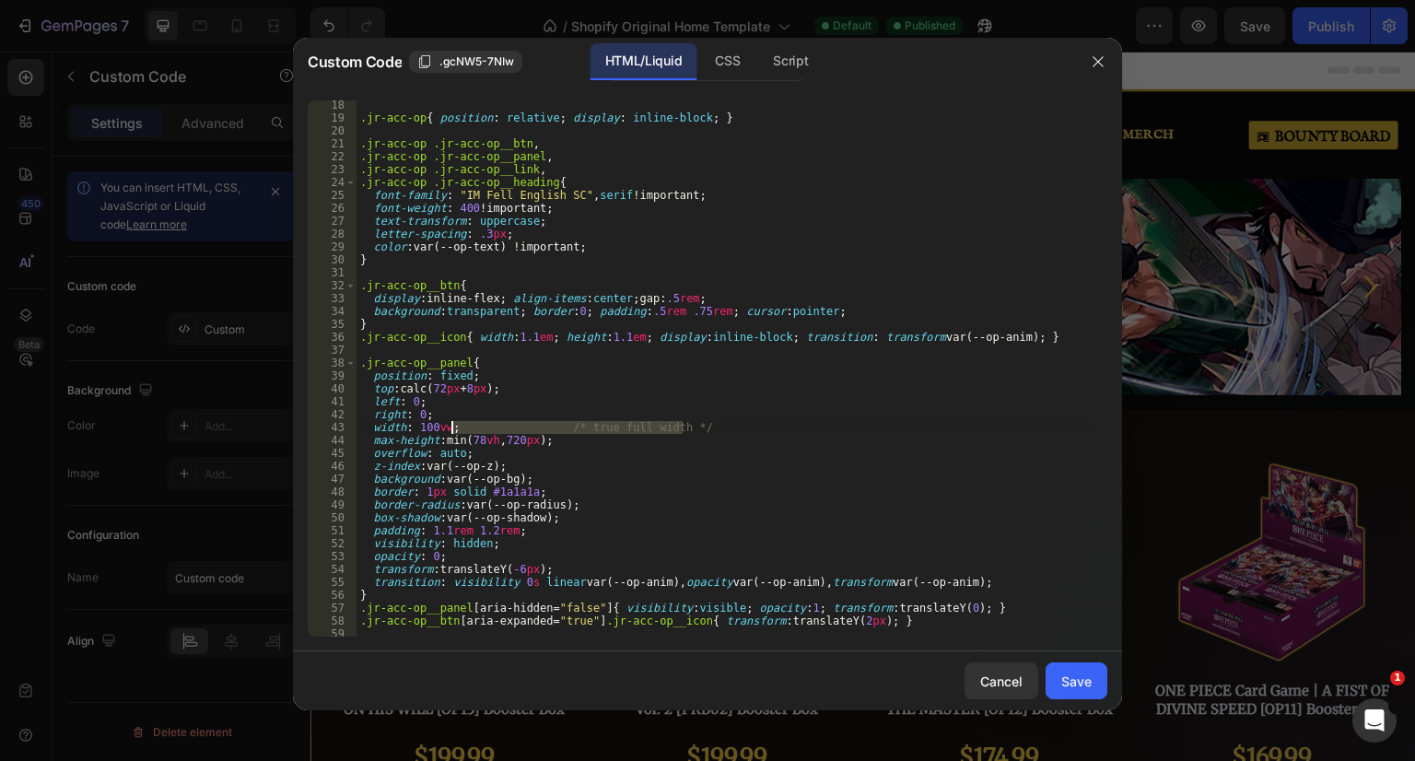
drag, startPoint x: 697, startPoint y: 426, endPoint x: 450, endPoint y: 430, distance: 246.9
click at [450, 430] on div ".jr-acc-op { position : relative ; display : inline-block ; } .jr-acc-op .jr-ac…" at bounding box center [724, 380] width 737 height 562
click at [594, 443] on div ".jr-acc-op { position : relative ; display : inline-block ; } .jr-acc-op .jr-ac…" at bounding box center [724, 380] width 737 height 562
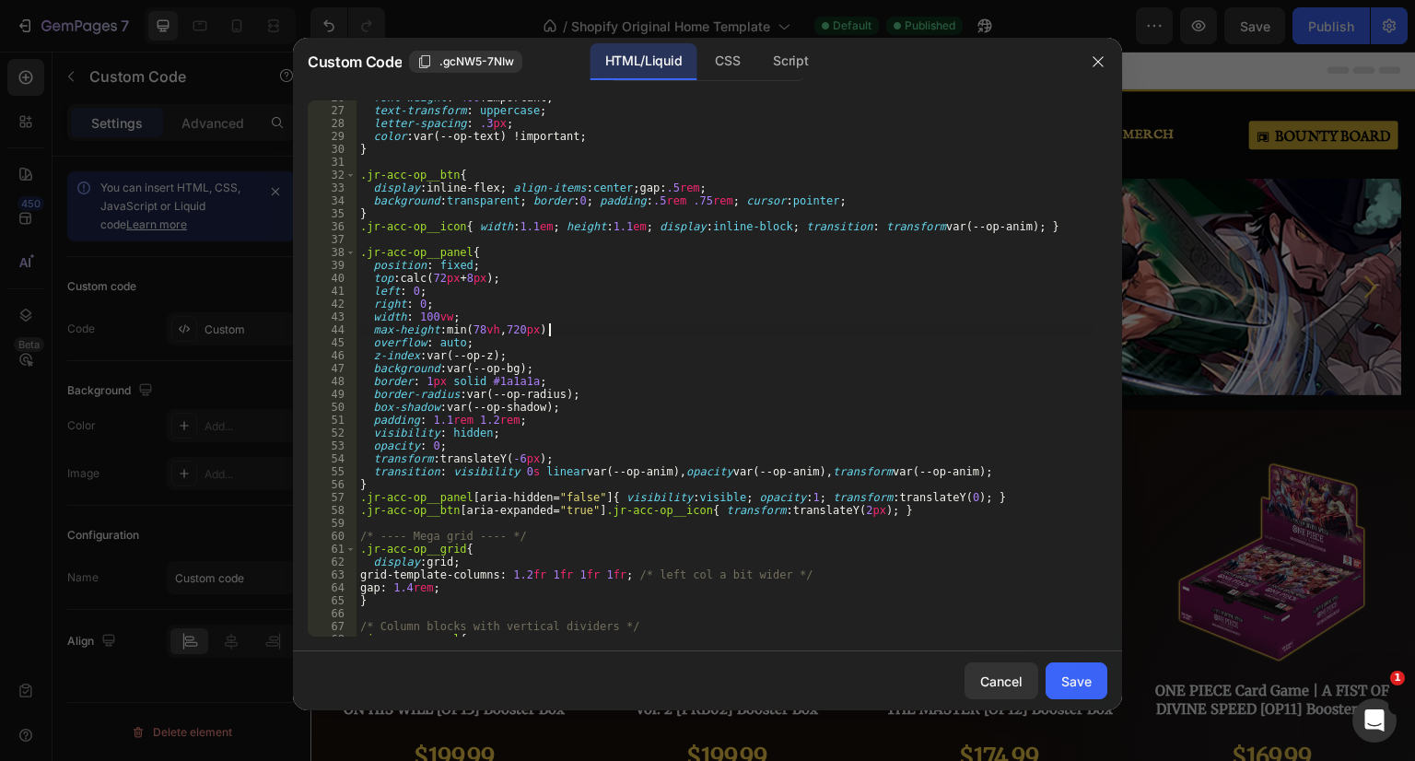
scroll to position [497, 0]
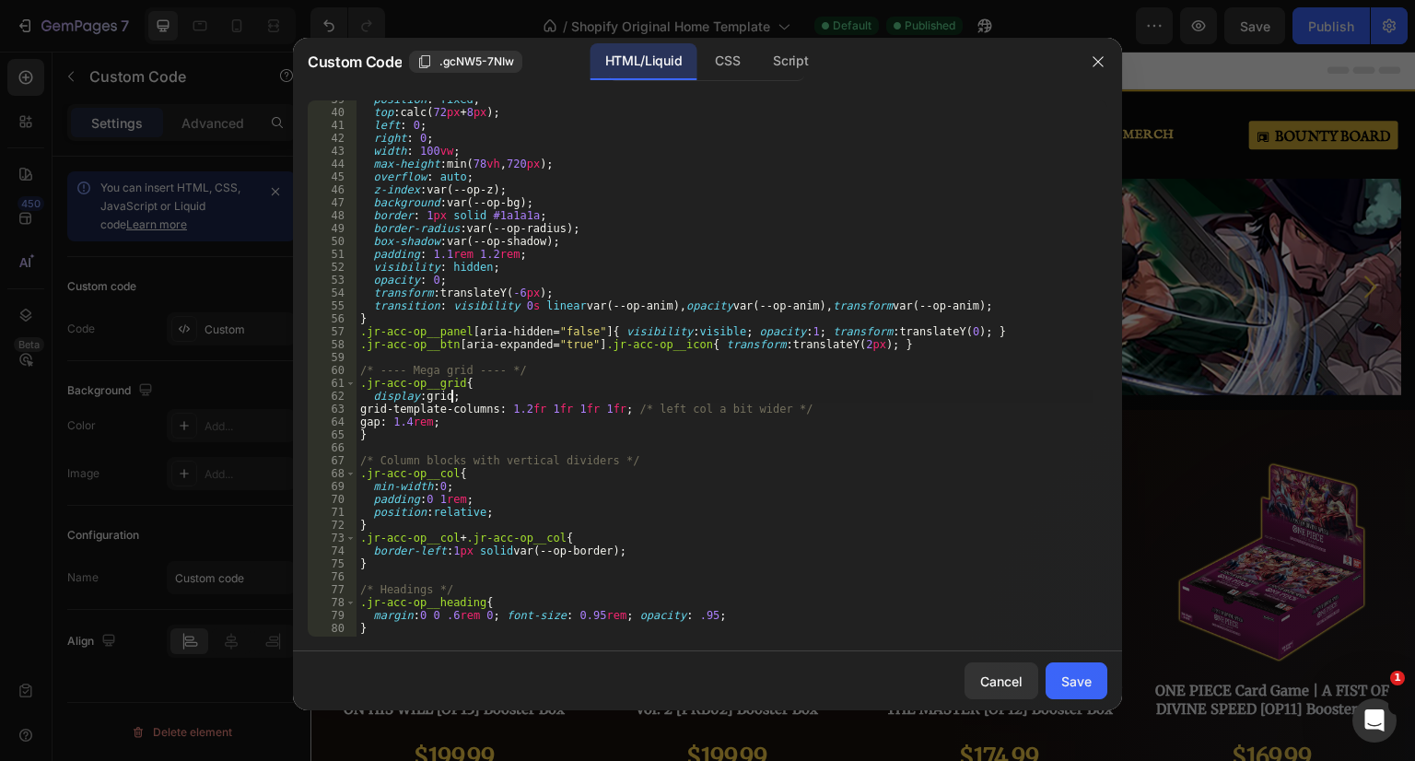
drag, startPoint x: 824, startPoint y: 403, endPoint x: 695, endPoint y: 397, distance: 130.0
click at [695, 397] on div "position : fixed ; top : calc( 72 px + 8 px ) ; left : 0 ; right : 0 ; width : …" at bounding box center [724, 374] width 737 height 562
drag, startPoint x: 527, startPoint y: 366, endPoint x: 342, endPoint y: 367, distance: 185.2
click at [342, 367] on div "display:grid; 39 40 41 42 43 44 45 46 47 48 49 50 51 52 53 54 55 56 57 58 59 60…" at bounding box center [708, 368] width 800 height 536
type textarea "/* ---- Mega grid ---- */"
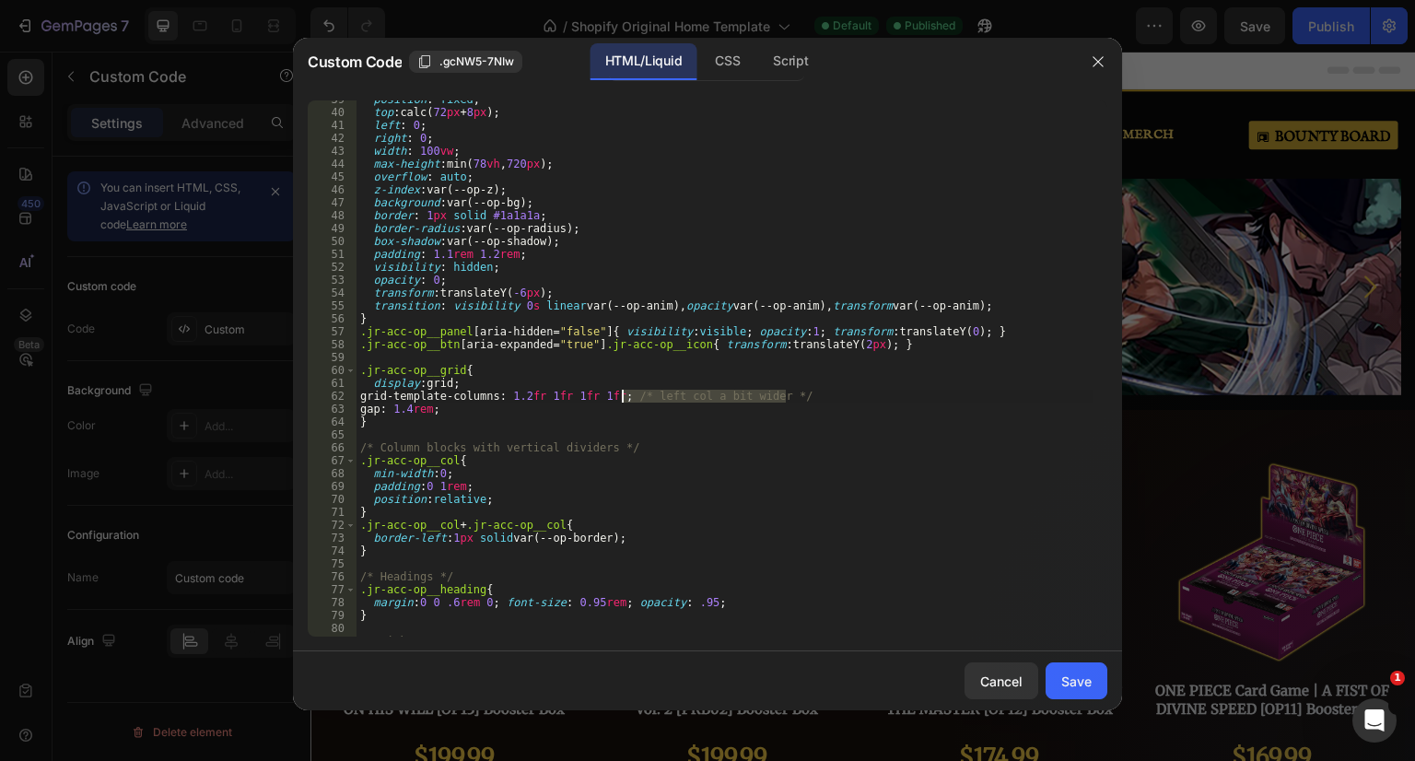
drag, startPoint x: 814, startPoint y: 396, endPoint x: 619, endPoint y: 397, distance: 195.3
click at [619, 397] on div "position : fixed ; top : calc( 72 px + 8 px ) ; left : 0 ; right : 0 ; width : …" at bounding box center [724, 374] width 737 height 562
drag, startPoint x: 622, startPoint y: 450, endPoint x: 343, endPoint y: 462, distance: 279.4
click at [352, 453] on div "grid-template-columns: 1.2fr 1fr 1fr 1fr; 39 40 41 42 43 44 45 46 47 48 49 50 5…" at bounding box center [708, 368] width 800 height 536
type textarea "/* Column blocks with vertical dividers */"
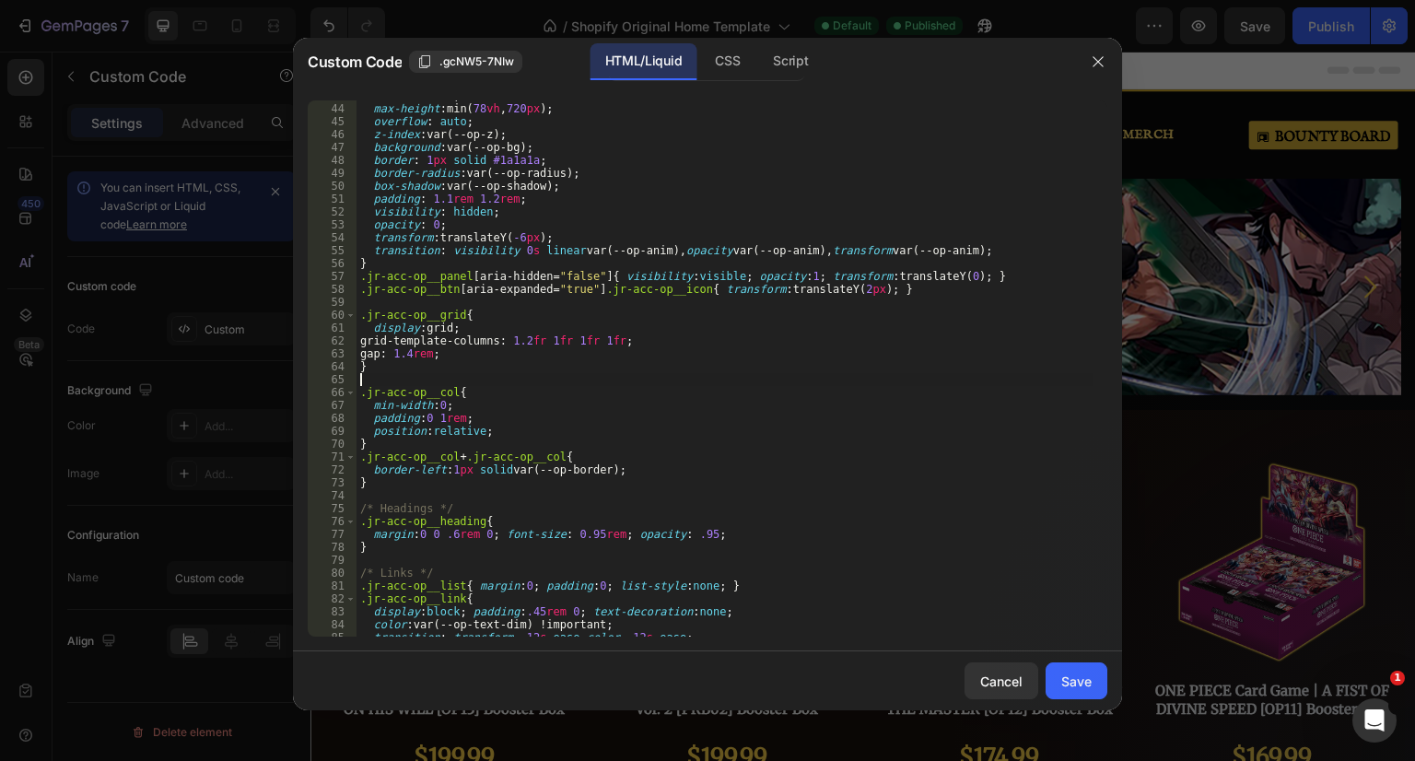
scroll to position [608, 0]
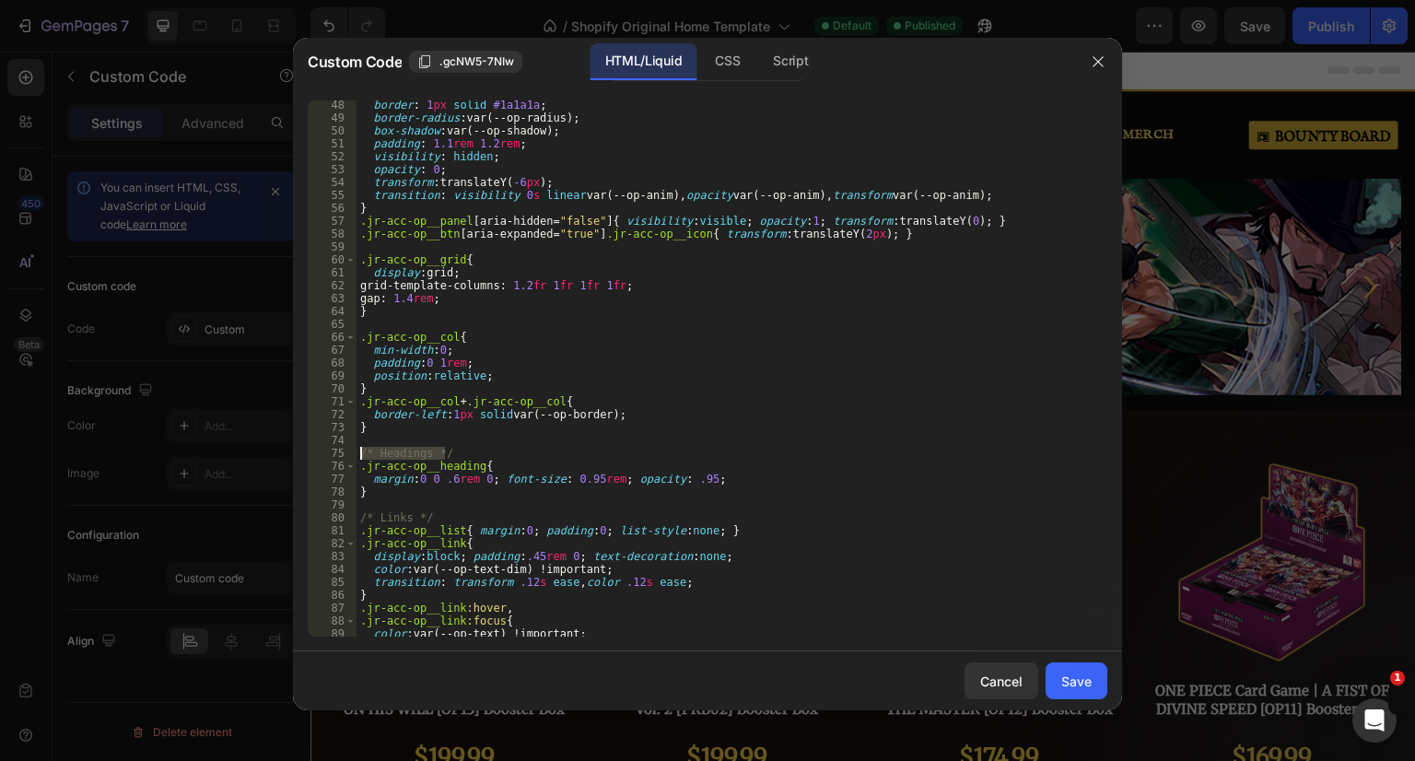
drag, startPoint x: 450, startPoint y: 450, endPoint x: 268, endPoint y: 448, distance: 181.5
click at [268, 448] on div "Custom Code .gcNW5-7NIw HTML/Liquid CSS Script 48 49 50 51 52 53 54 55 56 57 58…" at bounding box center [707, 380] width 1415 height 761
type textarea "/* Headings */"
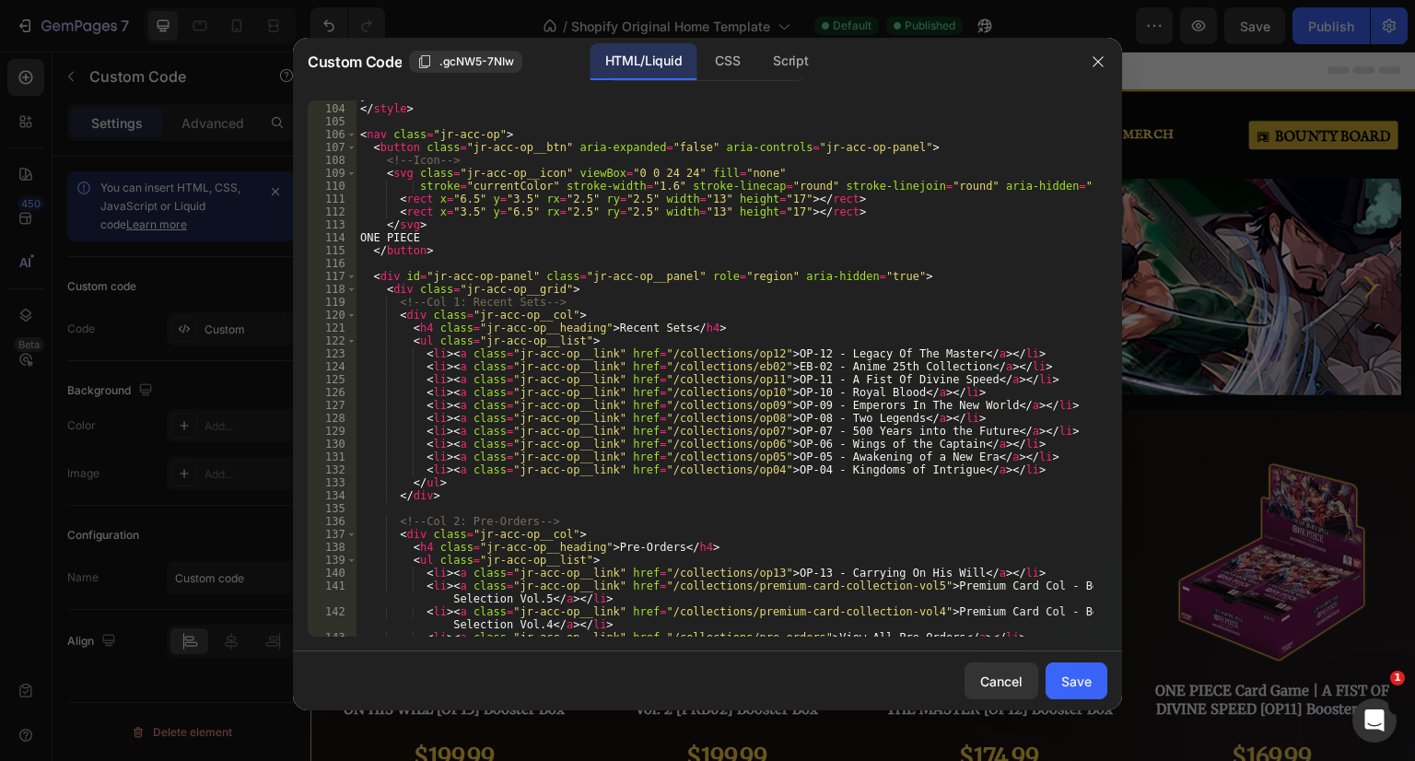
scroll to position [1326, 0]
click at [779, 355] on div "} </ style > < nav class = "jr-acc-op" > < button class = "jr-acc-op__btn" aria…" at bounding box center [724, 370] width 737 height 562
click at [760, 351] on div "} </ style > < nav class = "jr-acc-op" > < button class = "jr-acc-op__btn" aria…" at bounding box center [724, 370] width 737 height 562
click at [930, 351] on div "} </ style > < nav class = "jr-acc-op" > < button class = "jr-acc-op__btn" aria…" at bounding box center [724, 370] width 737 height 562
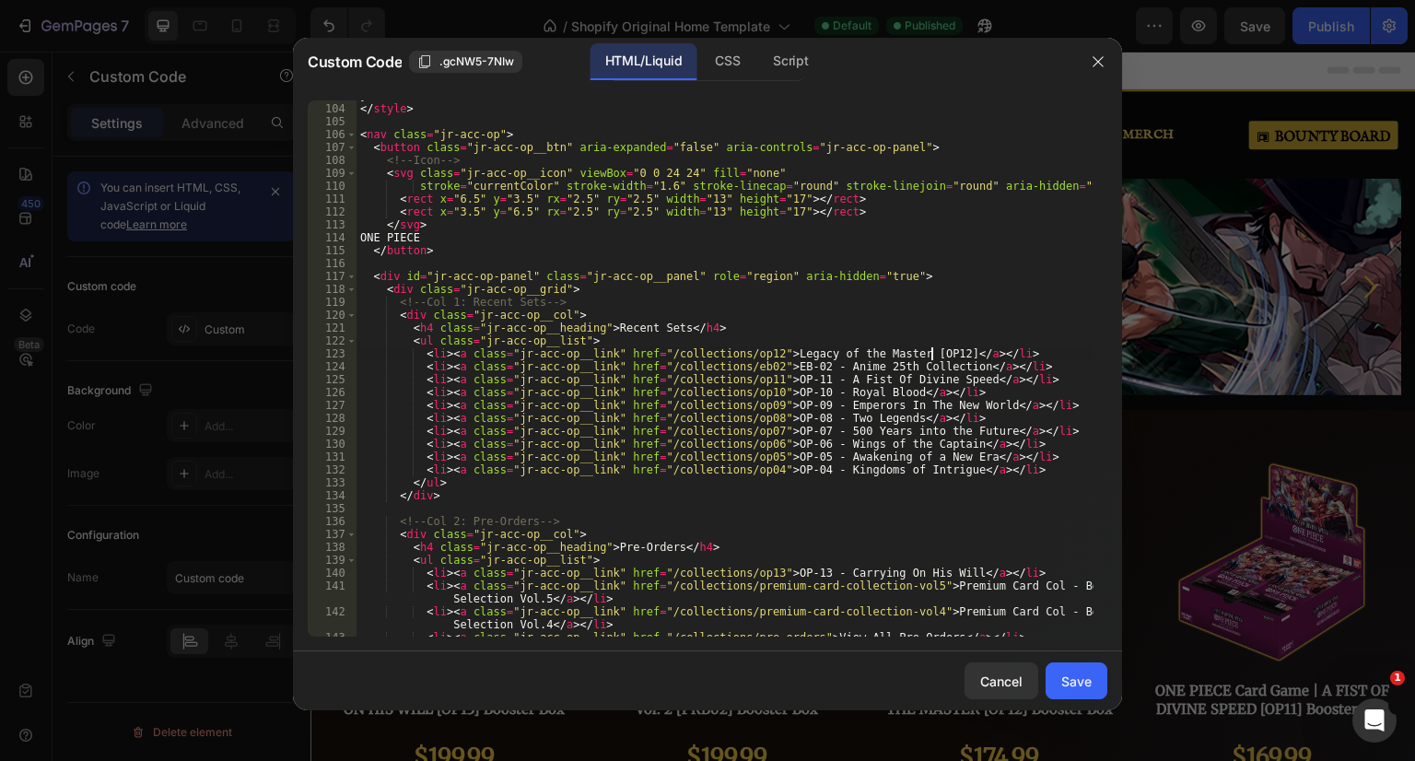
click at [764, 364] on div "} </ style > < nav class = "jr-acc-op" > < button class = "jr-acc-op__btn" aria…" at bounding box center [724, 370] width 737 height 562
click at [938, 366] on div "} </ style > < nav class = "jr-acc-op" > < button class = "jr-acc-op__btn" aria…" at bounding box center [724, 370] width 737 height 562
click at [930, 351] on div "} </ style > < nav class = "jr-acc-op" > < button class = "jr-acc-op__btn" aria…" at bounding box center [724, 370] width 737 height 562
click at [763, 377] on div "} </ style > < nav class = "jr-acc-op" > < button class = "jr-acc-op__btn" aria…" at bounding box center [724, 370] width 737 height 562
click at [943, 379] on div "} </ style > < nav class = "jr-acc-op" > < button class = "jr-acc-op__btn" aria…" at bounding box center [724, 370] width 737 height 562
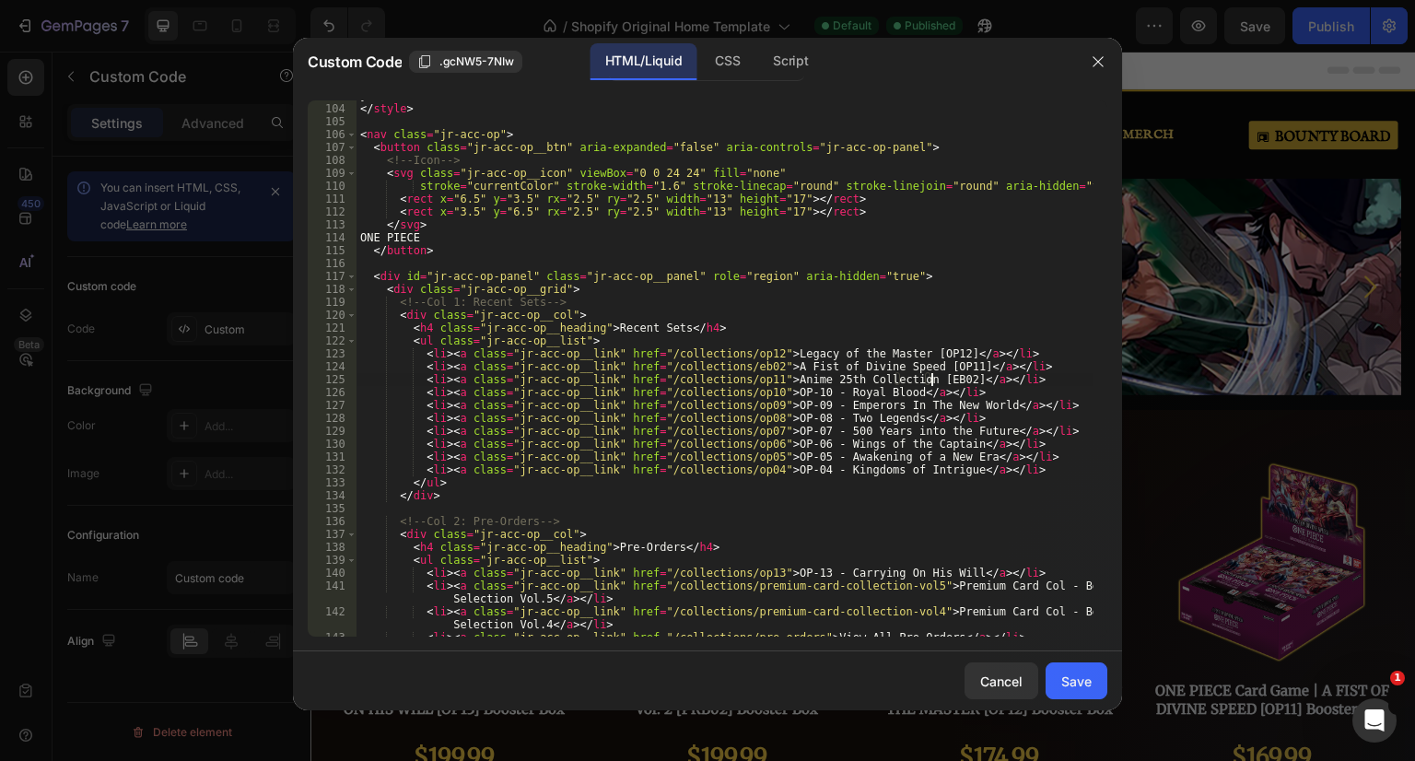
click at [763, 391] on div "} </ style > < nav class = "jr-acc-op" > < button class = "jr-acc-op__btn" aria…" at bounding box center [724, 370] width 737 height 562
click at [878, 391] on div "} </ style > < nav class = "jr-acc-op" > < button class = "jr-acc-op__btn" aria…" at bounding box center [724, 370] width 737 height 562
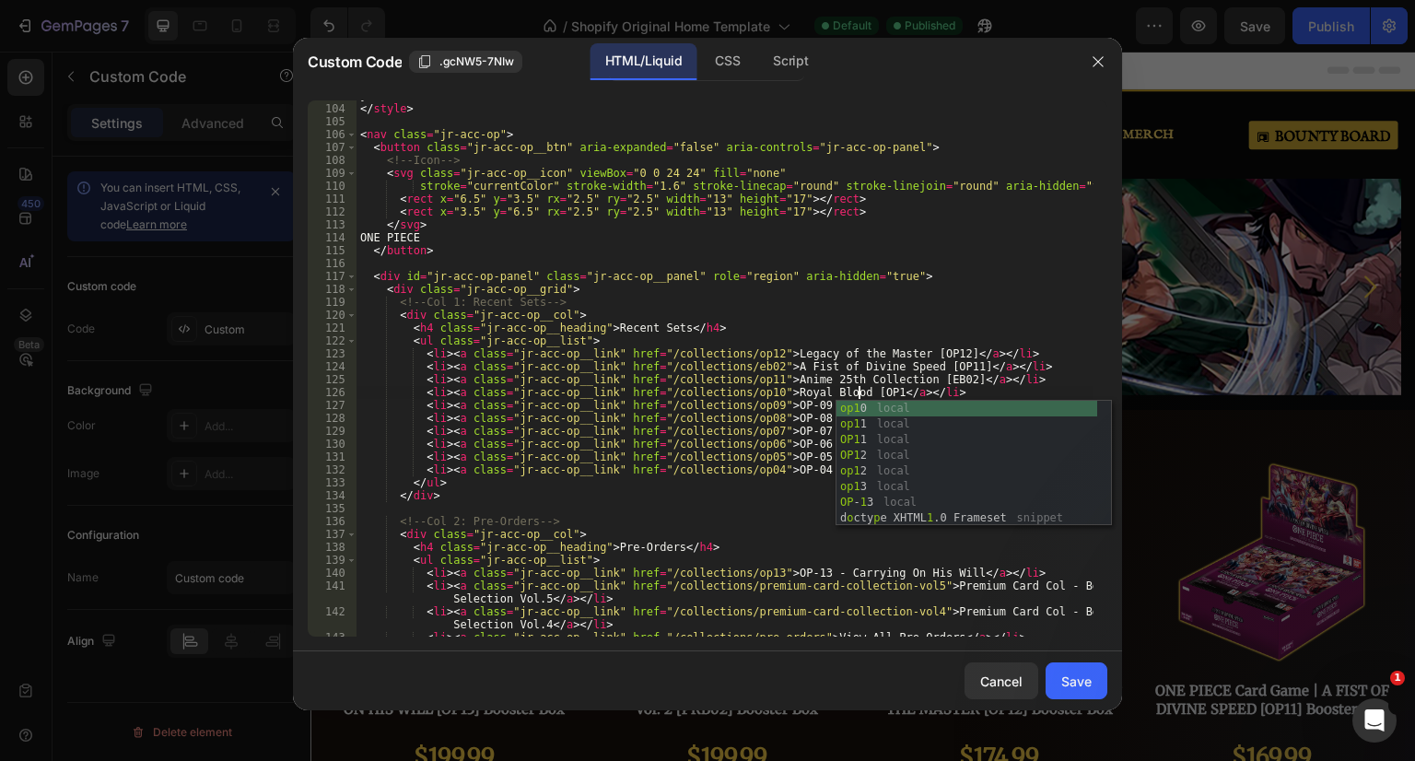
scroll to position [0, 41]
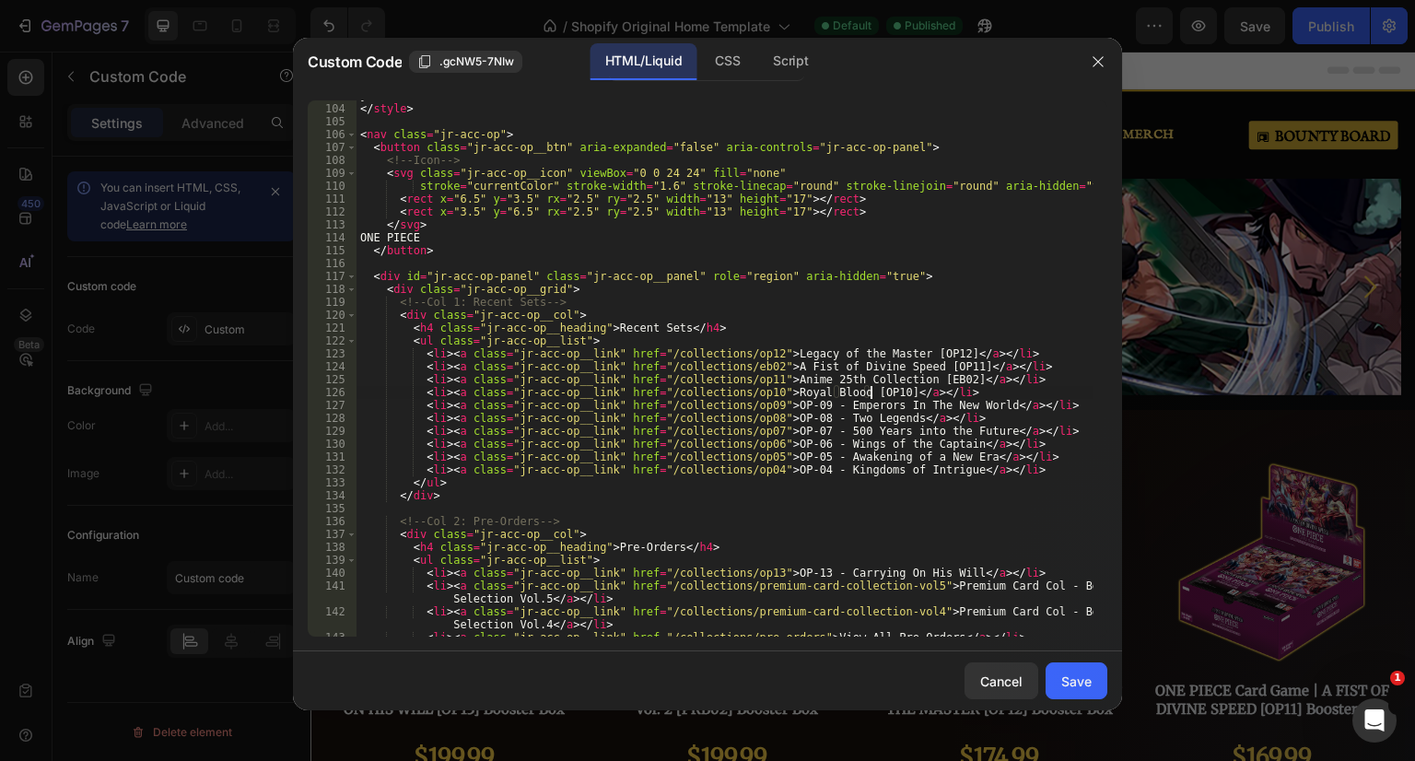
click at [763, 404] on div "} </ style > < nav class = "jr-acc-op" > < button class = "jr-acc-op__btn" aria…" at bounding box center [724, 370] width 737 height 562
drag, startPoint x: 807, startPoint y: 406, endPoint x: 844, endPoint y: 395, distance: 38.5
click at [807, 405] on div "} </ style > < nav class = "jr-acc-op" > < button class = "jr-acc-op__btn" aria…" at bounding box center [724, 370] width 737 height 562
click at [912, 404] on div "} </ style > < nav class = "jr-acc-op" > < button class = "jr-acc-op__btn" aria…" at bounding box center [724, 370] width 737 height 562
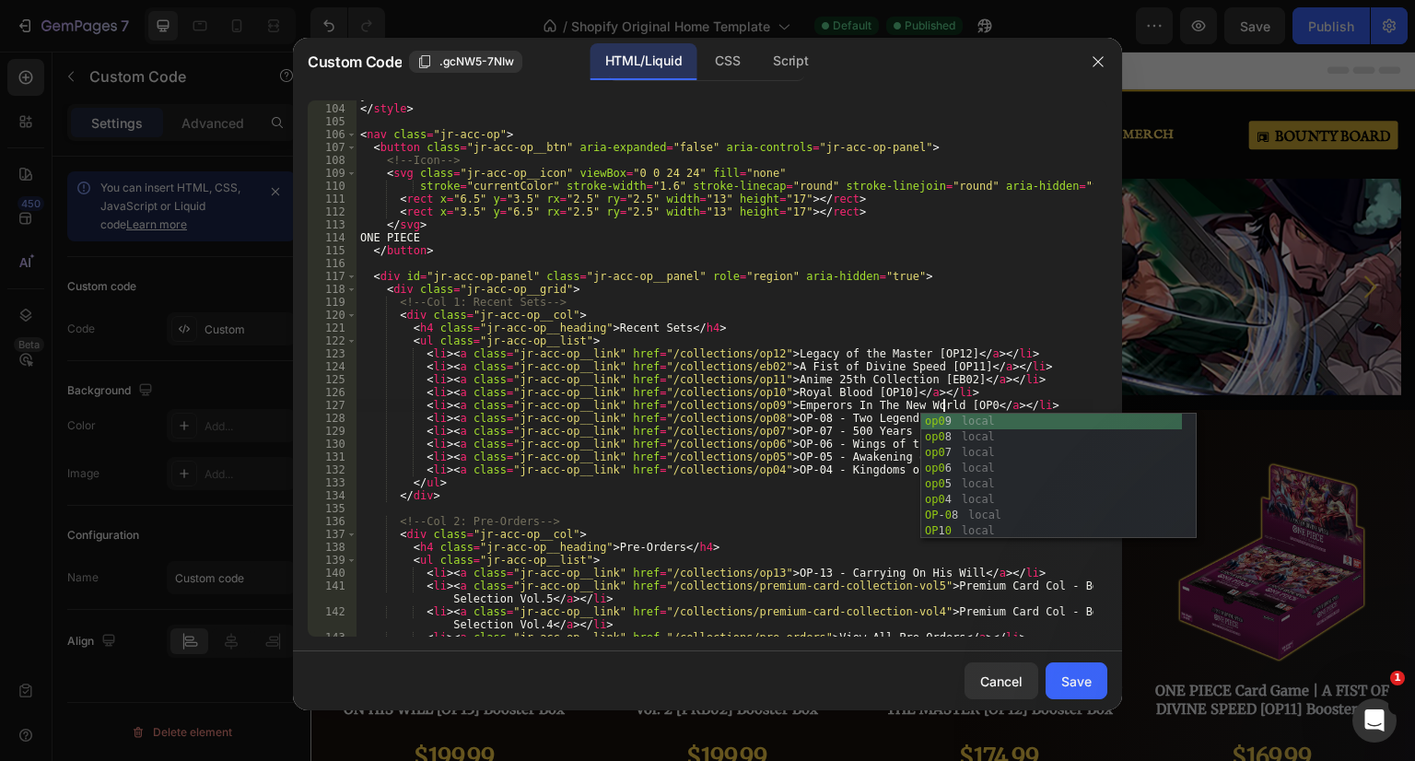
scroll to position [0, 49]
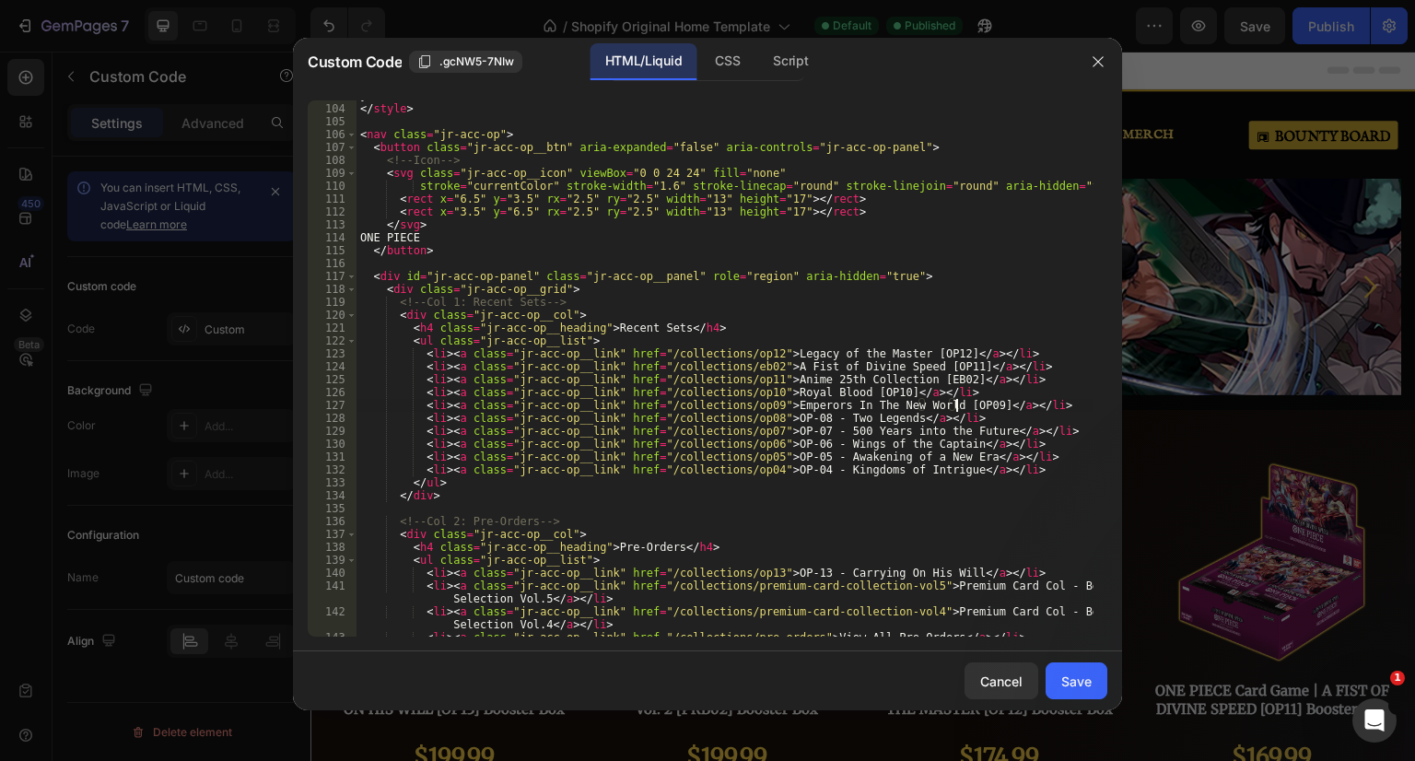
click at [809, 415] on div "} </ style > < nav class = "jr-acc-op" > < button class = "jr-acc-op__btn" aria…" at bounding box center [724, 370] width 737 height 562
click at [762, 415] on div "} </ style > < nav class = "jr-acc-op" > < button class = "jr-acc-op__btn" aria…" at bounding box center [724, 370] width 737 height 562
click at [825, 418] on div "} </ style > < nav class = "jr-acc-op" > < button class = "jr-acc-op__btn" aria…" at bounding box center [724, 370] width 737 height 562
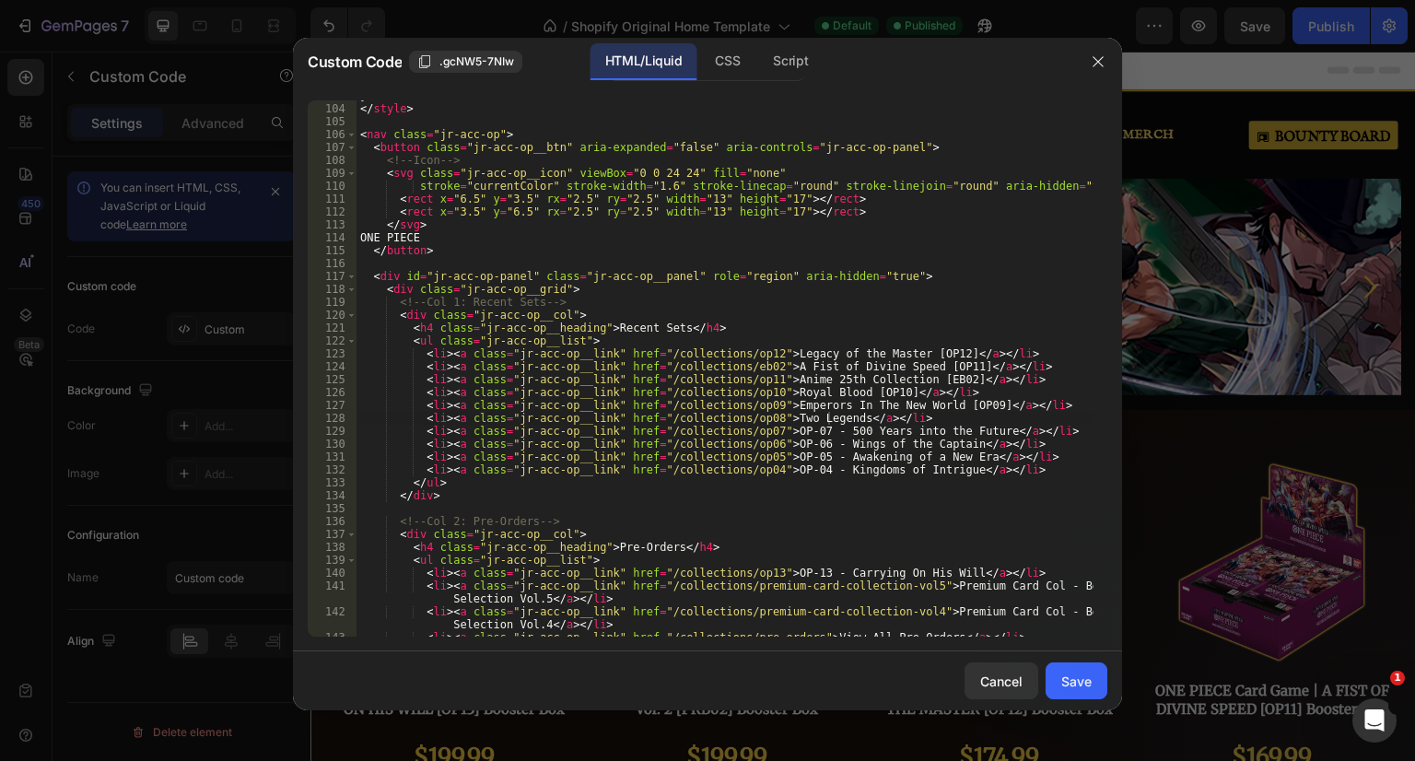
drag, startPoint x: 825, startPoint y: 423, endPoint x: 847, endPoint y: 414, distance: 24.0
click at [825, 423] on div "} </ style > < nav class = "jr-acc-op" > < button class = "jr-acc-op__btn" aria…" at bounding box center [724, 370] width 737 height 562
click at [810, 430] on div "} </ style > < nav class = "jr-acc-op" > < button class = "jr-acc-op__btn" aria…" at bounding box center [724, 370] width 737 height 562
click at [763, 430] on div "} </ style > < nav class = "jr-acc-op" > < button class = "jr-acc-op__btn" aria…" at bounding box center [724, 370] width 737 height 562
click at [910, 431] on div "} </ style > < nav class = "jr-acc-op" > < button class = "jr-acc-op__btn" aria…" at bounding box center [724, 370] width 737 height 562
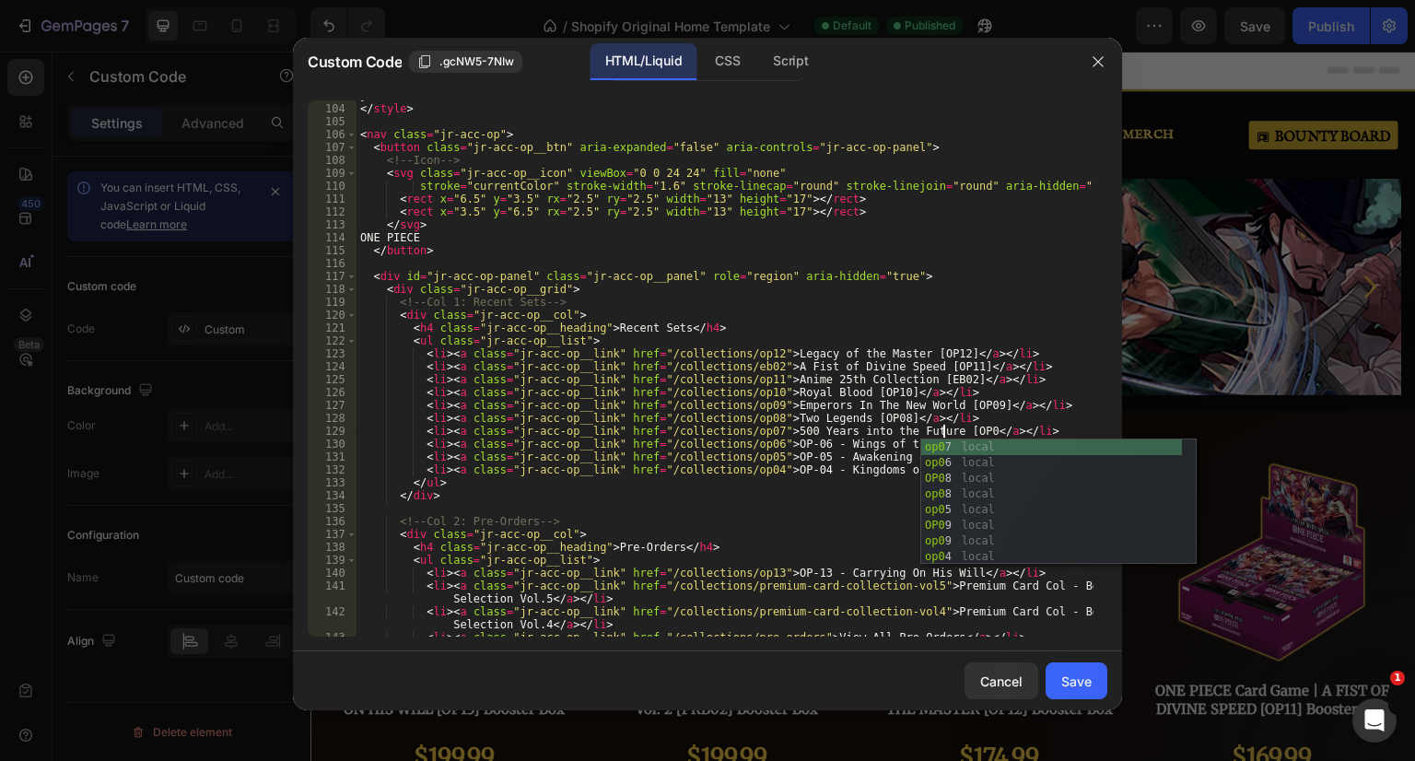
scroll to position [0, 49]
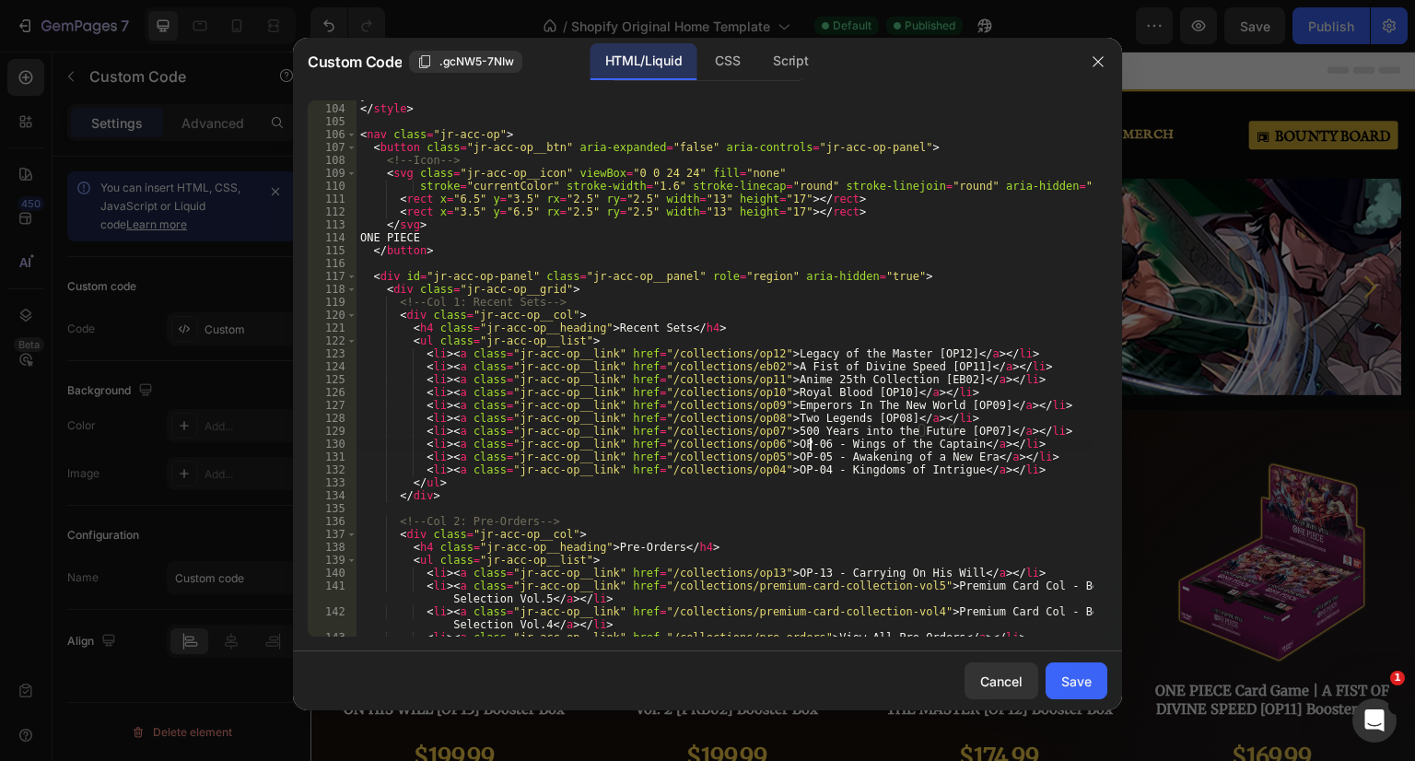
click at [808, 443] on div "} </ style > < nav class = "jr-acc-op" > < button class = "jr-acc-op__btn" aria…" at bounding box center [724, 370] width 737 height 562
click at [762, 443] on div "} </ style > < nav class = "jr-acc-op" > < button class = "jr-acc-op__btn" aria…" at bounding box center [724, 370] width 737 height 562
click at [882, 450] on div "} </ style > < nav class = "jr-acc-op" > < button class = "jr-acc-op__btn" aria…" at bounding box center [724, 370] width 737 height 562
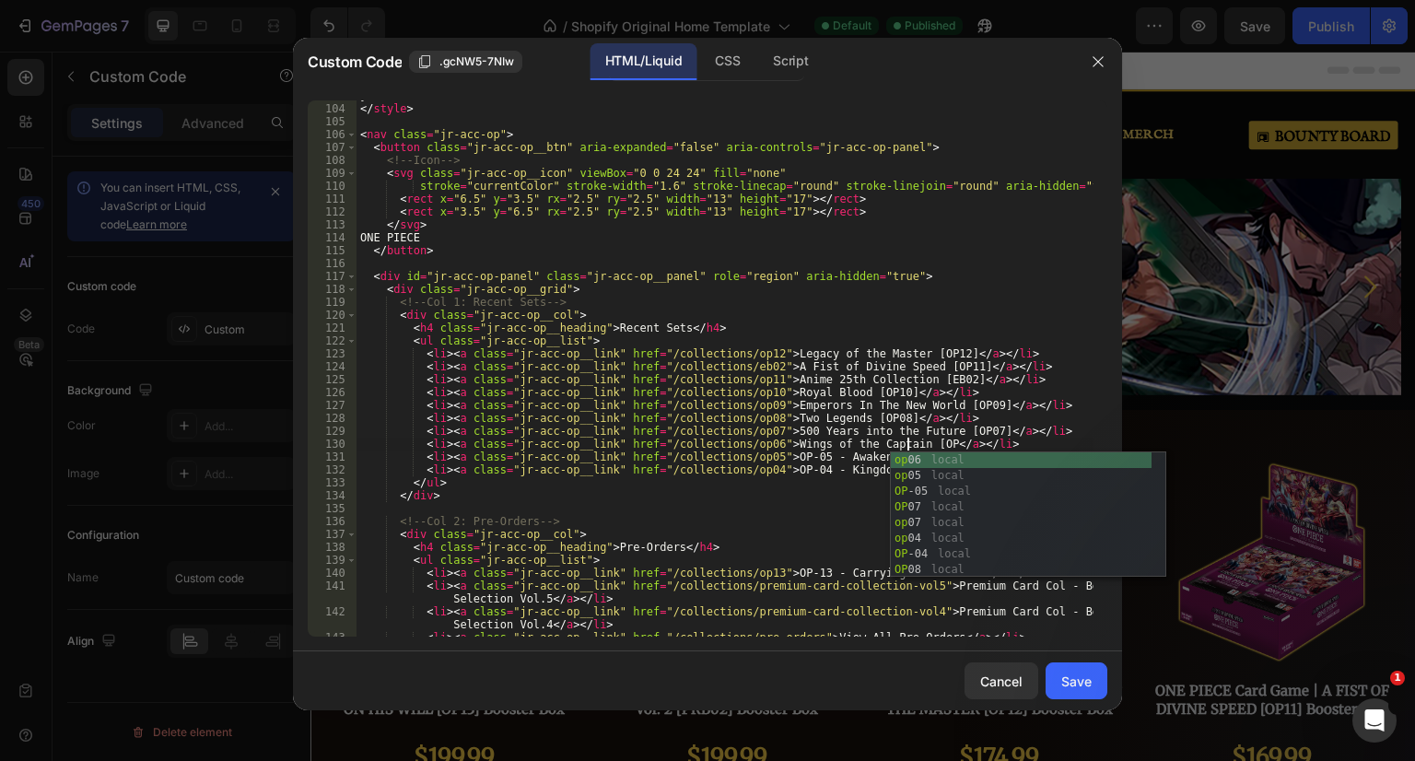
scroll to position [0, 46]
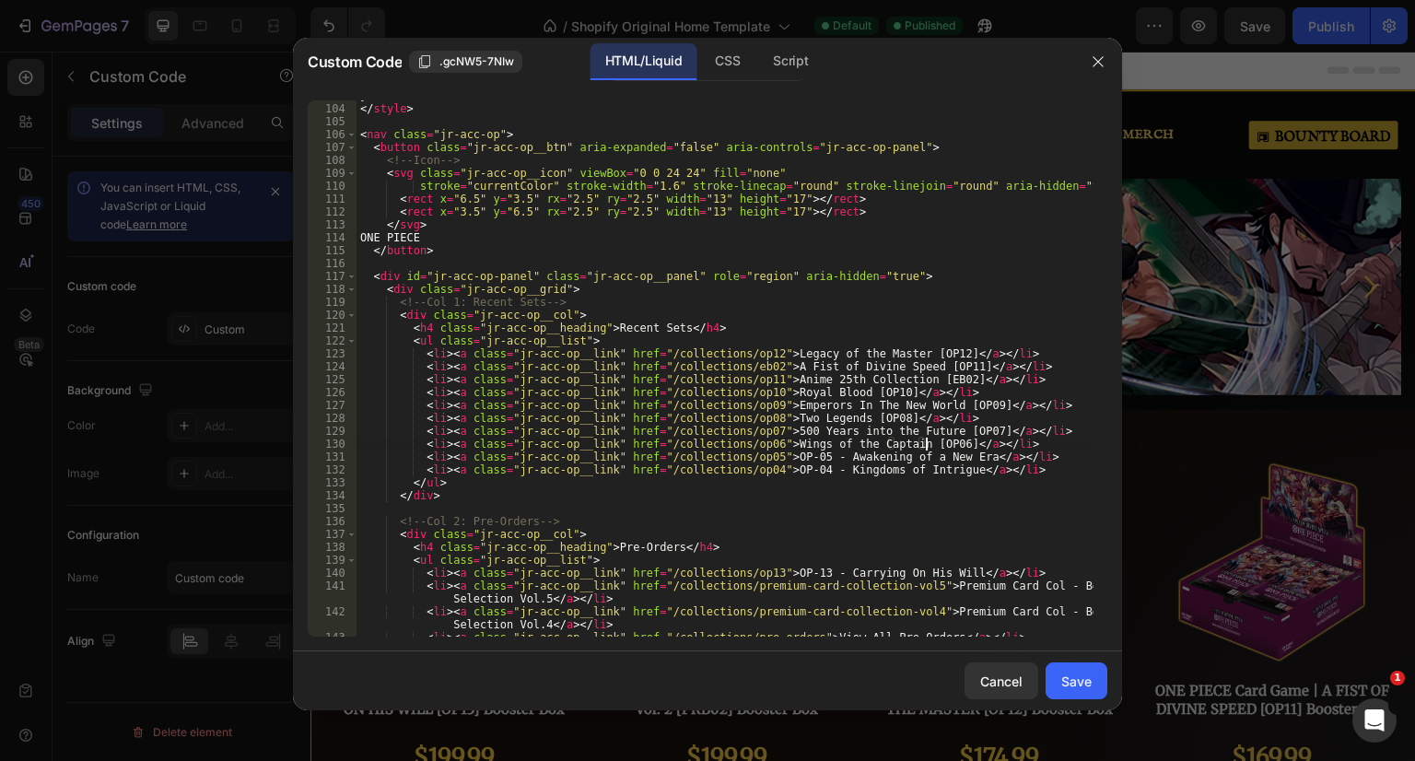
click at [812, 458] on div "} </ style > < nav class = "jr-acc-op" > < button class = "jr-acc-op__btn" aria…" at bounding box center [724, 370] width 737 height 562
click at [763, 454] on div "} </ style > < nav class = "jr-acc-op" > < button class = "jr-acc-op__btn" aria…" at bounding box center [724, 370] width 737 height 562
click at [664, 325] on div "} </ style > < nav class = "jr-acc-op" > < button class = "jr-acc-op__btn" aria…" at bounding box center [724, 370] width 737 height 562
click at [896, 460] on div "} </ style > < nav class = "jr-acc-op" > < button class = "jr-acc-op__btn" aria…" at bounding box center [724, 370] width 737 height 562
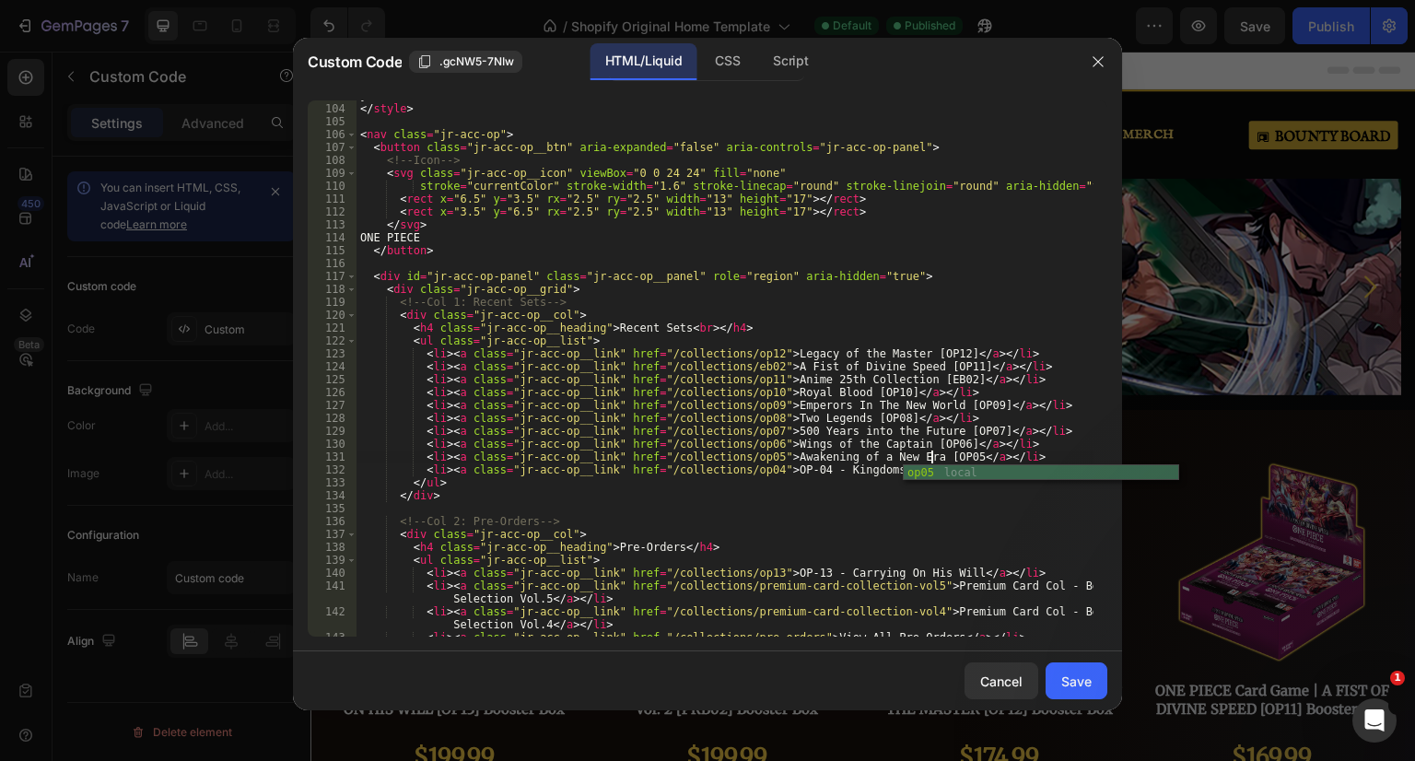
scroll to position [0, 48]
click at [807, 467] on div "} </ style > < nav class = "jr-acc-op" > < button class = "jr-acc-op__btn" aria…" at bounding box center [724, 370] width 737 height 562
click at [763, 469] on div "} </ style > < nav class = "jr-acc-op" > < button class = "jr-acc-op__btn" aria…" at bounding box center [724, 370] width 737 height 562
click at [882, 469] on div "} </ style > < nav class = "jr-acc-op" > < button class = "jr-acc-op__btn" aria…" at bounding box center [724, 370] width 737 height 562
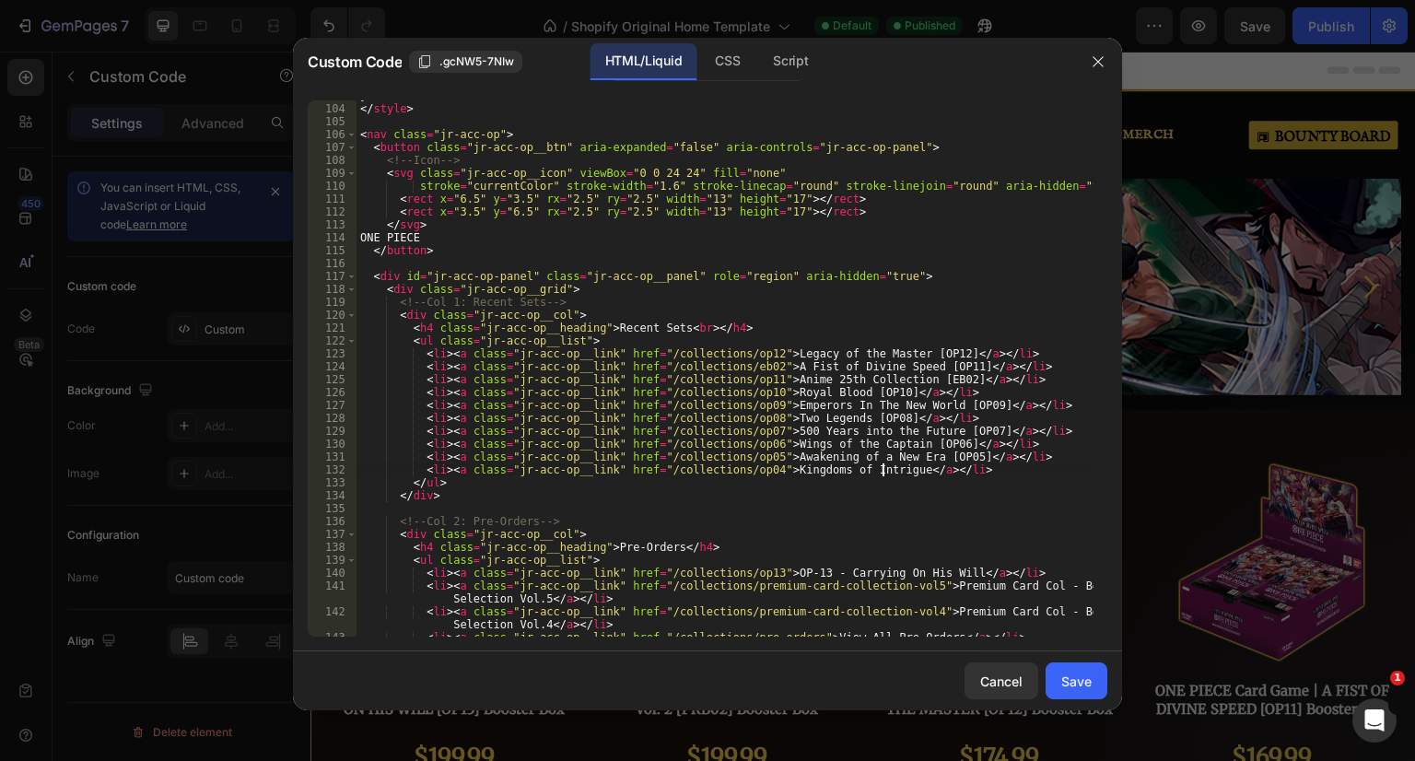
click at [952, 472] on div "} </ style > < nav class = "jr-acc-op" > < button class = "jr-acc-op__btn" aria…" at bounding box center [724, 370] width 737 height 562
click at [883, 469] on div "} </ style > < nav class = "jr-acc-op" > < button class = "jr-acc-op__btn" aria…" at bounding box center [724, 370] width 737 height 562
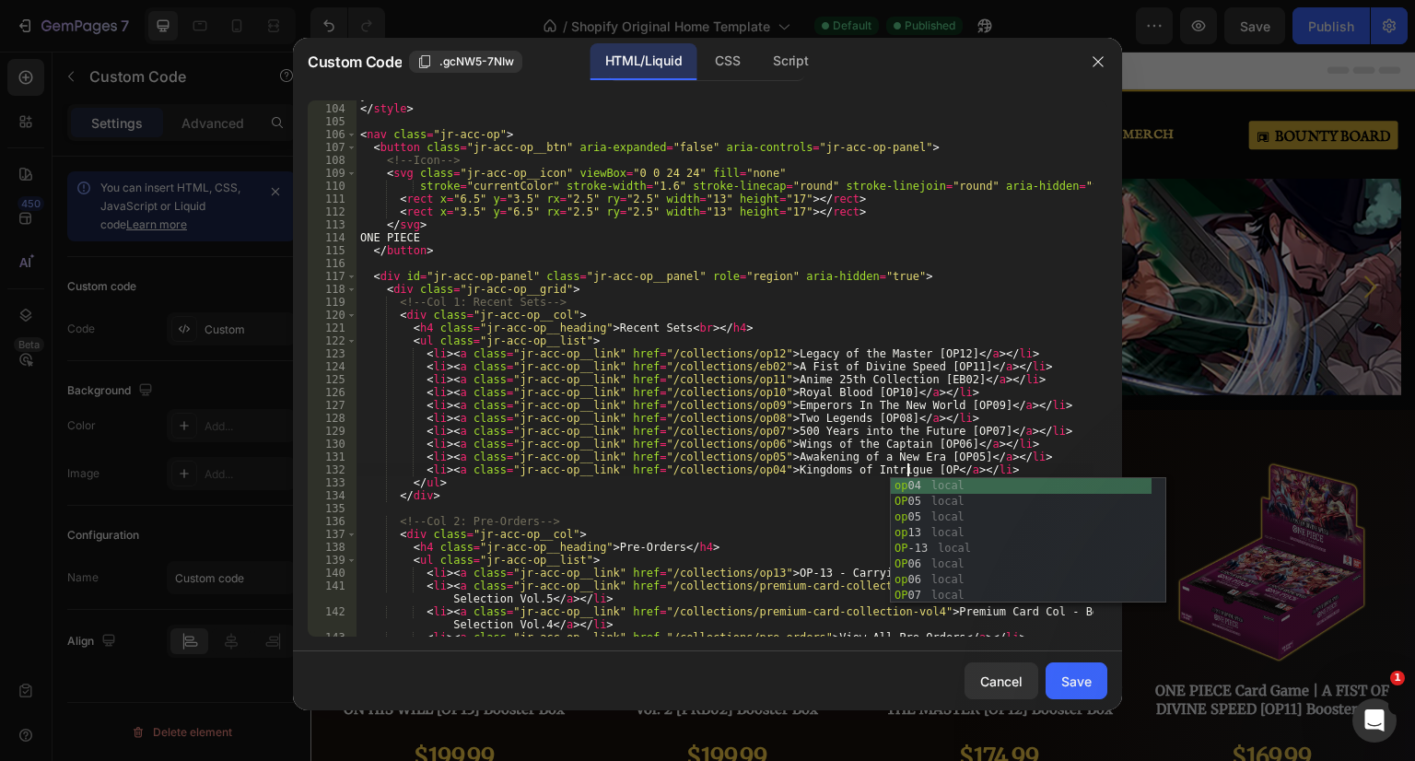
scroll to position [0, 46]
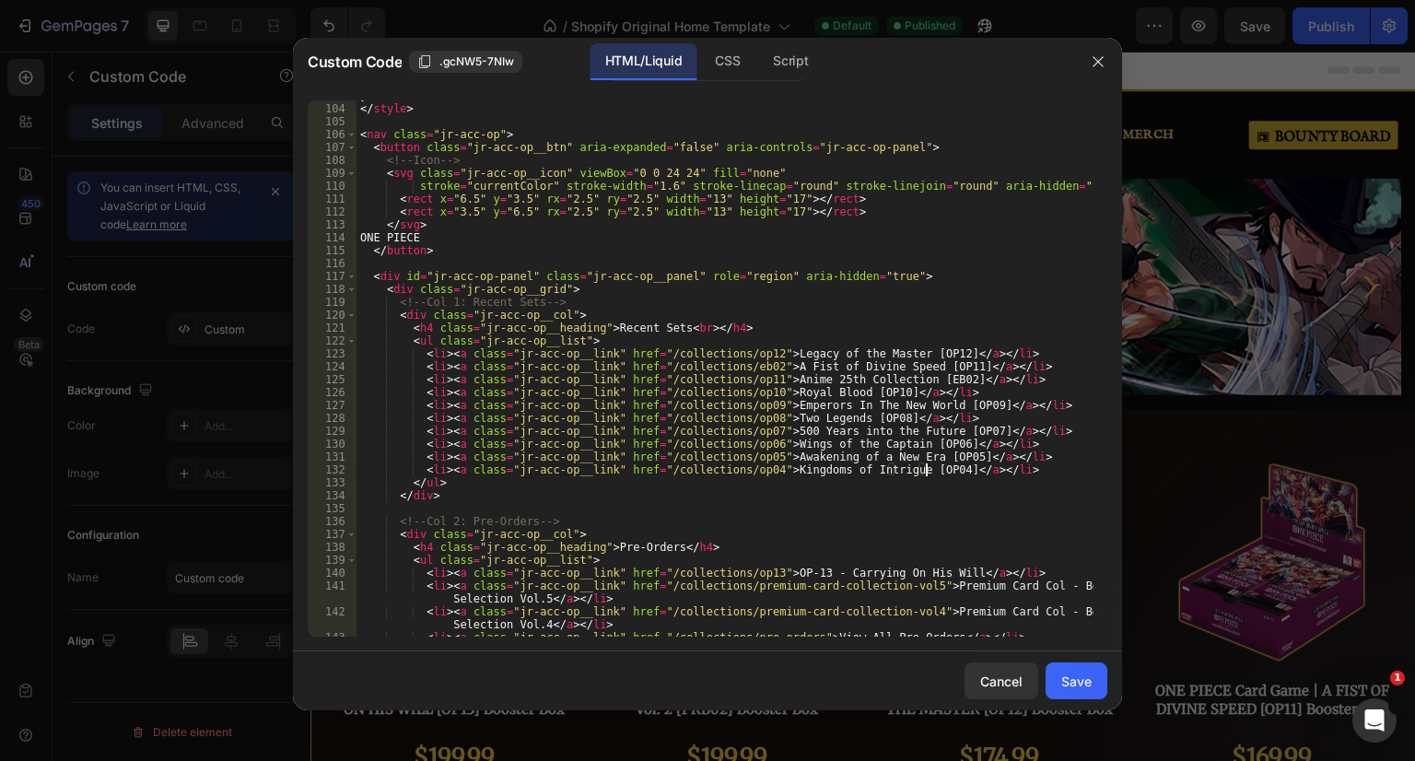
type textarea "<li><a class="jr-acc-op__link" href="/collections/op04">Kingdoms of Intrigue [O…"
click at [1083, 686] on div "Save" at bounding box center [1076, 681] width 30 height 19
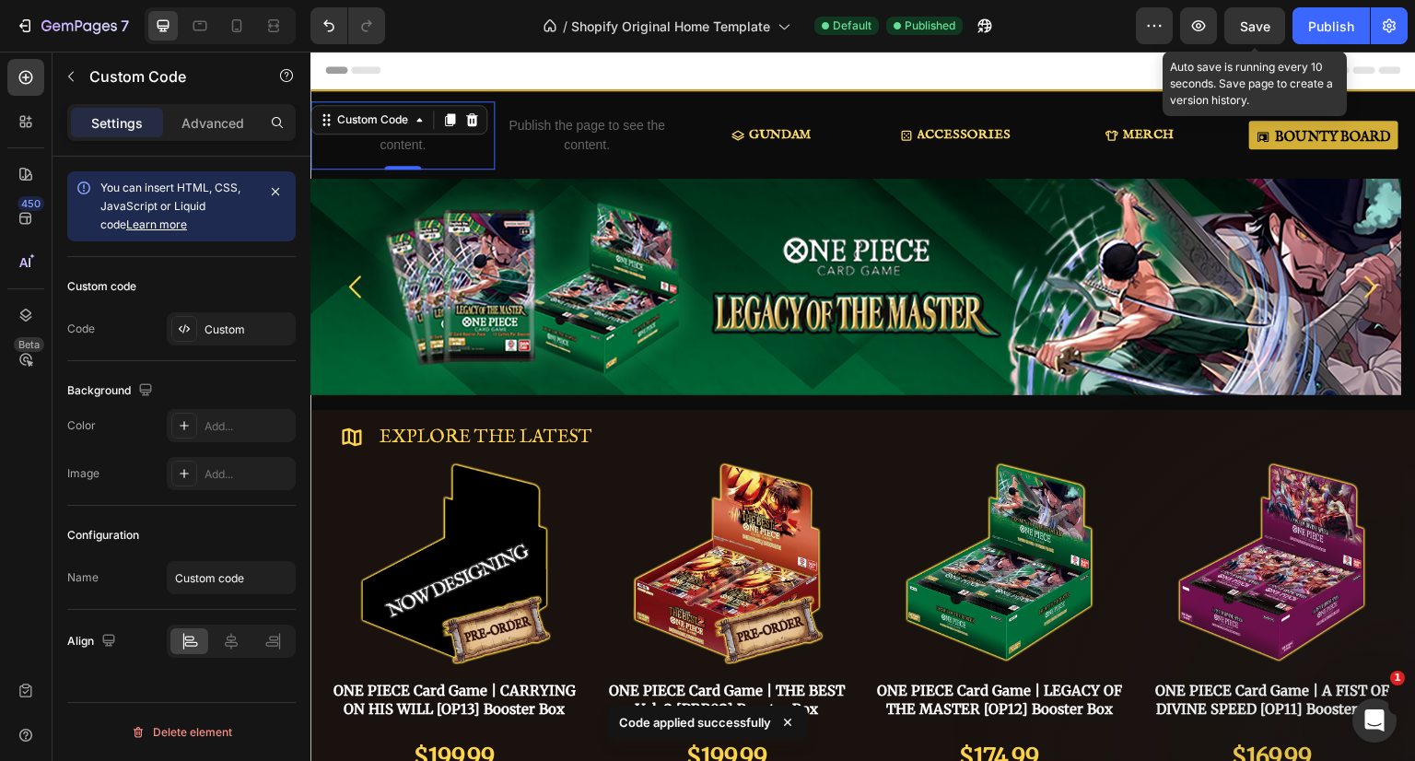
click at [1260, 28] on span "Save" at bounding box center [1255, 26] width 30 height 16
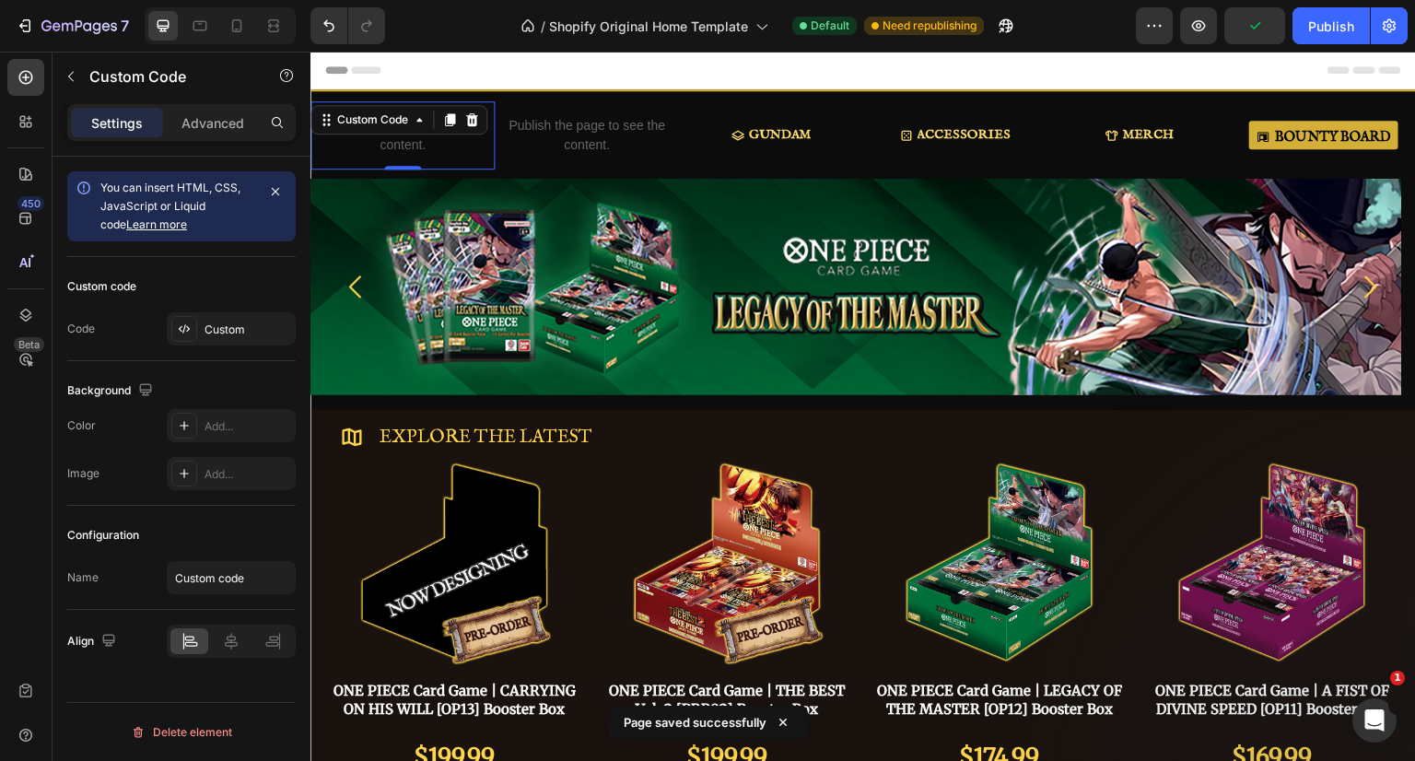
click at [1341, 23] on div "Publish" at bounding box center [1331, 26] width 46 height 19
click at [212, 330] on div "Custom" at bounding box center [247, 329] width 87 height 17
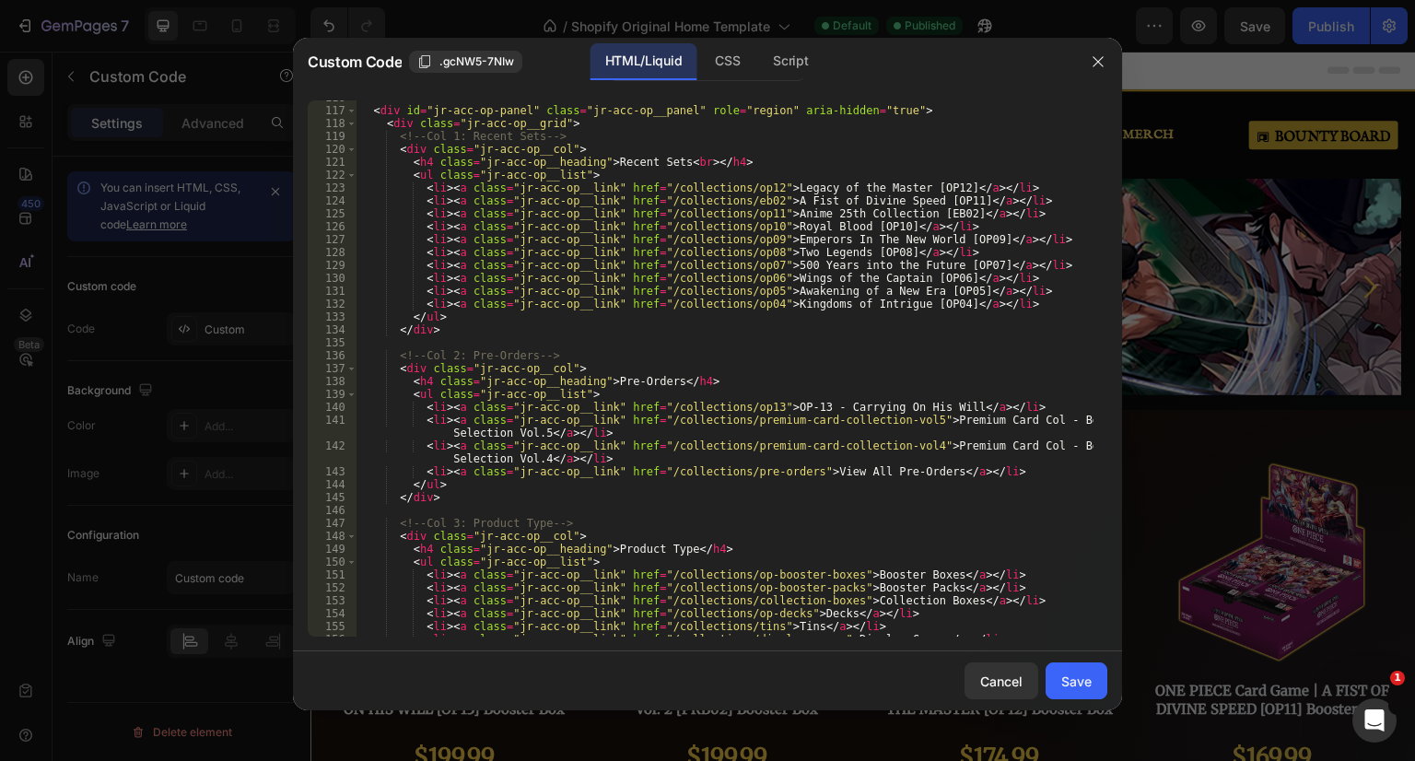
scroll to position [1437, 0]
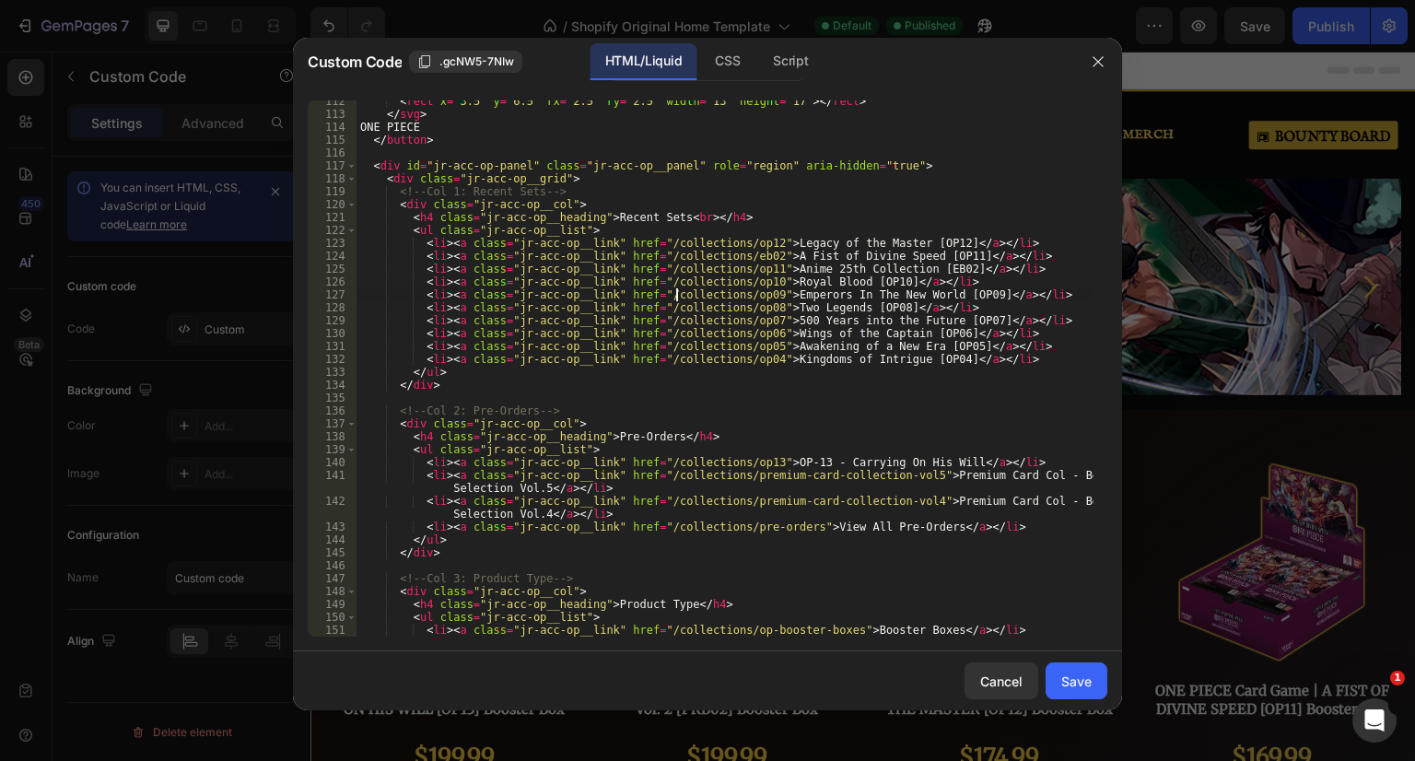
click at [677, 299] on div "< rect x = "3.5" y = "6.5" rx = "2.5" ry = "2.5" width = "13" height = "17" > <…" at bounding box center [724, 376] width 737 height 562
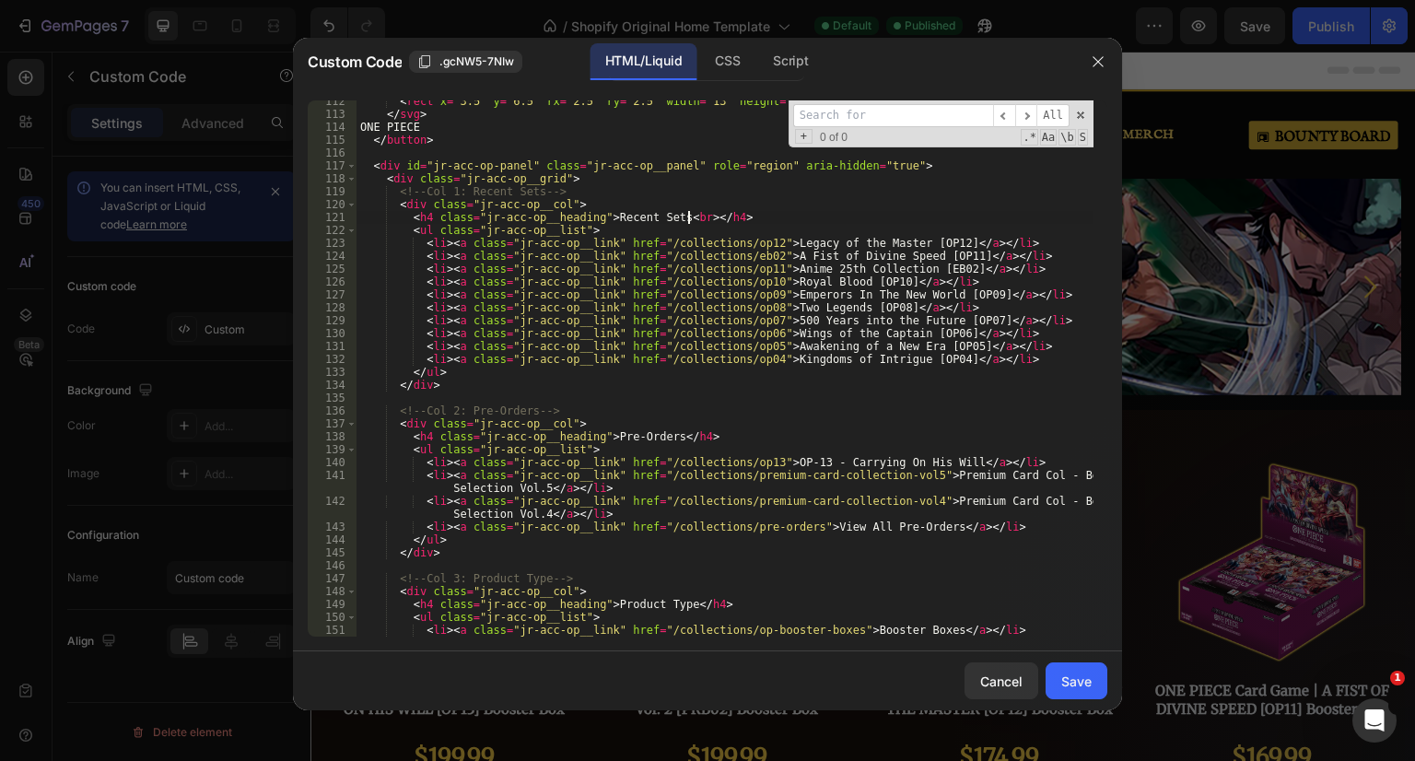
click at [688, 215] on div "< rect x = "3.5" y = "6.5" rx = "2.5" ry = "2.5" width = "13" height = "17" > <…" at bounding box center [724, 376] width 737 height 562
type textarea "<h4 class="jr-acc-op__heading">Recent Sets</h4>"
click at [881, 111] on input at bounding box center [893, 115] width 200 height 23
paste input ".jr-acc-op__heading {"
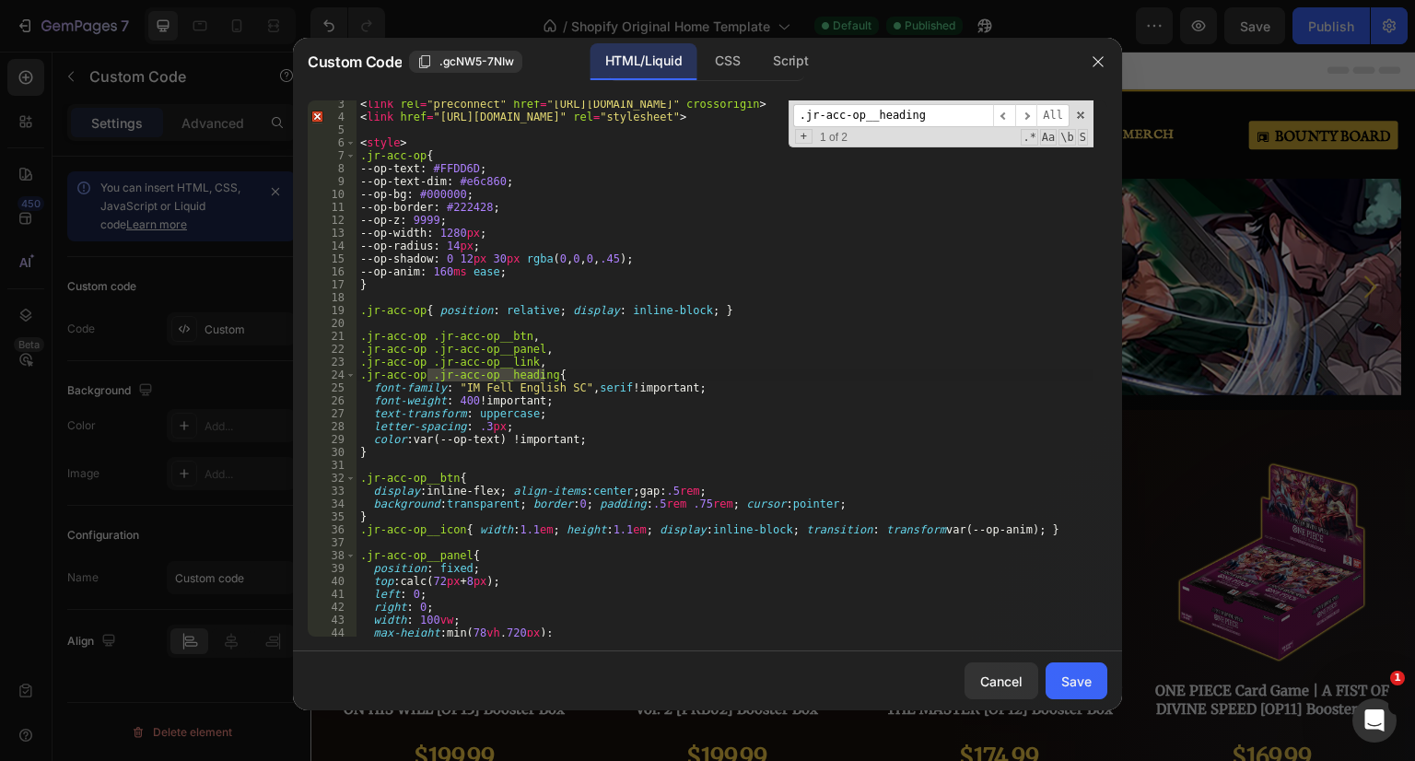
scroll to position [29, 0]
type input ".jr-acc-op__heading"
click at [1006, 122] on span "​" at bounding box center [1004, 115] width 22 height 23
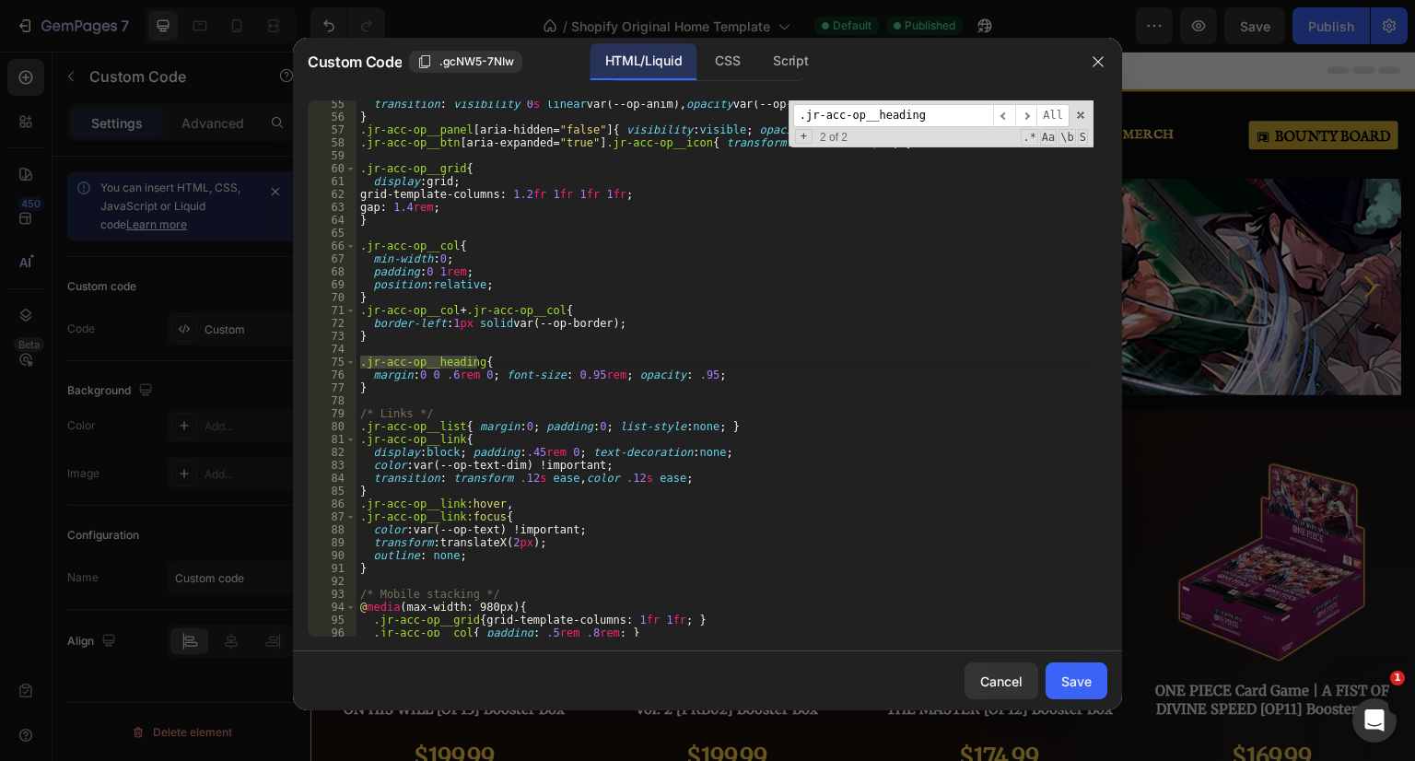
scroll to position [699, 0]
click at [1028, 115] on span "​" at bounding box center [1026, 115] width 22 height 23
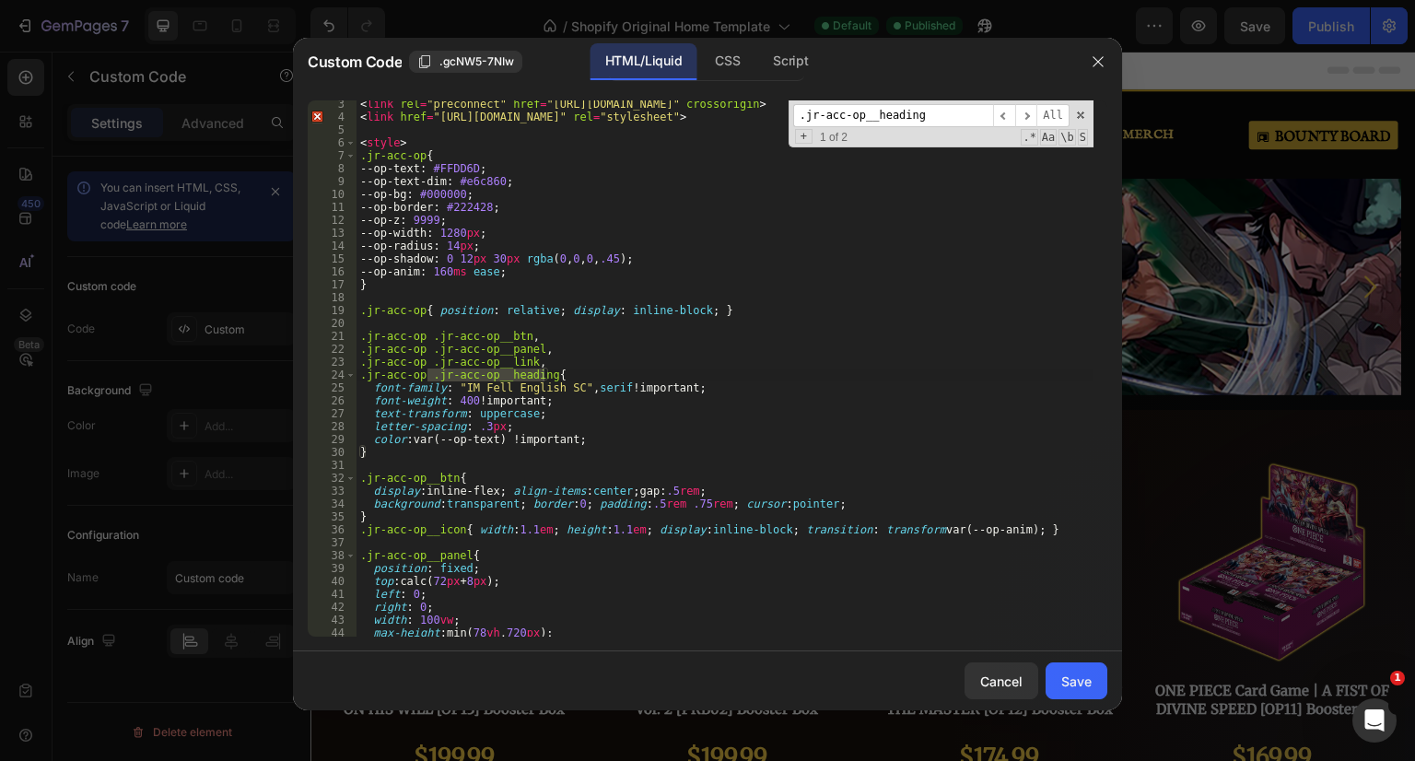
click at [1003, 120] on span "​" at bounding box center [1004, 115] width 22 height 23
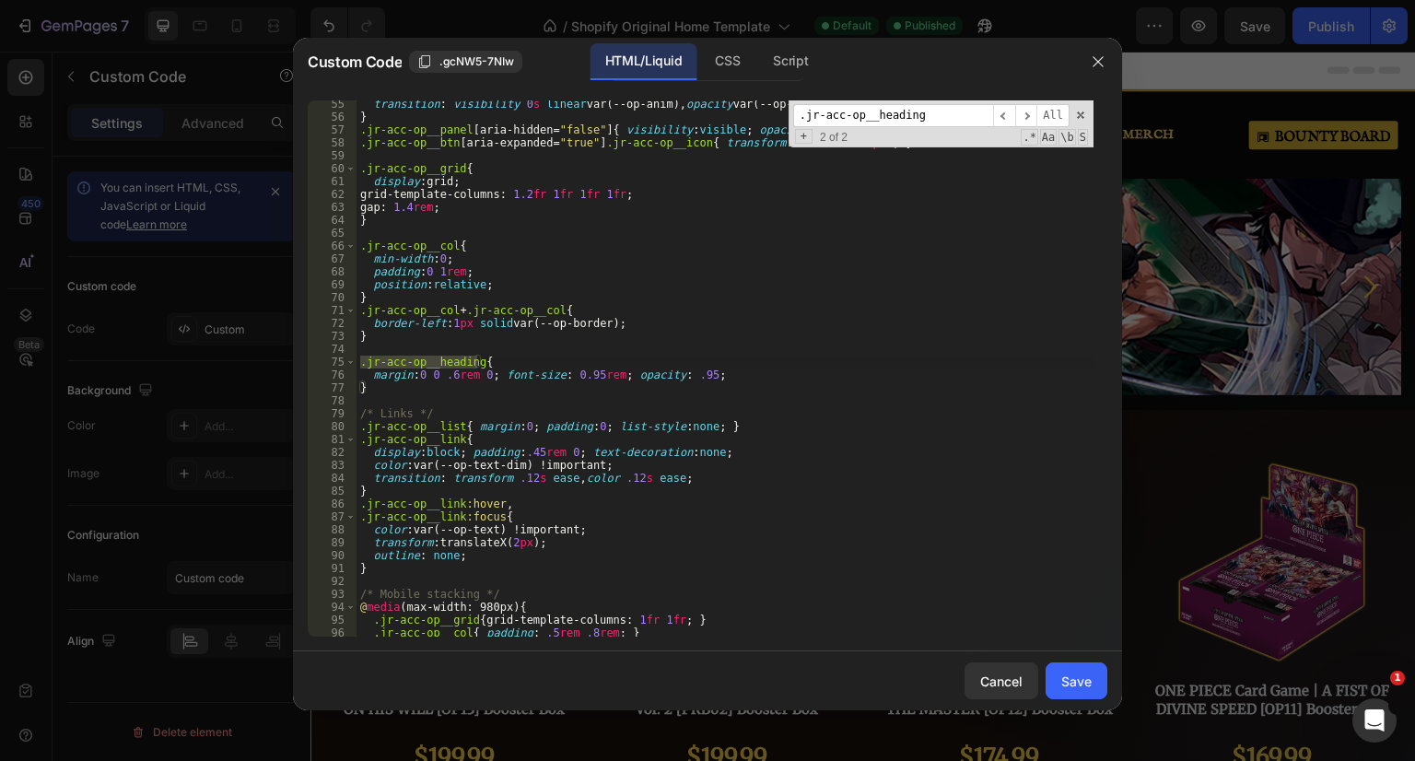
scroll to position [699, 0]
click at [730, 425] on div "transition : visibility 0 s linear var(--op-anim), opacity var(--op-anim), tran…" at bounding box center [724, 379] width 737 height 562
click at [358, 363] on div "transition : visibility 0 s linear var(--op-anim), opacity var(--op-anim), tran…" at bounding box center [724, 379] width 737 height 562
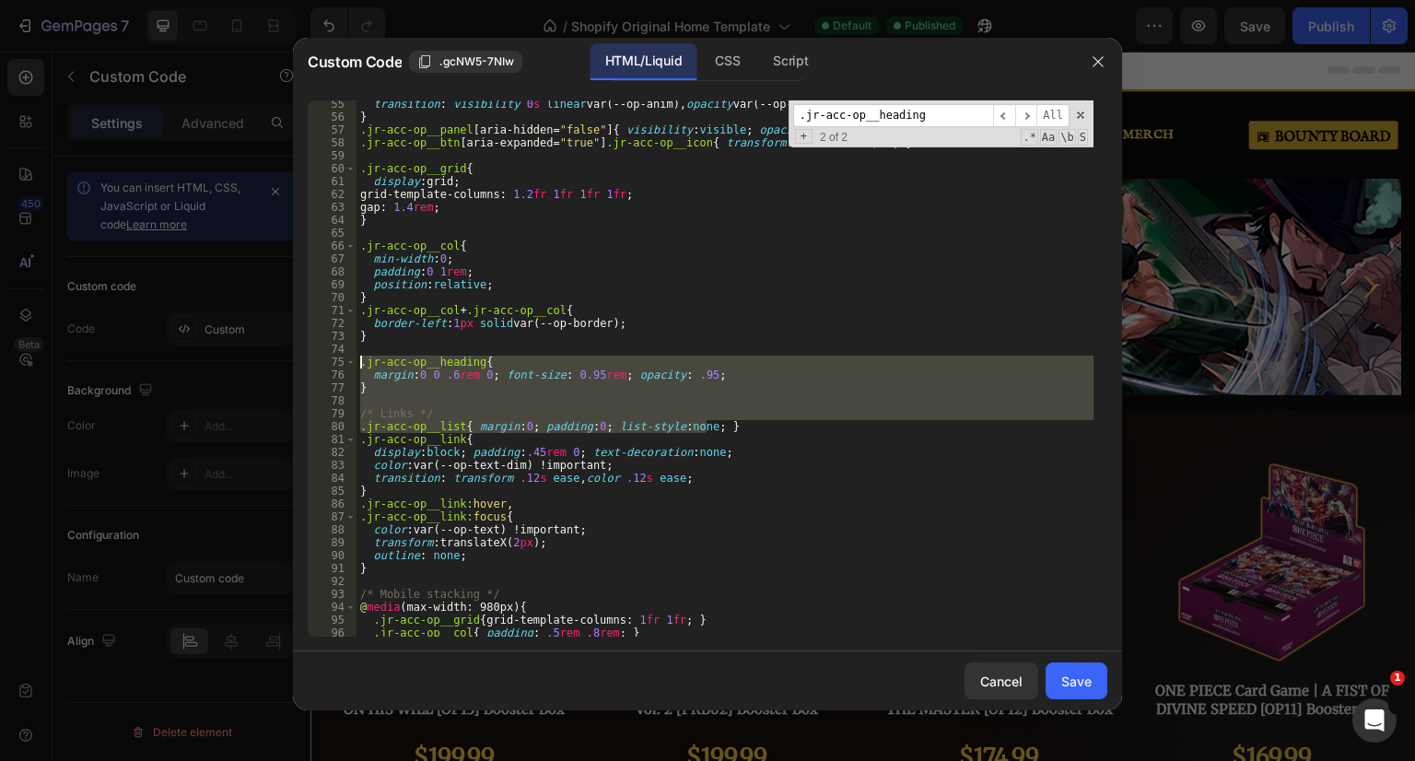
type textarea ".jr-acc-op__heading{ margin:0 0 .6rem 0; font-size: 0.95rem; opacity: .95;"
paste textarea
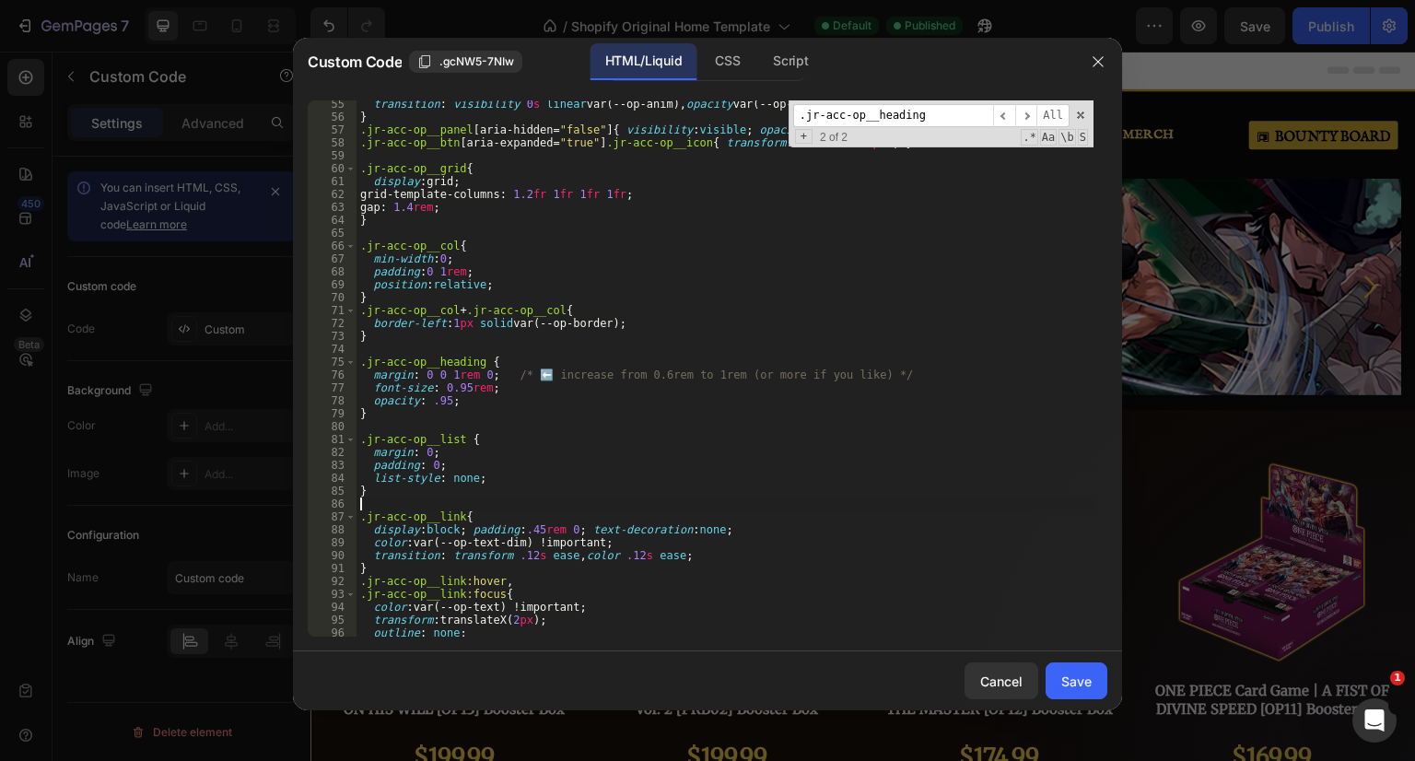
type textarea "}"
drag, startPoint x: 1084, startPoint y: 677, endPoint x: 1183, endPoint y: 104, distance: 581.4
click at [1084, 677] on div "Save" at bounding box center [1076, 681] width 30 height 19
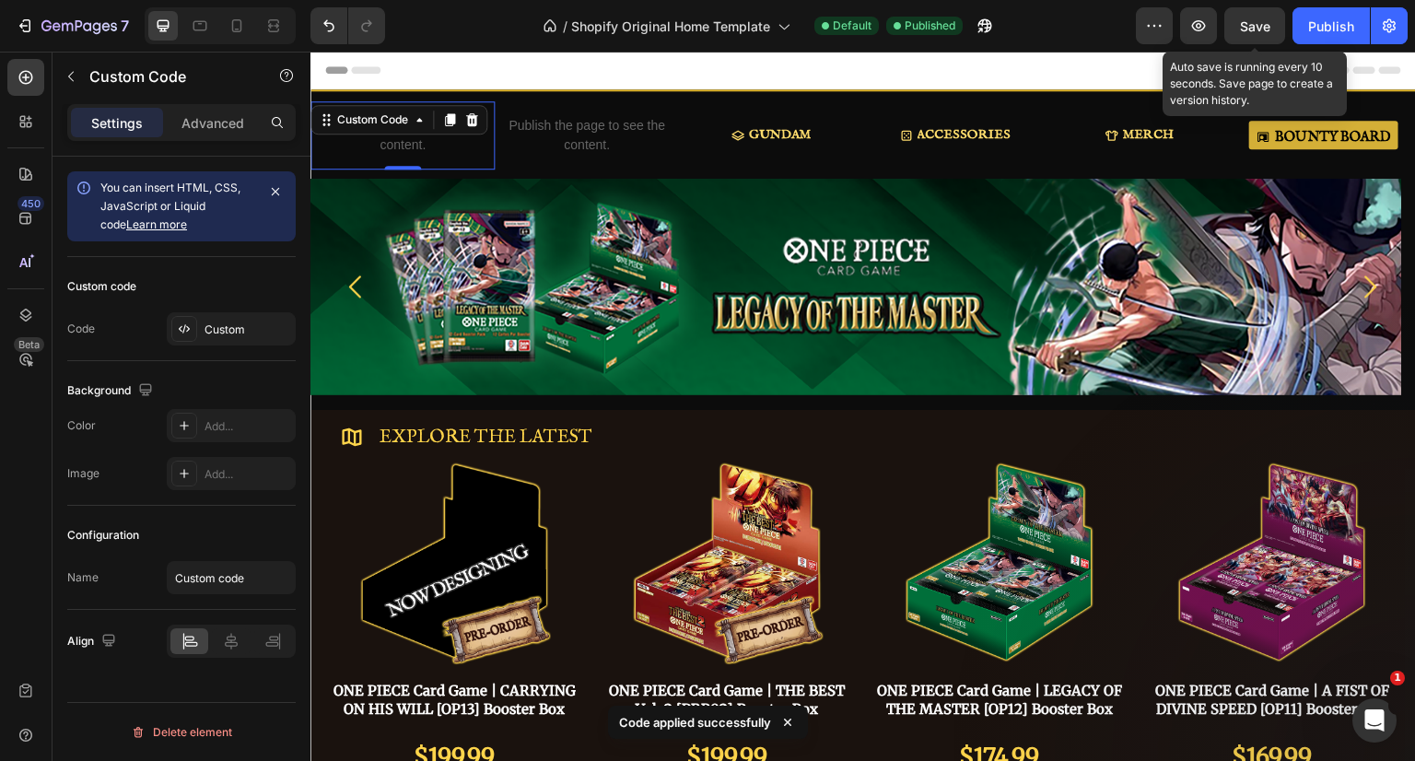
click at [1264, 24] on span "Save" at bounding box center [1255, 26] width 30 height 16
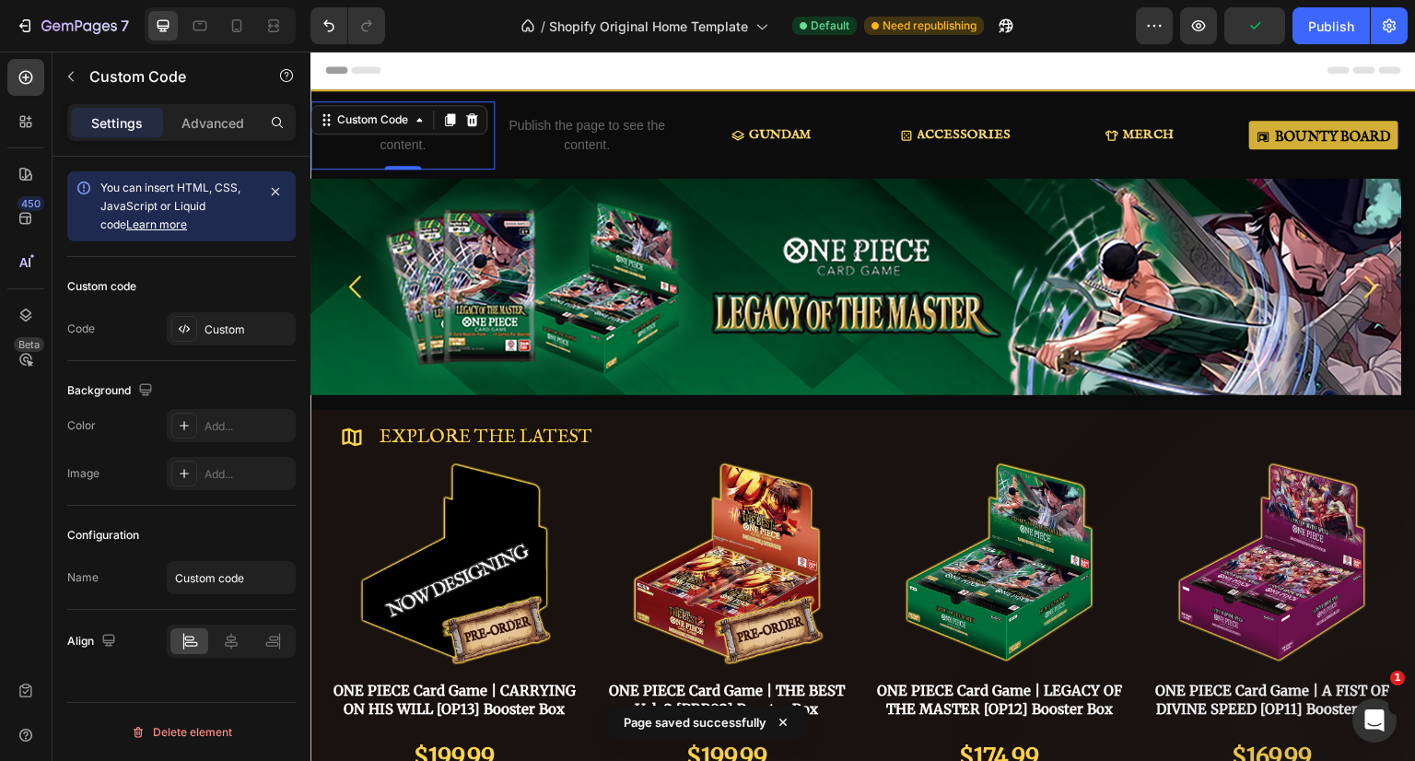
click at [1342, 24] on div "Publish" at bounding box center [1331, 26] width 46 height 19
click at [243, 329] on div "Custom" at bounding box center [247, 329] width 87 height 17
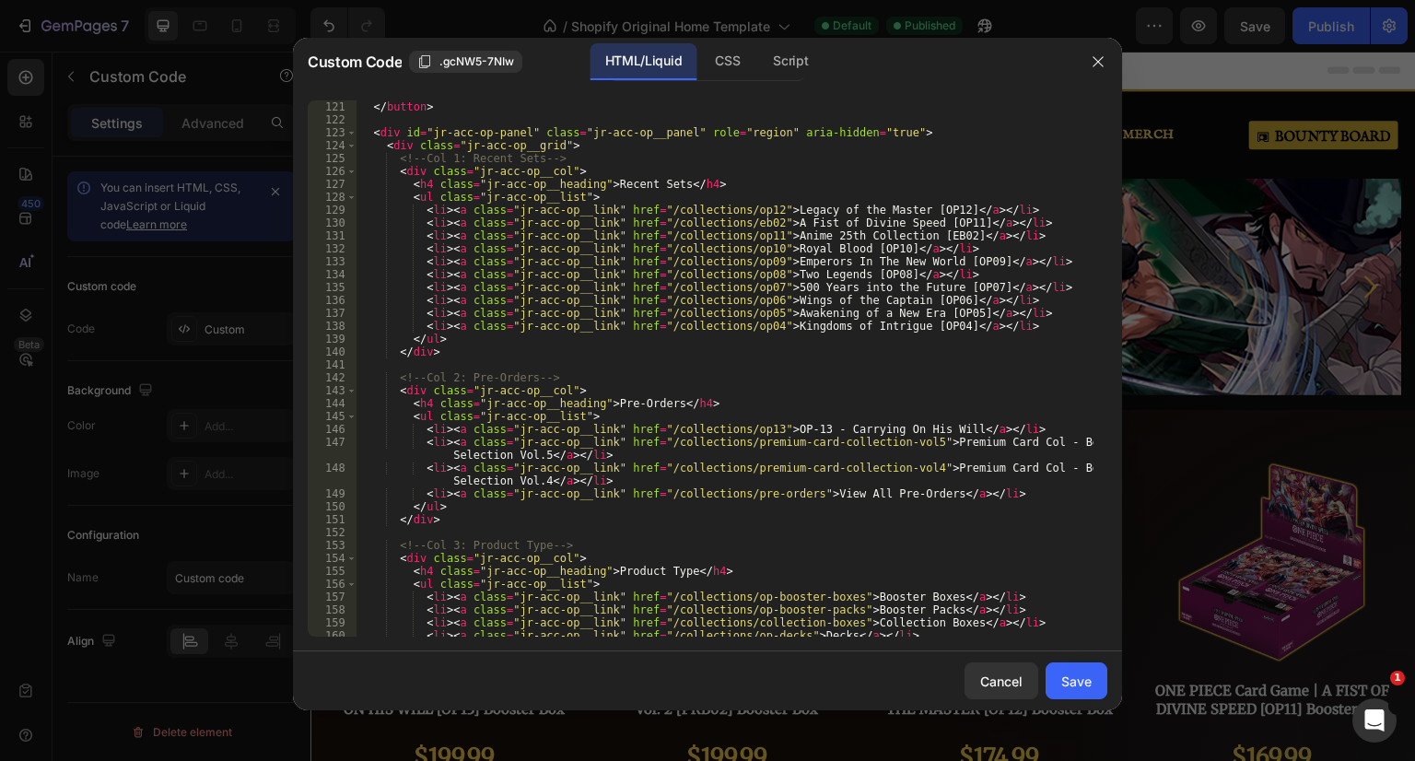
scroll to position [1548, 0]
click at [926, 212] on div "</ button > < div id = "jr-acc-op-panel" class = "jr-acc-op__panel" role = "reg…" at bounding box center [724, 381] width 737 height 562
drag, startPoint x: 937, startPoint y: 226, endPoint x: 895, endPoint y: 226, distance: 41.5
click at [895, 226] on div "</ button > < div id = "jr-acc-op-panel" class = "jr-acc-op__panel" role = "reg…" at bounding box center [724, 381] width 737 height 562
drag, startPoint x: 929, startPoint y: 239, endPoint x: 886, endPoint y: 242, distance: 43.5
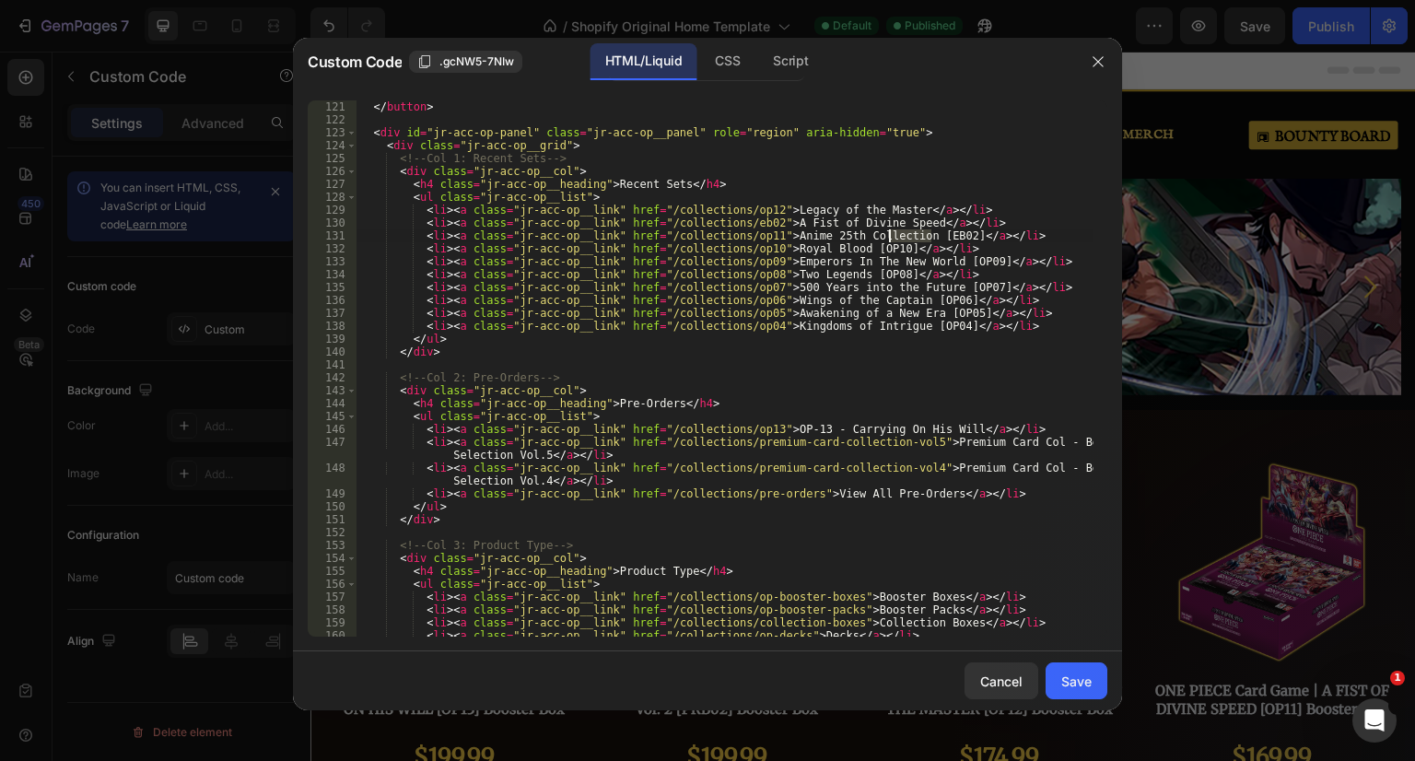
click at [886, 242] on div "</ button > < div id = "jr-acc-op-panel" class = "jr-acc-op__panel" role = "reg…" at bounding box center [724, 381] width 737 height 562
drag, startPoint x: 870, startPoint y: 248, endPoint x: 829, endPoint y: 248, distance: 40.5
click at [829, 248] on div "</ button > < div id = "jr-acc-op-panel" class = "jr-acc-op__panel" role = "reg…" at bounding box center [724, 381] width 737 height 562
click at [772, 213] on div "</ button > < div id = "jr-acc-op-panel" class = "jr-acc-op__panel" role = "reg…" at bounding box center [724, 381] width 737 height 562
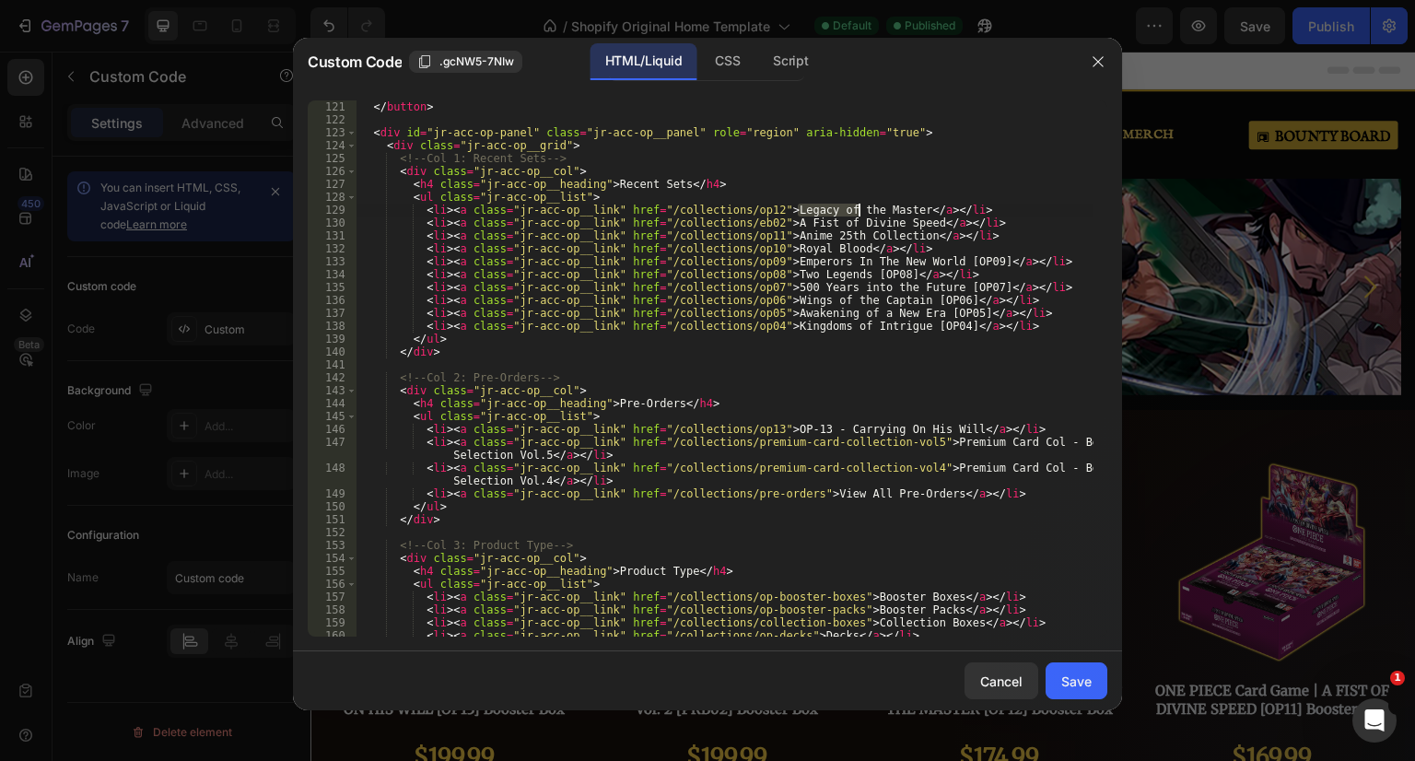
click at [859, 207] on div "</ button > < div id = "jr-acc-op-panel" class = "jr-acc-op__panel" role = "reg…" at bounding box center [724, 381] width 737 height 562
click at [884, 210] on div "</ button > < div id = "jr-acc-op-panel" class = "jr-acc-op__panel" role = "reg…" at bounding box center [724, 381] width 737 height 562
click at [762, 211] on div "</ button > < div id = "jr-acc-op-panel" class = "jr-acc-op__panel" role = "reg…" at bounding box center [724, 381] width 737 height 562
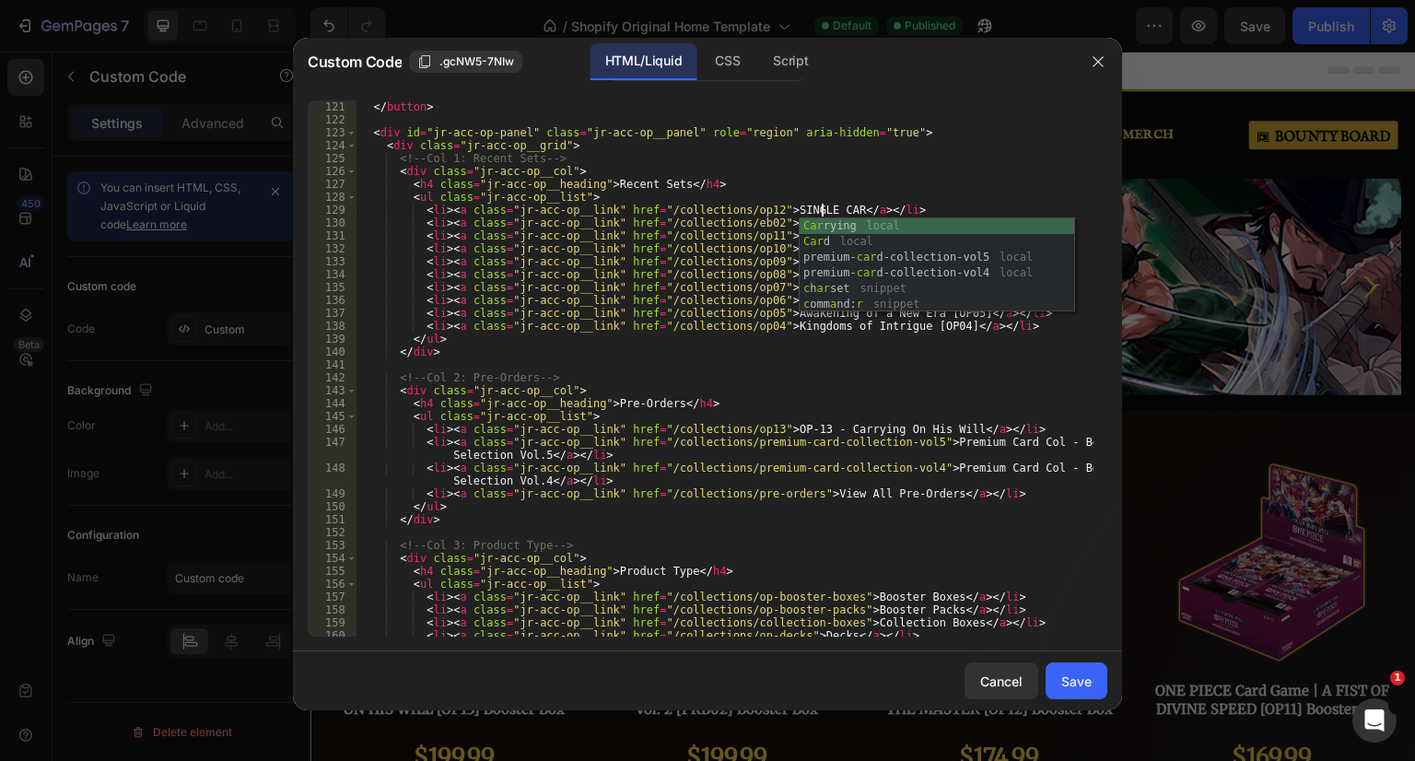
scroll to position [0, 39]
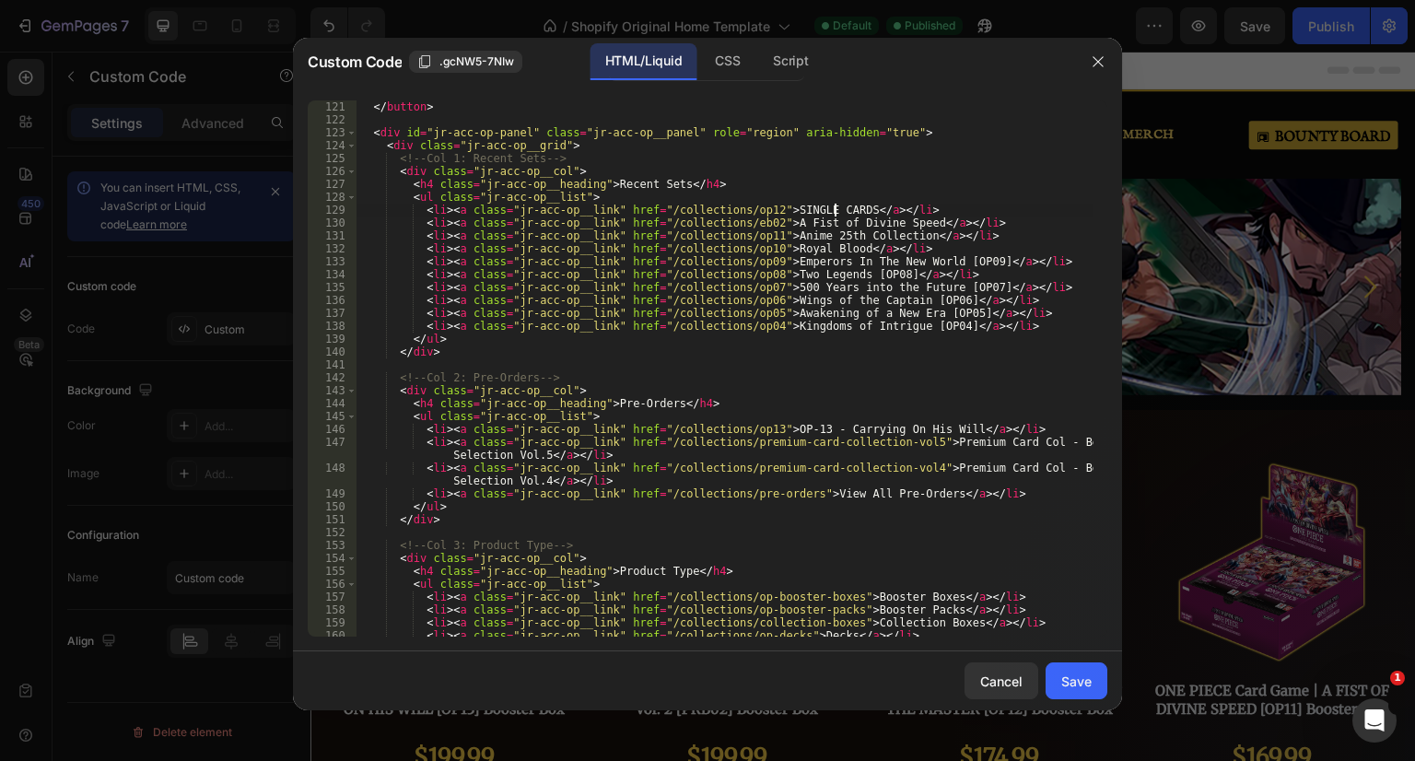
click at [763, 222] on div "</ button > < div id = "jr-acc-op-panel" class = "jr-acc-op__panel" role = "reg…" at bounding box center [724, 381] width 737 height 562
click at [896, 220] on div "</ button > < div id = "jr-acc-op-panel" class = "jr-acc-op__panel" role = "reg…" at bounding box center [724, 381] width 737 height 562
click at [770, 233] on div "</ button > < div id = "jr-acc-op-panel" class = "jr-acc-op__panel" role = "reg…" at bounding box center [724, 381] width 737 height 562
click at [763, 234] on div "</ button > < div id = "jr-acc-op-panel" class = "jr-acc-op__panel" role = "reg…" at bounding box center [724, 381] width 737 height 562
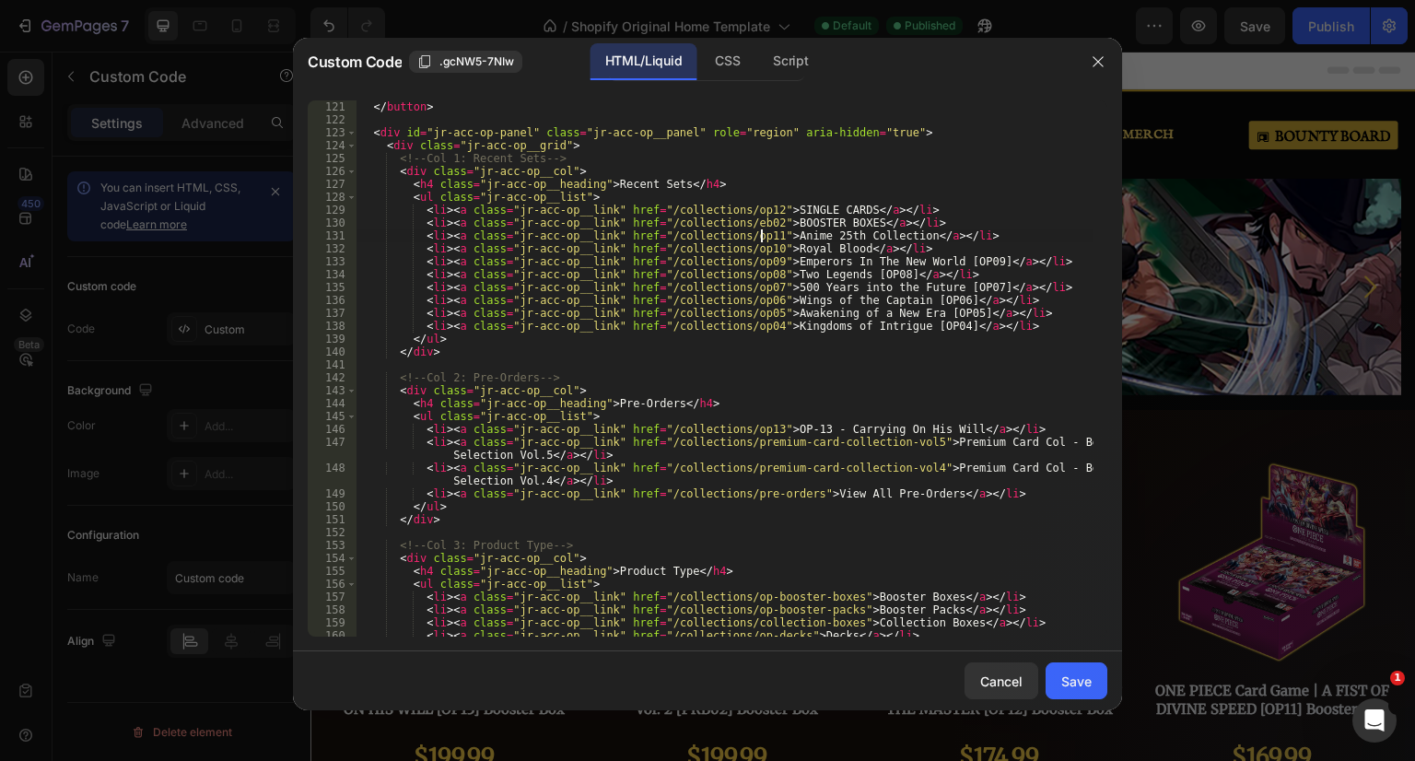
click at [888, 236] on div "</ button > < div id = "jr-acc-op-panel" class = "jr-acc-op__panel" role = "reg…" at bounding box center [724, 381] width 737 height 562
click at [768, 248] on div "</ button > < div id = "jr-acc-op-panel" class = "jr-acc-op__panel" role = "reg…" at bounding box center [724, 381] width 737 height 562
click at [763, 248] on div "</ button > < div id = "jr-acc-op-panel" class = "jr-acc-op__panel" role = "reg…" at bounding box center [724, 381] width 737 height 562
click at [832, 247] on div "</ button > < div id = "jr-acc-op-panel" class = "jr-acc-op__panel" role = "reg…" at bounding box center [724, 381] width 737 height 562
click at [828, 246] on div "</ button > < div id = "jr-acc-op-panel" class = "jr-acc-op__panel" role = "reg…" at bounding box center [724, 368] width 737 height 536
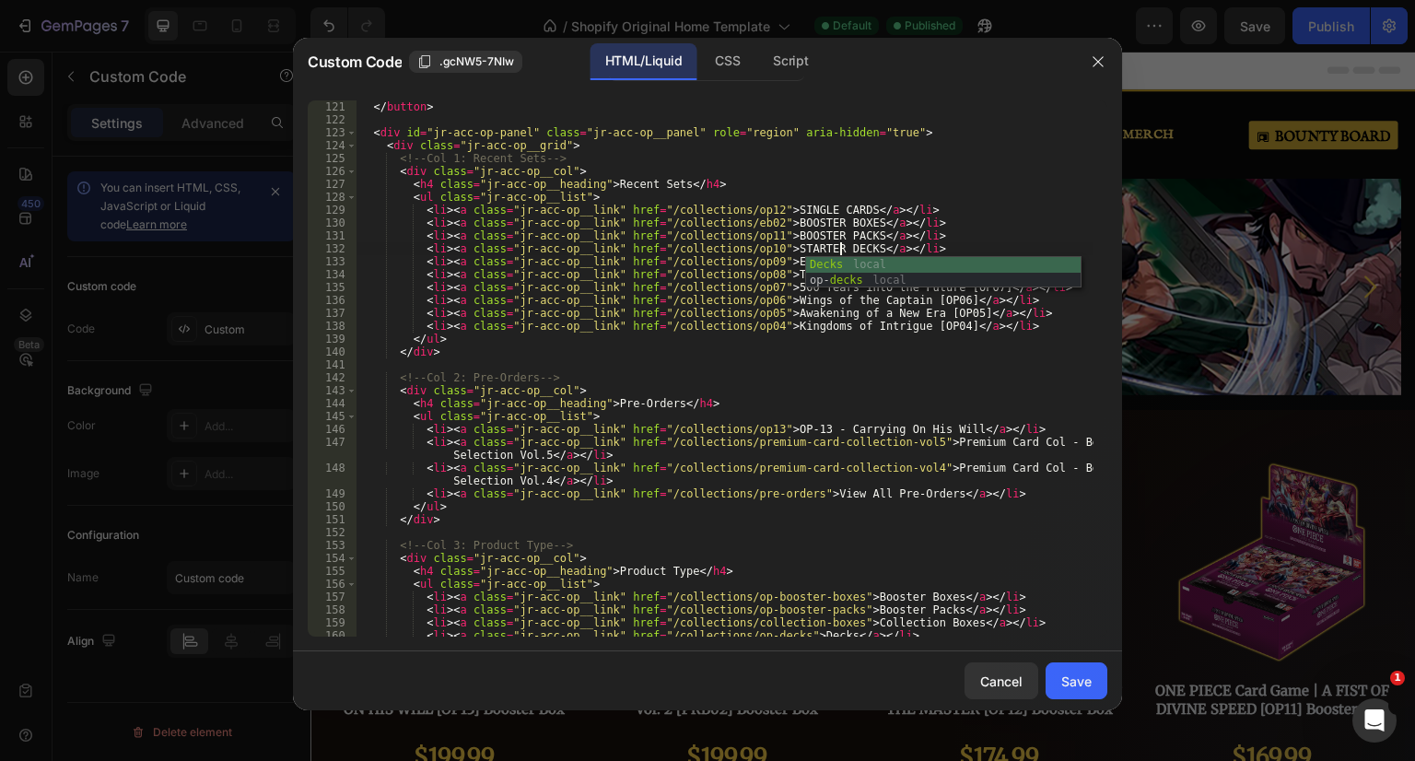
click at [783, 264] on div "</ button > < div id = "jr-acc-op-panel" class = "jr-acc-op__panel" role = "reg…" at bounding box center [724, 381] width 737 height 562
click at [986, 328] on div "</ button > < div id = "jr-acc-op-panel" class = "jr-acc-op__panel" role = "reg…" at bounding box center [724, 381] width 737 height 562
click at [367, 260] on div "</ button > < div id = "jr-acc-op-panel" class = "jr-acc-op__panel" role = "reg…" at bounding box center [724, 381] width 737 height 562
type textarea "<li><a class="jr-acc-op__link" href="/collections/op09">Emperors In The New Wor…"
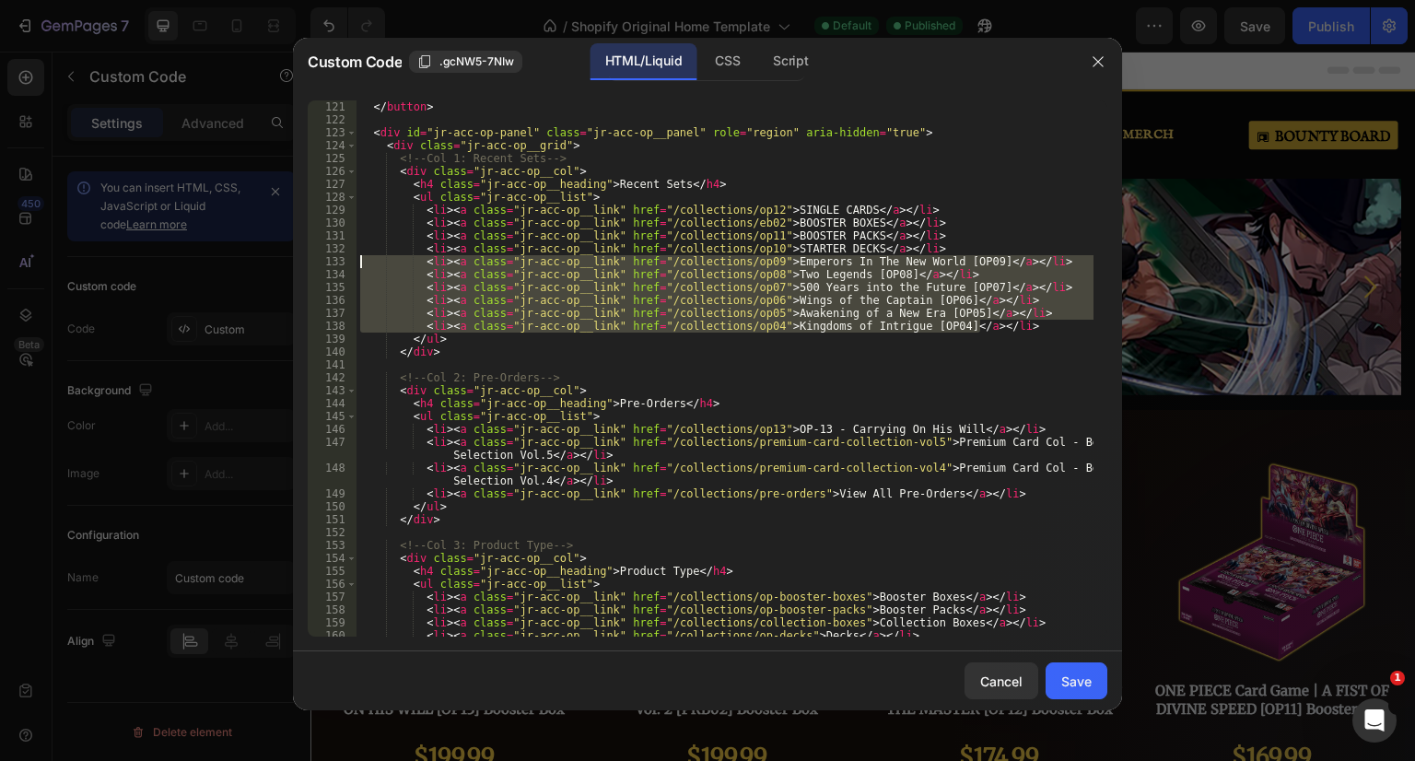
click at [357, 260] on div "</ button > < div id = "jr-acc-op-panel" class = "jr-acc-op__panel" role = "reg…" at bounding box center [724, 381] width 737 height 562
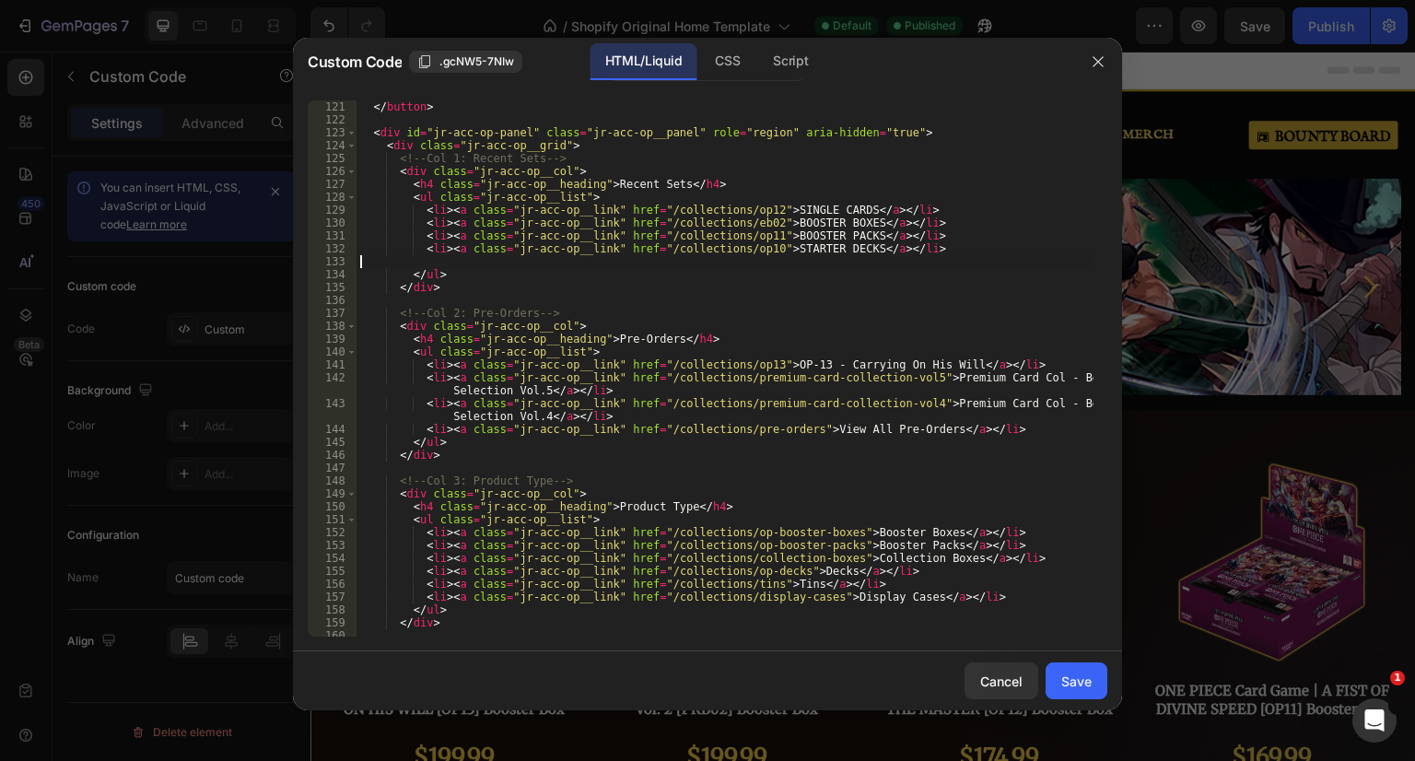
scroll to position [0, 0]
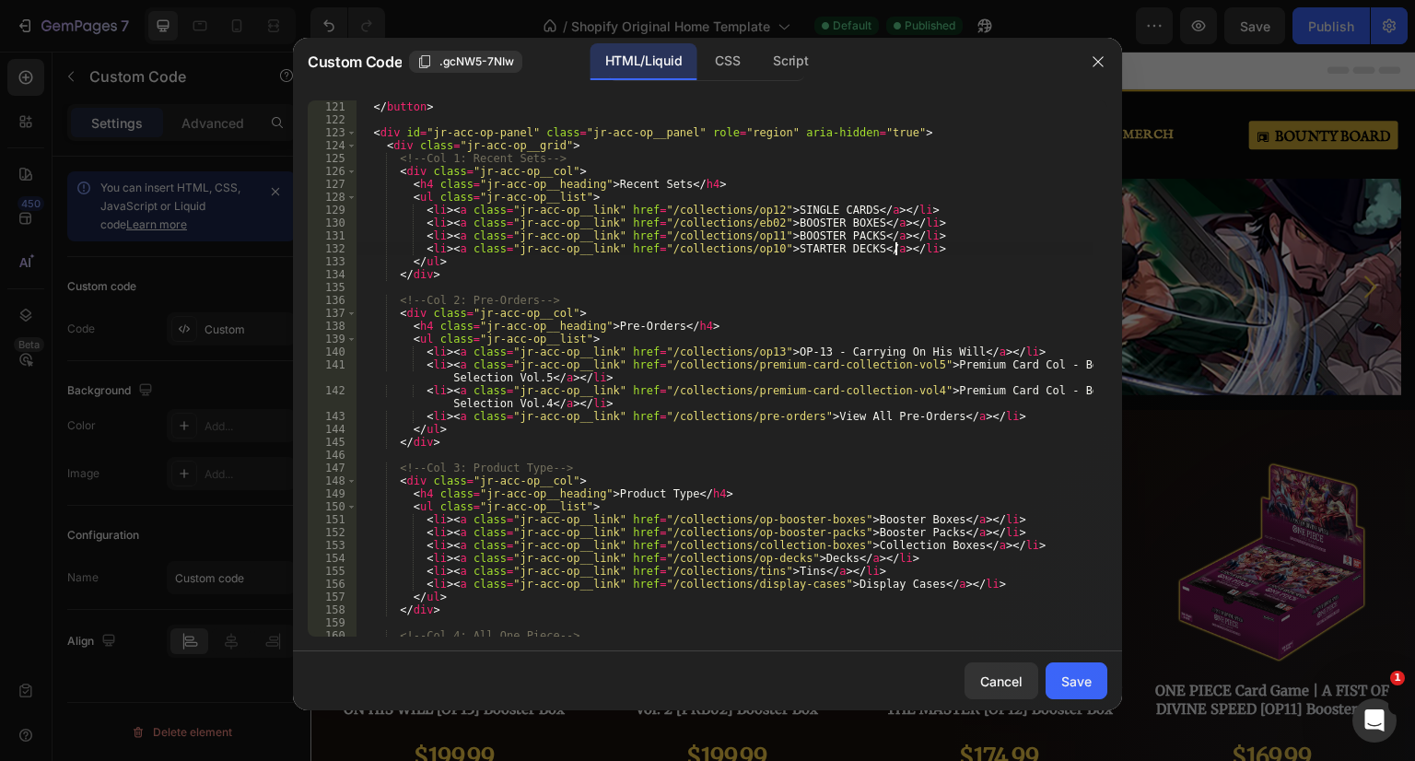
click at [676, 182] on div "</ button > < div id = "jr-acc-op-panel" class = "jr-acc-op__panel" role = "reg…" at bounding box center [724, 381] width 737 height 562
click at [665, 182] on div "</ button > < div id = "jr-acc-op-panel" class = "jr-acc-op__panel" role = "reg…" at bounding box center [724, 381] width 737 height 562
click at [674, 267] on div "</ button > < div id = "jr-acc-op-panel" class = "jr-acc-op__panel" role = "reg…" at bounding box center [724, 381] width 737 height 562
type textarea "</ul>"
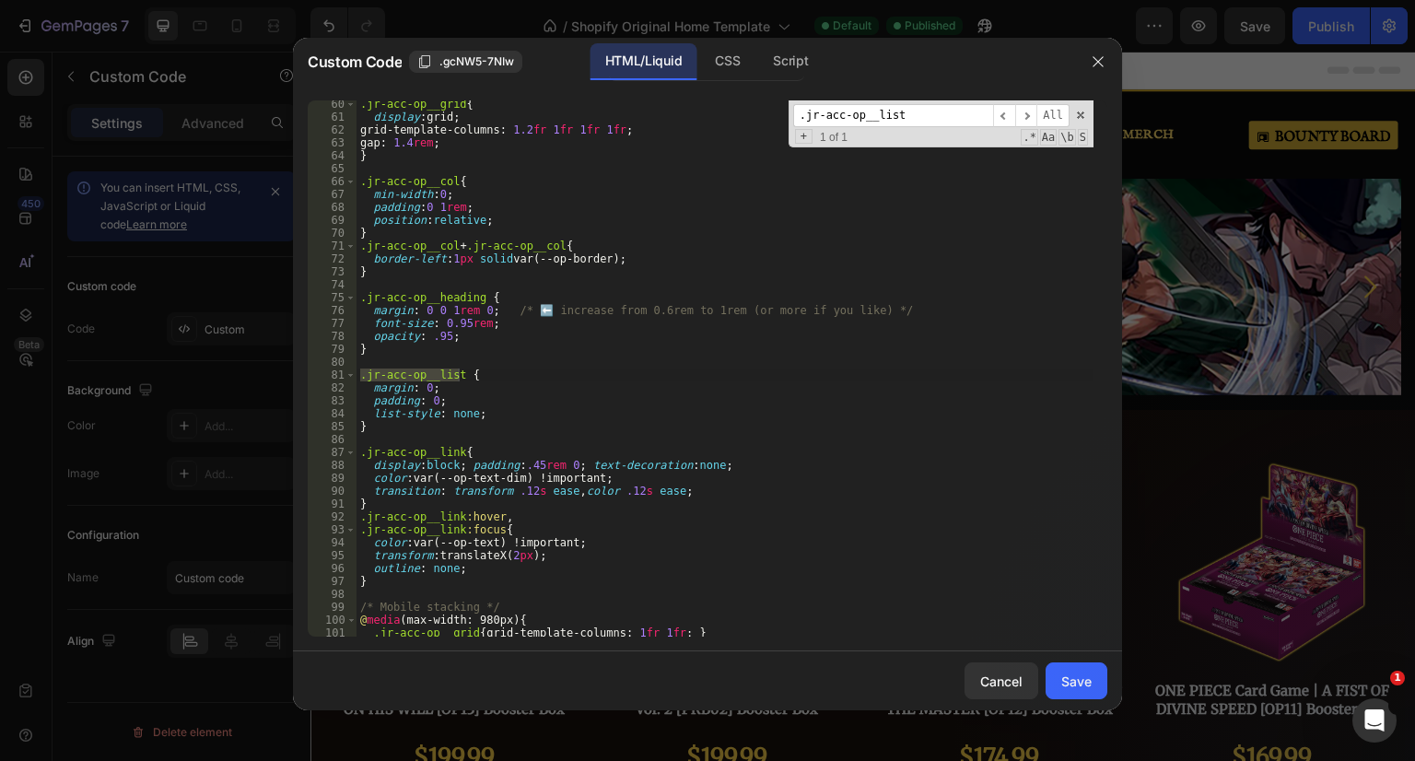
scroll to position [763, 0]
type input ".jr-acc-op__list"
click at [375, 425] on div ".jr-acc-op__grid { display : grid ; grid-template-columns : 1.2 fr 1 fr 1 fr 1 …" at bounding box center [724, 379] width 737 height 562
click at [362, 379] on div ".jr-acc-op__grid { display : grid ; grid-template-columns : 1.2 fr 1 fr 1 fr 1 …" at bounding box center [724, 379] width 737 height 562
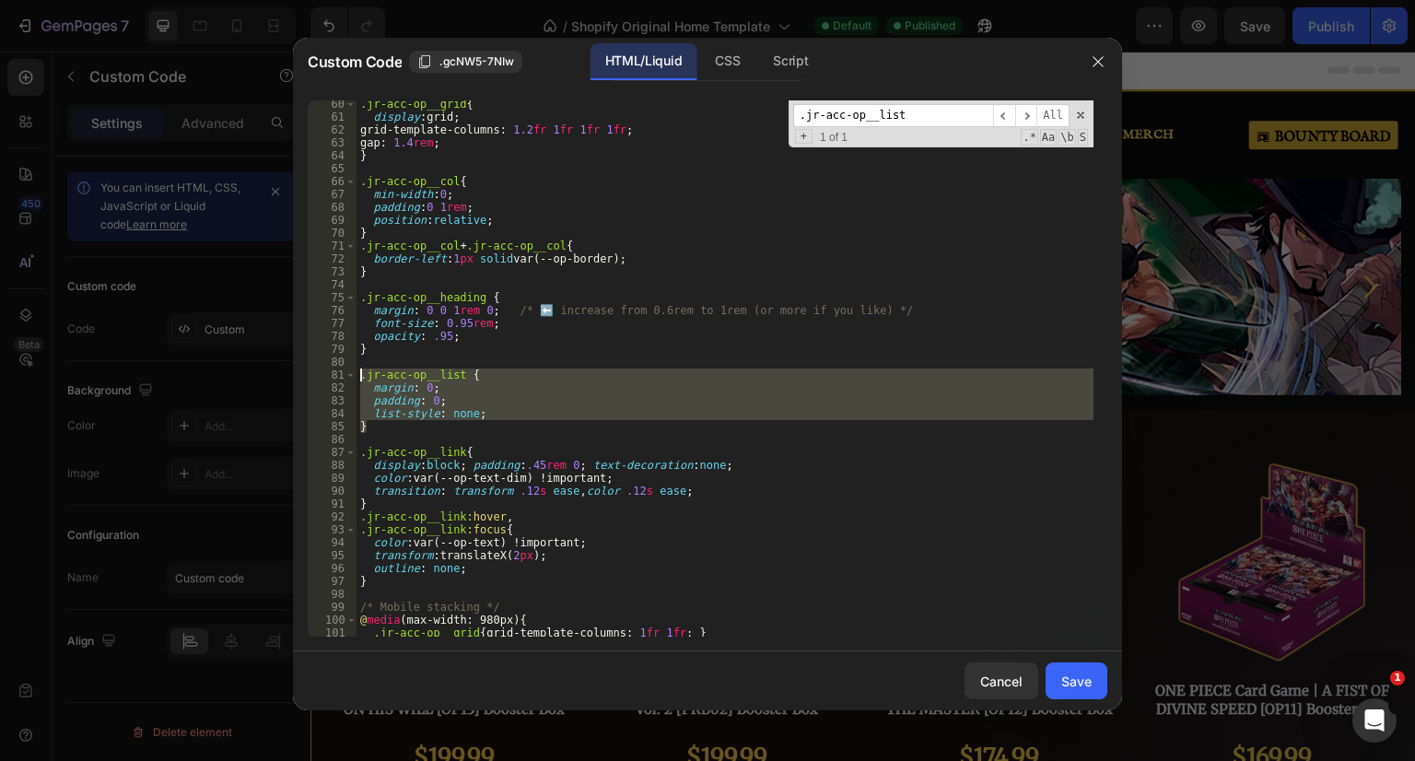
paste textarea "}"
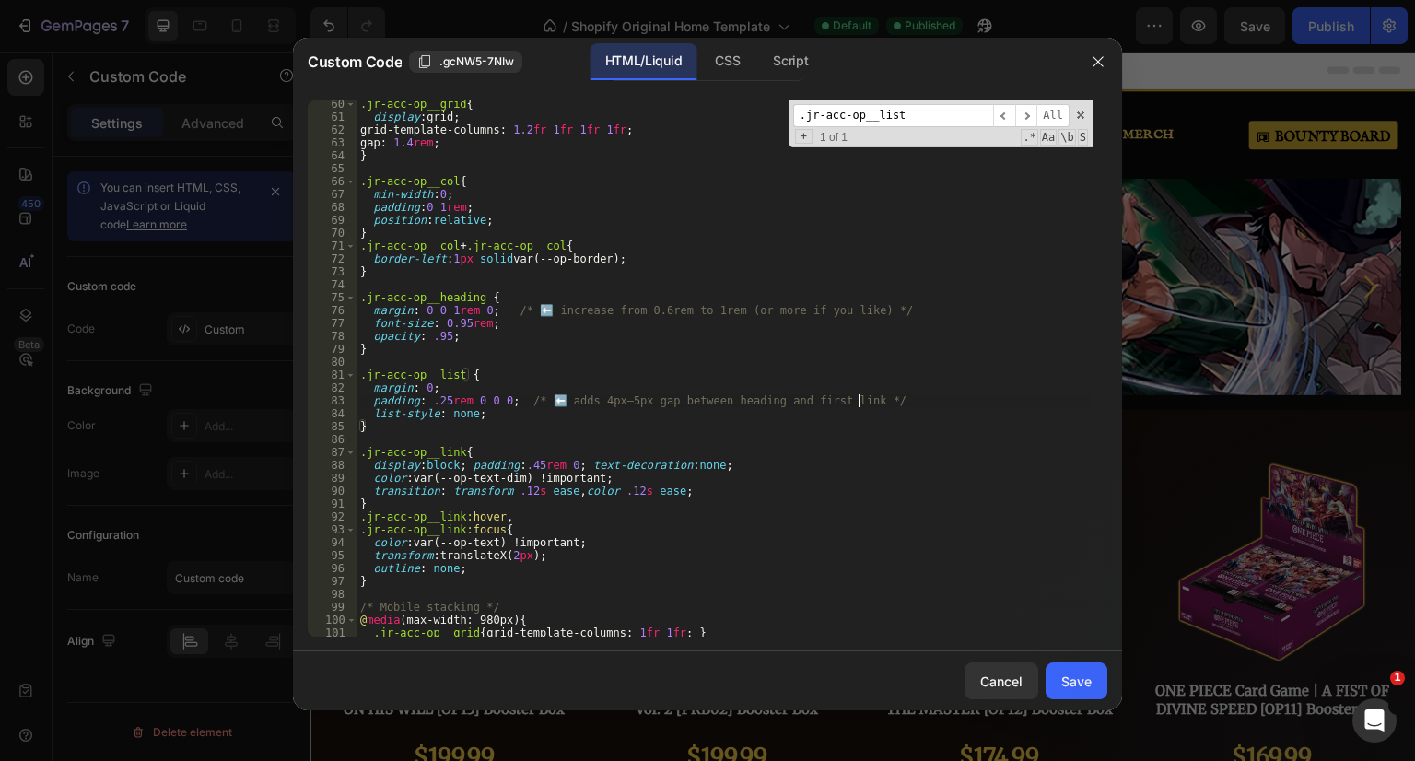
click at [866, 407] on div ".jr-acc-op__grid { display : grid ; grid-template-columns : 1.2 fr 1 fr 1 fr 1 …" at bounding box center [724, 379] width 737 height 562
click at [507, 396] on div ".jr-acc-op__grid { display : grid ; grid-template-columns : 1.2 fr 1 fr 1 fr 1 …" at bounding box center [724, 379] width 737 height 562
type textarea "padding: .25rem 0 0 0;"
click at [1087, 678] on div "Save" at bounding box center [1076, 681] width 30 height 19
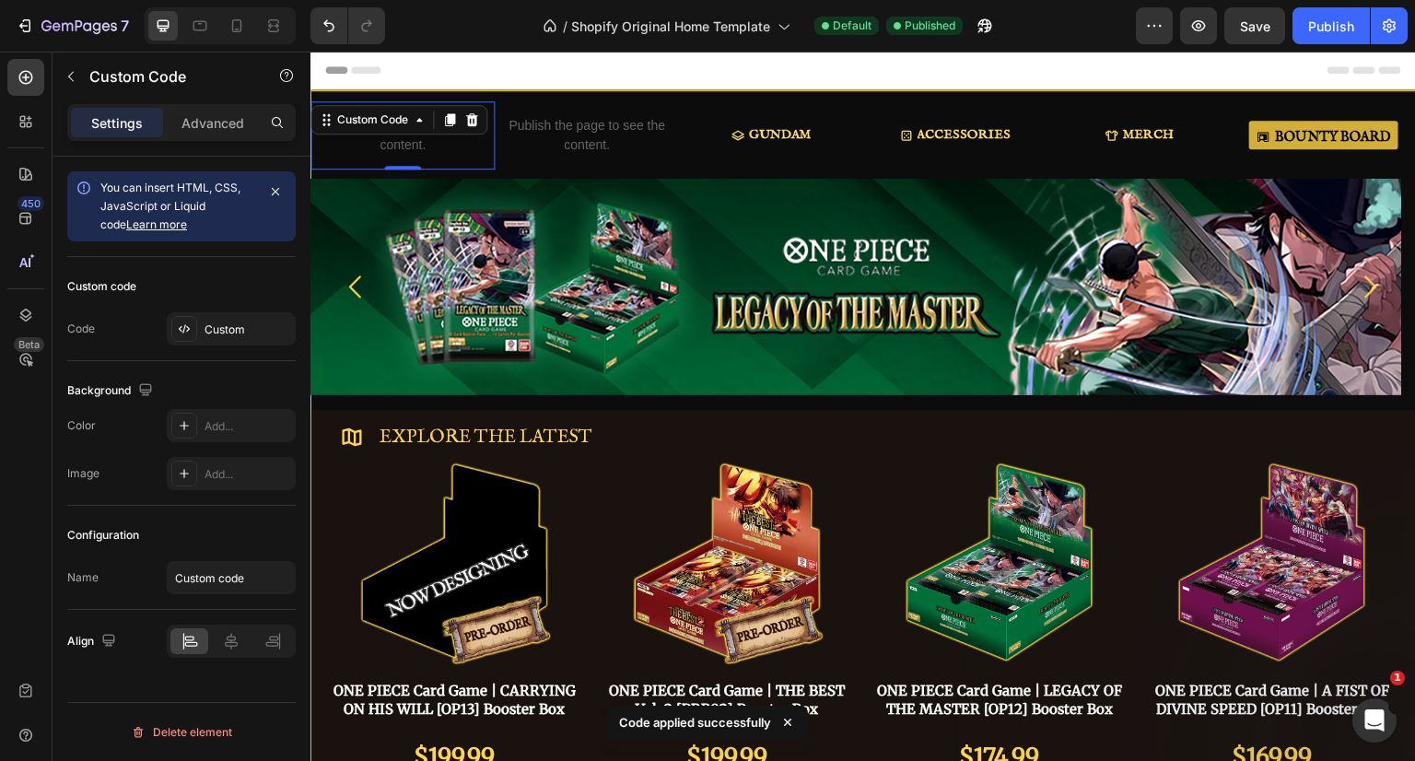
click at [223, 334] on div "Custom" at bounding box center [247, 329] width 87 height 17
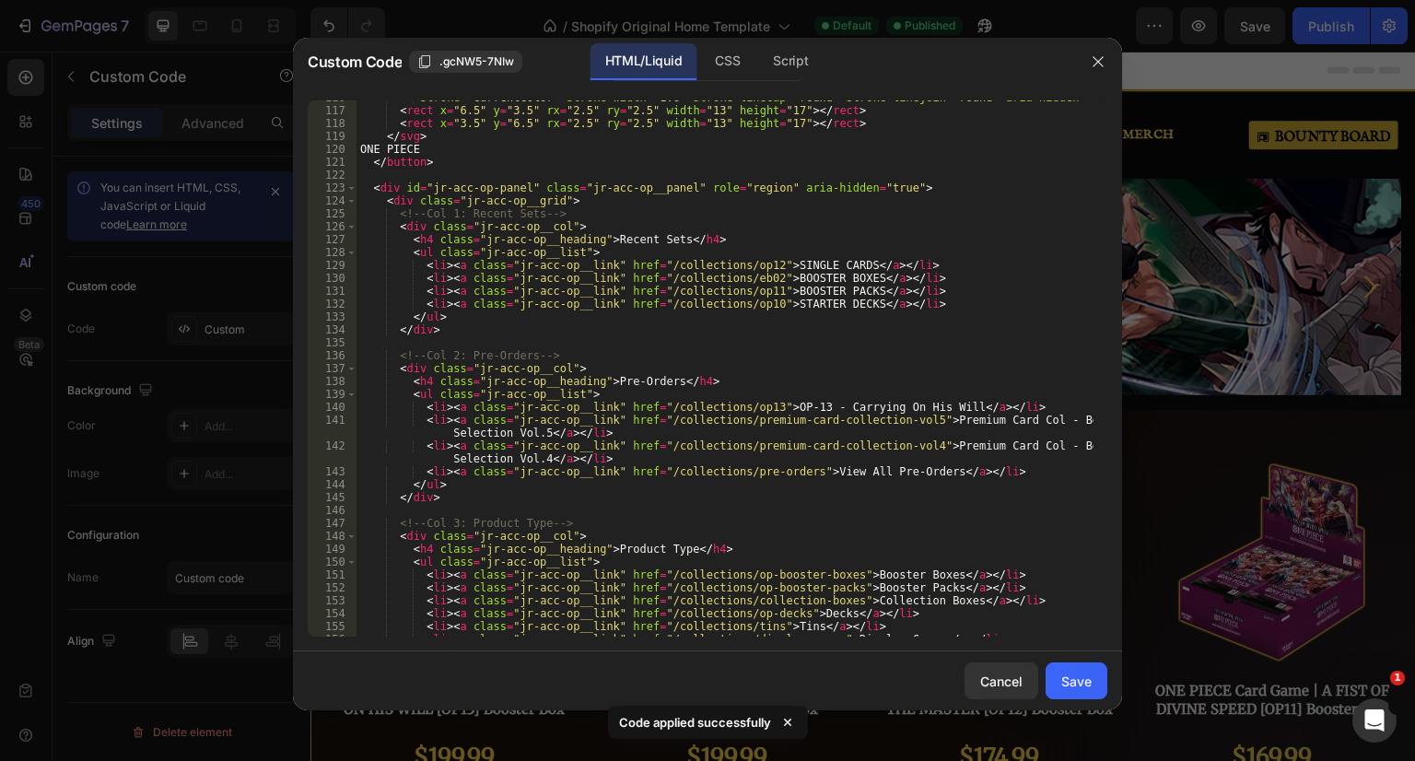
scroll to position [1437, 0]
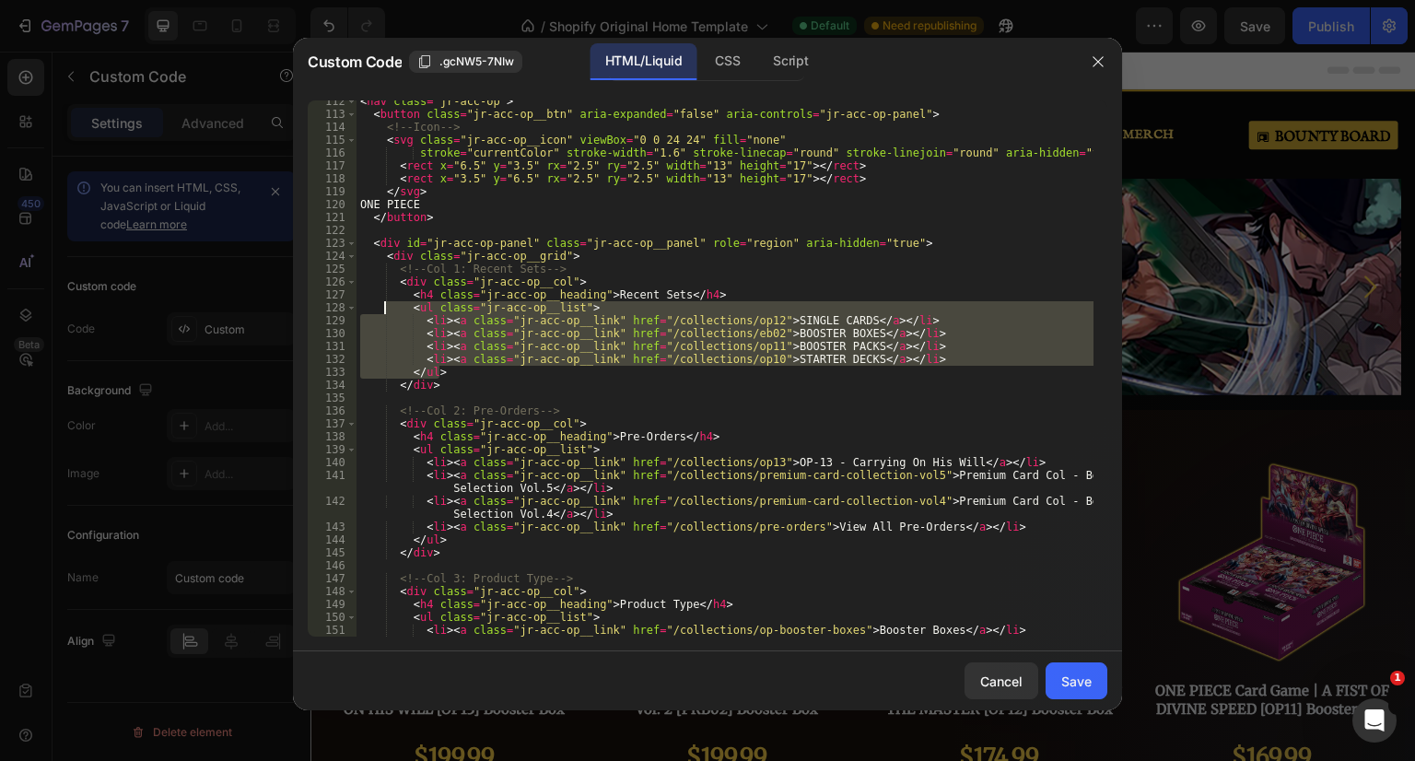
drag, startPoint x: 453, startPoint y: 371, endPoint x: 383, endPoint y: 307, distance: 95.2
click at [383, 307] on div "< nav class = "jr-acc-op" > < button class = "jr-acc-op__btn" aria-expanded = "…" at bounding box center [724, 376] width 737 height 562
click at [625, 298] on div "< nav class = "jr-acc-op" > < button class = "jr-acc-op__btn" aria-expanded = "…" at bounding box center [724, 376] width 737 height 562
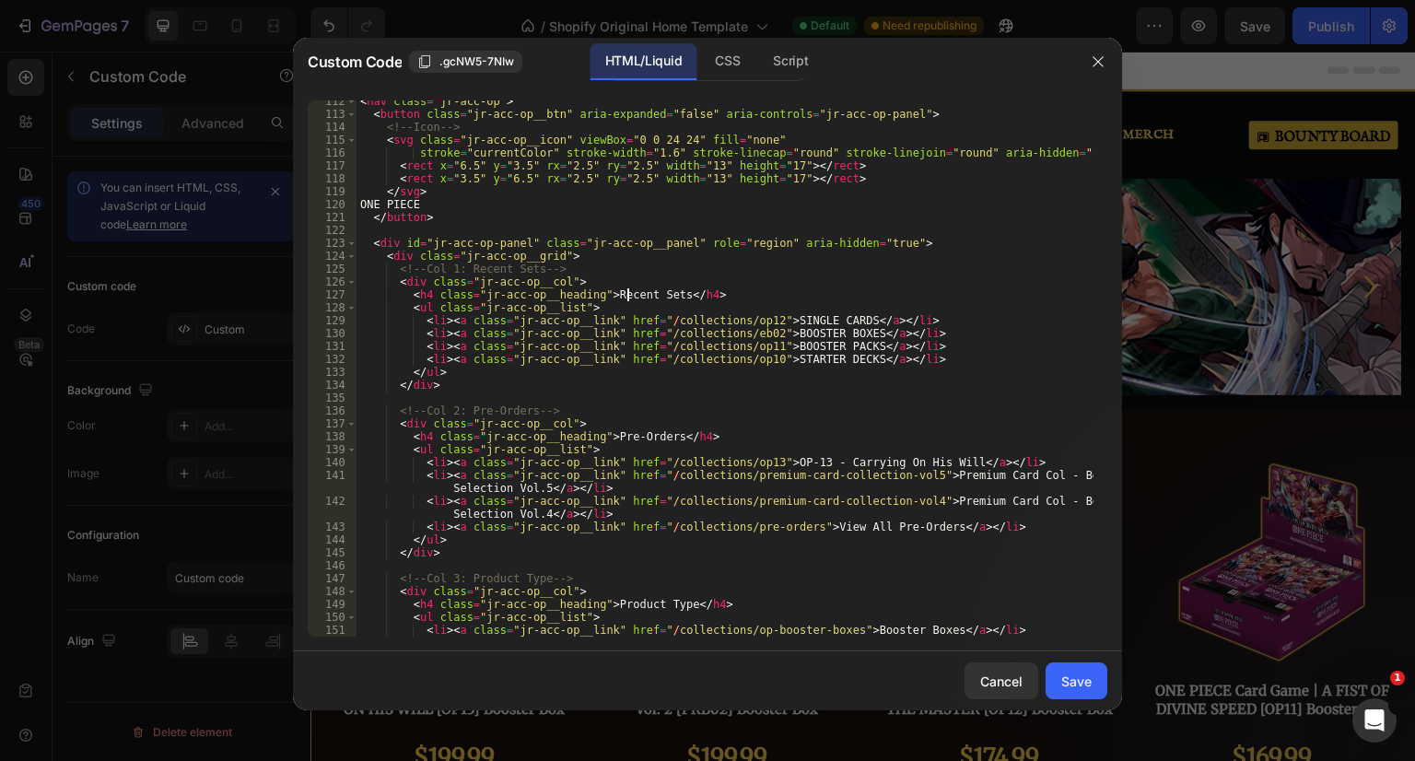
click at [604, 296] on div "< nav class = "jr-acc-op" > < button class = "jr-acc-op__btn" aria-expanded = "…" at bounding box center [724, 376] width 737 height 562
click at [659, 290] on div "< nav class = "jr-acc-op" > < button class = "jr-acc-op__btn" aria-expanded = "…" at bounding box center [724, 376] width 737 height 562
click at [667, 295] on div "< nav class = "jr-acc-op" > < button class = "jr-acc-op__btn" aria-expanded = "…" at bounding box center [724, 376] width 737 height 562
click at [663, 296] on div "< nav class = "jr-acc-op" > < button class = "jr-acc-op__btn" aria-expanded = "…" at bounding box center [724, 376] width 737 height 562
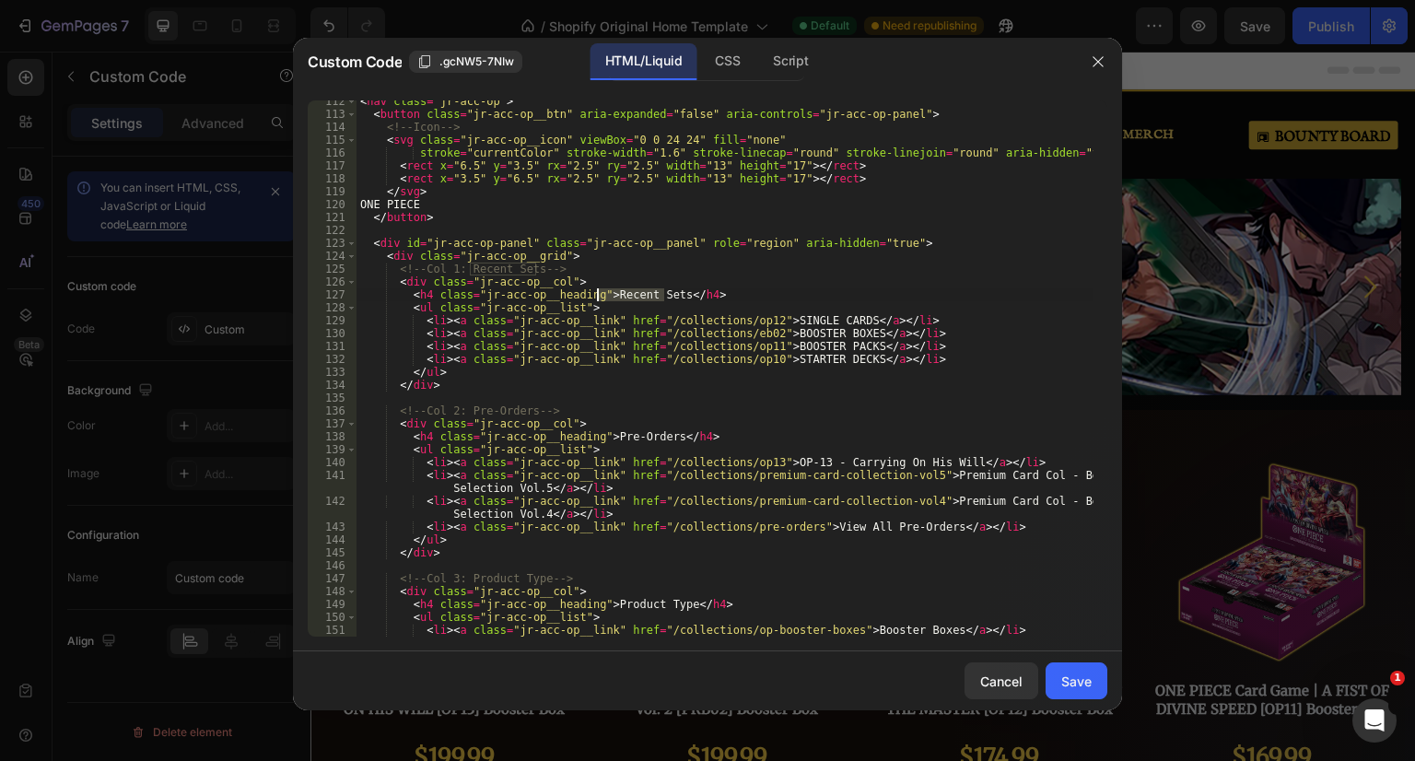
click at [599, 292] on div "< nav class = "jr-acc-op" > < button class = "jr-acc-op__btn" aria-expanded = "…" at bounding box center [724, 376] width 737 height 562
click at [586, 269] on div "< nav class = "jr-acc-op" > < button class = "jr-acc-op__btn" aria-expanded = "…" at bounding box center [724, 376] width 737 height 562
type textarea "<!-- Col 1: Recent Sets -->"
click at [365, 267] on div "< nav class = "jr-acc-op" > < button class = "jr-acc-op__btn" aria-expanded = "…" at bounding box center [724, 376] width 737 height 562
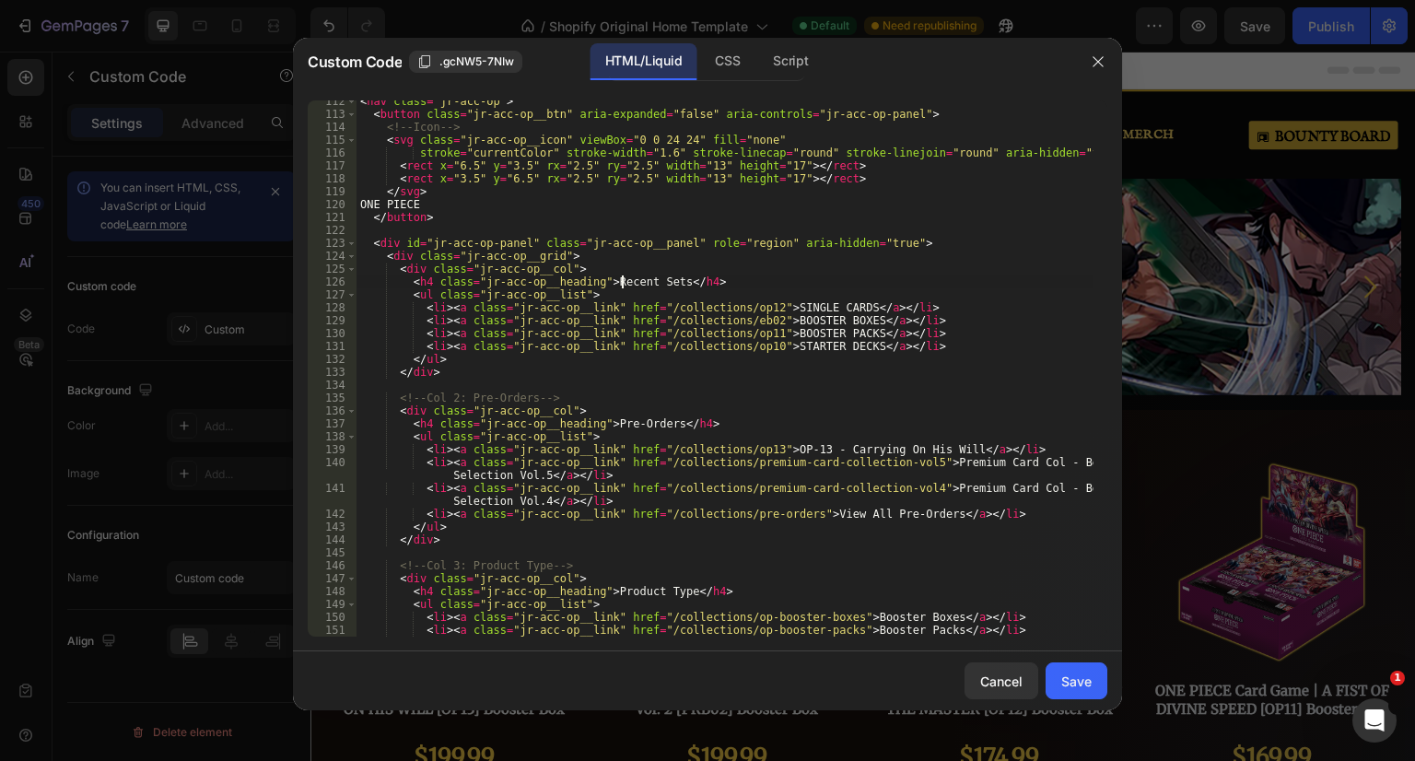
click at [622, 287] on div "< nav class = "jr-acc-op" > < button class = "jr-acc-op__btn" aria-expanded = "…" at bounding box center [724, 376] width 737 height 562
click at [651, 284] on div "< nav class = "jr-acc-op" > < button class = "jr-acc-op__btn" aria-expanded = "…" at bounding box center [724, 376] width 737 height 562
click at [664, 281] on div "< nav class = "jr-acc-op" > < button class = "jr-acc-op__btn" aria-expanded = "…" at bounding box center [724, 376] width 737 height 562
drag, startPoint x: 766, startPoint y: 304, endPoint x: 833, endPoint y: 303, distance: 66.3
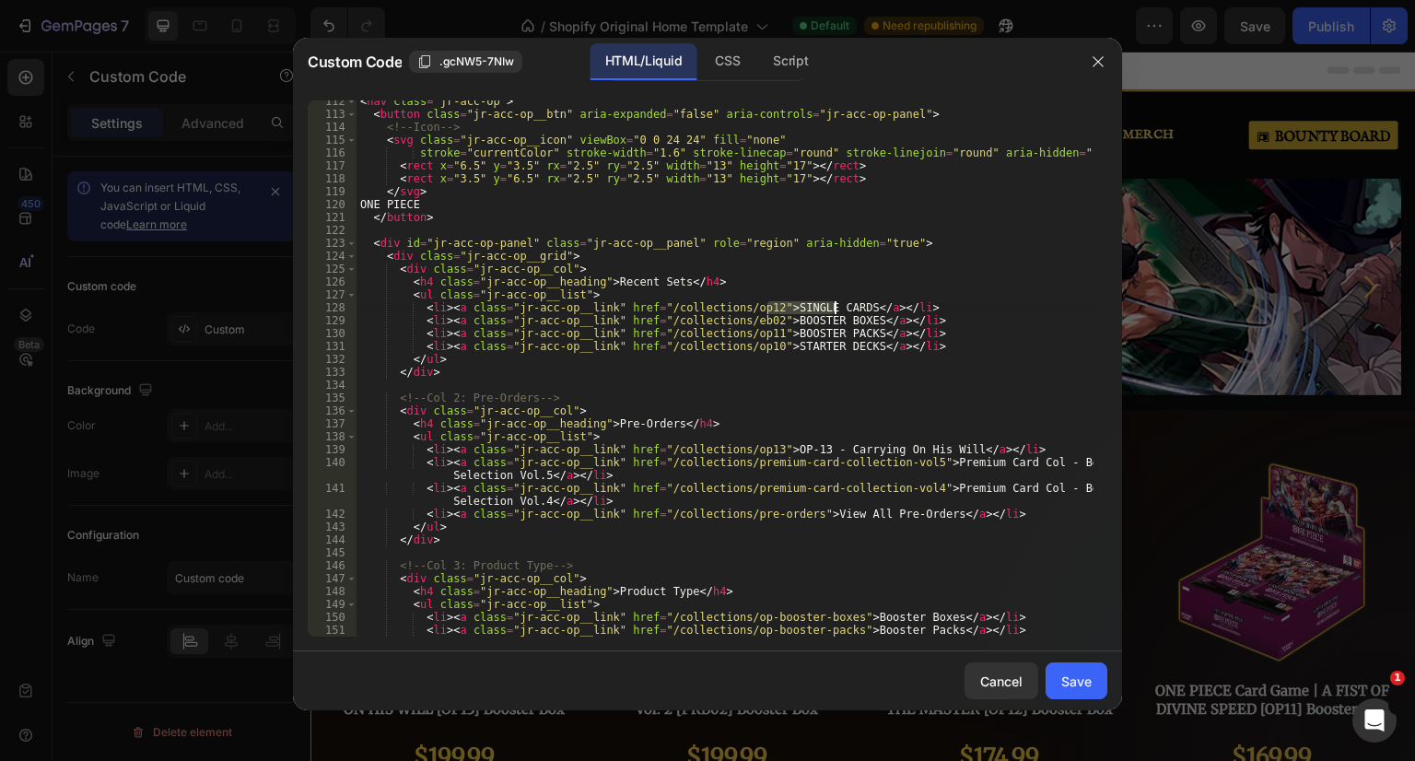
click at [833, 303] on div "< nav class = "jr-acc-op" > < button class = "jr-acc-op__btn" aria-expanded = "…" at bounding box center [724, 376] width 737 height 562
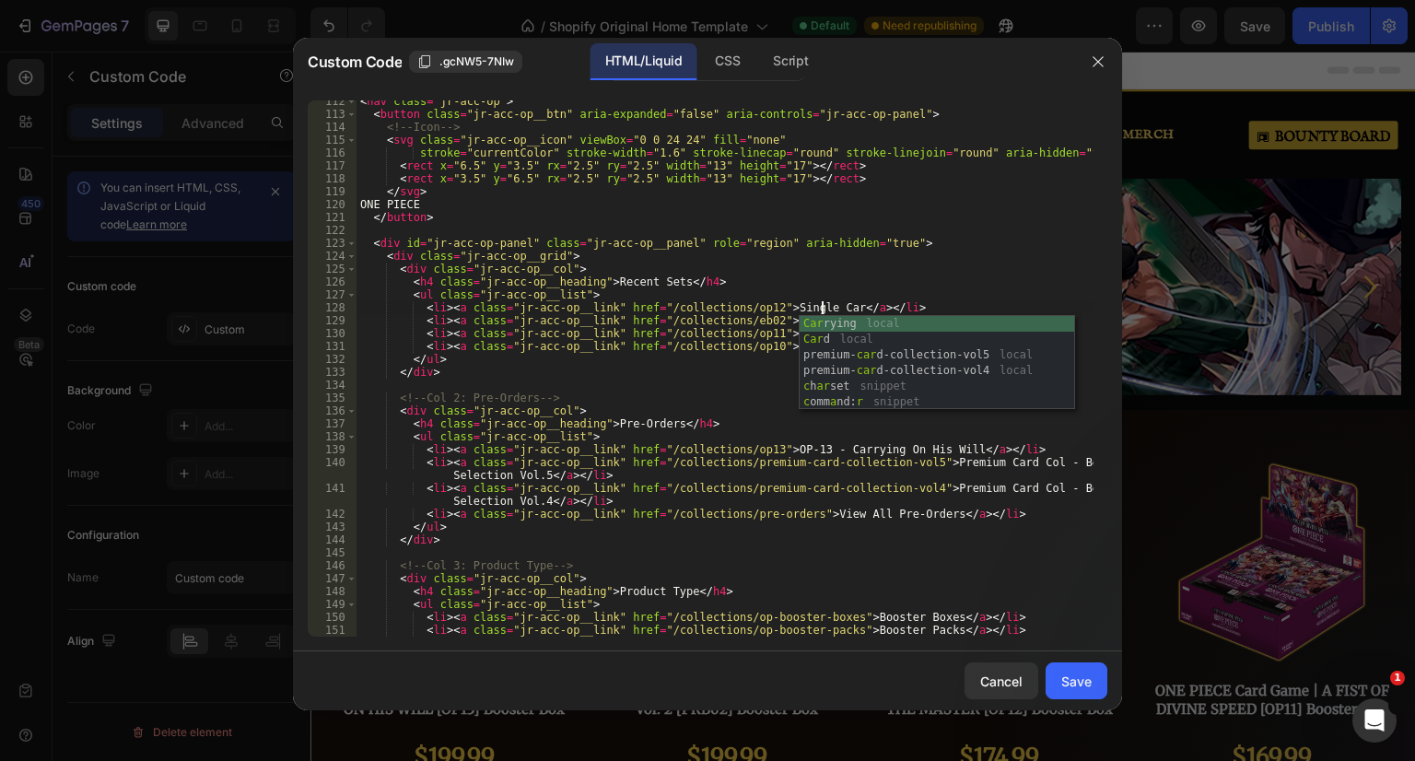
scroll to position [0, 39]
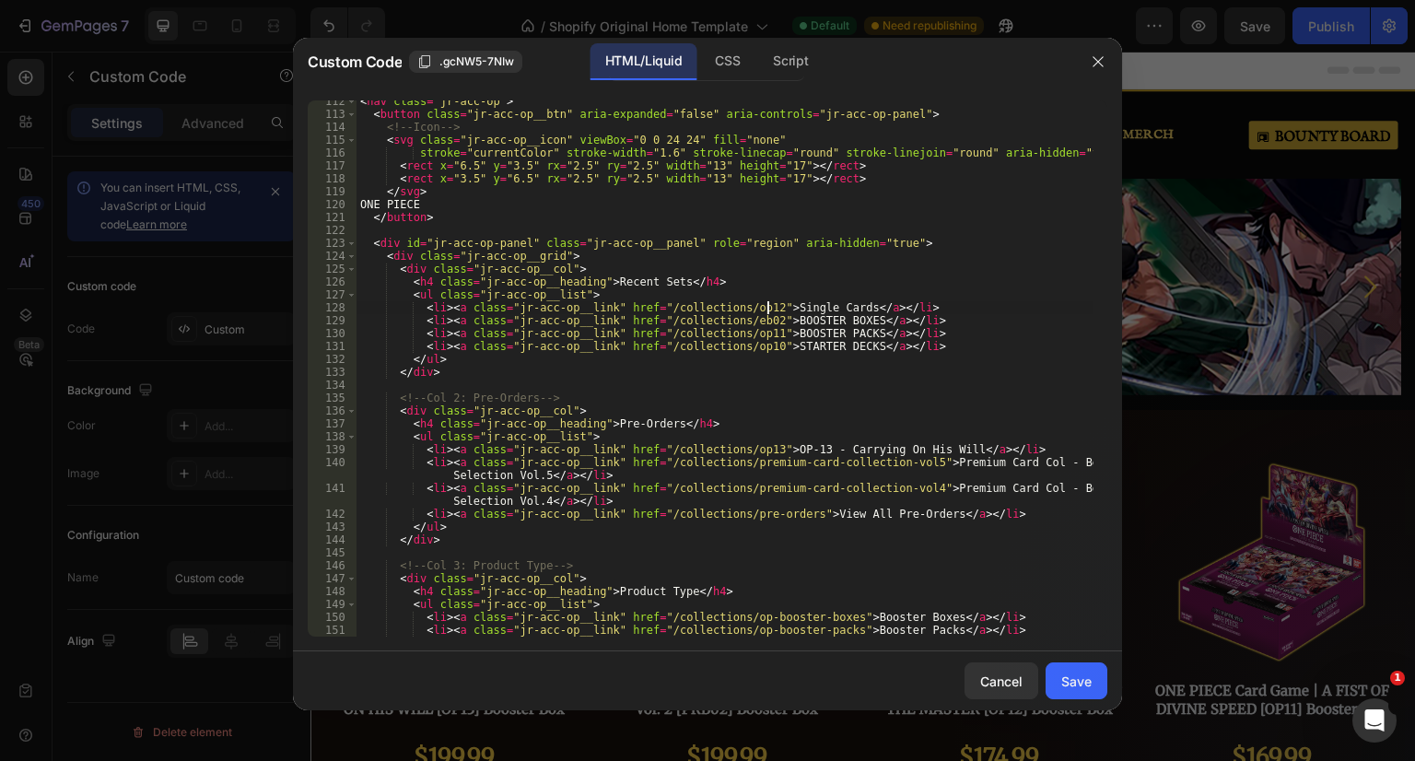
click at [769, 314] on div "< nav class = "jr-acc-op" > < button class = "jr-acc-op__btn" aria-expanded = "…" at bounding box center [724, 376] width 737 height 562
click at [774, 329] on div "< nav class = "jr-acc-op" > < button class = "jr-acc-op__btn" aria-expanded = "…" at bounding box center [724, 376] width 737 height 562
click at [792, 318] on div "< nav class = "jr-acc-op" > < button class = "jr-acc-op__btn" aria-expanded = "…" at bounding box center [724, 376] width 737 height 562
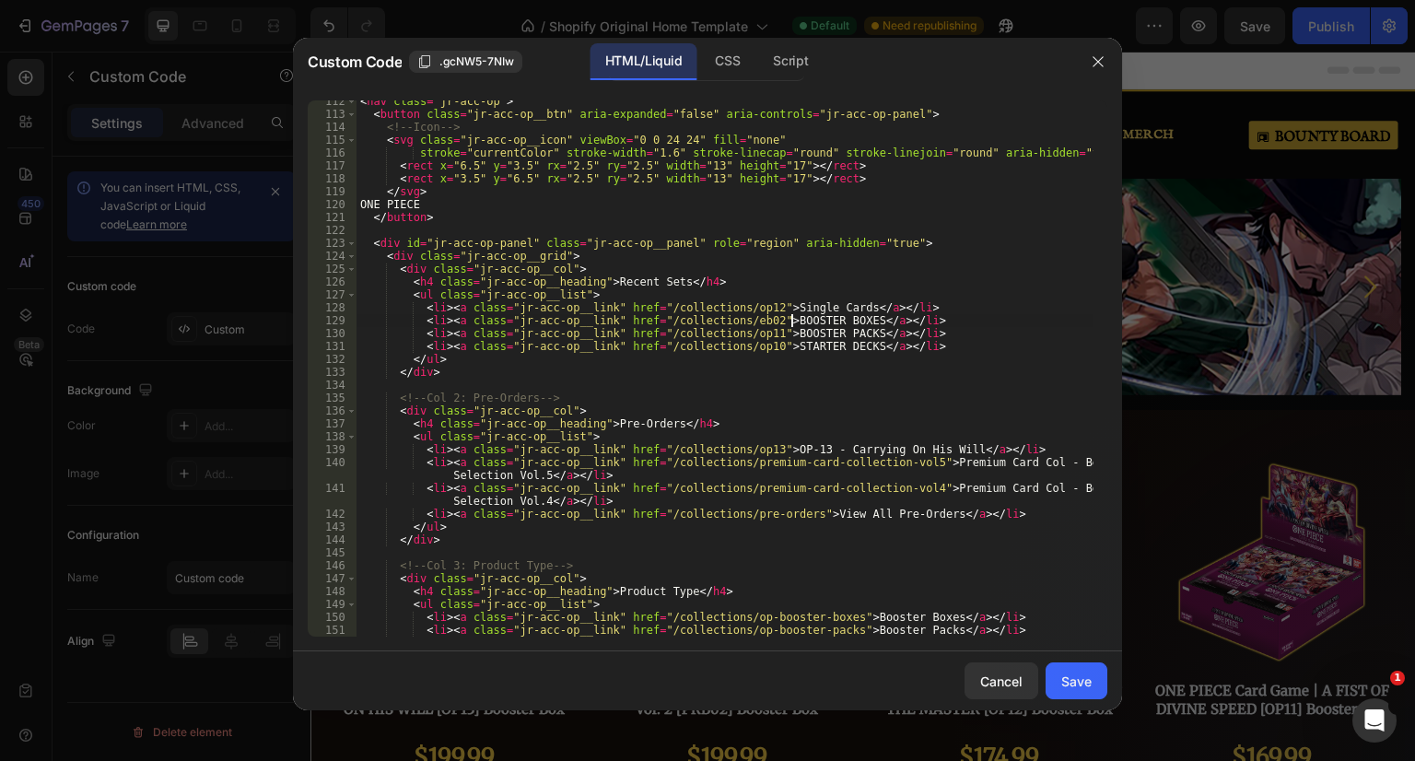
click at [792, 318] on div "< nav class = "jr-acc-op" > < button class = "jr-acc-op__btn" aria-expanded = "…" at bounding box center [724, 376] width 737 height 562
click at [822, 316] on div "< nav class = "jr-acc-op" > < button class = "jr-acc-op__btn" aria-expanded = "…" at bounding box center [724, 376] width 737 height 562
click at [840, 323] on div "< nav class = "jr-acc-op" > < button class = "jr-acc-op__btn" aria-expanded = "…" at bounding box center [724, 376] width 737 height 562
click at [764, 333] on div "< nav class = "jr-acc-op" > < button class = "jr-acc-op__btn" aria-expanded = "…" at bounding box center [724, 376] width 737 height 562
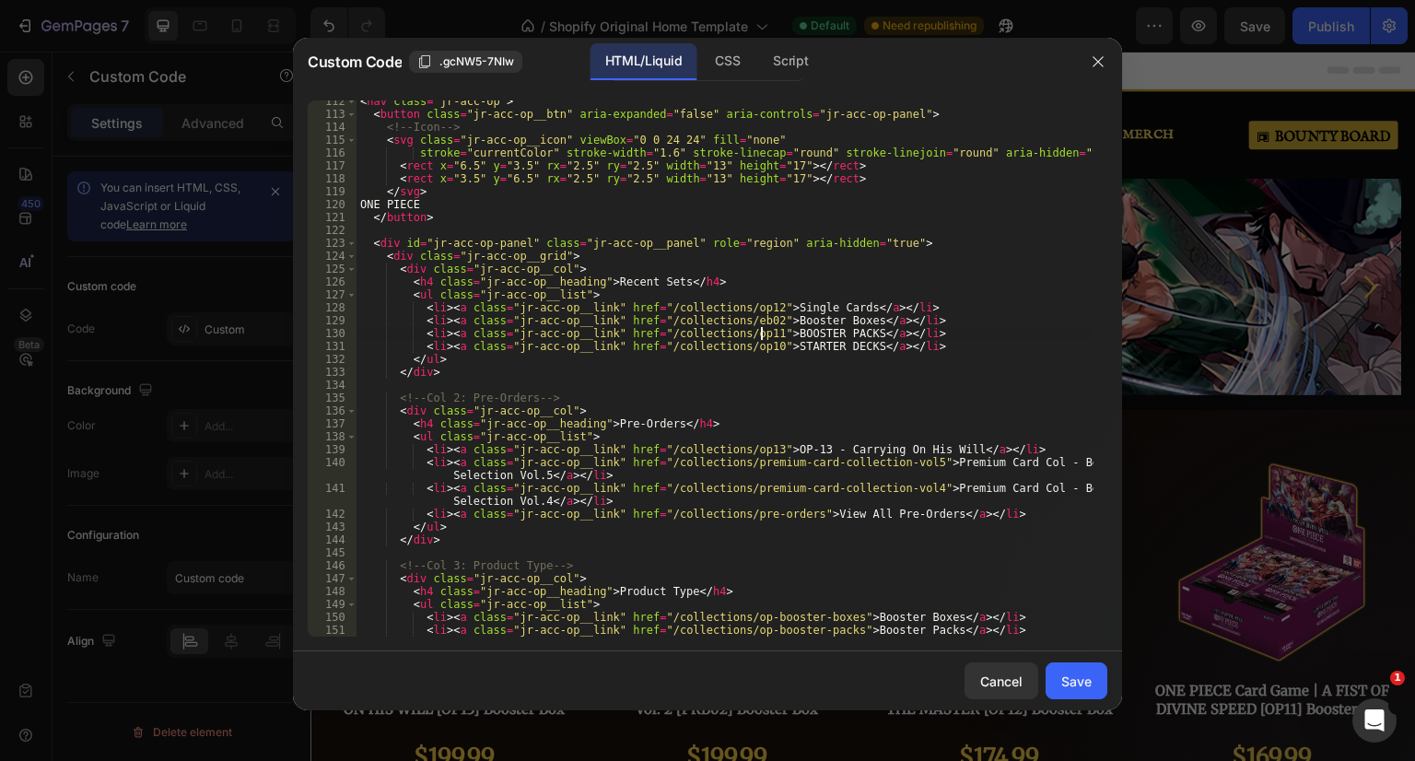
click at [780, 333] on div "< nav class = "jr-acc-op" > < button class = "jr-acc-op__btn" aria-expanded = "…" at bounding box center [724, 376] width 737 height 562
click at [836, 335] on div "< nav class = "jr-acc-op" > < button class = "jr-acc-op__btn" aria-expanded = "…" at bounding box center [724, 376] width 737 height 562
click at [839, 333] on div "< nav class = "jr-acc-op" > < button class = "jr-acc-op__btn" aria-expanded = "…" at bounding box center [724, 376] width 737 height 562
click at [768, 332] on div "< nav class = "jr-acc-op" > < button class = "jr-acc-op__btn" aria-expanded = "…" at bounding box center [724, 376] width 737 height 562
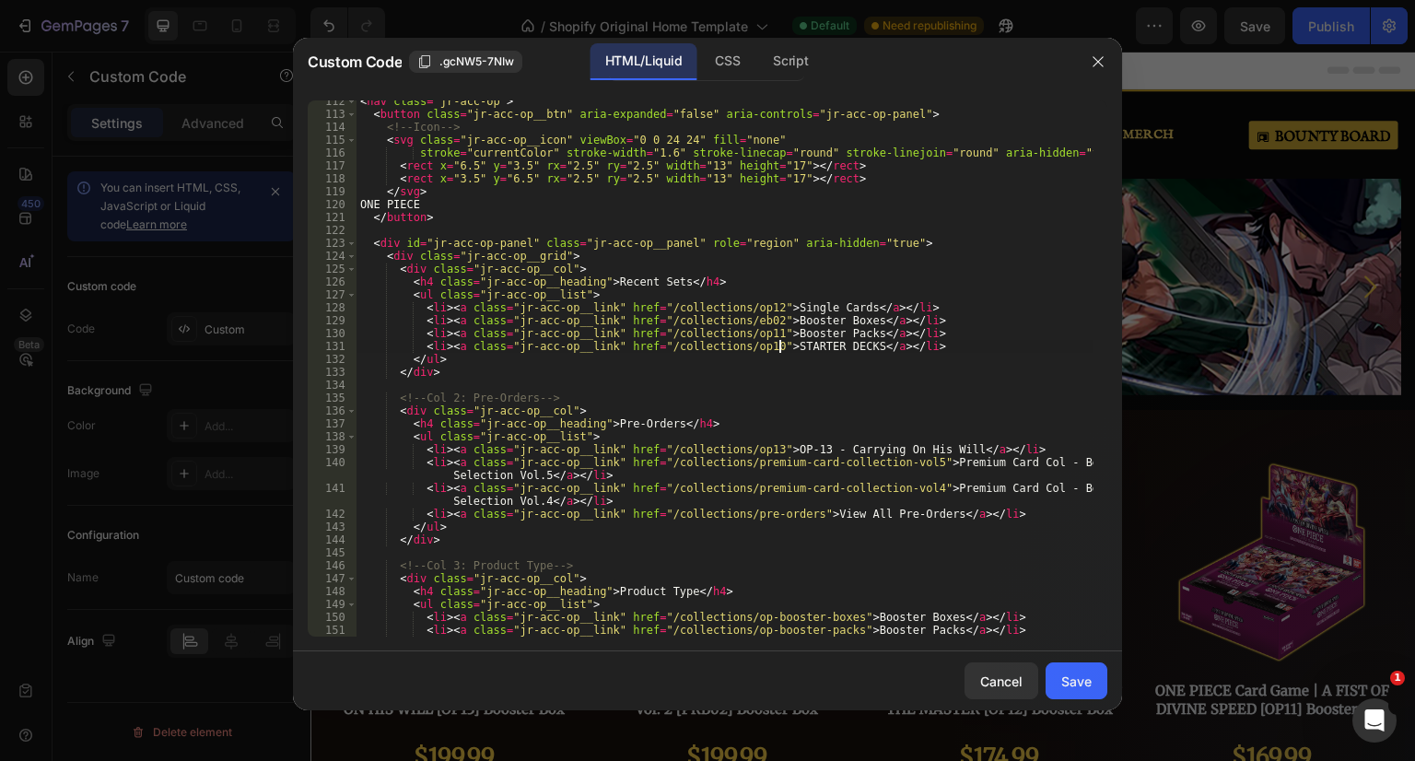
click at [777, 348] on div "< nav class = "jr-acc-op" > < button class = "jr-acc-op__btn" aria-expanded = "…" at bounding box center [724, 376] width 737 height 562
drag, startPoint x: 773, startPoint y: 347, endPoint x: 837, endPoint y: 344, distance: 64.6
click at [838, 345] on div "< nav class = "jr-acc-op" > < button class = "jr-acc-op__btn" aria-expanded = "…" at bounding box center [724, 376] width 737 height 562
click at [808, 321] on div "< nav class = "jr-acc-op" > < button class = "jr-acc-op__btn" aria-expanded = "…" at bounding box center [724, 376] width 737 height 562
click at [609, 279] on div "< nav class = "jr-acc-op" > < button class = "jr-acc-op__btn" aria-expanded = "…" at bounding box center [724, 376] width 737 height 562
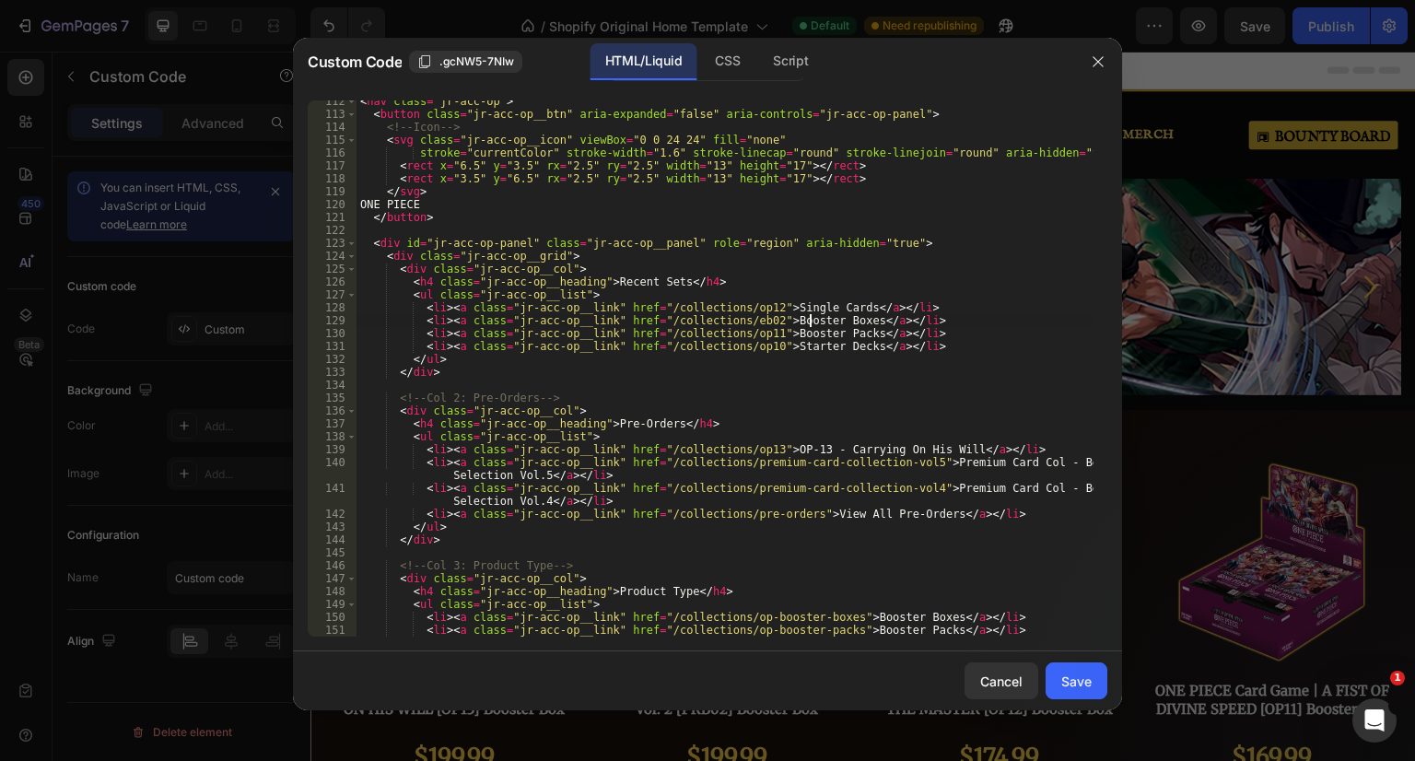
scroll to position [0, 26]
click at [609, 279] on div "< nav class = "jr-acc-op" > < button class = "jr-acc-op__btn" aria-expanded = "…" at bounding box center [724, 376] width 737 height 562
click at [662, 279] on div "< nav class = "jr-acc-op" > < button class = "jr-acc-op__btn" aria-expanded = "…" at bounding box center [724, 376] width 737 height 562
click at [660, 281] on div "< nav class = "jr-acc-op" > < button class = "jr-acc-op__btn" aria-expanded = "…" at bounding box center [724, 368] width 737 height 536
click at [663, 279] on div "< nav class = "jr-acc-op" > < button class = "jr-acc-op__btn" aria-expanded = "…" at bounding box center [724, 376] width 737 height 562
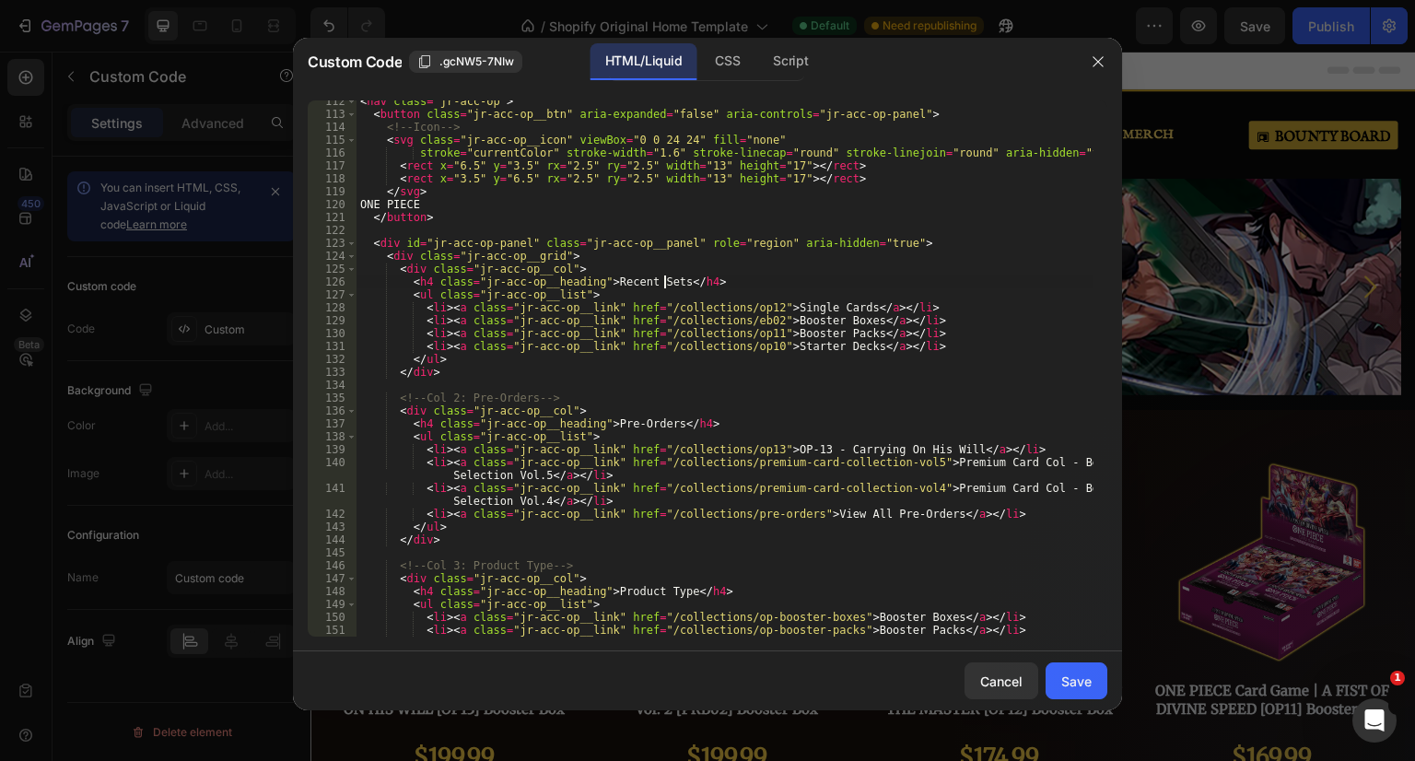
click at [596, 279] on div "< nav class = "jr-acc-op" > < button class = "jr-acc-op__btn" aria-expanded = "…" at bounding box center [724, 376] width 737 height 562
click at [560, 309] on div "< nav class = "jr-acc-op" > < button class = "jr-acc-op__btn" aria-expanded = "…" at bounding box center [724, 376] width 737 height 562
type textarea "<li><a class="jr-acc-op__link" href="/collections/op12">Single Cards</a></li>"
click at [361, 387] on div "< nav class = "jr-acc-op" > < button class = "jr-acc-op__btn" aria-expanded = "…" at bounding box center [724, 376] width 737 height 562
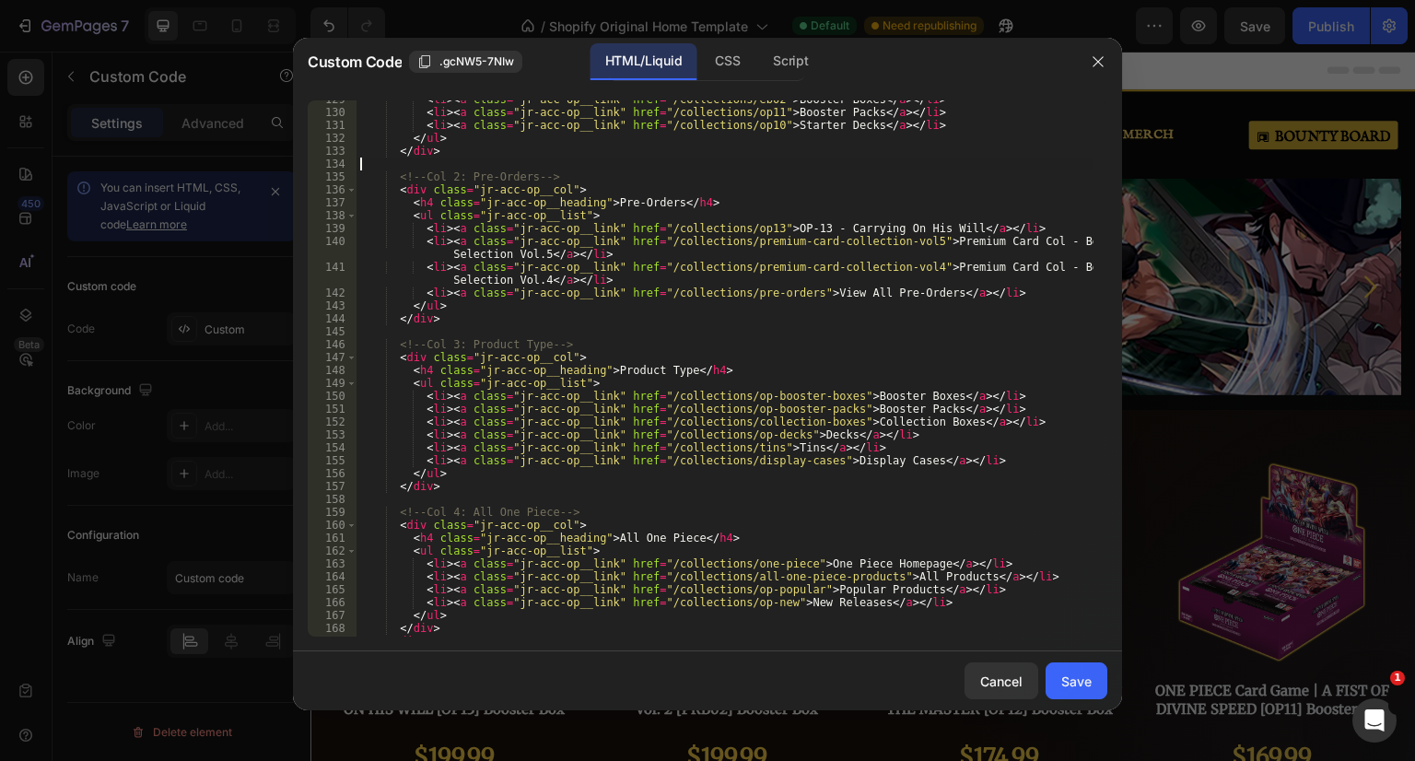
scroll to position [1713, 0]
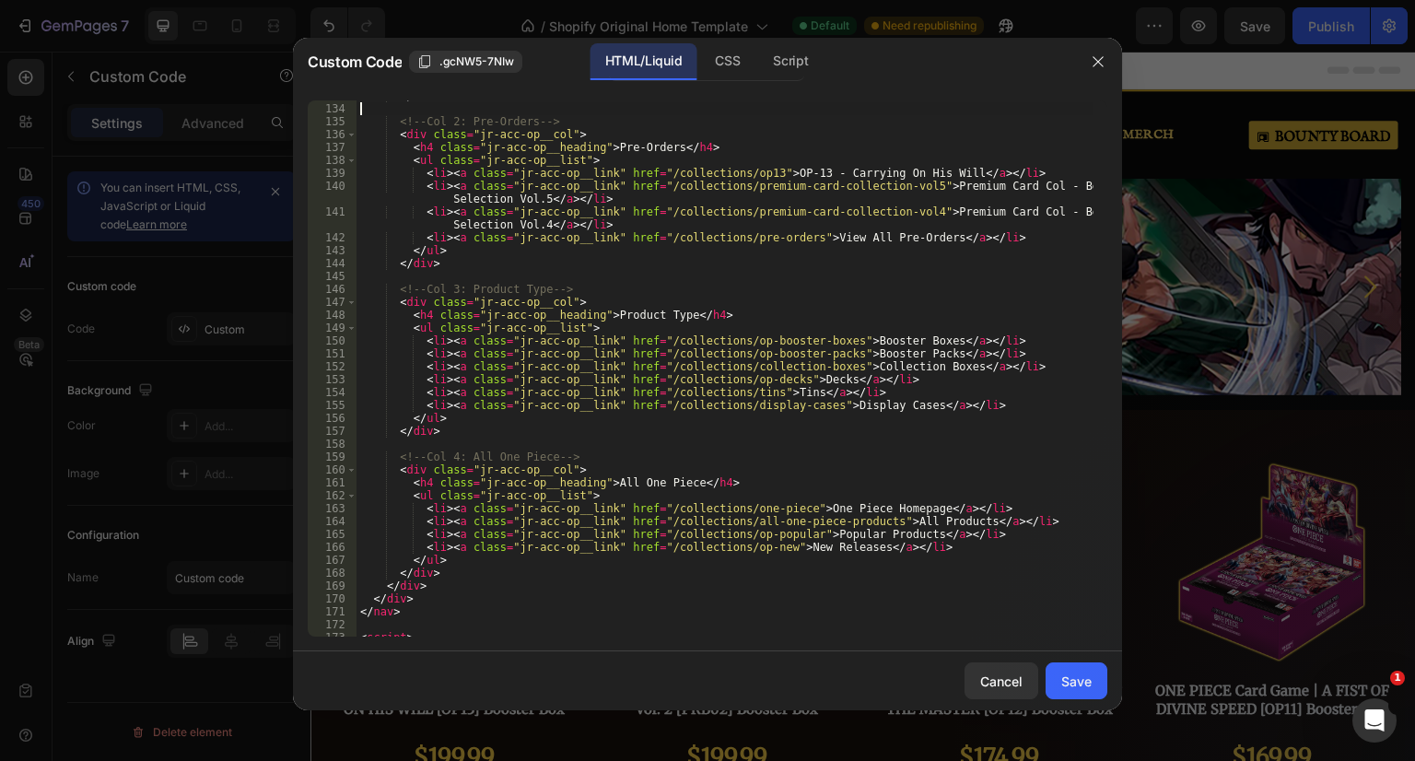
click at [592, 449] on div "</ div > <!-- Col 2: Pre-Orders --> < div class = "jr-acc-op__col" > < h4 class…" at bounding box center [724, 370] width 737 height 562
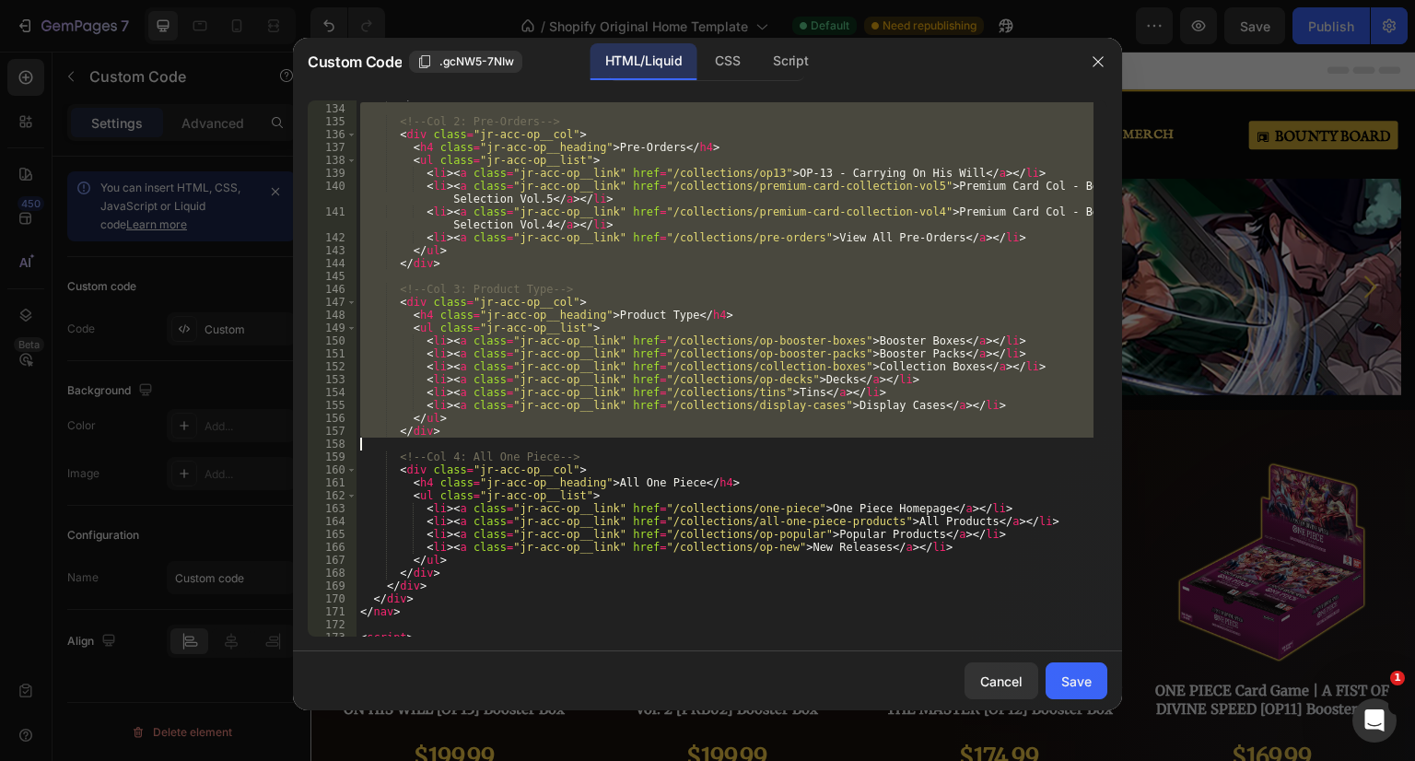
click at [590, 457] on div "</ div > <!-- Col 2: Pre-Orders --> < div class = "jr-acc-op__col" > < h4 class…" at bounding box center [724, 370] width 737 height 562
type textarea "<!-- Col 4: All One Piece -->"
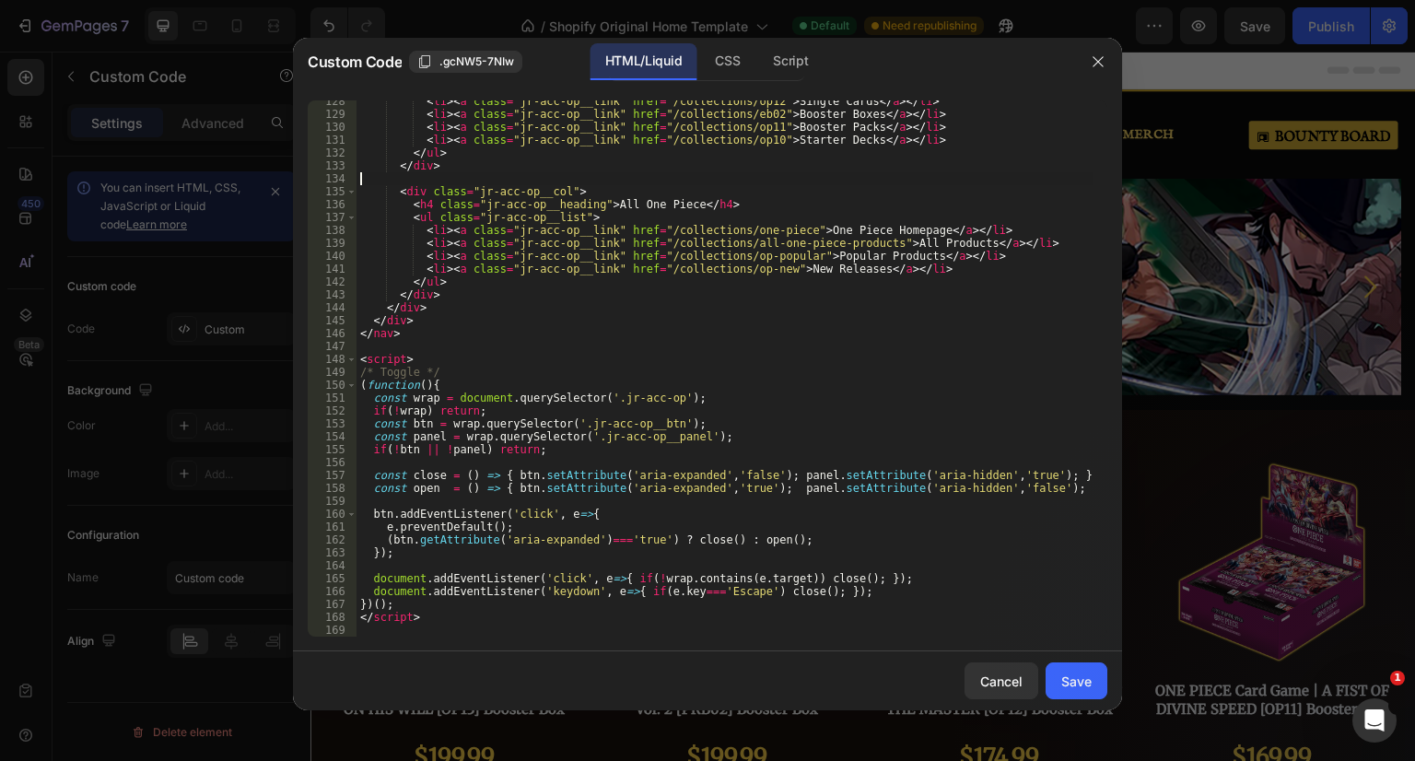
scroll to position [1643, 0]
click at [597, 205] on div "< li > < a class = "jr-acc-op__link" href = "/collections/op12" > Single Cards …" at bounding box center [724, 376] width 737 height 562
click at [662, 204] on div "< li > < a class = "jr-acc-op__link" href = "/collections/op12" > Single Cards …" at bounding box center [724, 376] width 737 height 562
click at [676, 204] on div "< li > < a class = "jr-acc-op__link" href = "/collections/op12" > Single Cards …" at bounding box center [724, 376] width 737 height 562
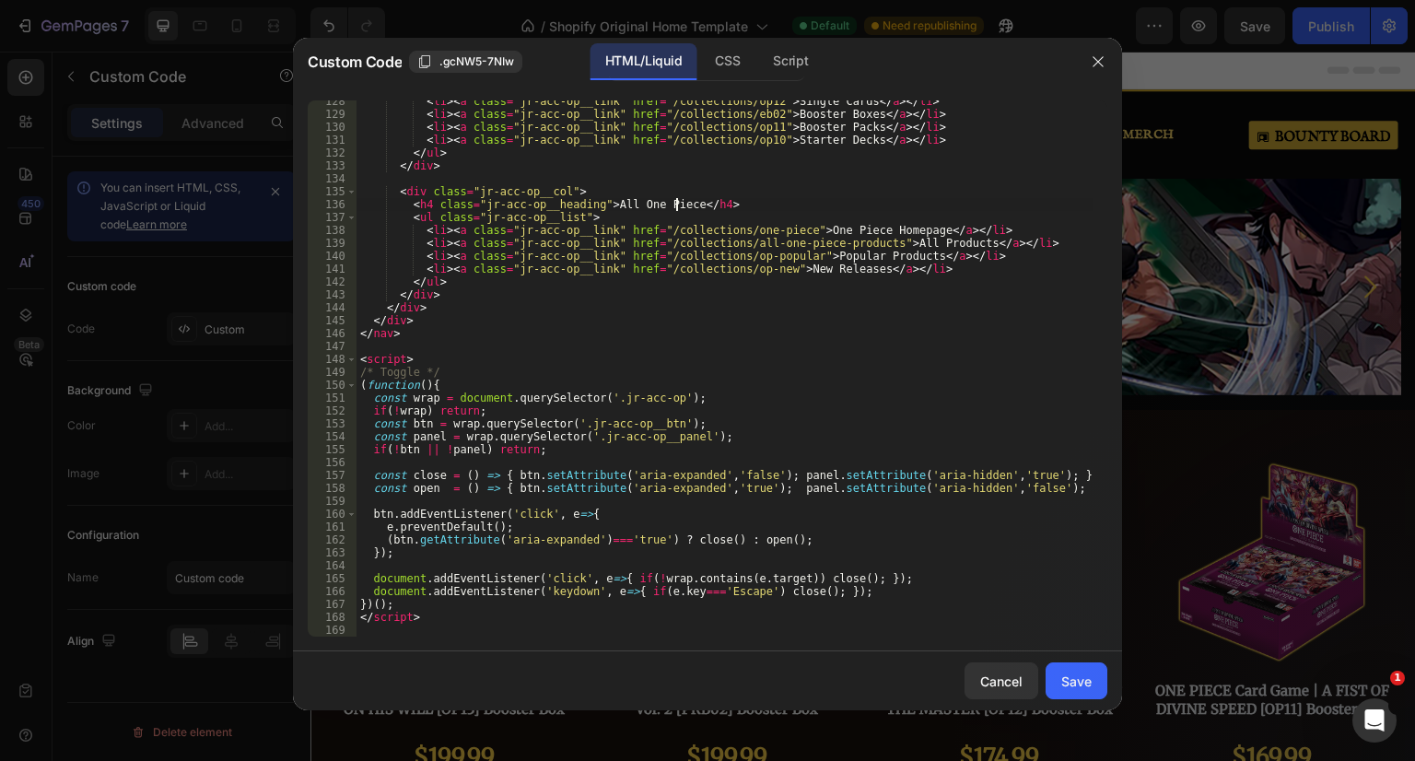
click at [597, 204] on div "< li > < a class = "jr-acc-op__link" href = "/collections/op12" > Single Cards …" at bounding box center [724, 376] width 737 height 562
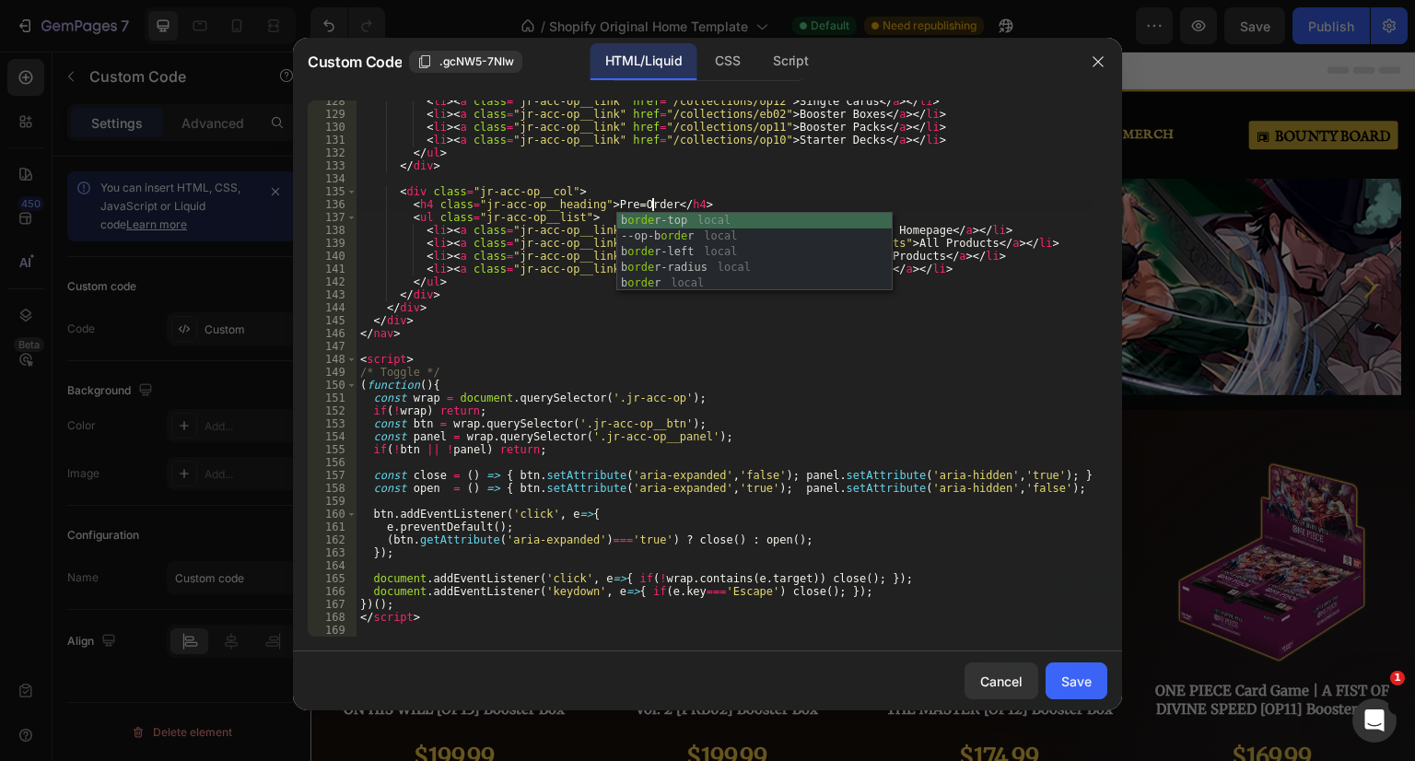
scroll to position [0, 24]
click at [622, 206] on div "< li > < a class = "jr-acc-op__link" href = "/collections/op12" > Single Cards …" at bounding box center [724, 376] width 737 height 562
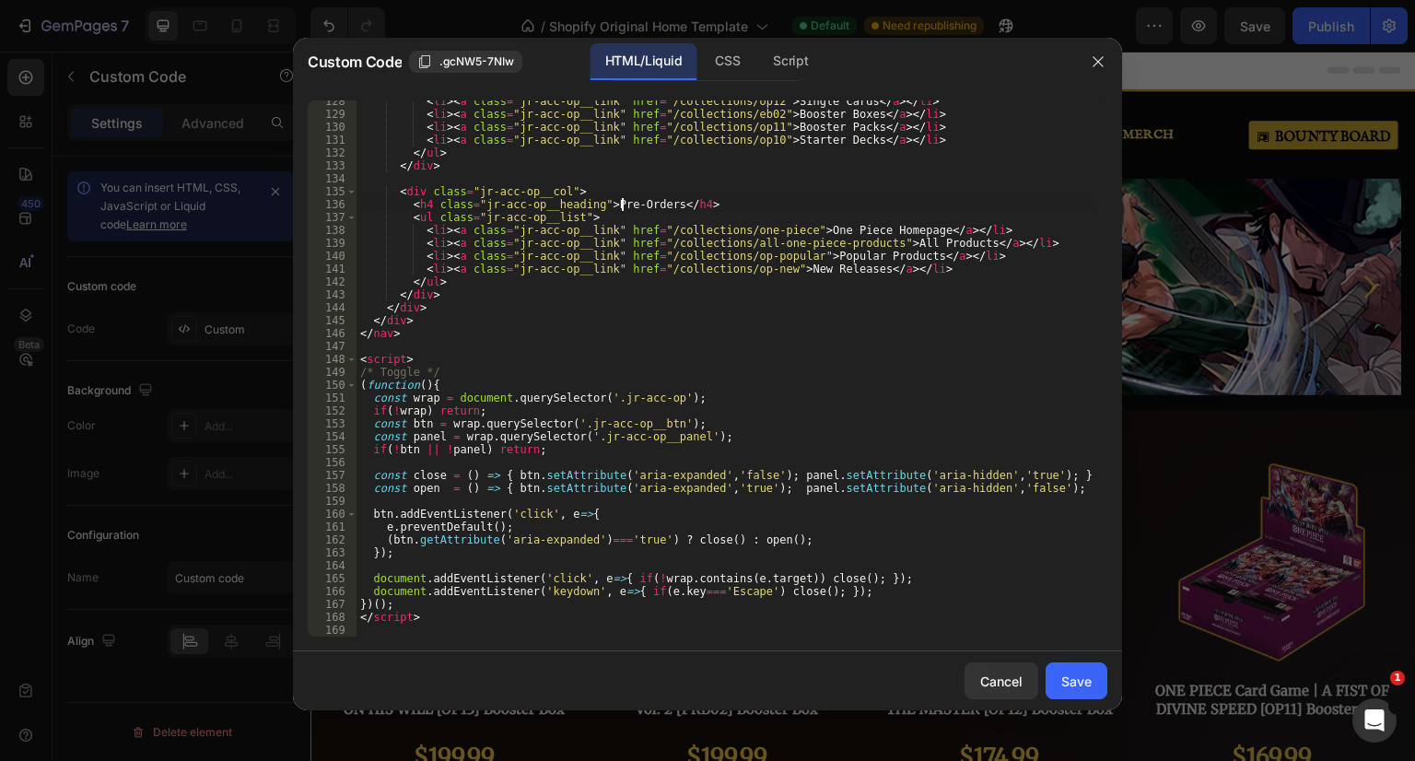
scroll to position [0, 22]
click at [754, 251] on div "< li > < a class = "jr-acc-op__link" href = "/collections/op12" > Single Cards …" at bounding box center [724, 376] width 737 height 562
click at [790, 228] on div "< li > < a class = "jr-acc-op__link" href = "/collections/op12" > Single Cards …" at bounding box center [724, 376] width 737 height 562
click at [900, 233] on div "< li > < a class = "jr-acc-op__link" href = "/collections/op12" > Single Cards …" at bounding box center [724, 376] width 737 height 562
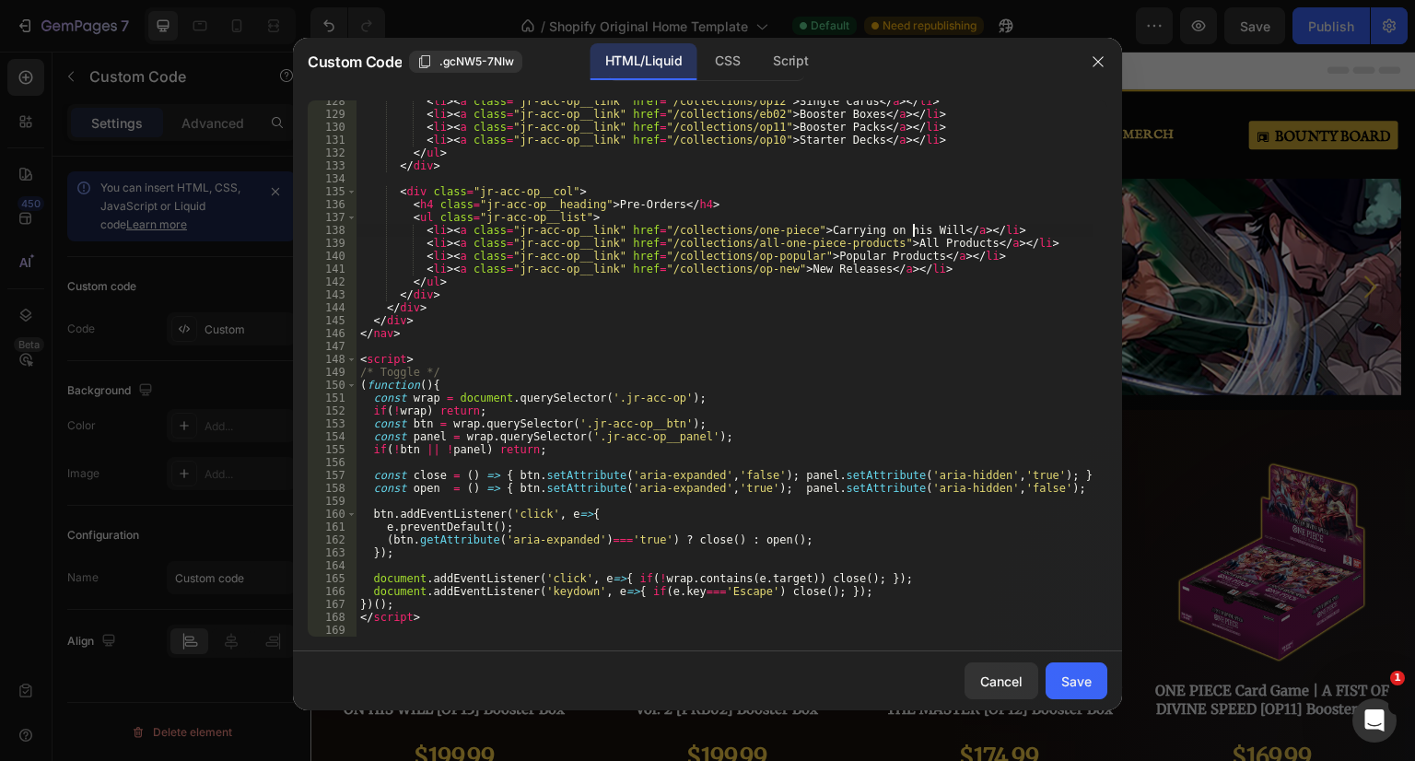
click at [918, 273] on div "< li > < a class = "jr-acc-op__link" href = "/collections/op12" > Single Cards …" at bounding box center [724, 376] width 737 height 562
click at [357, 251] on div "< li > < a class = "jr-acc-op__link" href = "/collections/op12" > Single Cards …" at bounding box center [724, 376] width 737 height 562
type textarea "<li><a class="jr-acc-op__link" href="/collections/op-popular">Popular Products<…"
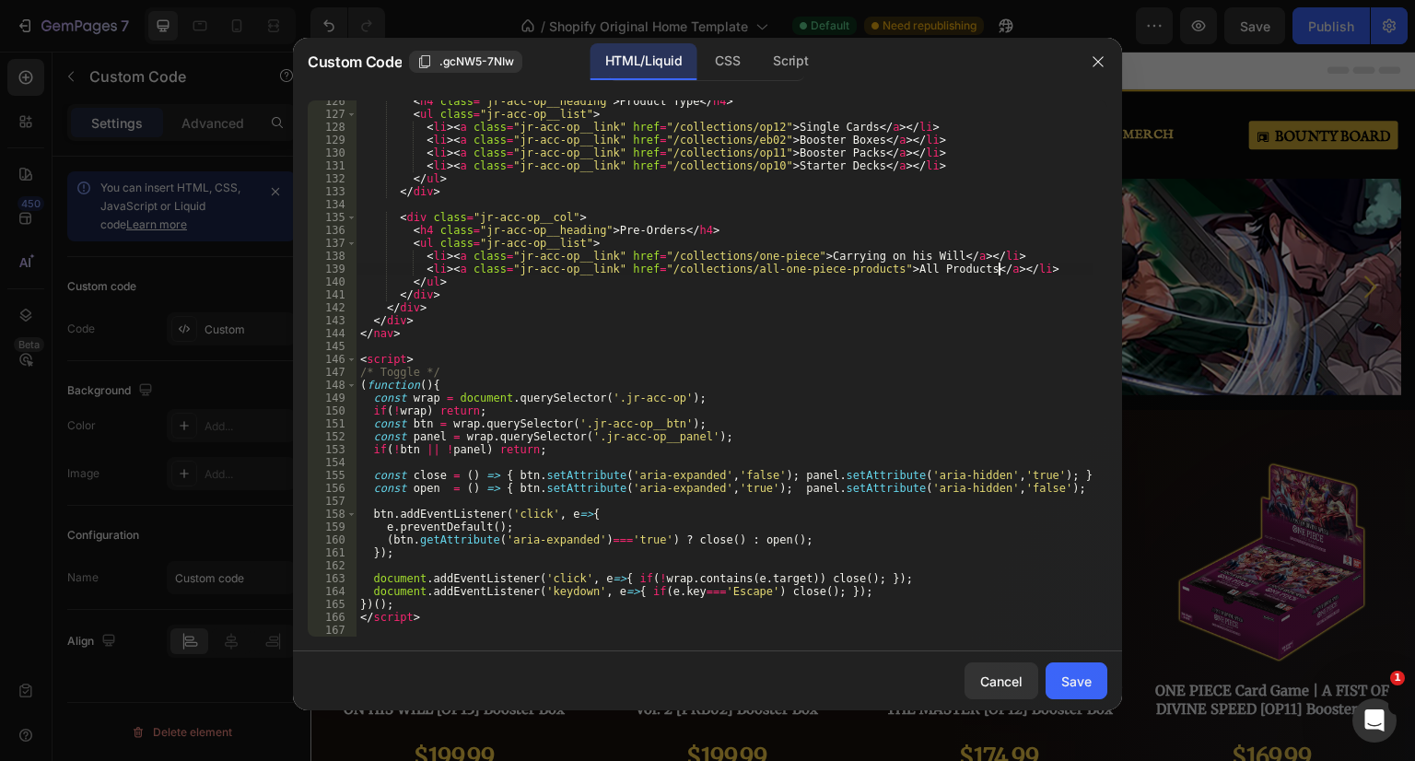
scroll to position [1618, 0]
click at [870, 264] on div "< h4 class = "jr-acc-op__heading" > Product Type </ h4 > < ul class = "jr-acc-o…" at bounding box center [724, 376] width 737 height 562
click at [941, 270] on div "< h4 class = "jr-acc-op__heading" > Product Type </ h4 > < ul class = "jr-acc-o…" at bounding box center [724, 376] width 737 height 562
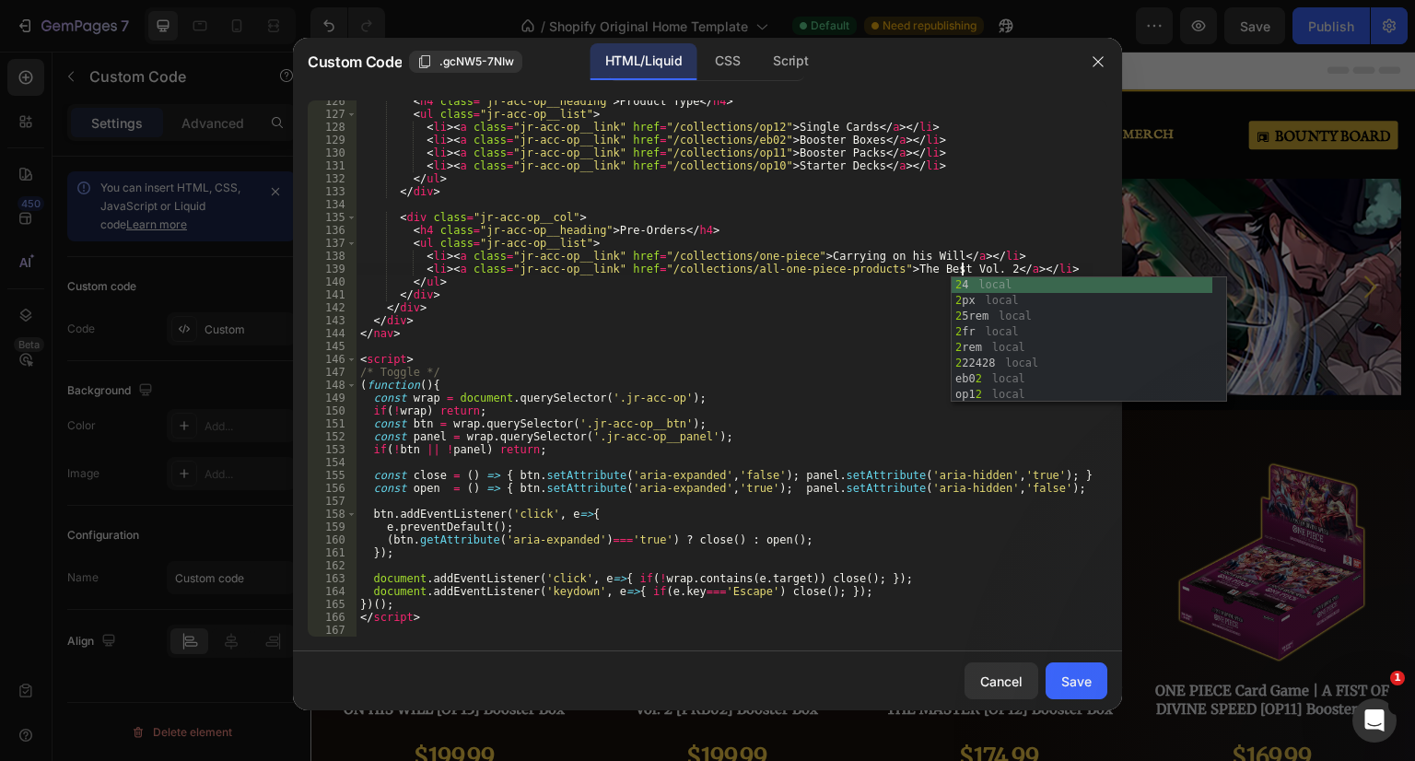
click at [868, 270] on div "< h4 class = "jr-acc-op__heading" > Product Type </ h4 > < ul class = "jr-acc-o…" at bounding box center [724, 376] width 737 height 562
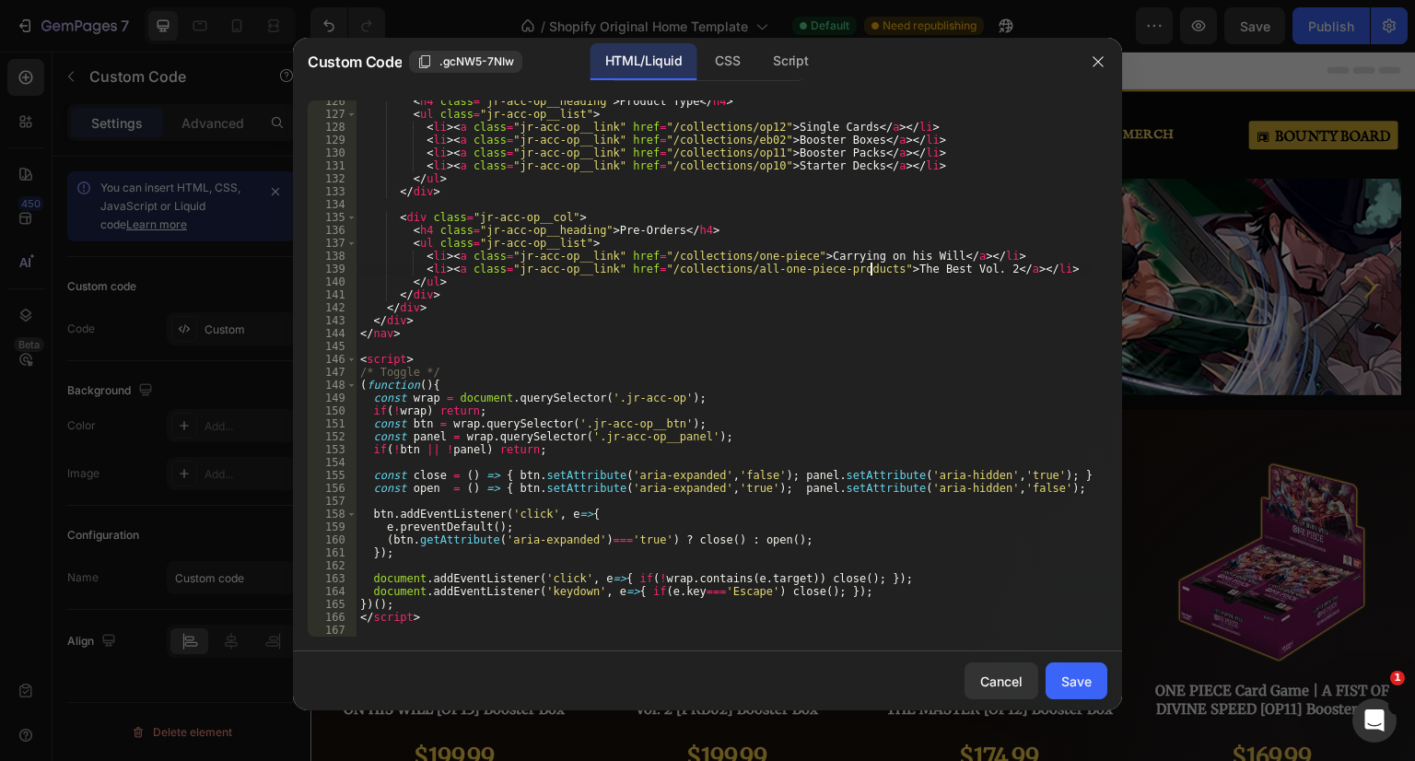
type textarea "<li><a class="jr-acc-op__link" href="/collections/all-one-piece-products">The B…"
click at [1061, 700] on div "Cancel Save" at bounding box center [707, 680] width 829 height 59
click at [1068, 688] on div "Save" at bounding box center [1076, 681] width 30 height 19
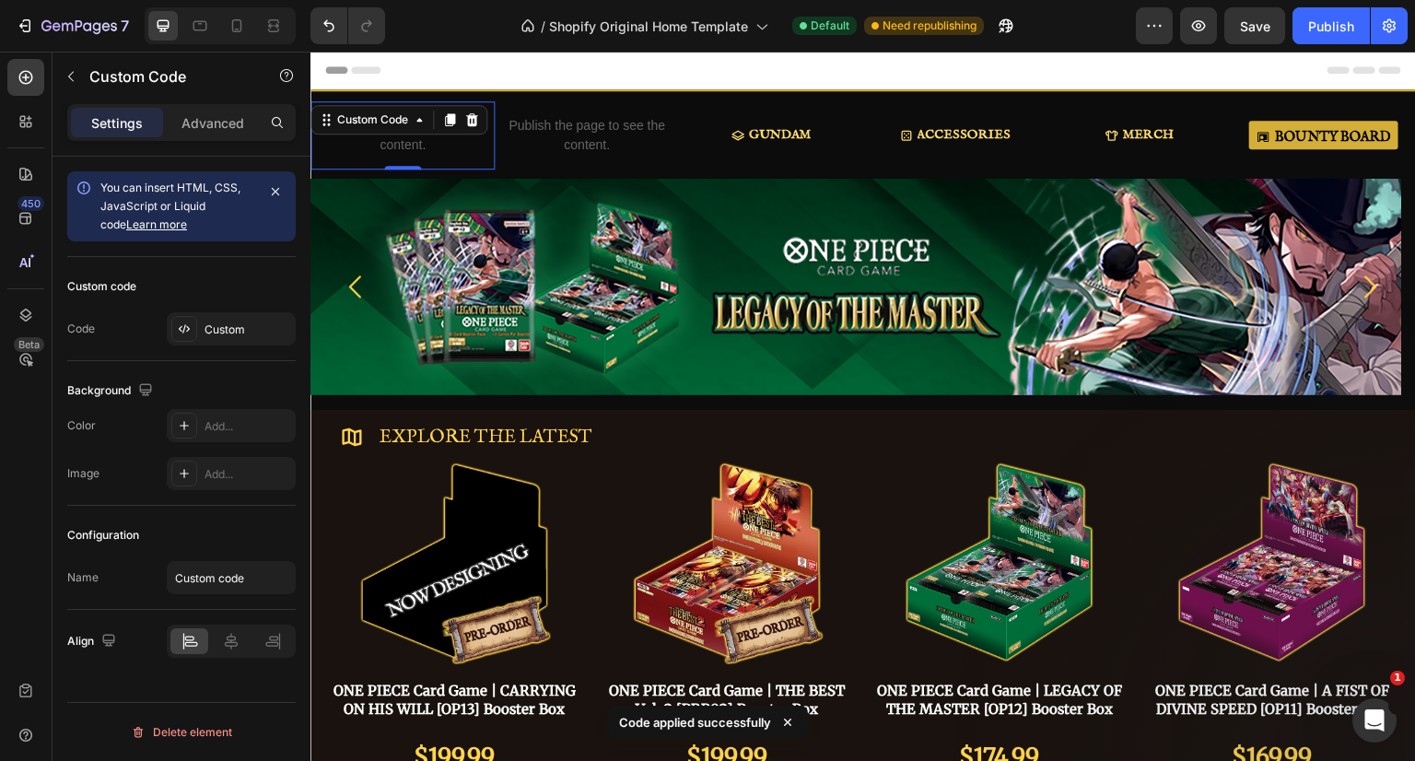
click at [1253, 24] on span "Save" at bounding box center [1255, 26] width 30 height 16
click at [1335, 19] on div "Publish" at bounding box center [1331, 26] width 46 height 19
click at [221, 325] on div "Custom" at bounding box center [247, 329] width 87 height 17
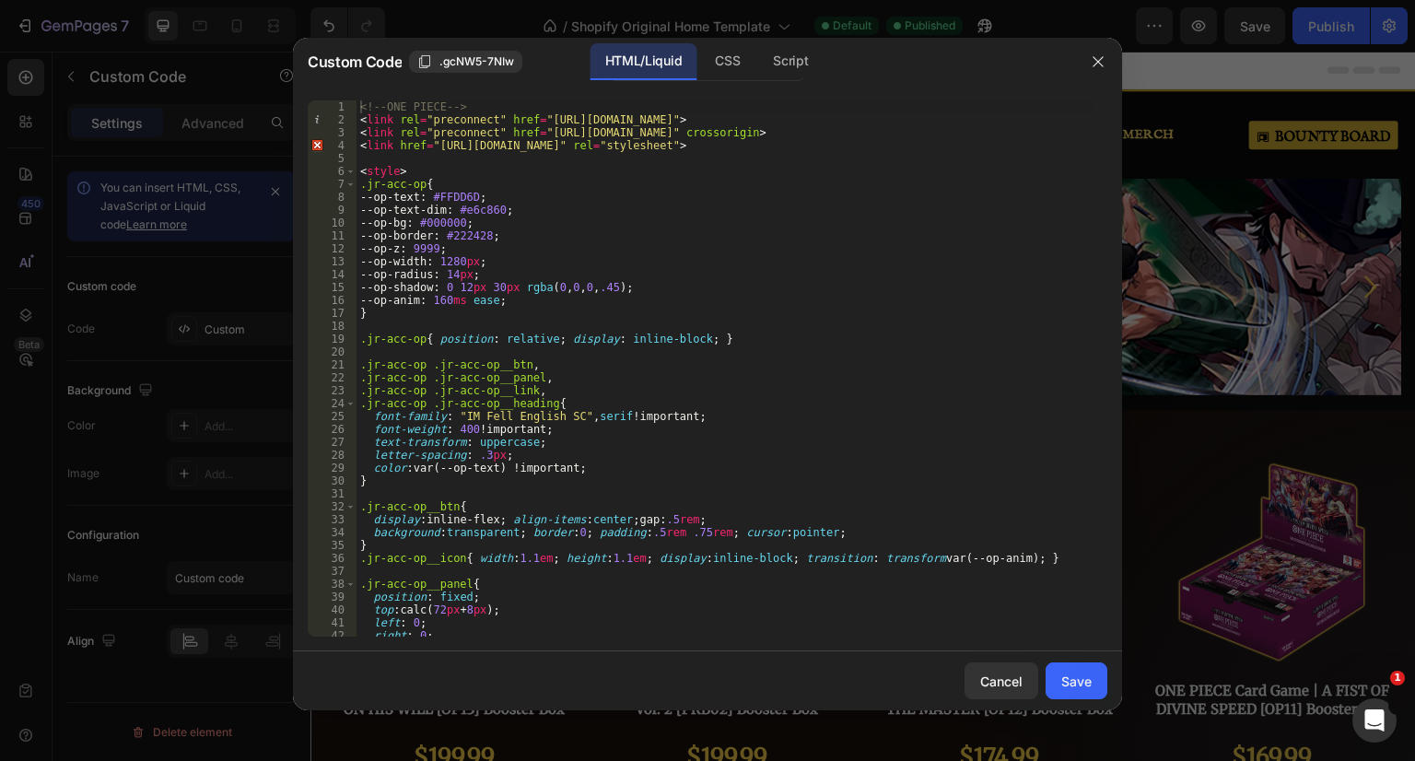
type textarea "--op-z: 9999;"
click at [532, 246] on div "<!-- ONE PIECE --> < link rel = "preconnect" href = "https://fonts.googleapis.c…" at bounding box center [724, 381] width 737 height 562
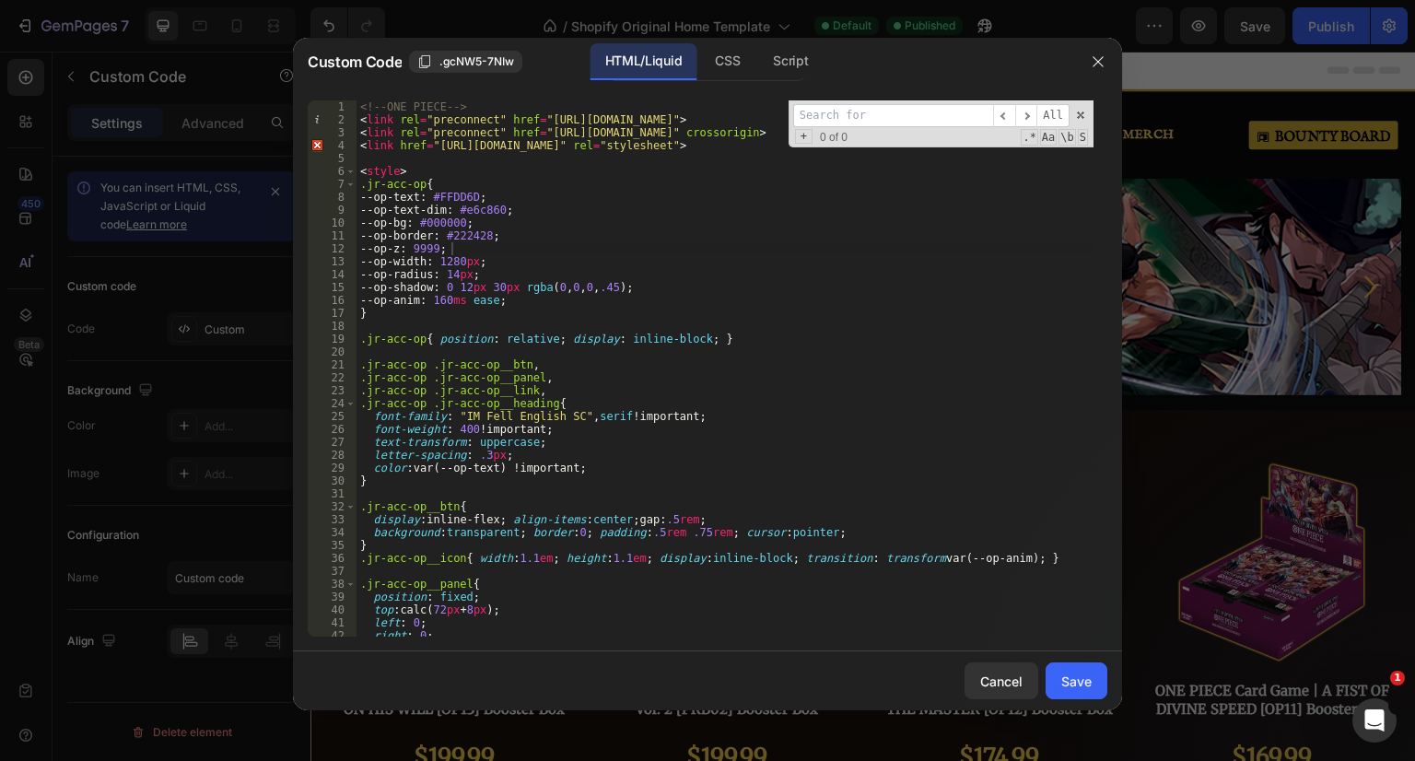
click at [953, 116] on input at bounding box center [893, 115] width 200 height 23
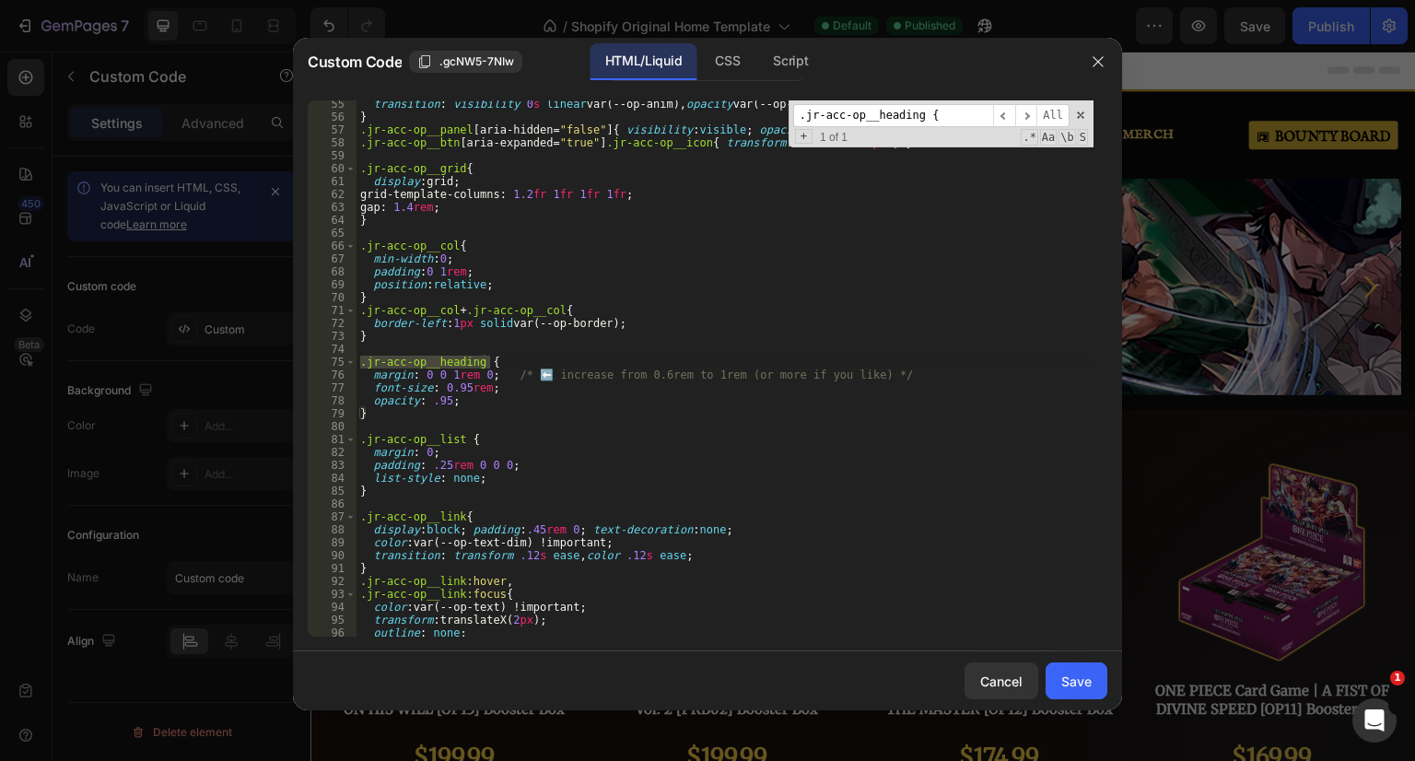
type input ".jr-acc-op__heading {"
click at [371, 424] on div "transition : visibility 0 s linear var(--op-anim), opacity var(--op-anim), tran…" at bounding box center [724, 379] width 737 height 562
click at [378, 411] on div "transition : visibility 0 s linear var(--op-anim), opacity var(--op-anim), tran…" at bounding box center [724, 379] width 737 height 562
click at [362, 362] on div "transition : visibility 0 s linear var(--op-anim), opacity var(--op-anim), tran…" at bounding box center [724, 379] width 737 height 562
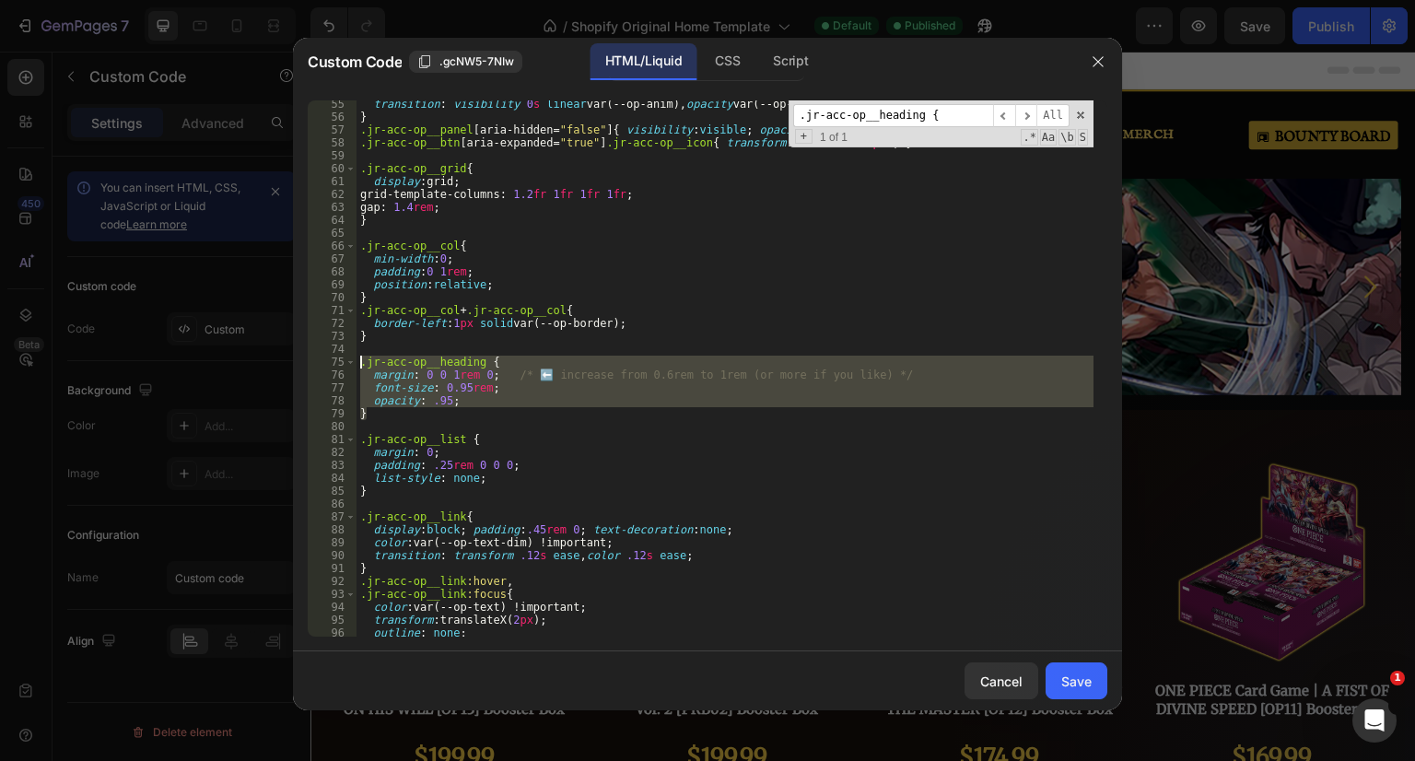
paste textarea "}"
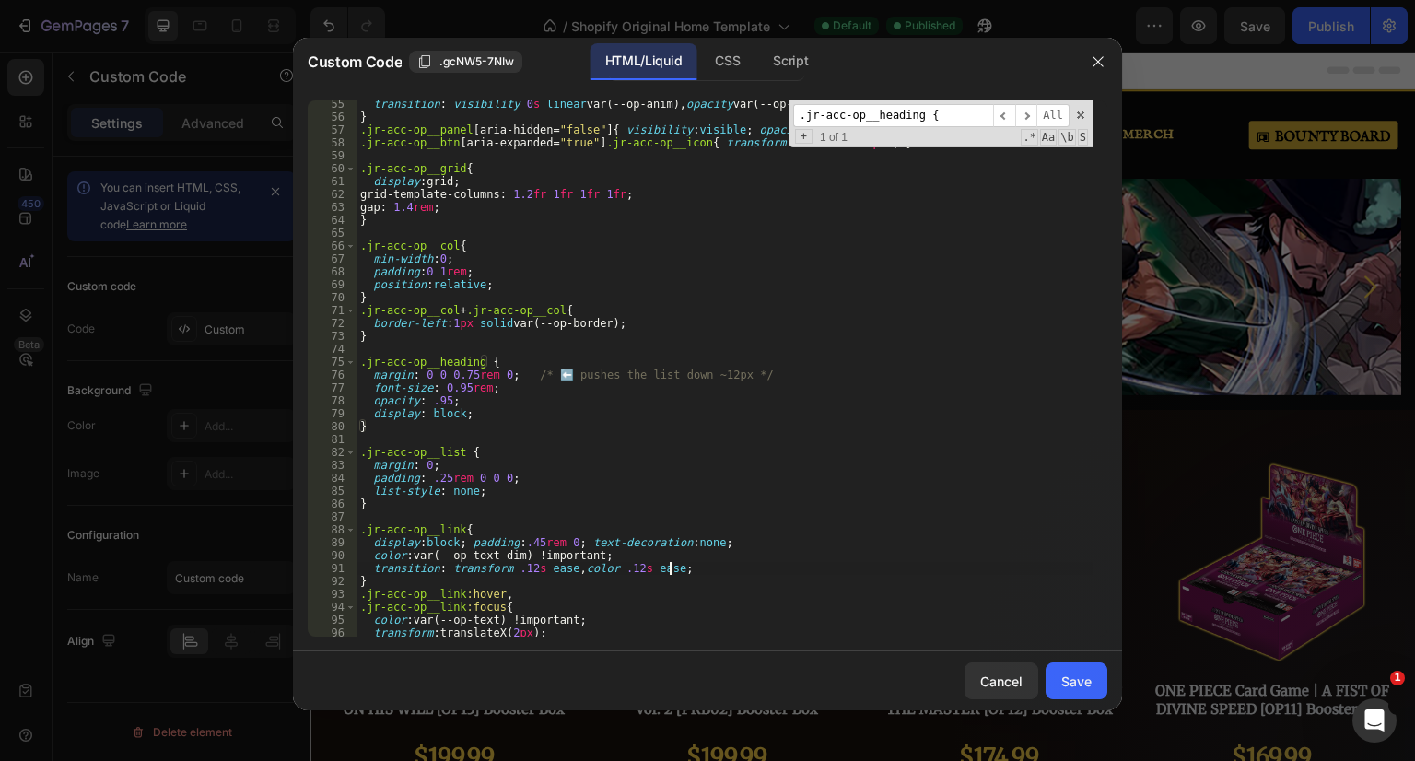
click at [704, 573] on div "transition : visibility 0 s linear var(--op-anim), opacity var(--op-anim), tran…" at bounding box center [724, 379] width 737 height 562
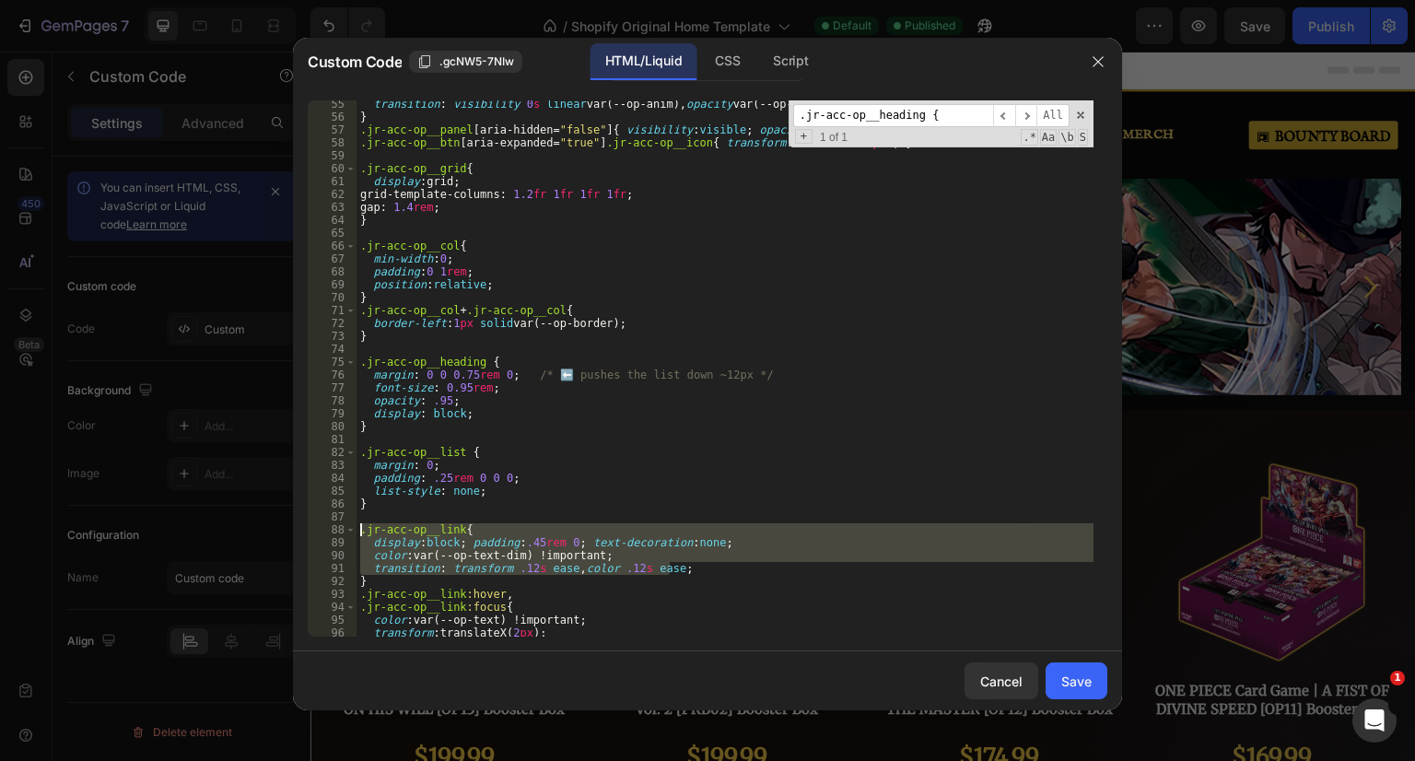
click at [359, 532] on div "transition : visibility 0 s linear var(--op-anim), opacity var(--op-anim), tran…" at bounding box center [724, 379] width 737 height 562
paste textarea "}"
type textarea "}"
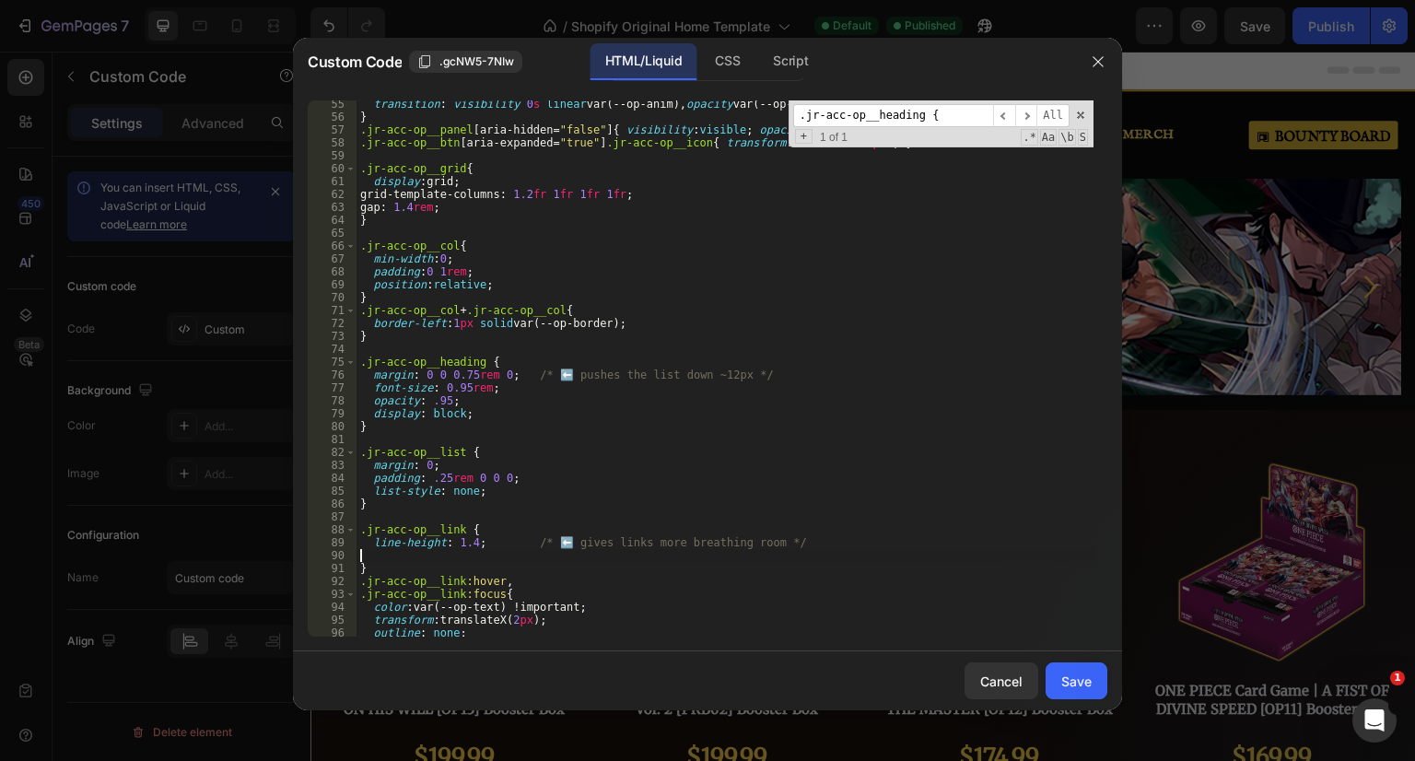
type textarea "line-height: 1.4; /* ⬅️ gives links more breathing room */"
click at [1087, 675] on div "Save" at bounding box center [1076, 681] width 30 height 19
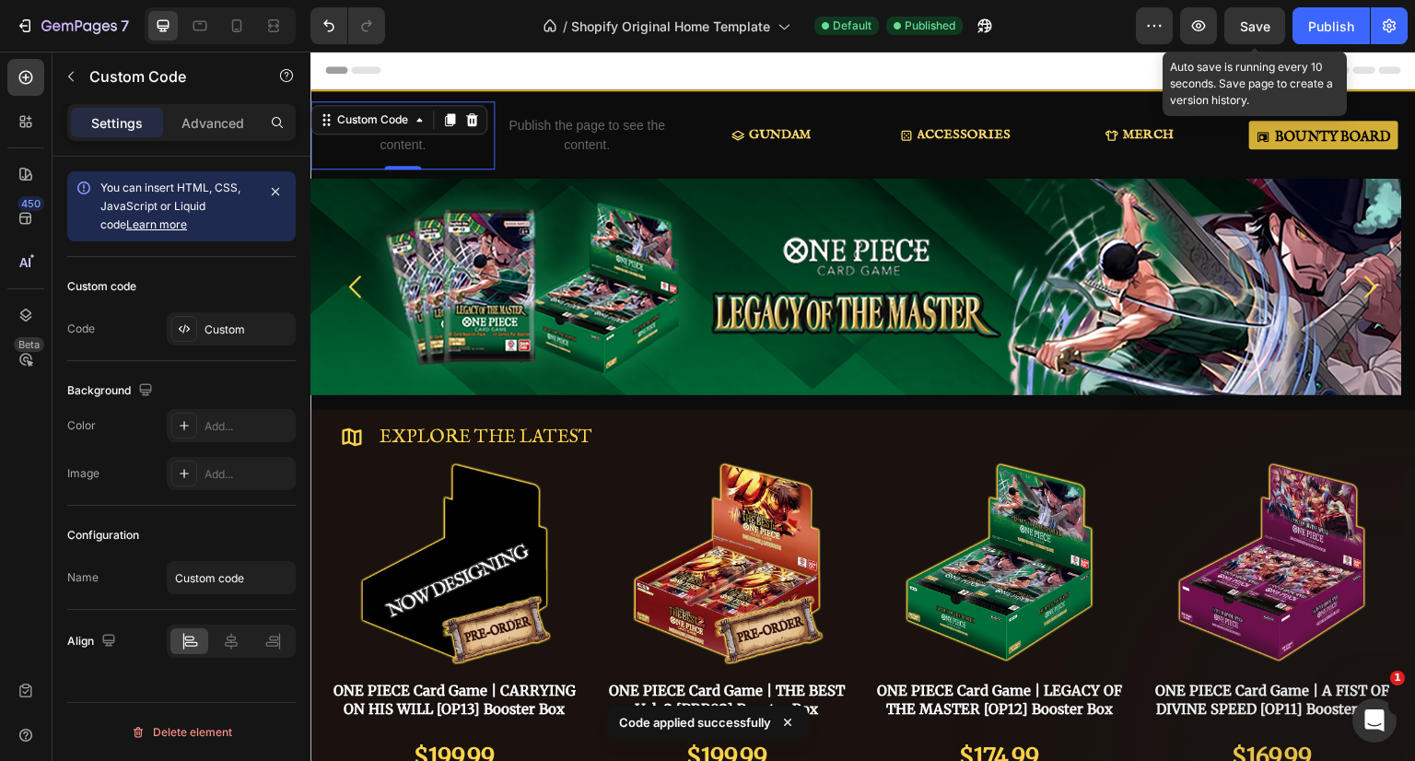
click at [1234, 27] on button "Save" at bounding box center [1254, 25] width 61 height 37
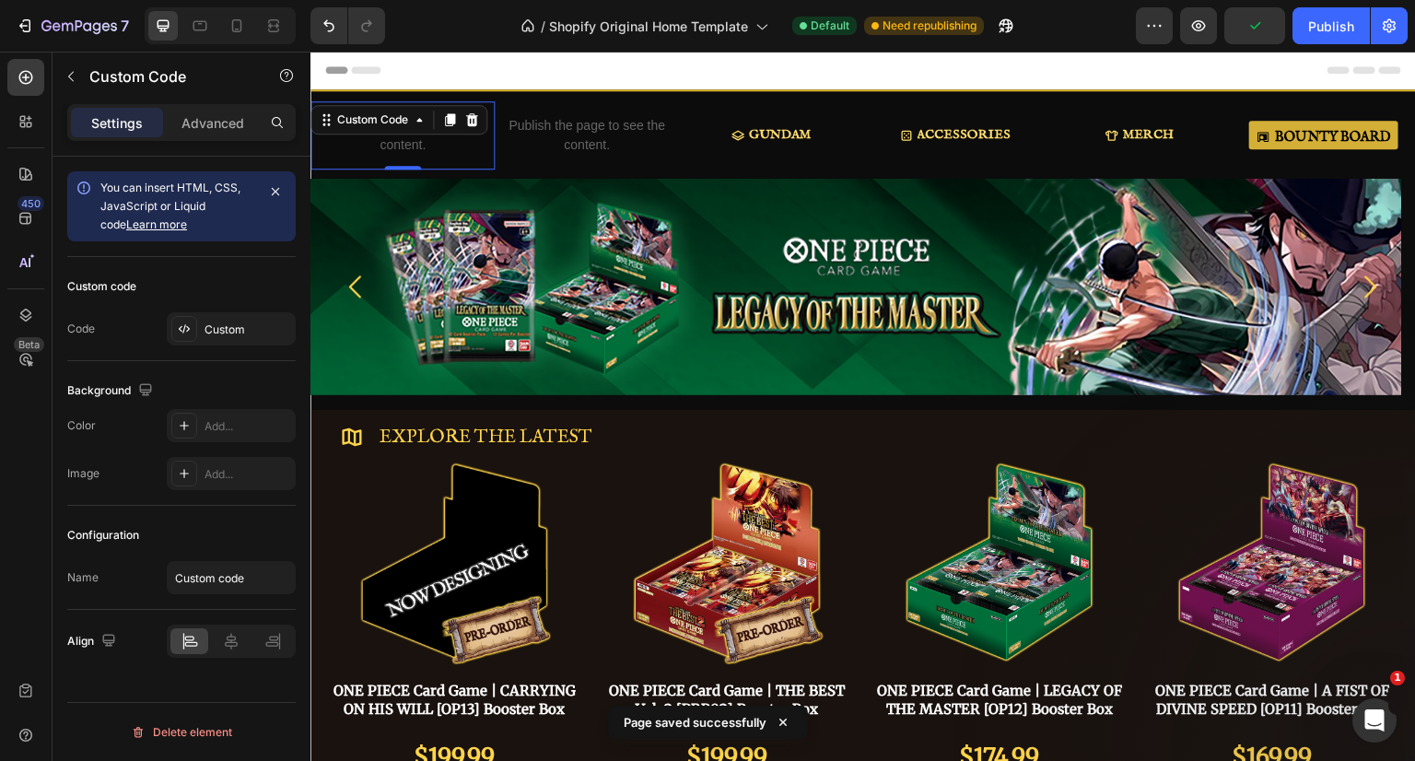
click at [1315, 29] on div "Publish" at bounding box center [1331, 26] width 46 height 19
click at [247, 328] on div "Custom" at bounding box center [247, 329] width 87 height 17
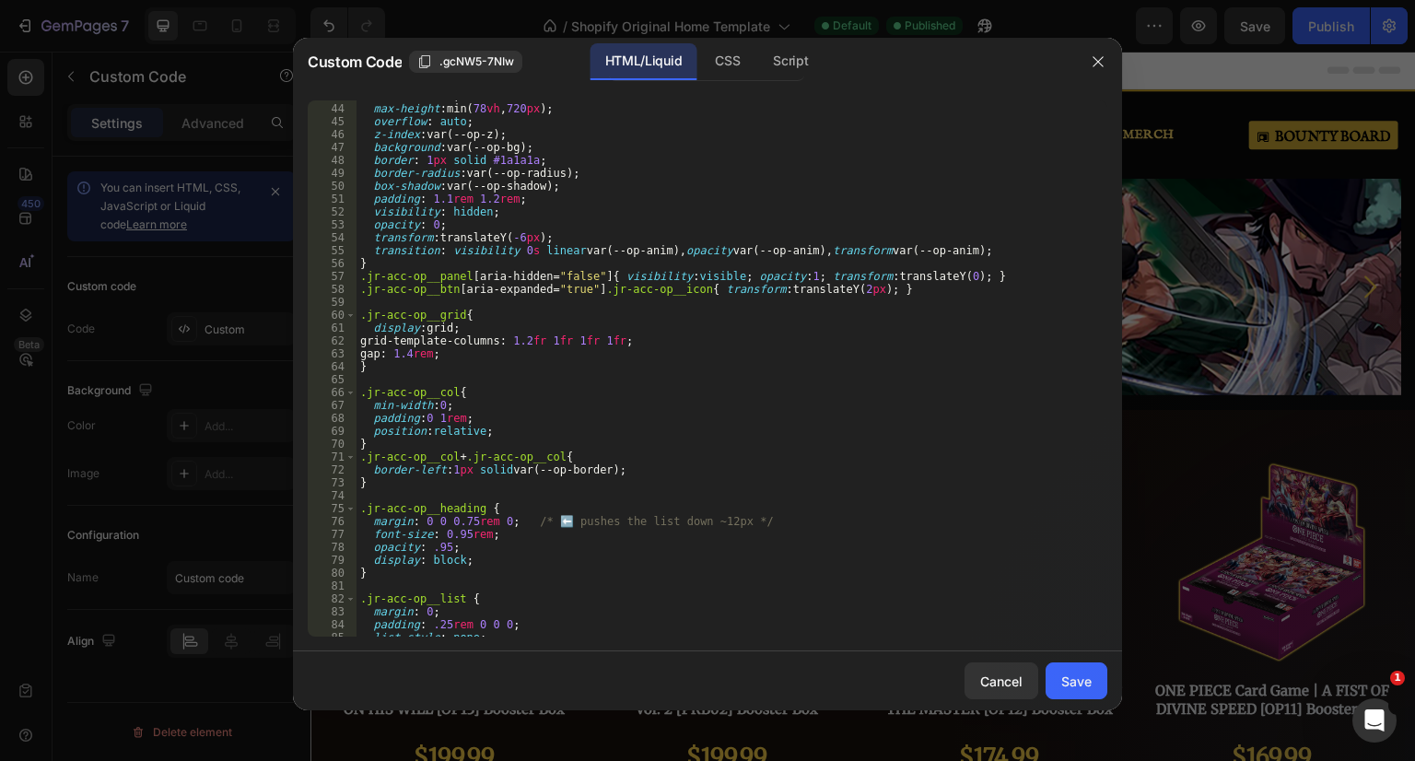
scroll to position [553, 0]
click at [543, 270] on div "width : 100 vw ; max-height : min( 78 vh , 720 px ) ; overflow : auto ; z-index…" at bounding box center [724, 370] width 737 height 562
click at [586, 274] on div "width : 100 vw ; max-height : min( 78 vh , 720 px ) ; overflow : auto ; z-index…" at bounding box center [724, 370] width 737 height 562
type textarea ".jr-acc-op__panel[aria-hidden="false"]{ visibility:visible; opacity:1; transfor…"
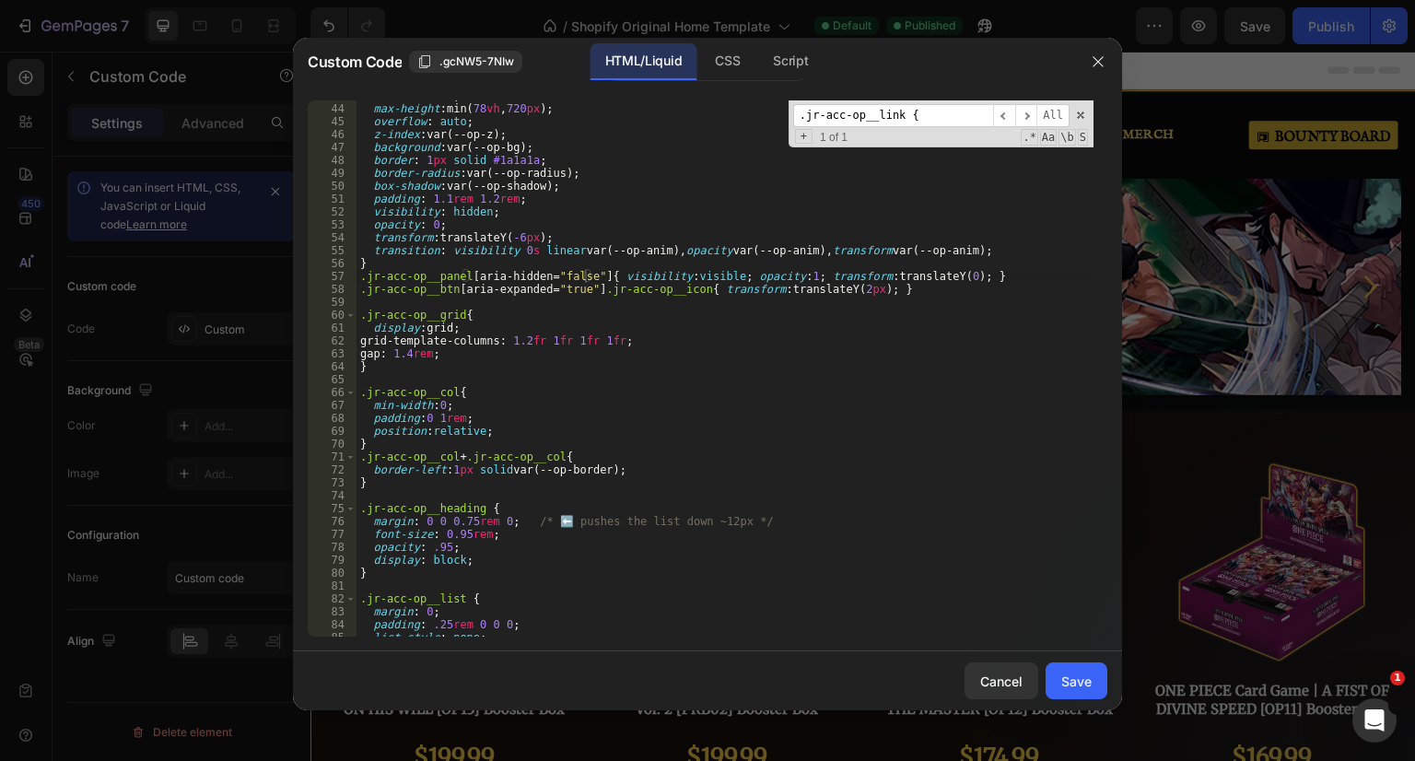
scroll to position [866, 0]
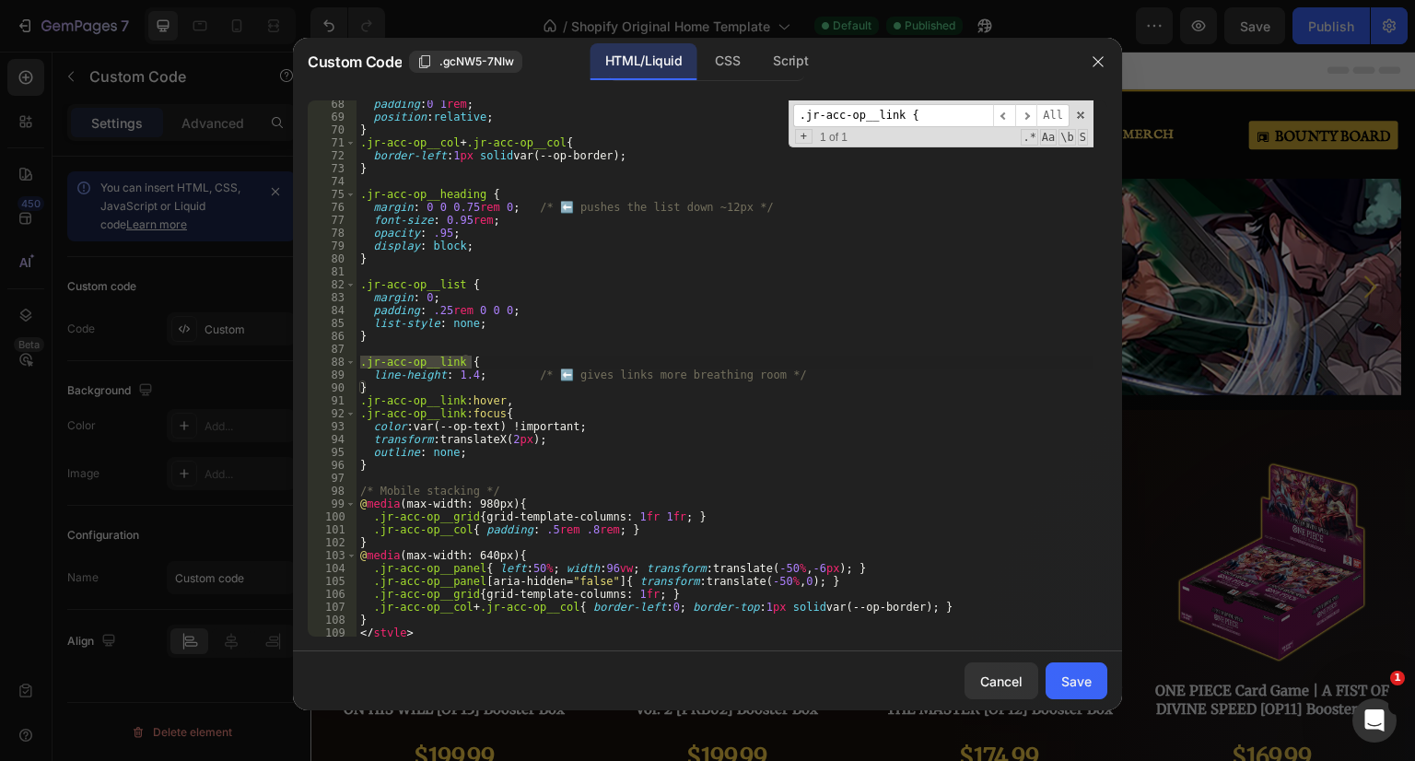
type input ".jr-acc-op__link {"
click at [468, 373] on div "padding : 0 1 rem ; position : relative ; } .jr-acc-op__col + .jr-acc-op__col {…" at bounding box center [724, 379] width 737 height 562
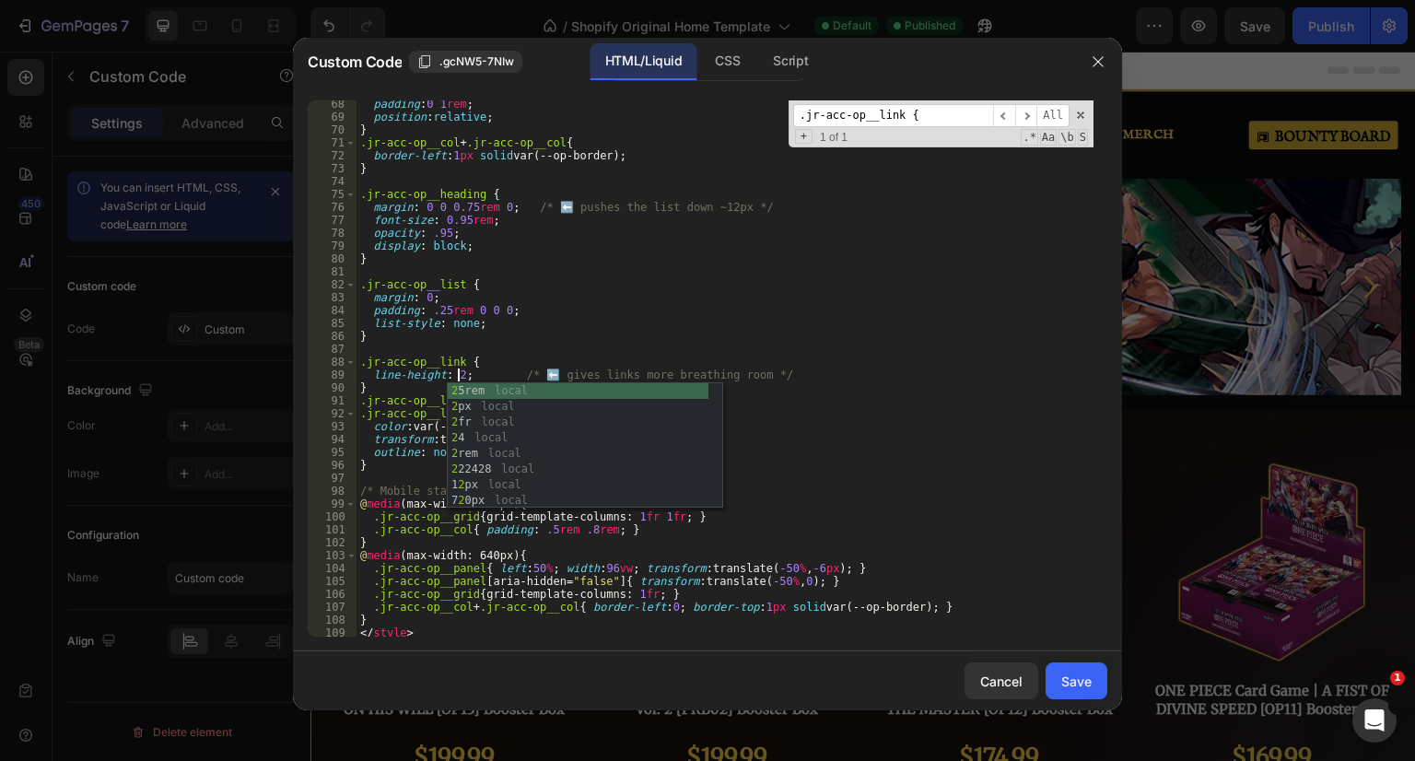
scroll to position [0, 8]
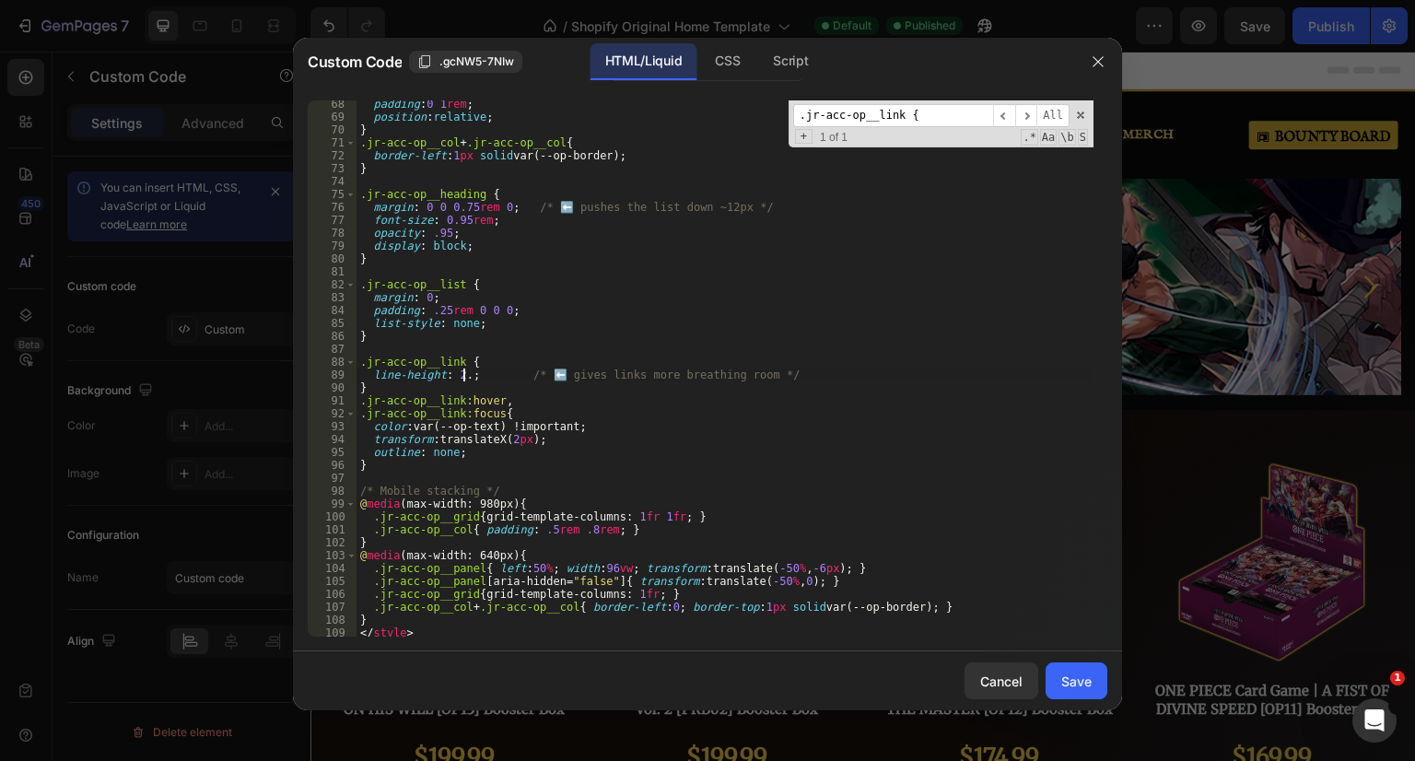
type textarea "line-height: 2.0; /* ⬅️ gives links more breathing room */"
click at [649, 347] on div "padding : 0 1 rem ; position : relative ; } .jr-acc-op__col + .jr-acc-op__col {…" at bounding box center [724, 379] width 737 height 562
click at [826, 377] on div "padding : 0 1 rem ; position : relative ; } .jr-acc-op__col + .jr-acc-op__col {…" at bounding box center [724, 379] width 737 height 562
click at [475, 372] on div "padding : 0 1 rem ; position : relative ; } .jr-acc-op__col + .jr-acc-op__col {…" at bounding box center [724, 379] width 737 height 562
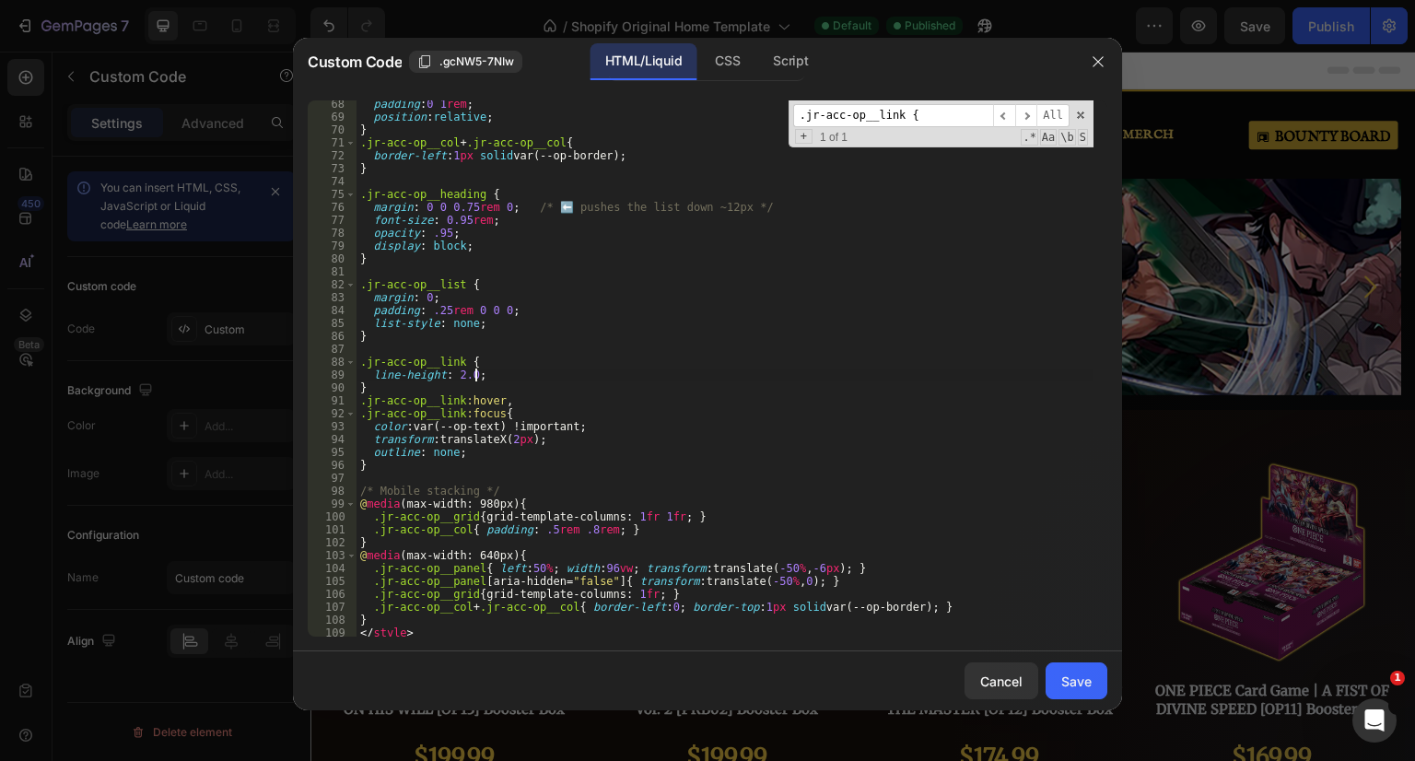
type textarea "line-height: 2.0;"
click at [1098, 688] on button "Save" at bounding box center [1077, 680] width 62 height 37
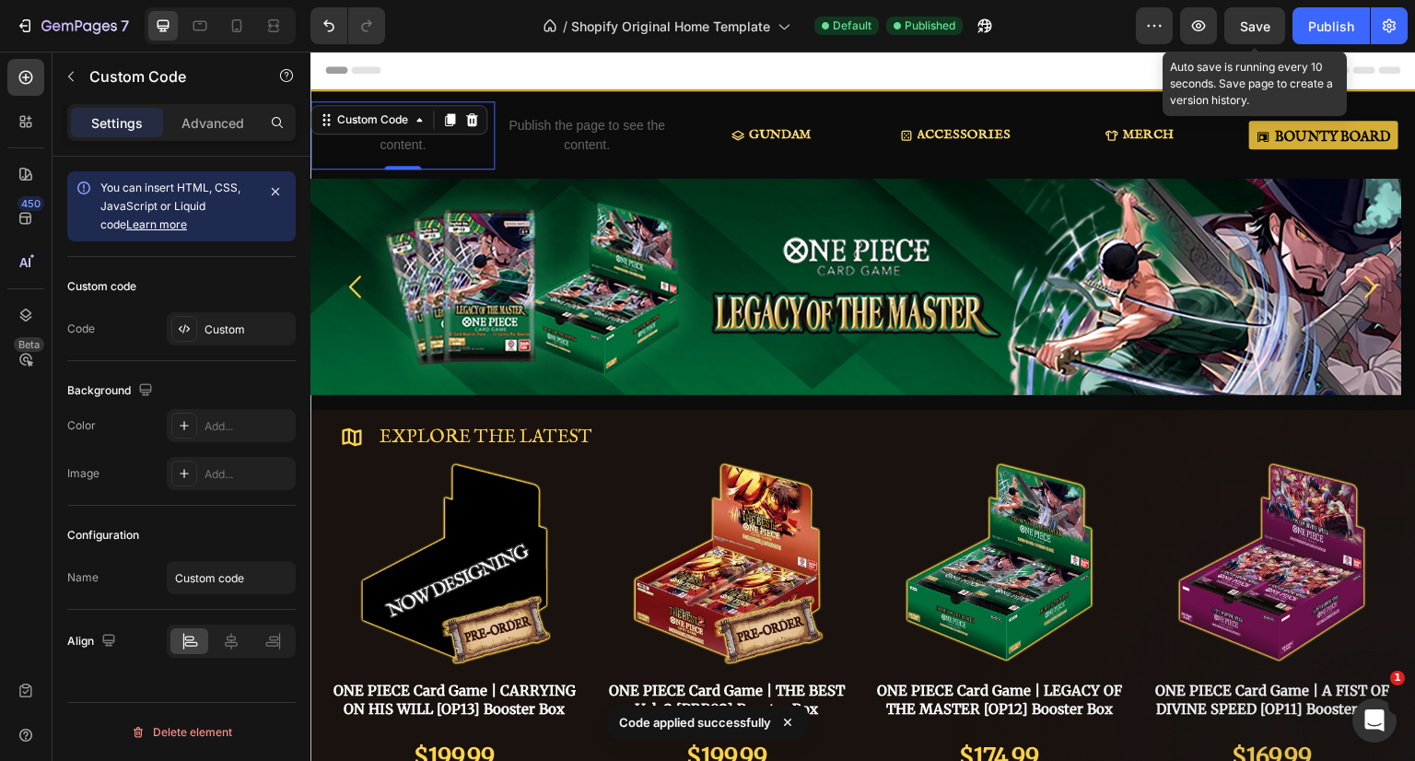
click at [1256, 19] on span "Save" at bounding box center [1255, 26] width 30 height 16
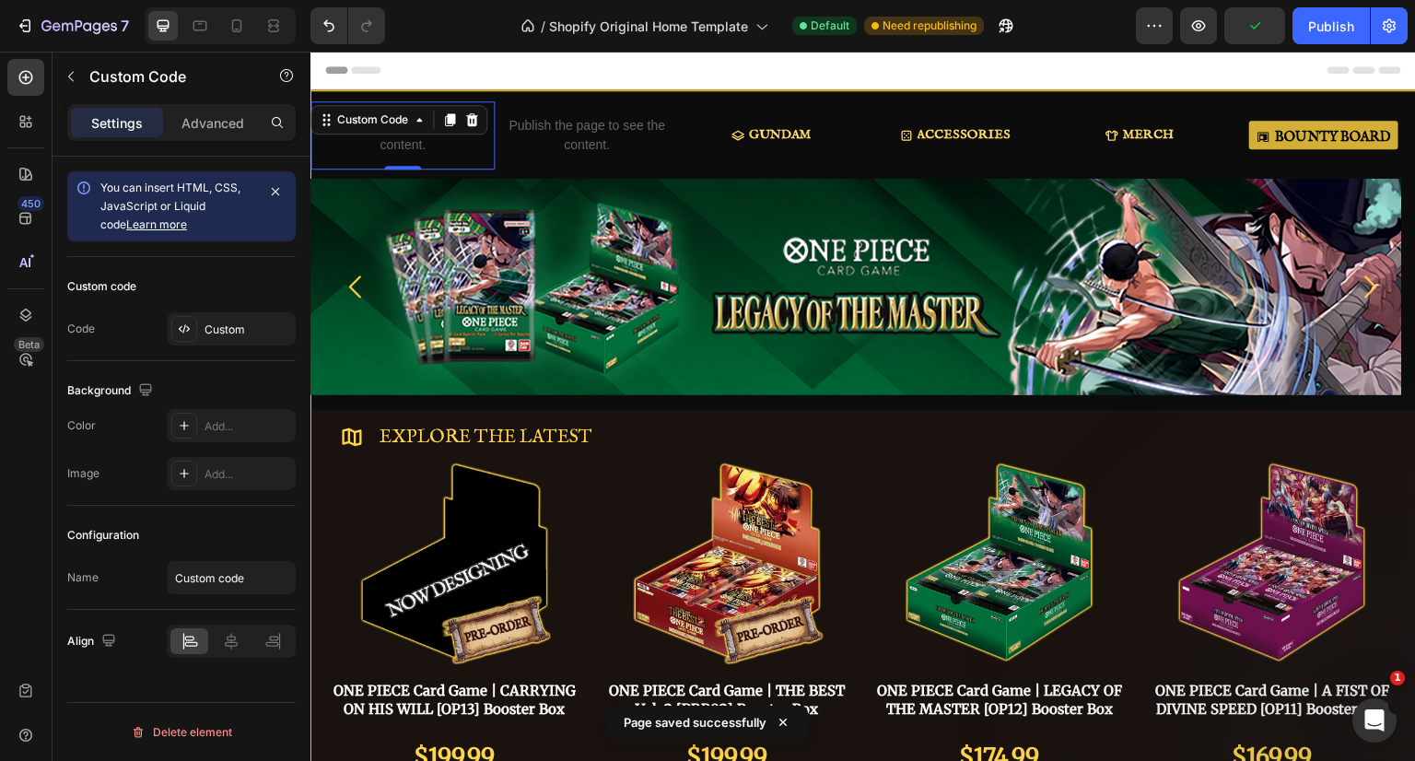
click at [1326, 33] on div "Publish" at bounding box center [1331, 26] width 46 height 19
click at [1330, 76] on div at bounding box center [863, 70] width 1076 height 37
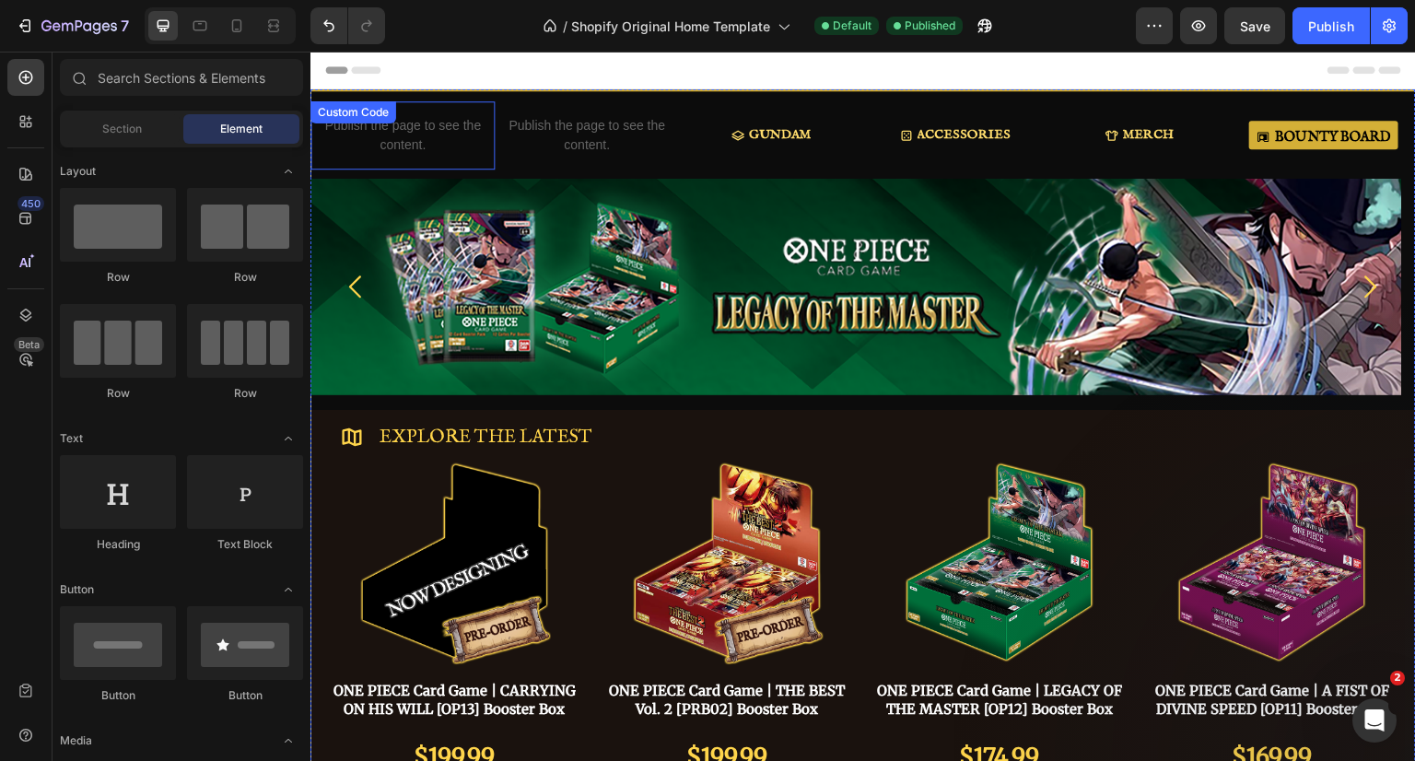
click at [380, 126] on div "Publish the page to see the content. Custom Code" at bounding box center [402, 135] width 184 height 68
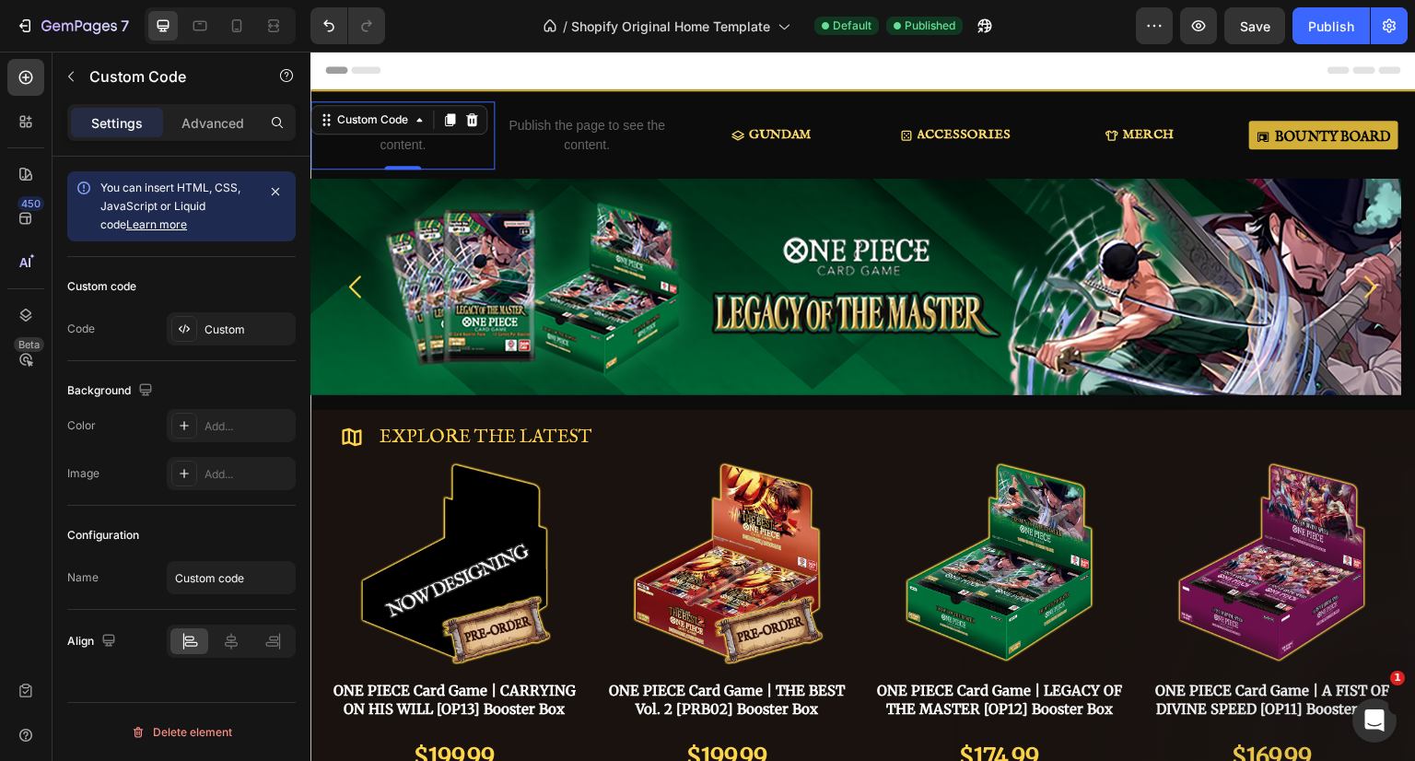
click at [210, 337] on div "Custom" at bounding box center [231, 328] width 129 height 33
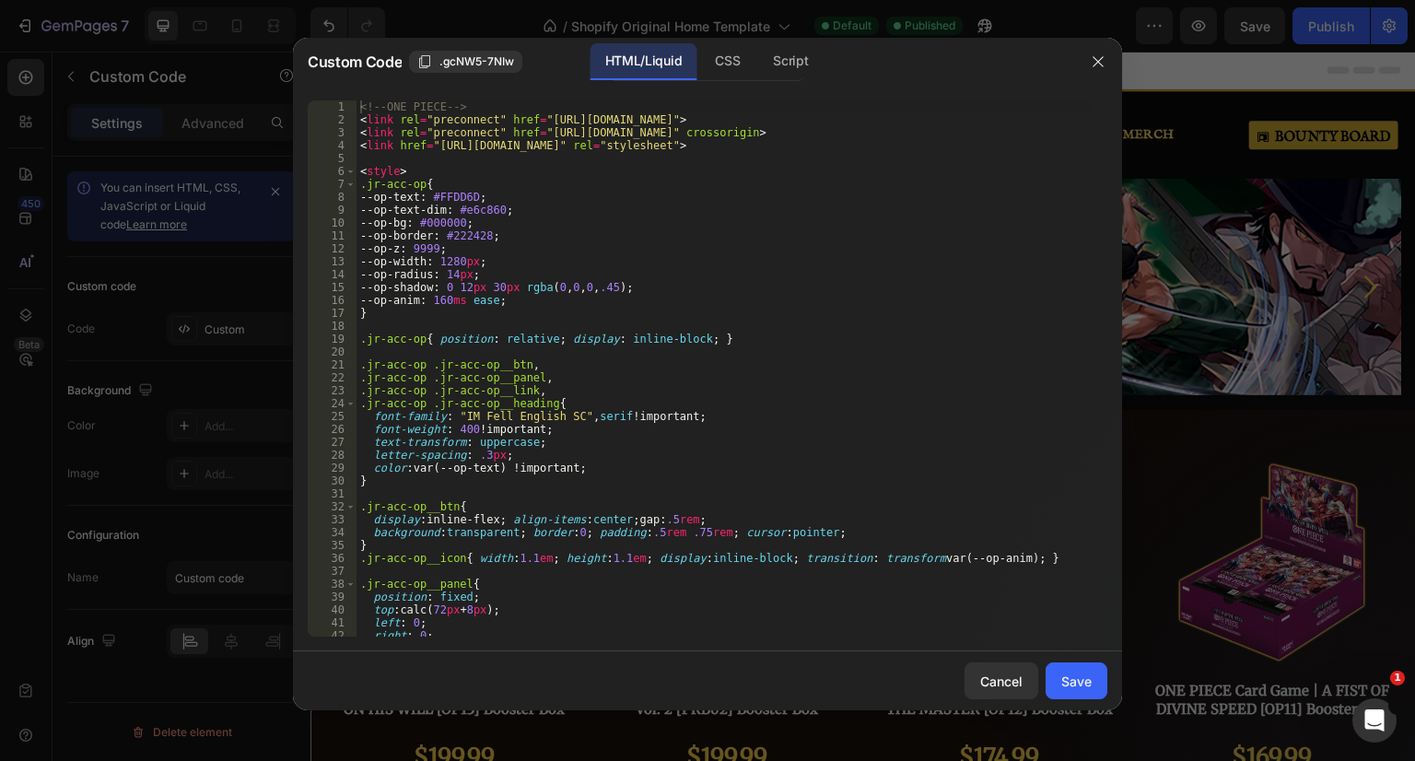
click at [449, 310] on div "<!-- ONE PIECE --> < link rel = "preconnect" href = "https://fonts.googleapis.c…" at bounding box center [724, 381] width 737 height 562
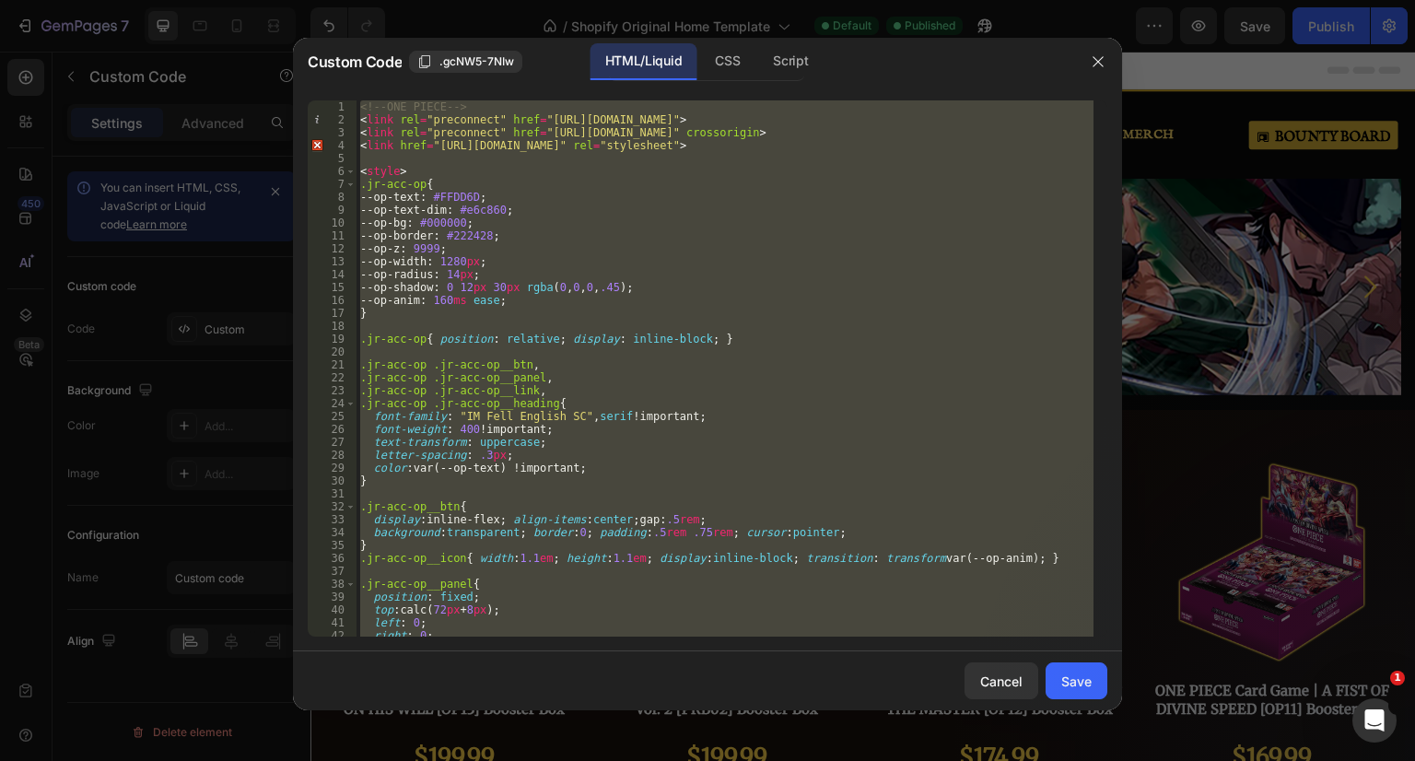
click at [543, 418] on div "<!-- ONE PIECE --> < link rel = "preconnect" href = "https://fonts.googleapis.c…" at bounding box center [724, 368] width 737 height 536
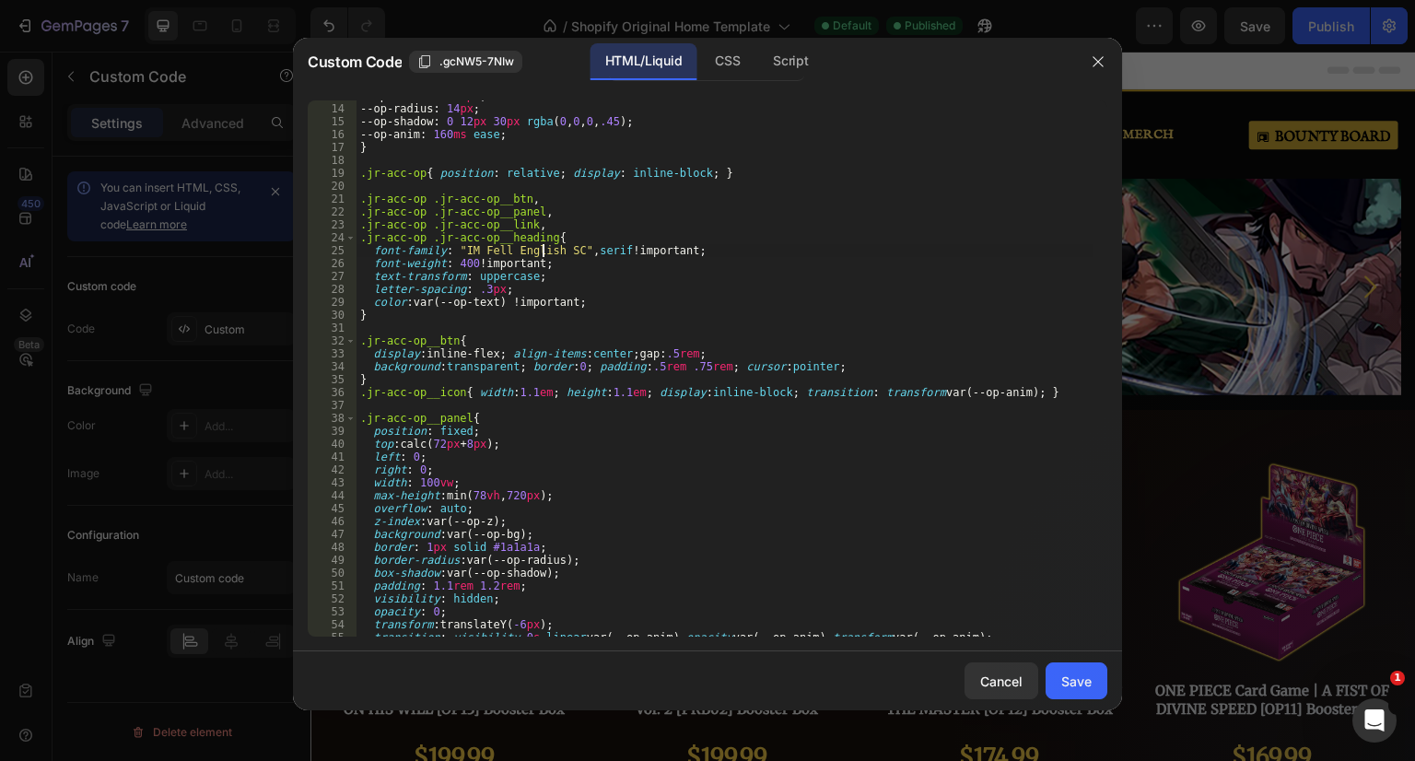
scroll to position [166, 0]
click at [520, 295] on div "--op-width : 1280 px ; --op-radius : 14 px ; --op-shadow : 0 12 px 30 px rgba (…" at bounding box center [724, 370] width 737 height 562
type textarea "letter-spacing: .3px;"
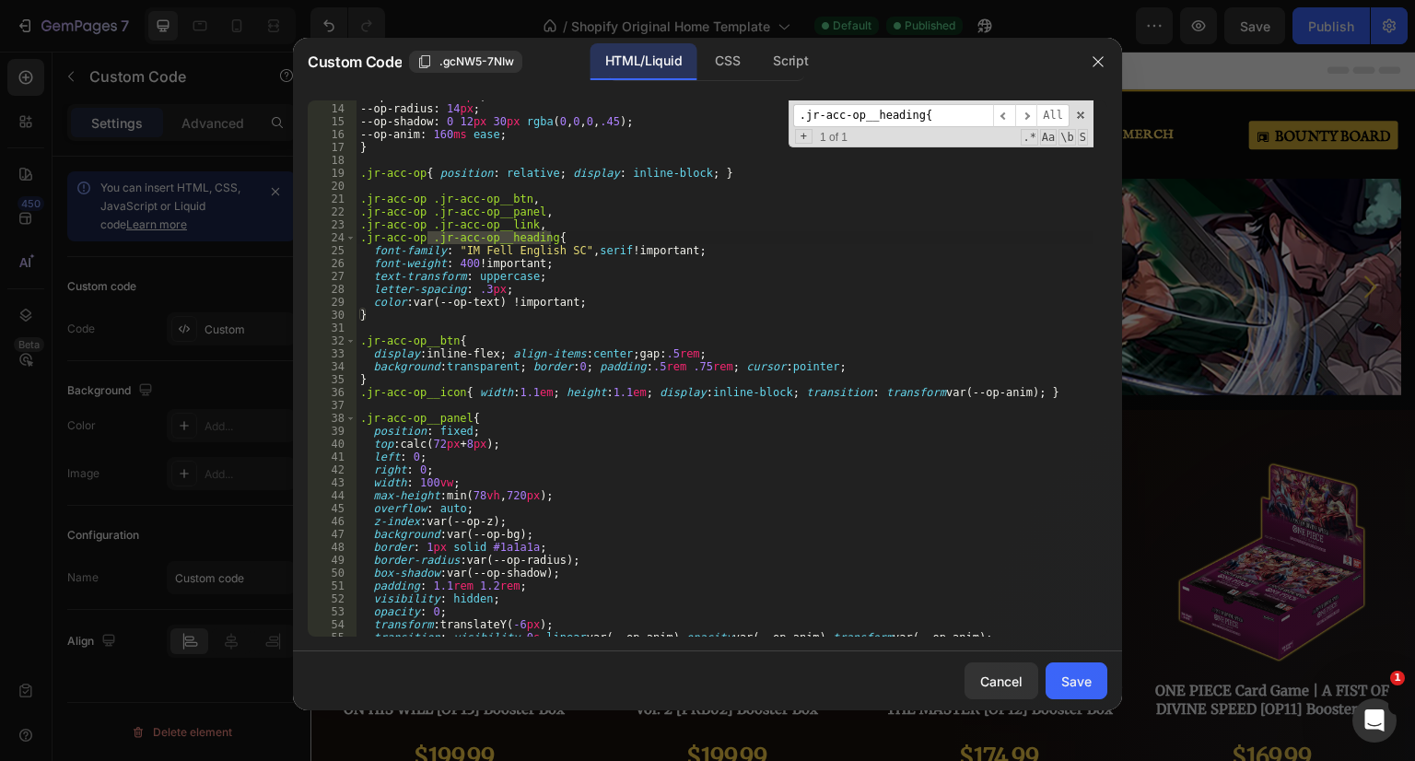
click at [1021, 116] on span "​" at bounding box center [1026, 115] width 22 height 23
type input ".jr-acc-op__heading"
click at [1028, 117] on span "​" at bounding box center [1026, 115] width 22 height 23
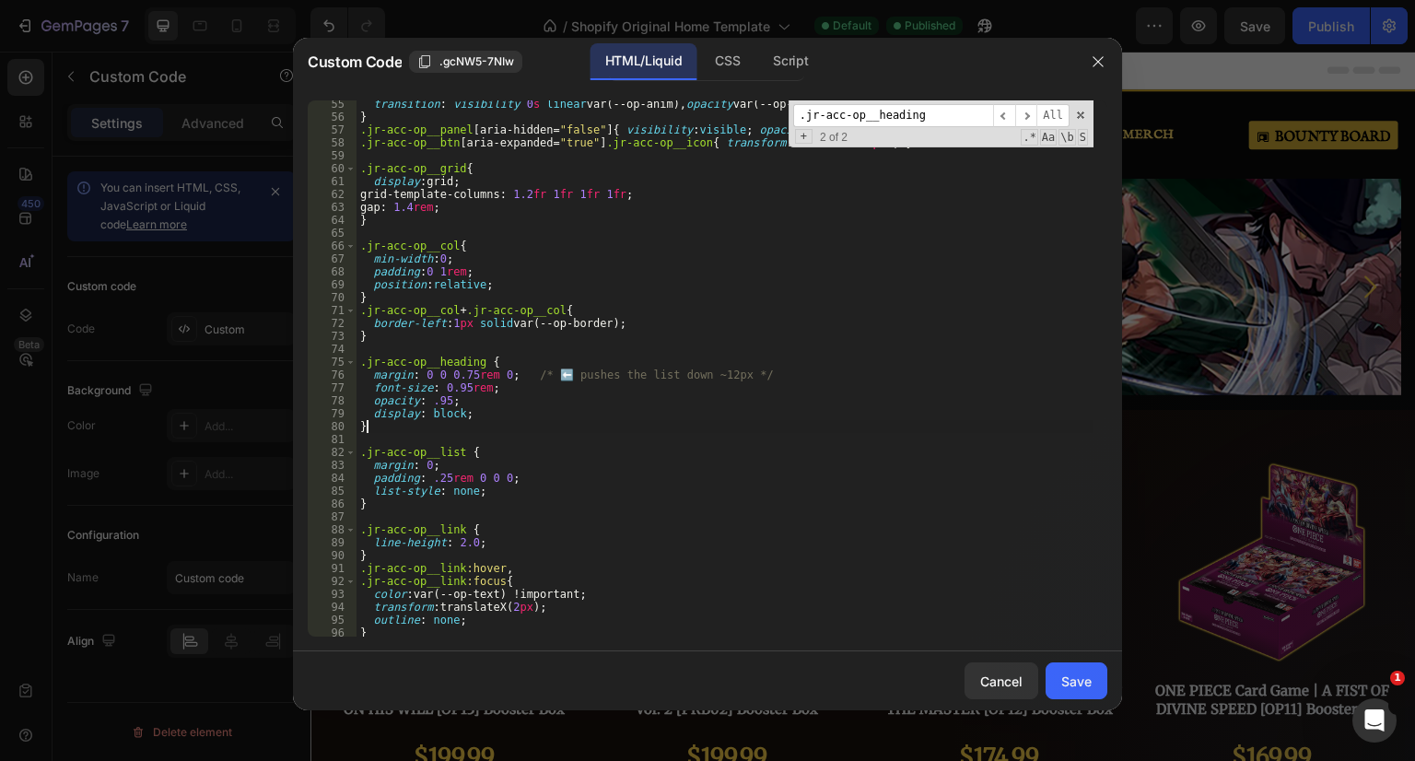
click at [391, 428] on div "transition : visibility 0 s linear var(--op-anim), opacity var(--op-anim), tran…" at bounding box center [724, 379] width 737 height 562
click at [360, 362] on div "transition : visibility 0 s linear var(--op-anim), opacity var(--op-anim), tran…" at bounding box center [724, 379] width 737 height 562
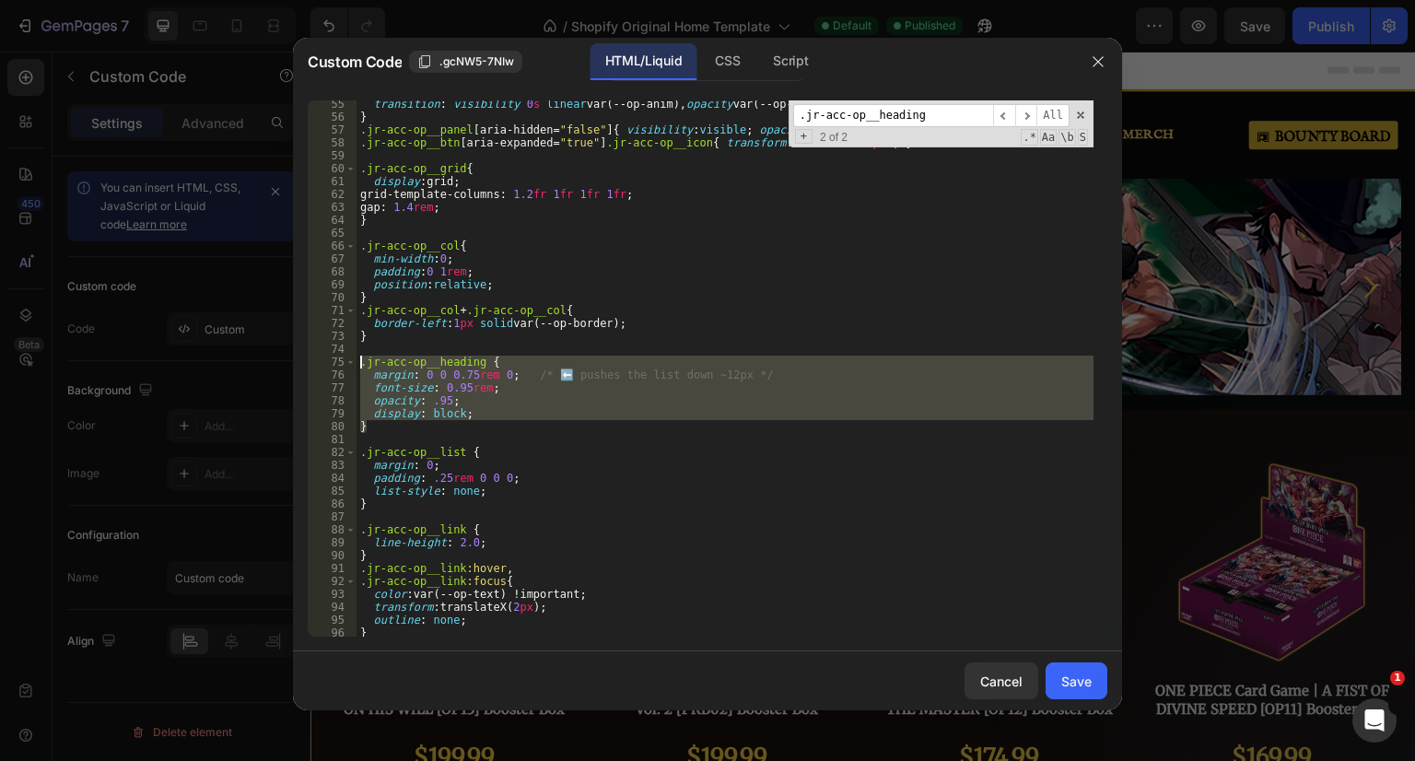
paste textarea "}"
type textarea "}"
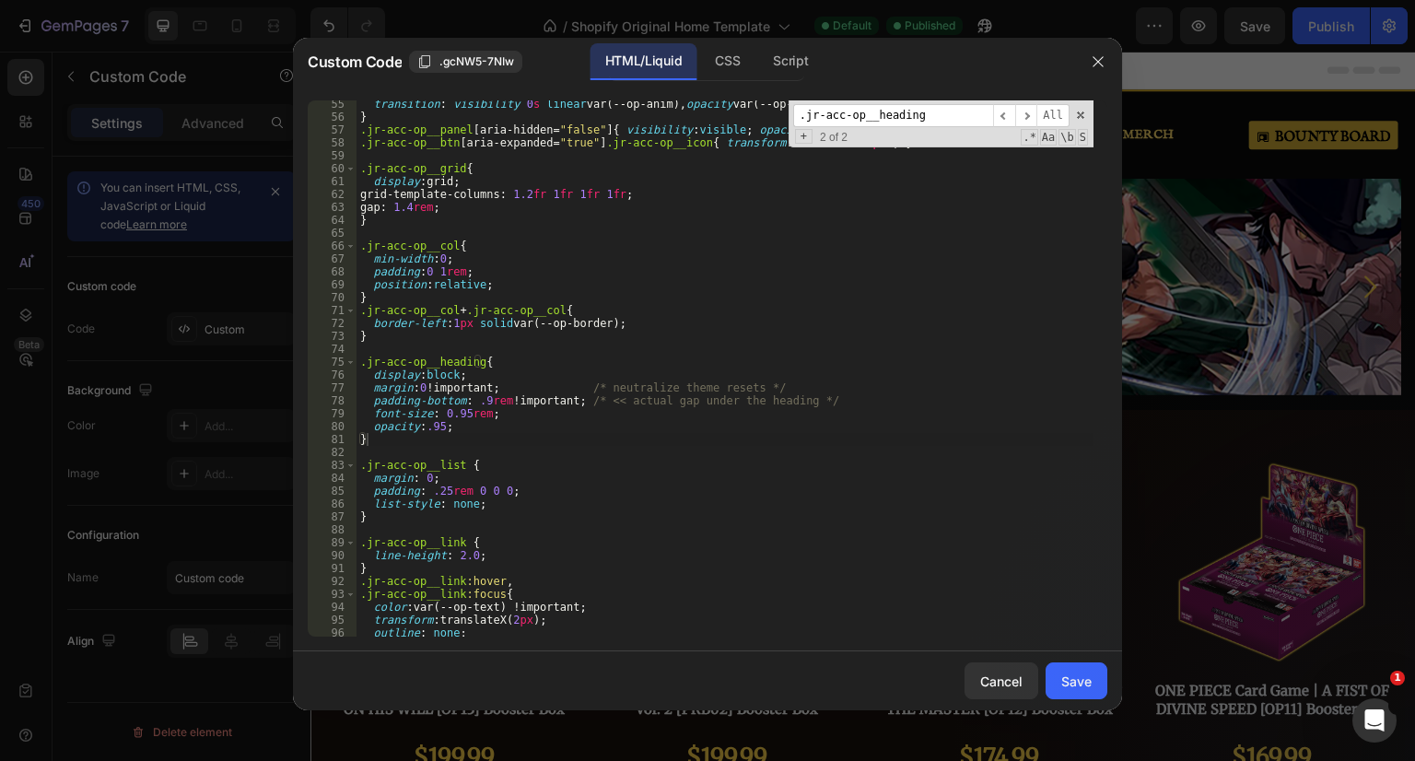
click at [952, 111] on input ".jr-acc-op__heading" at bounding box center [893, 115] width 200 height 23
paste input "list{"
type input ".jr-acc-op__list"
click at [402, 523] on div "transition : visibility 0 s linear var(--op-anim), opacity var(--op-anim), tran…" at bounding box center [724, 379] width 737 height 562
click at [361, 465] on div "transition : visibility 0 s linear var(--op-anim), opacity var(--op-anim), tran…" at bounding box center [724, 379] width 737 height 562
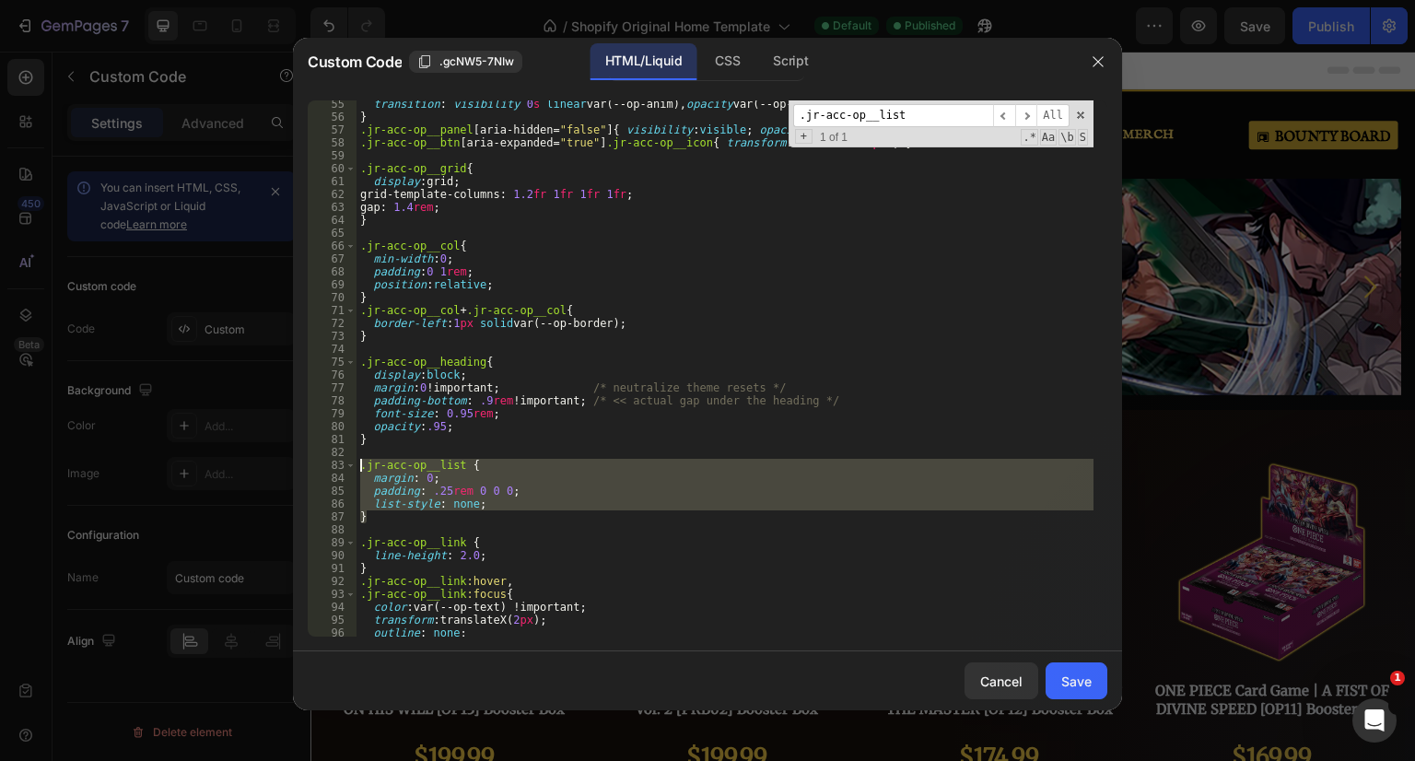
paste textarea "}"
type textarea "}"
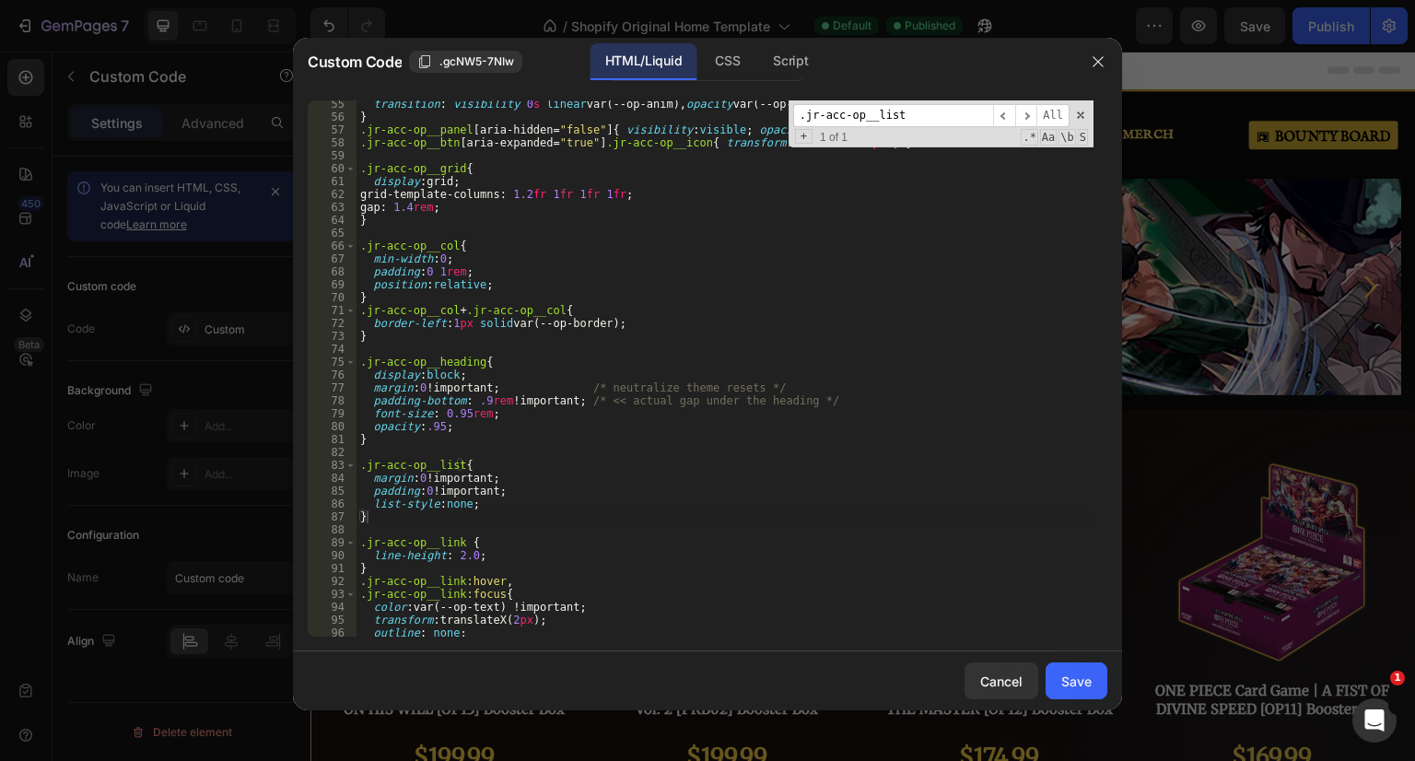
click at [931, 114] on input ".jr-acc-op__list" at bounding box center [893, 115] width 200 height 23
paste input "nk"
type input ".jr-acc-op__link"
click at [486, 554] on div "transition : visibility 0 s linear var(--op-anim), opacity var(--op-anim), tran…" at bounding box center [724, 379] width 737 height 562
click at [366, 567] on div "transition : visibility 0 s linear var(--op-anim), opacity var(--op-anim), tran…" at bounding box center [724, 379] width 737 height 562
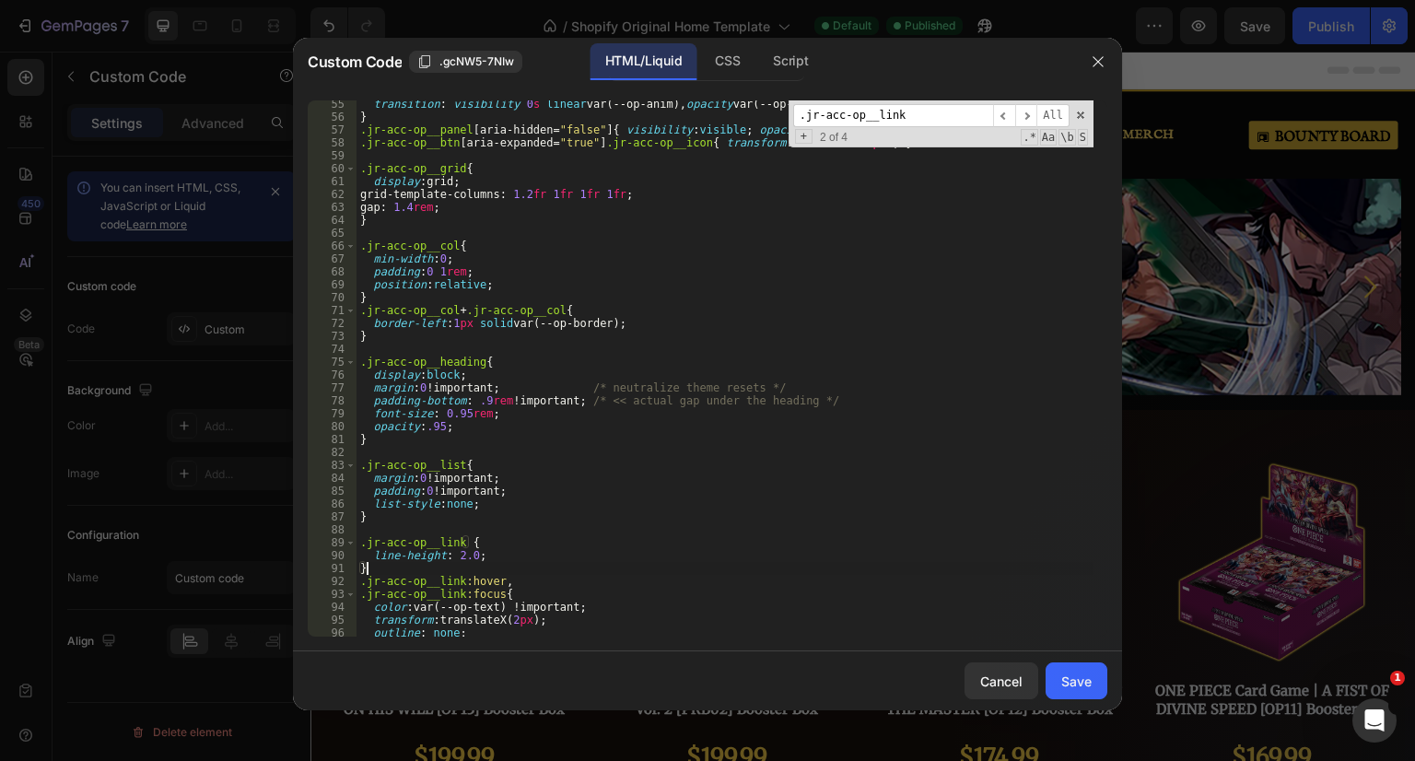
click at [361, 546] on div "transition : visibility 0 s linear var(--op-anim), opacity var(--op-anim), tran…" at bounding box center [724, 379] width 737 height 562
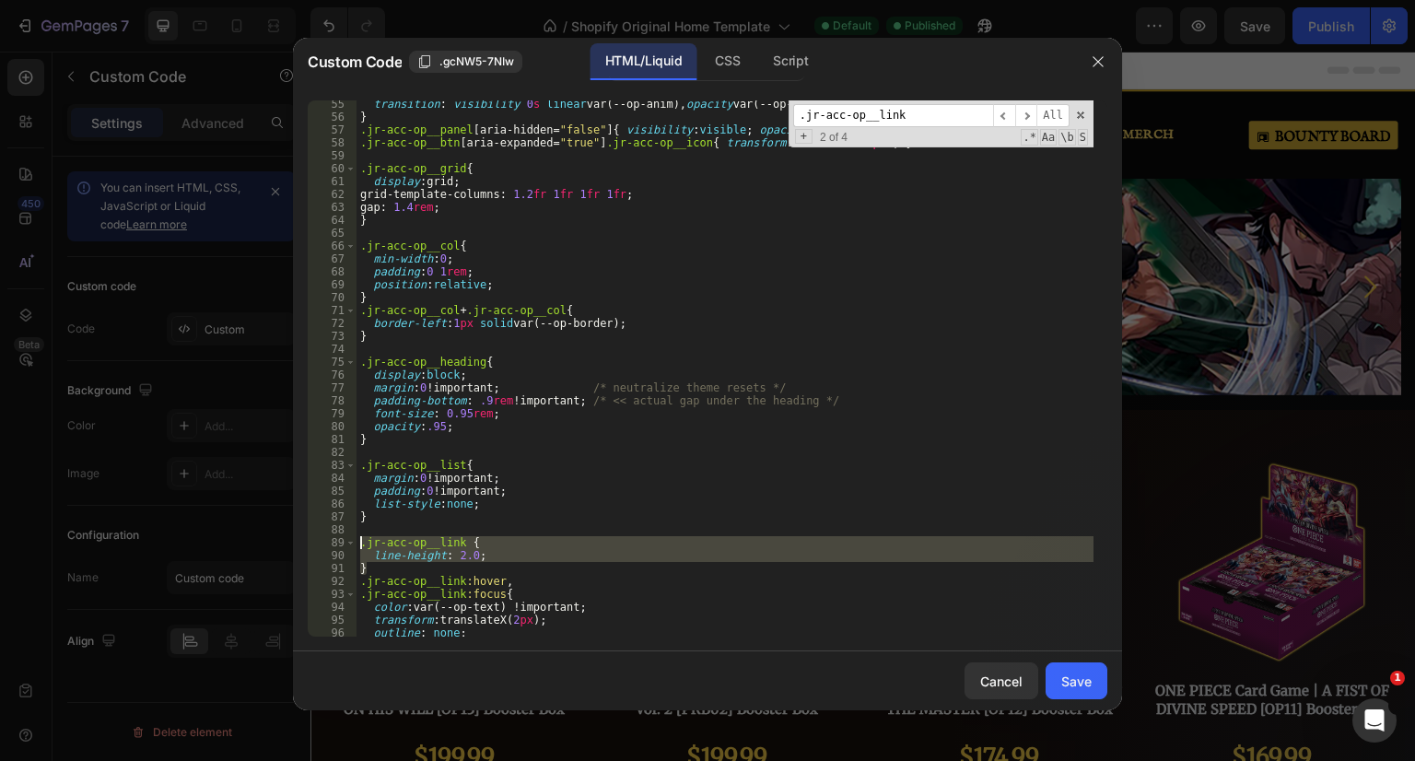
paste textarea "{ line-height:1.35; }"
type textarea ".jr-acc-op__link{ line-height:1.35; }"
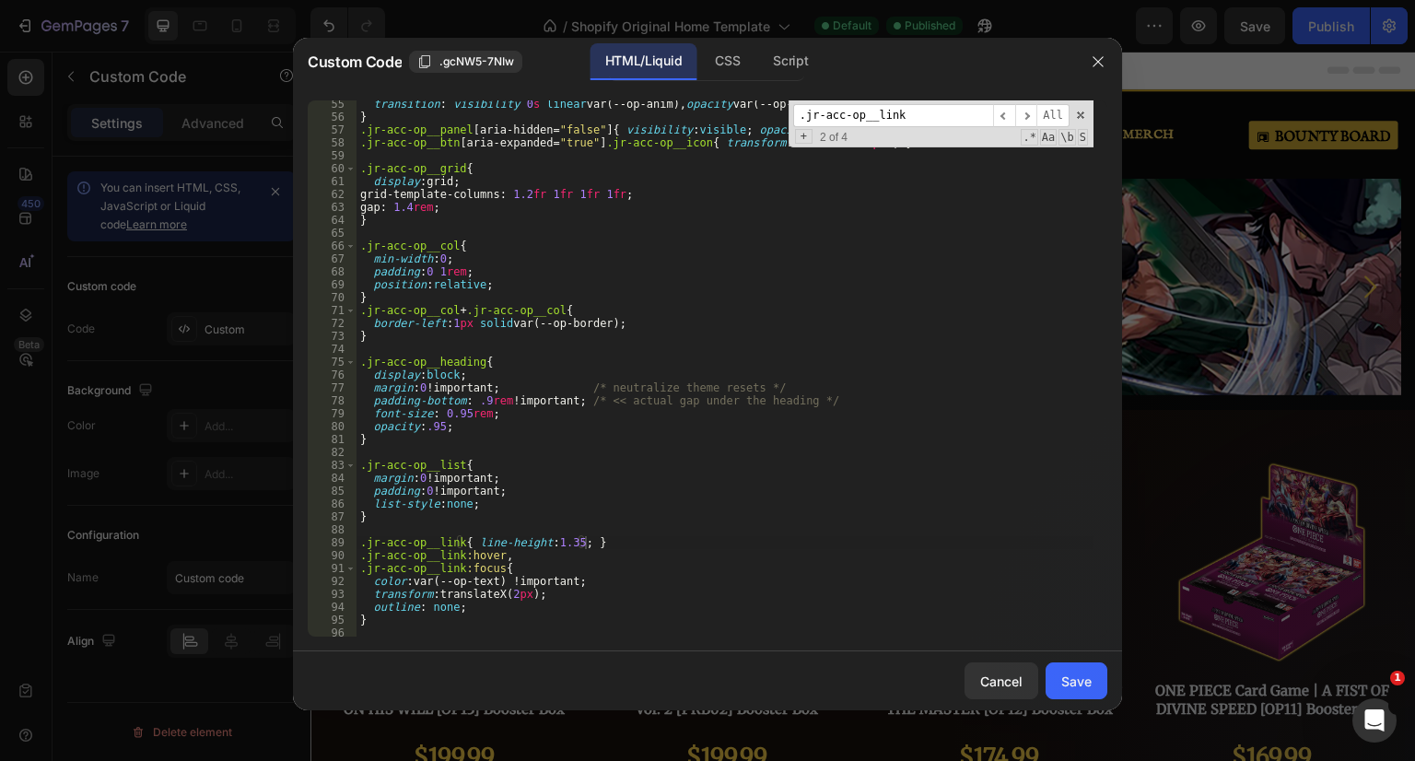
click at [961, 115] on input ".jr-acc-op__link" at bounding box center [893, 115] width 200 height 23
paste input "heading"
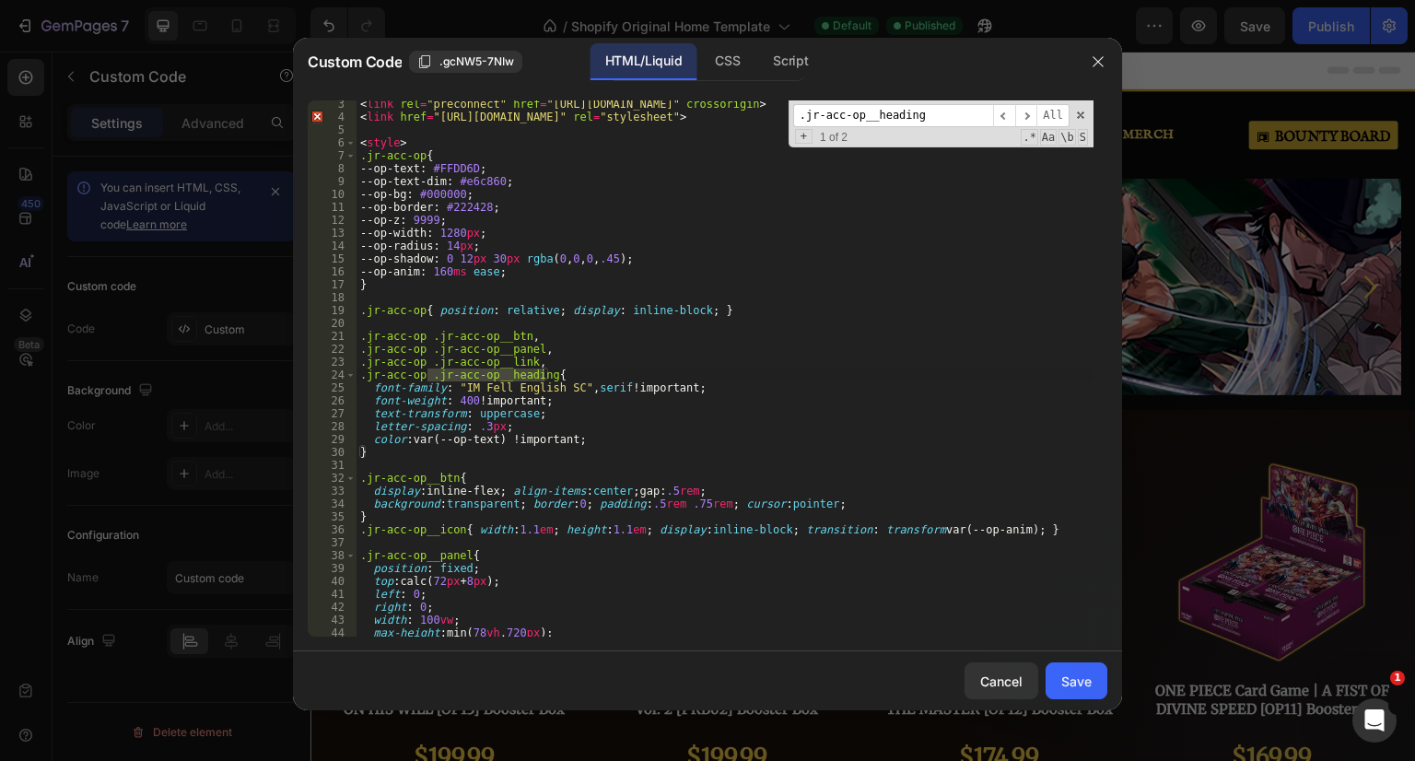
type input ".jr-acc-op__heading"
click at [1032, 113] on span "​" at bounding box center [1026, 115] width 22 height 23
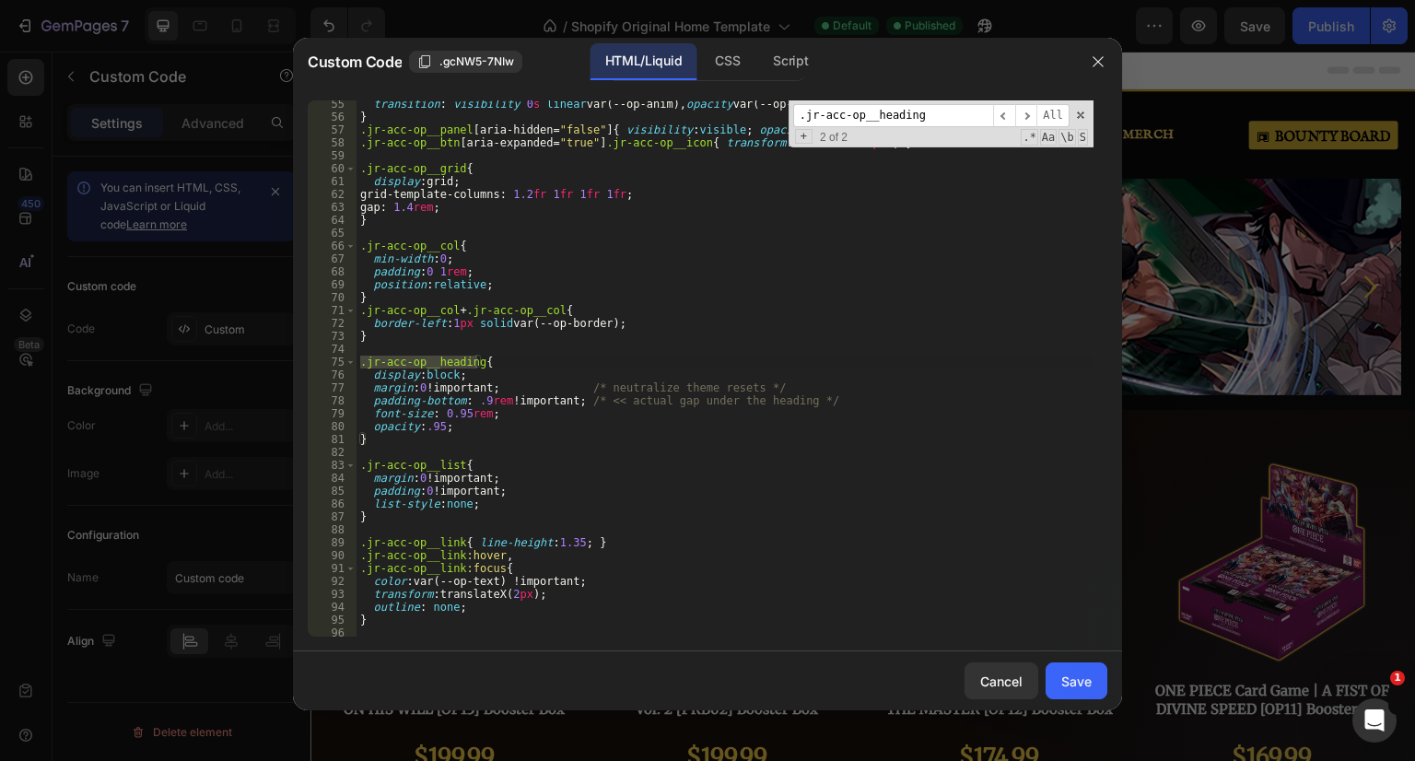
click at [1076, 122] on div ".jr-acc-op__heading ​ ​ All Replace All + 2 of 2 .* Aa \b S" at bounding box center [941, 123] width 305 height 47
click at [1080, 112] on span at bounding box center [1080, 115] width 13 height 13
type textarea ".jr-acc-op__heading{"
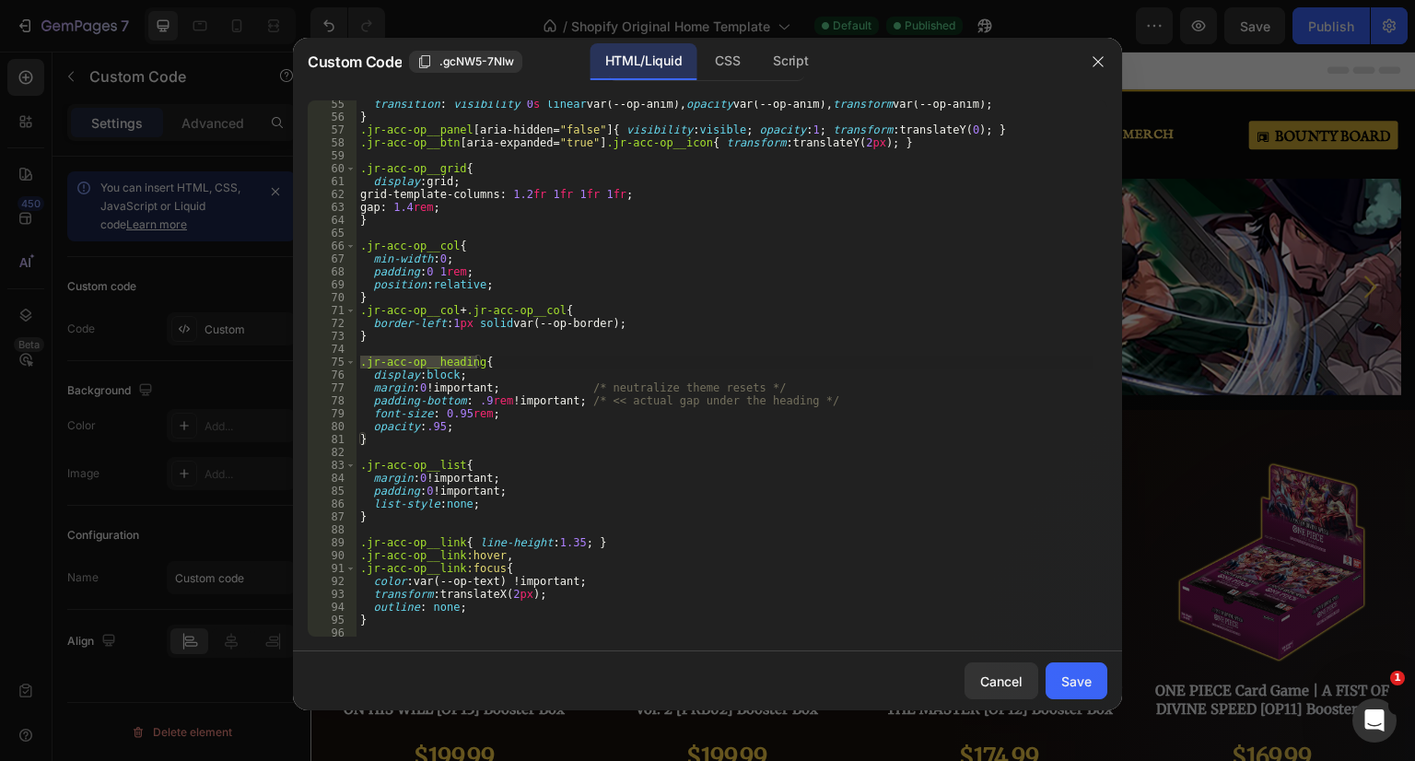
click at [1077, 683] on div "Save" at bounding box center [1076, 681] width 30 height 19
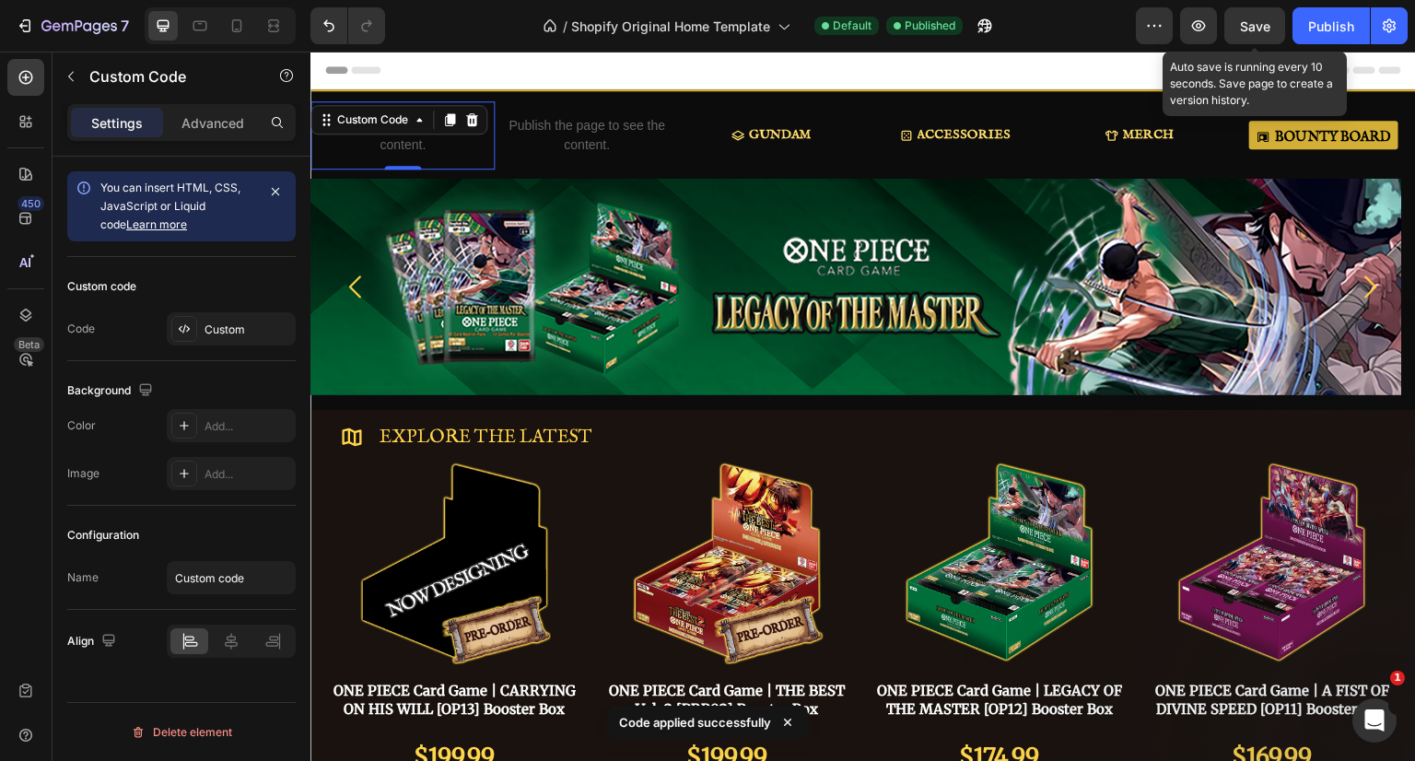
drag, startPoint x: 1259, startPoint y: 16, endPoint x: 1296, endPoint y: 52, distance: 51.5
click at [1259, 17] on div "Save" at bounding box center [1255, 26] width 30 height 19
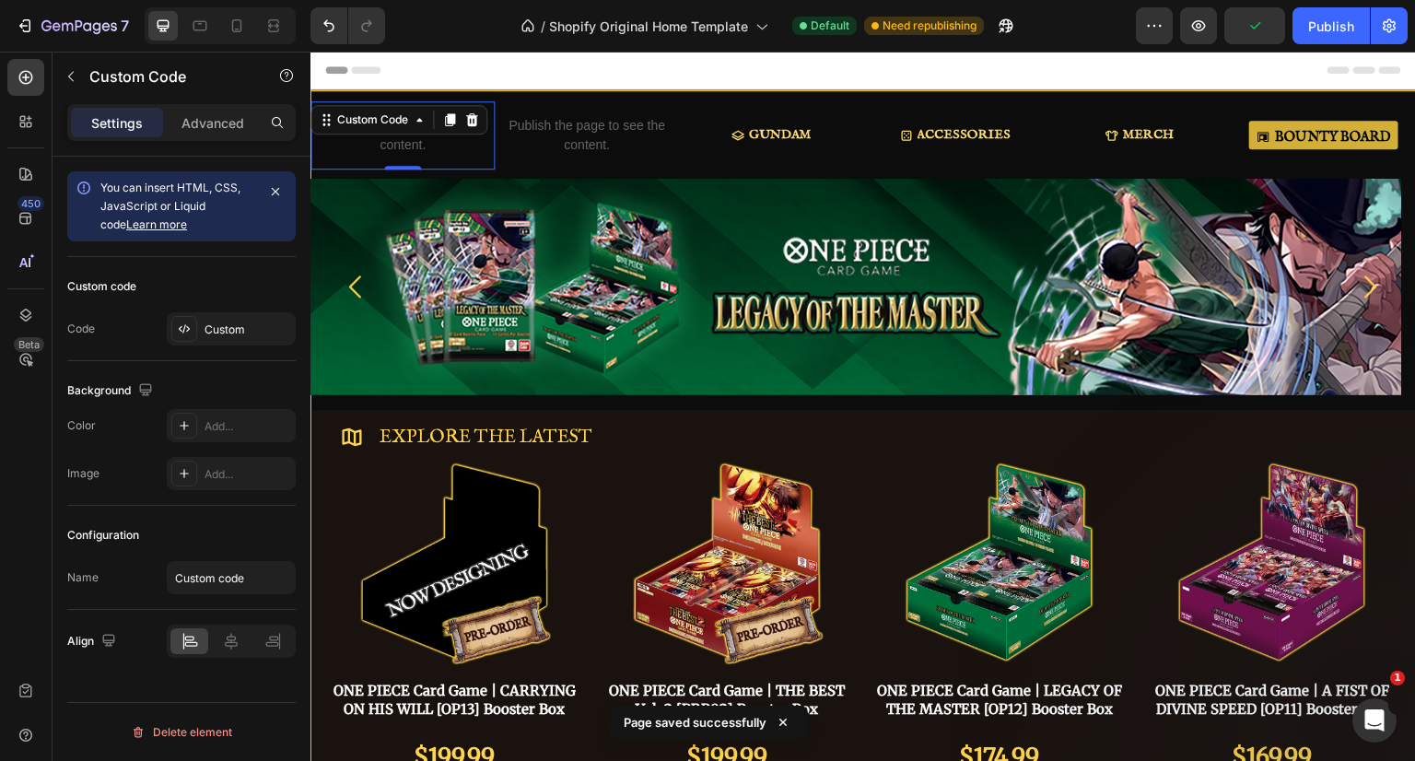
click at [1326, 20] on div "Publish" at bounding box center [1331, 26] width 46 height 19
click at [230, 333] on div "Custom" at bounding box center [247, 329] width 87 height 17
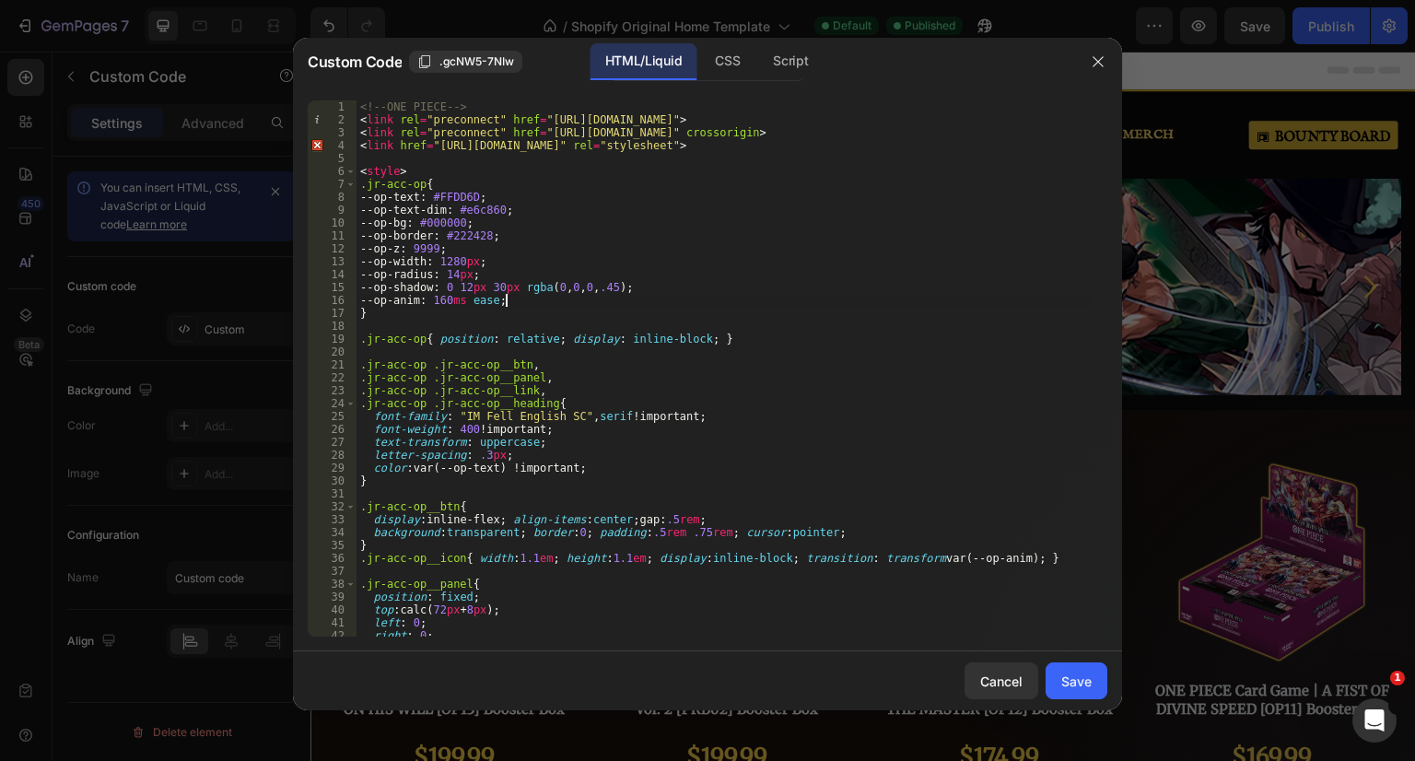
click at [543, 303] on div "<!-- ONE PIECE --> < link rel = "preconnect" href = "https://fonts.googleapis.c…" at bounding box center [724, 381] width 737 height 562
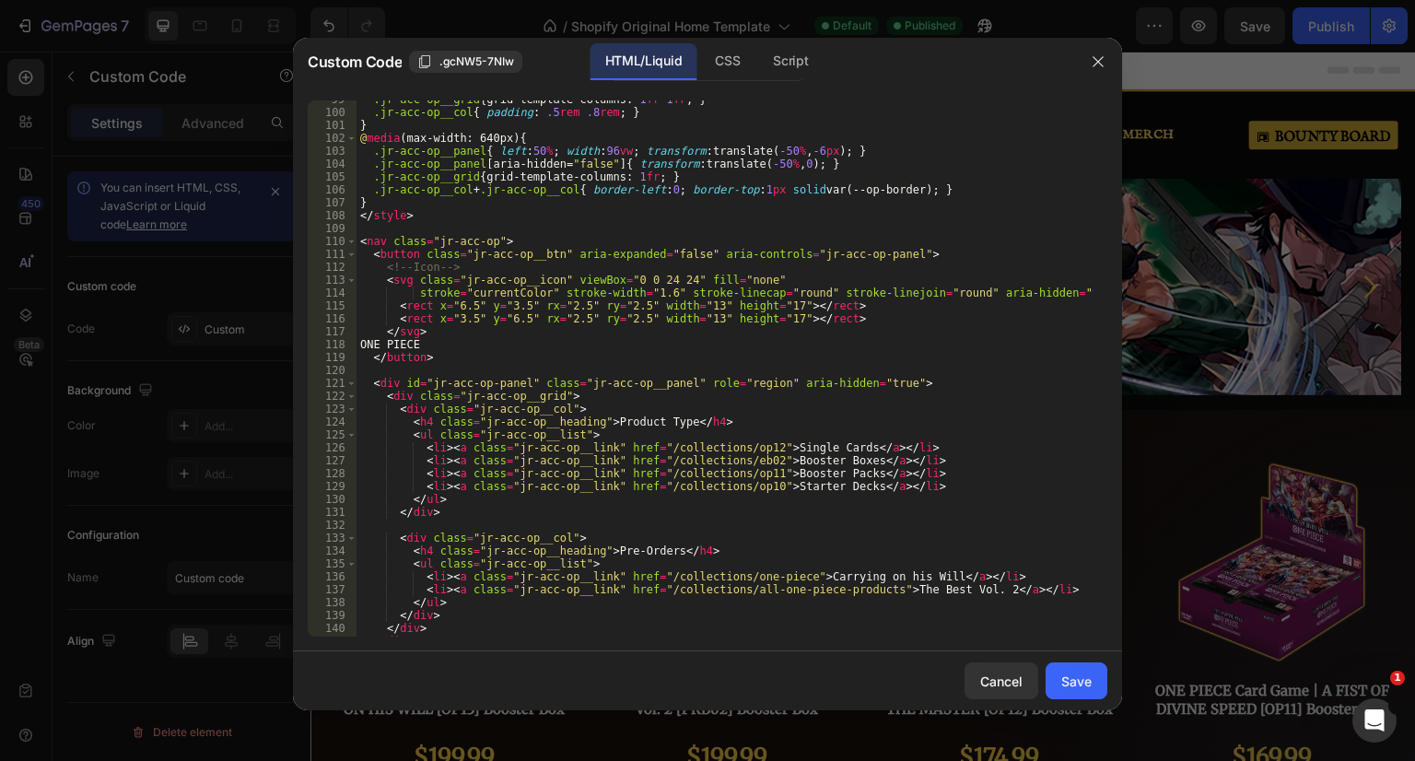
scroll to position [1548, 0]
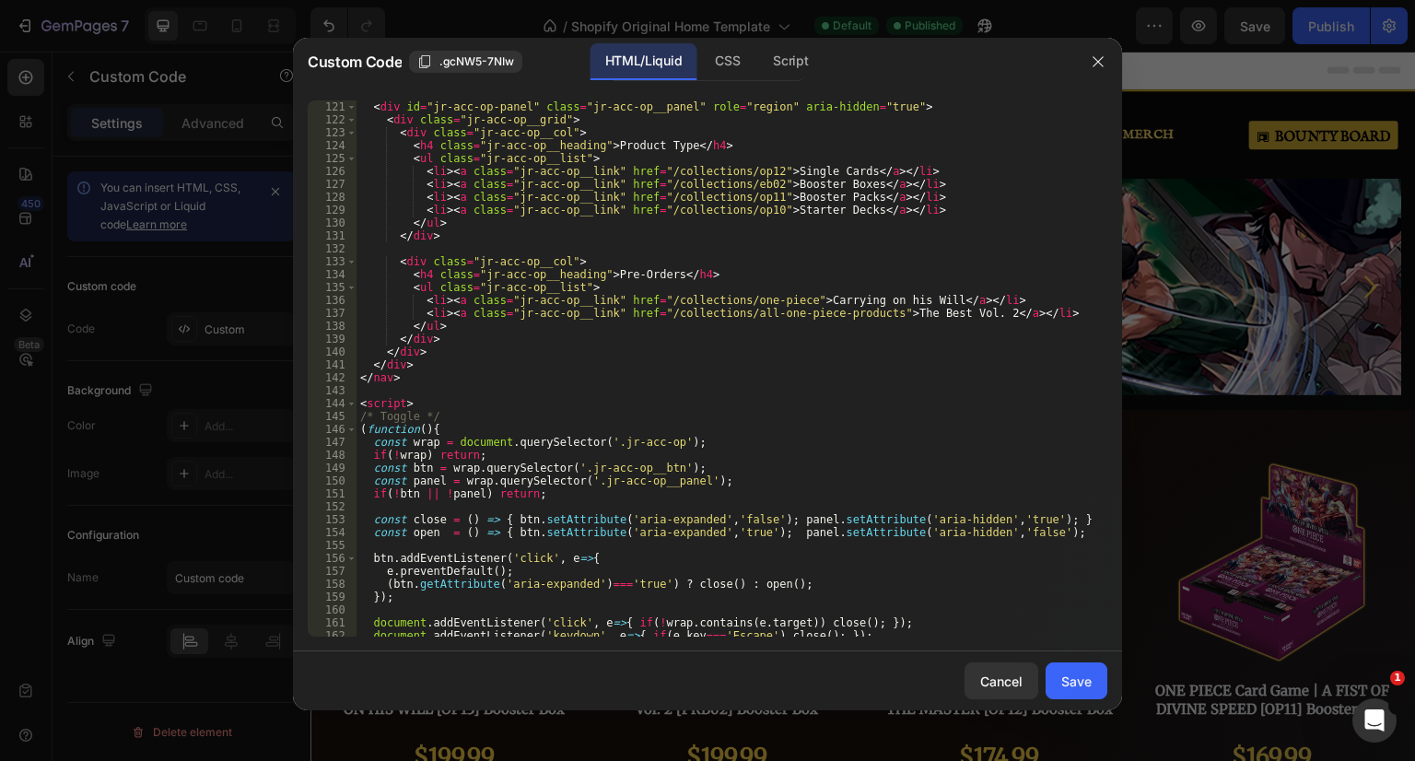
click at [749, 167] on div "< div id = "jr-acc-op-panel" class = "jr-acc-op__panel" role = "region" aria-hi…" at bounding box center [724, 381] width 737 height 562
click at [647, 167] on div "< div id = "jr-acc-op-panel" class = "jr-acc-op__panel" role = "region" aria-hi…" at bounding box center [724, 381] width 737 height 562
click at [745, 185] on div "< div id = "jr-acc-op-panel" class = "jr-acc-op__panel" role = "region" aria-hi…" at bounding box center [724, 381] width 737 height 562
click at [748, 181] on div "< div id = "jr-acc-op-panel" class = "jr-acc-op__panel" role = "region" aria-hi…" at bounding box center [724, 381] width 737 height 562
click at [647, 183] on div "< div id = "jr-acc-op-panel" class = "jr-acc-op__panel" role = "region" aria-hi…" at bounding box center [724, 381] width 737 height 562
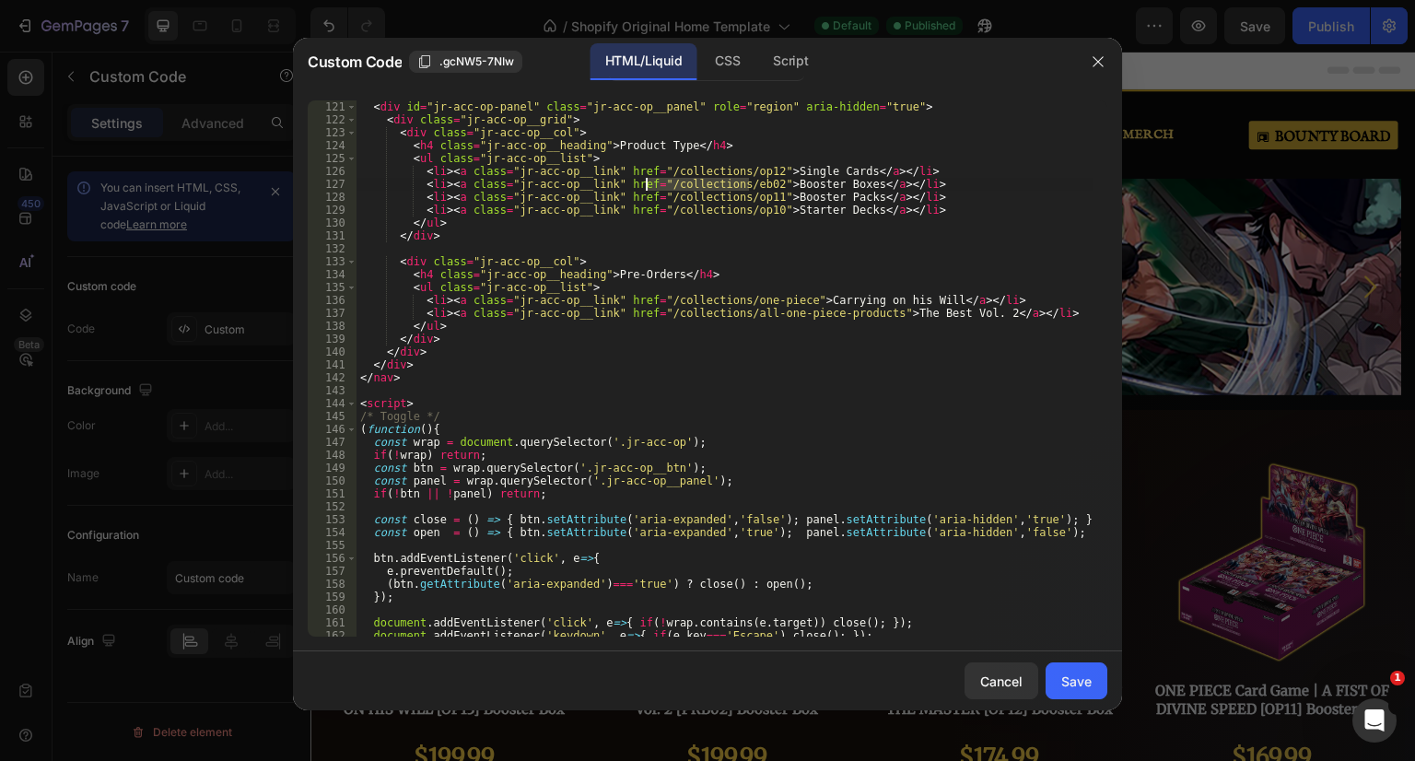
paste textarea "pages/one-piece-card-game-booster-boxes"
click at [667, 200] on div "< div id = "jr-acc-op-panel" class = "jr-acc-op__panel" role = "region" aria-hi…" at bounding box center [724, 381] width 737 height 562
drag, startPoint x: 652, startPoint y: 196, endPoint x: 750, endPoint y: 196, distance: 97.6
click at [750, 196] on div "< div id = "jr-acc-op-panel" class = "jr-acc-op__panel" role = "region" aria-hi…" at bounding box center [724, 381] width 737 height 562
click at [648, 200] on div "< div id = "jr-acc-op-panel" class = "jr-acc-op__panel" role = "region" aria-hi…" at bounding box center [724, 381] width 737 height 562
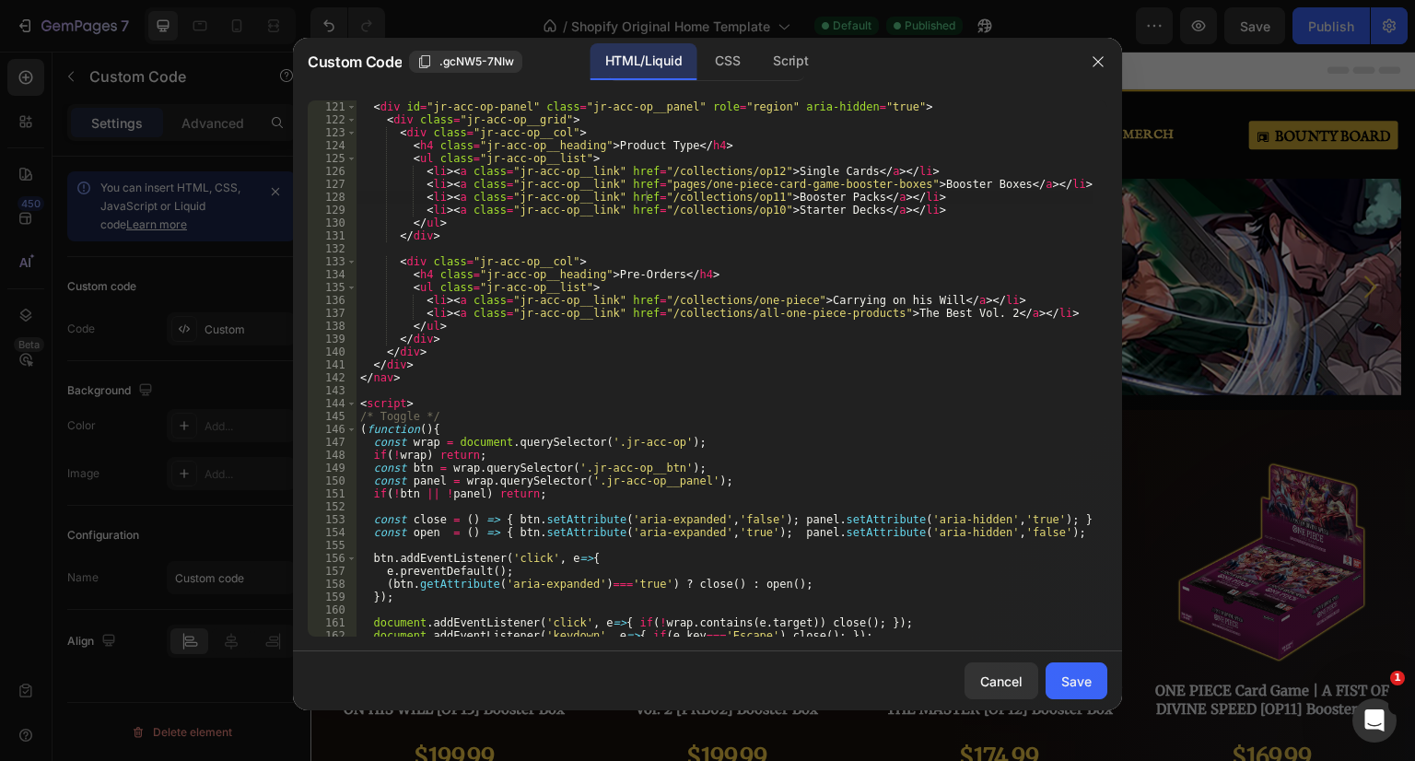
click at [656, 200] on div "< div id = "jr-acc-op-panel" class = "jr-acc-op__panel" role = "region" aria-hi…" at bounding box center [724, 381] width 737 height 562
click at [650, 197] on div "< div id = "jr-acc-op-panel" class = "jr-acc-op__panel" role = "region" aria-hi…" at bounding box center [724, 381] width 737 height 562
click at [748, 195] on div "< div id = "jr-acc-op-panel" class = "jr-acc-op__panel" role = "region" aria-hi…" at bounding box center [724, 381] width 737 height 562
paste textarea "pages/one-piece-card-game-booster-packs"
type textarea "<li><a class="jr-acc-op__link" href="/pages/one-piece-card-game-booster-packs">…"
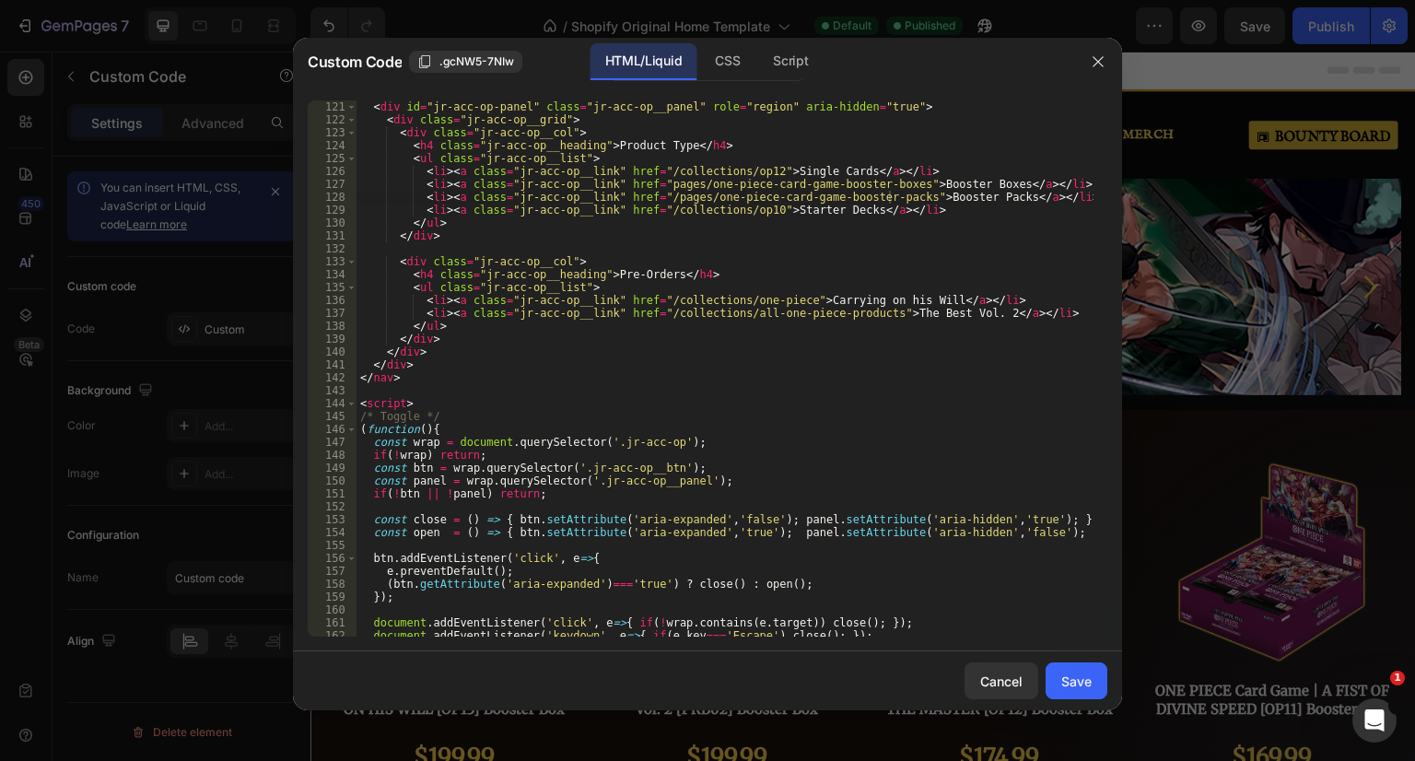
click at [1069, 678] on div "Save" at bounding box center [1076, 681] width 30 height 19
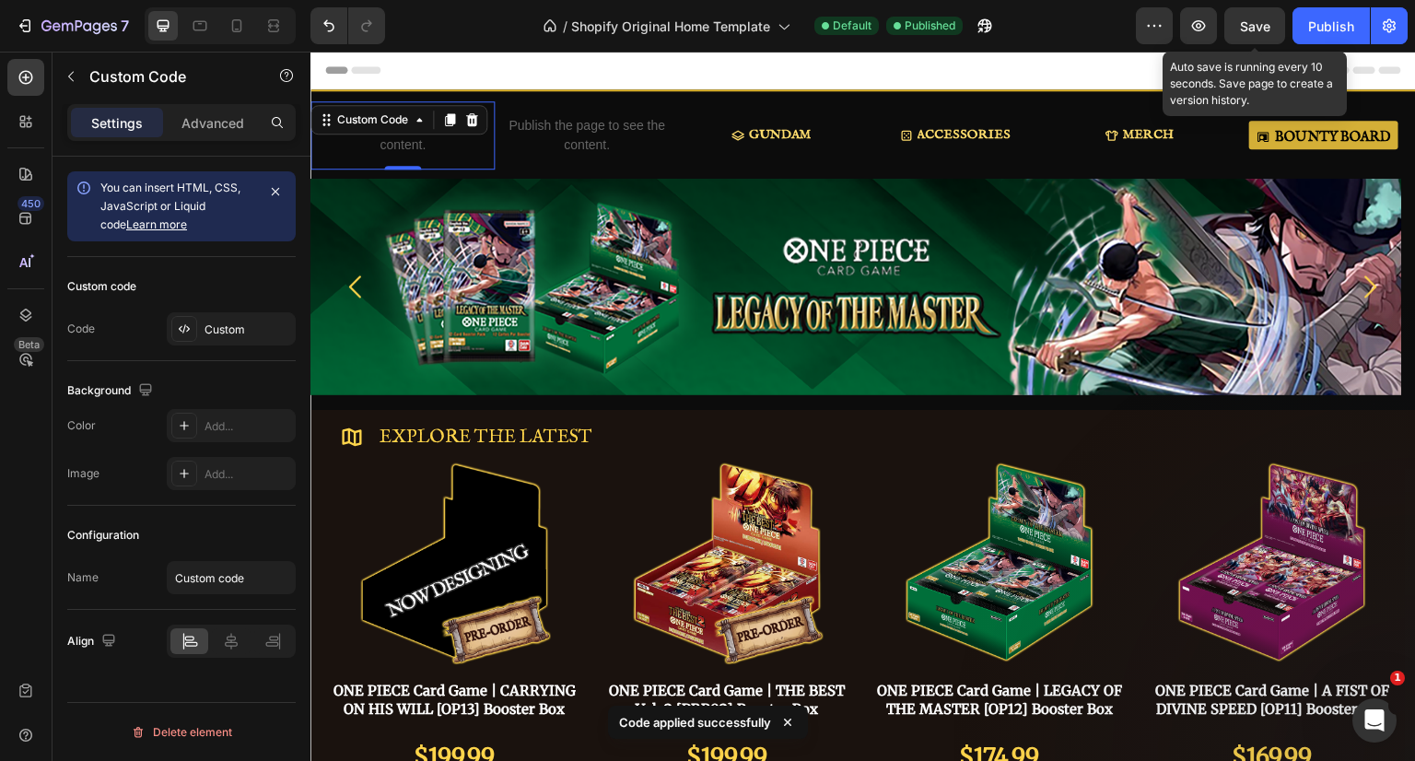
click at [1244, 20] on span "Save" at bounding box center [1255, 26] width 30 height 16
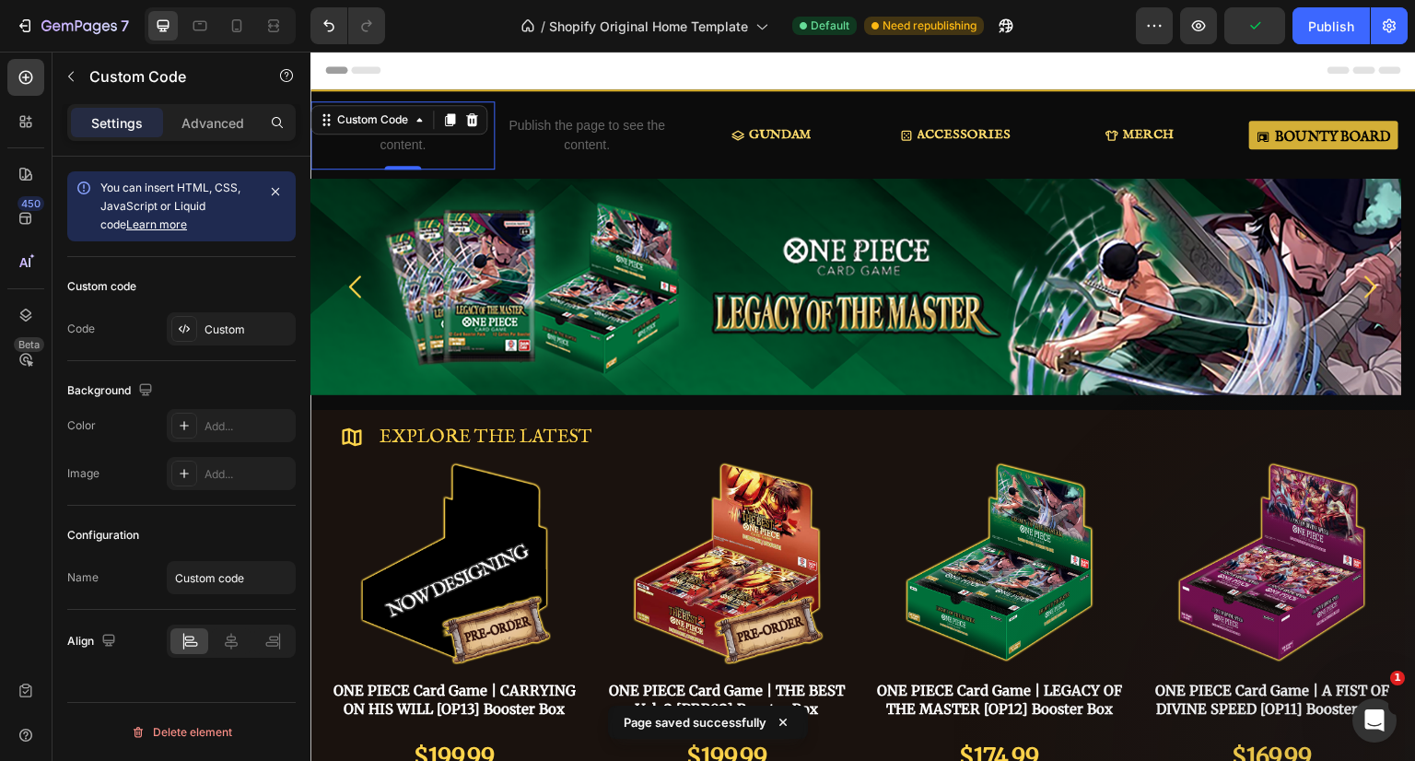
click at [1339, 31] on div "Publish" at bounding box center [1331, 26] width 46 height 19
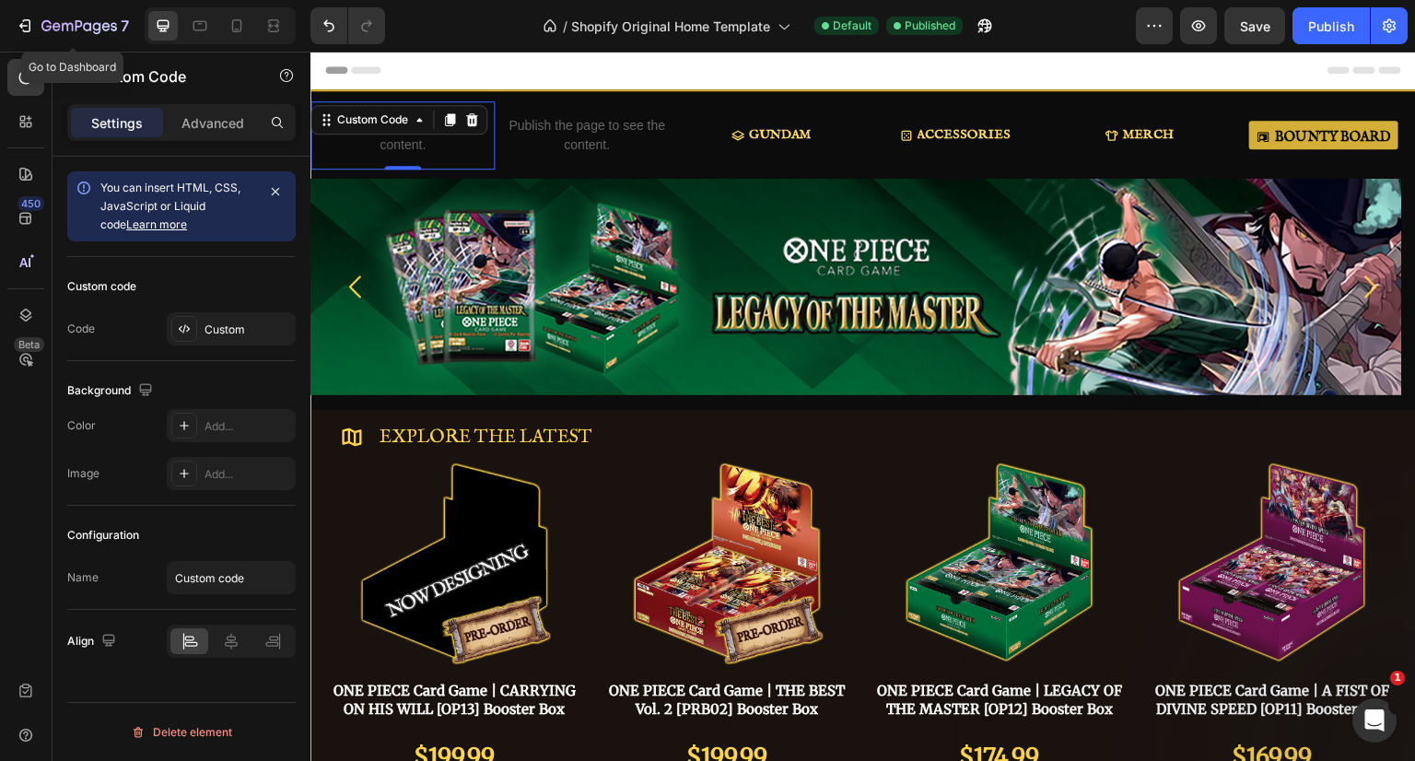
click at [65, 24] on icon "button" at bounding box center [79, 27] width 76 height 16
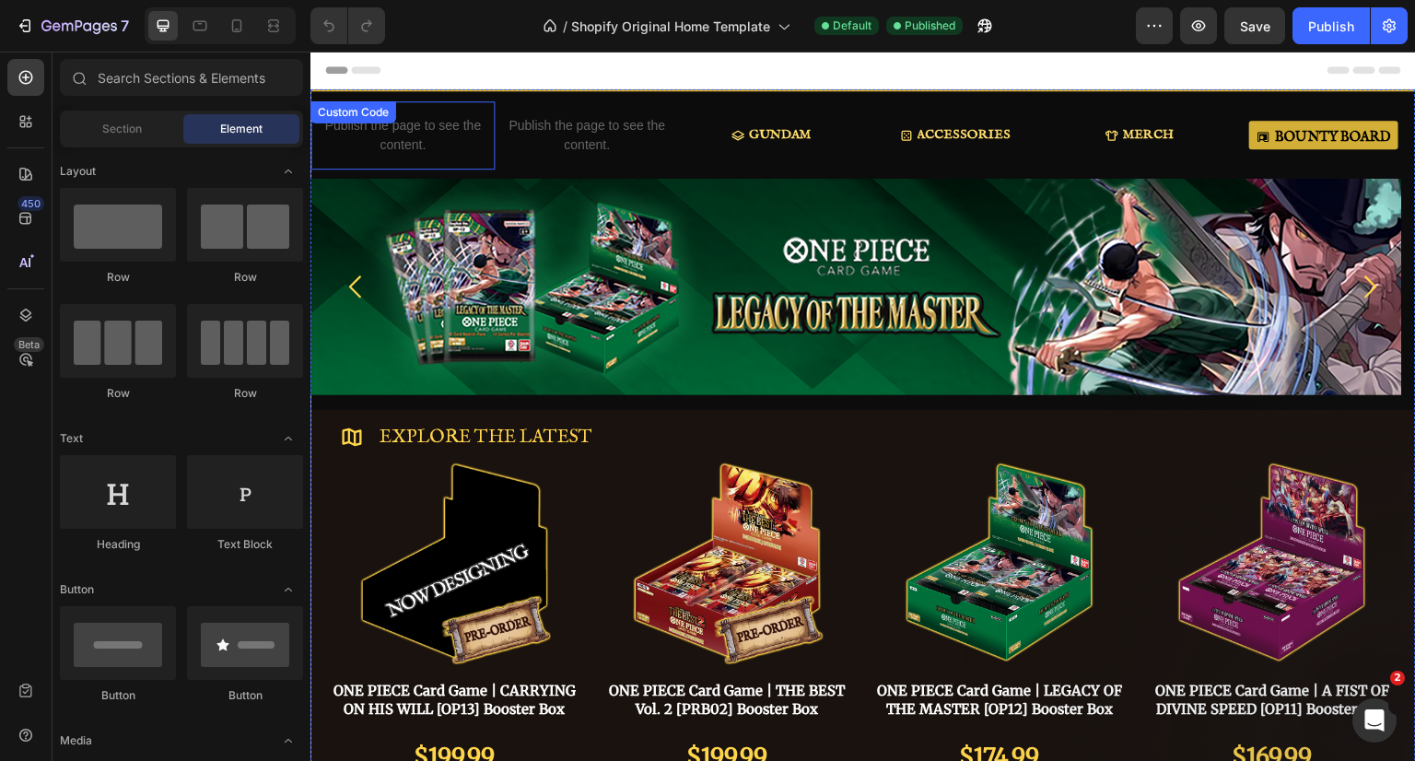
click at [437, 142] on p "Publish the page to see the content." at bounding box center [402, 135] width 184 height 39
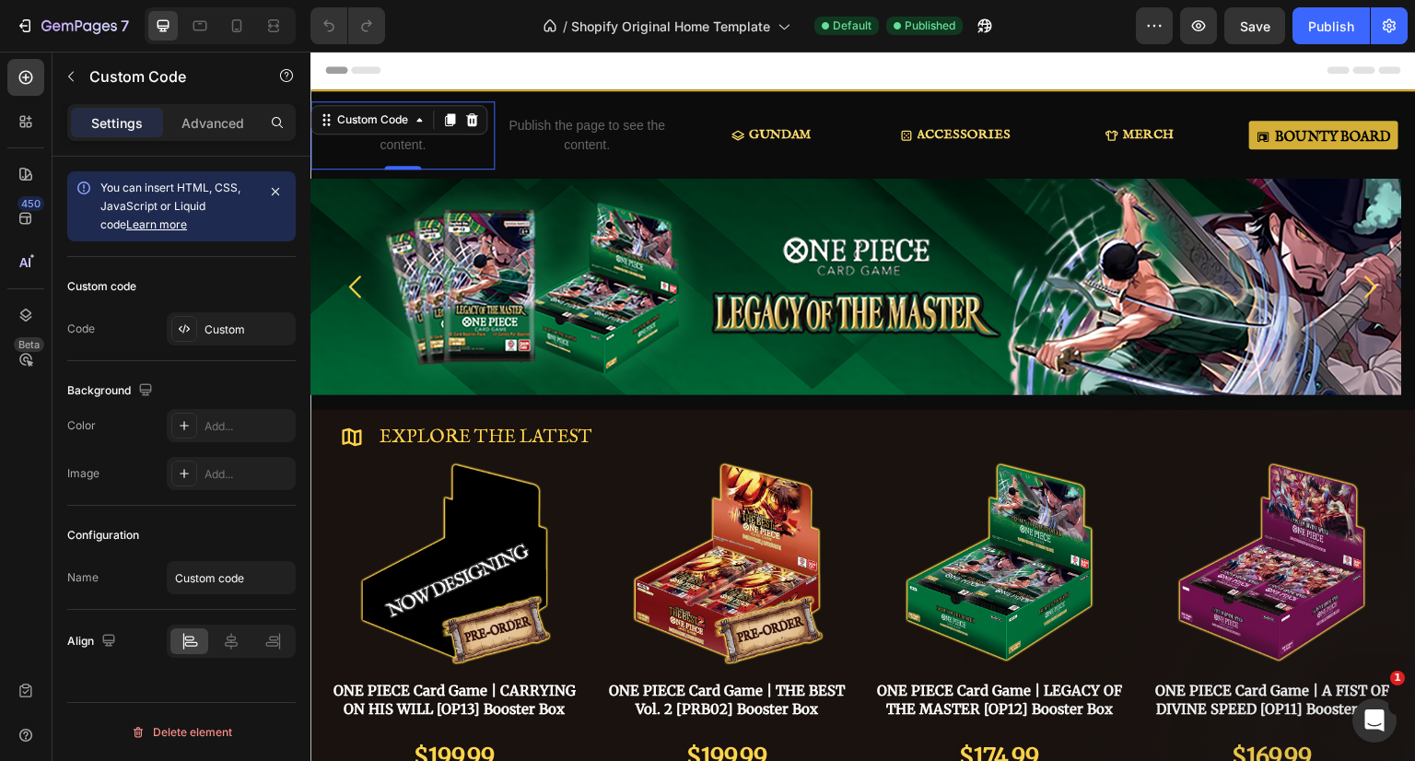
click at [221, 338] on div "Custom" at bounding box center [231, 328] width 129 height 33
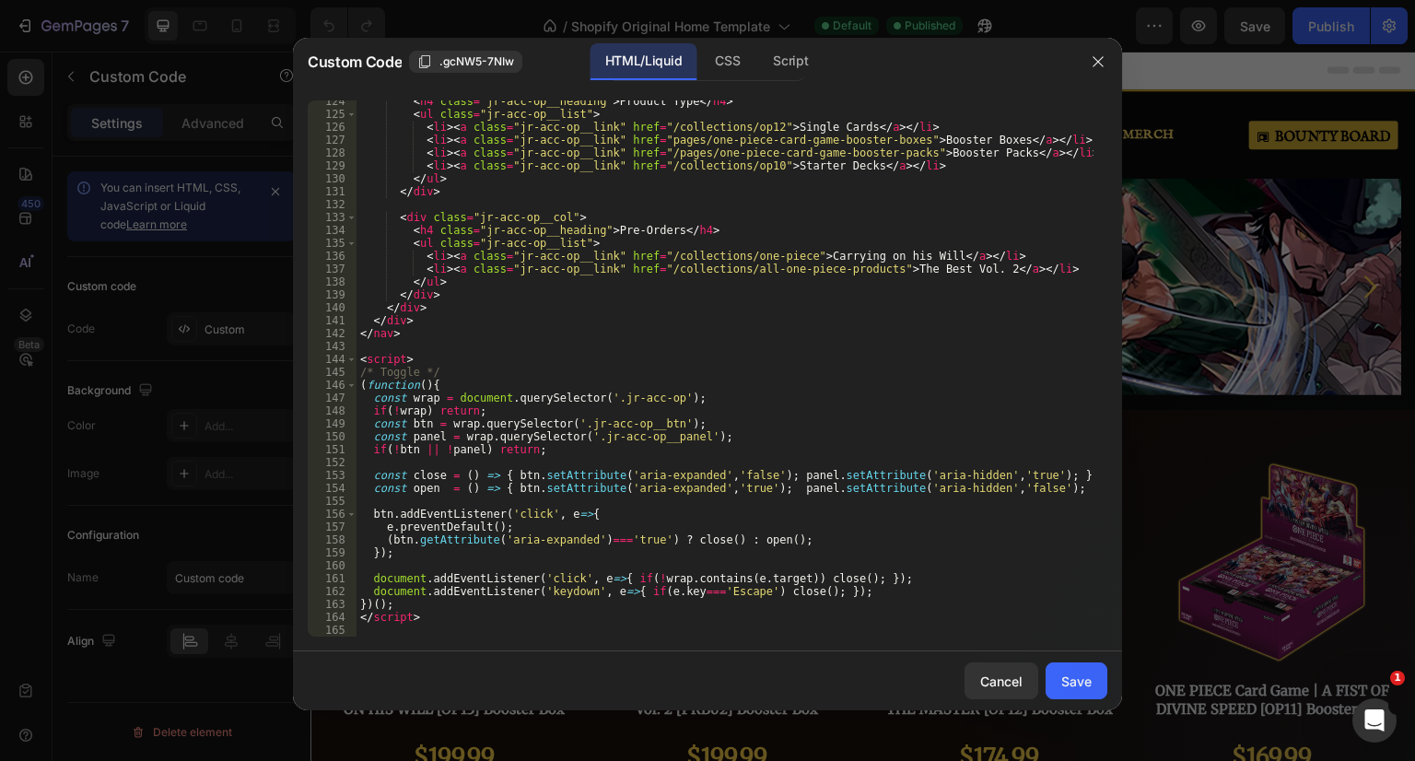
scroll to position [1592, 0]
click at [719, 267] on div "< h4 class = "jr-acc-op__heading" > Product Type </ h4 > < ul class = "jr-acc-o…" at bounding box center [724, 376] width 737 height 562
click at [651, 257] on div "< h4 class = "jr-acc-op__heading" > Product Type </ h4 > < ul class = "jr-acc-o…" at bounding box center [724, 376] width 737 height 562
click at [778, 255] on div "< h4 class = "jr-acc-op__heading" > Product Type </ h4 > < ul class = "jr-acc-o…" at bounding box center [724, 376] width 737 height 562
click at [652, 268] on div "< h4 class = "jr-acc-op__heading" > Product Type </ h4 > < ul class = "jr-acc-o…" at bounding box center [724, 376] width 737 height 562
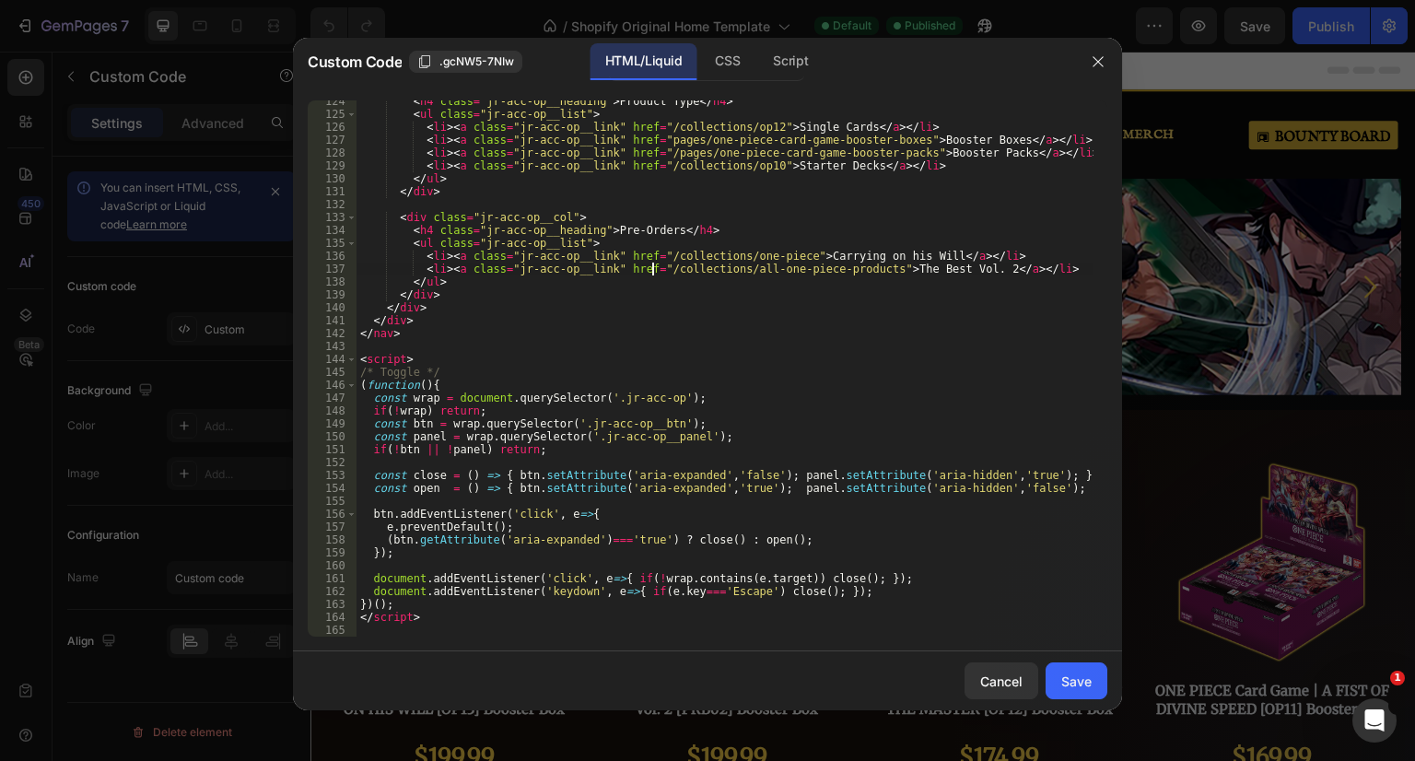
click at [857, 270] on div "< h4 class = "jr-acc-op__heading" > Product Type </ h4 > < ul class = "jr-acc-o…" at bounding box center [724, 376] width 737 height 562
paste textarea "products/one-piece-card-game-the-best-vol-2-prb02"
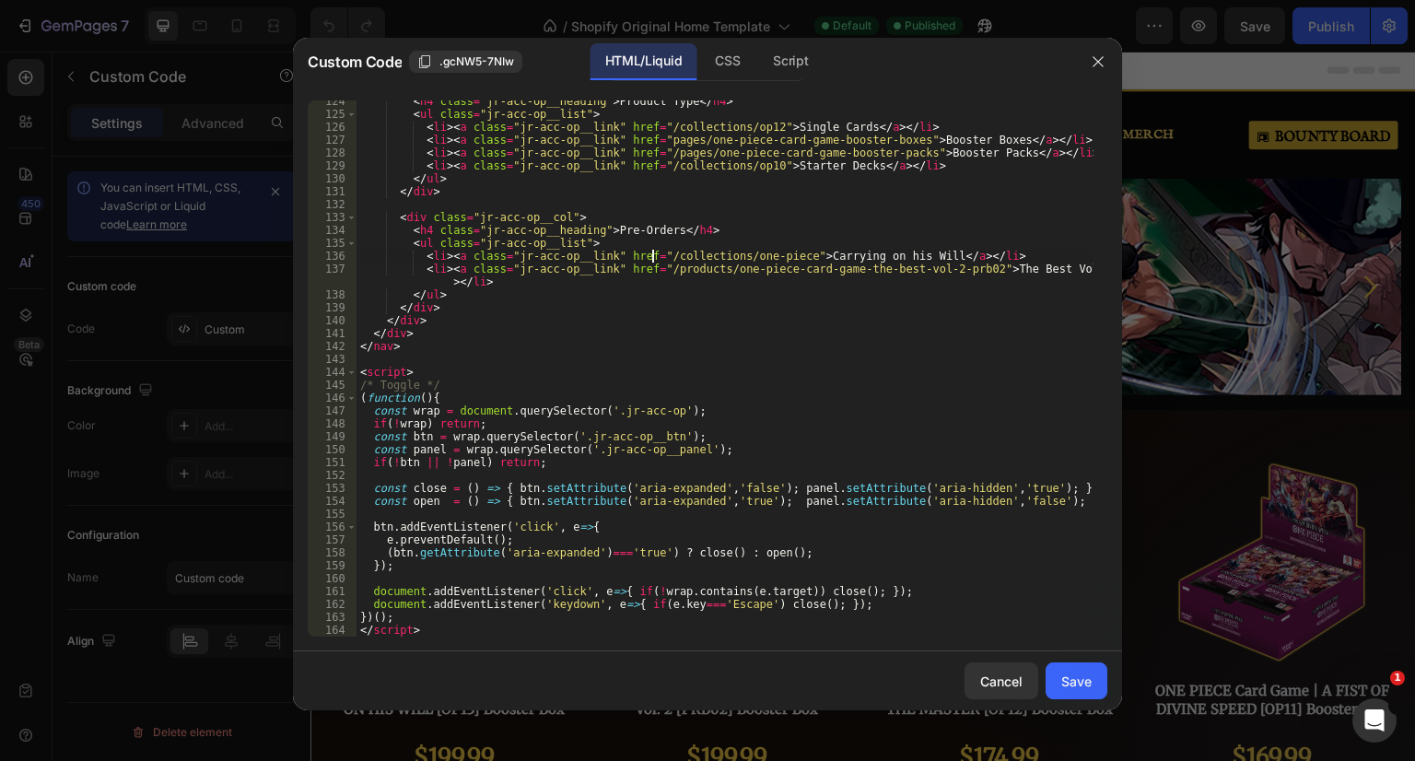
click at [652, 256] on div "< h4 class = "jr-acc-op__heading" > Product Type </ h4 > < ul class = "jr-acc-o…" at bounding box center [724, 376] width 737 height 562
click at [777, 256] on div "< h4 class = "jr-acc-op__heading" > Product Type </ h4 > < ul class = "jr-acc-o…" at bounding box center [724, 376] width 737 height 562
paste textarea "products/one-piece-card-game-carrying-on-his-will-op13-booster-box"
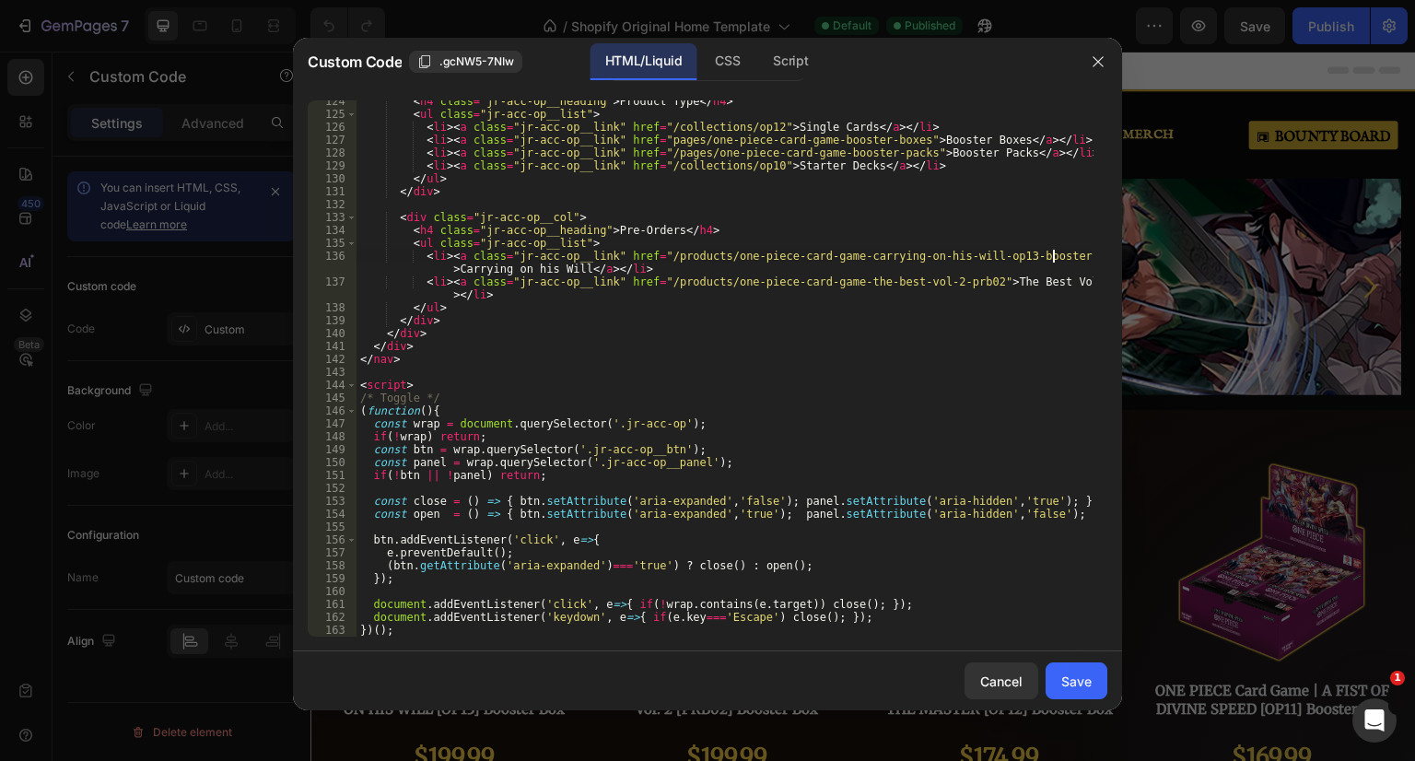
click at [981, 255] on div "< h4 class = "jr-acc-op__heading" > Product Type </ h4 > < ul class = "jr-acc-o…" at bounding box center [724, 376] width 737 height 562
click at [949, 283] on div "< h4 class = "jr-acc-op__heading" > Product Type </ h4 > < ul class = "jr-acc-o…" at bounding box center [724, 376] width 737 height 562
paste textarea "-booster-box"
type textarea "<li><a class="jr-acc-op__link" href="/products/one-piece-card-game-the-best-vol…"
click at [1045, 282] on div "< h4 class = "jr-acc-op__heading" > Product Type </ h4 > < ul class = "jr-acc-o…" at bounding box center [724, 376] width 737 height 562
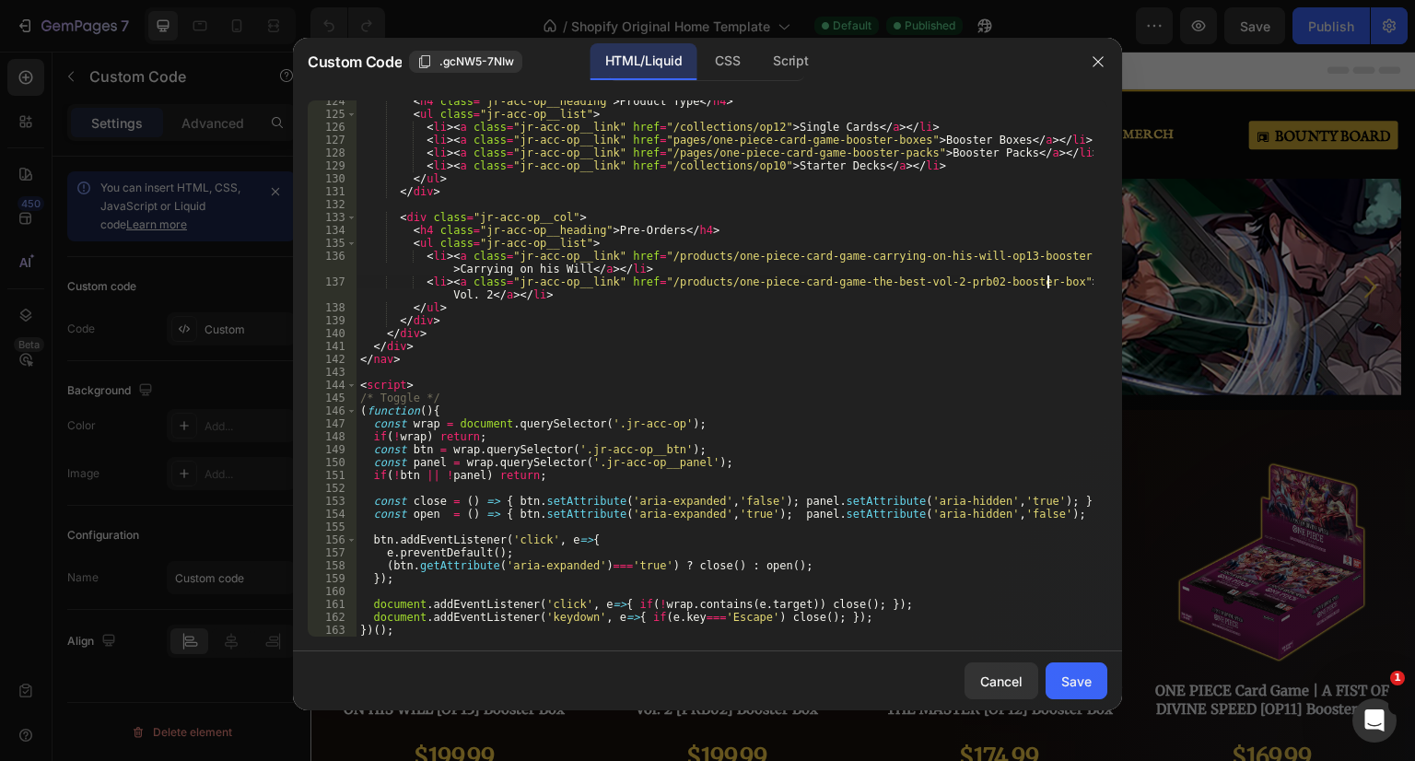
click at [647, 282] on div "< h4 class = "jr-acc-op__heading" > Product Type </ h4 > < ul class = "jr-acc-o…" at bounding box center [724, 376] width 737 height 562
click at [1021, 279] on div "< h4 class = "jr-acc-op__heading" > Product Type </ h4 > < ul class = "jr-acc-o…" at bounding box center [724, 376] width 737 height 562
click at [1072, 684] on div "Save" at bounding box center [1076, 681] width 30 height 19
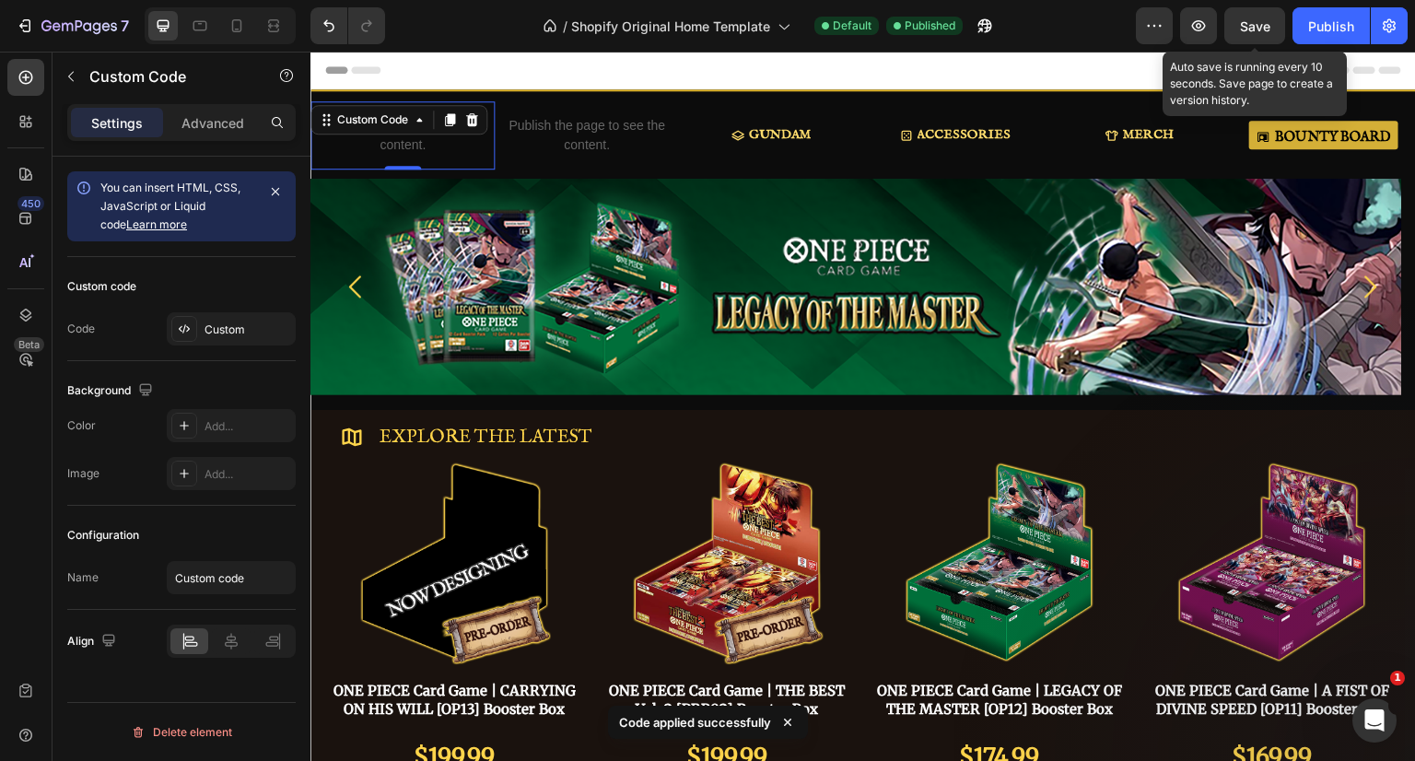
click at [1258, 19] on span "Save" at bounding box center [1255, 26] width 30 height 16
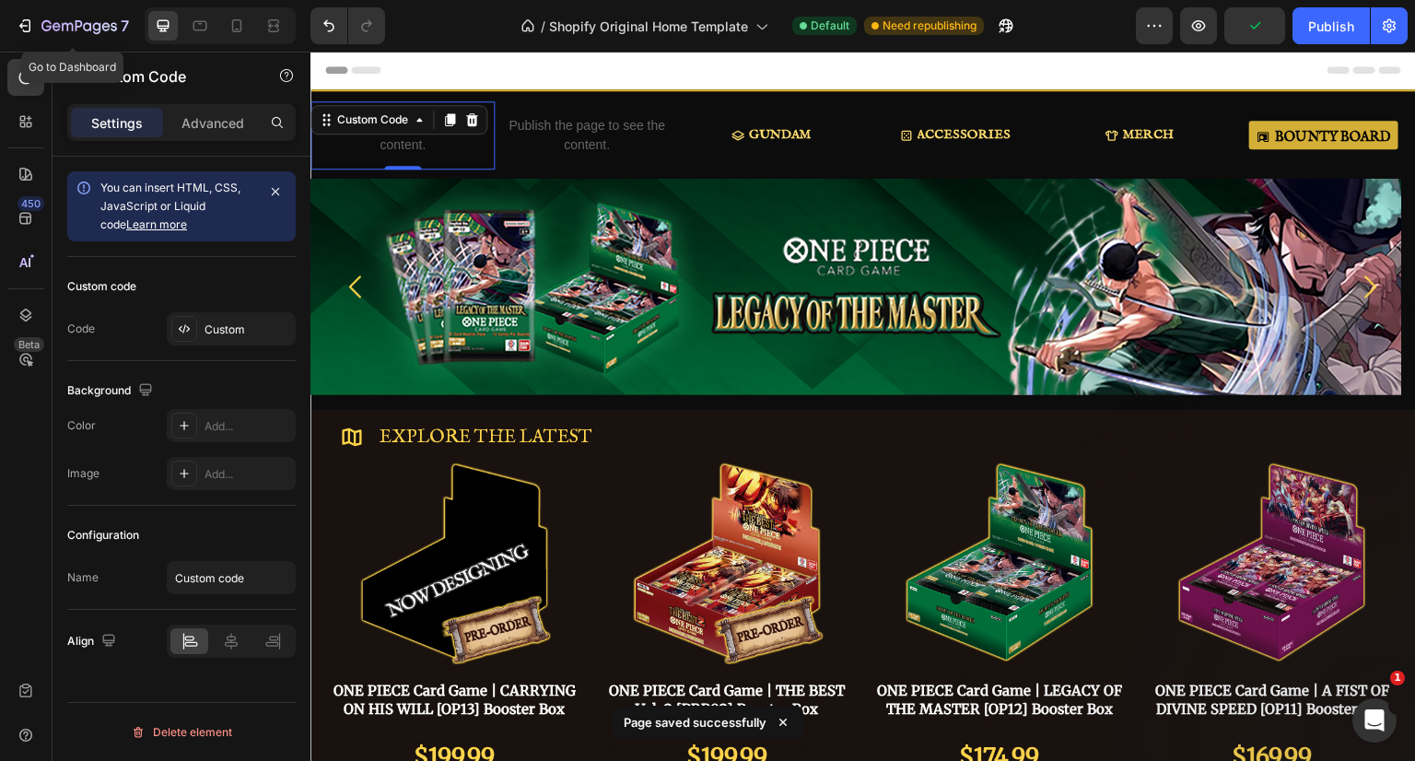
click at [42, 18] on div "7" at bounding box center [85, 26] width 88 height 22
